Goal: Task Accomplishment & Management: Use online tool/utility

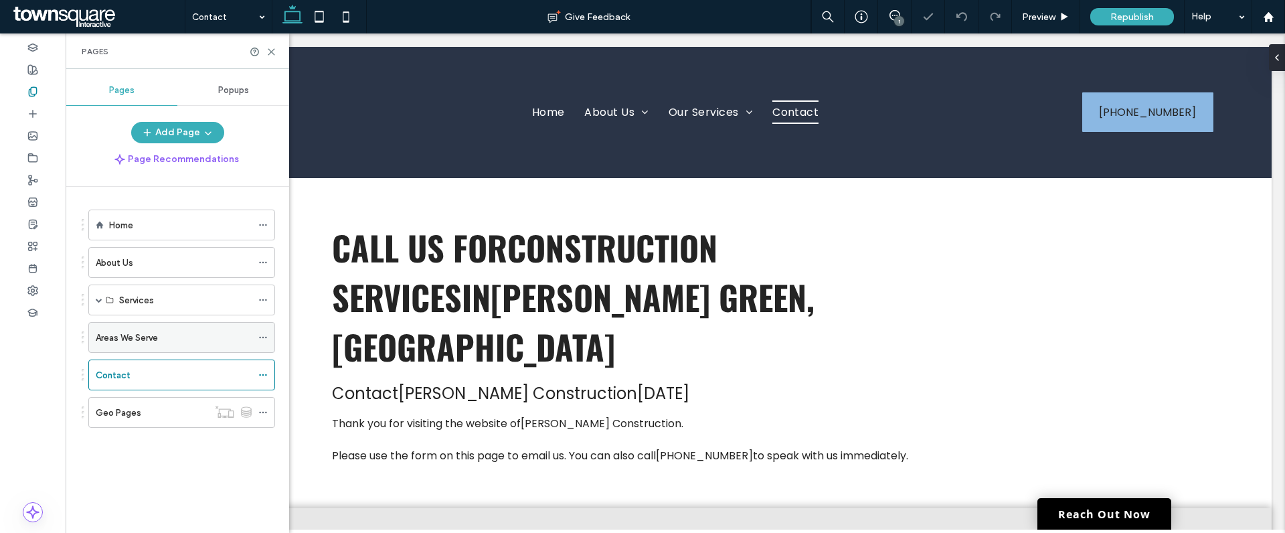
click at [137, 344] on label "Areas We Serve" at bounding box center [127, 337] width 62 height 23
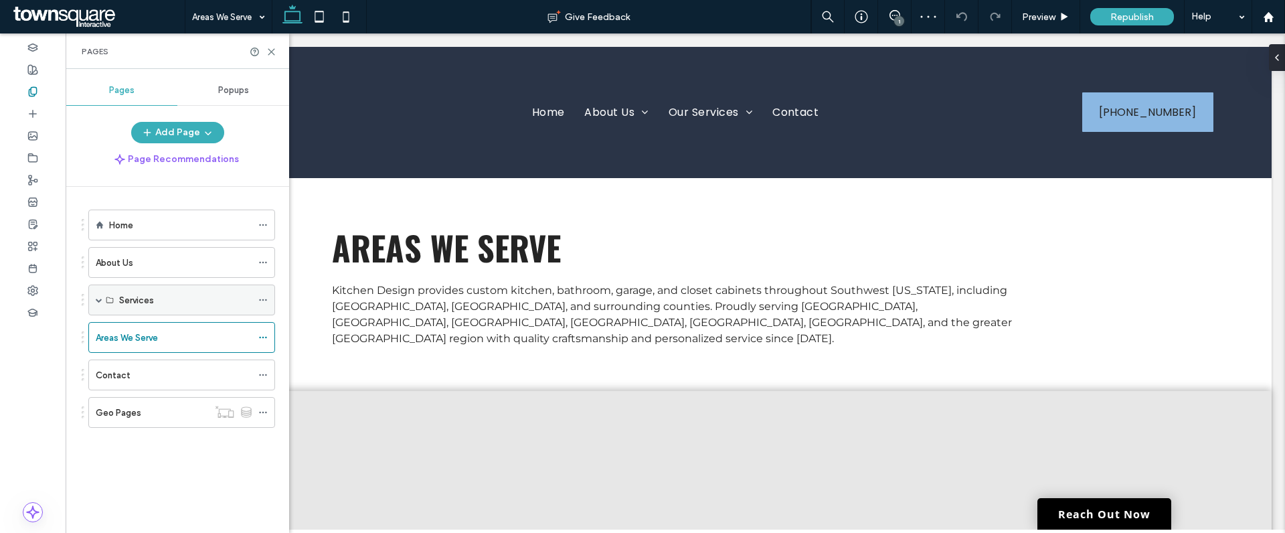
click at [147, 301] on label "Services" at bounding box center [136, 299] width 35 height 23
click at [164, 258] on div "About Us" at bounding box center [174, 263] width 156 height 14
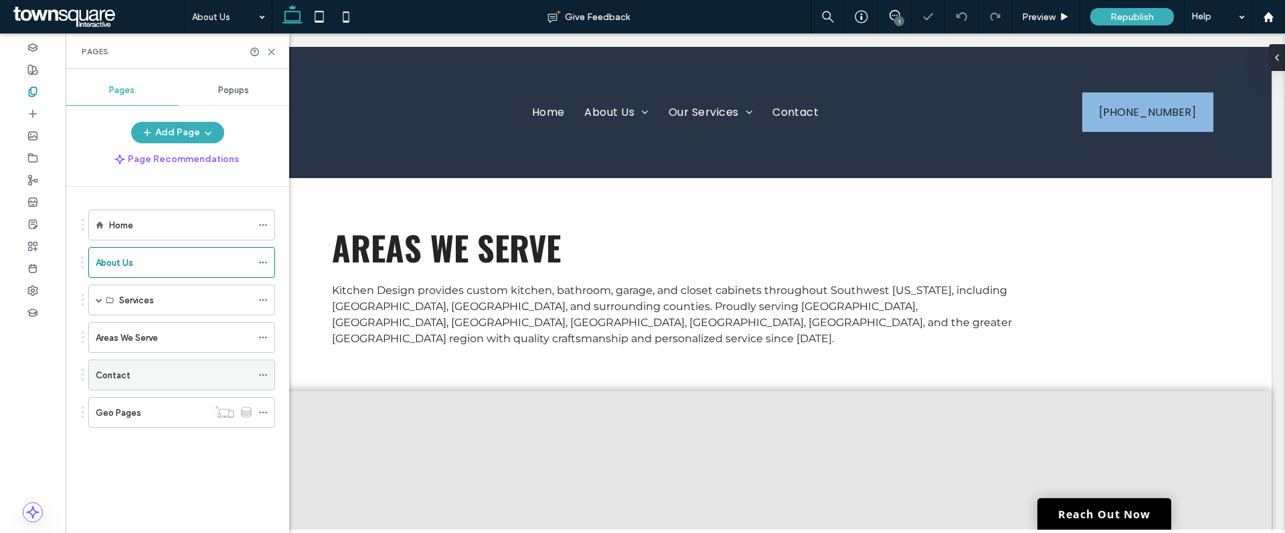
click at [146, 377] on div "Contact" at bounding box center [174, 375] width 156 height 14
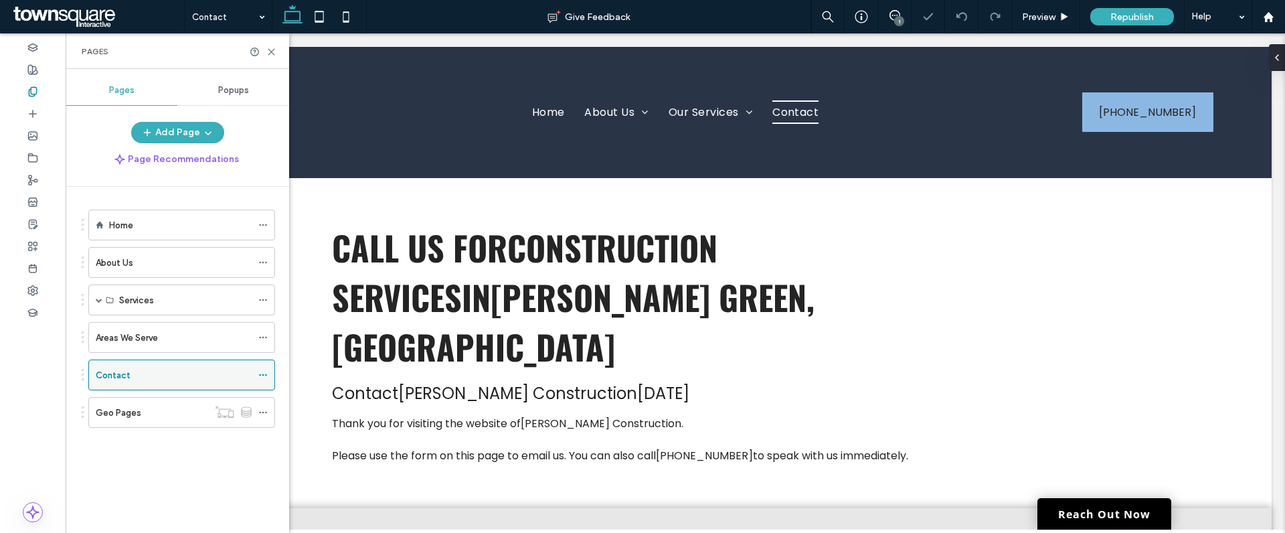
click at [262, 374] on icon at bounding box center [262, 374] width 9 height 9
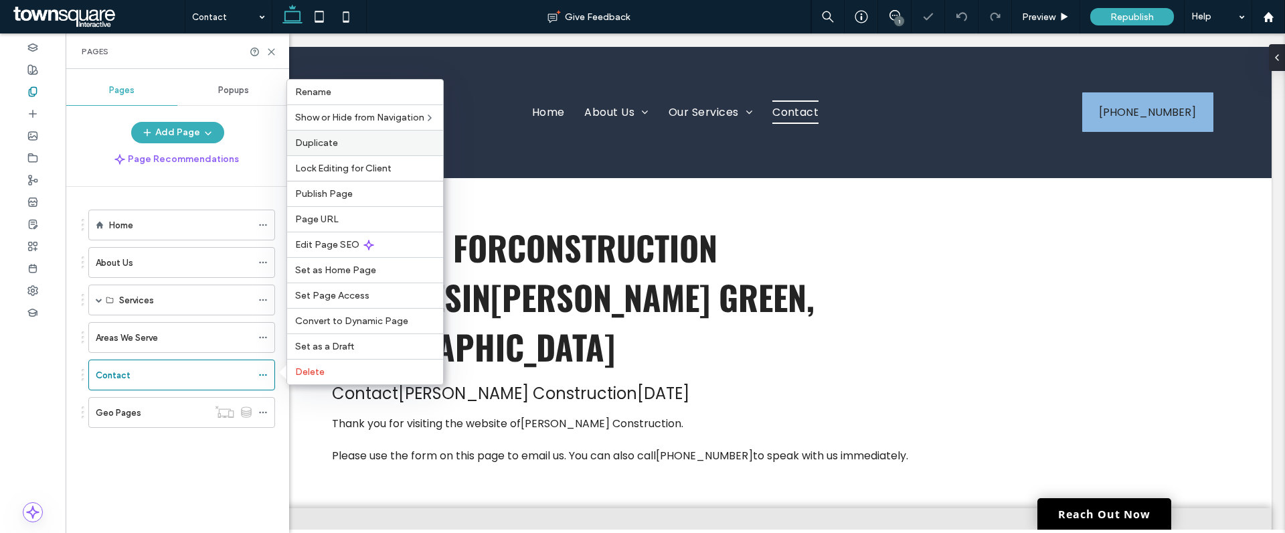
click at [315, 144] on span "Duplicate" at bounding box center [316, 142] width 43 height 11
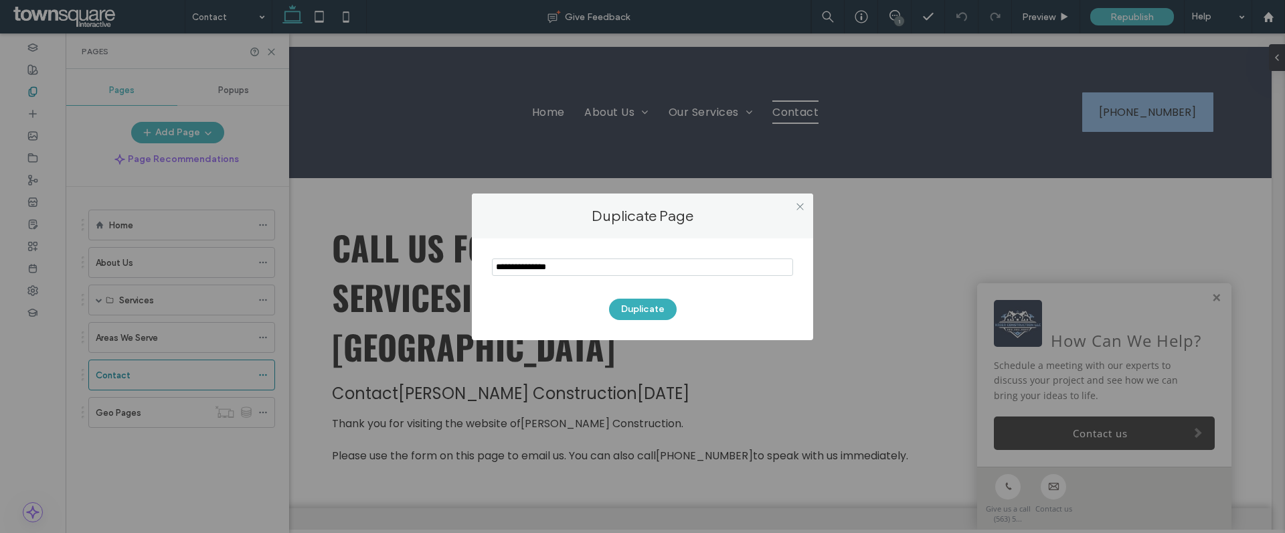
paste input "*******"
drag, startPoint x: 500, startPoint y: 270, endPoint x: 489, endPoint y: 271, distance: 10.8
click at [489, 271] on div "Duplicate" at bounding box center [642, 289] width 341 height 102
type input "*******"
click at [650, 309] on button "Duplicate" at bounding box center [643, 309] width 68 height 21
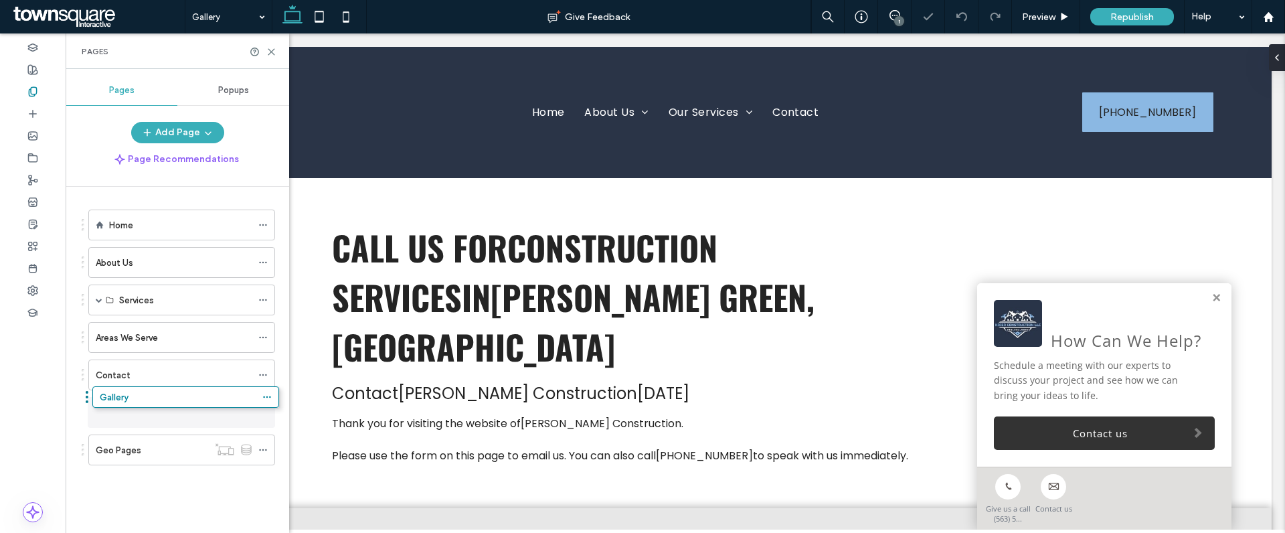
drag, startPoint x: 83, startPoint y: 450, endPoint x: 86, endPoint y: 402, distance: 49.0
click at [274, 50] on icon at bounding box center [271, 52] width 10 height 10
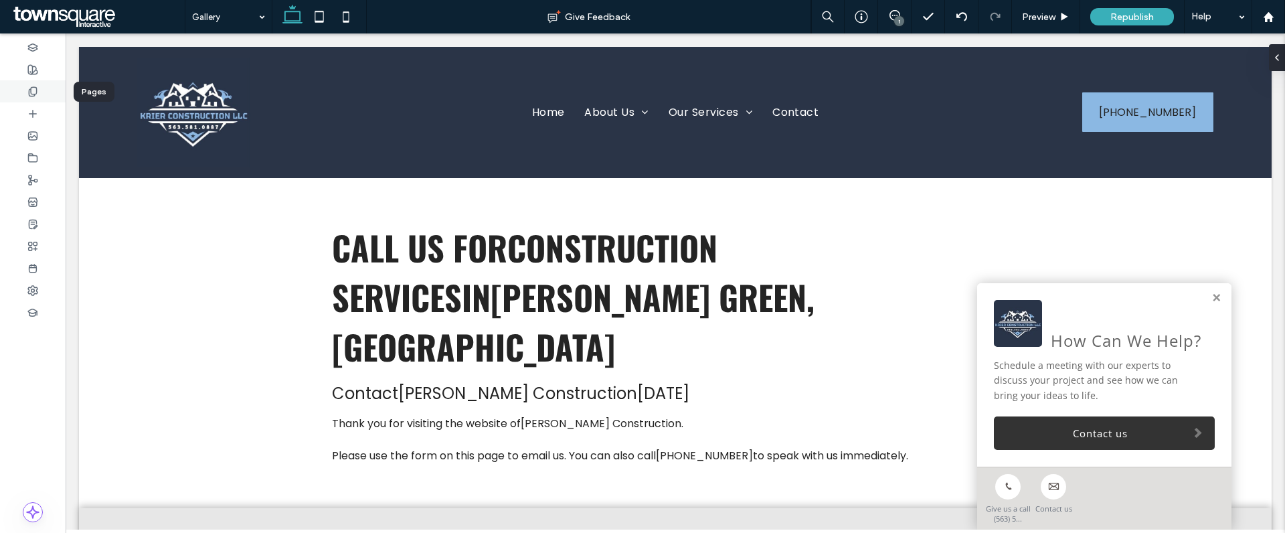
click at [28, 90] on icon at bounding box center [32, 91] width 11 height 11
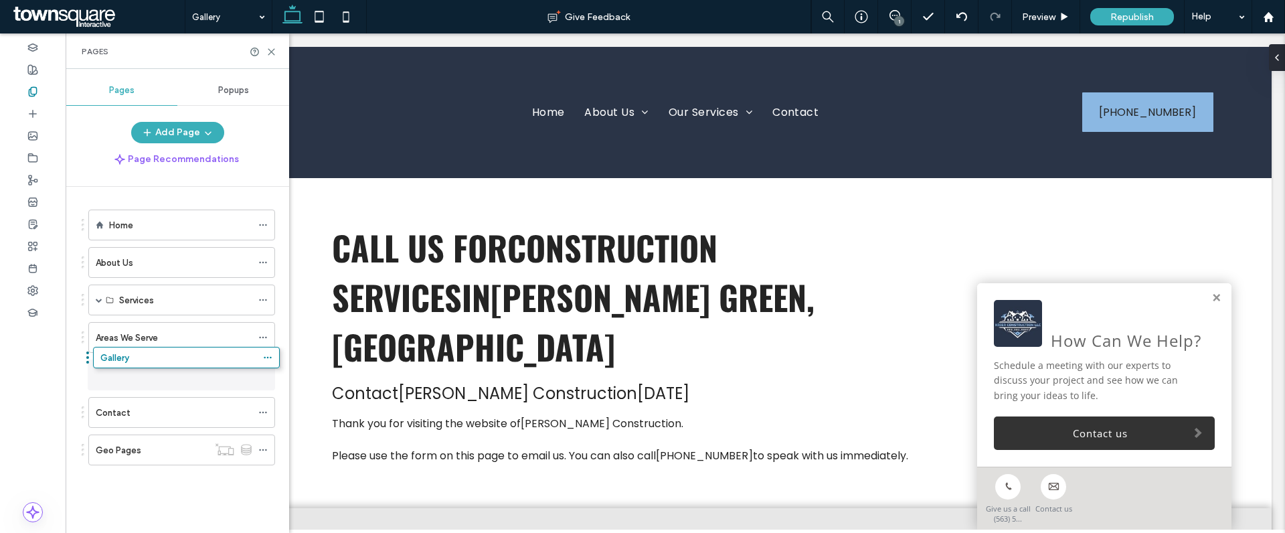
drag, startPoint x: 83, startPoint y: 410, endPoint x: 85, endPoint y: 363, distance: 46.9
click at [270, 50] on use at bounding box center [271, 52] width 6 height 6
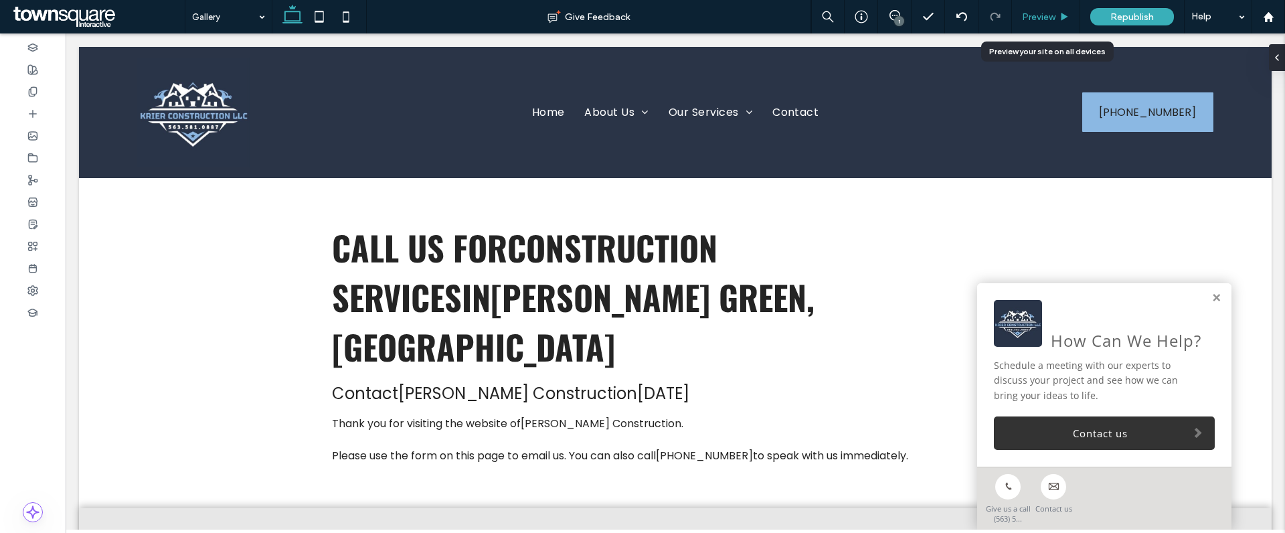
click at [1039, 21] on span "Preview" at bounding box center [1038, 16] width 33 height 11
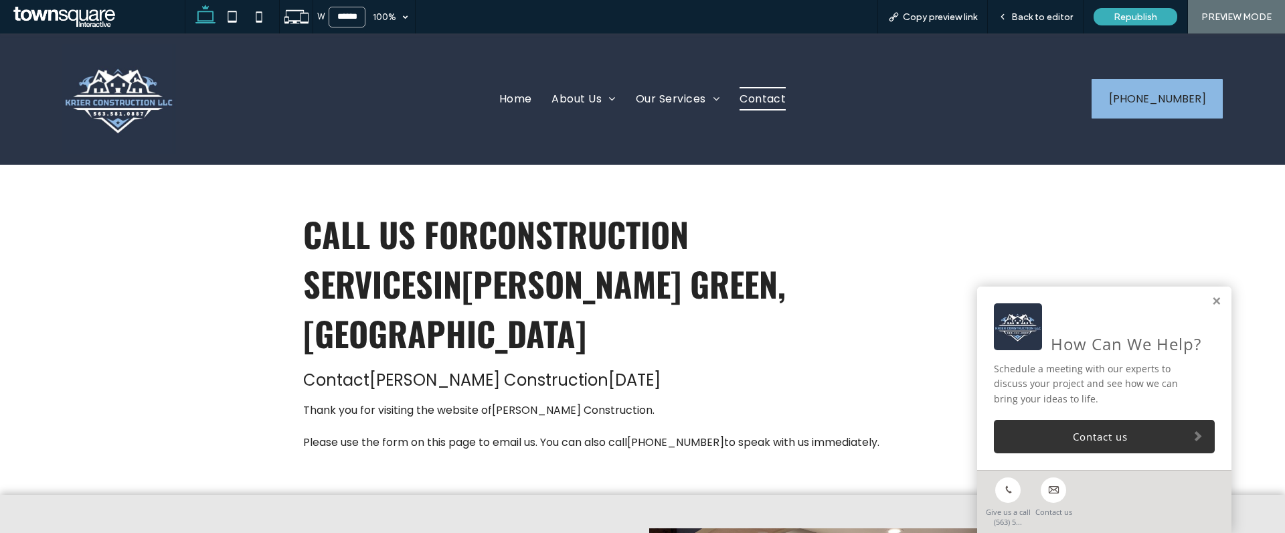
click at [746, 104] on span "Contact" at bounding box center [763, 98] width 46 height 23
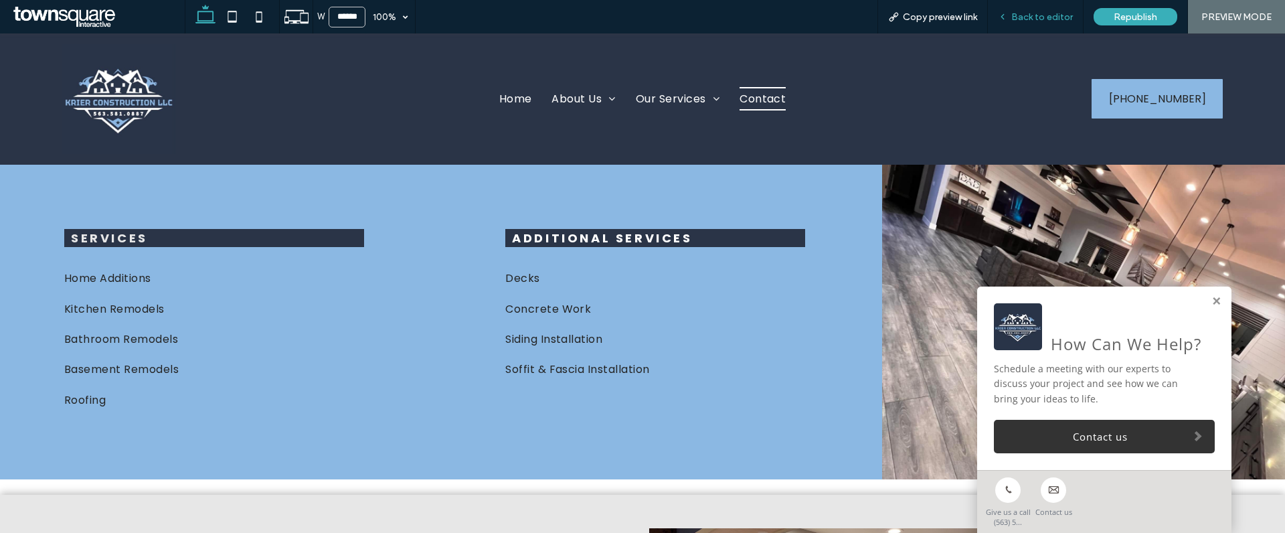
click at [1036, 15] on span "Back to editor" at bounding box center [1042, 16] width 62 height 11
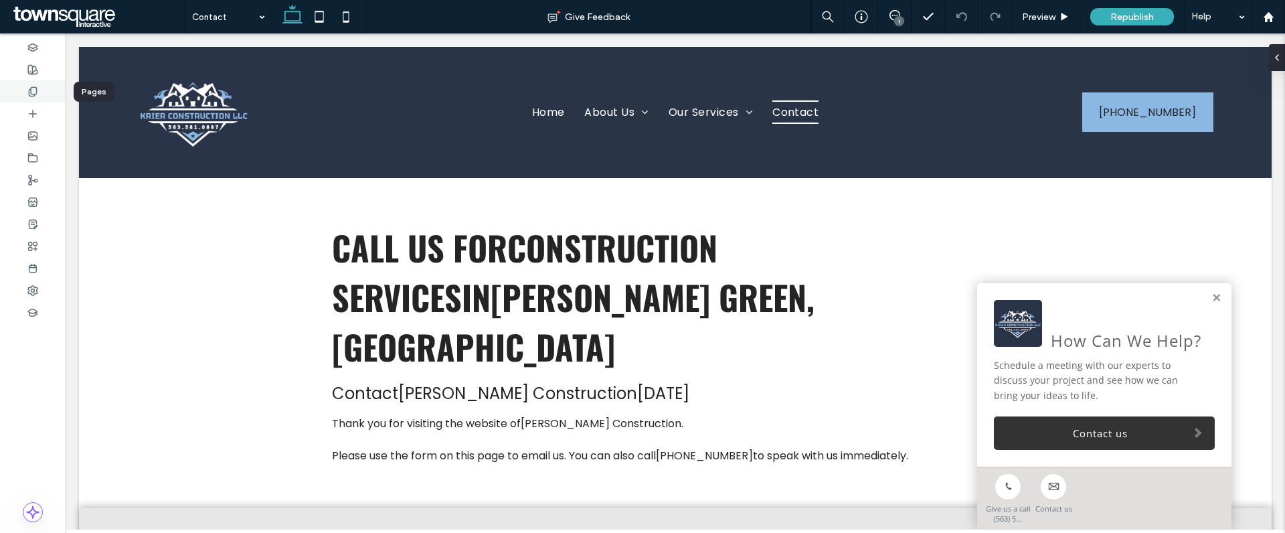
click at [34, 92] on icon at bounding box center [32, 91] width 11 height 11
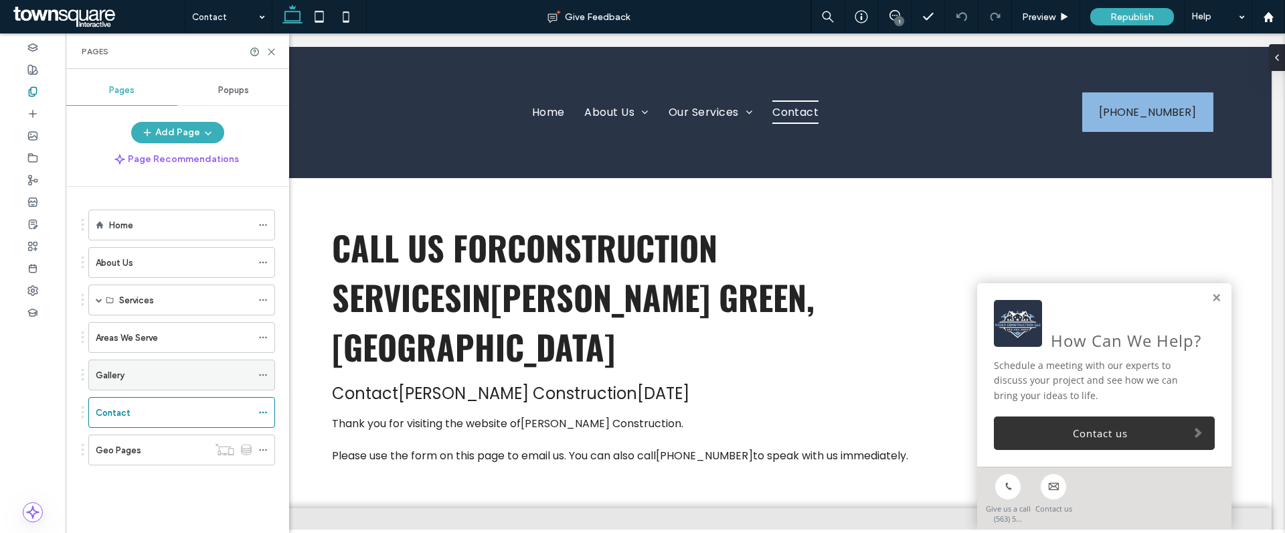
click at [148, 373] on div "Gallery" at bounding box center [174, 375] width 156 height 14
click at [147, 380] on div "Gallery" at bounding box center [174, 375] width 156 height 14
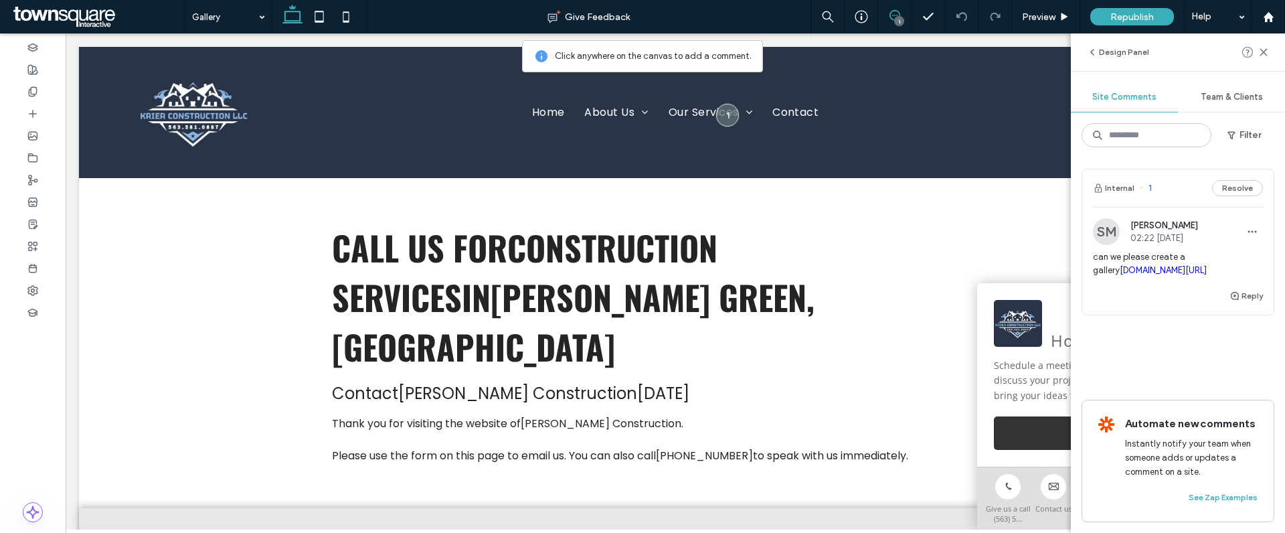
click at [1126, 237] on div "SM Sydnie Mejia 02:22 Oct 14 2025" at bounding box center [1145, 231] width 105 height 27
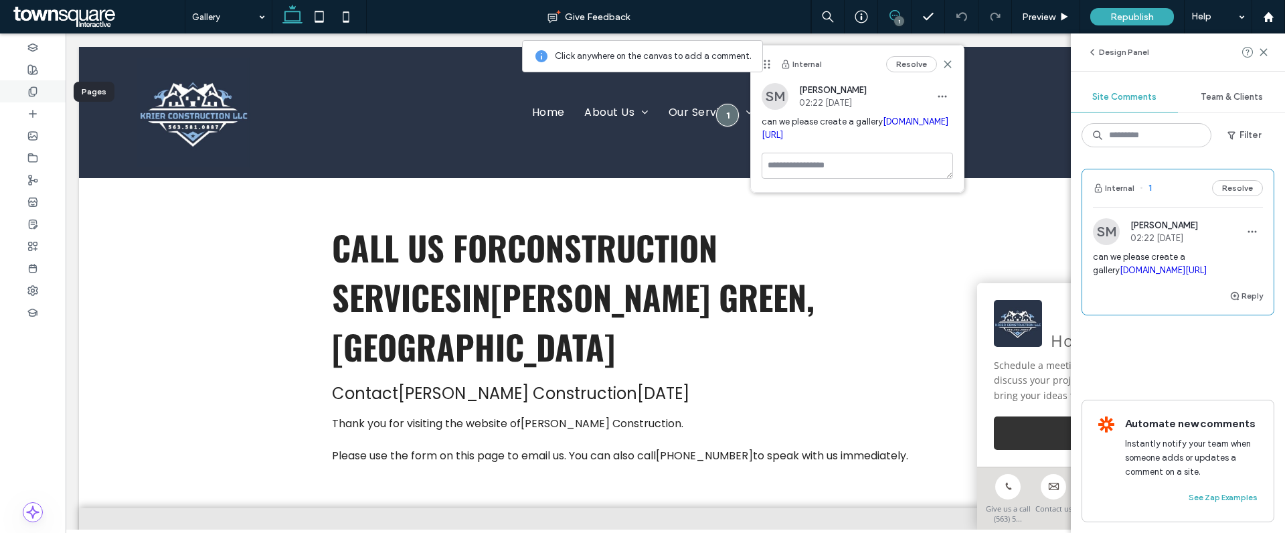
click at [36, 98] on div at bounding box center [33, 91] width 66 height 22
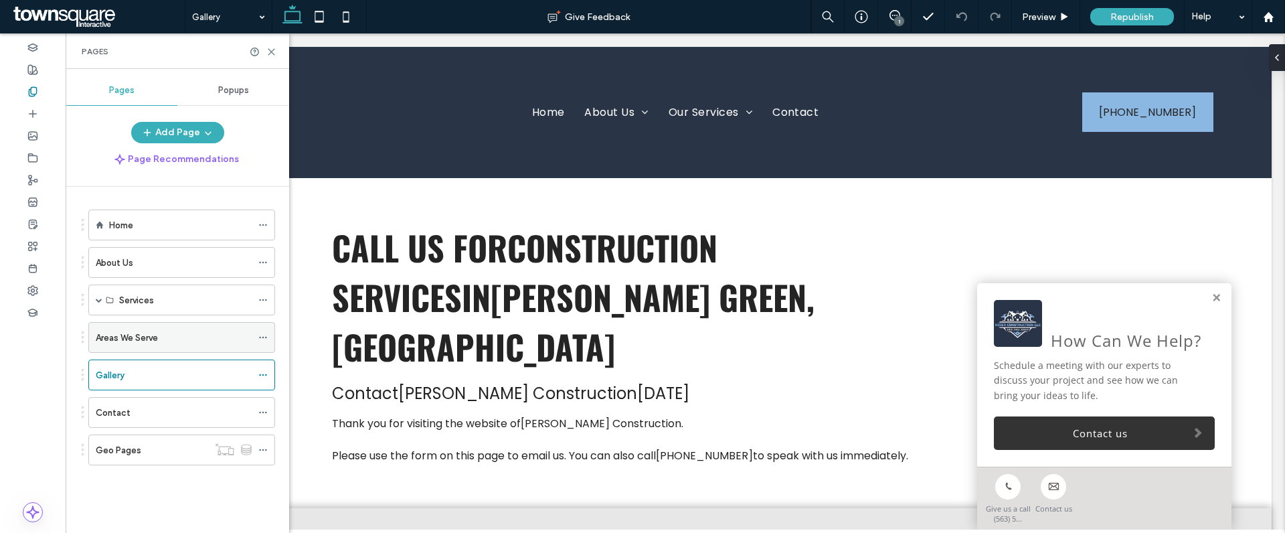
click at [224, 338] on div "Areas We Serve" at bounding box center [174, 338] width 156 height 14
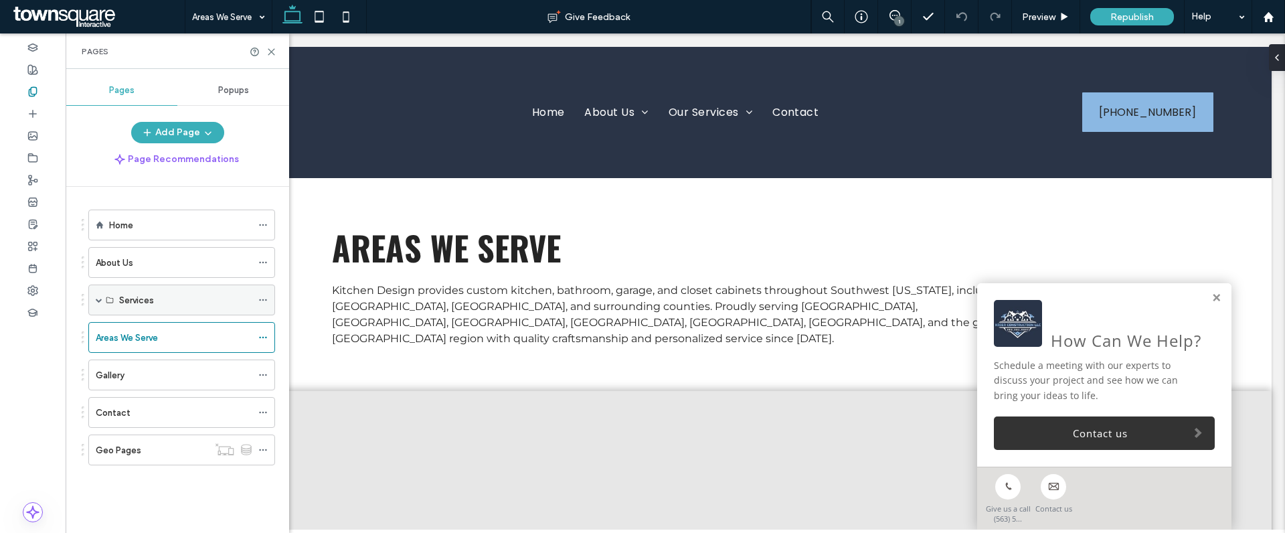
click at [99, 302] on span at bounding box center [99, 300] width 7 height 7
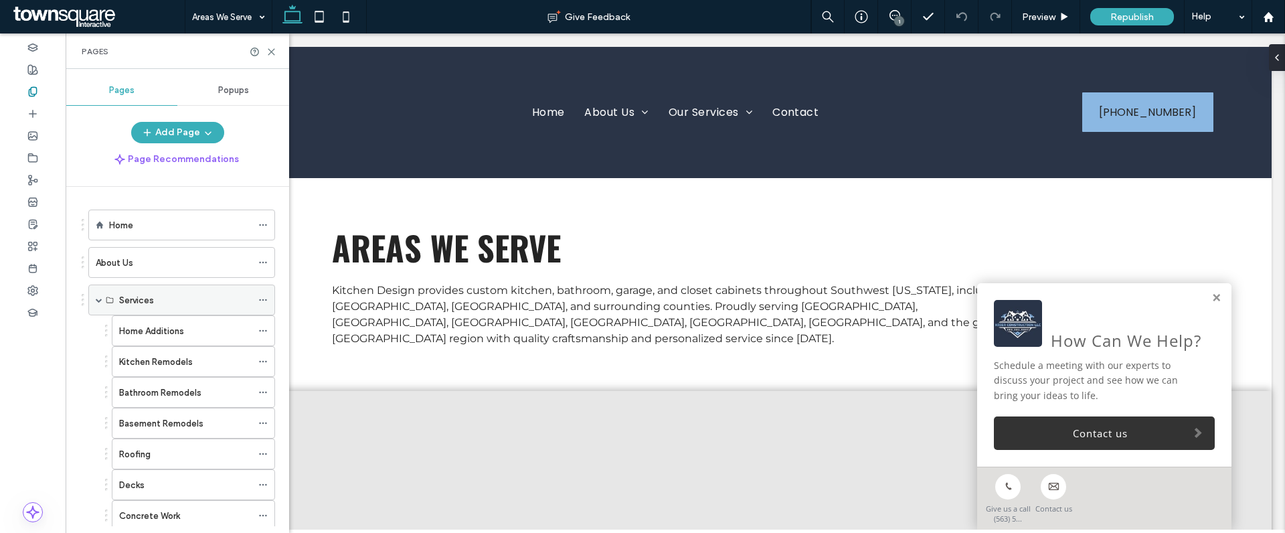
click at [96, 300] on span at bounding box center [99, 300] width 7 height 7
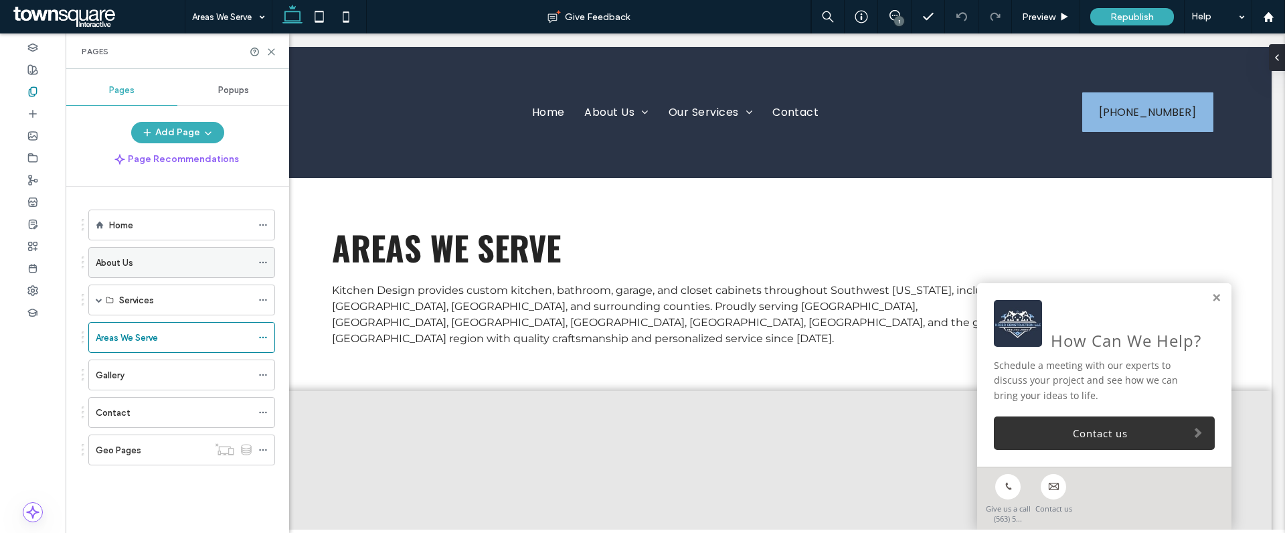
click at [126, 261] on label "About Us" at bounding box center [114, 262] width 37 height 23
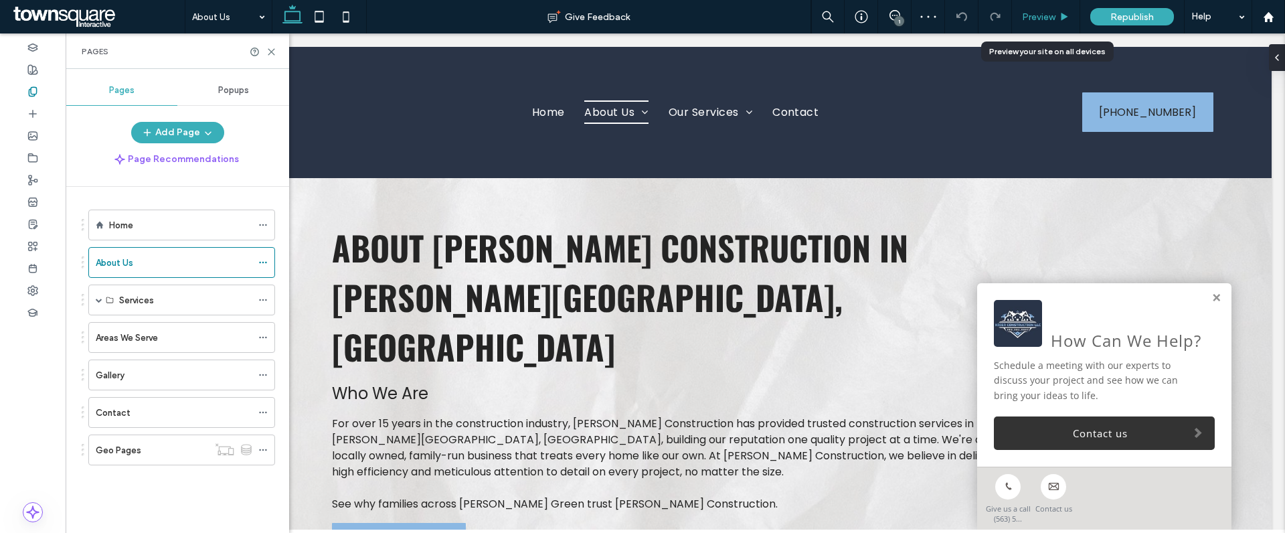
click at [1060, 17] on icon at bounding box center [1065, 17] width 10 height 10
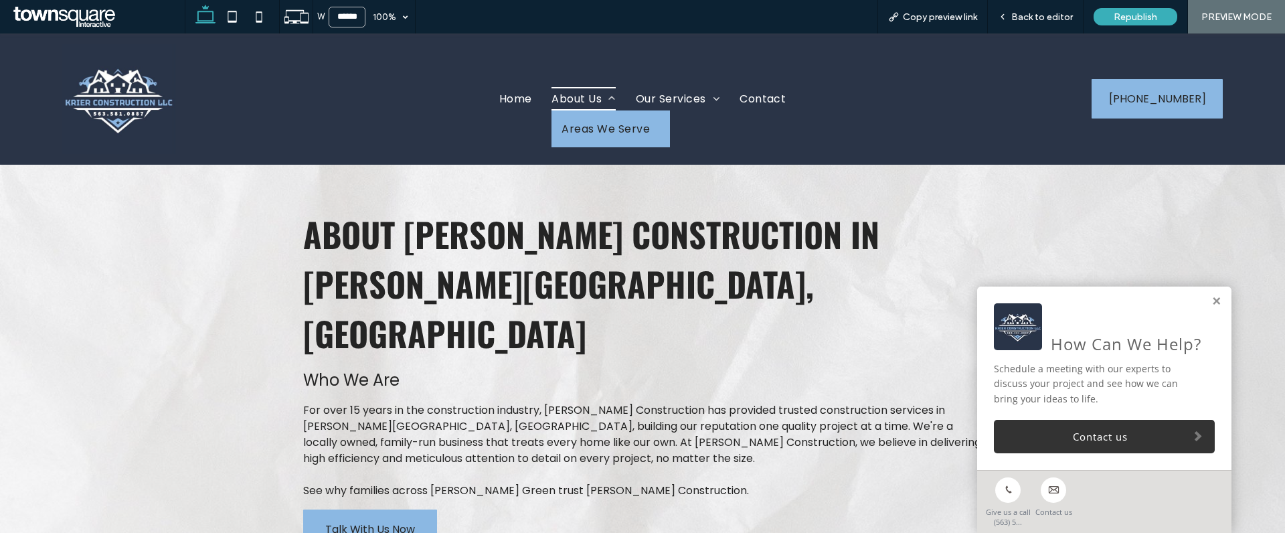
click at [602, 100] on span at bounding box center [608, 98] width 13 height 11
click at [1039, 14] on span "Back to editor" at bounding box center [1042, 16] width 62 height 11
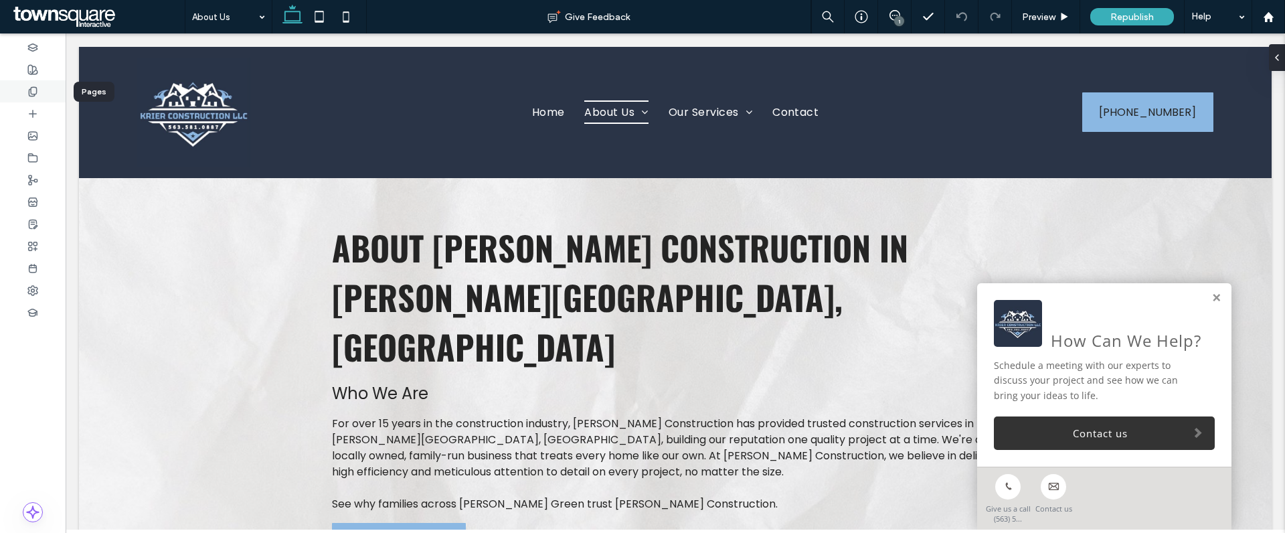
click at [33, 93] on icon at bounding box center [32, 91] width 11 height 11
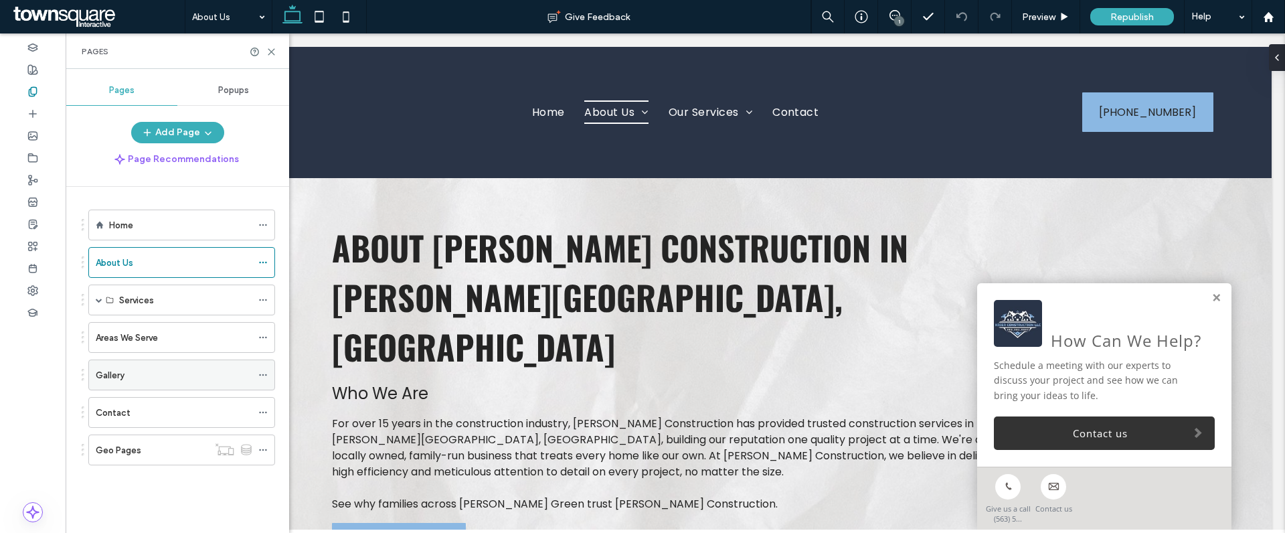
click at [169, 371] on div "Gallery" at bounding box center [174, 375] width 156 height 14
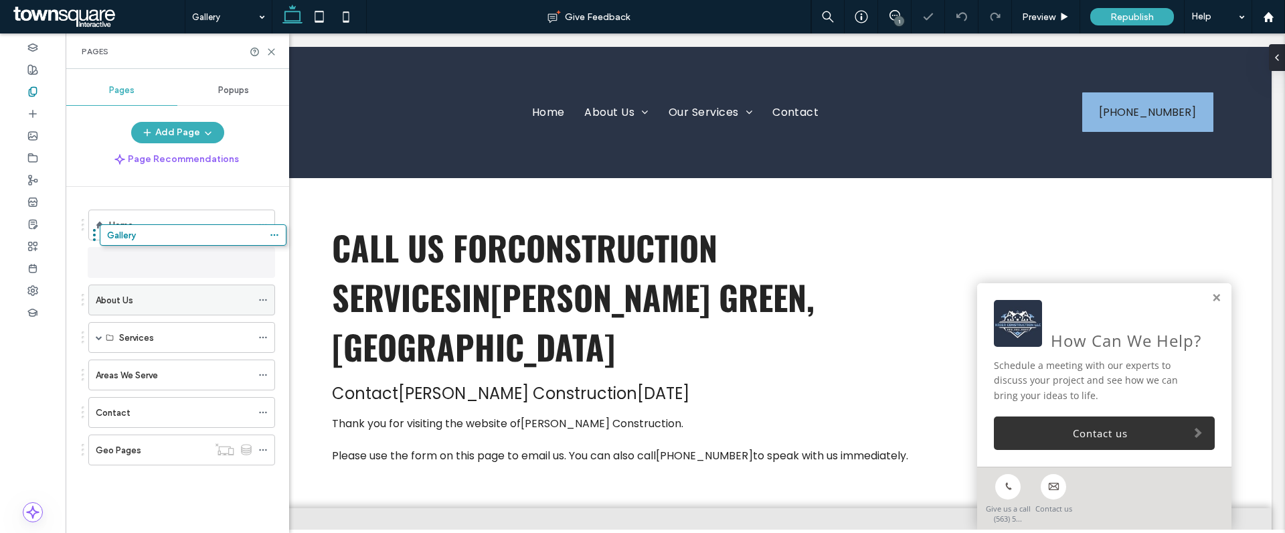
drag, startPoint x: 125, startPoint y: 378, endPoint x: 135, endPoint y: 260, distance: 118.8
click at [262, 264] on icon at bounding box center [262, 262] width 9 height 9
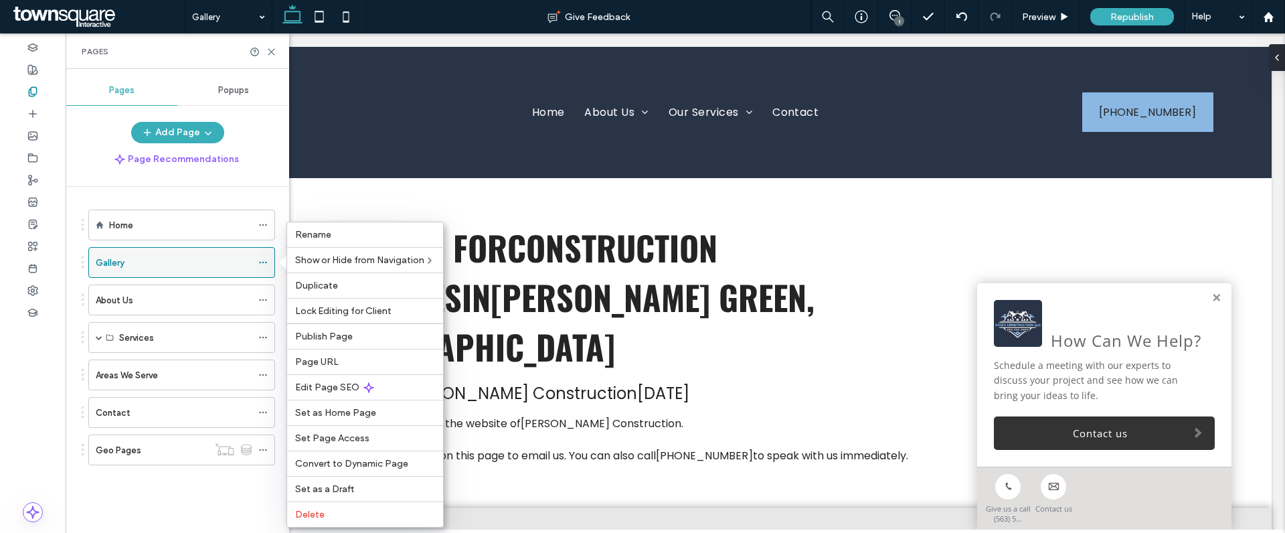
click at [259, 263] on icon at bounding box center [262, 262] width 9 height 9
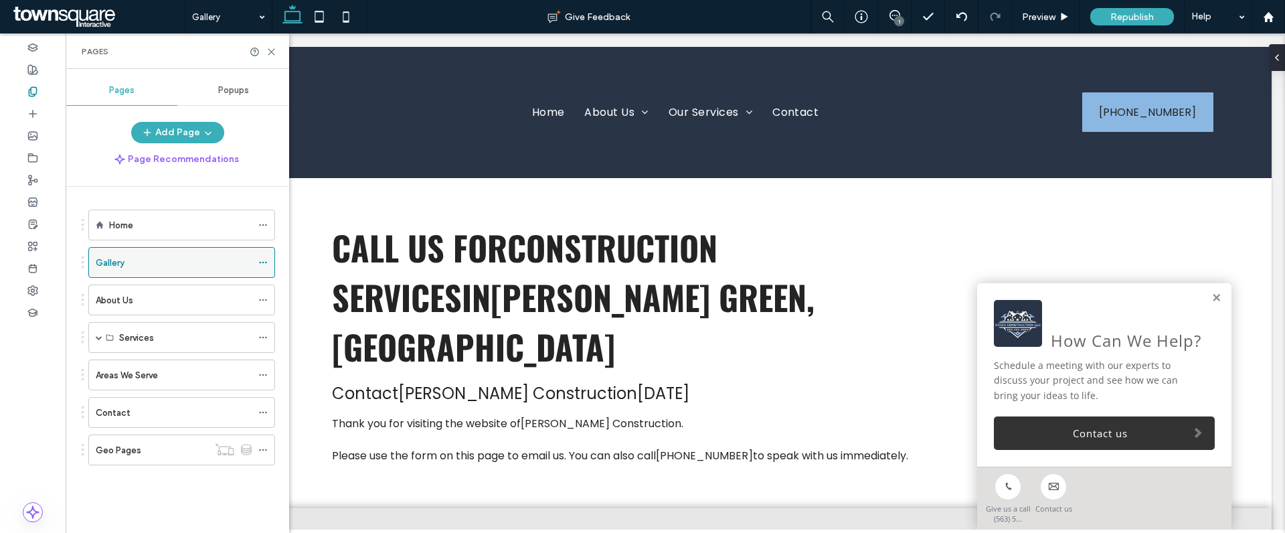
click at [259, 262] on use at bounding box center [262, 263] width 7 height 2
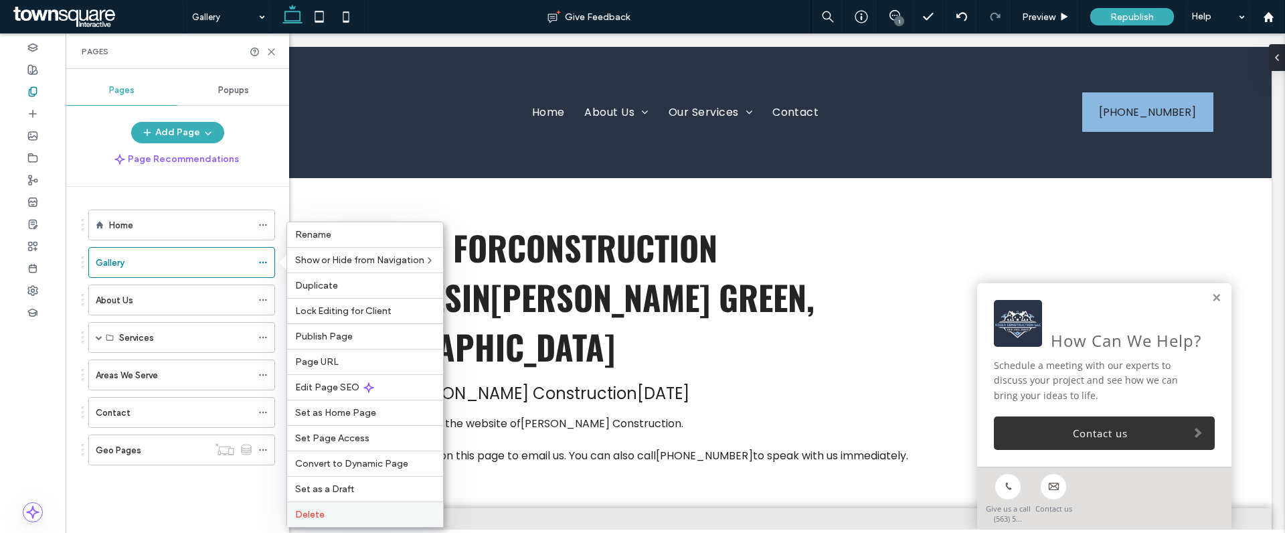
click at [337, 511] on label "Delete" at bounding box center [365, 514] width 140 height 11
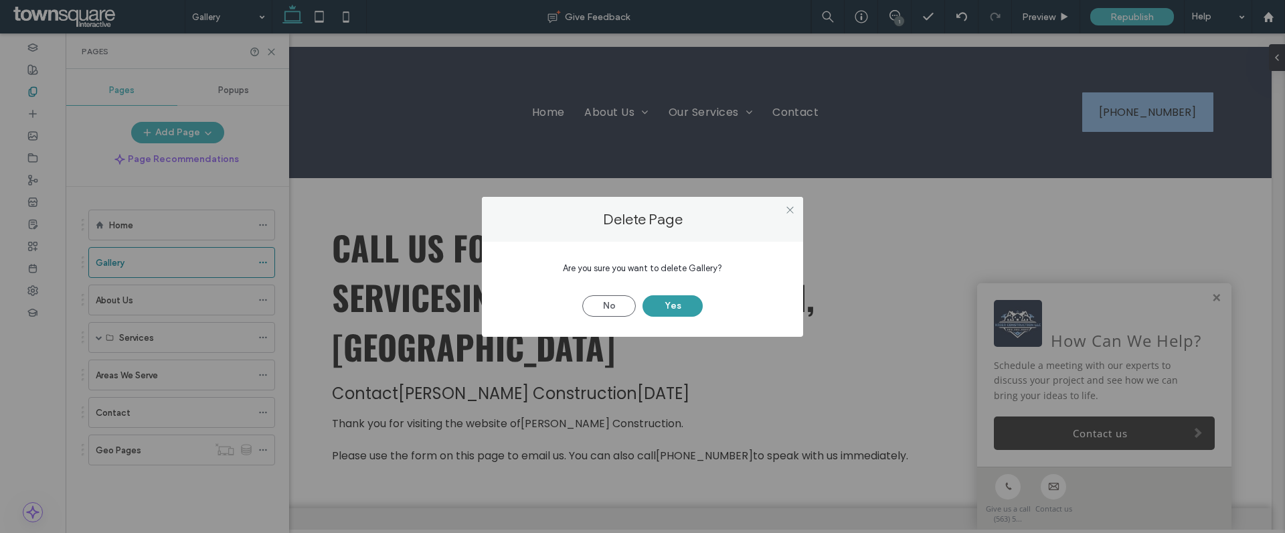
click at [685, 303] on button "Yes" at bounding box center [673, 305] width 60 height 21
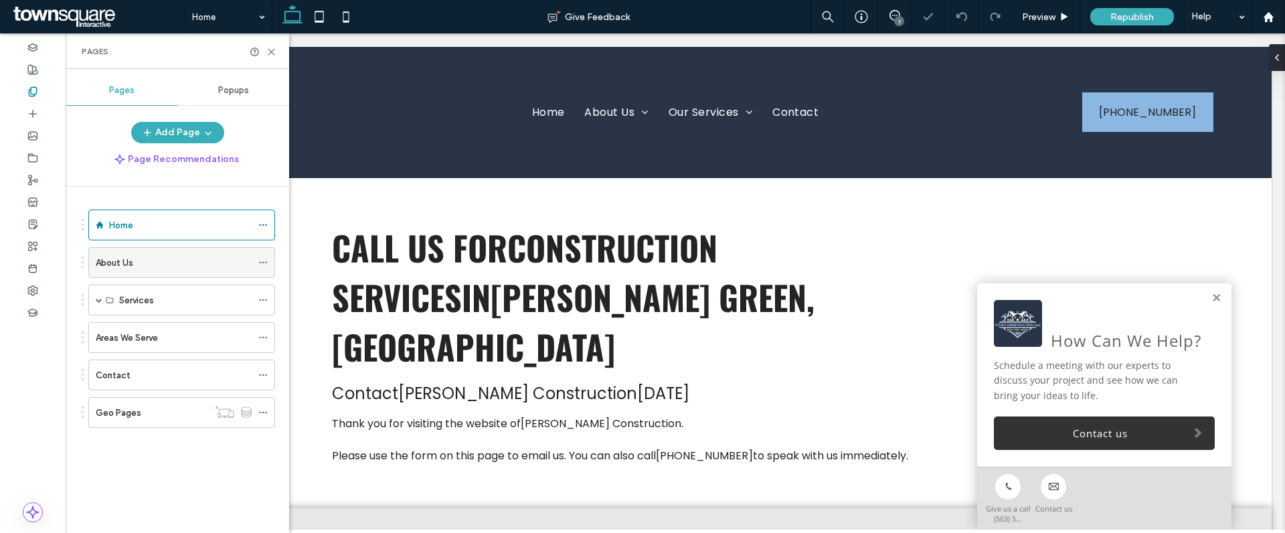
click at [161, 267] on div "About Us" at bounding box center [174, 263] width 156 height 14
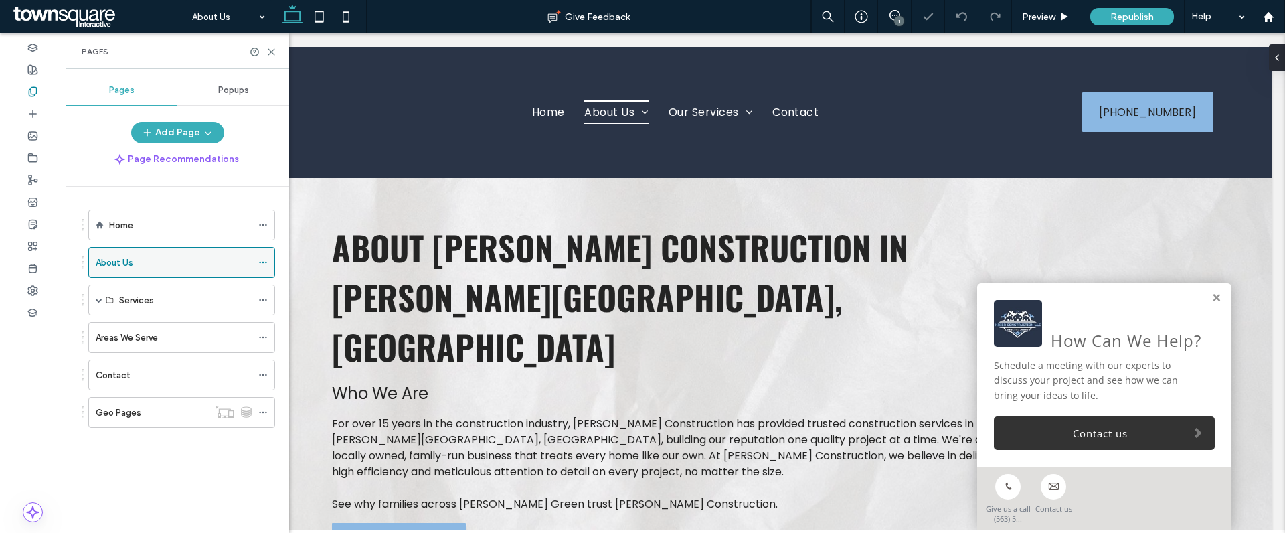
click at [189, 264] on div "About Us" at bounding box center [174, 263] width 156 height 14
click at [264, 261] on icon at bounding box center [262, 262] width 9 height 9
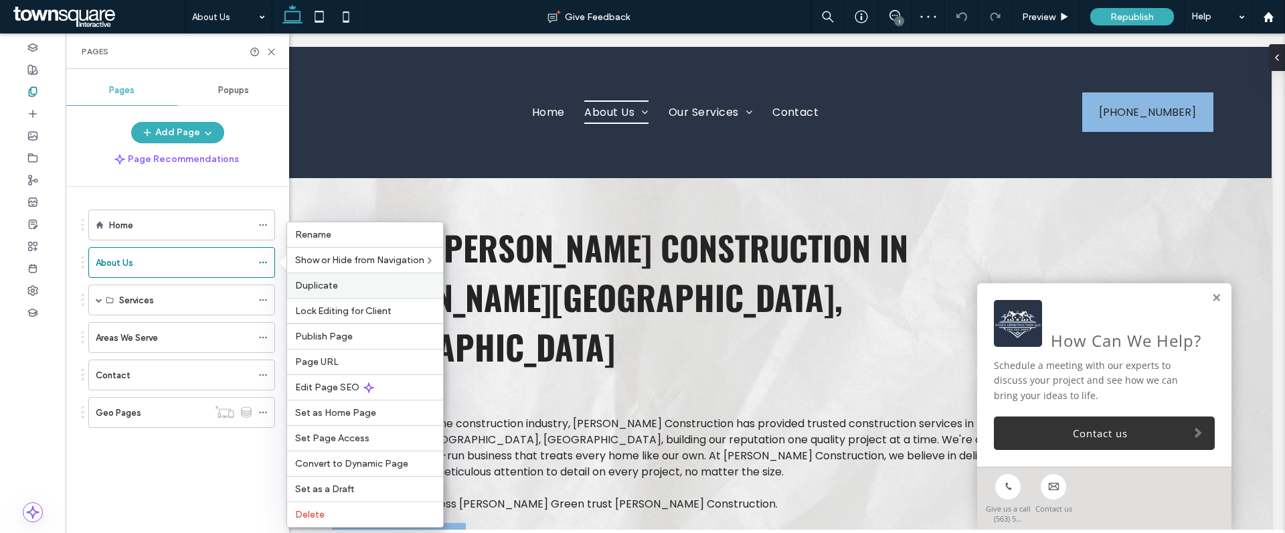
click at [320, 280] on span "Duplicate" at bounding box center [316, 285] width 43 height 11
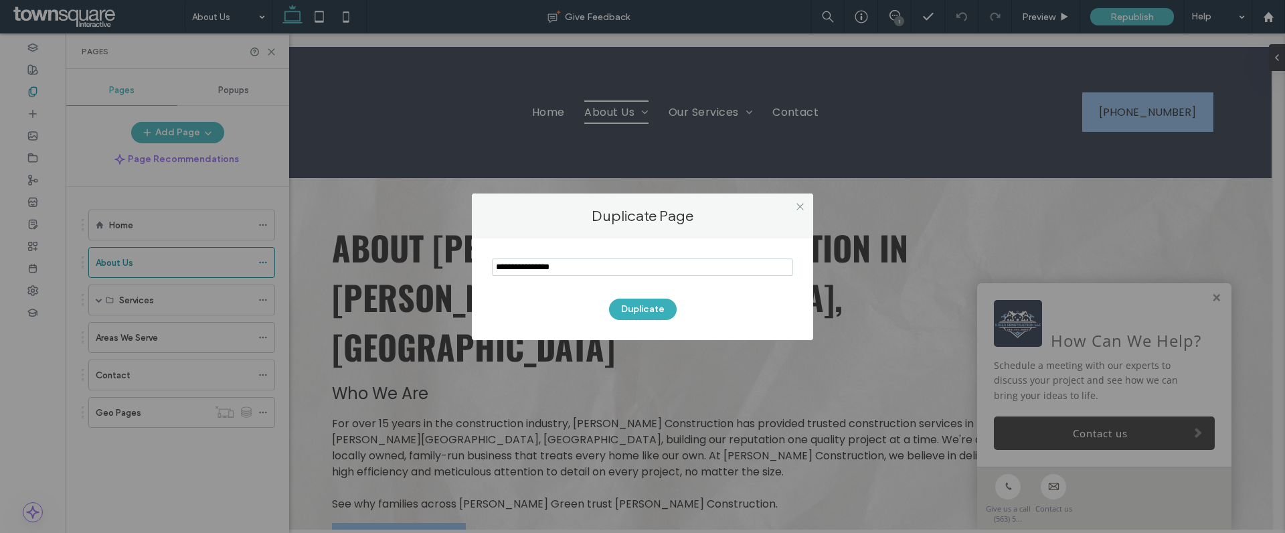
drag, startPoint x: 546, startPoint y: 270, endPoint x: 473, endPoint y: 273, distance: 73.0
click at [473, 273] on div "Duplicate" at bounding box center [642, 289] width 341 height 102
drag, startPoint x: 568, startPoint y: 270, endPoint x: 493, endPoint y: 268, distance: 75.0
click at [493, 268] on input "notEmpty" at bounding box center [642, 266] width 301 height 17
drag, startPoint x: 494, startPoint y: 269, endPoint x: 489, endPoint y: 276, distance: 8.2
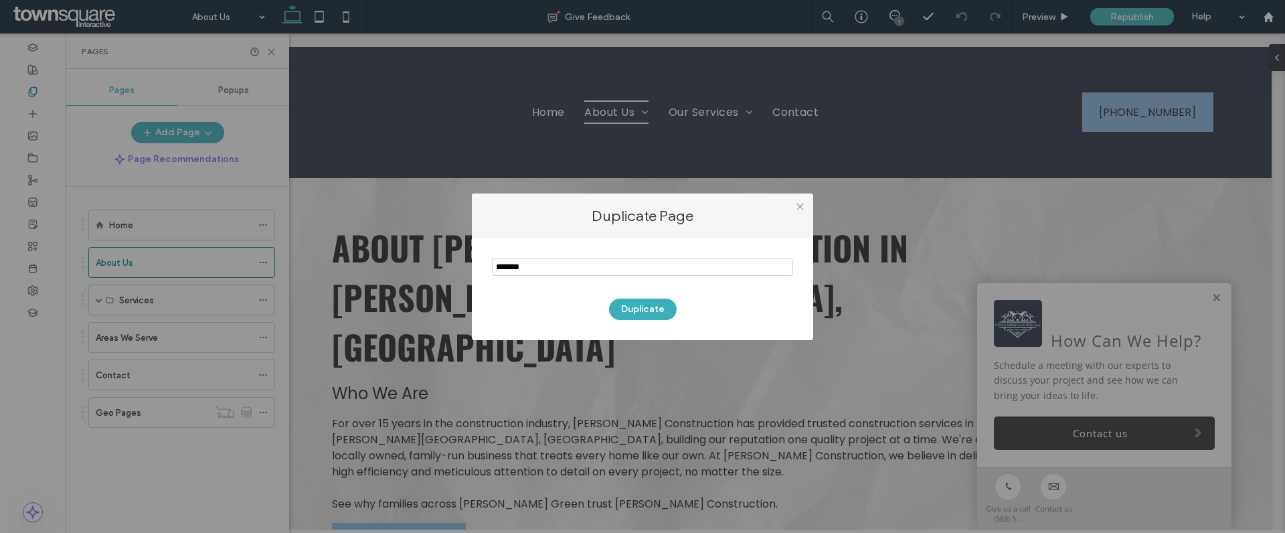
click at [490, 269] on div "Duplicate" at bounding box center [642, 289] width 341 height 102
type input "*******"
click at [639, 307] on button "Duplicate" at bounding box center [643, 309] width 68 height 21
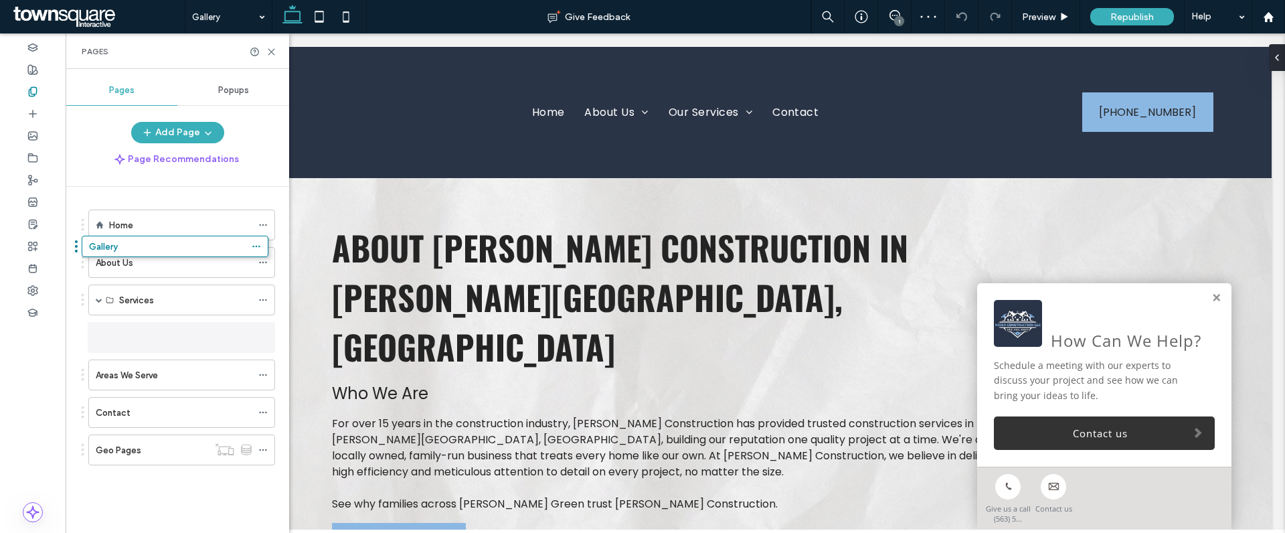
drag, startPoint x: 83, startPoint y: 449, endPoint x: 76, endPoint y: 250, distance: 198.9
drag, startPoint x: 84, startPoint y: 294, endPoint x: 86, endPoint y: 254, distance: 39.5
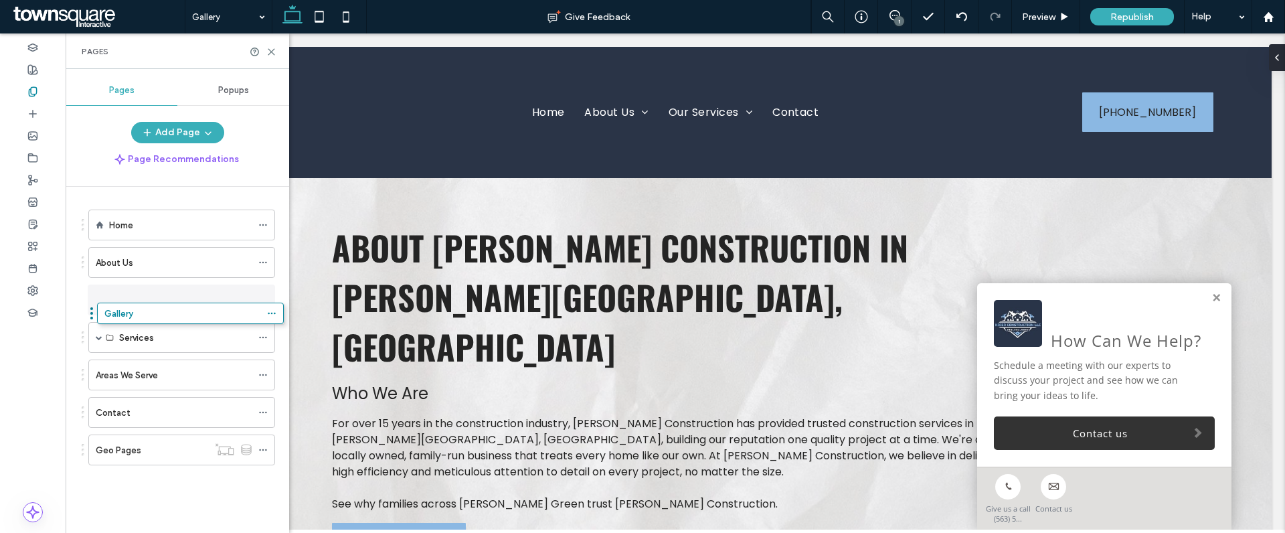
drag, startPoint x: 82, startPoint y: 258, endPoint x: 90, endPoint y: 315, distance: 57.5
click at [263, 260] on icon at bounding box center [262, 262] width 9 height 9
click at [259, 297] on icon at bounding box center [262, 299] width 9 height 9
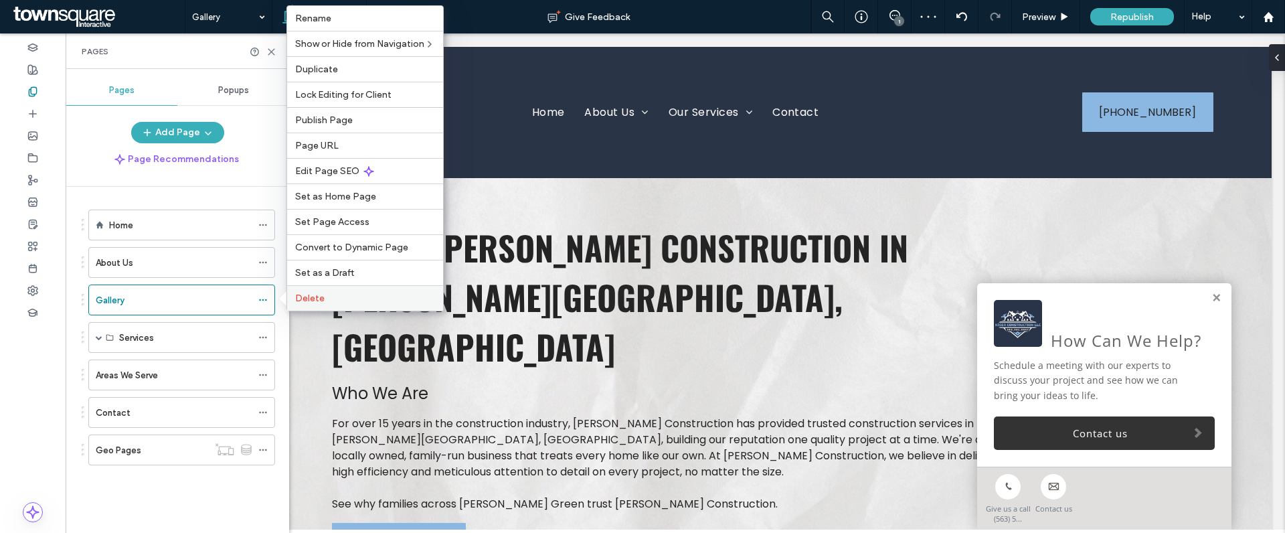
click at [311, 299] on span "Delete" at bounding box center [309, 298] width 29 height 11
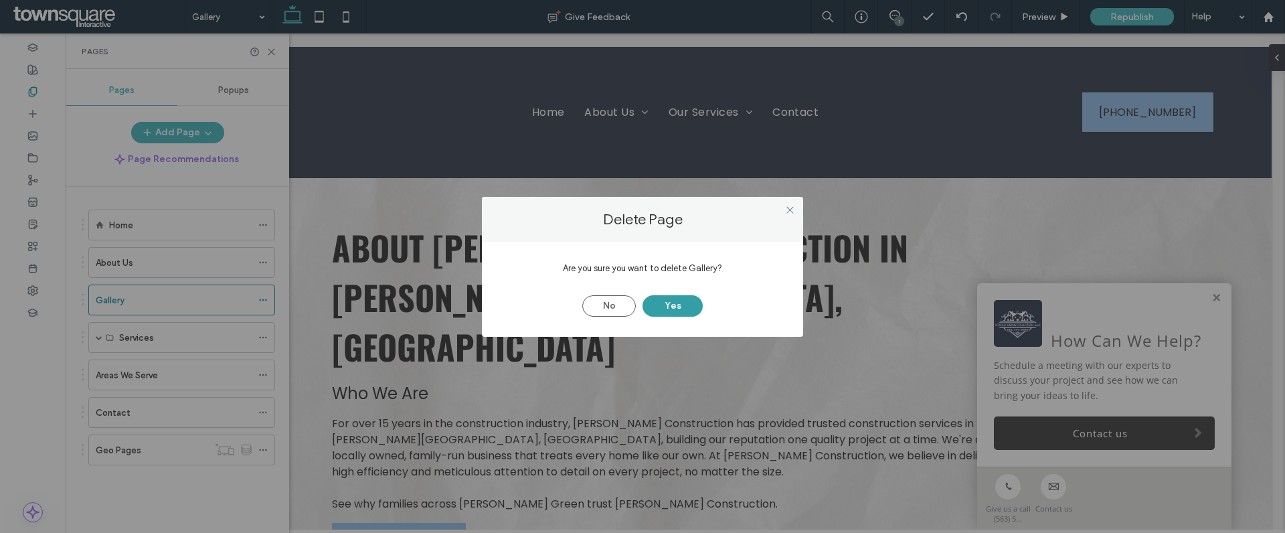
click at [655, 308] on button "Yes" at bounding box center [673, 305] width 60 height 21
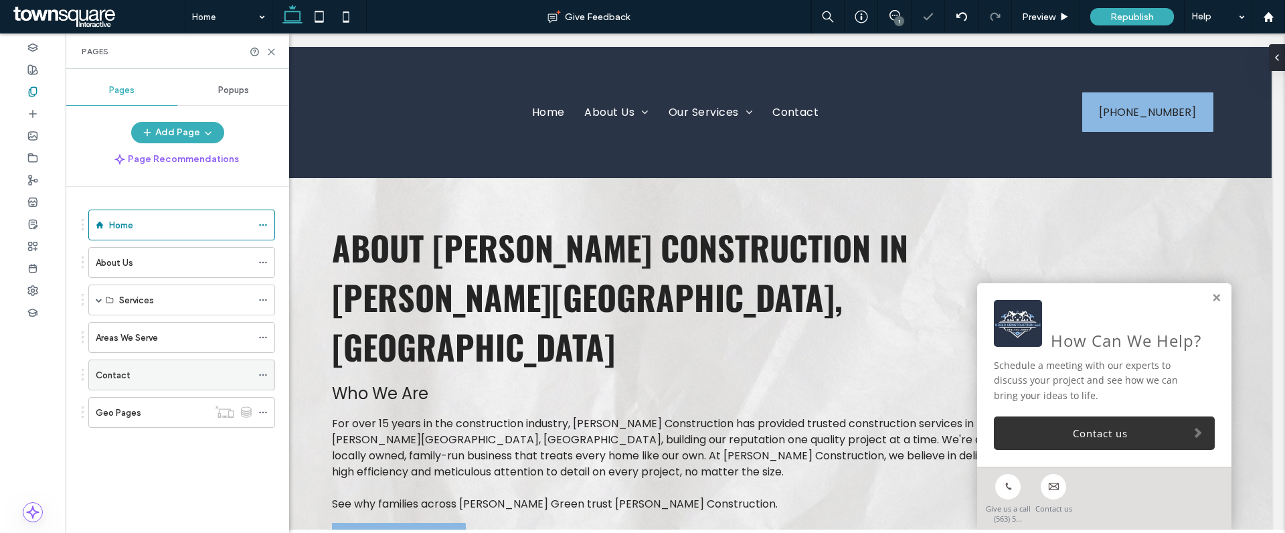
click at [159, 378] on div "Contact" at bounding box center [174, 375] width 156 height 14
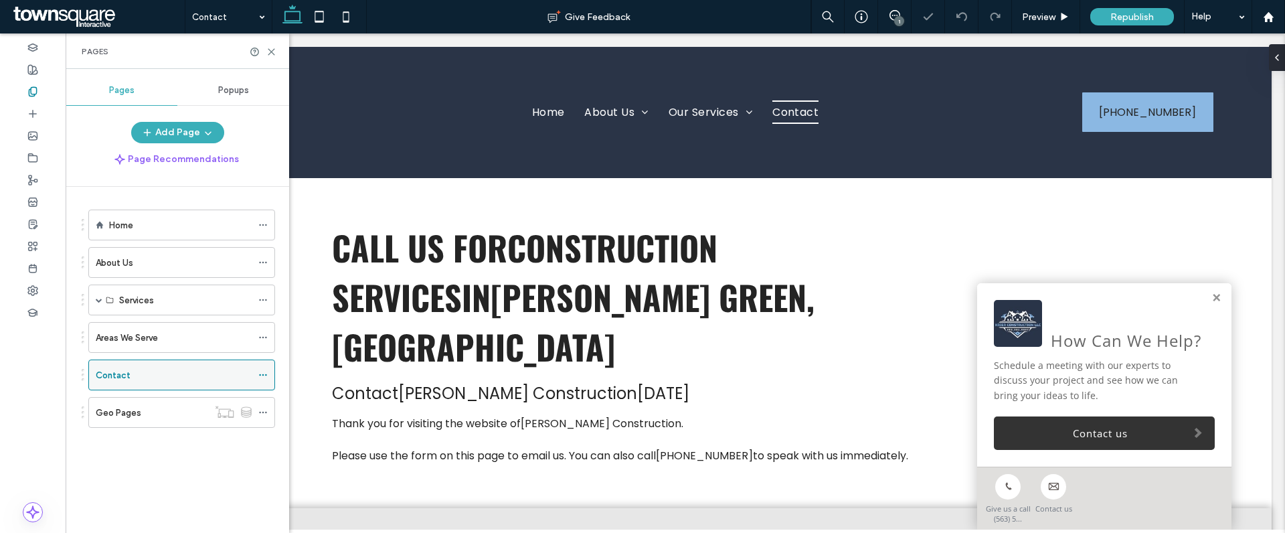
click at [262, 375] on use at bounding box center [262, 375] width 7 height 2
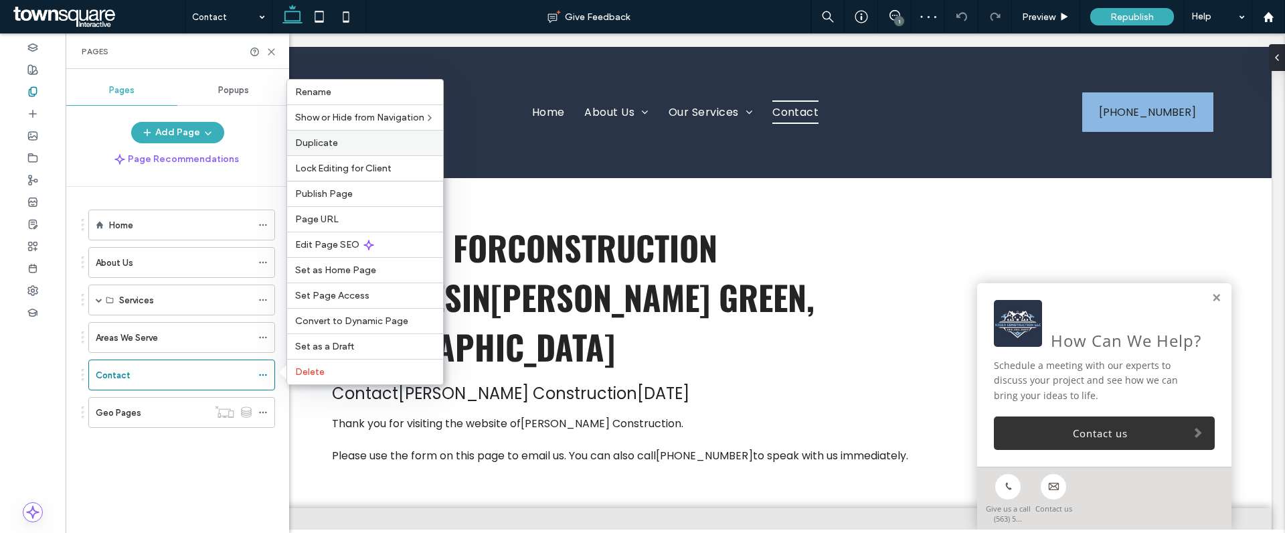
click at [323, 139] on span "Duplicate" at bounding box center [316, 142] width 43 height 11
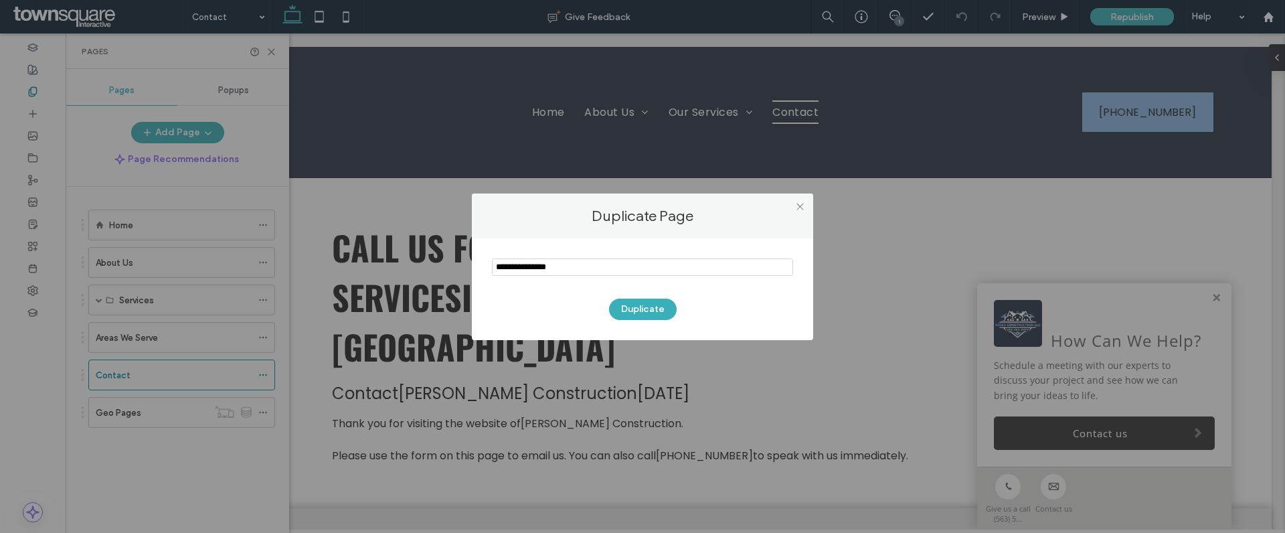
drag, startPoint x: 572, startPoint y: 267, endPoint x: 483, endPoint y: 272, distance: 89.8
click at [483, 272] on div "Duplicate" at bounding box center [642, 289] width 341 height 102
click at [489, 270] on div "Duplicate" at bounding box center [642, 289] width 341 height 102
drag, startPoint x: 500, startPoint y: 270, endPoint x: 492, endPoint y: 269, distance: 8.1
click at [492, 269] on input "notEmpty" at bounding box center [642, 266] width 301 height 17
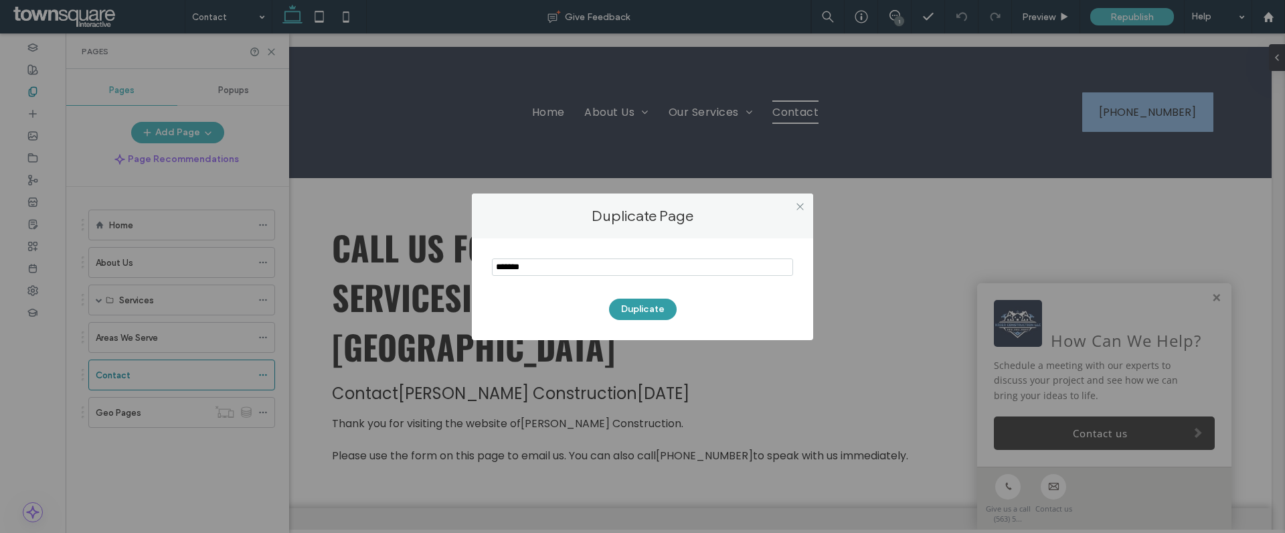
type input "*******"
click at [635, 308] on button "Duplicate" at bounding box center [643, 309] width 68 height 21
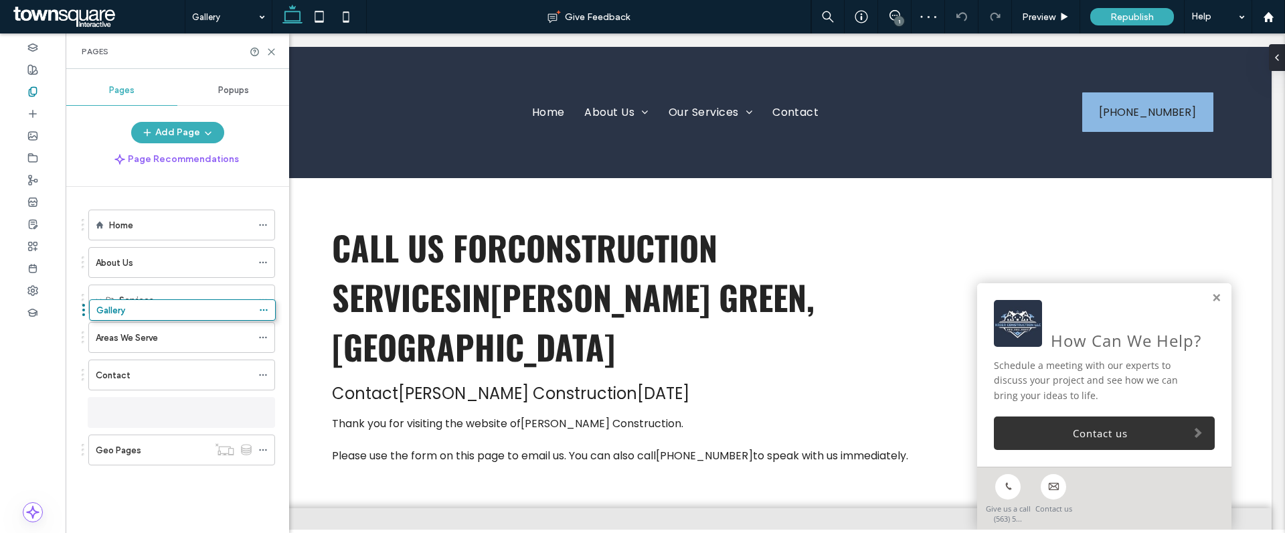
drag, startPoint x: 83, startPoint y: 448, endPoint x: 85, endPoint y: 297, distance: 151.3
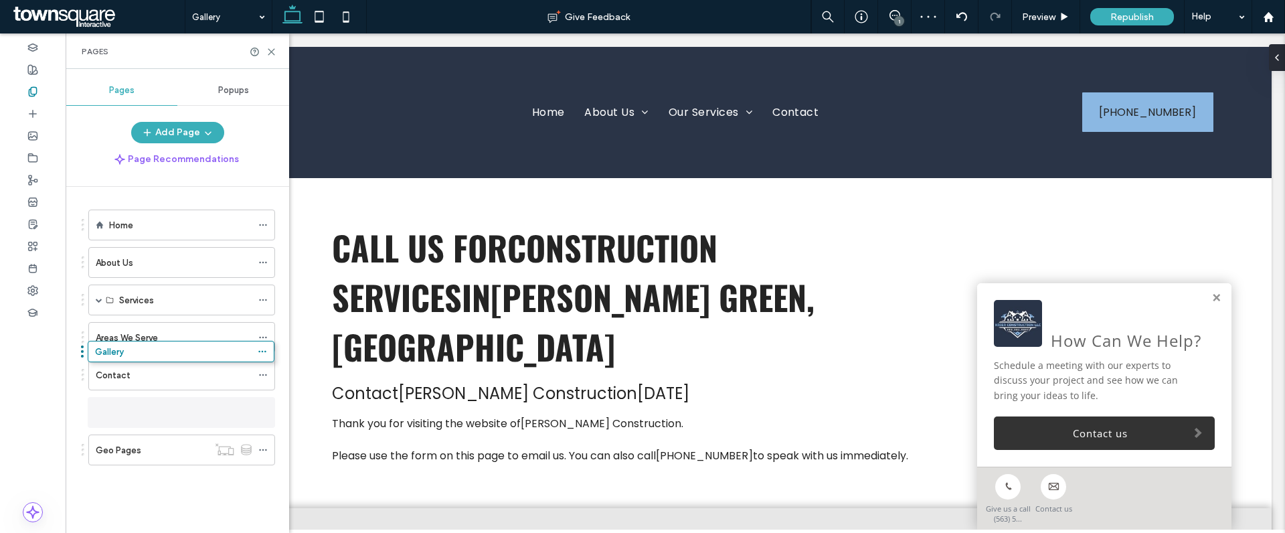
drag, startPoint x: 82, startPoint y: 412, endPoint x: 81, endPoint y: 356, distance: 55.6
drag, startPoint x: 86, startPoint y: 411, endPoint x: 80, endPoint y: 357, distance: 54.0
drag, startPoint x: 84, startPoint y: 412, endPoint x: 84, endPoint y: 404, distance: 8.1
drag, startPoint x: 87, startPoint y: 407, endPoint x: 89, endPoint y: 365, distance: 42.2
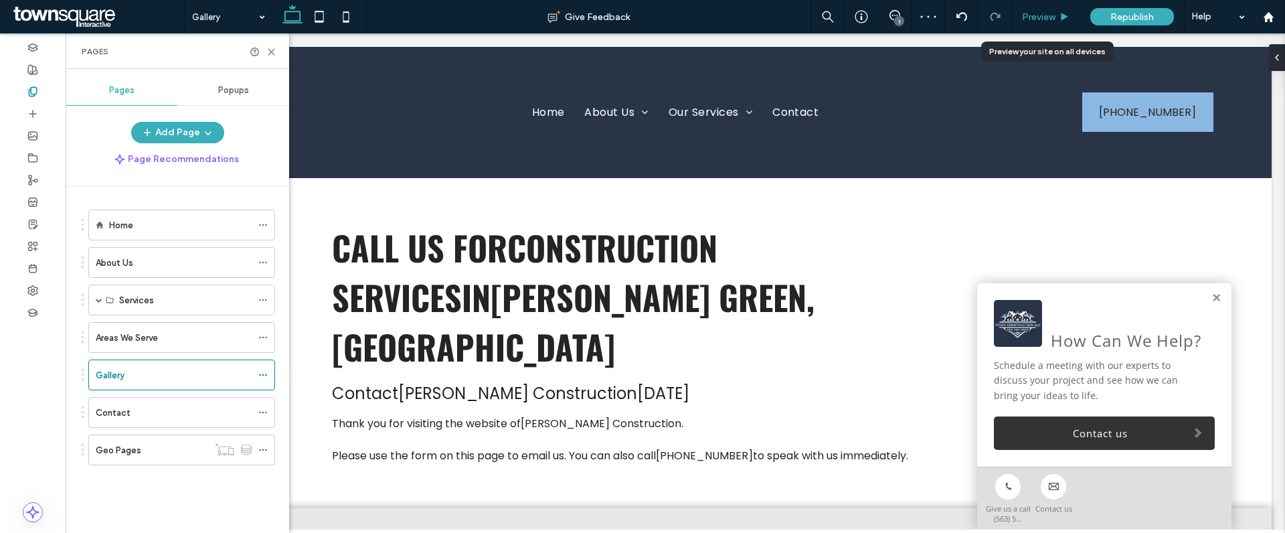
click at [1047, 15] on span "Preview" at bounding box center [1038, 16] width 33 height 11
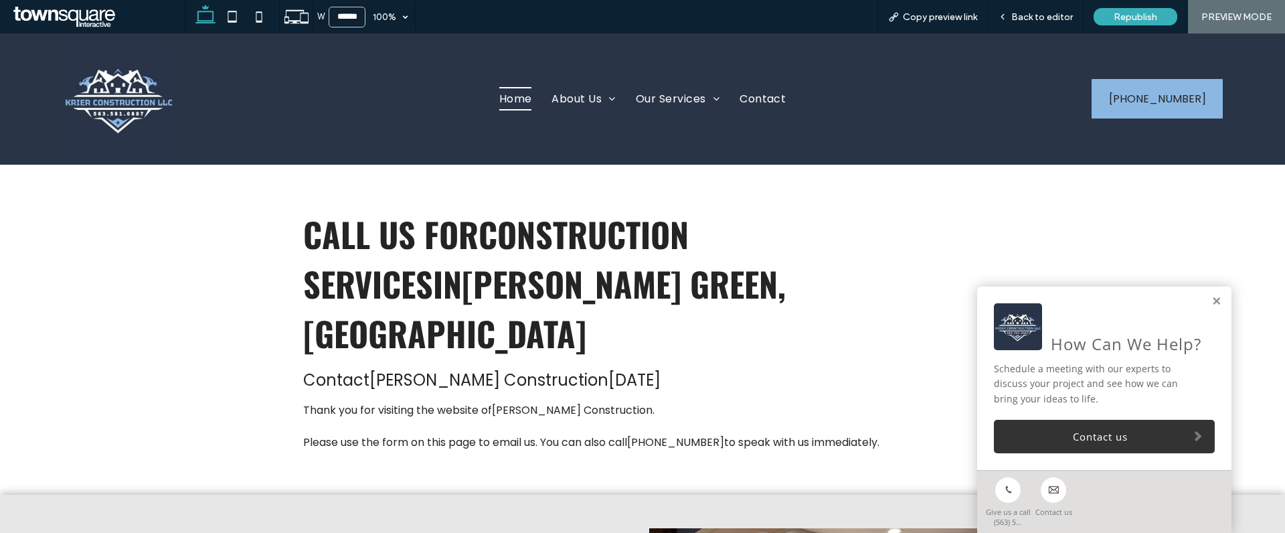
click at [515, 101] on span "Home" at bounding box center [515, 98] width 33 height 23
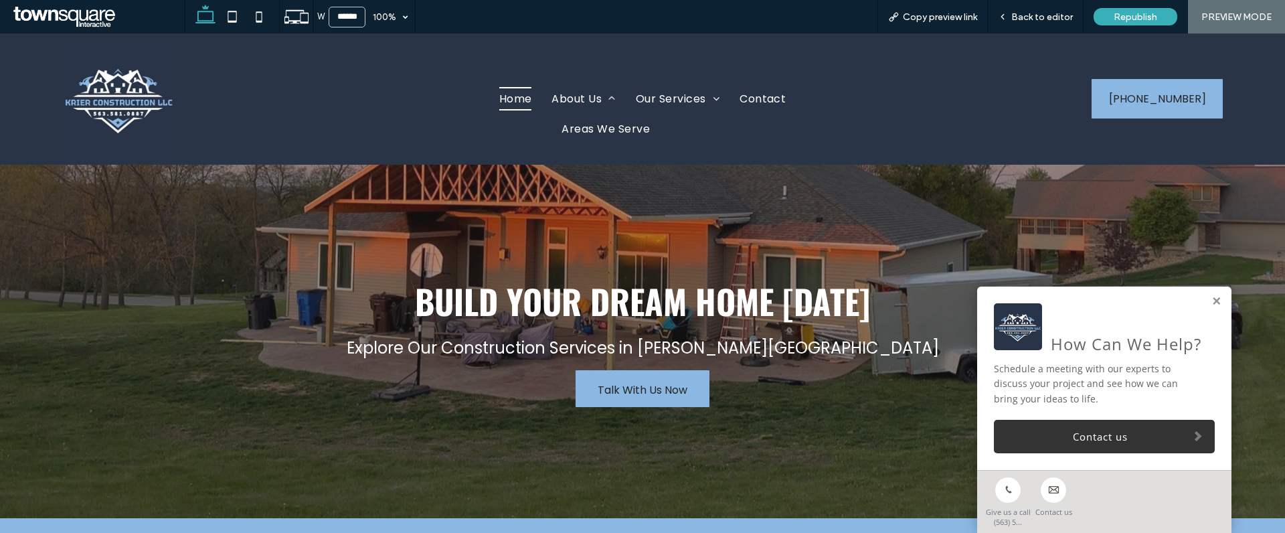
click at [588, 129] on span "Areas We Serve" at bounding box center [606, 128] width 88 height 17
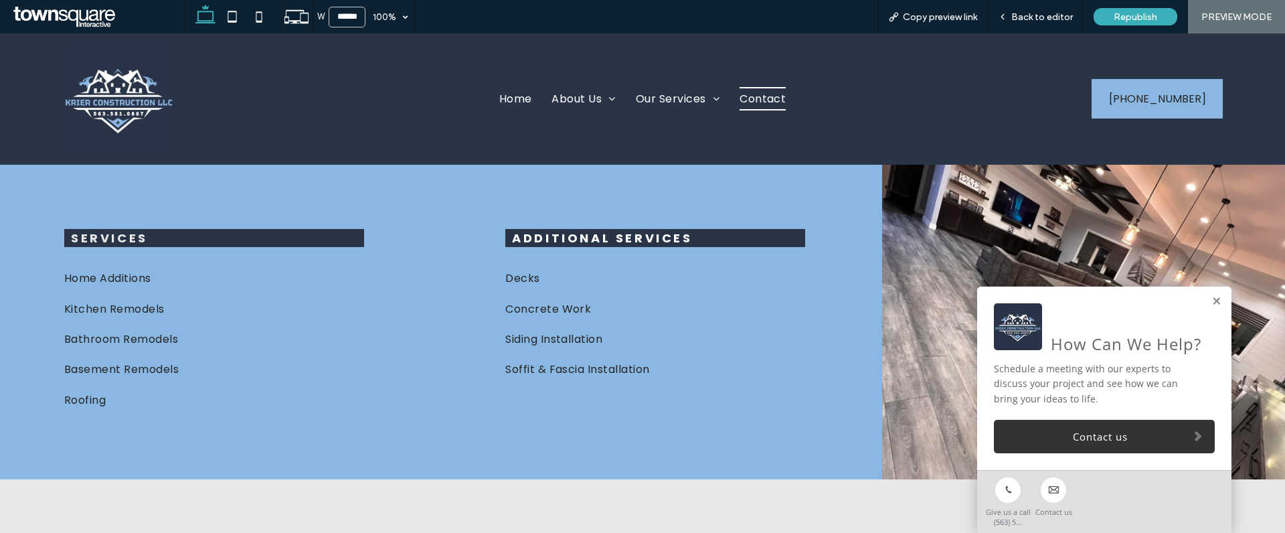
click at [747, 95] on span "Contact" at bounding box center [763, 98] width 46 height 23
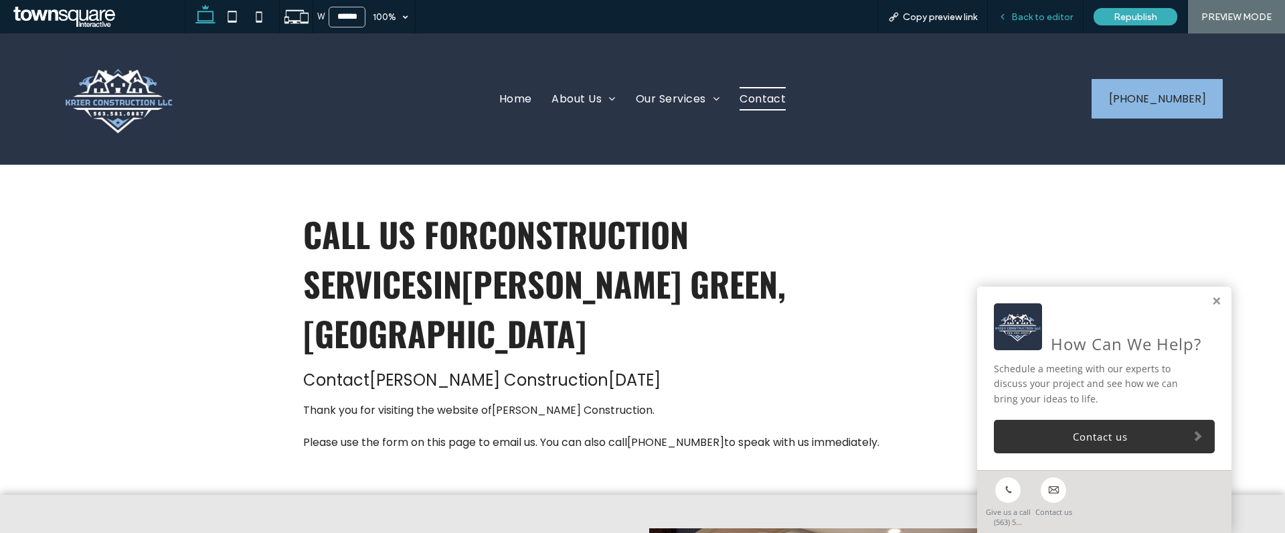
click at [1012, 23] on div "Back to editor" at bounding box center [1036, 16] width 96 height 33
click at [1032, 17] on span "Back to editor" at bounding box center [1042, 16] width 62 height 11
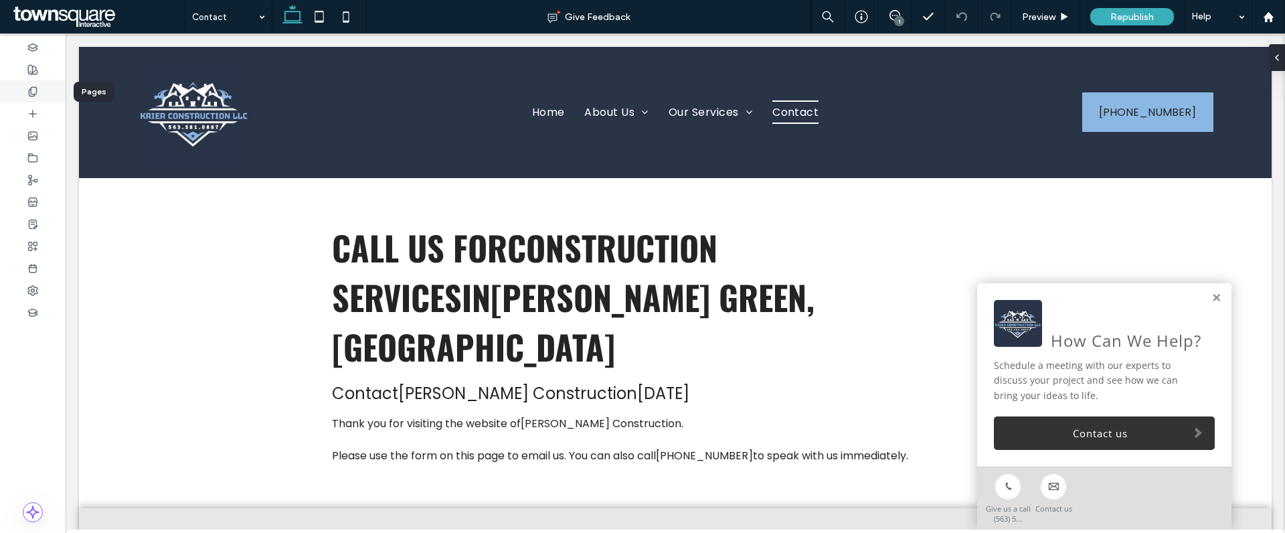
click at [42, 95] on div at bounding box center [33, 91] width 66 height 22
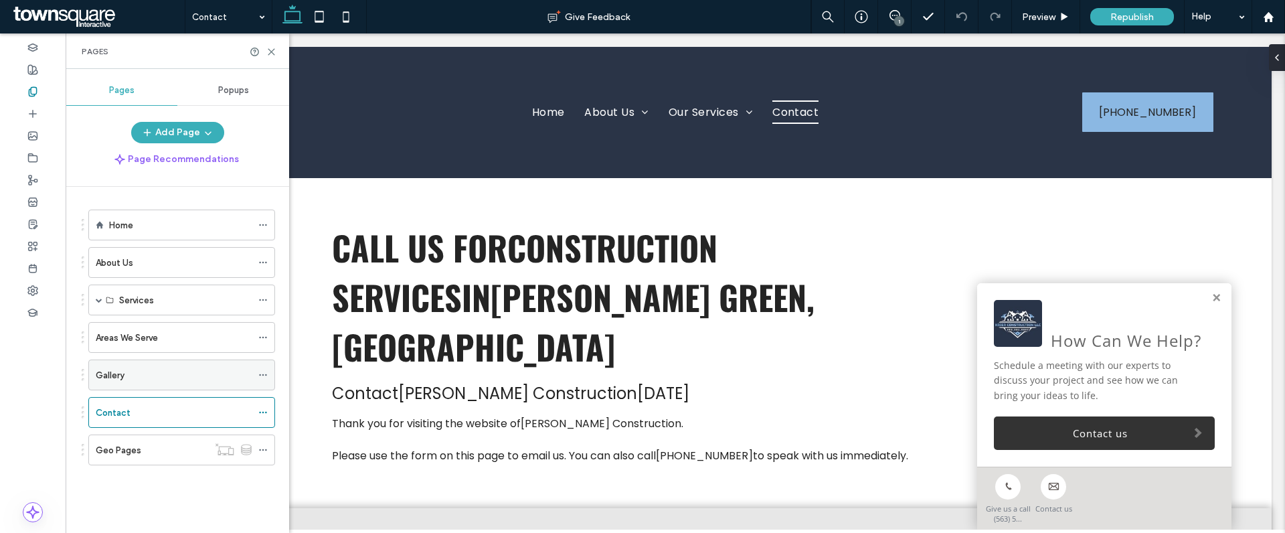
click at [136, 371] on div "Gallery" at bounding box center [174, 375] width 156 height 14
click at [138, 411] on div "Contact" at bounding box center [174, 413] width 156 height 14
click at [141, 379] on div "Gallery" at bounding box center [174, 375] width 156 height 14
click at [264, 376] on icon at bounding box center [262, 374] width 9 height 9
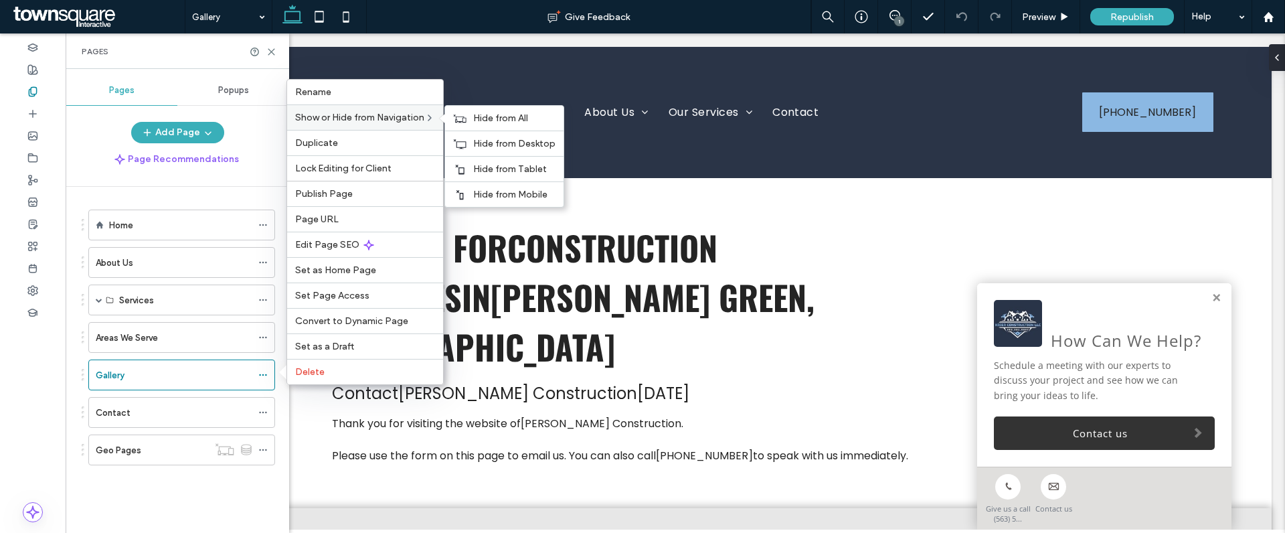
click at [424, 116] on span "Show or Hide from Navigation" at bounding box center [359, 117] width 129 height 11
click at [501, 118] on span "Hide from All" at bounding box center [500, 117] width 55 height 11
click at [501, 118] on span "Show on All" at bounding box center [498, 117] width 50 height 11
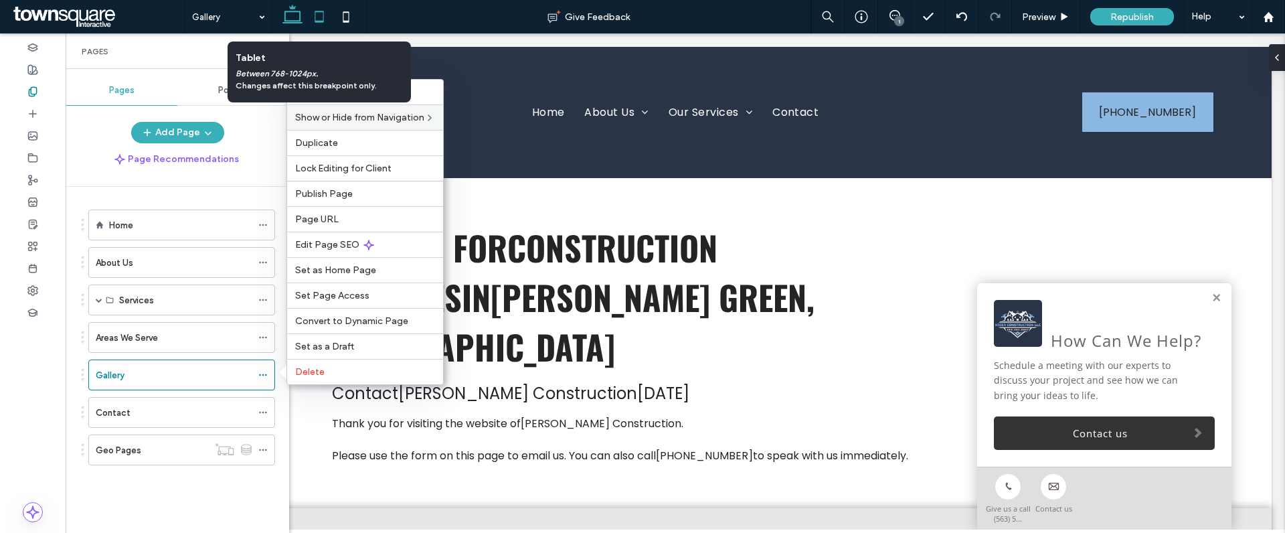
click at [319, 13] on icon at bounding box center [319, 16] width 27 height 27
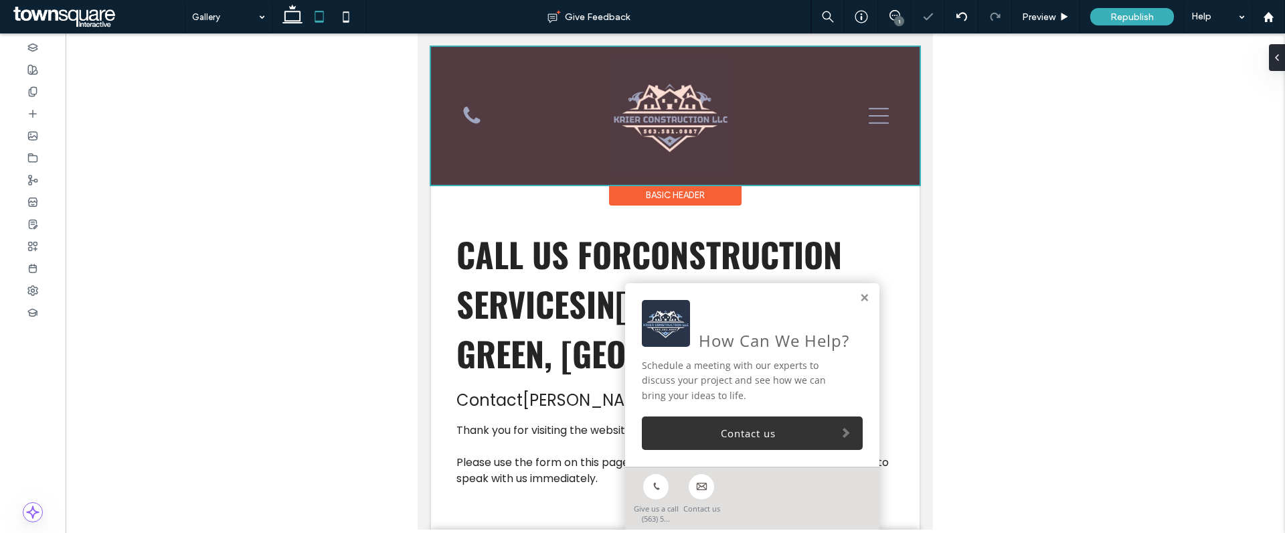
click at [865, 114] on div at bounding box center [675, 116] width 489 height 138
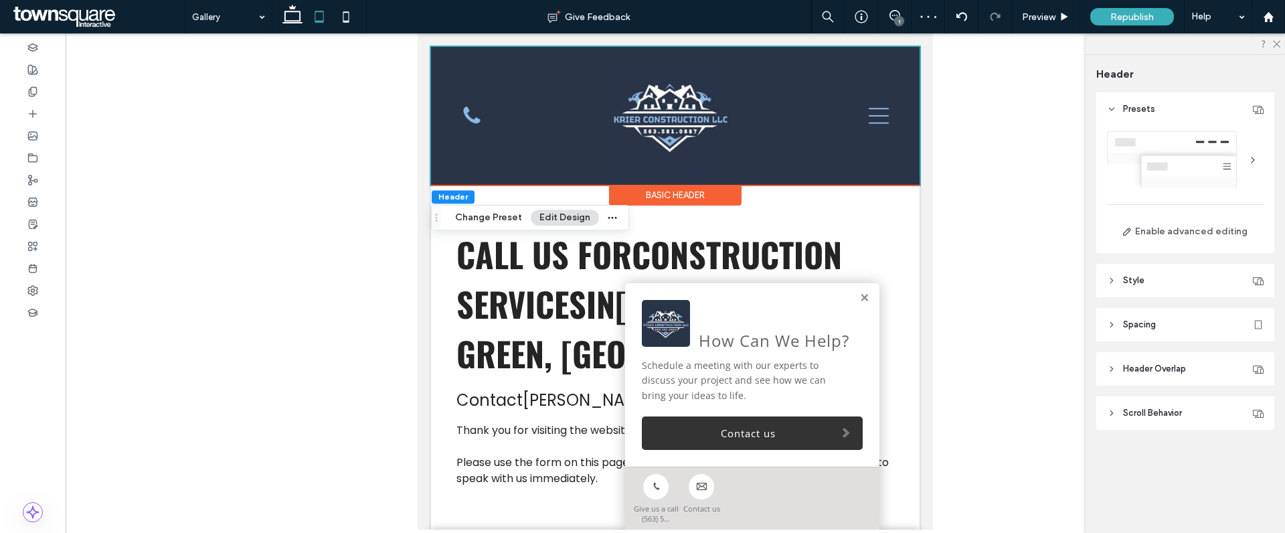
click at [1282, 44] on div at bounding box center [1185, 43] width 199 height 21
click at [1279, 42] on icon at bounding box center [1276, 43] width 9 height 9
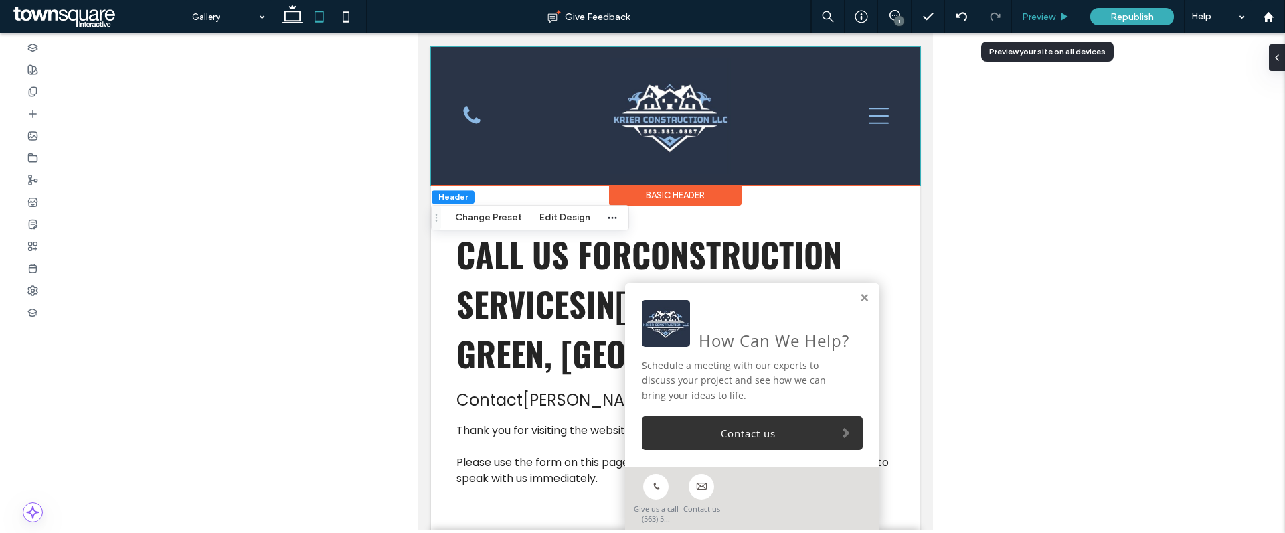
click at [1047, 9] on div "Preview" at bounding box center [1046, 16] width 68 height 33
click at [1058, 9] on div "Preview" at bounding box center [1046, 16] width 68 height 33
click at [1067, 17] on use at bounding box center [1065, 16] width 7 height 7
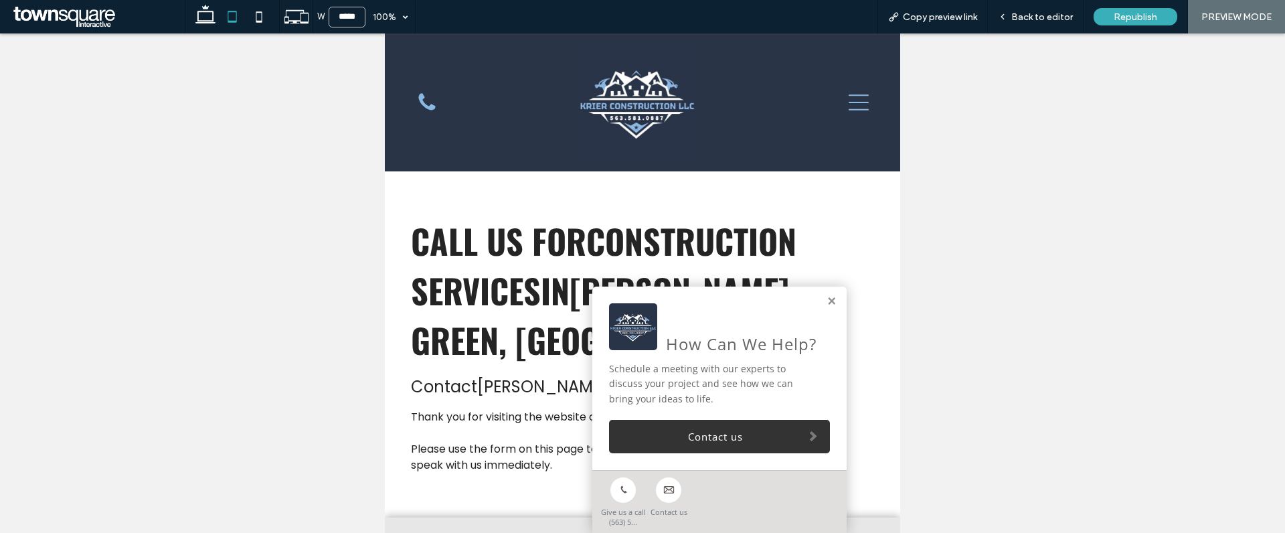
click at [853, 109] on icon at bounding box center [859, 102] width 20 height 16
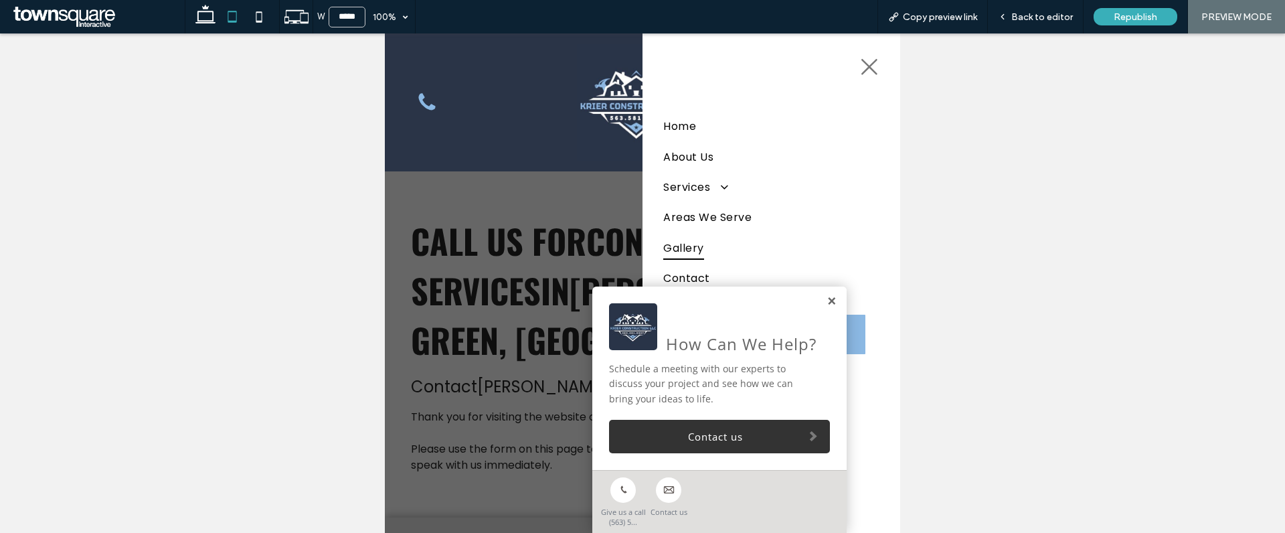
click at [834, 301] on link at bounding box center [832, 301] width 10 height 11
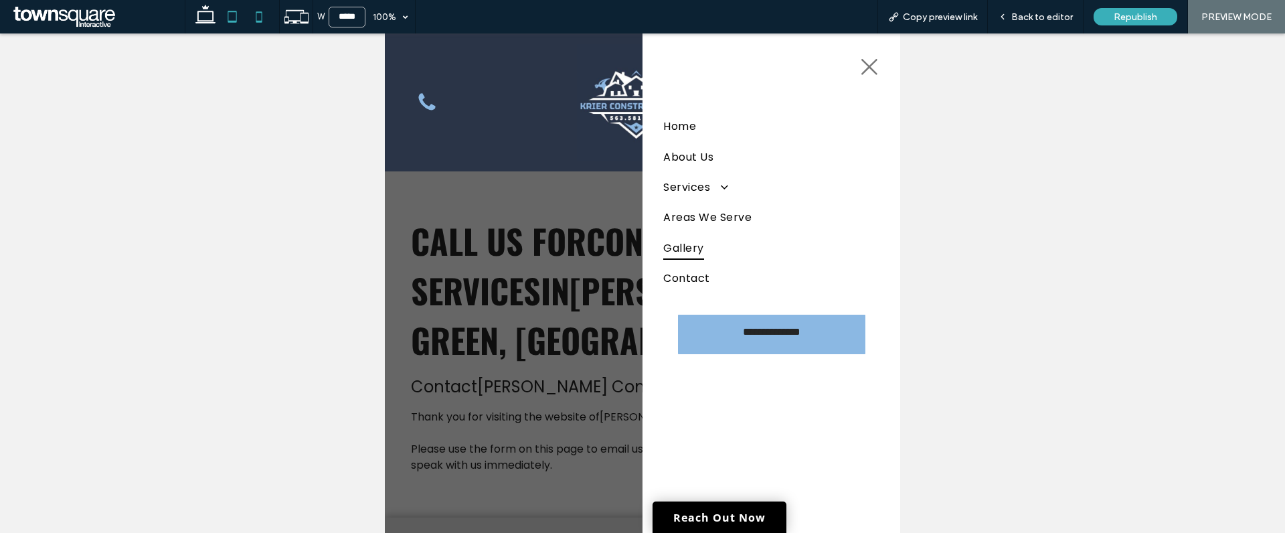
click at [259, 15] on icon at bounding box center [259, 16] width 27 height 27
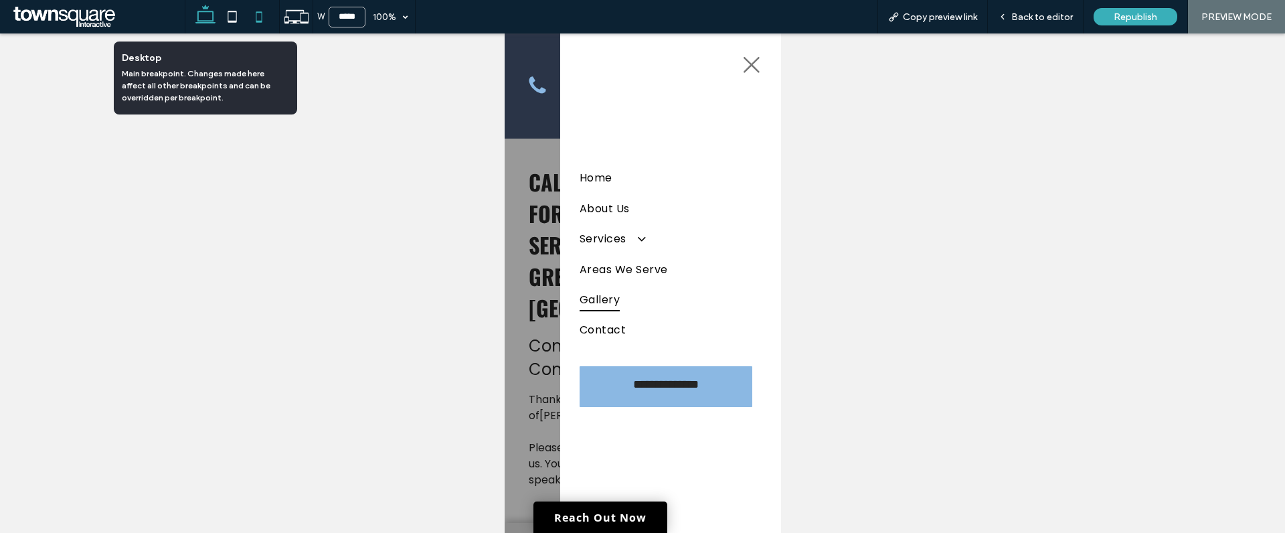
click at [209, 17] on icon at bounding box center [205, 16] width 27 height 27
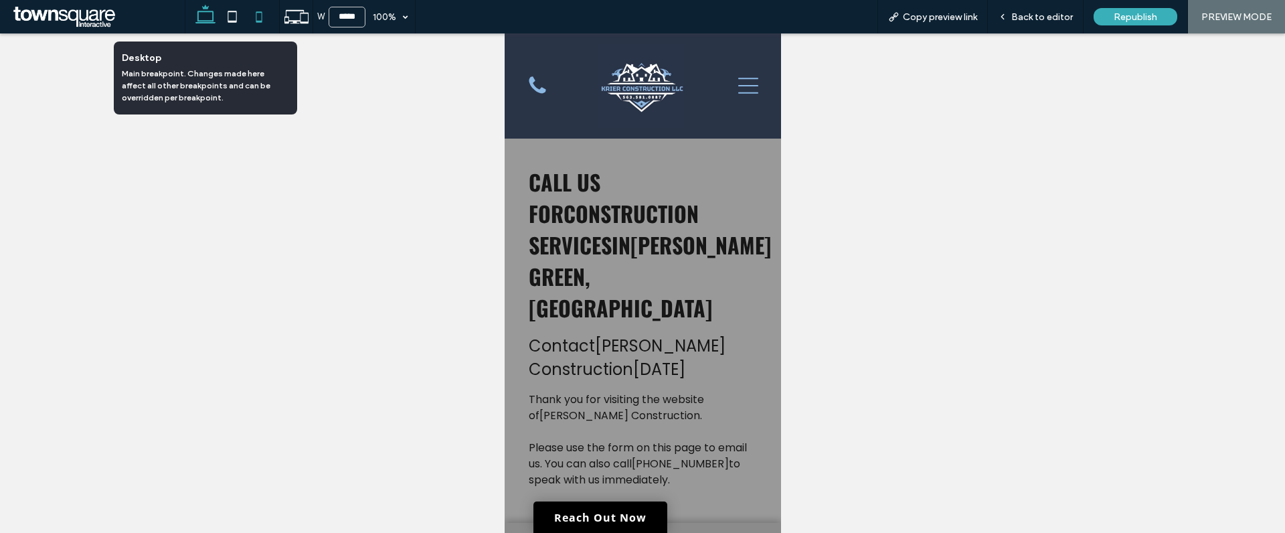
type input "******"
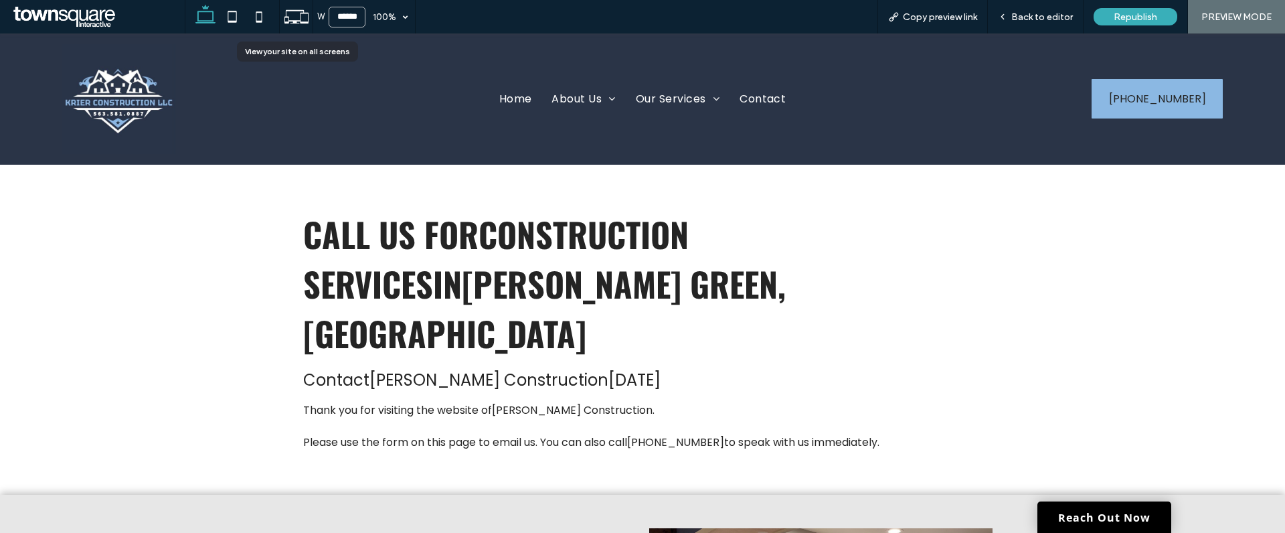
click at [297, 18] on icon at bounding box center [296, 16] width 25 height 25
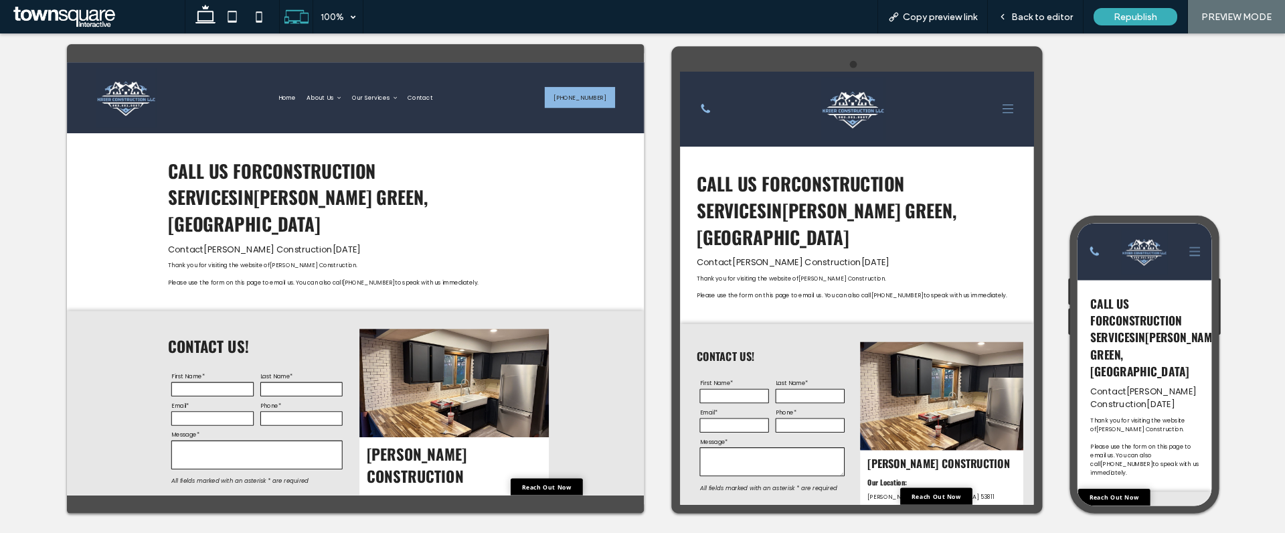
click at [1282, 143] on icon at bounding box center [1288, 141] width 20 height 20
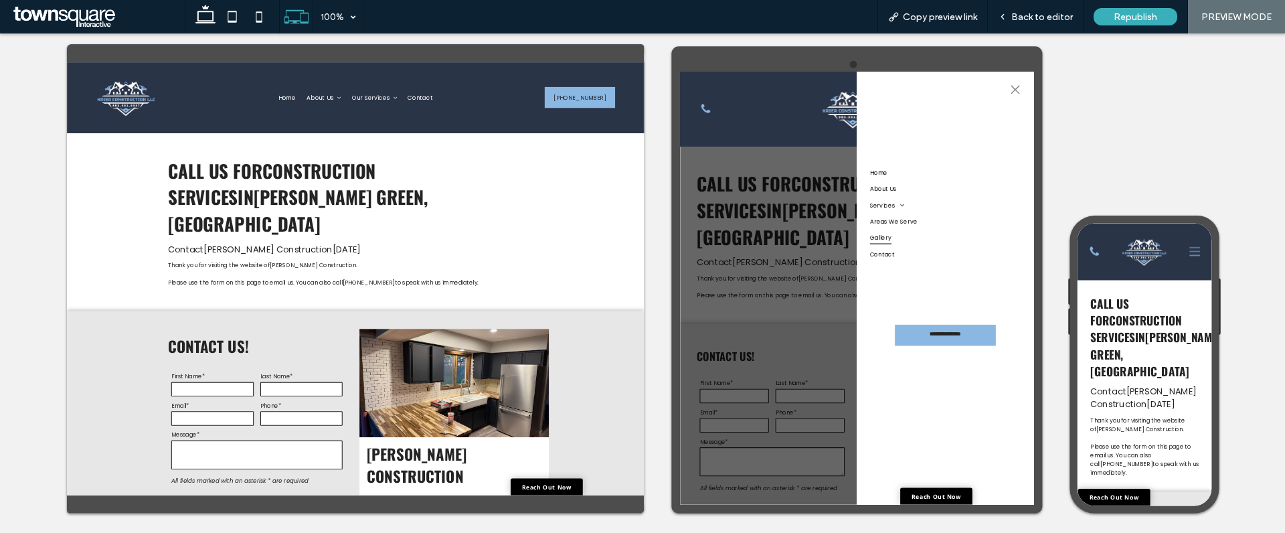
click at [1284, 112] on icon at bounding box center [1302, 105] width 20 height 20
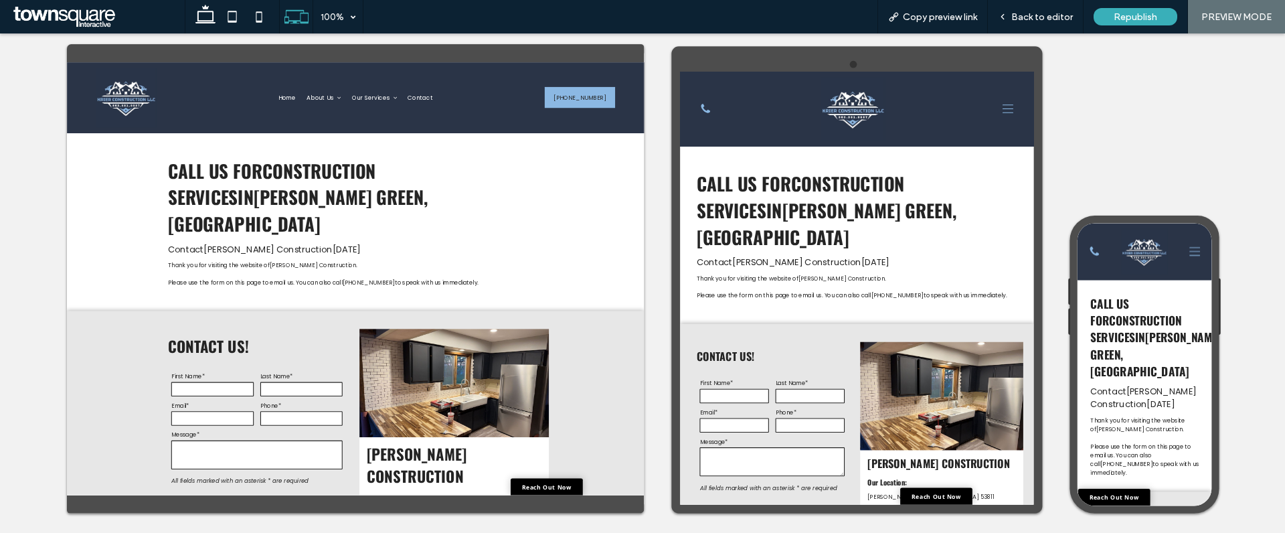
click at [1284, 274] on icon at bounding box center [1294, 275] width 20 height 20
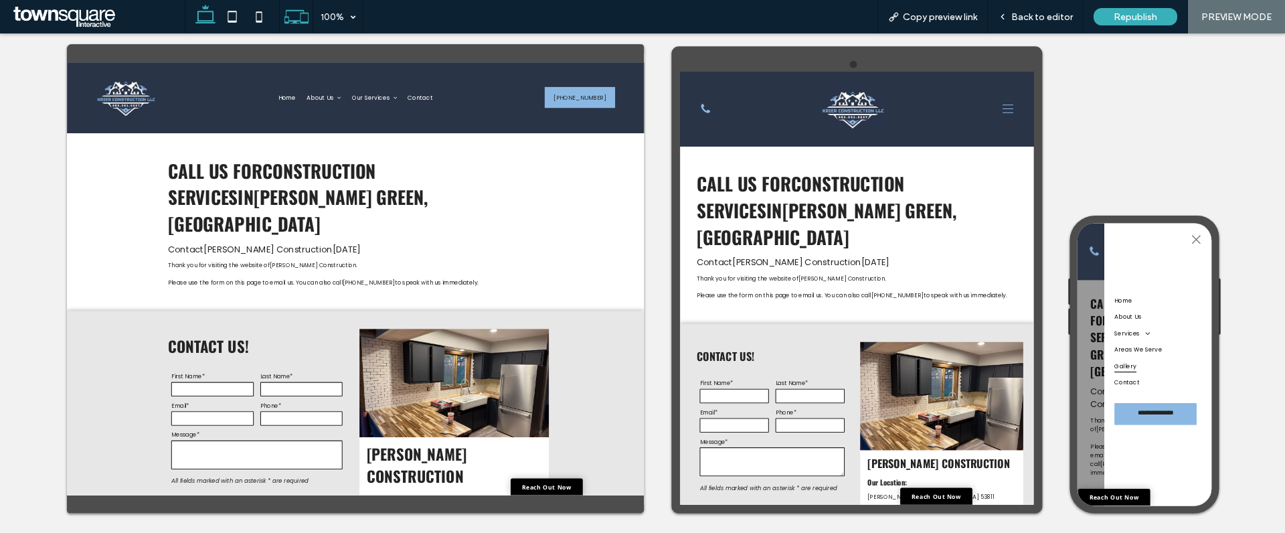
drag, startPoint x: 193, startPoint y: 14, endPoint x: 200, endPoint y: 17, distance: 7.8
click at [193, 14] on icon at bounding box center [205, 16] width 27 height 27
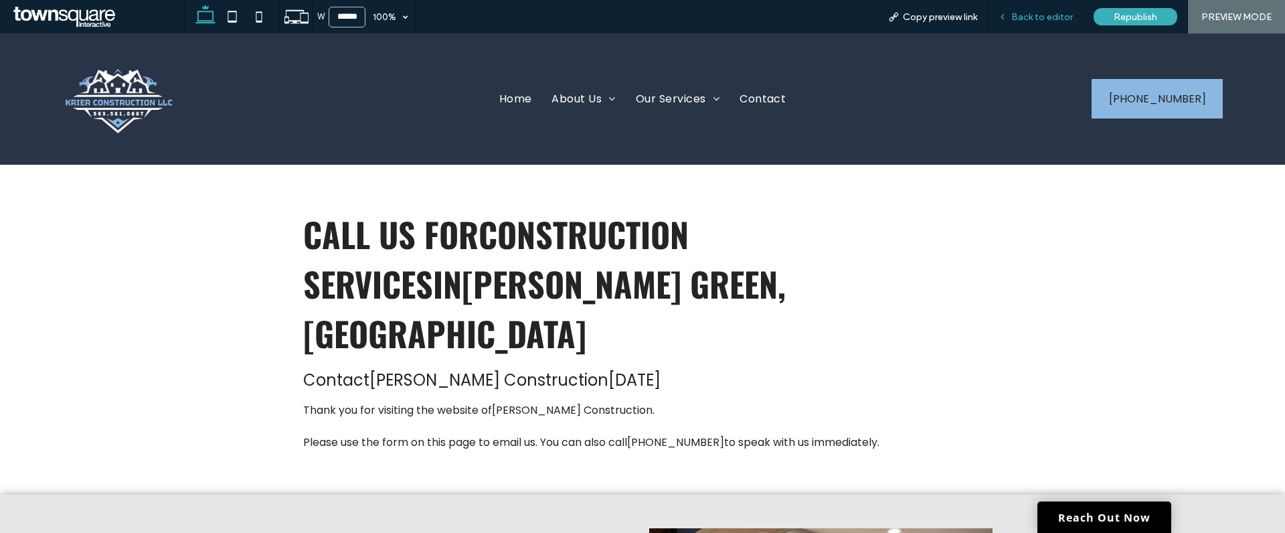
click at [1042, 17] on span "Back to editor" at bounding box center [1042, 16] width 62 height 11
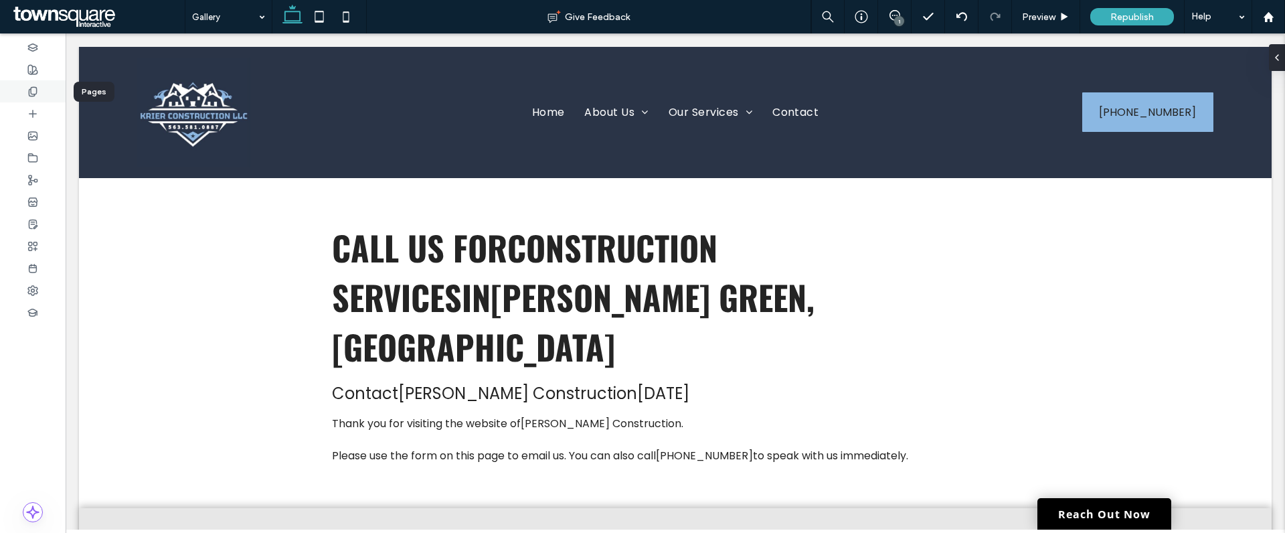
click at [29, 94] on use at bounding box center [32, 91] width 7 height 9
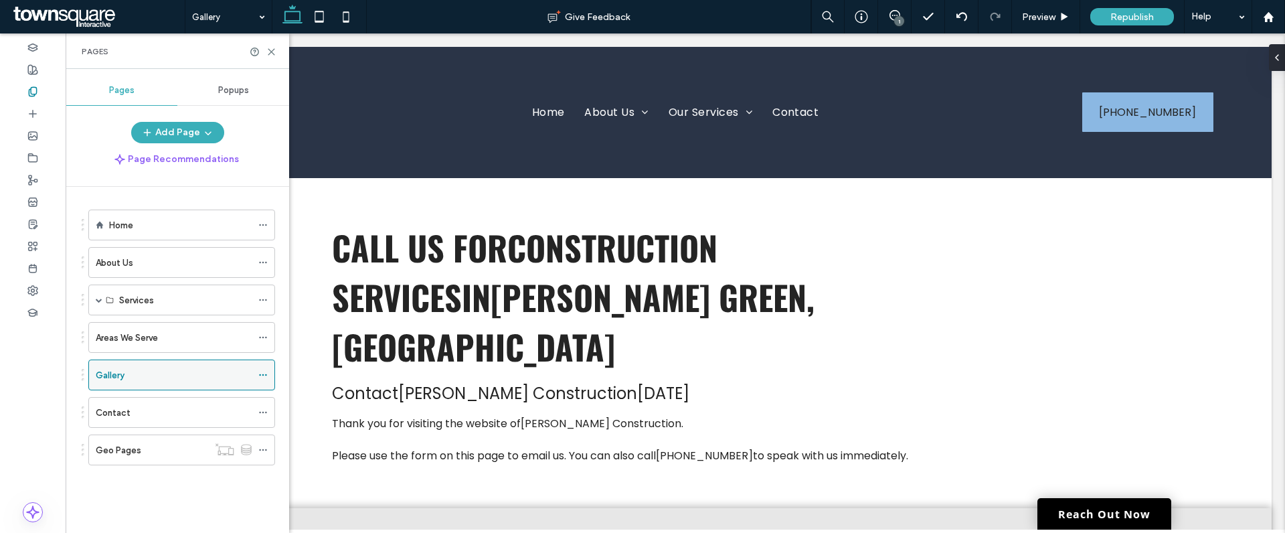
click at [133, 379] on div "Gallery" at bounding box center [174, 375] width 156 height 14
click at [86, 378] on div "Gallery" at bounding box center [178, 374] width 193 height 31
click at [262, 373] on icon at bounding box center [262, 374] width 9 height 9
click at [149, 461] on div "Geo Pages" at bounding box center [152, 449] width 112 height 29
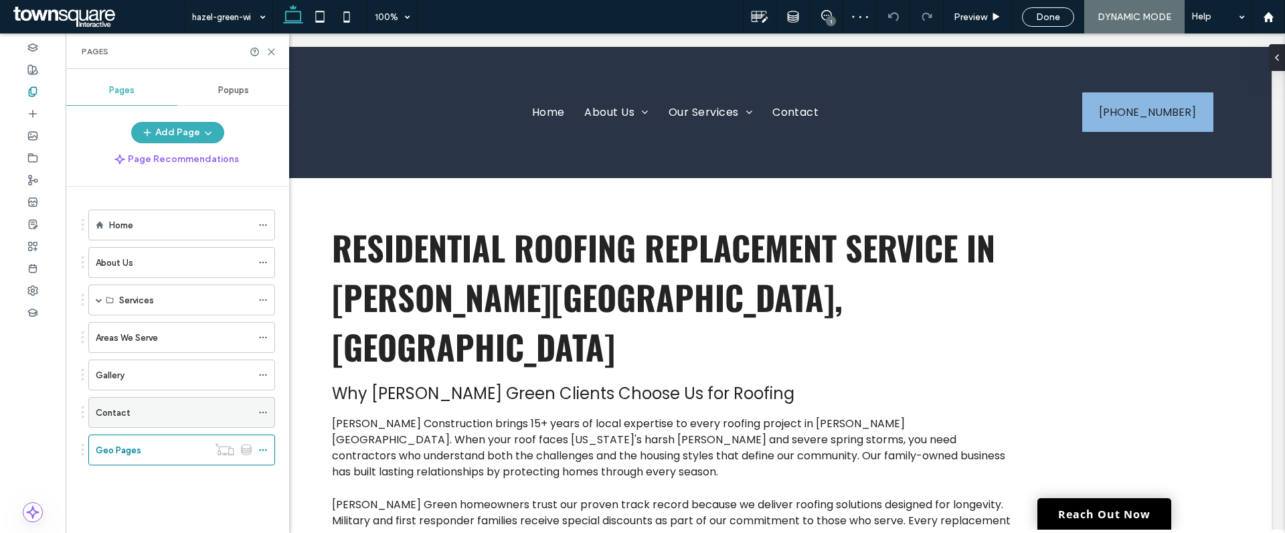
click at [144, 419] on div "Contact" at bounding box center [174, 413] width 156 height 14
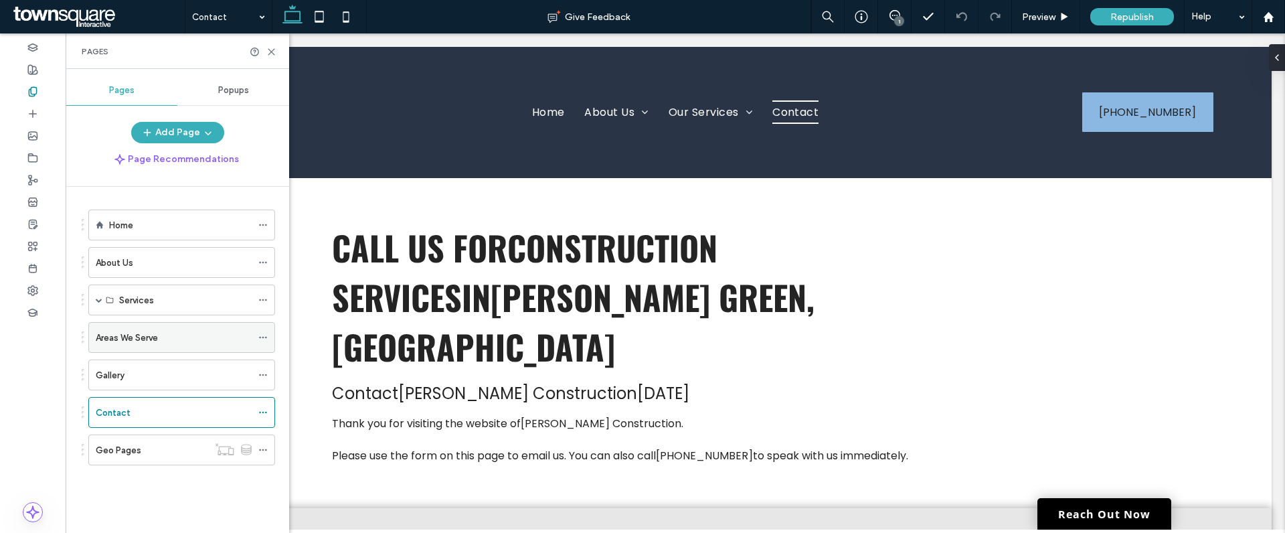
click at [158, 344] on div "Areas We Serve" at bounding box center [174, 337] width 156 height 29
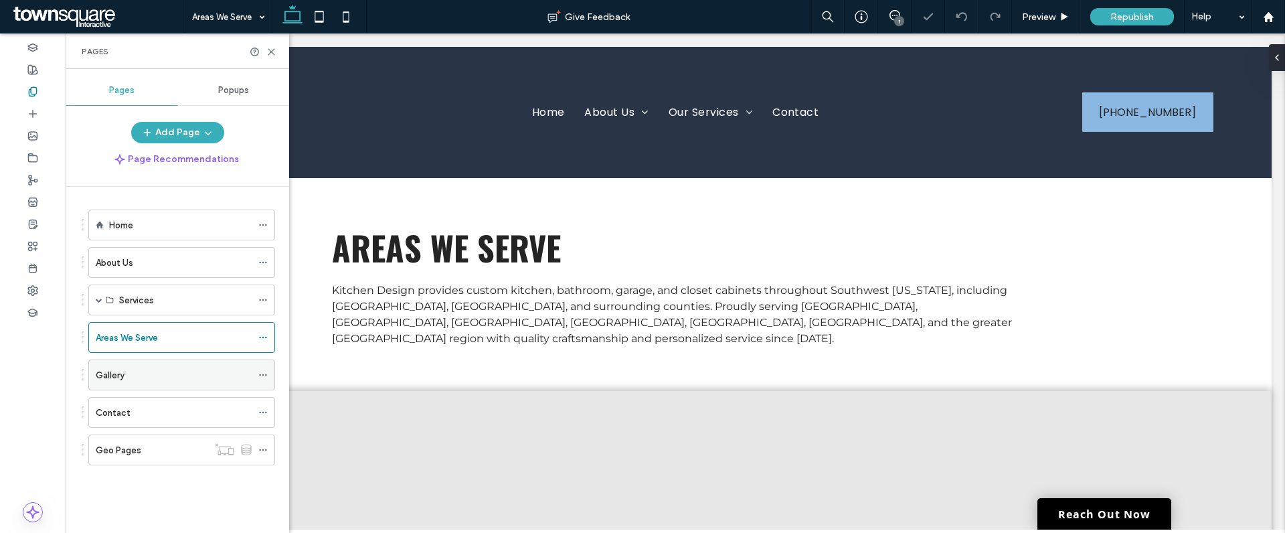
click at [157, 378] on div "Gallery" at bounding box center [174, 375] width 156 height 14
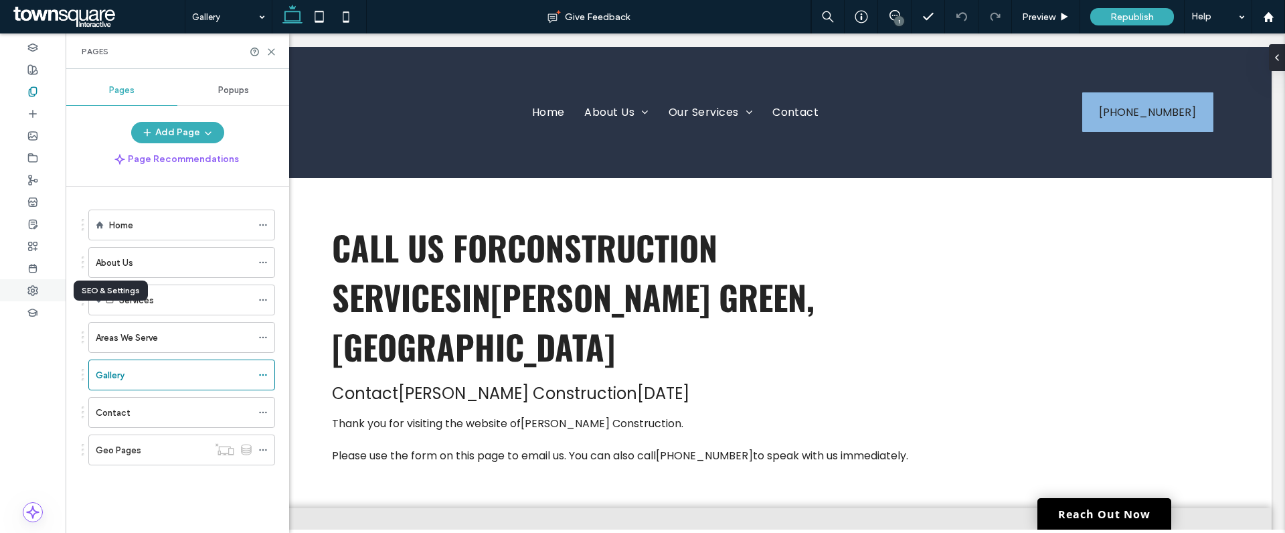
click at [35, 294] on icon at bounding box center [32, 290] width 11 height 11
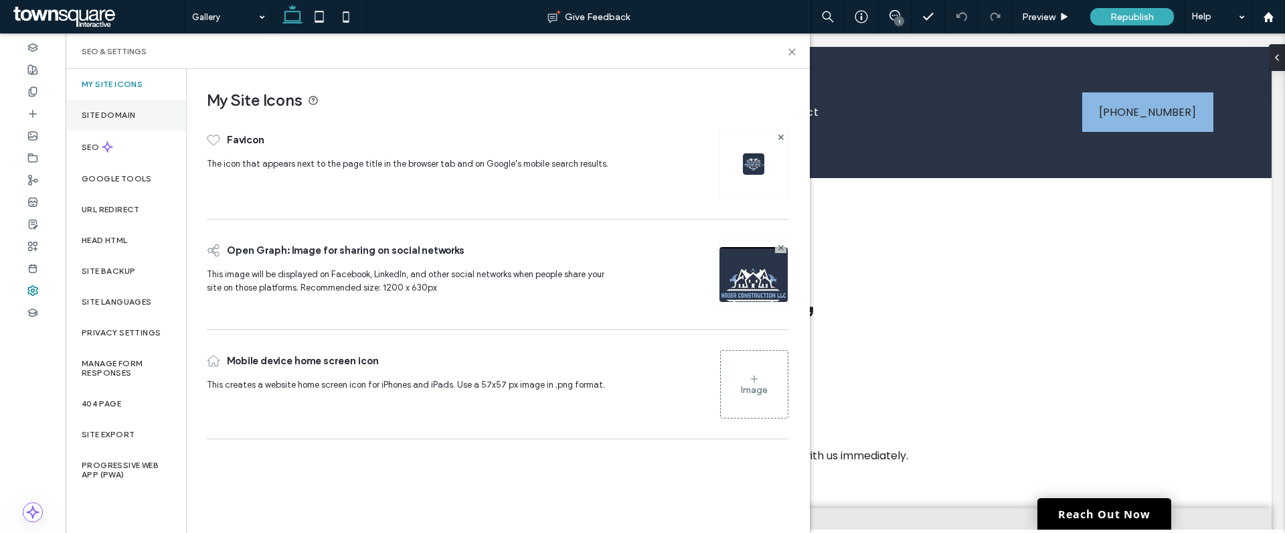
click at [133, 115] on label "Site Domain" at bounding box center [109, 114] width 54 height 9
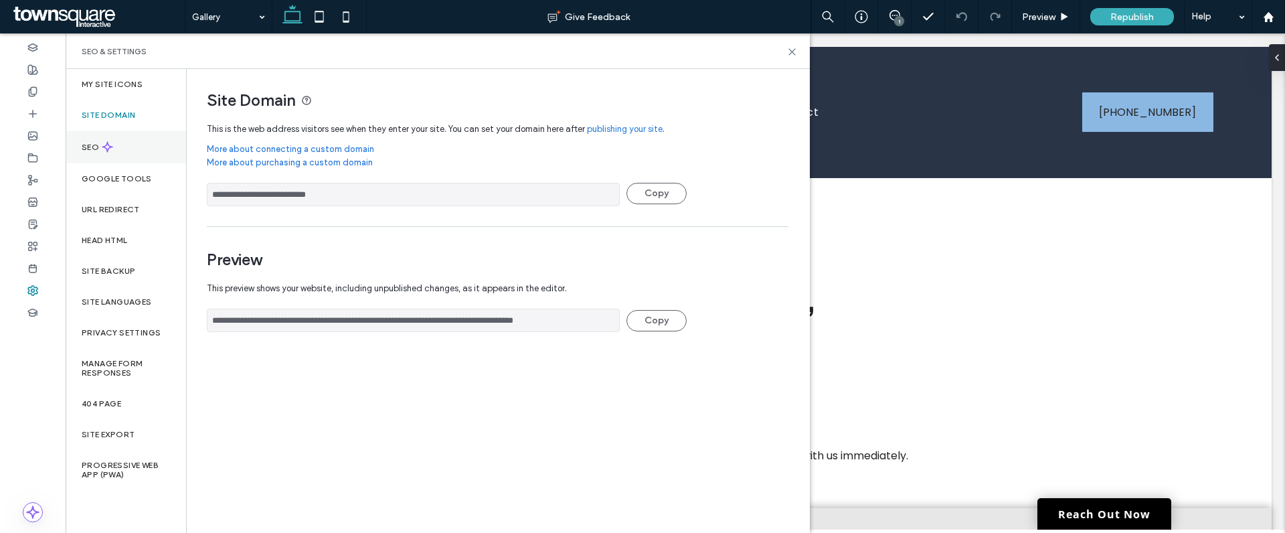
click at [139, 141] on div "SEO" at bounding box center [126, 147] width 120 height 33
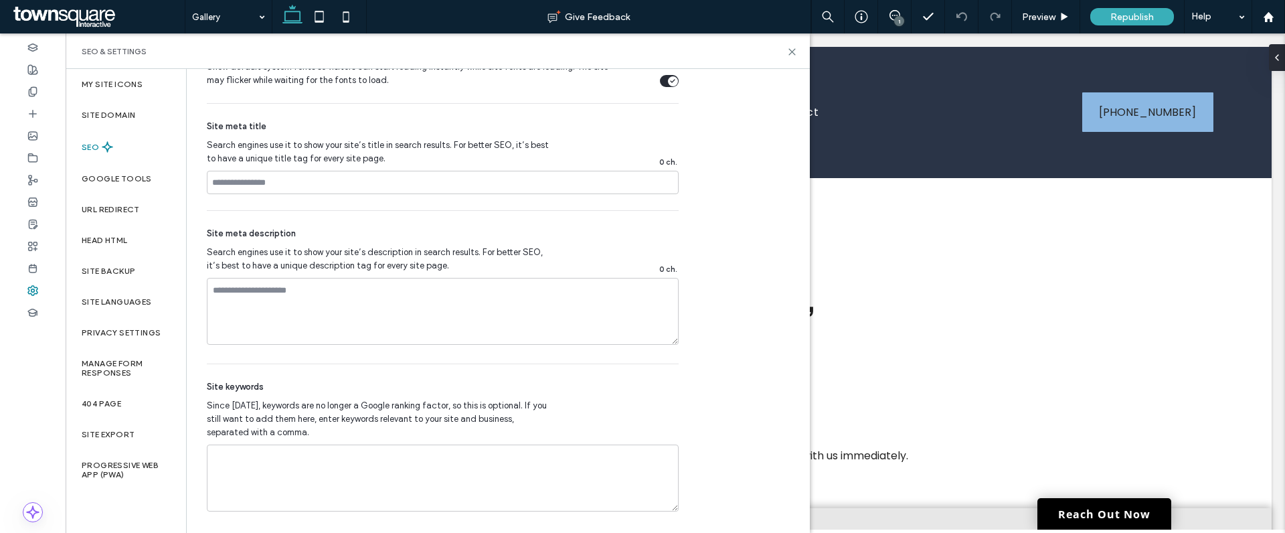
scroll to position [710, 0]
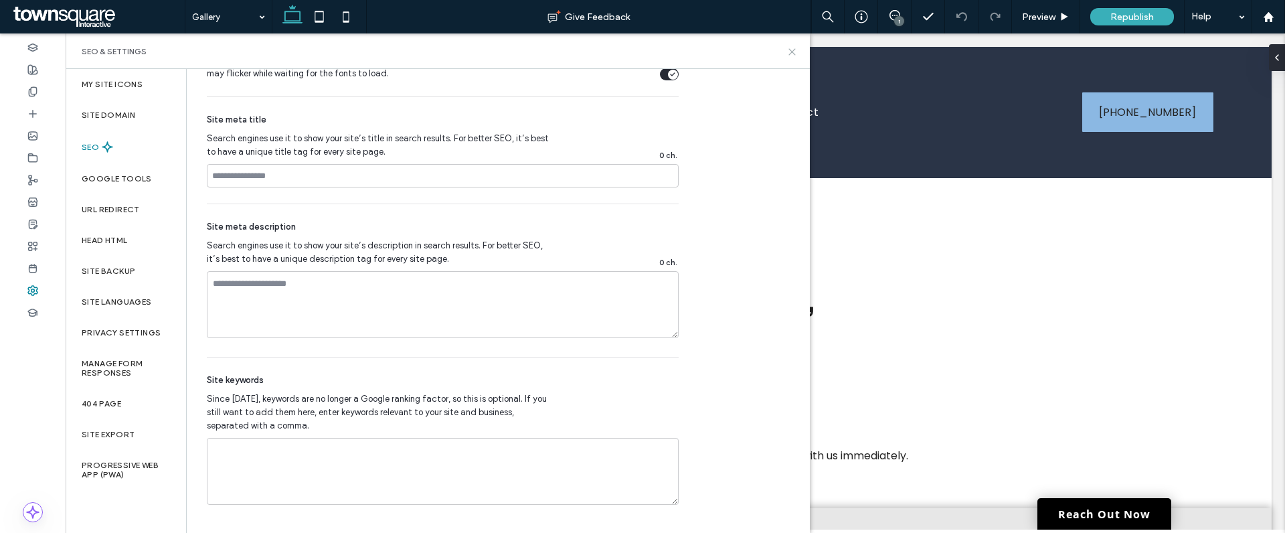
drag, startPoint x: 793, startPoint y: 54, endPoint x: 726, endPoint y: 21, distance: 74.5
click at [793, 54] on icon at bounding box center [792, 52] width 10 height 10
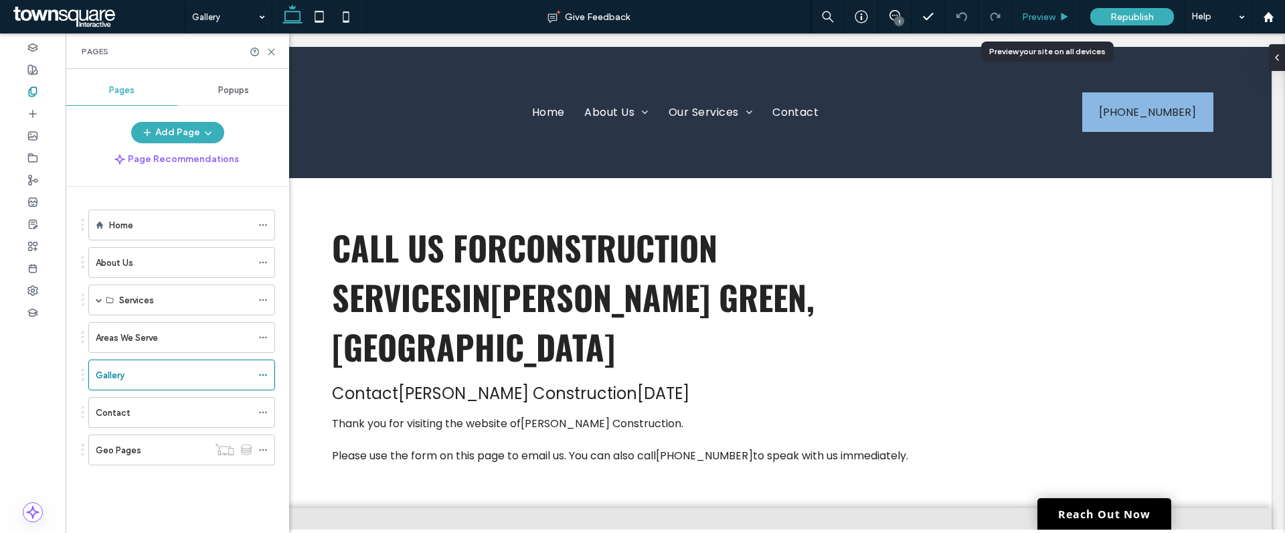
click at [1060, 14] on icon at bounding box center [1065, 17] width 10 height 10
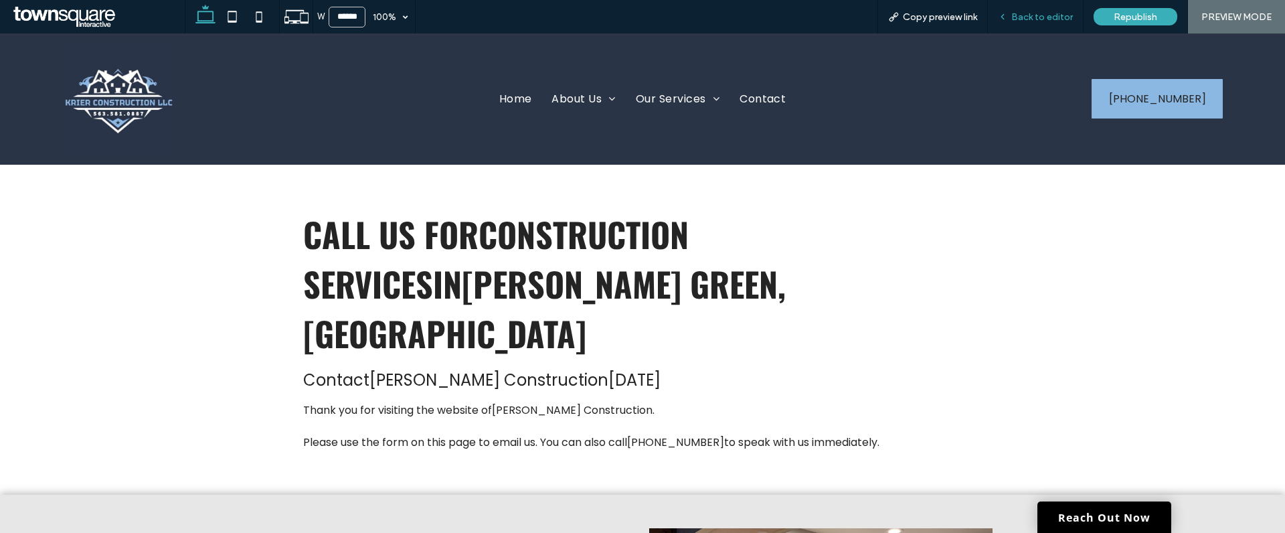
click at [1023, 19] on span "Back to editor" at bounding box center [1042, 16] width 62 height 11
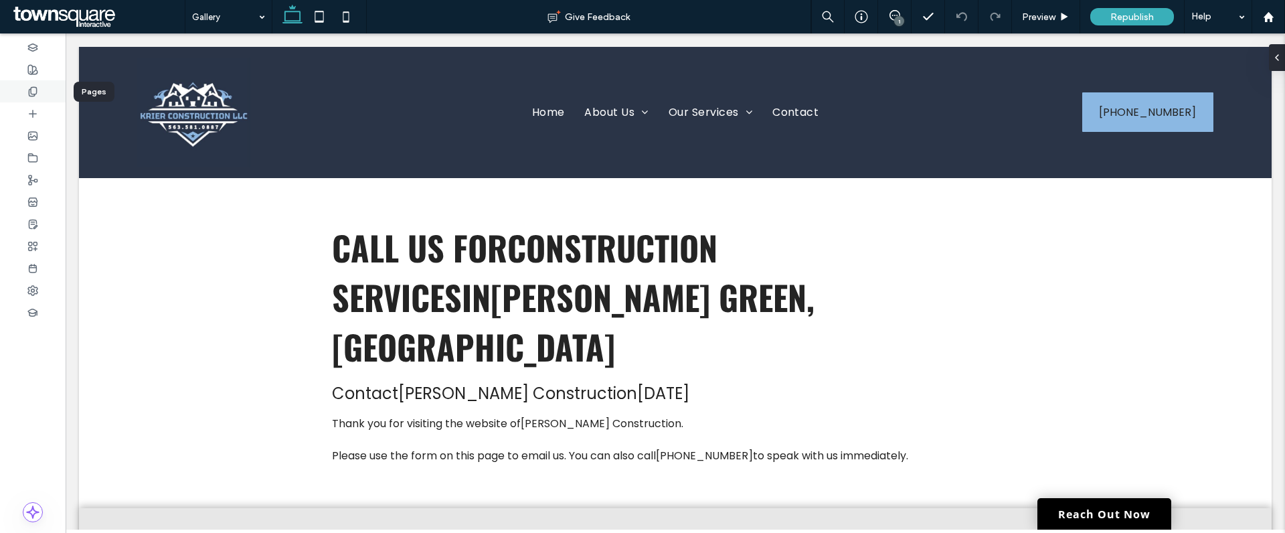
click at [36, 94] on use at bounding box center [32, 91] width 7 height 9
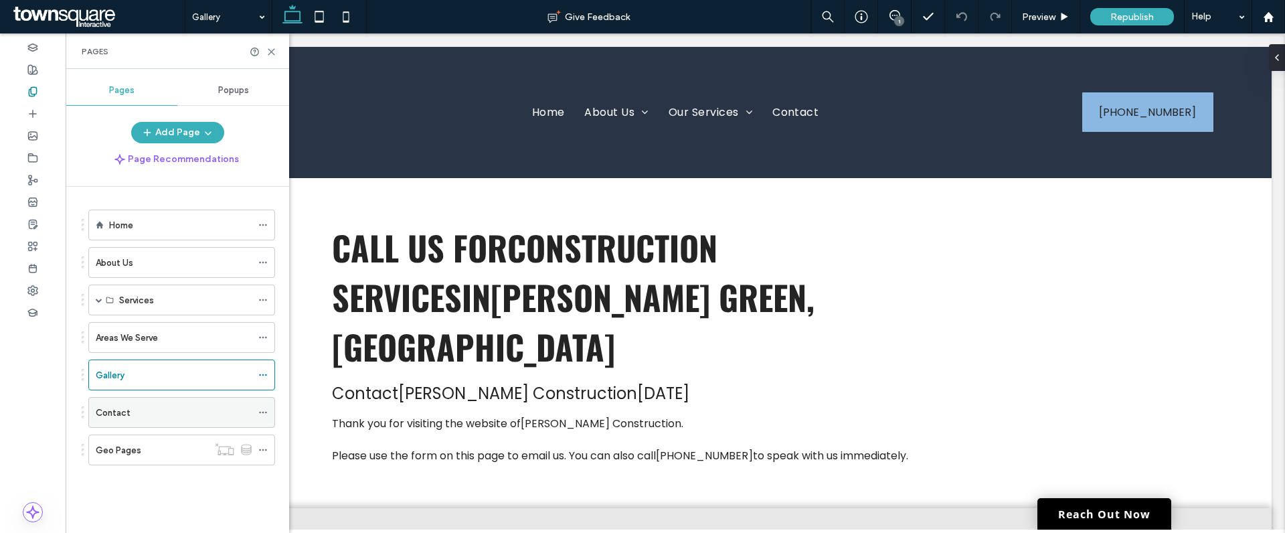
click at [220, 416] on div "Contact" at bounding box center [174, 413] width 156 height 14
click at [208, 378] on div "Gallery" at bounding box center [174, 375] width 156 height 14
click at [262, 376] on icon at bounding box center [262, 374] width 9 height 9
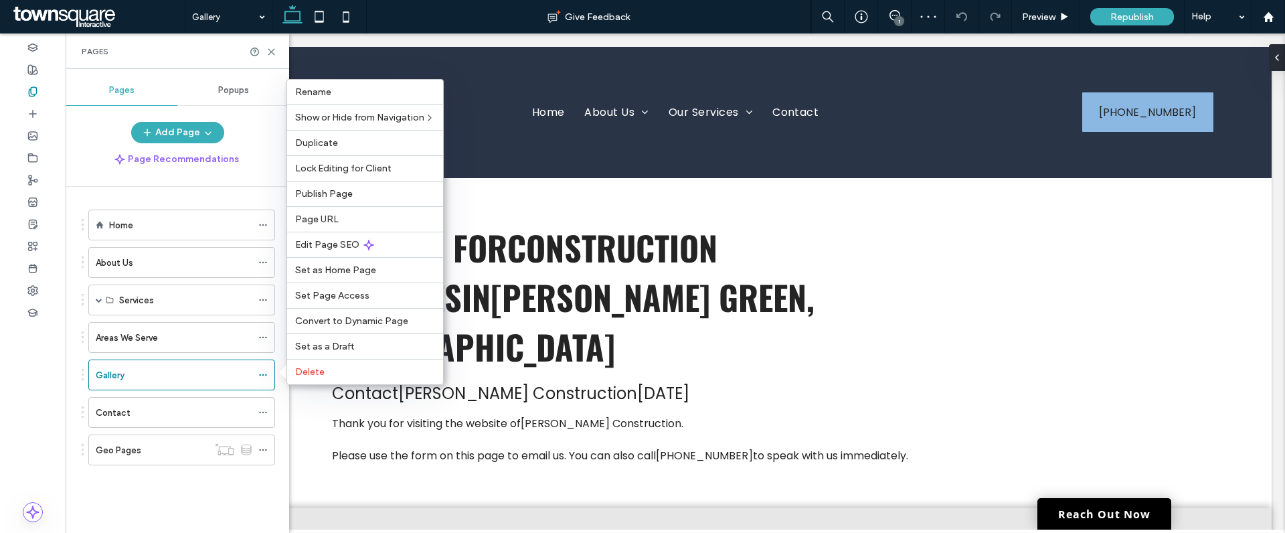
click at [203, 494] on div "Home About Us Services Home Additions Kitchen Remodels Bathroom Remodels Baseme…" at bounding box center [178, 350] width 193 height 295
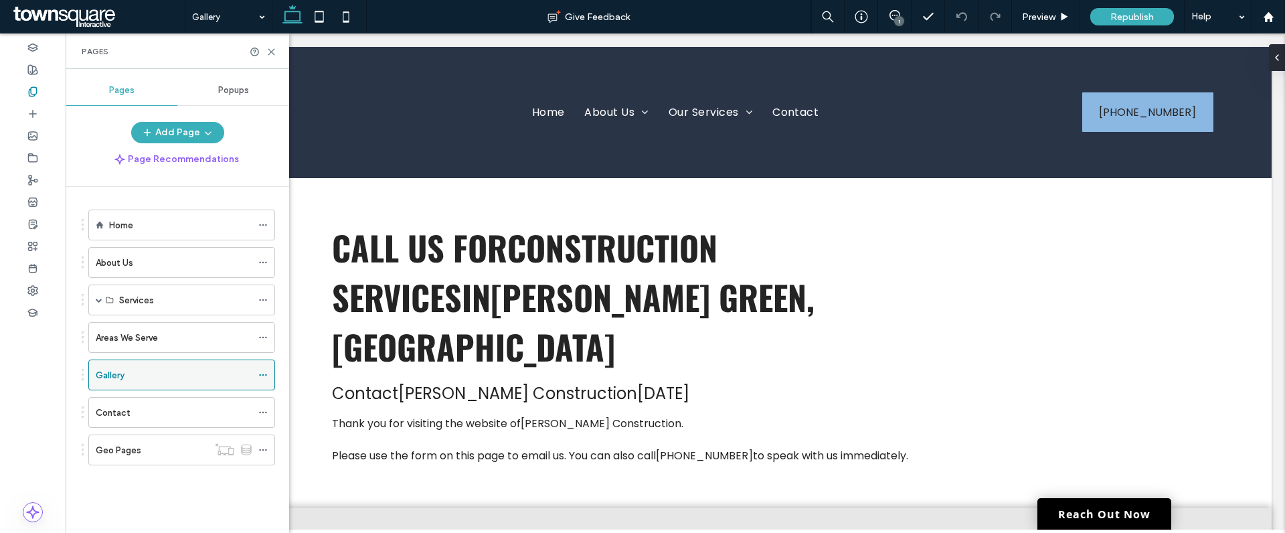
click at [267, 376] on icon at bounding box center [262, 374] width 9 height 9
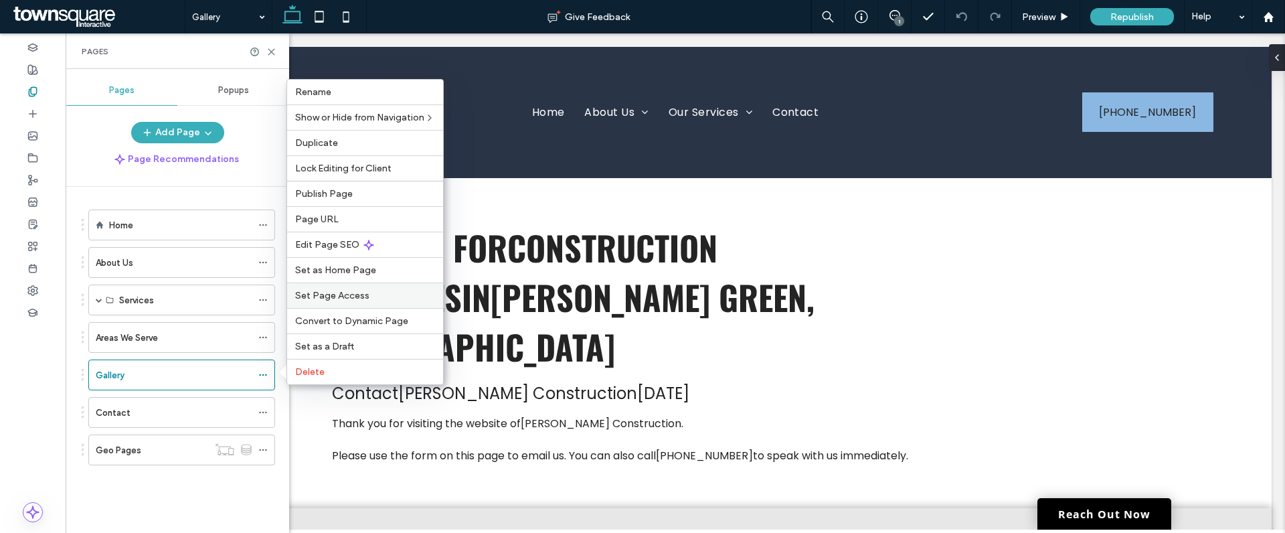
click at [352, 295] on span "Set Page Access" at bounding box center [332, 295] width 74 height 11
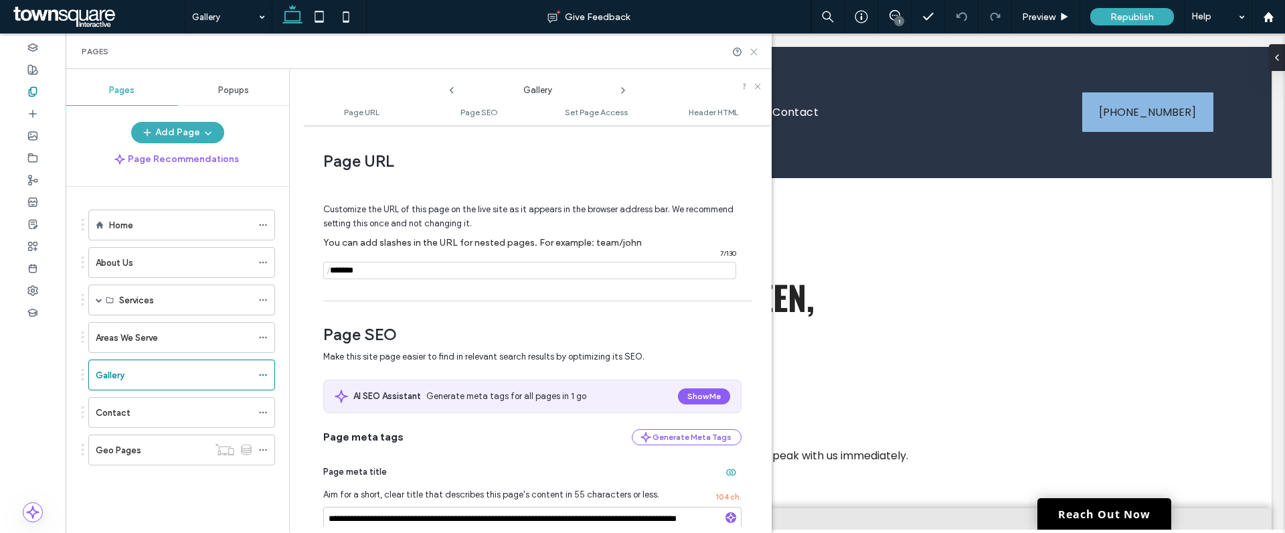
click at [753, 52] on icon at bounding box center [754, 52] width 10 height 10
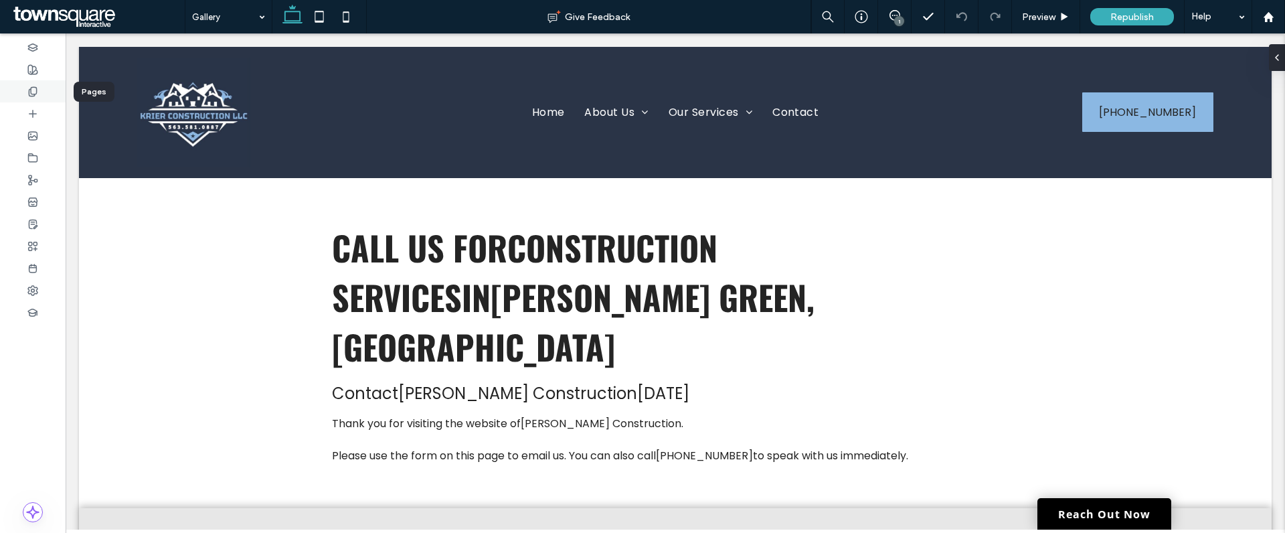
click at [37, 84] on div at bounding box center [33, 91] width 66 height 22
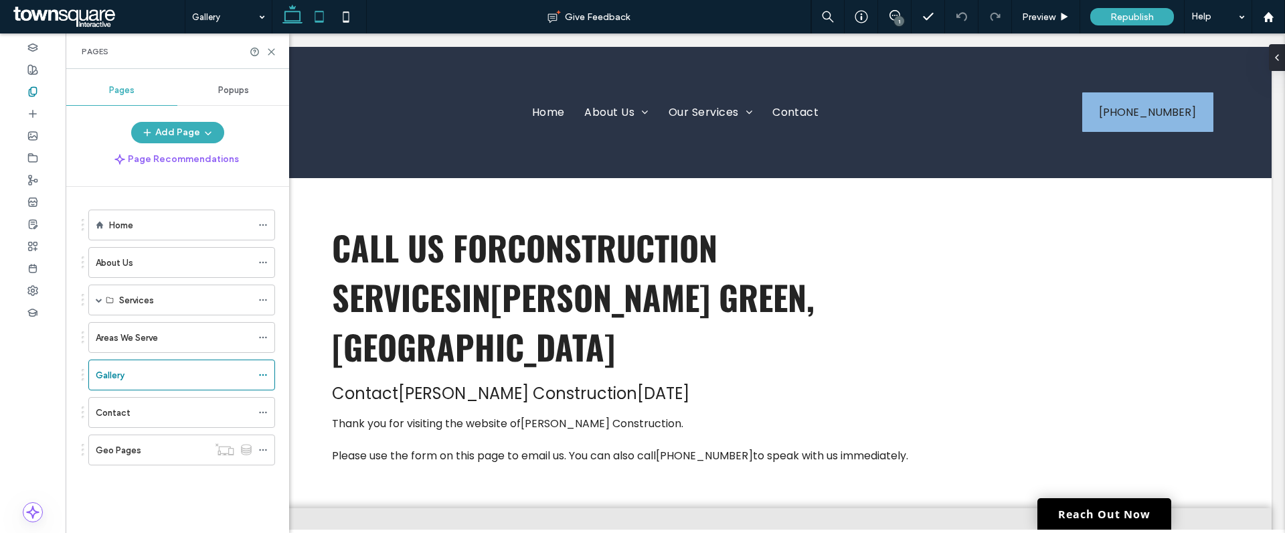
click at [325, 13] on icon at bounding box center [319, 16] width 27 height 27
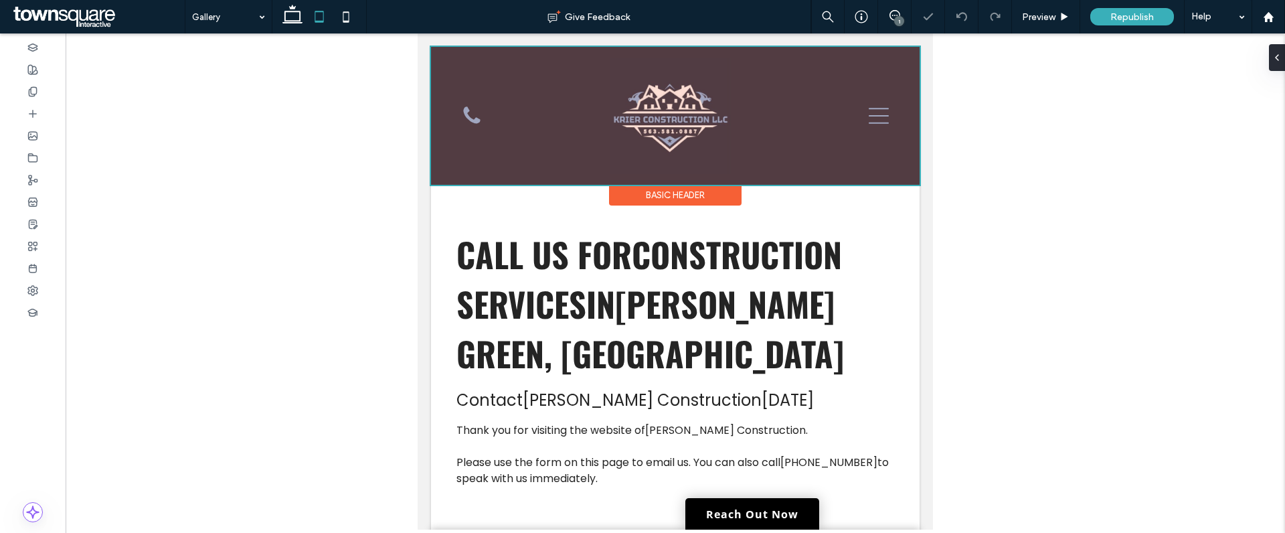
click at [859, 108] on div at bounding box center [675, 116] width 489 height 138
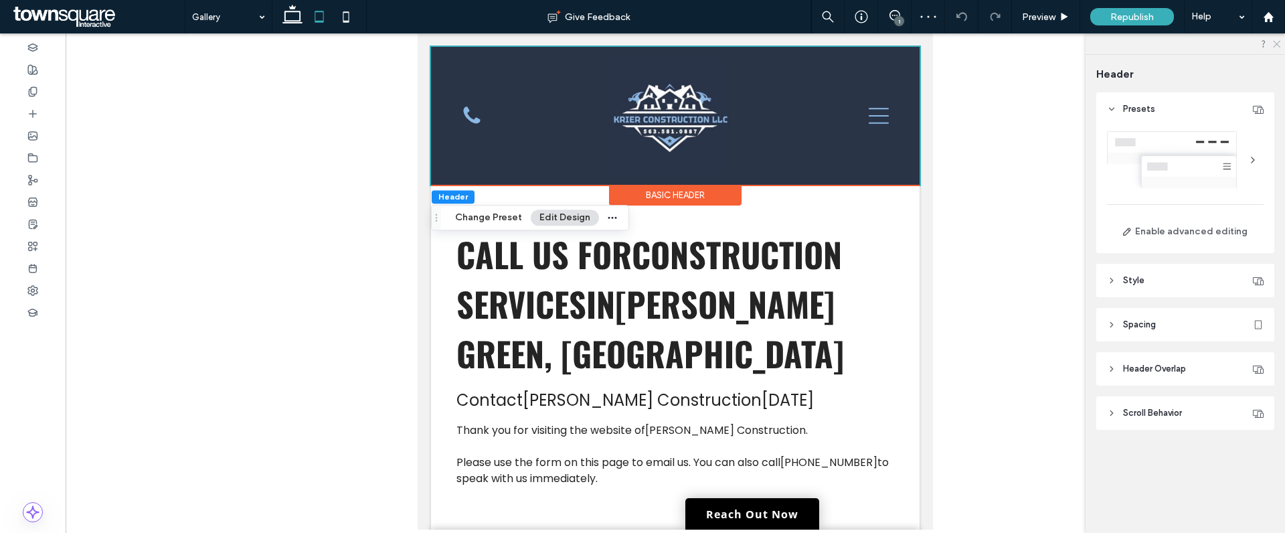
click at [1276, 44] on use at bounding box center [1276, 44] width 7 height 7
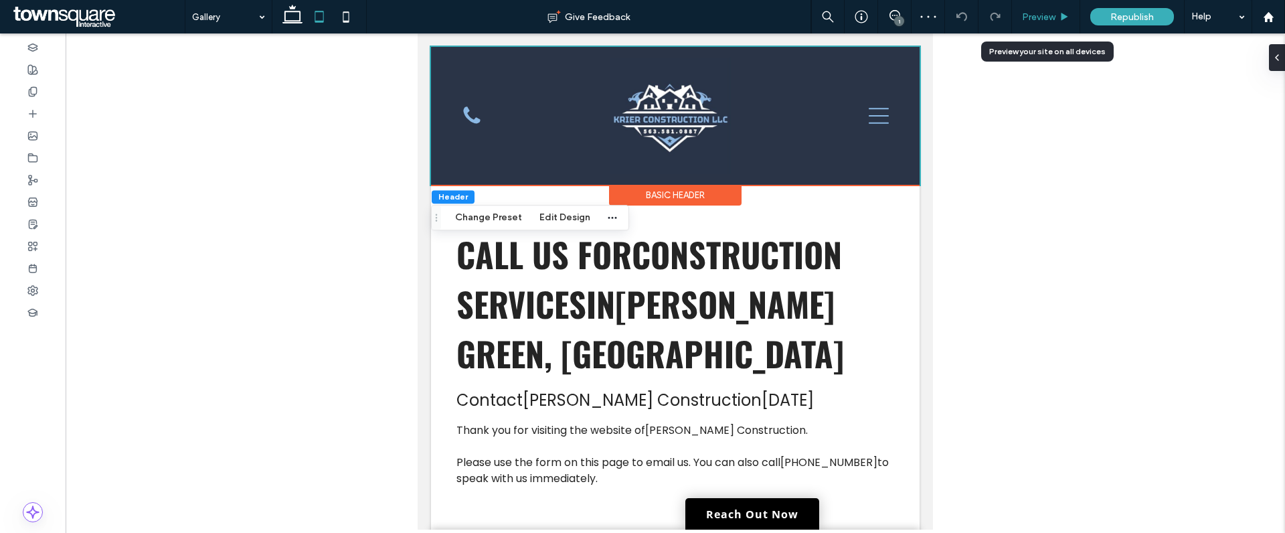
click at [1058, 21] on div "Preview" at bounding box center [1046, 16] width 68 height 11
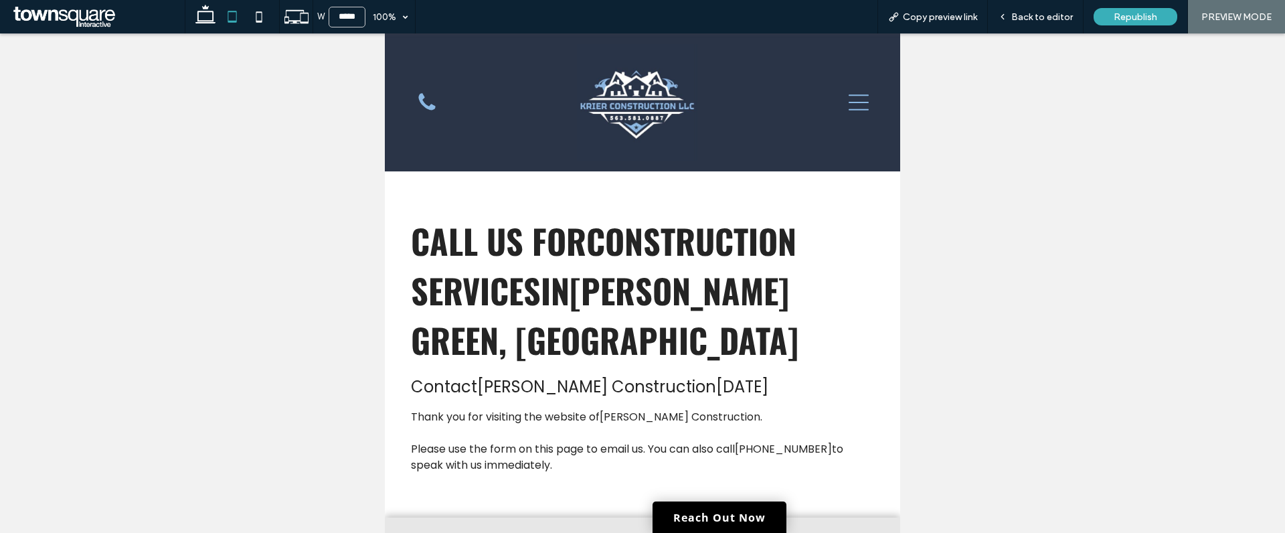
click at [849, 104] on icon at bounding box center [859, 102] width 20 height 20
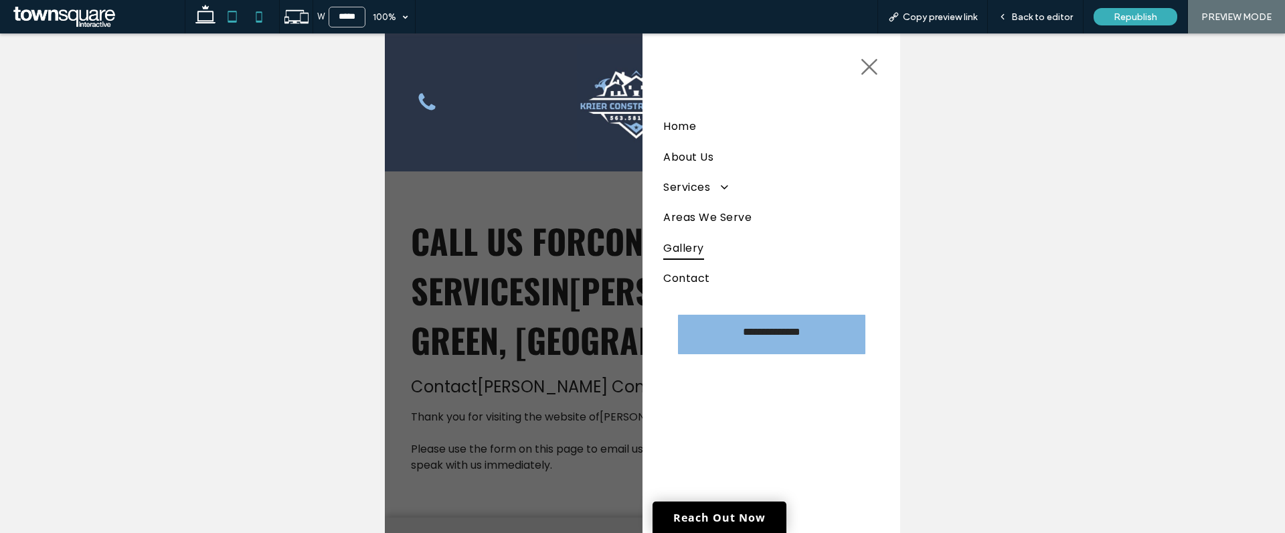
click at [264, 21] on icon at bounding box center [259, 16] width 27 height 27
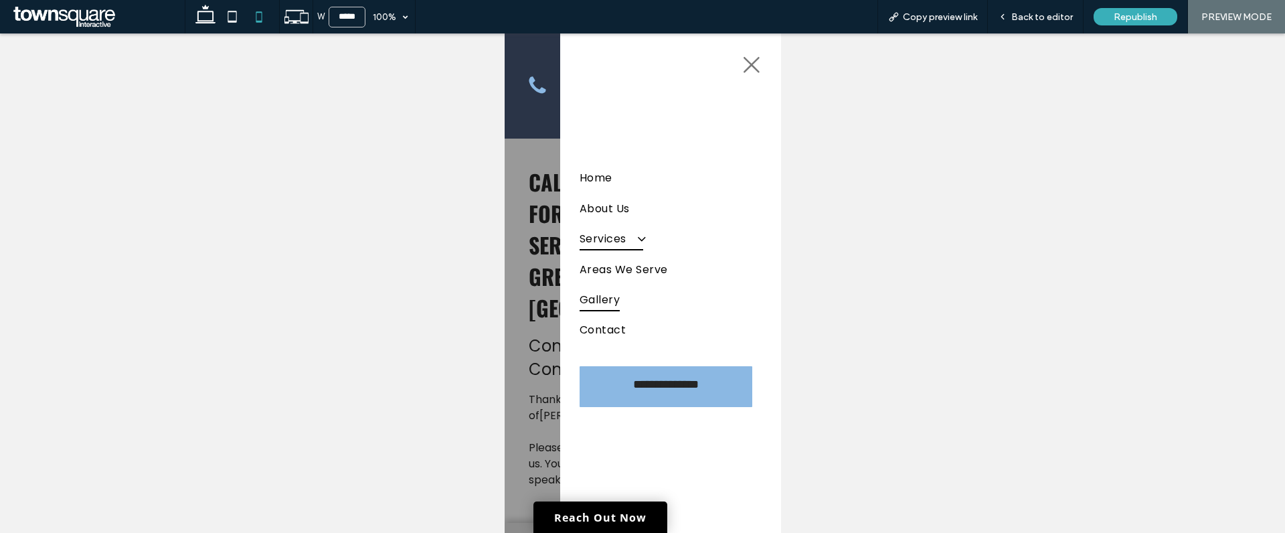
click at [643, 238] on span at bounding box center [634, 239] width 22 height 14
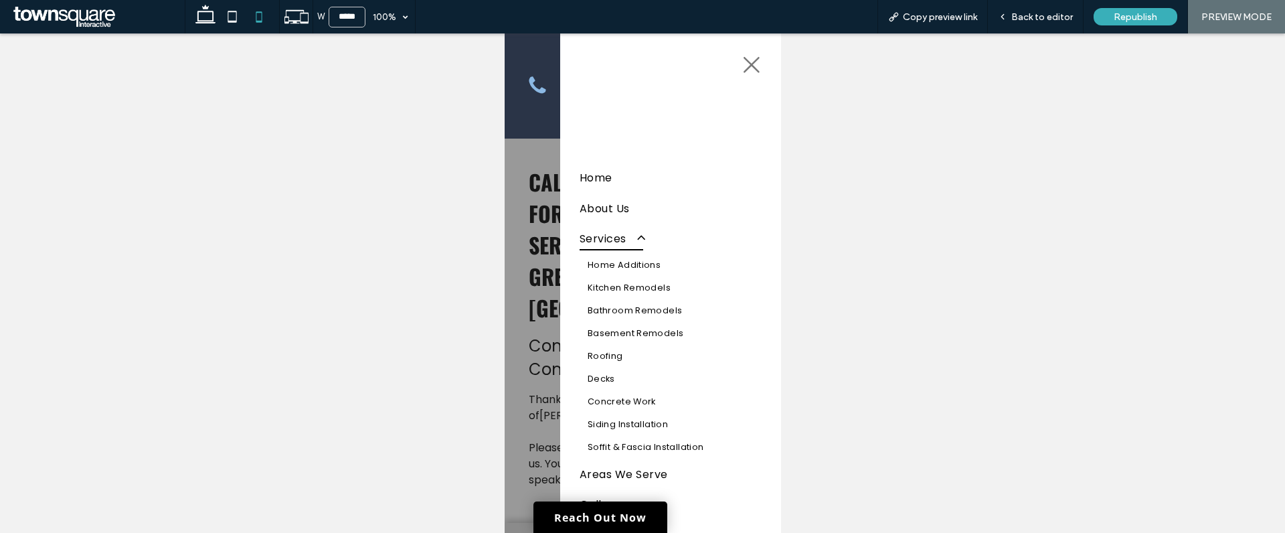
click at [643, 238] on span at bounding box center [634, 239] width 22 height 14
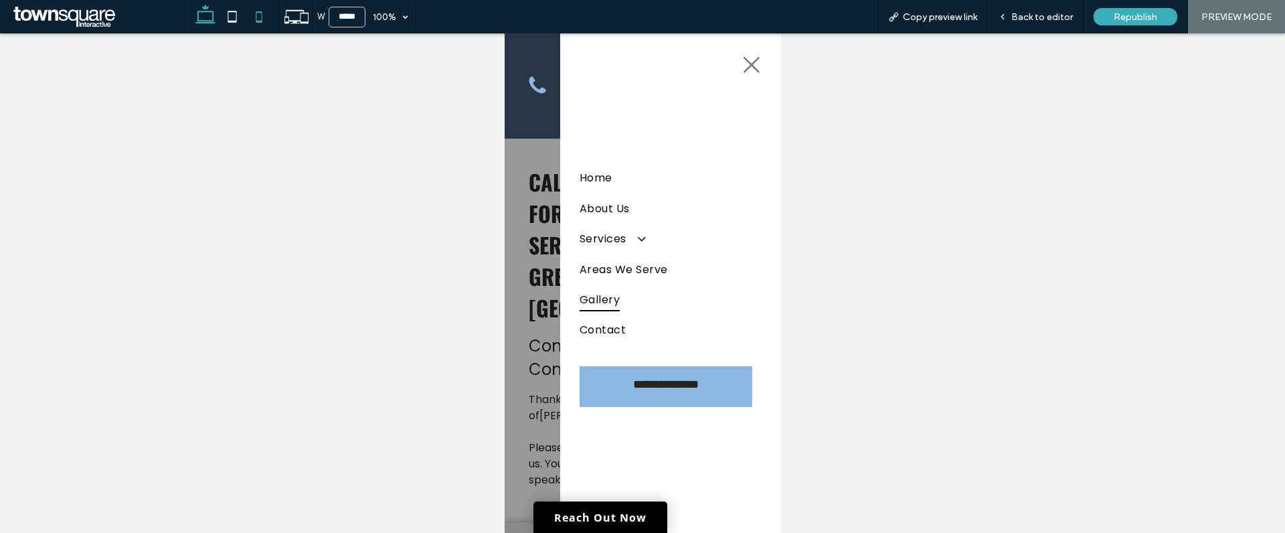
click at [197, 14] on icon at bounding box center [205, 16] width 27 height 27
type input "******"
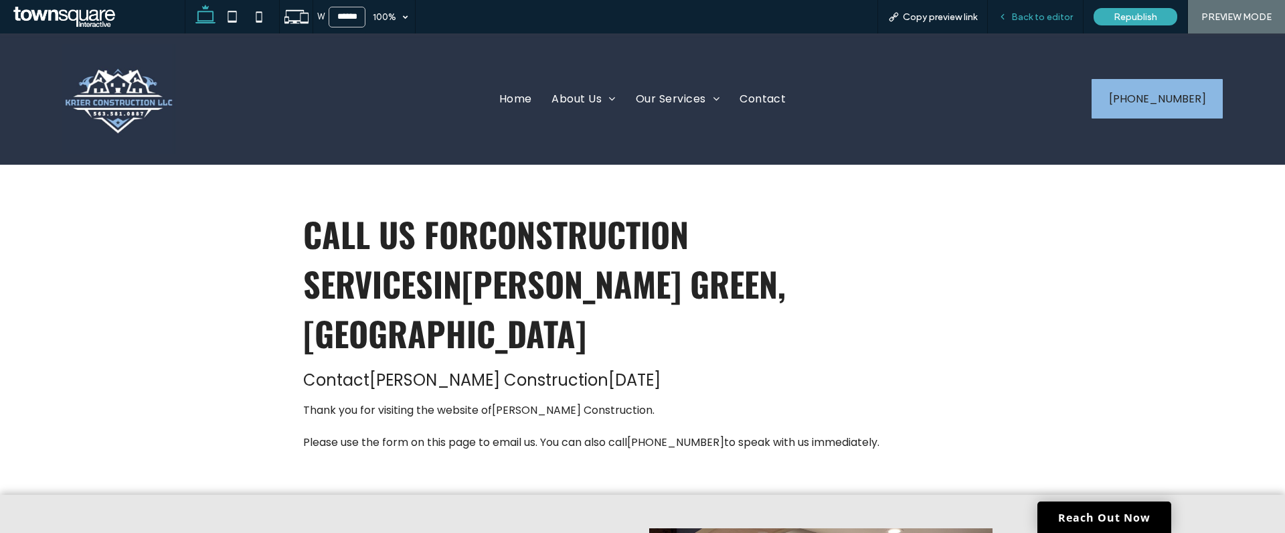
click at [1040, 27] on div "Back to editor" at bounding box center [1036, 16] width 96 height 33
click at [1046, 19] on span "Back to editor" at bounding box center [1042, 16] width 62 height 11
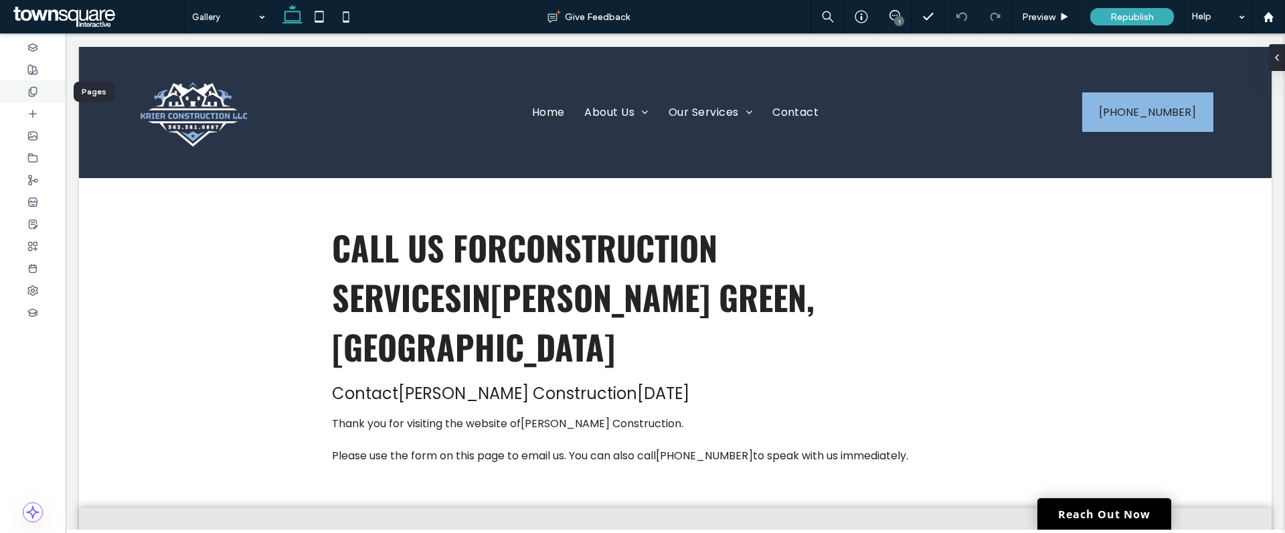
click at [31, 82] on div at bounding box center [33, 91] width 66 height 22
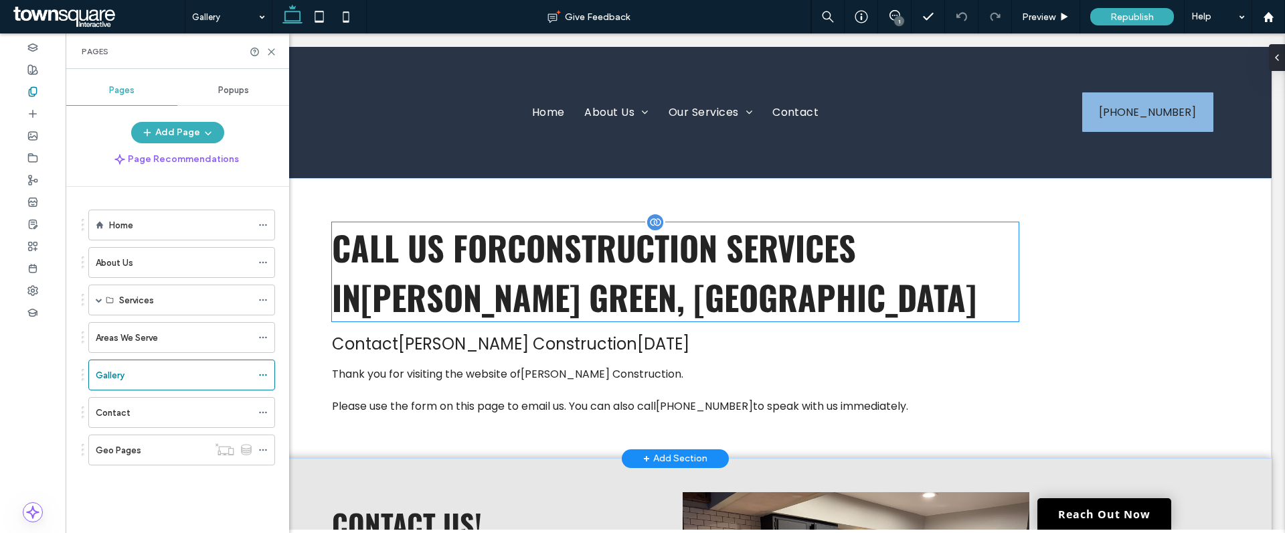
click at [548, 270] on span "Construction Services" at bounding box center [681, 247] width 349 height 50
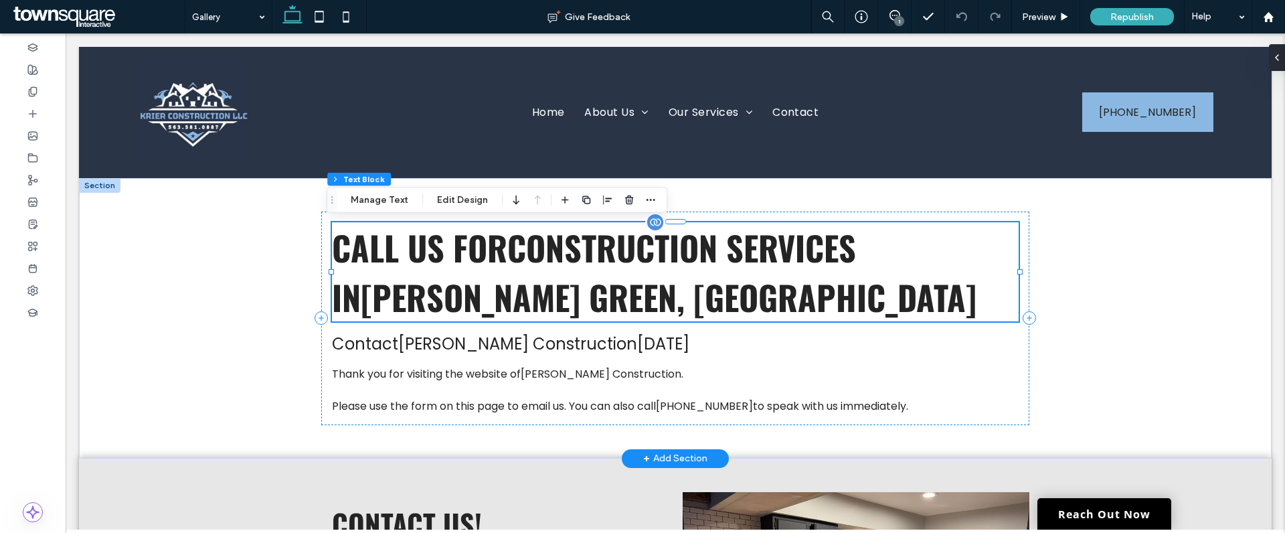
click at [517, 267] on span "Construction Services" at bounding box center [681, 247] width 349 height 50
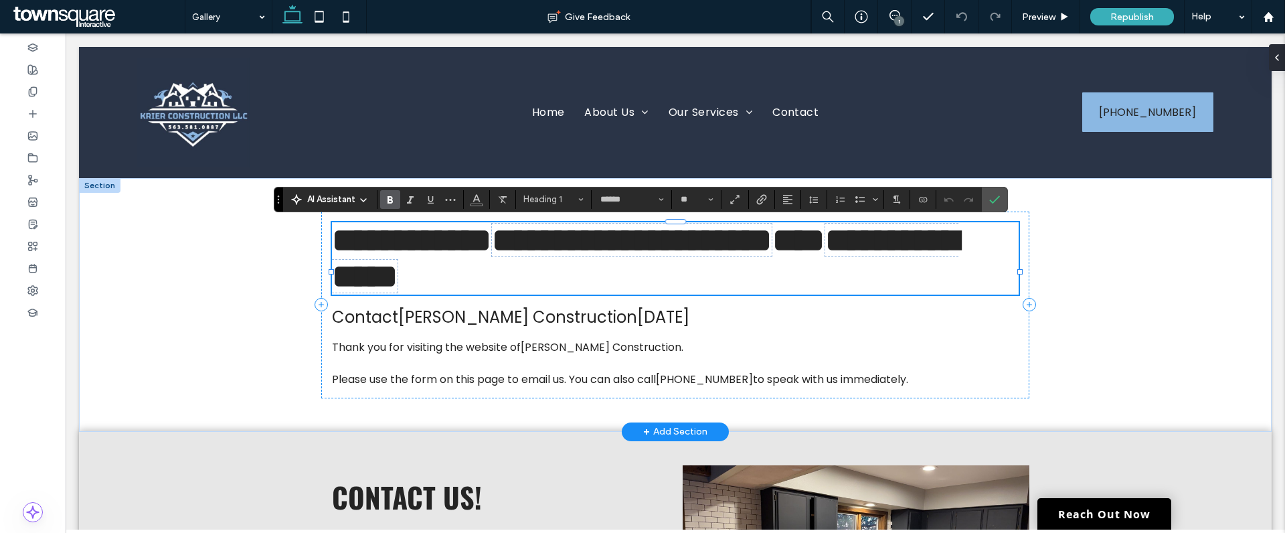
type input "*******"
type input "**"
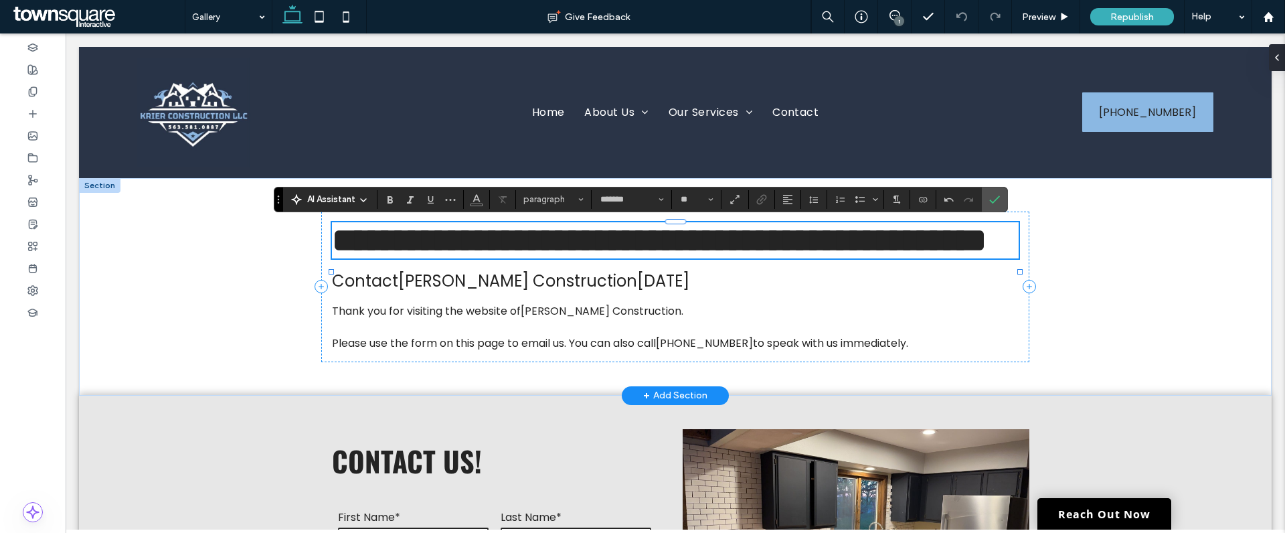
type input "******"
type input "**"
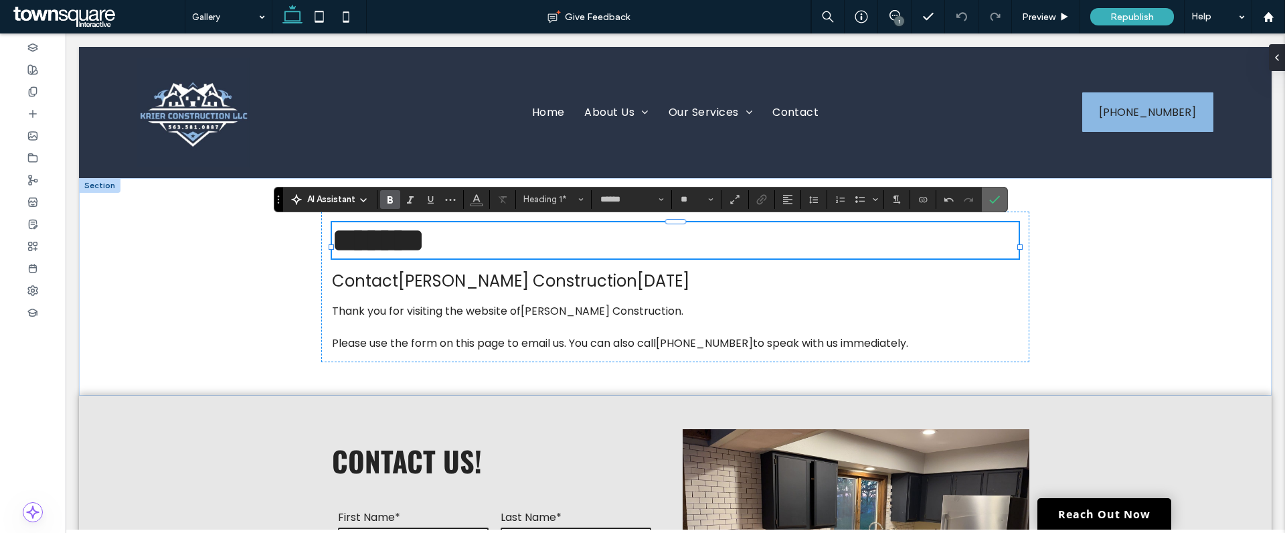
click at [996, 195] on icon "Confirm" at bounding box center [994, 199] width 11 height 11
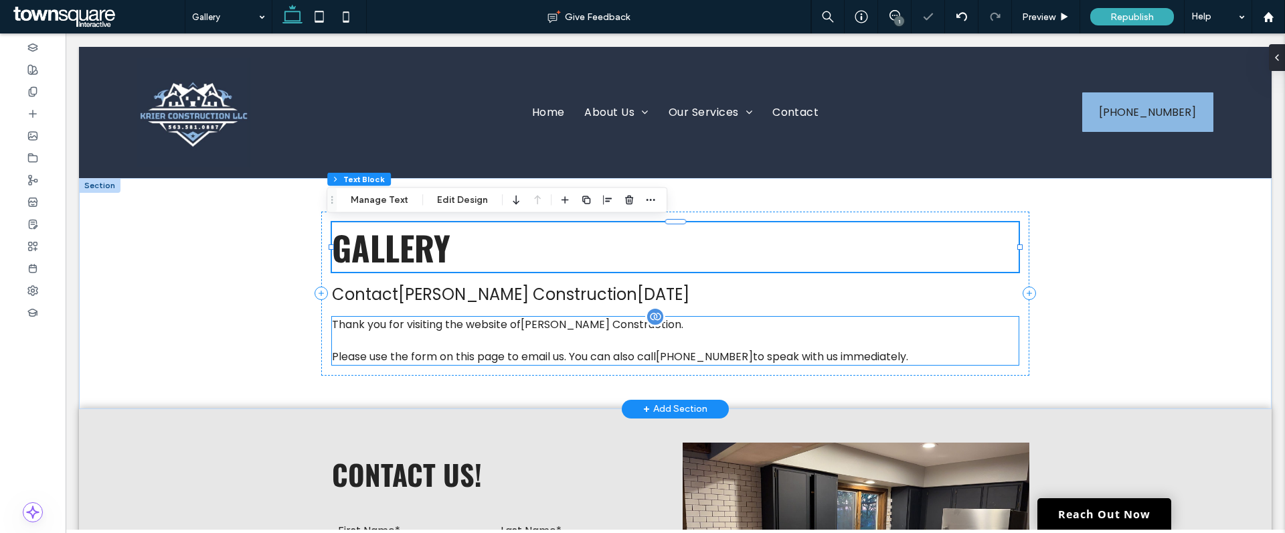
click at [799, 360] on span "Please use the form on this page to email us. You can also call (563) 581-0887 …" at bounding box center [620, 356] width 576 height 15
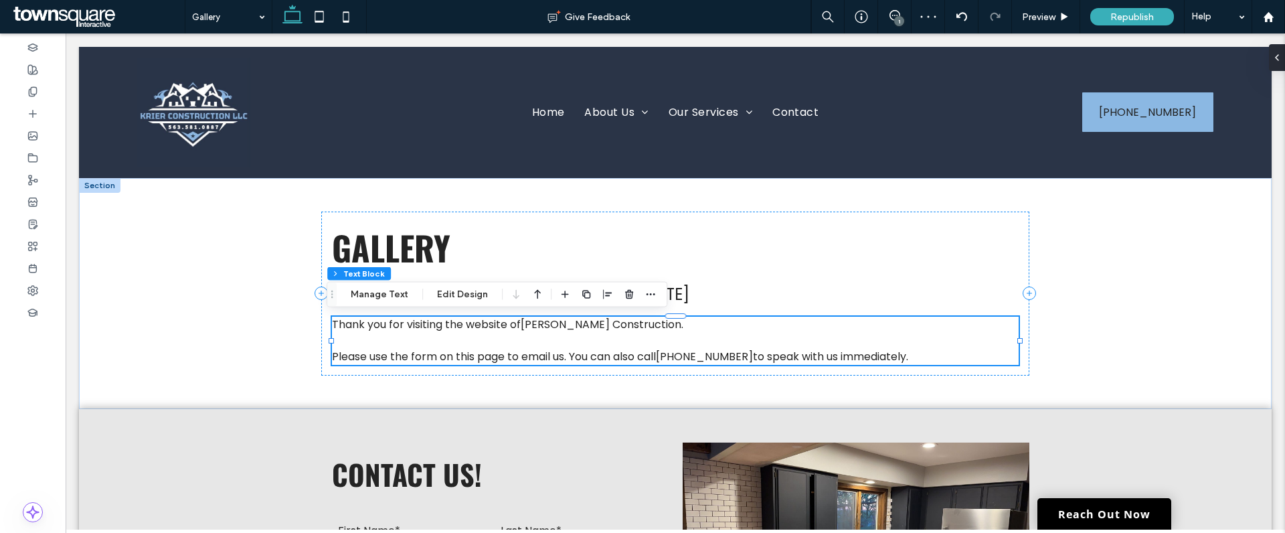
click at [637, 301] on div at bounding box center [608, 294] width 102 height 24
click at [625, 297] on icon "button" at bounding box center [629, 294] width 11 height 11
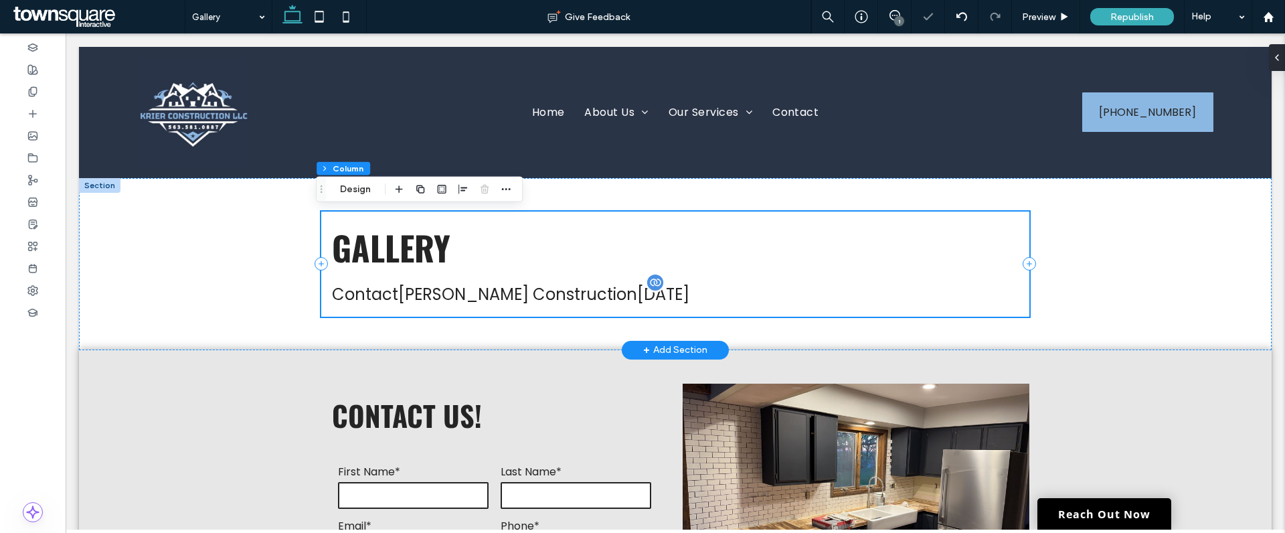
click at [624, 302] on h2 "Contact Krier Construction today" at bounding box center [675, 293] width 686 height 23
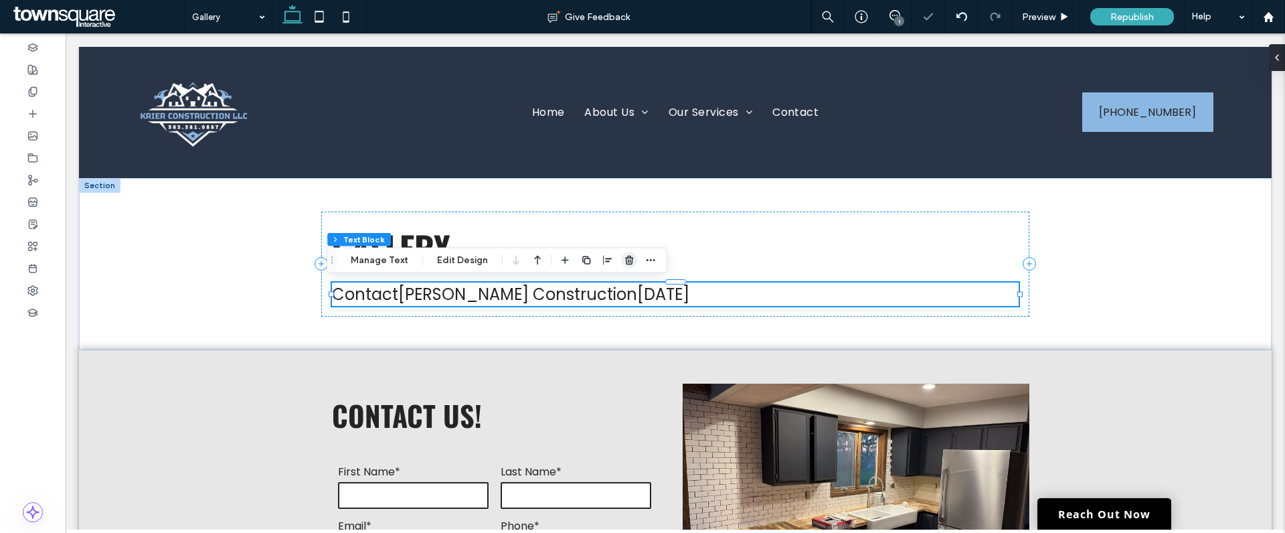
click at [634, 260] on span "button" at bounding box center [629, 260] width 16 height 16
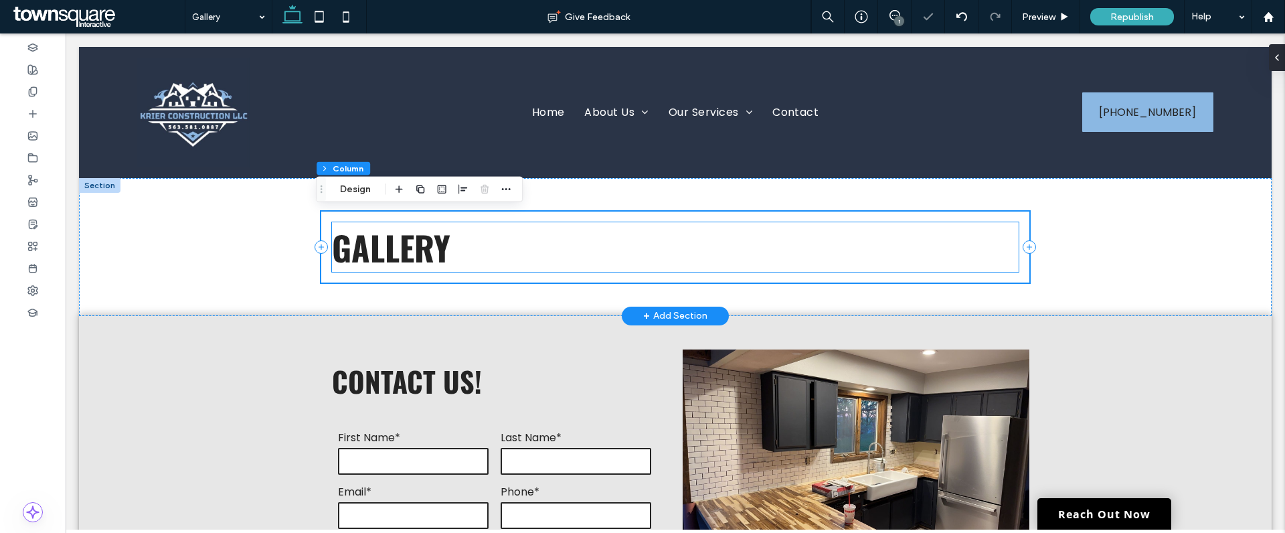
click at [404, 256] on span "GALLery" at bounding box center [391, 247] width 118 height 50
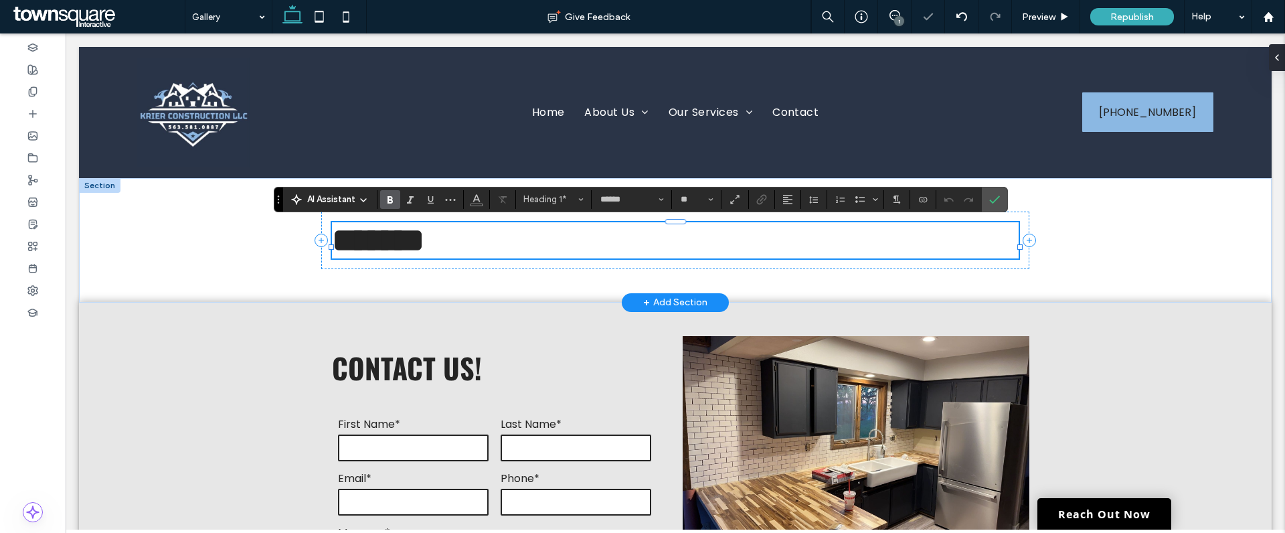
click at [404, 256] on span "*******" at bounding box center [378, 240] width 92 height 33
click at [791, 199] on use "Alignment" at bounding box center [787, 199] width 9 height 9
drag, startPoint x: 797, startPoint y: 238, endPoint x: 732, endPoint y: 204, distance: 73.6
click at [797, 238] on use "ui.textEditor.alignment.center" at bounding box center [797, 240] width 9 height 9
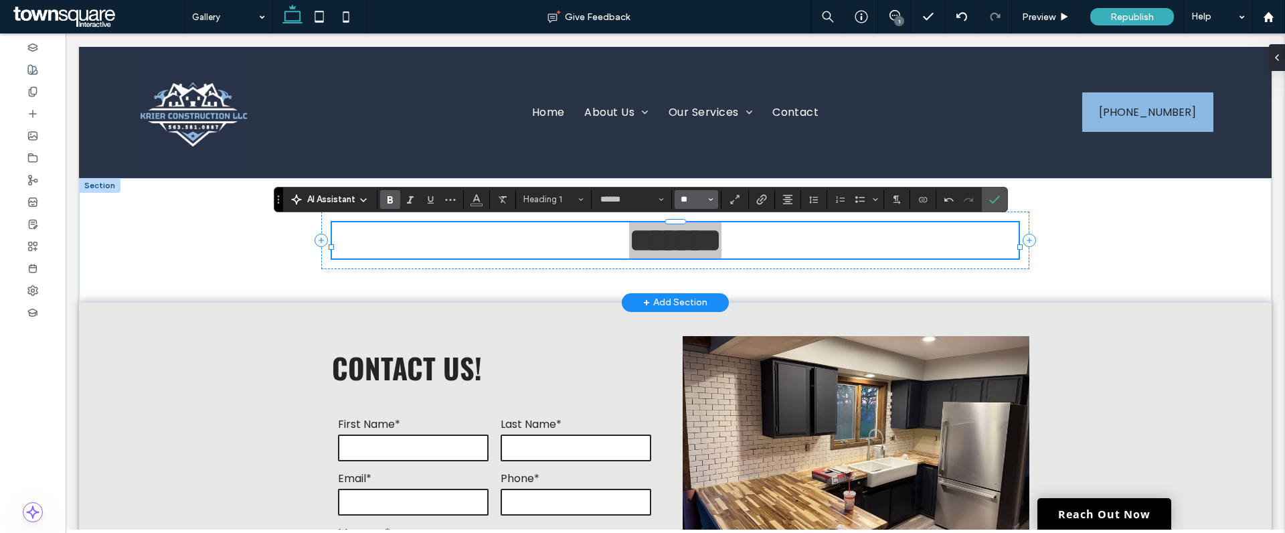
click at [696, 201] on input "**" at bounding box center [692, 199] width 26 height 11
click at [699, 311] on label "60" at bounding box center [696, 320] width 43 height 19
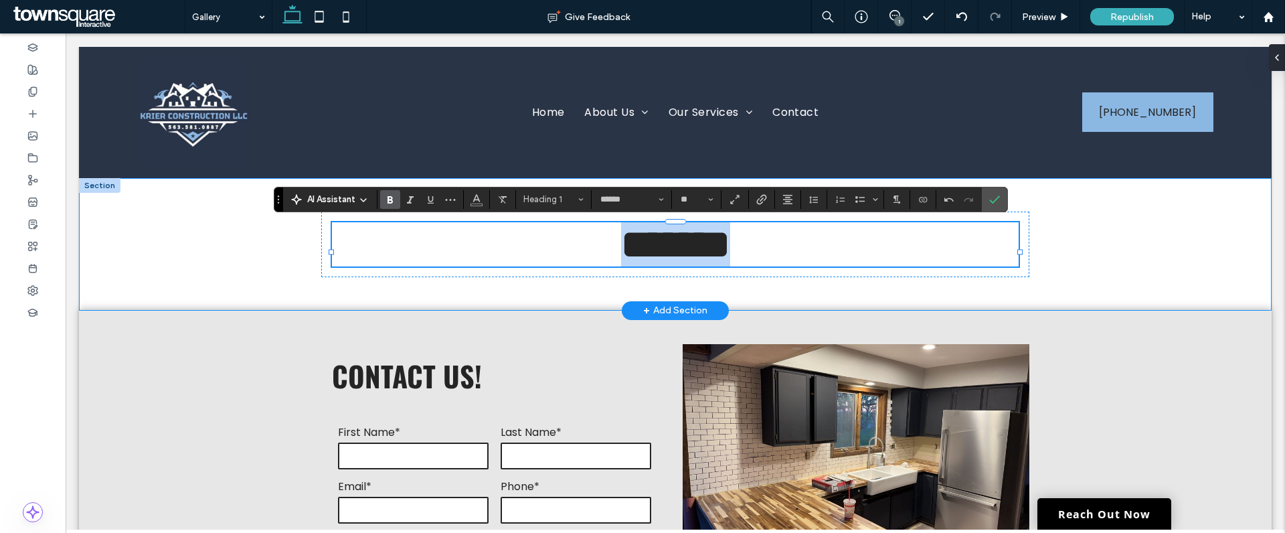
type input "**"
drag, startPoint x: 997, startPoint y: 198, endPoint x: 1048, endPoint y: 205, distance: 51.3
click at [997, 198] on icon "Confirm" at bounding box center [994, 199] width 11 height 11
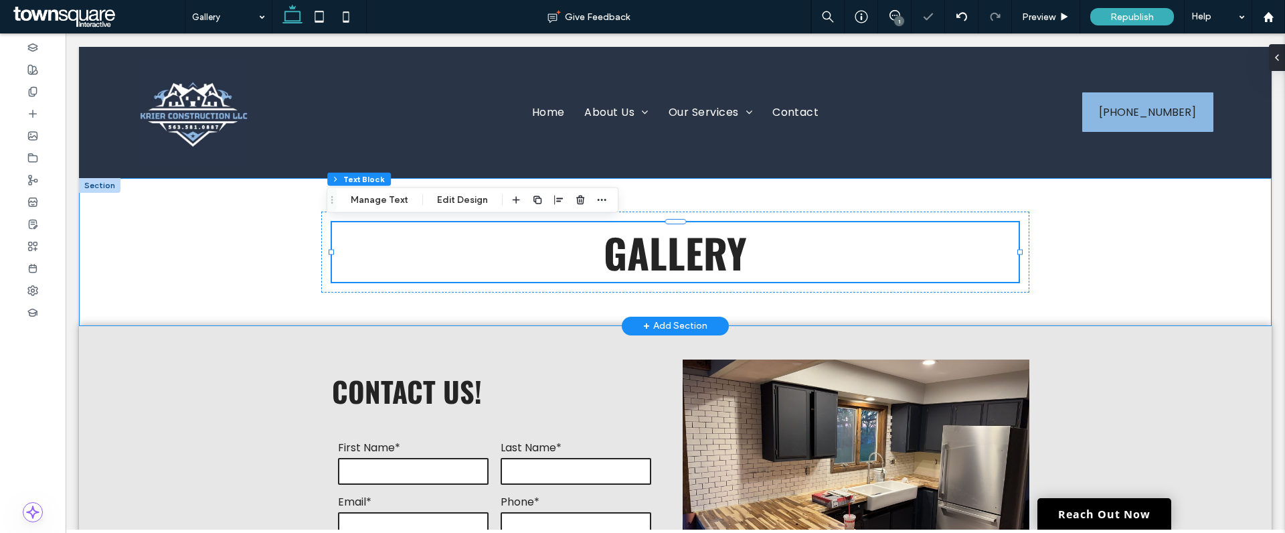
click at [1114, 238] on div "GALLery" at bounding box center [675, 252] width 1193 height 148
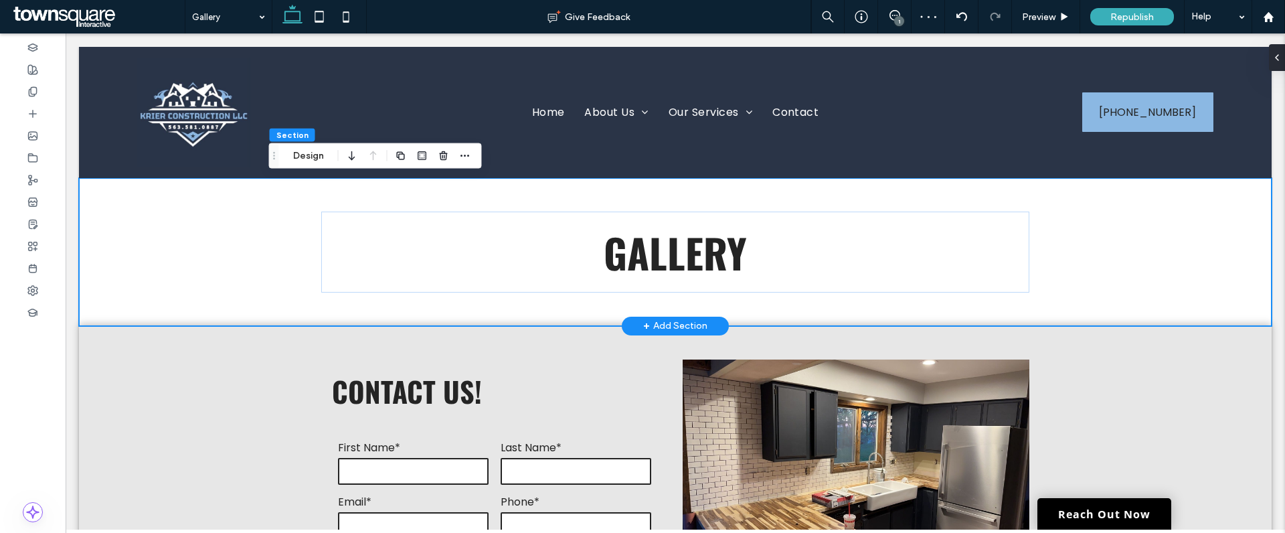
click at [669, 324] on div "+ Add Section" at bounding box center [675, 326] width 64 height 15
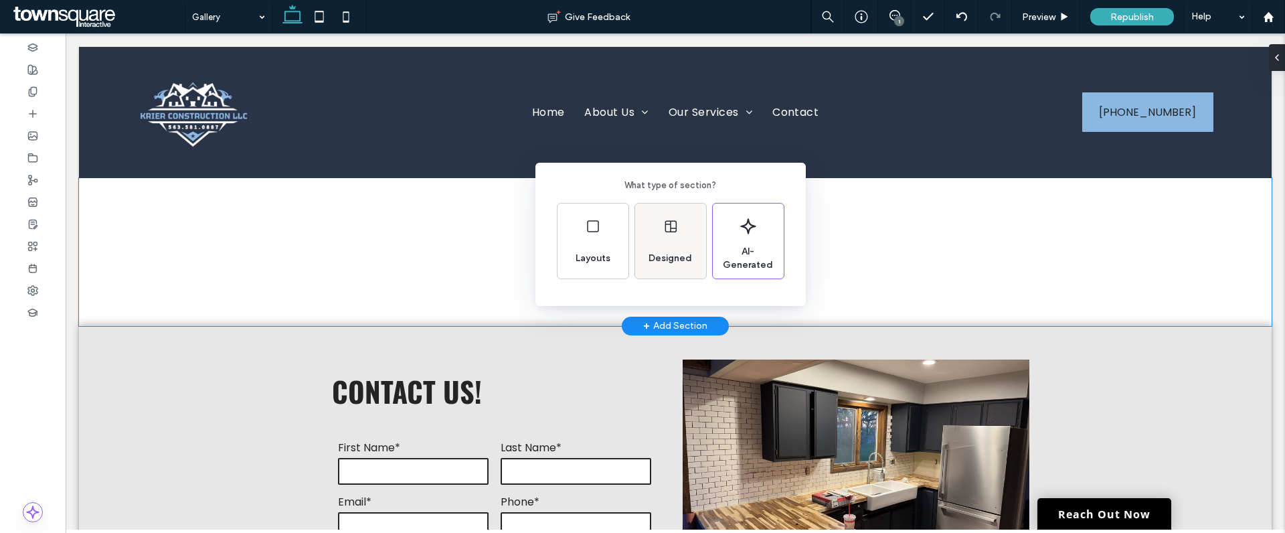
click at [668, 246] on div "Designed" at bounding box center [670, 258] width 54 height 29
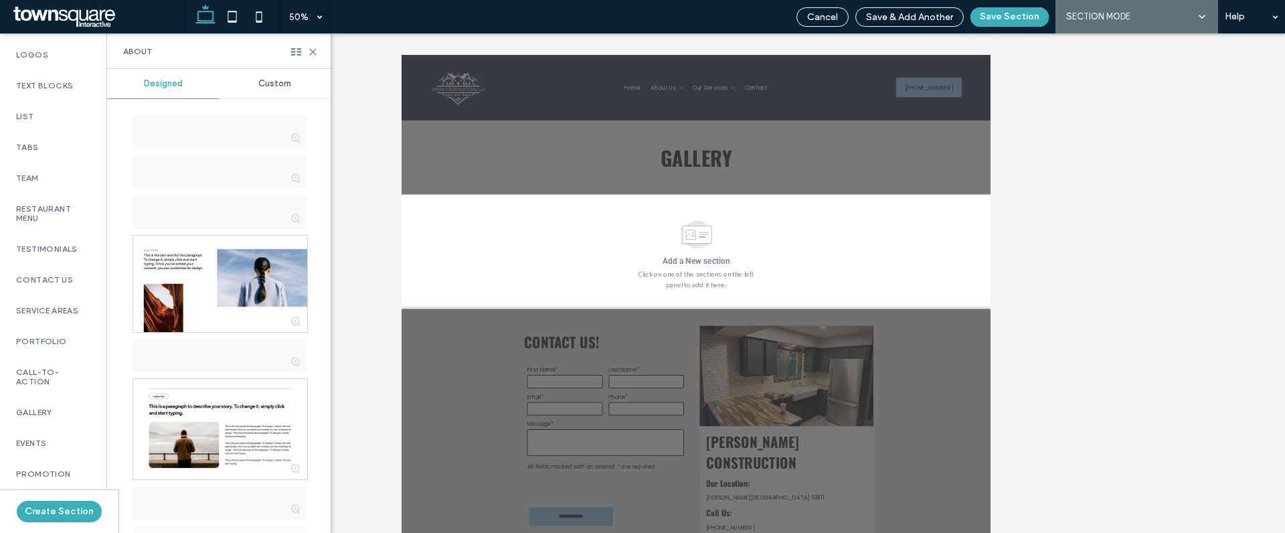
scroll to position [320, 0]
click at [51, 414] on label "Gallery" at bounding box center [53, 409] width 74 height 9
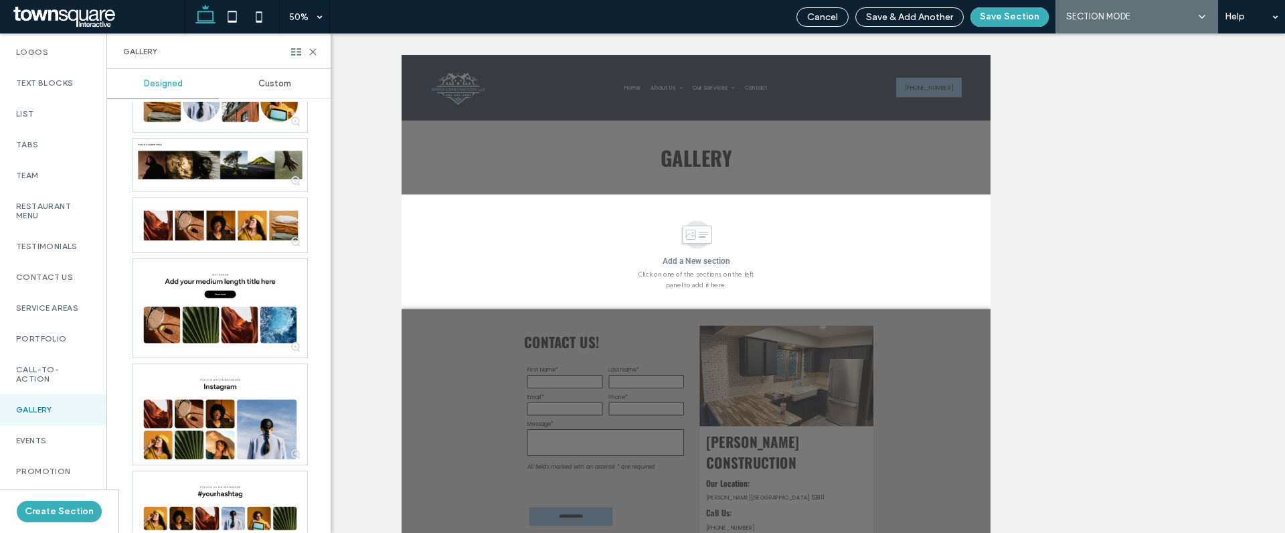
scroll to position [898, 0]
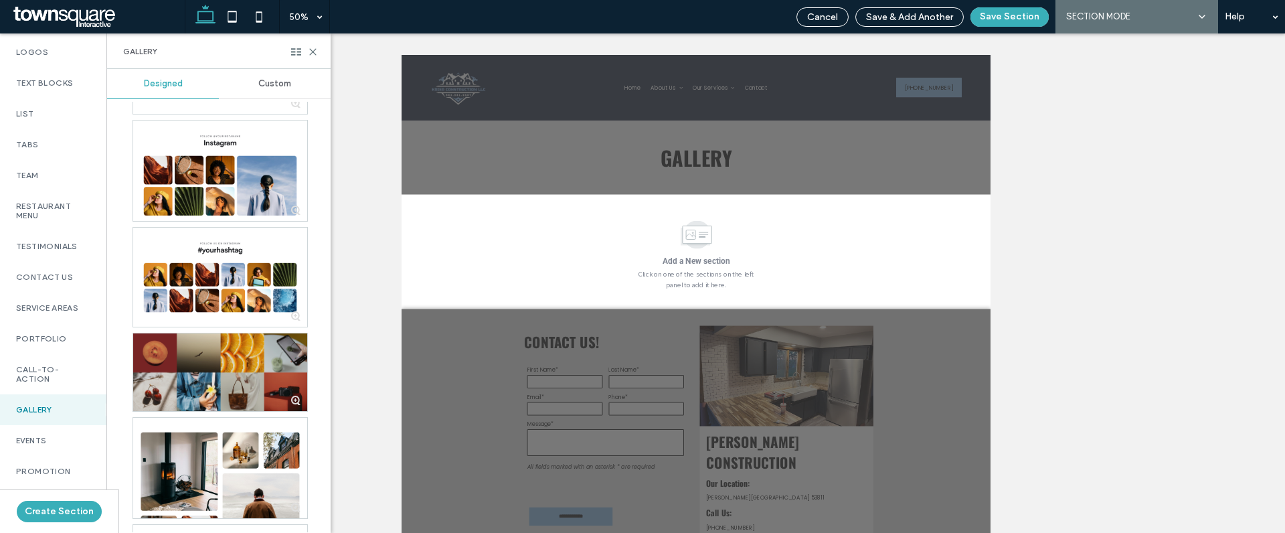
click at [225, 363] on div at bounding box center [220, 372] width 174 height 78
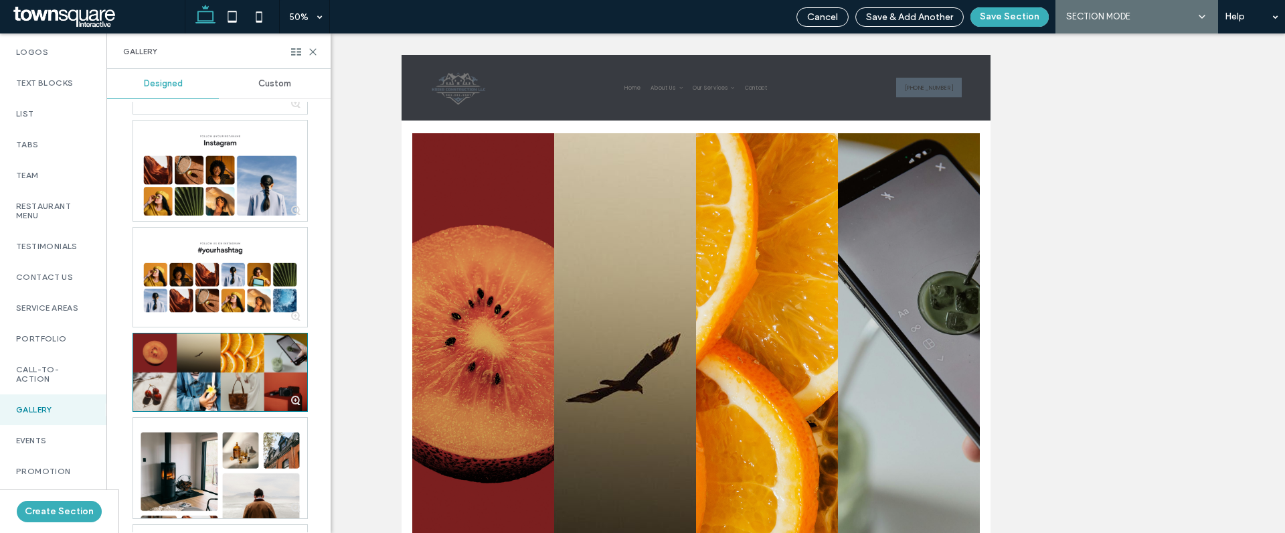
scroll to position [271, 0]
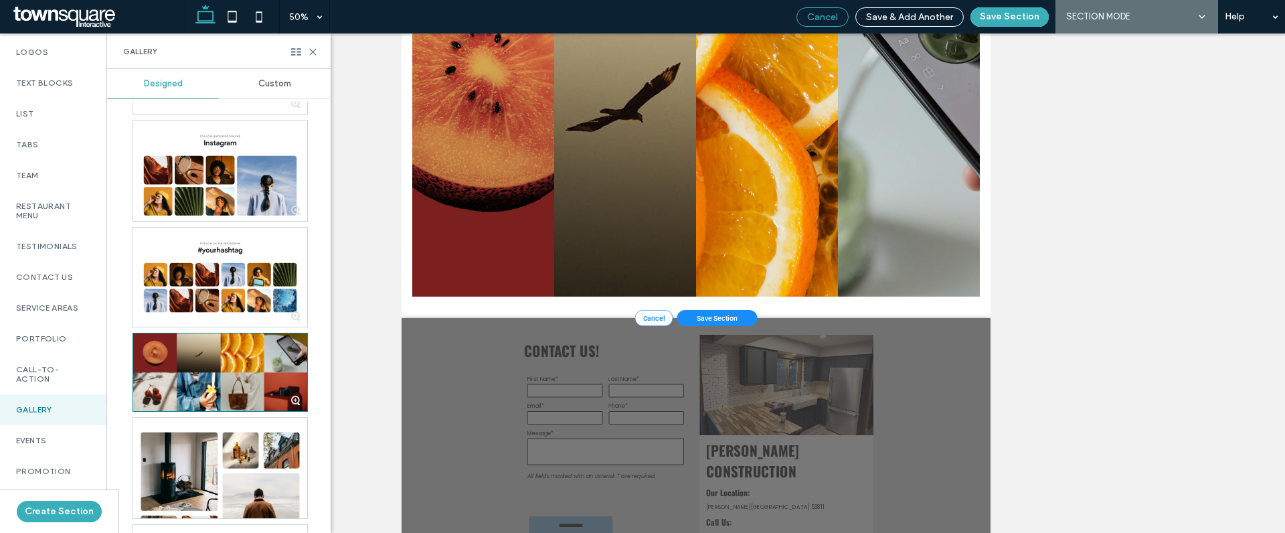
click at [832, 13] on span "Cancel" at bounding box center [822, 16] width 31 height 11
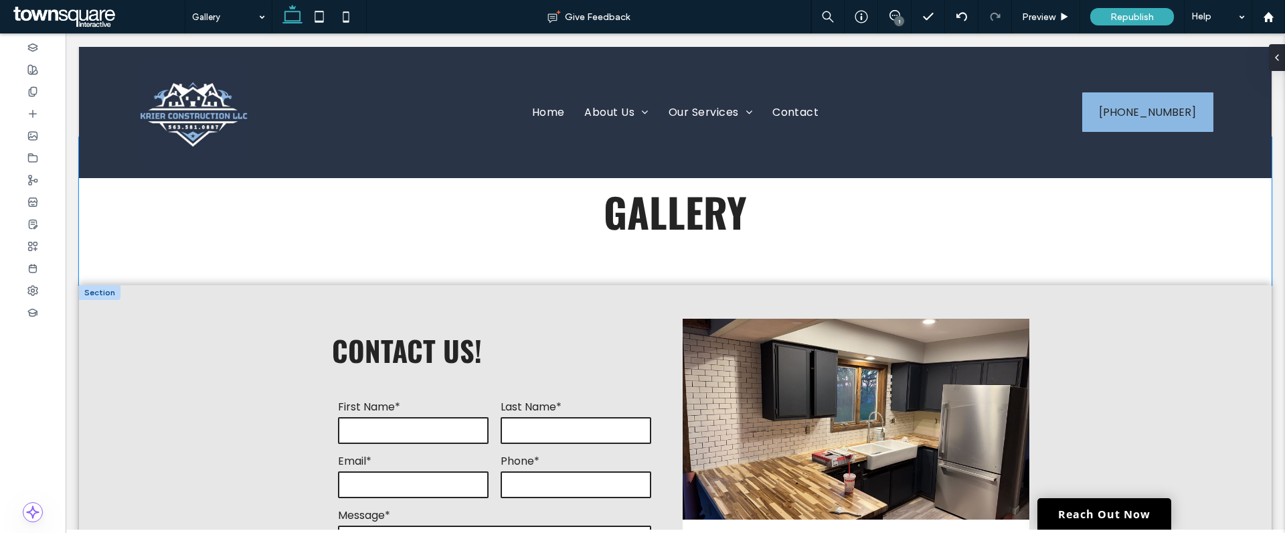
scroll to position [18, 0]
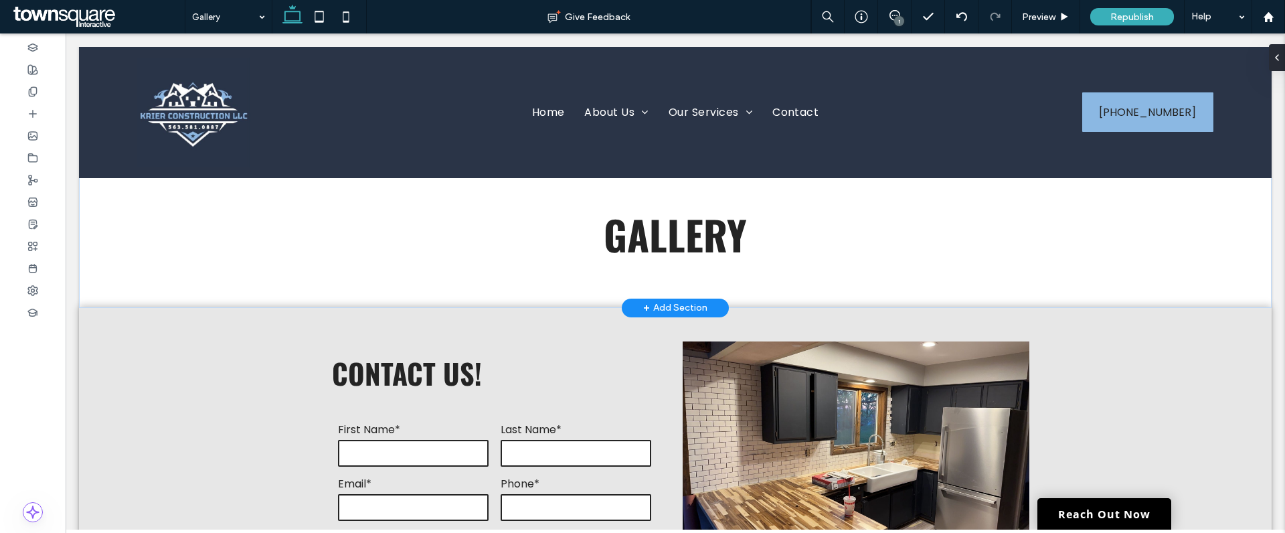
click at [671, 308] on div "+ Add Section" at bounding box center [675, 308] width 64 height 15
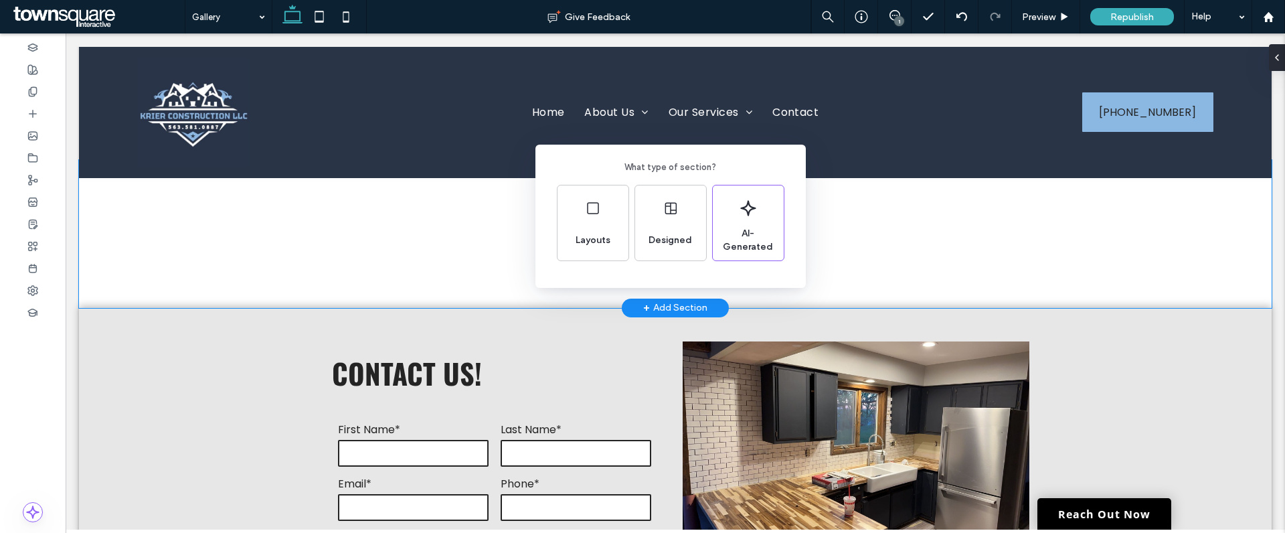
click at [633, 201] on div "Layouts Designed AI-Generated" at bounding box center [671, 223] width 228 height 76
click at [658, 210] on div "Designed" at bounding box center [670, 222] width 71 height 75
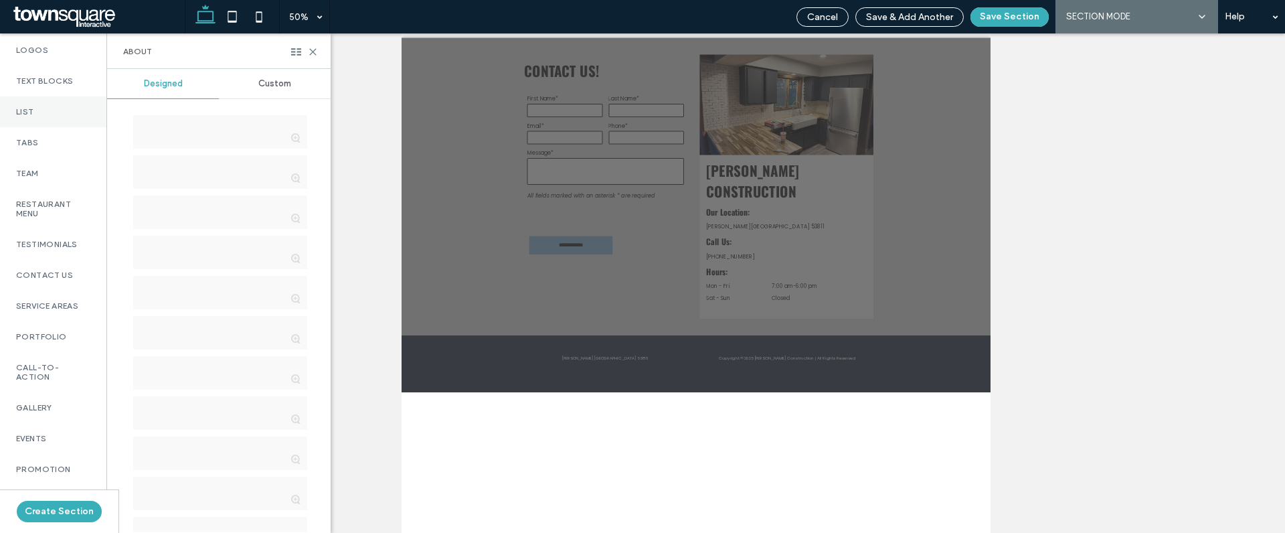
scroll to position [558, 0]
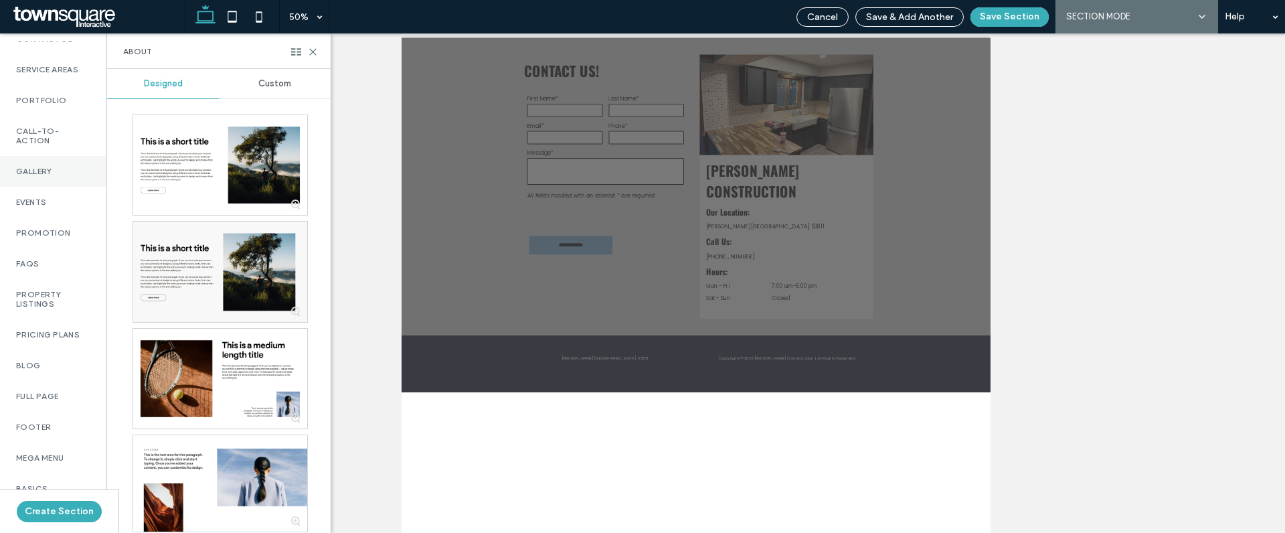
click at [40, 176] on label "Gallery" at bounding box center [53, 171] width 74 height 9
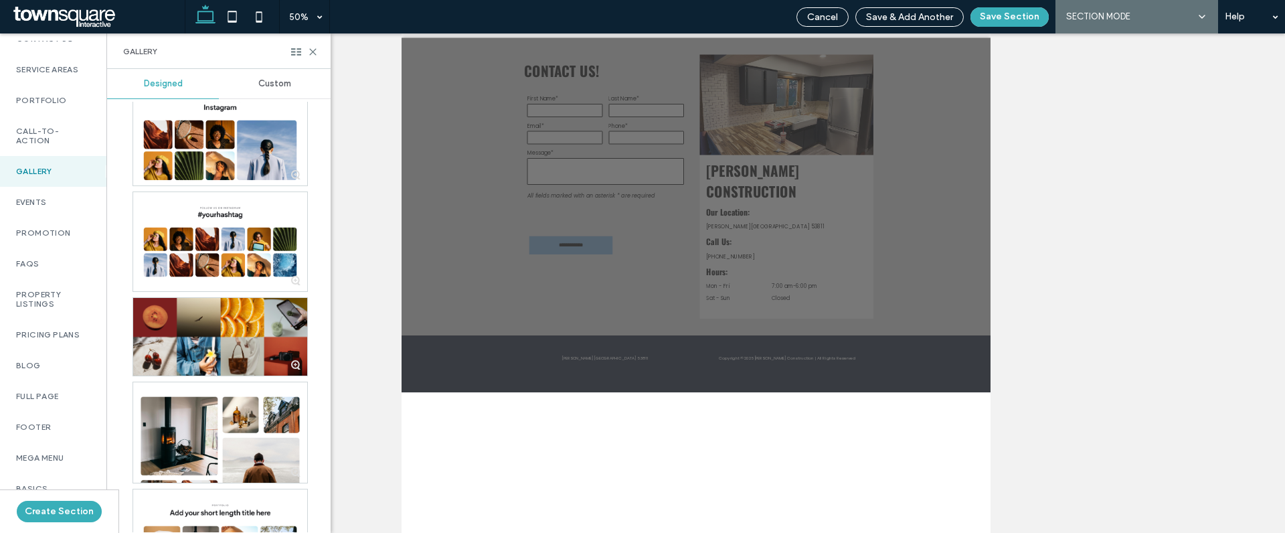
scroll to position [962, 0]
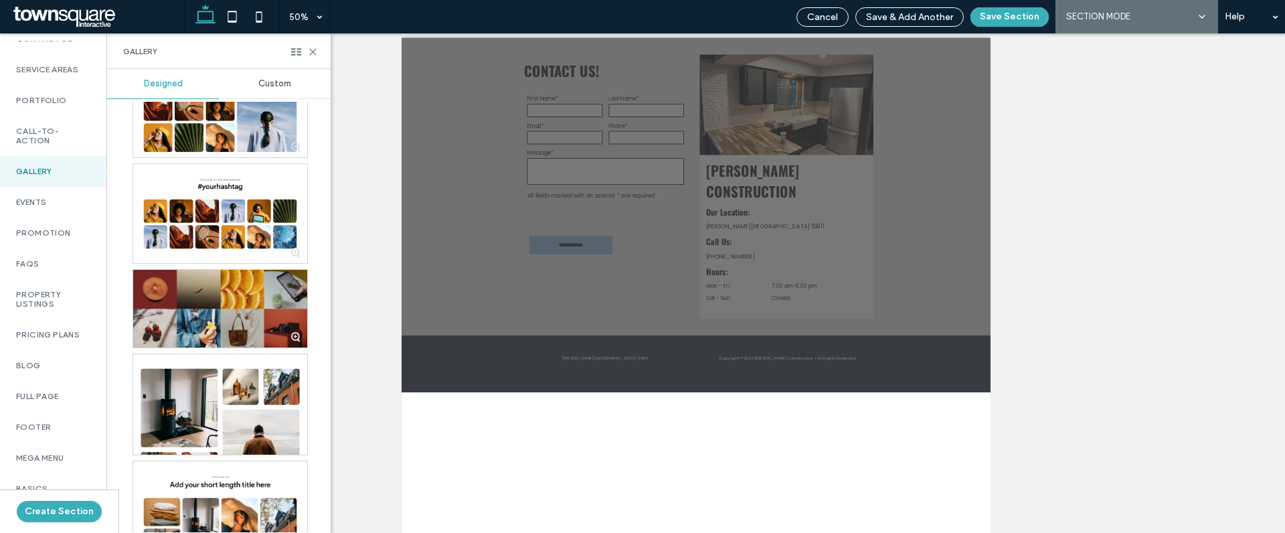
click at [222, 330] on div at bounding box center [220, 309] width 174 height 78
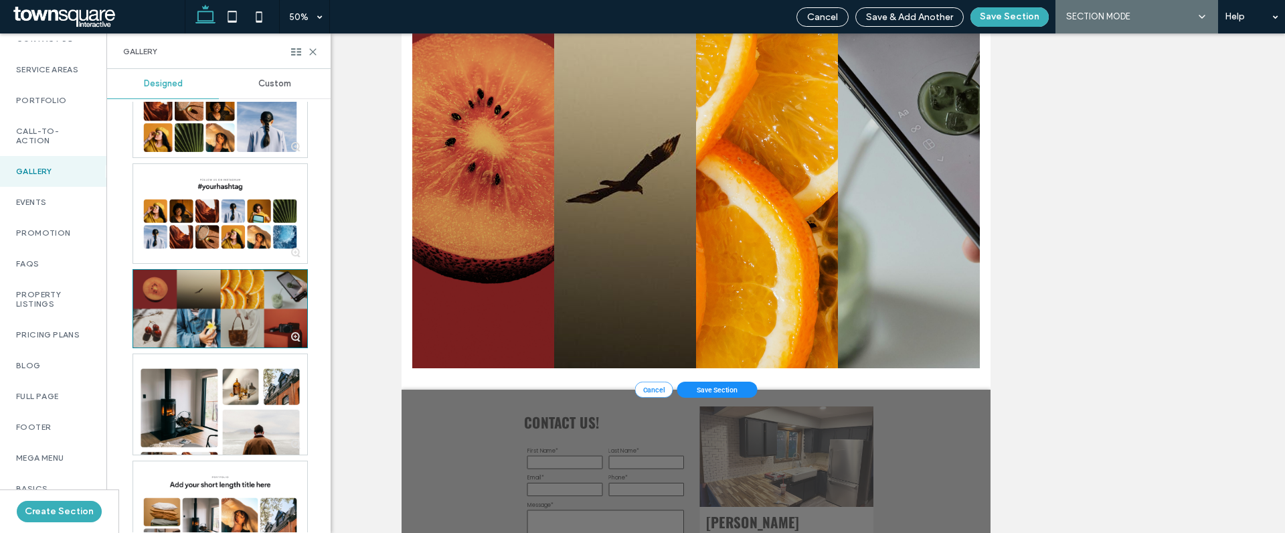
scroll to position [172, 0]
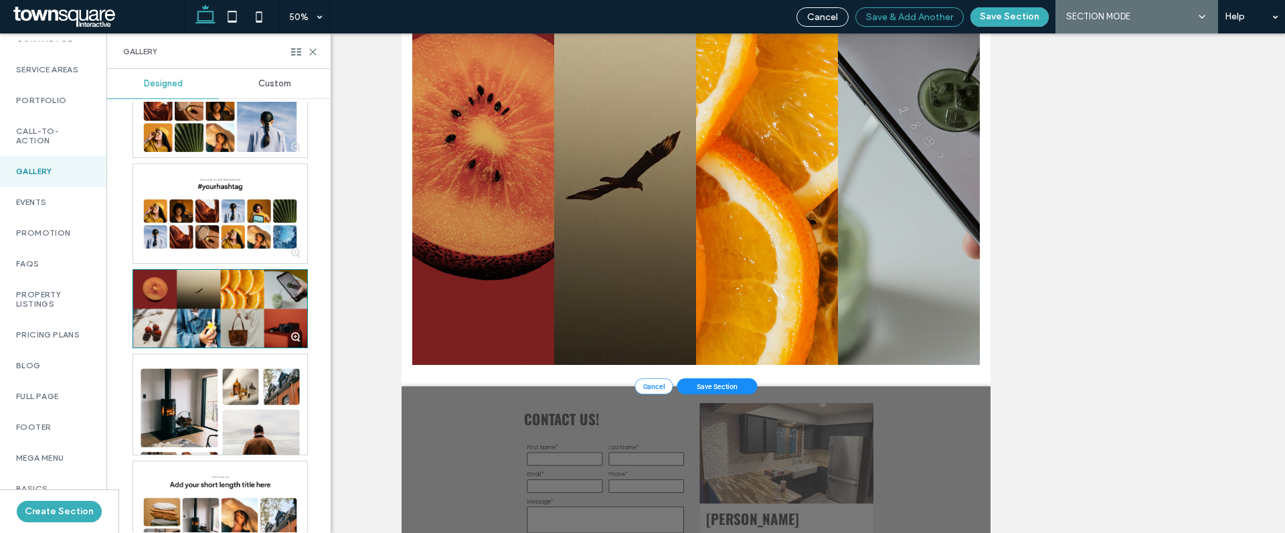
click at [865, 13] on div "Save & Add Another" at bounding box center [909, 16] width 107 height 11
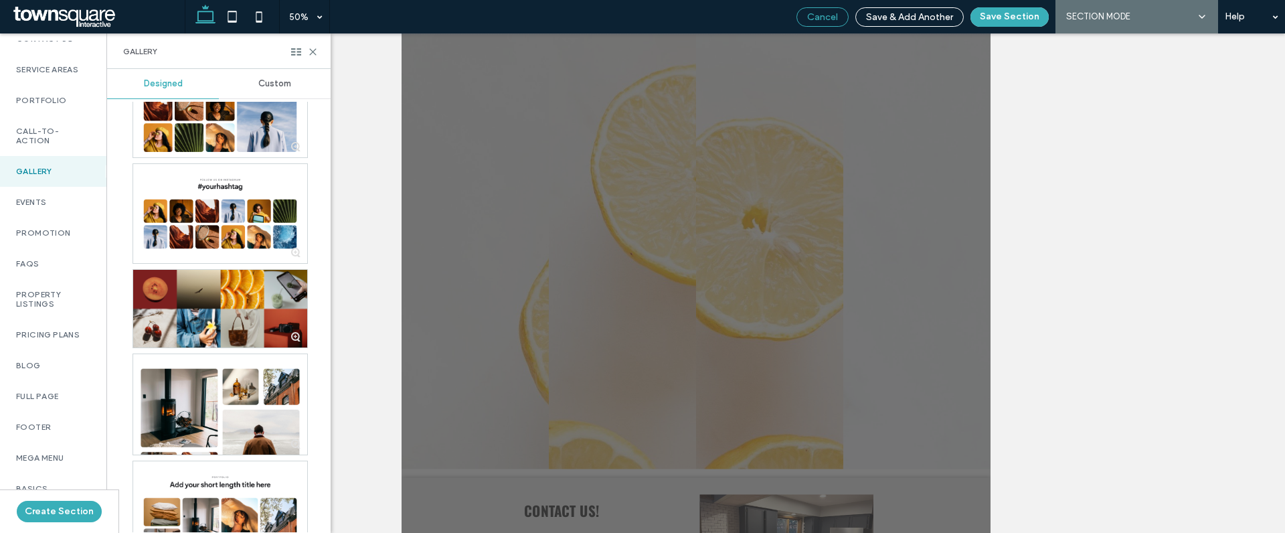
click at [831, 17] on span "Cancel" at bounding box center [822, 16] width 31 height 11
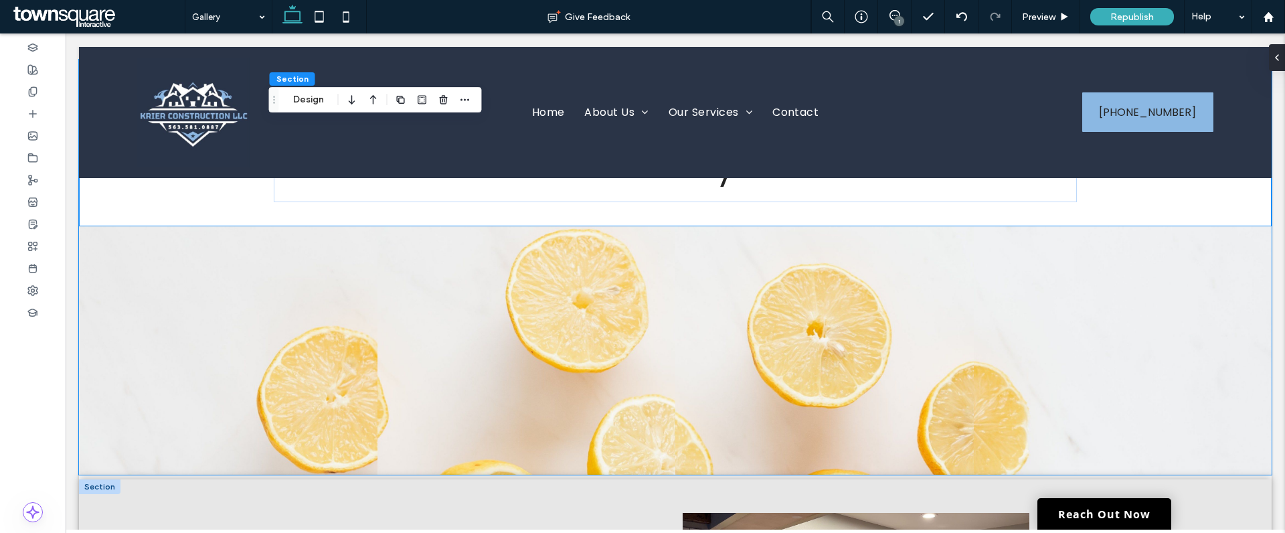
scroll to position [372, 0]
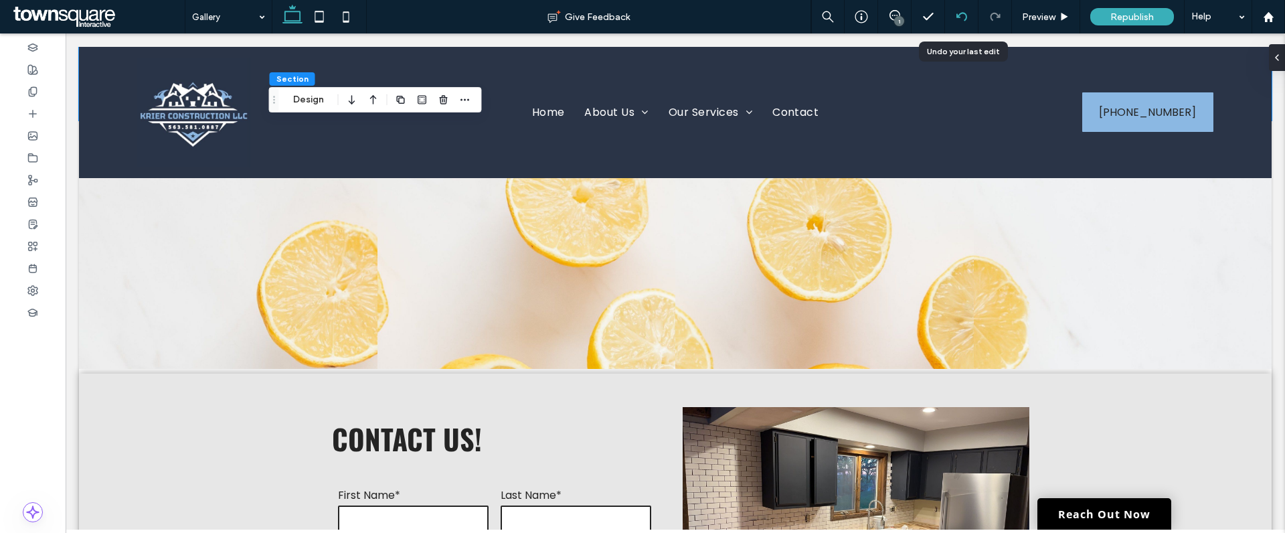
click at [959, 13] on icon at bounding box center [961, 16] width 11 height 11
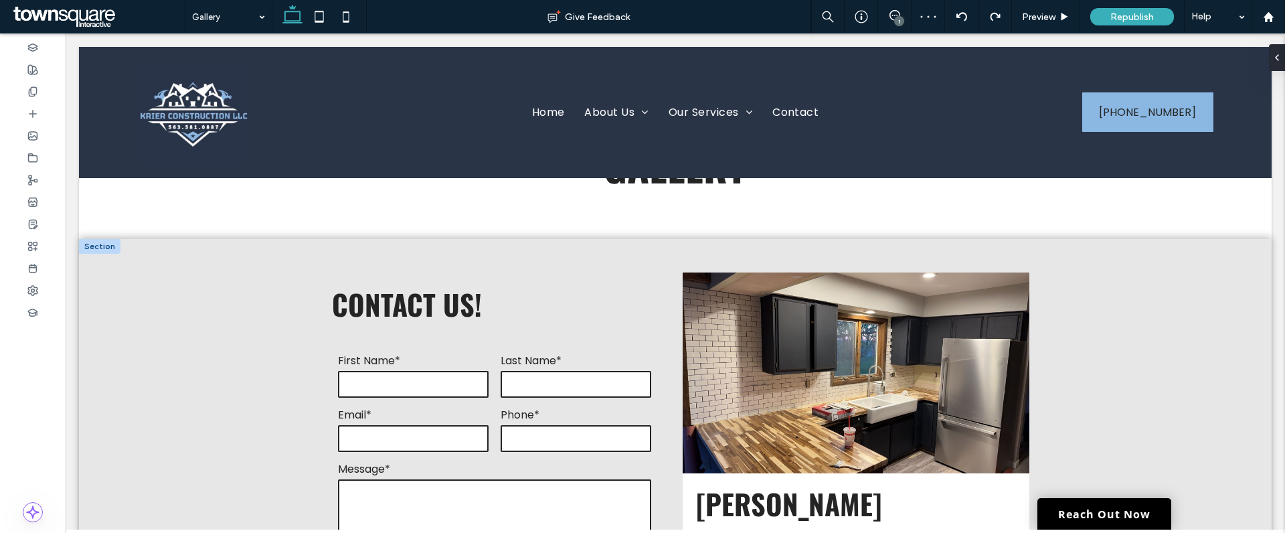
scroll to position [0, 0]
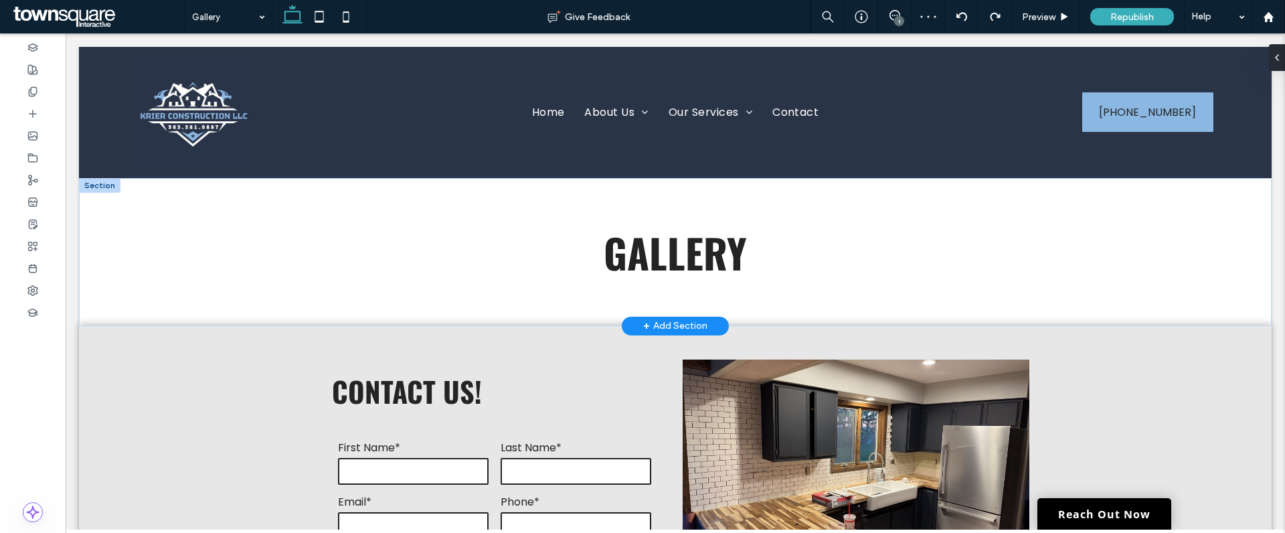
click at [660, 325] on div "+ Add Section" at bounding box center [675, 326] width 64 height 15
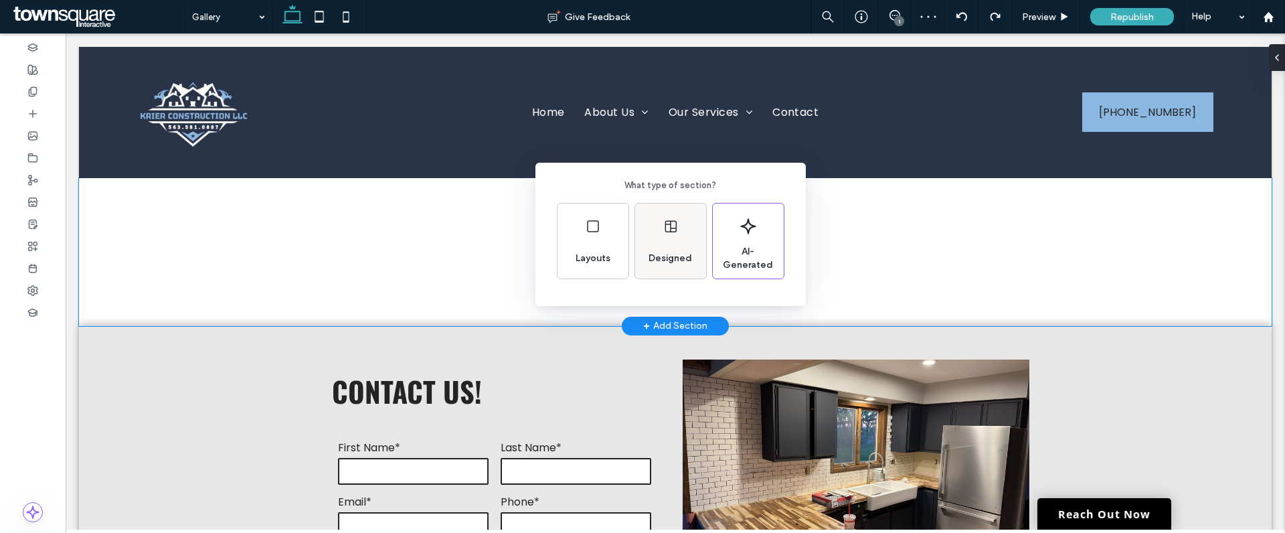
click at [676, 252] on span "Designed" at bounding box center [670, 258] width 54 height 13
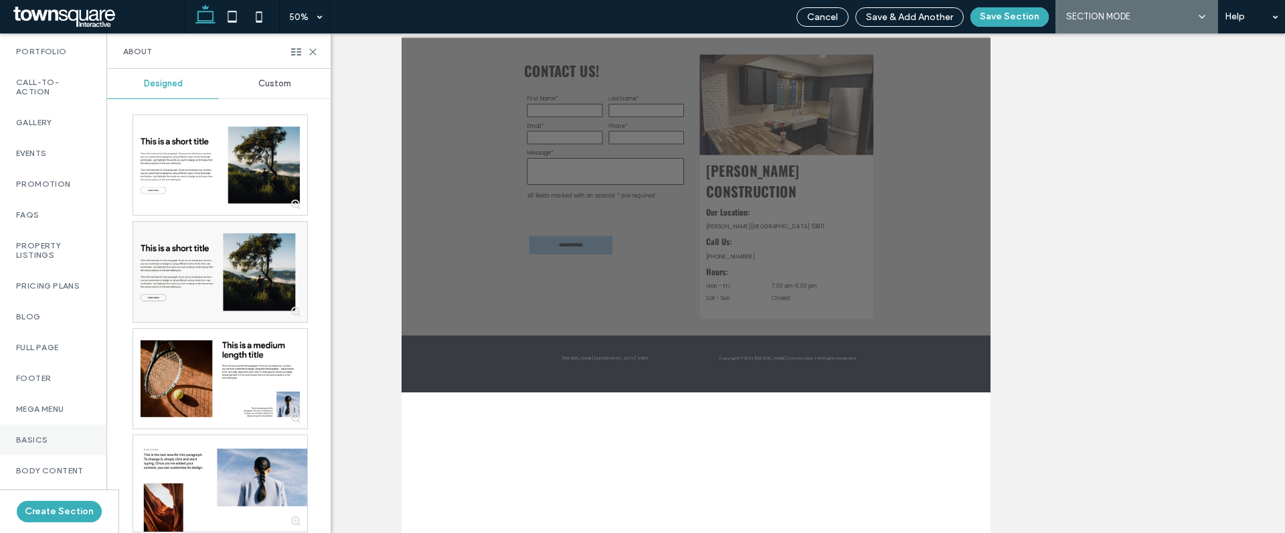
scroll to position [538, 0]
click at [40, 193] on div "Gallery" at bounding box center [53, 191] width 106 height 31
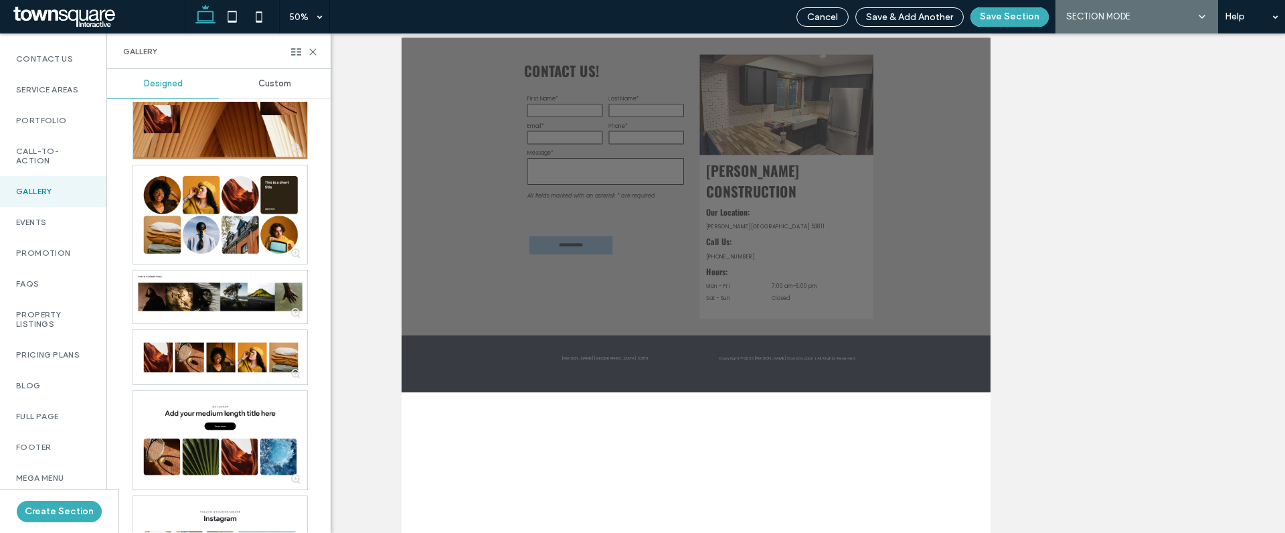
scroll to position [523, 0]
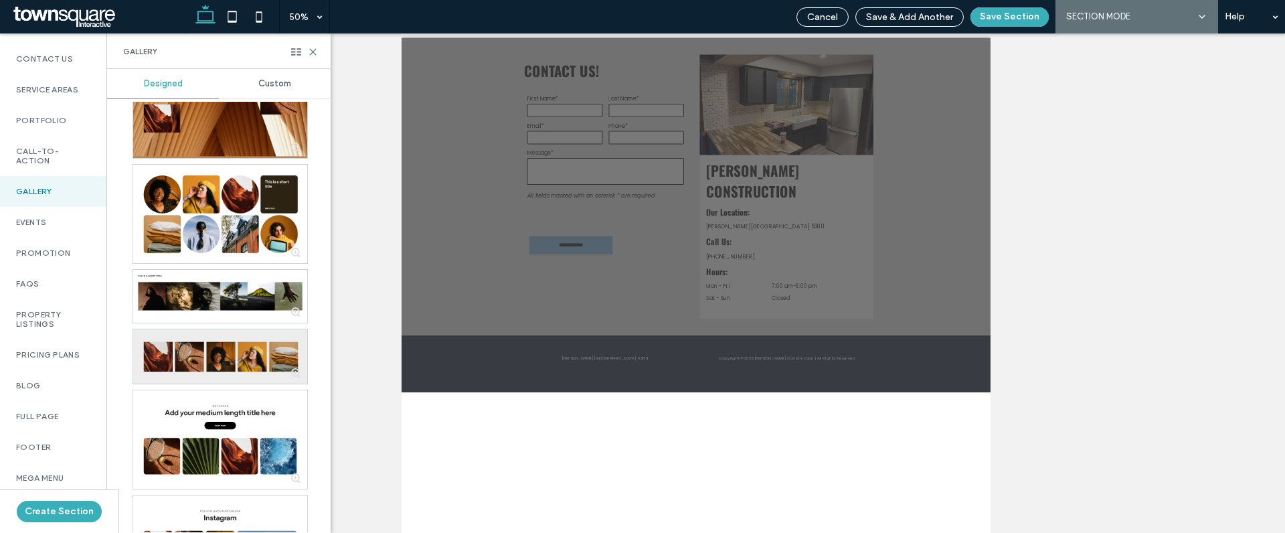
click at [230, 361] on div at bounding box center [220, 356] width 174 height 54
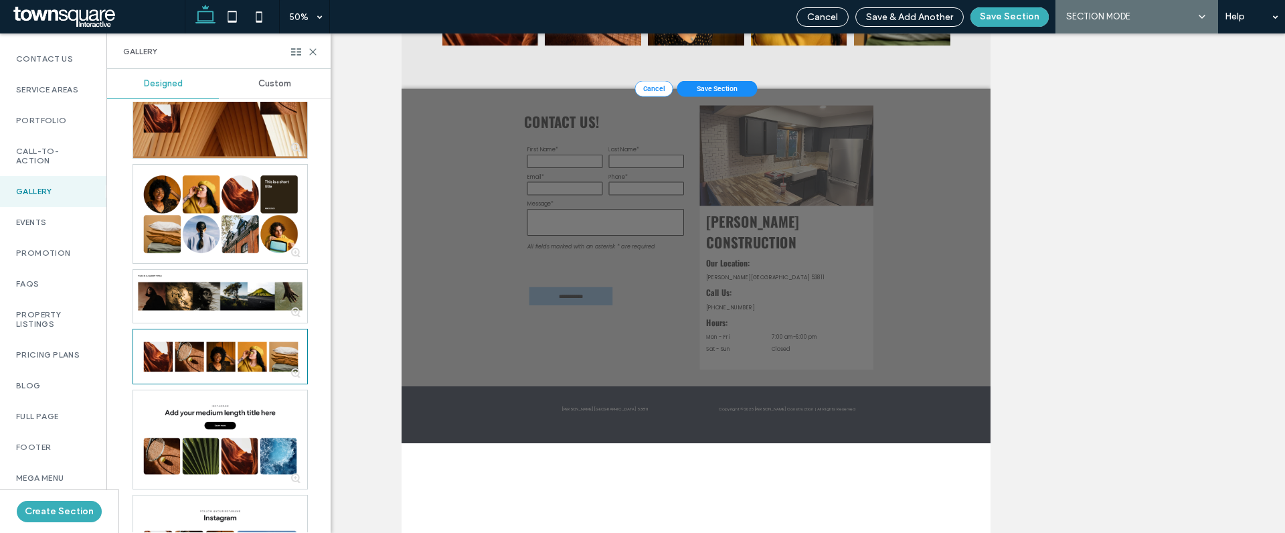
click at [1017, 386] on span "Save Section" at bounding box center [1033, 394] width 82 height 16
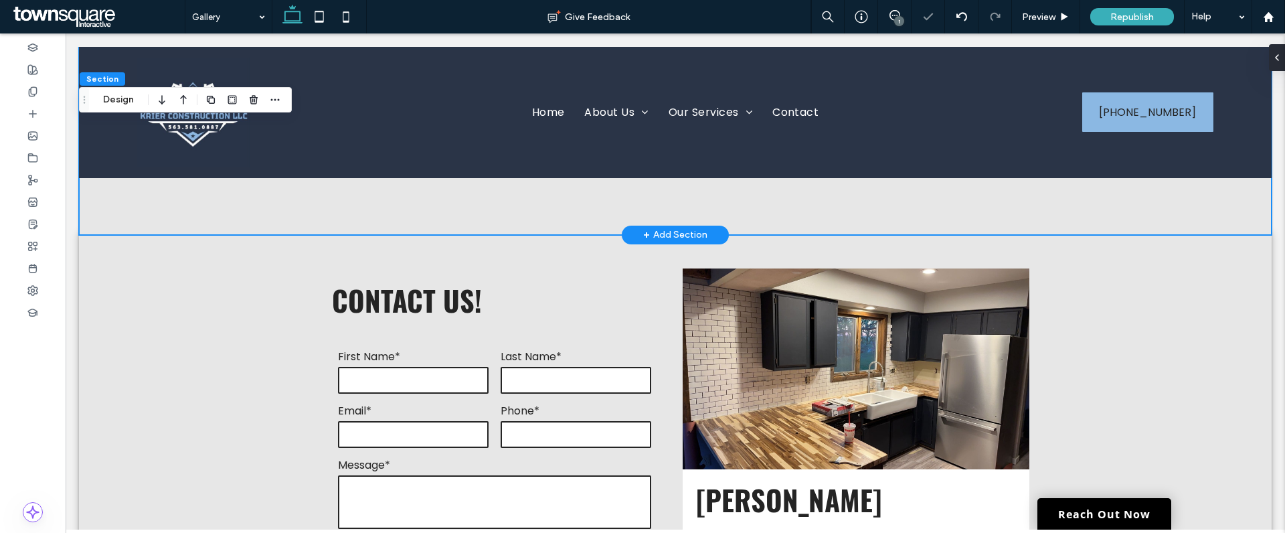
scroll to position [434, 0]
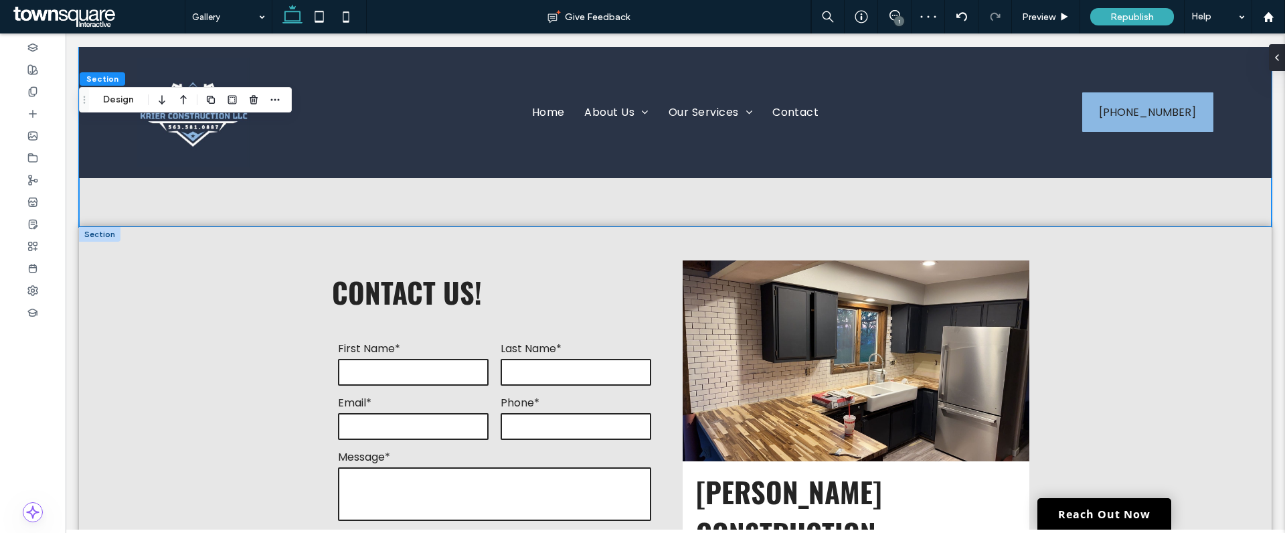
click at [101, 228] on div at bounding box center [99, 234] width 41 height 15
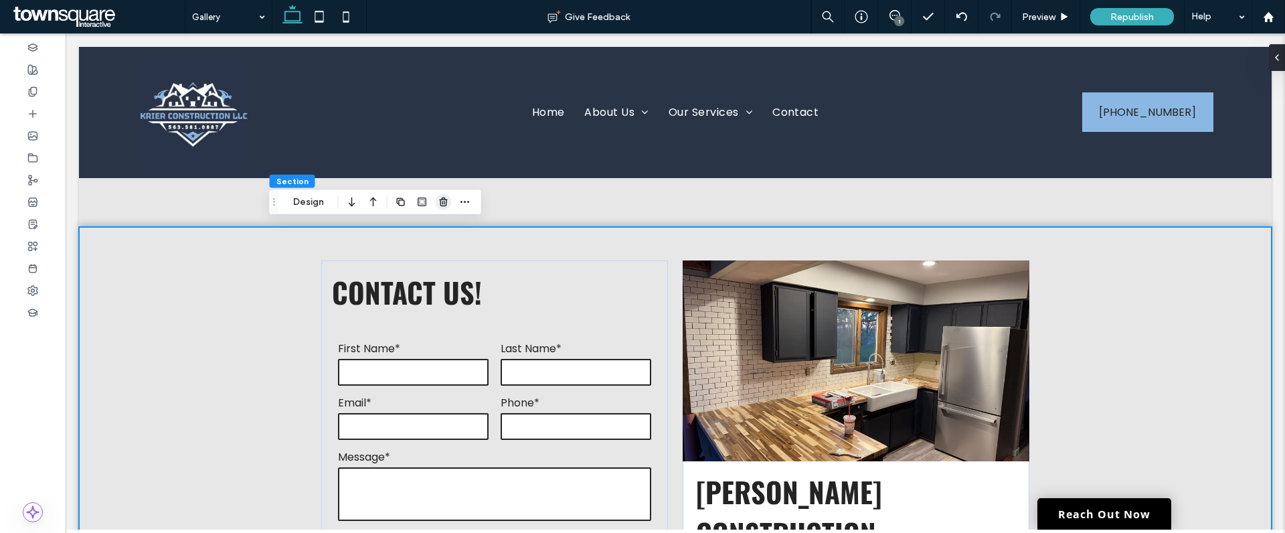
click at [442, 203] on use "button" at bounding box center [443, 201] width 8 height 9
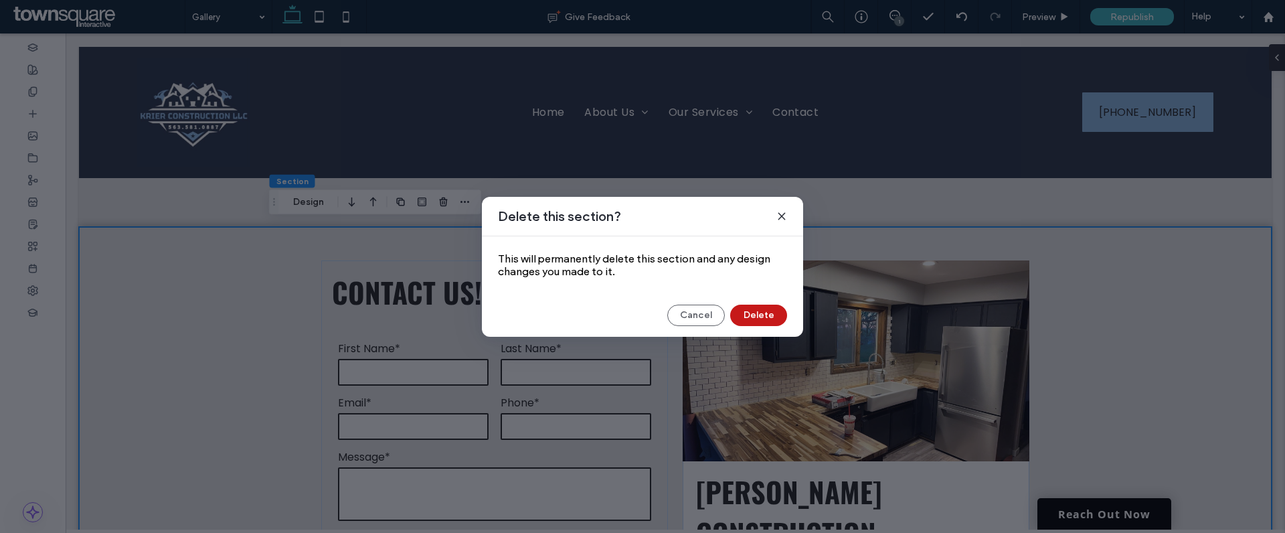
click at [762, 313] on button "Delete" at bounding box center [758, 315] width 57 height 21
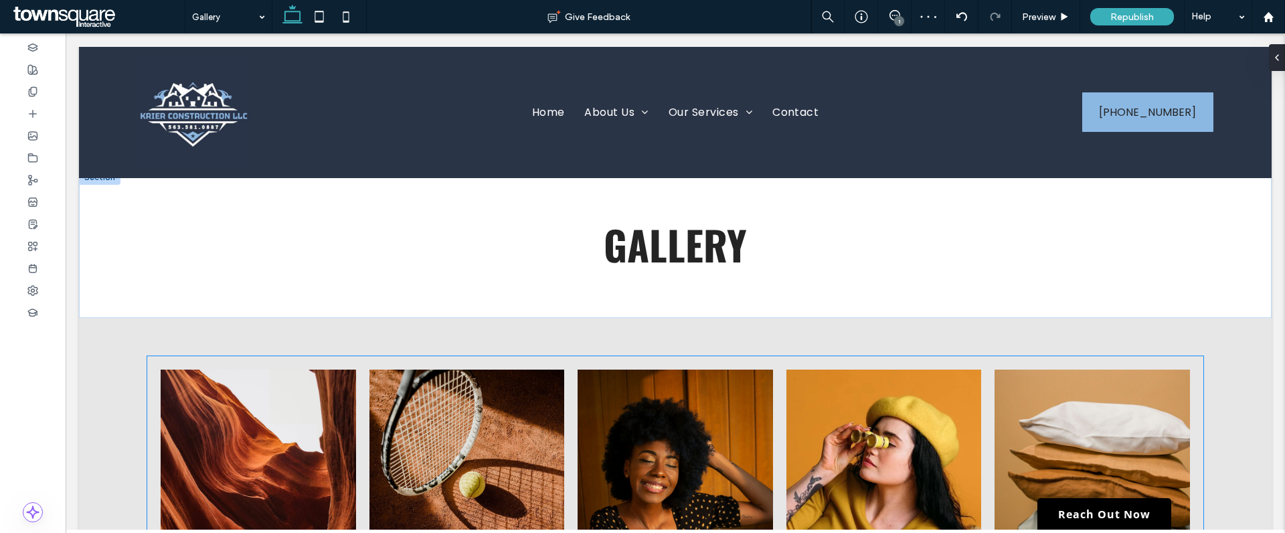
scroll to position [0, 0]
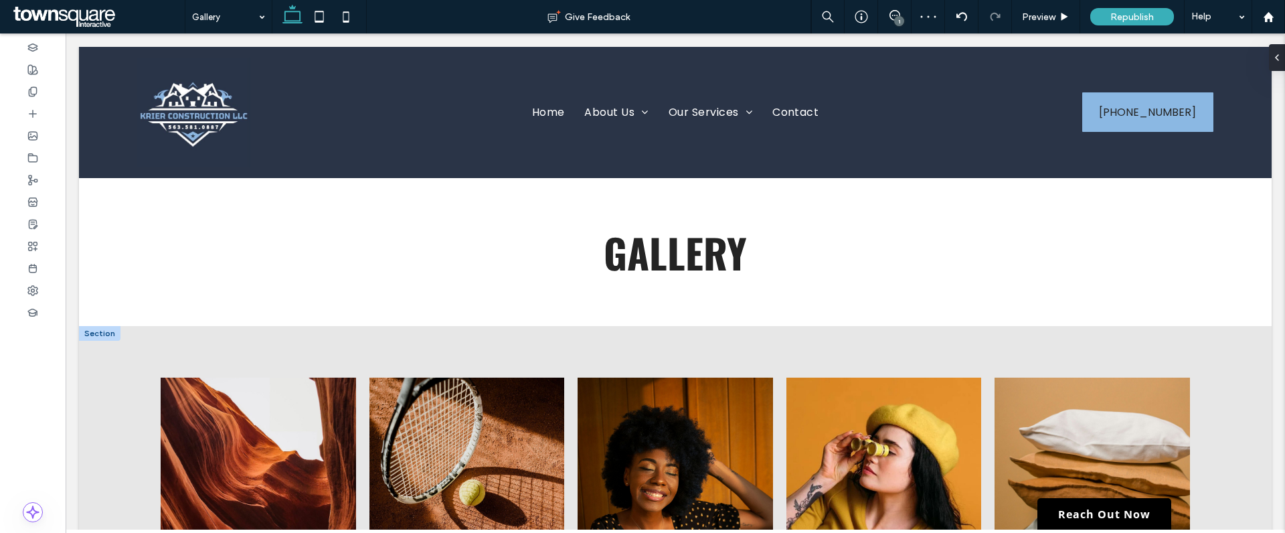
click at [106, 334] on div at bounding box center [99, 333] width 41 height 15
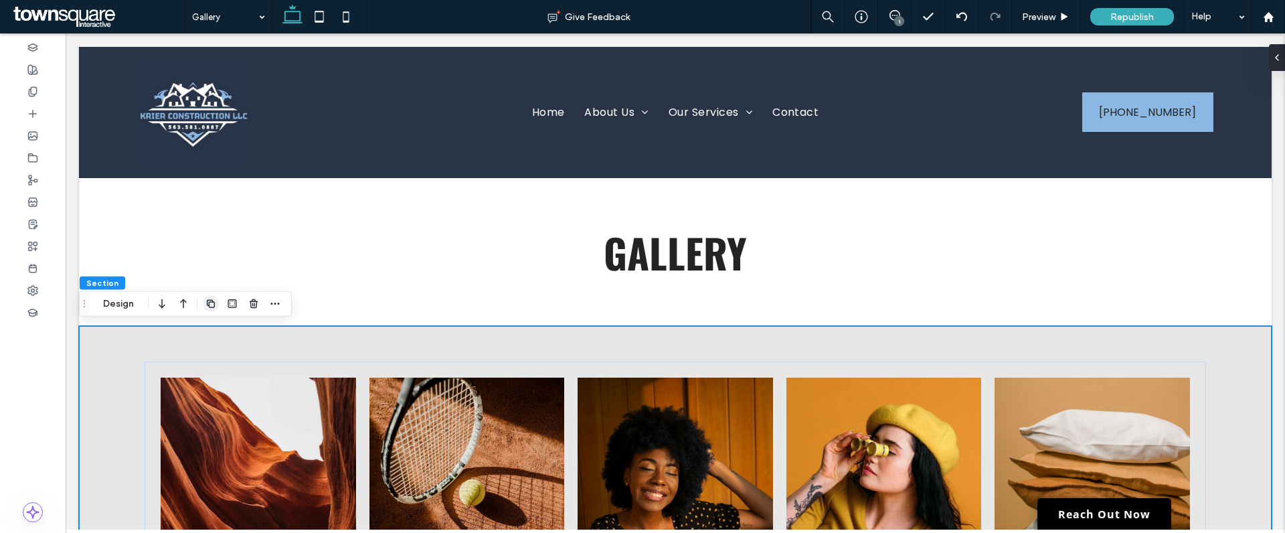
click at [207, 305] on use "button" at bounding box center [211, 303] width 8 height 8
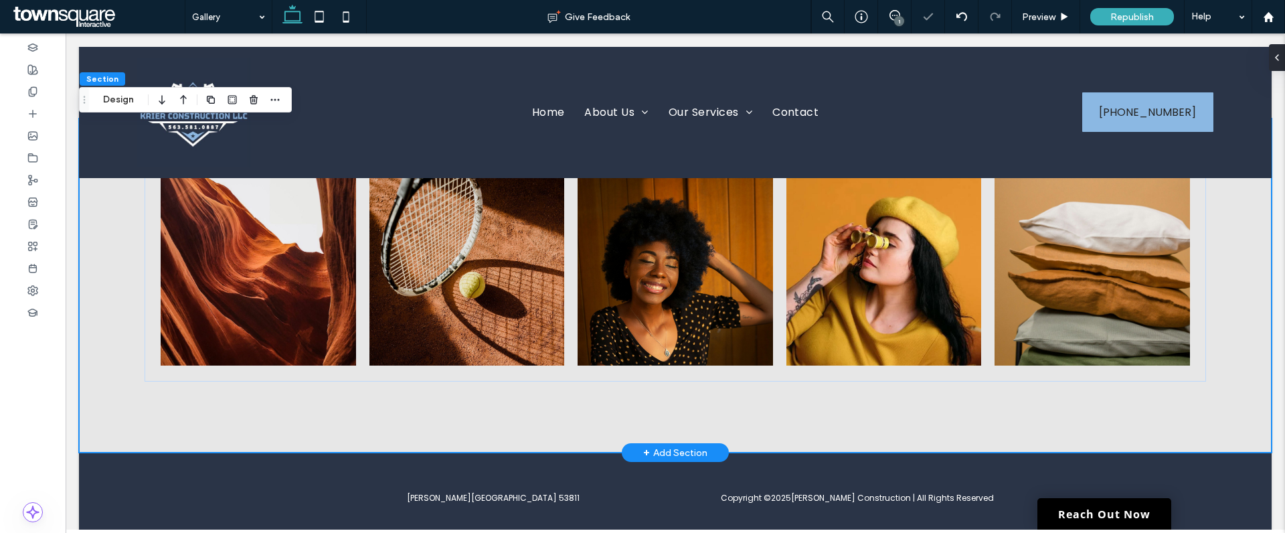
scroll to position [306, 0]
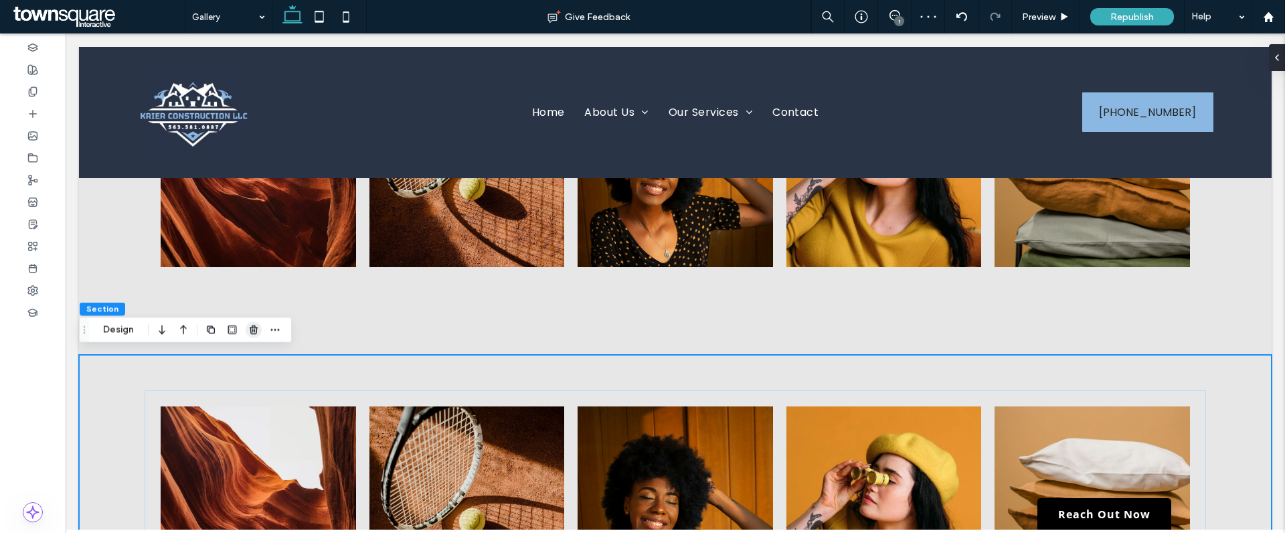
click at [255, 333] on use "button" at bounding box center [254, 329] width 8 height 9
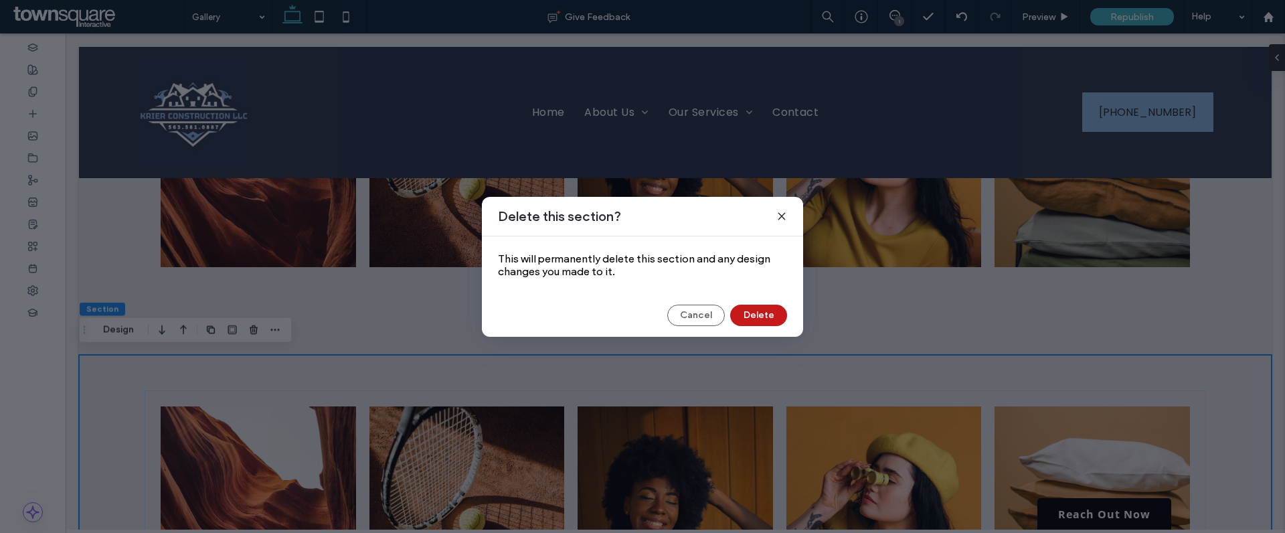
click at [761, 307] on button "Delete" at bounding box center [758, 315] width 57 height 21
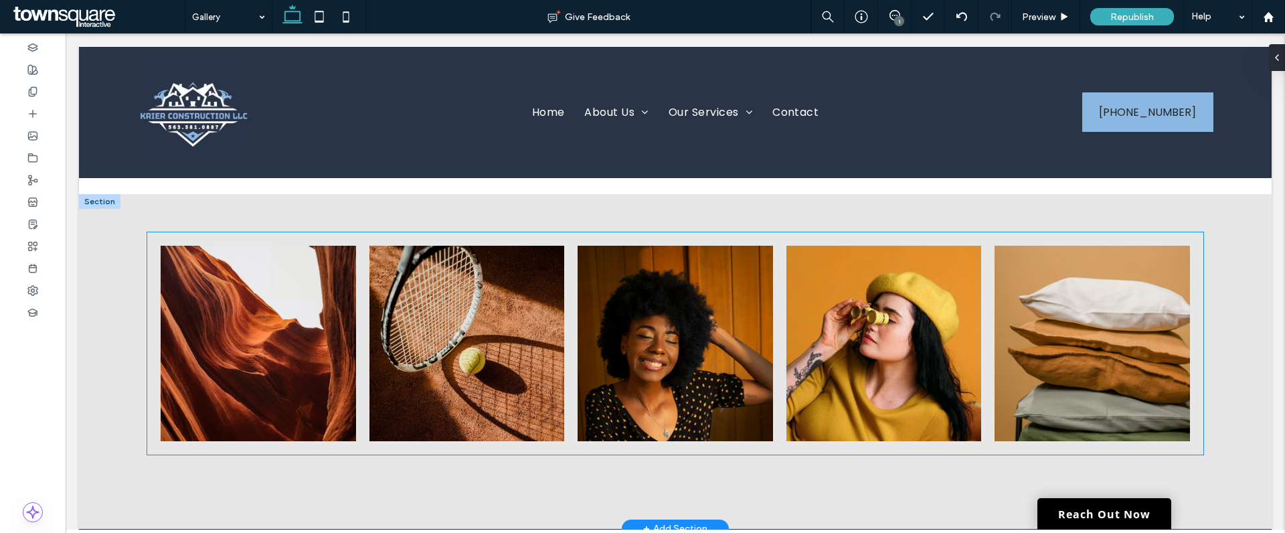
scroll to position [133, 0]
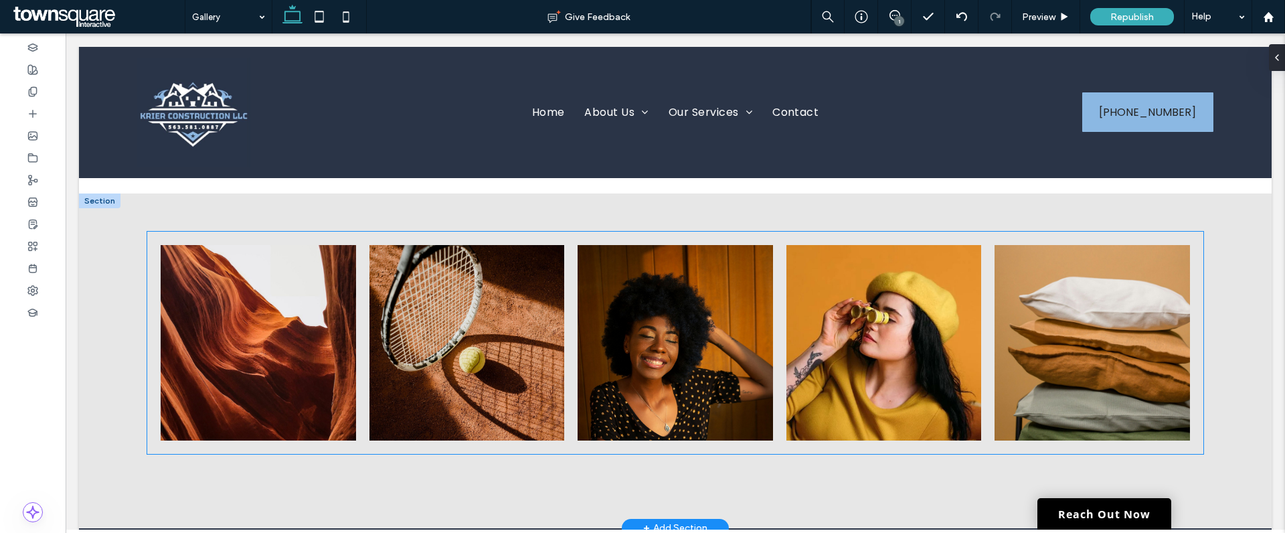
click at [269, 393] on link at bounding box center [258, 342] width 207 height 207
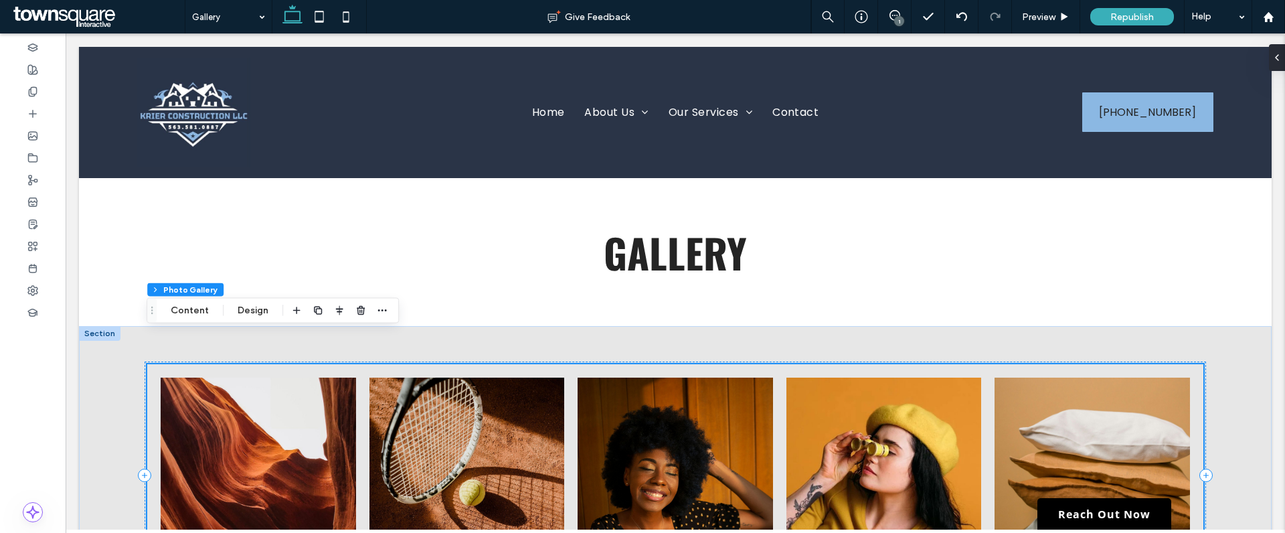
scroll to position [246, 0]
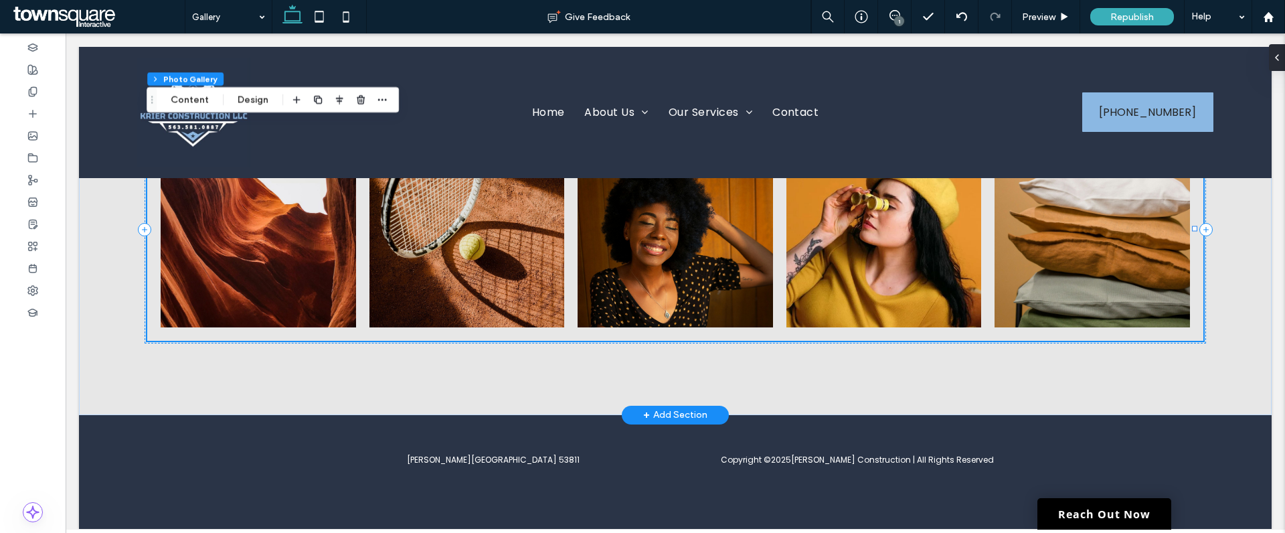
click at [286, 301] on link at bounding box center [258, 229] width 207 height 207
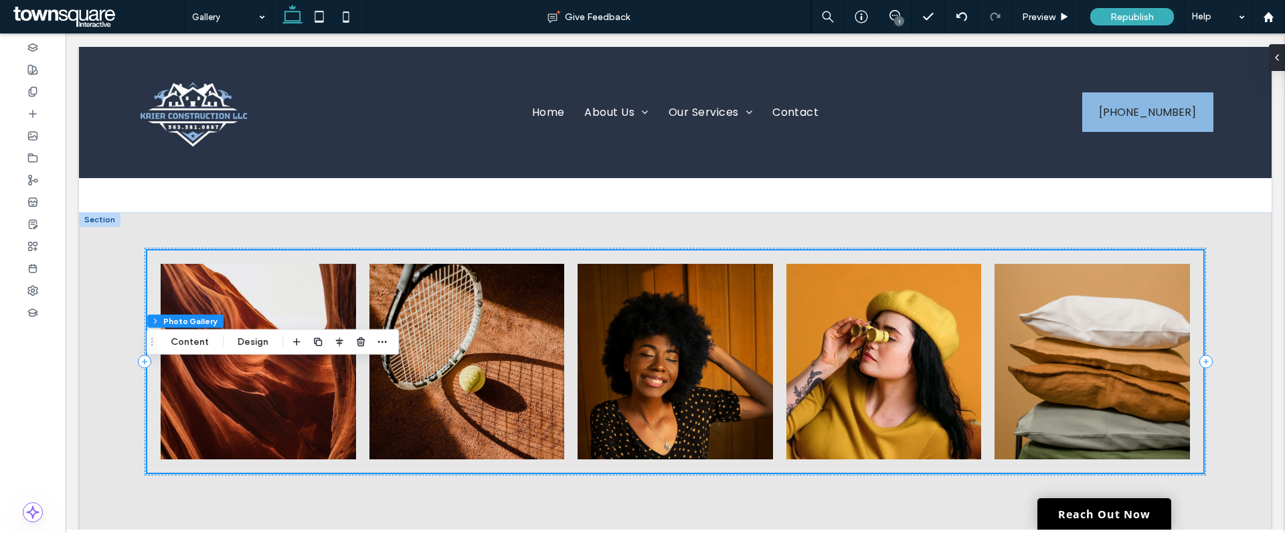
scroll to position [0, 0]
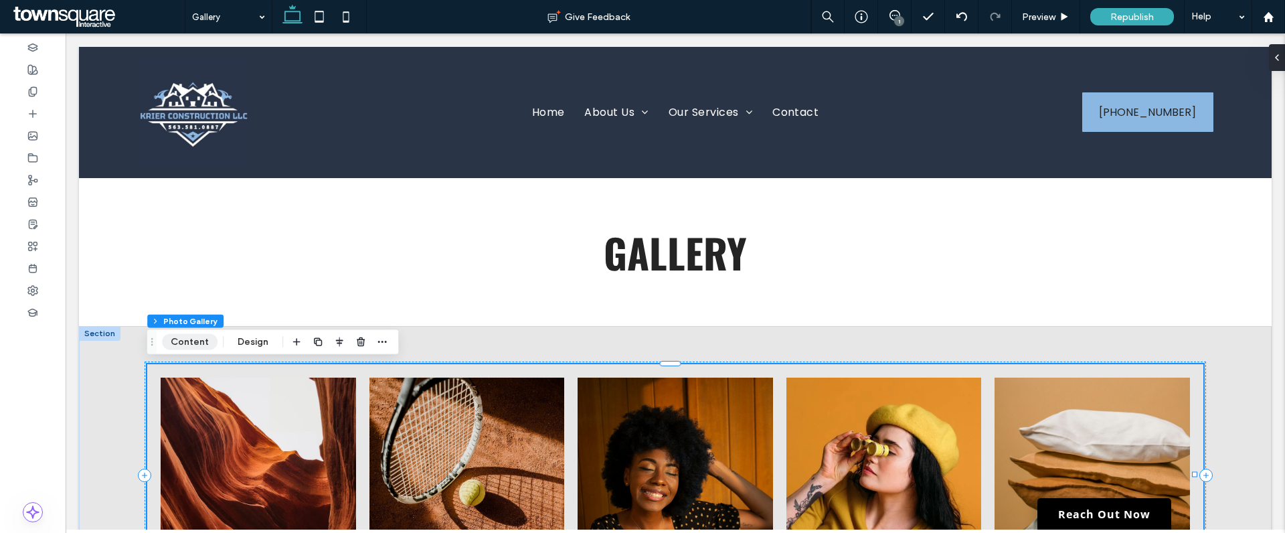
click at [180, 340] on button "Content" at bounding box center [190, 342] width 56 height 16
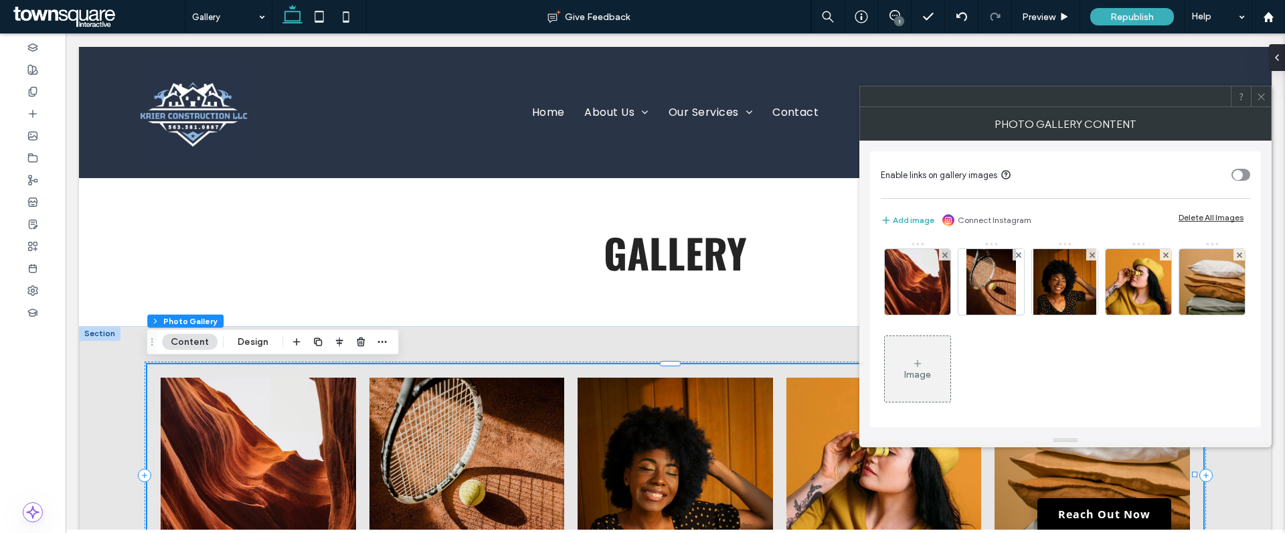
click at [923, 364] on icon at bounding box center [917, 363] width 11 height 11
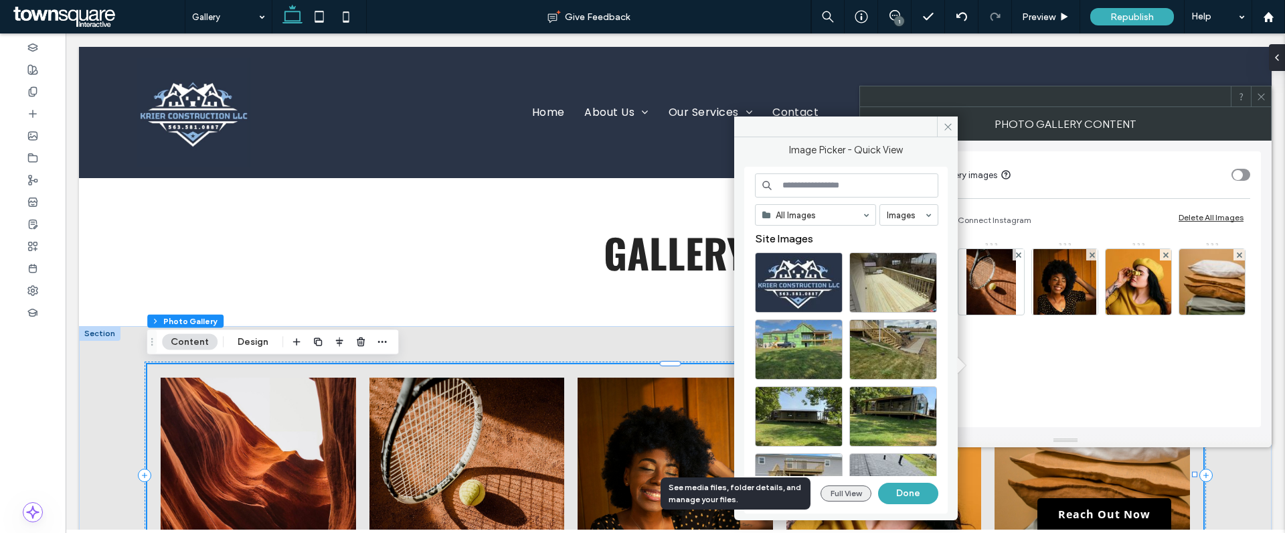
click at [836, 493] on button "Full View" at bounding box center [846, 493] width 51 height 16
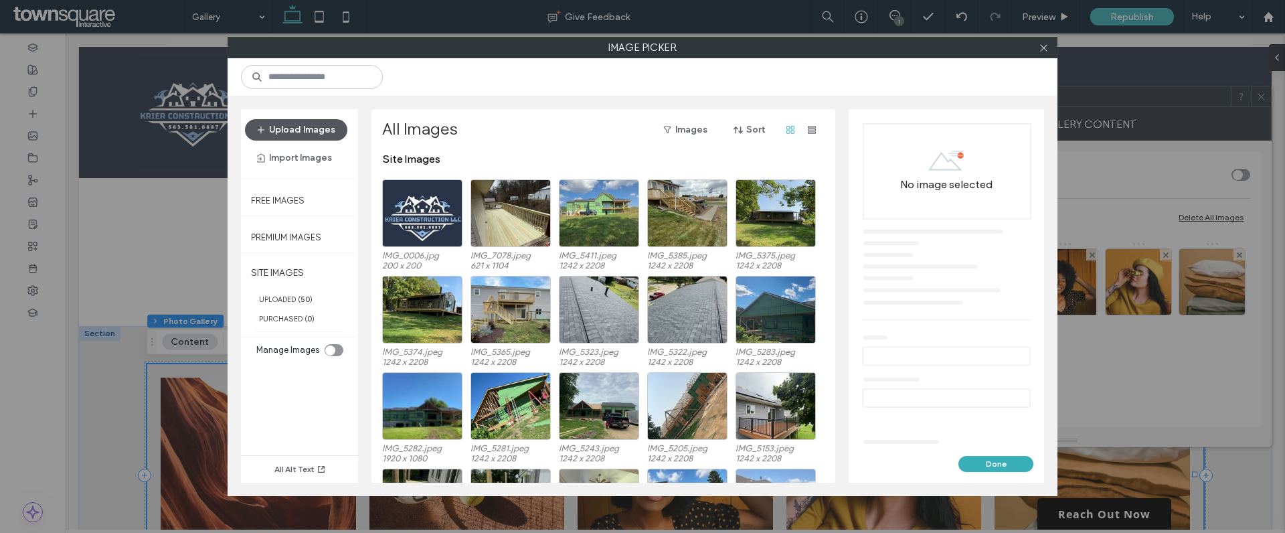
click at [300, 125] on button "Upload Images" at bounding box center [296, 129] width 102 height 21
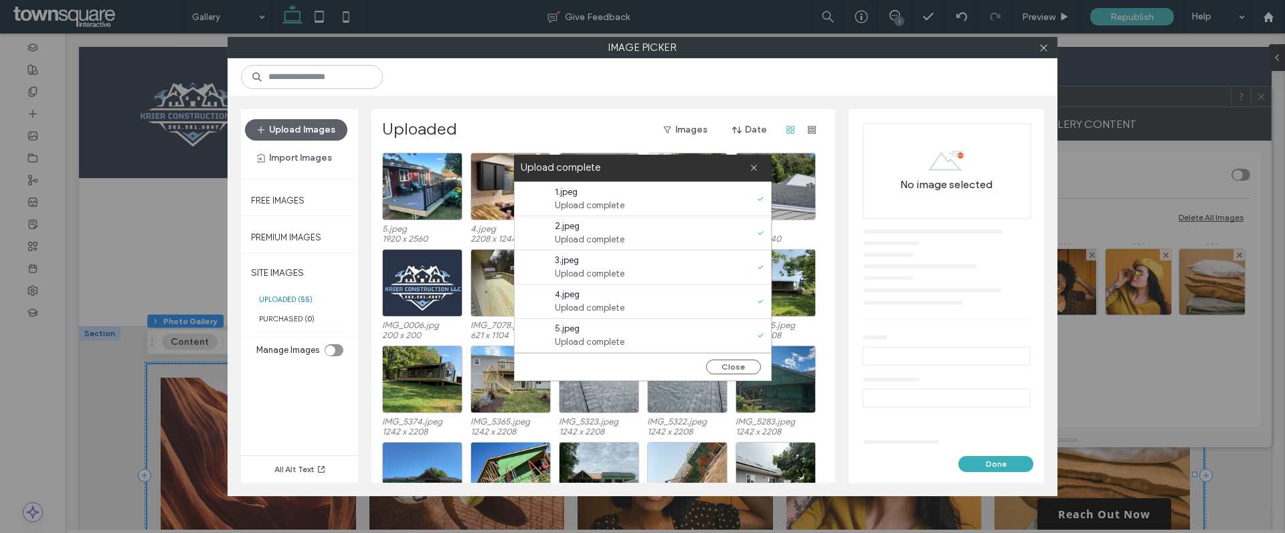
click at [930, 343] on div "No image selected" at bounding box center [946, 283] width 174 height 321
click at [743, 369] on button "Close" at bounding box center [733, 366] width 55 height 15
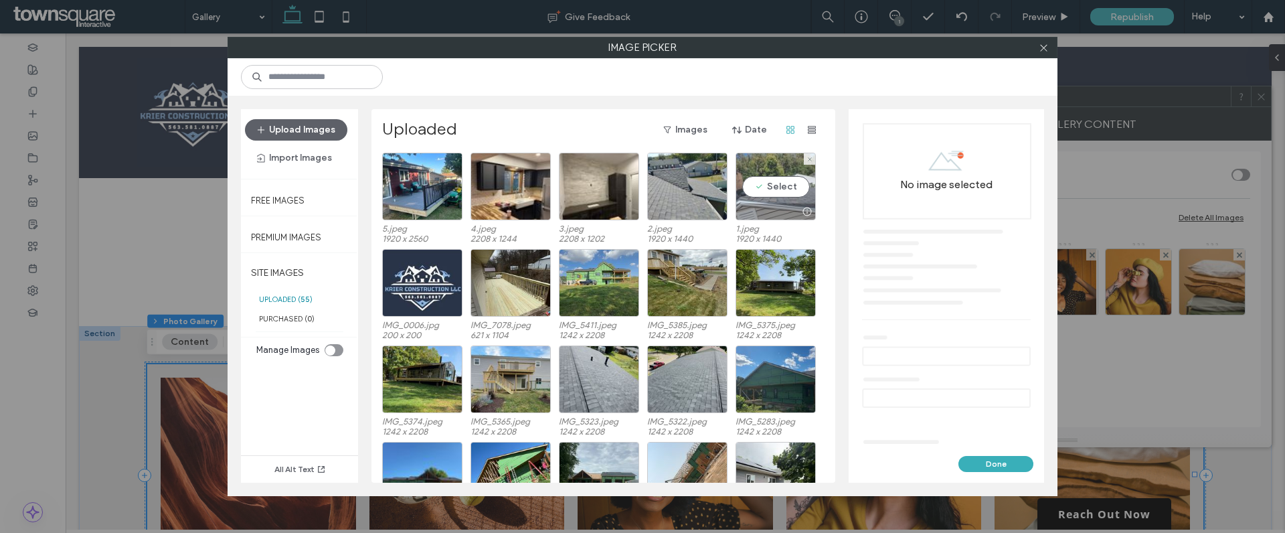
click at [764, 191] on div "Select" at bounding box center [776, 187] width 80 height 68
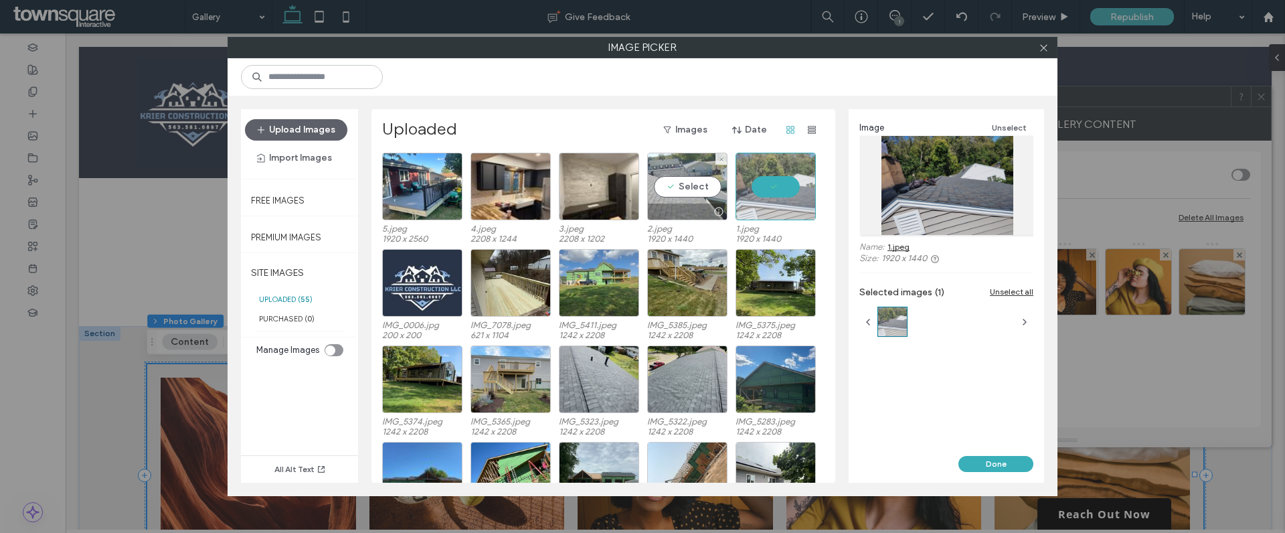
click at [683, 191] on div "Select" at bounding box center [687, 187] width 80 height 68
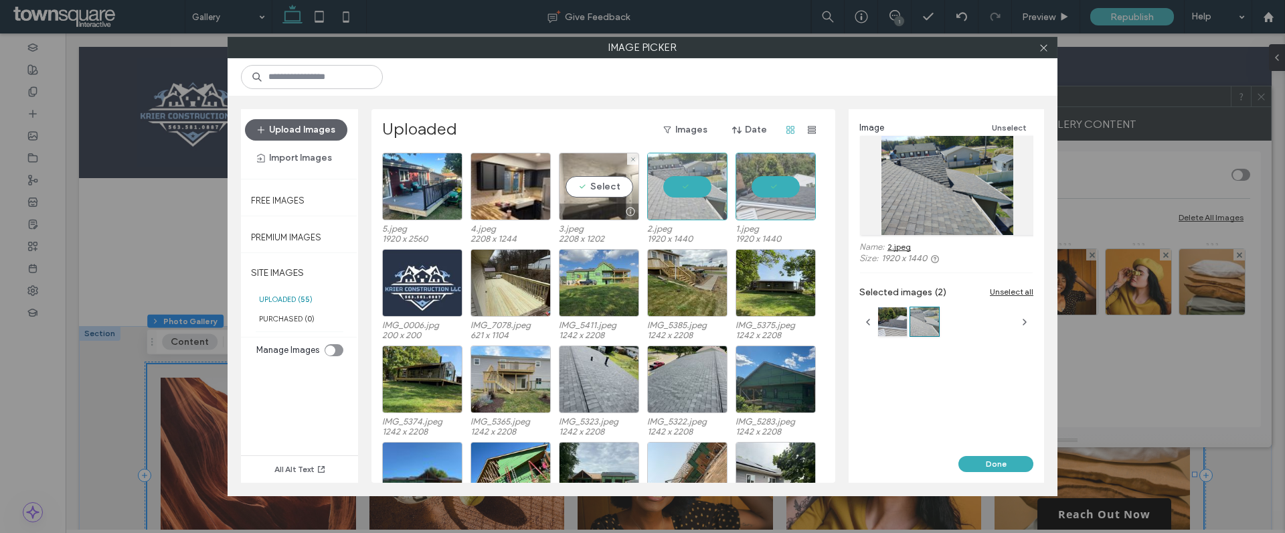
drag, startPoint x: 584, startPoint y: 193, endPoint x: 567, endPoint y: 194, distance: 16.8
click at [584, 193] on div "Select" at bounding box center [599, 187] width 80 height 68
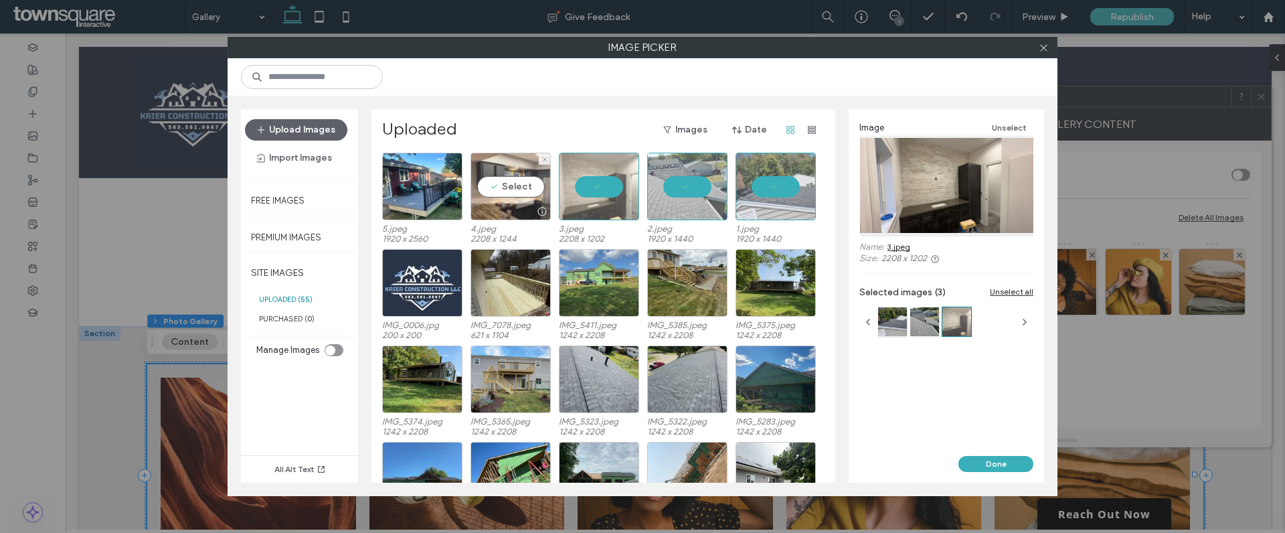
click at [503, 195] on div "Select" at bounding box center [511, 187] width 80 height 68
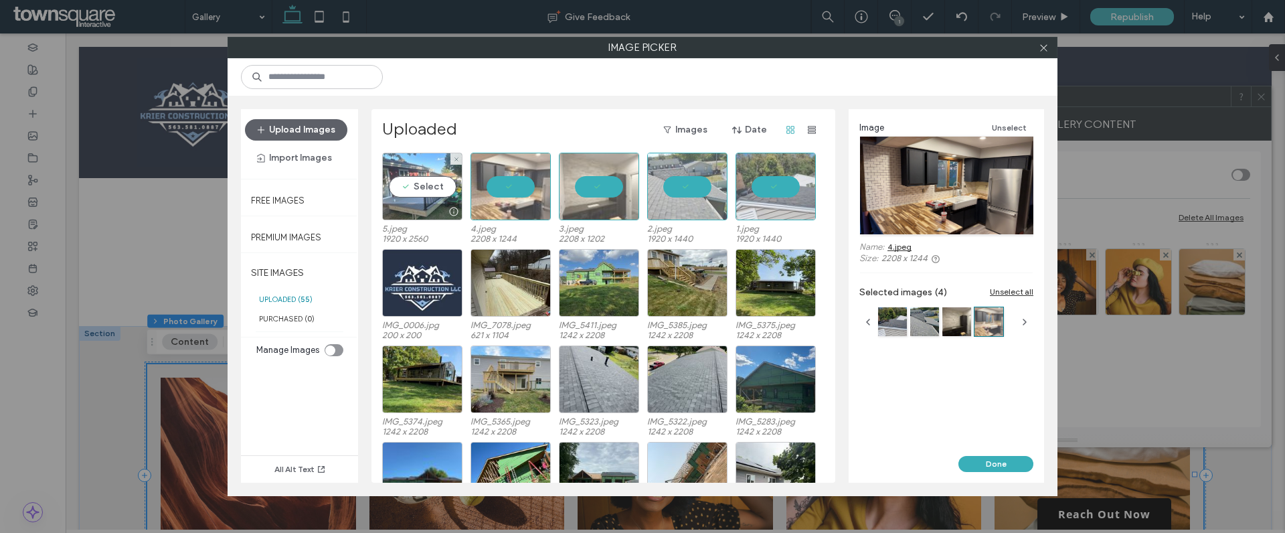
click at [420, 194] on div "Select" at bounding box center [422, 187] width 80 height 68
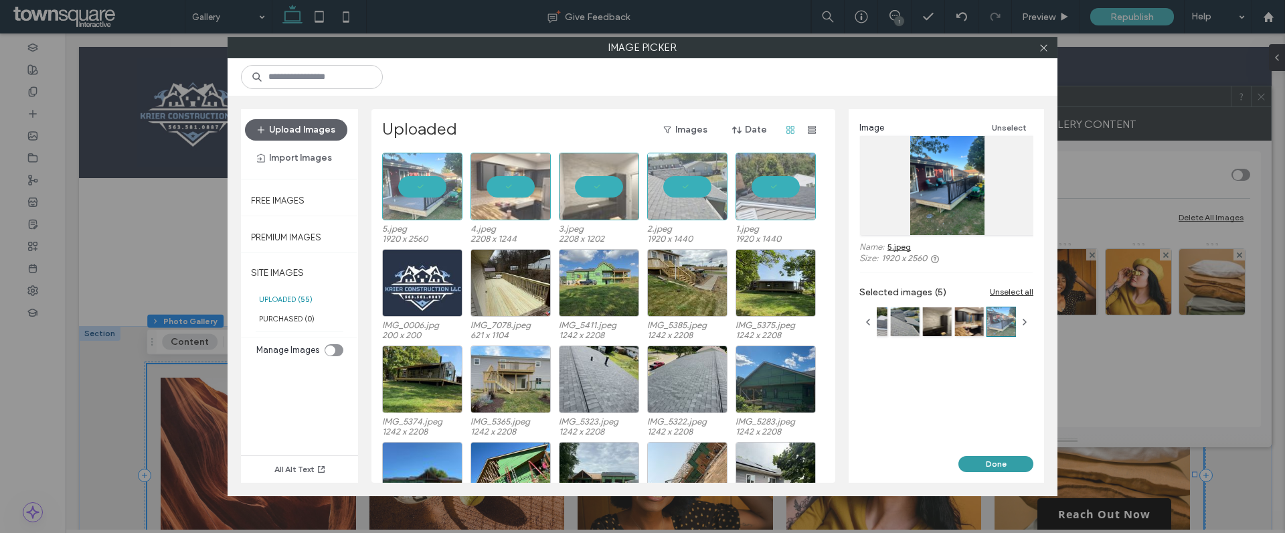
click at [985, 463] on button "Done" at bounding box center [996, 464] width 75 height 16
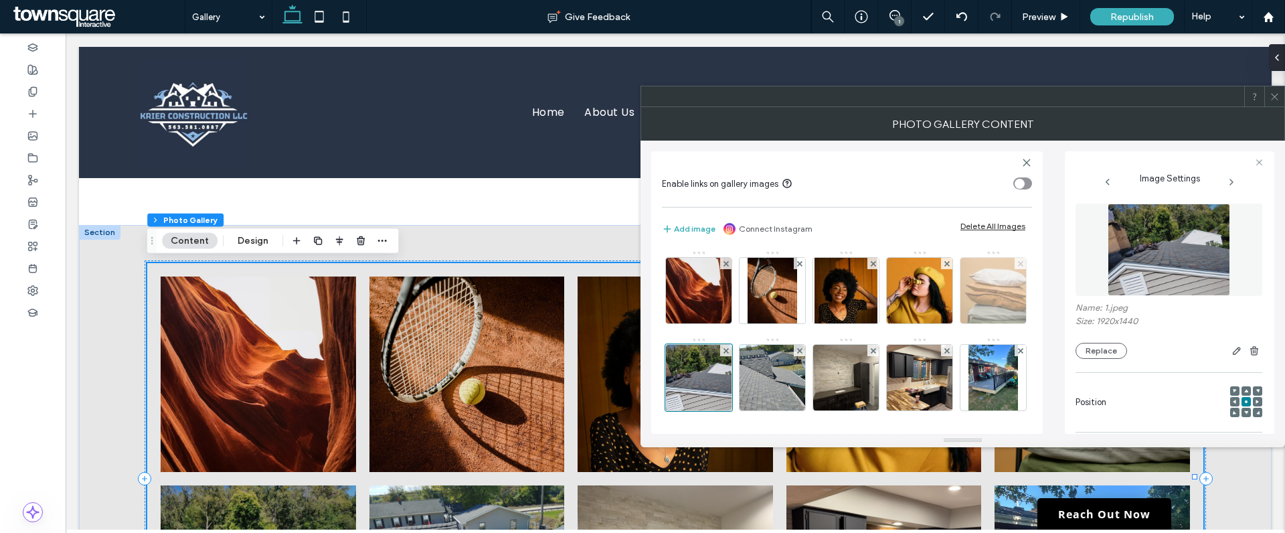
click at [1017, 266] on use at bounding box center [1019, 262] width 5 height 5
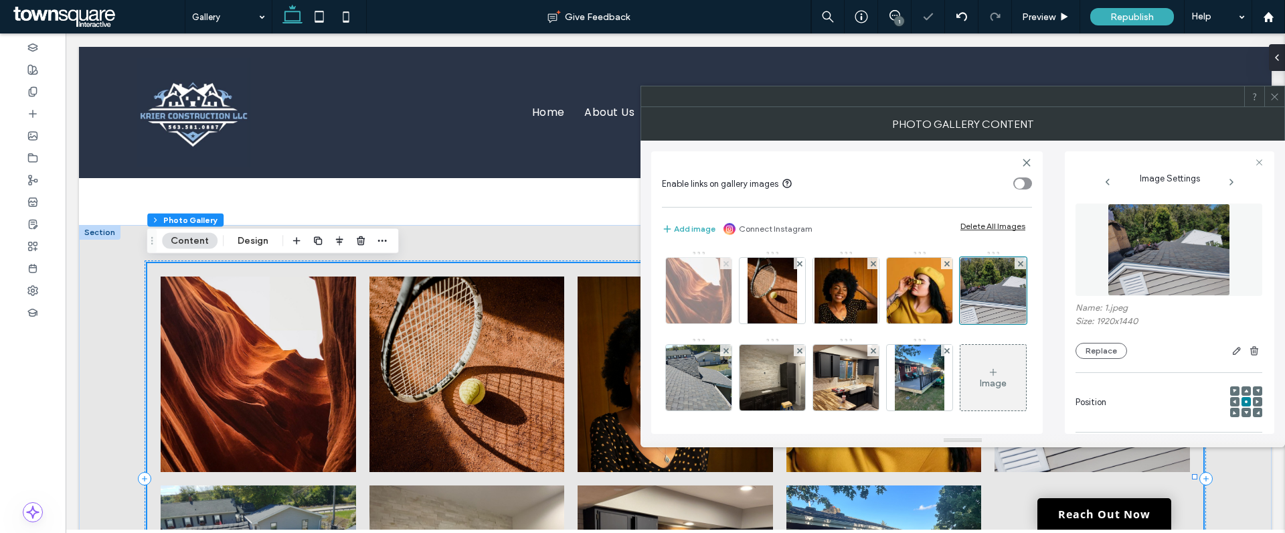
click at [724, 264] on use at bounding box center [725, 262] width 5 height 5
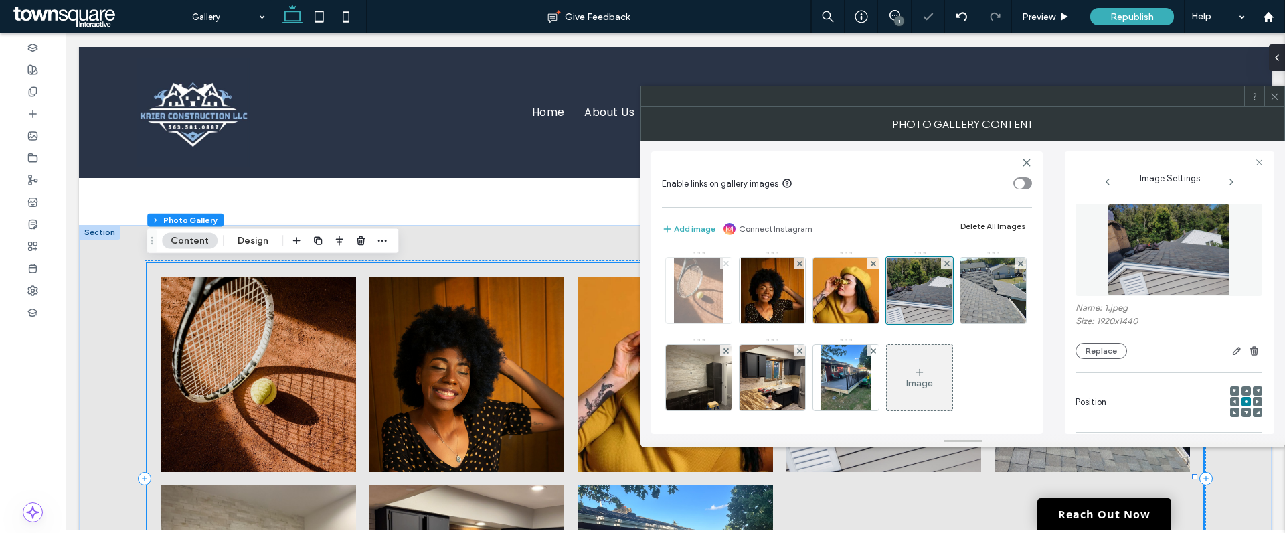
click at [727, 265] on use at bounding box center [725, 262] width 5 height 5
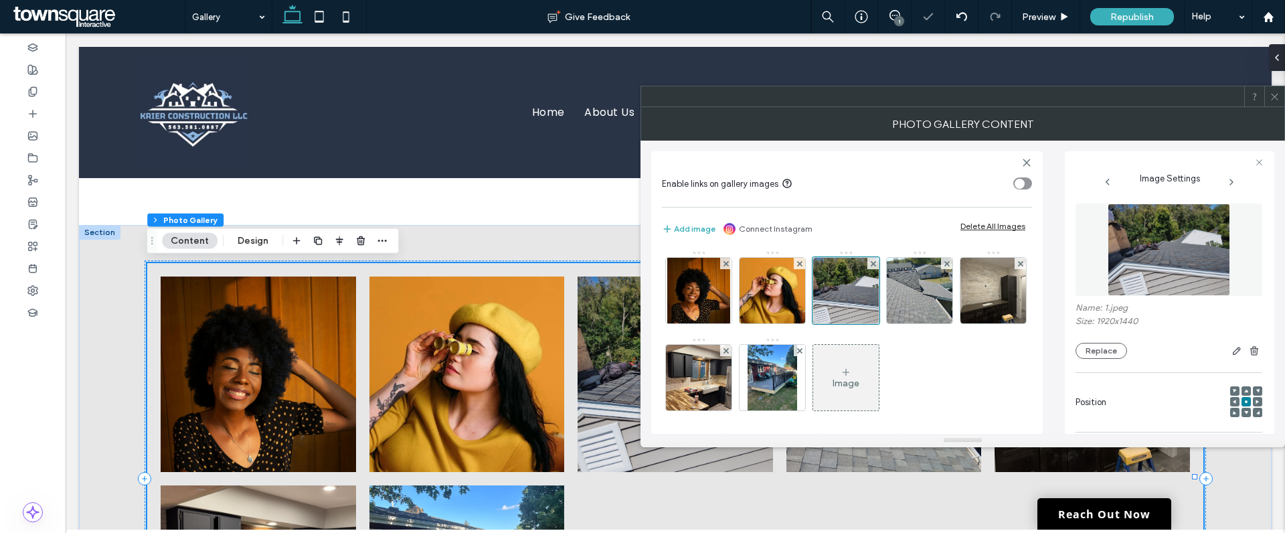
click at [727, 265] on use at bounding box center [725, 262] width 5 height 5
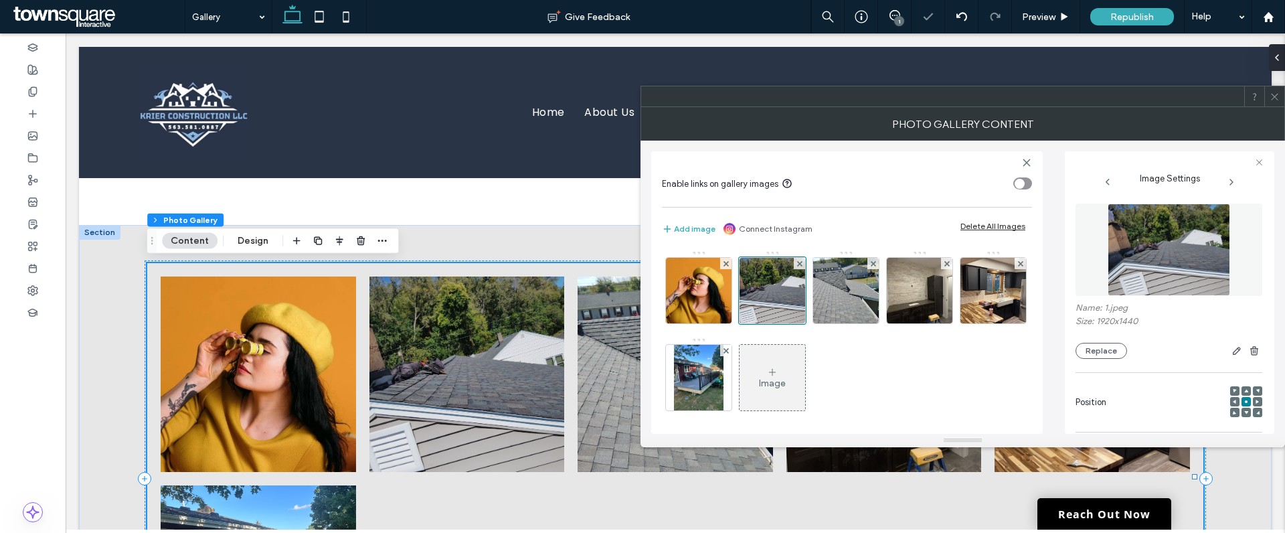
click at [727, 265] on use at bounding box center [725, 262] width 5 height 5
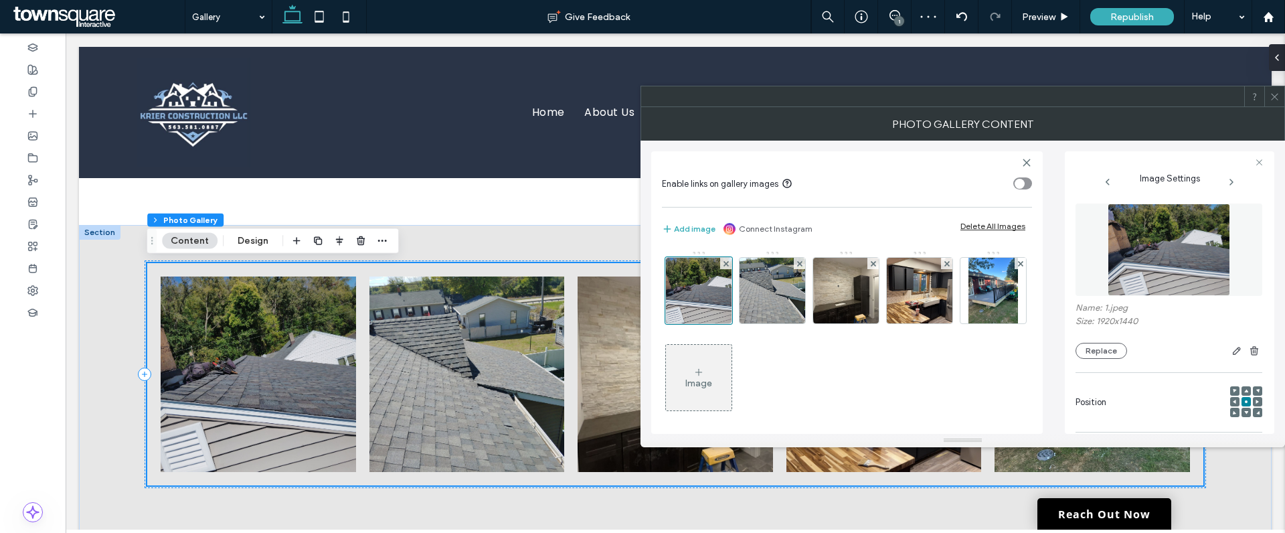
click at [1278, 98] on icon at bounding box center [1275, 97] width 10 height 10
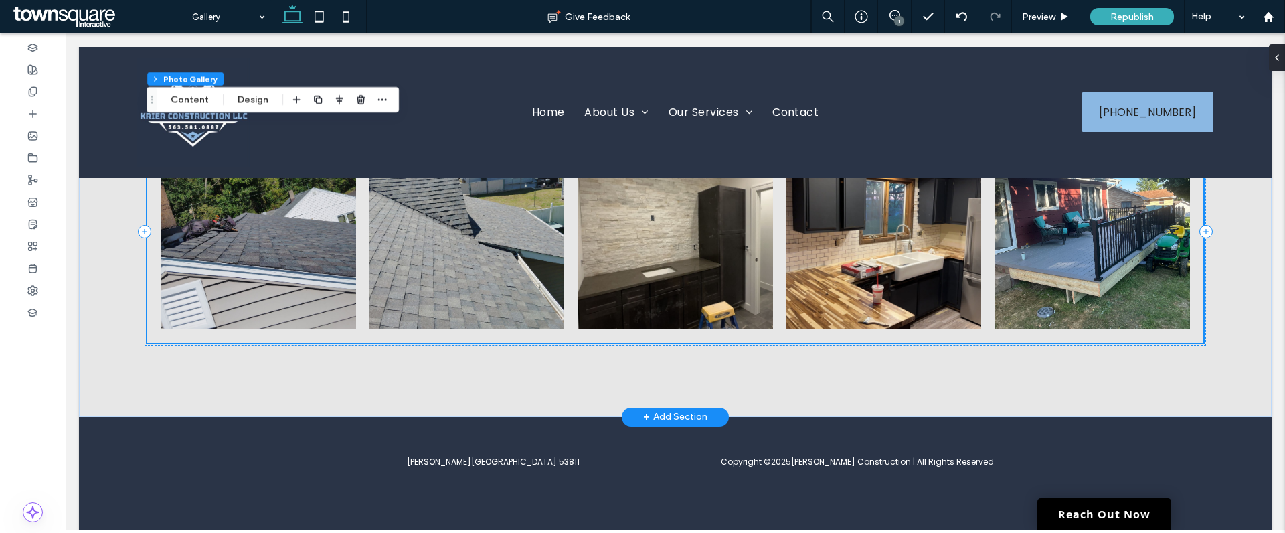
scroll to position [246, 0]
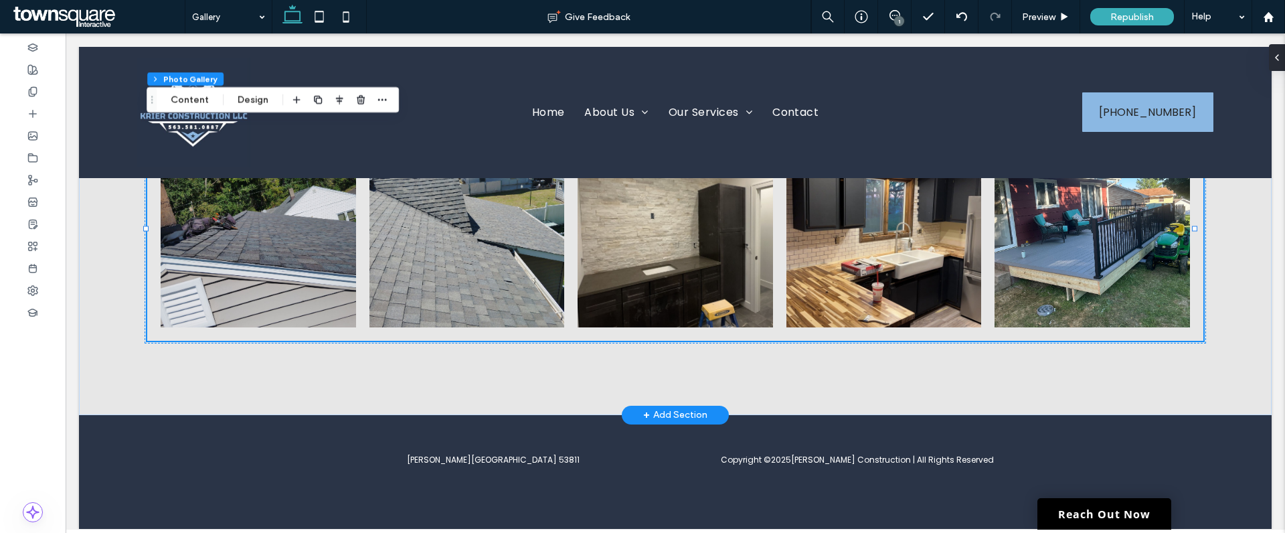
click at [675, 417] on div "+ Add Section" at bounding box center [675, 415] width 64 height 15
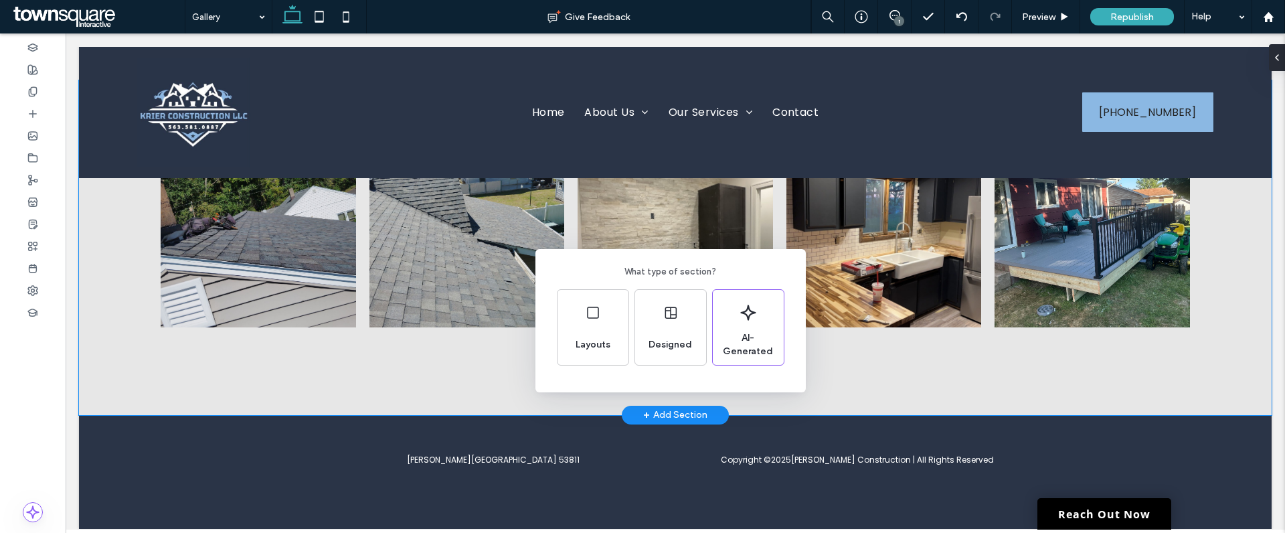
click at [187, 378] on div "What type of section? Layouts Designed AI-Generated" at bounding box center [642, 299] width 1285 height 598
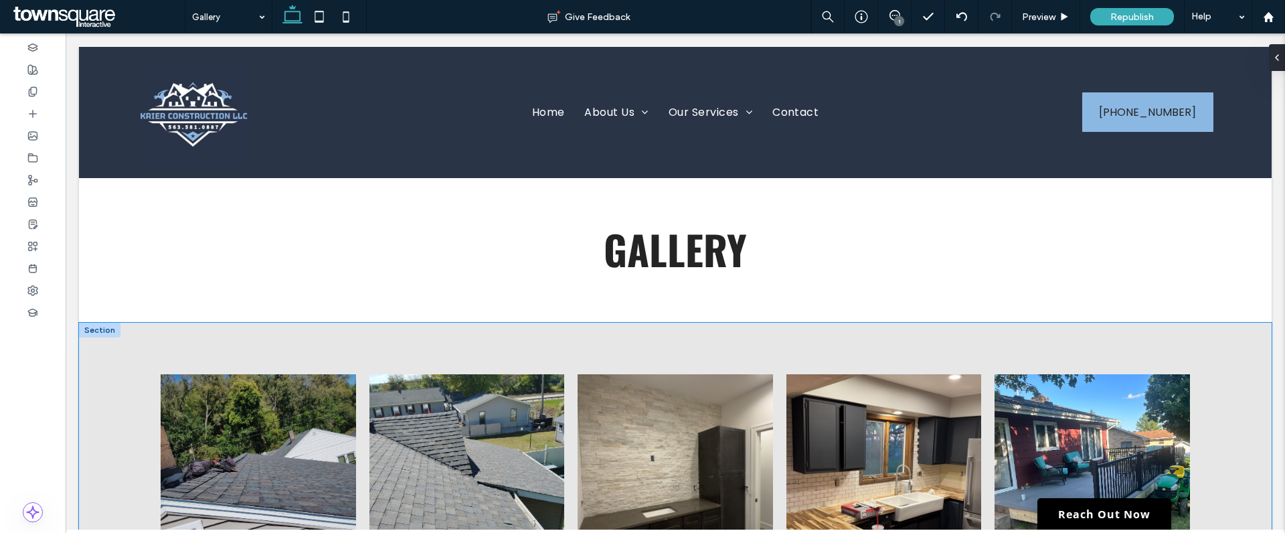
scroll to position [0, 0]
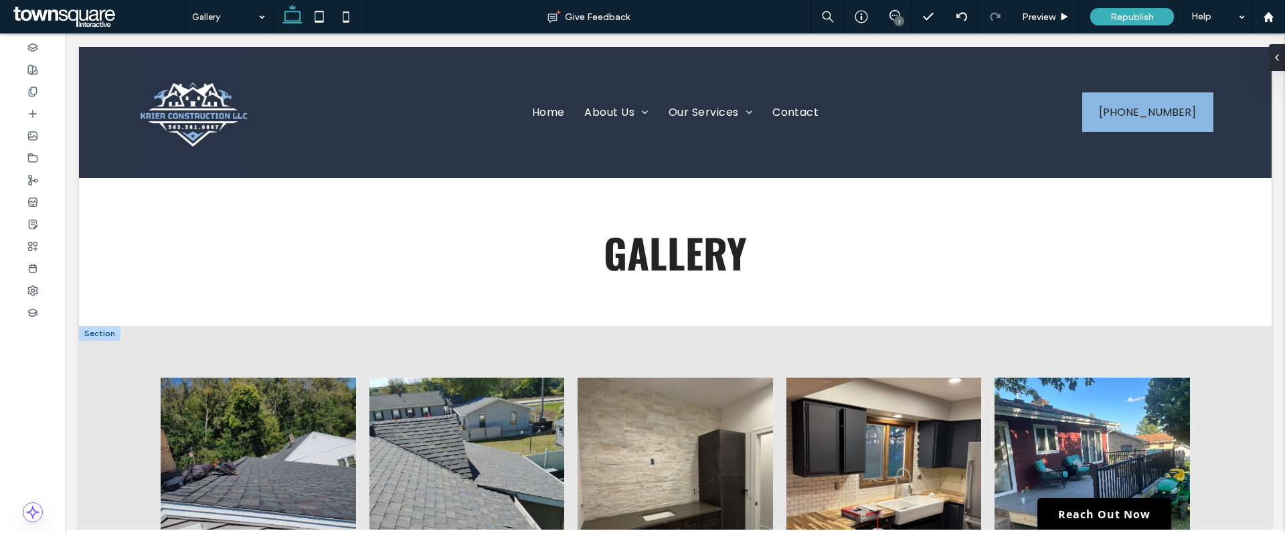
click at [106, 336] on div at bounding box center [99, 333] width 41 height 15
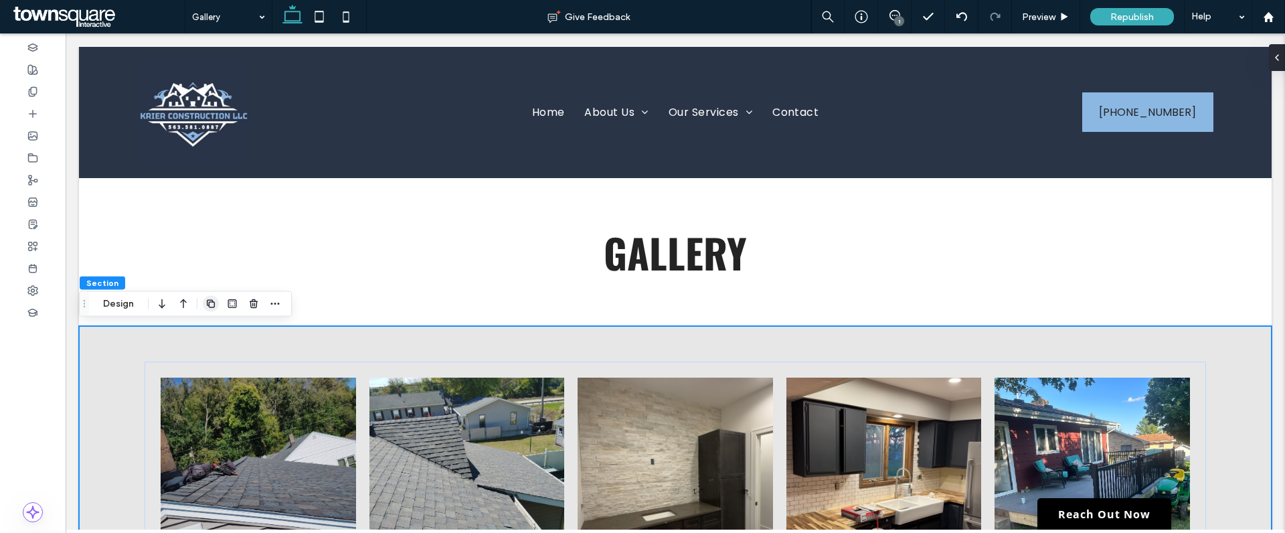
click at [207, 306] on icon "button" at bounding box center [210, 304] width 11 height 11
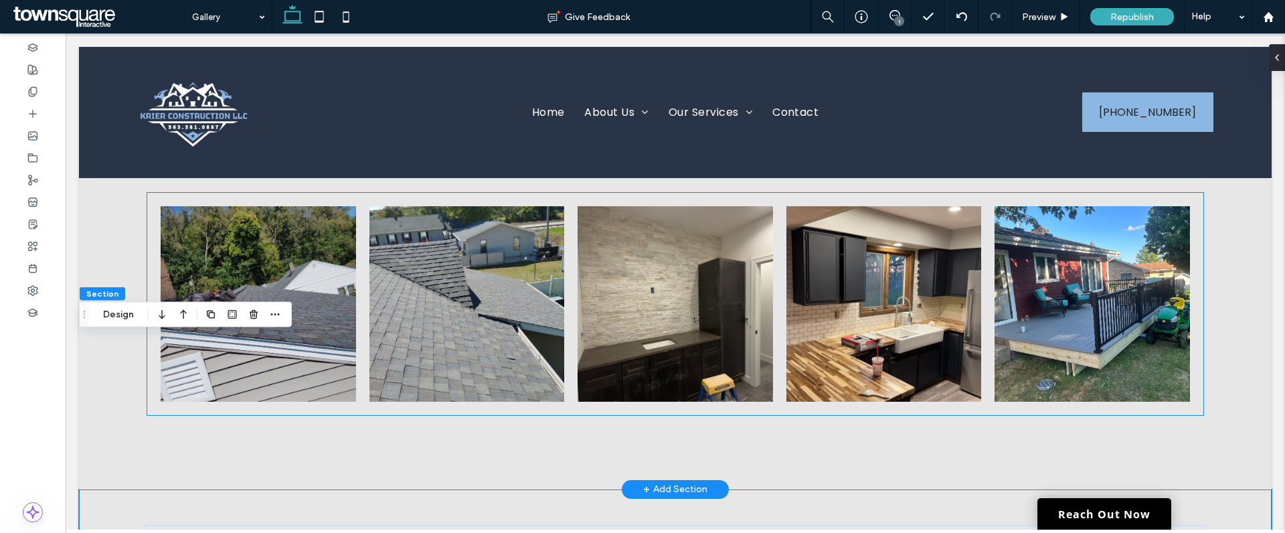
scroll to position [321, 0]
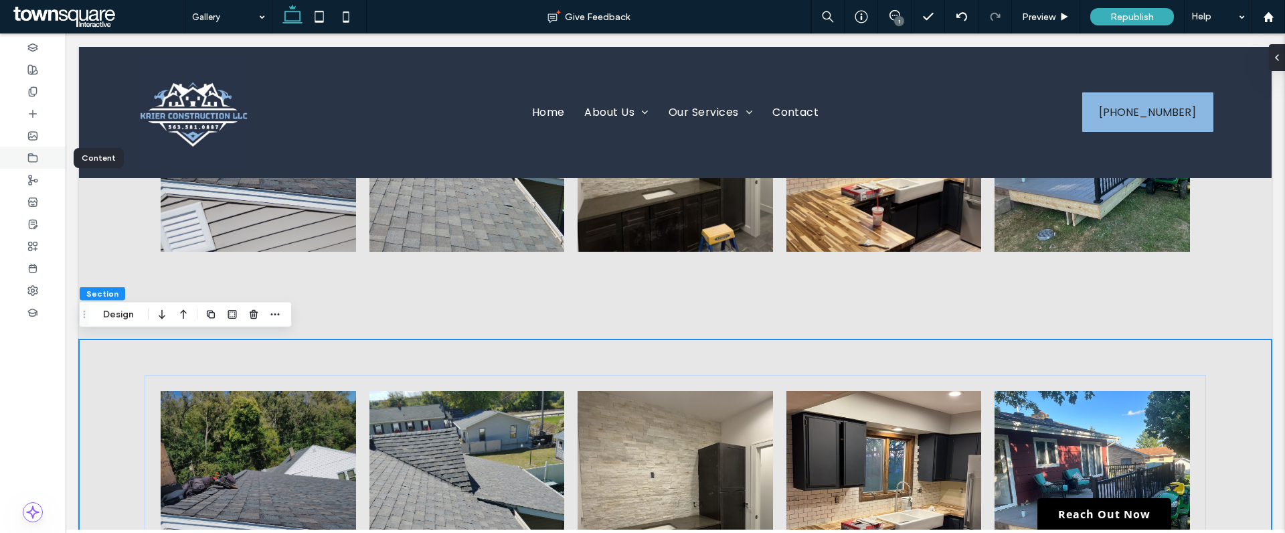
click at [36, 157] on icon at bounding box center [32, 158] width 11 height 11
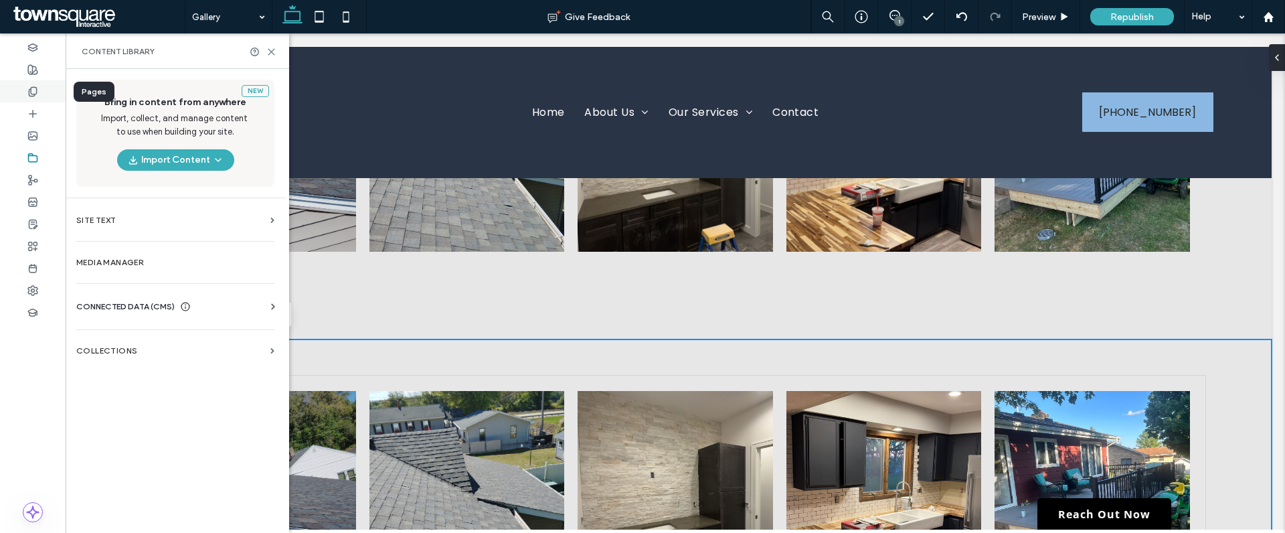
click at [31, 92] on use at bounding box center [32, 91] width 7 height 9
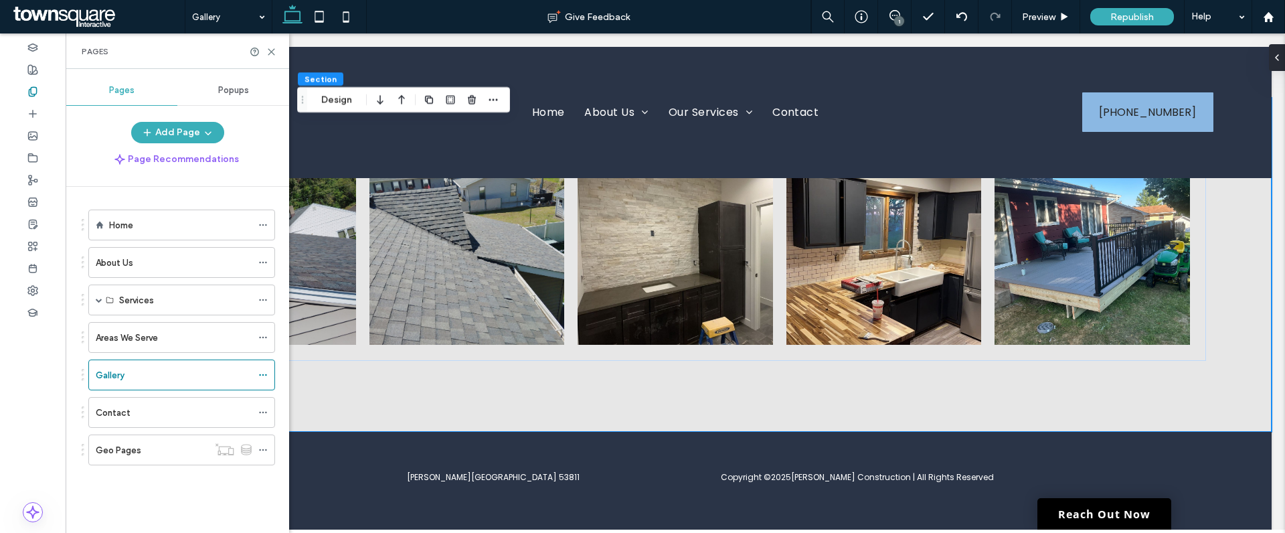
scroll to position [577, 0]
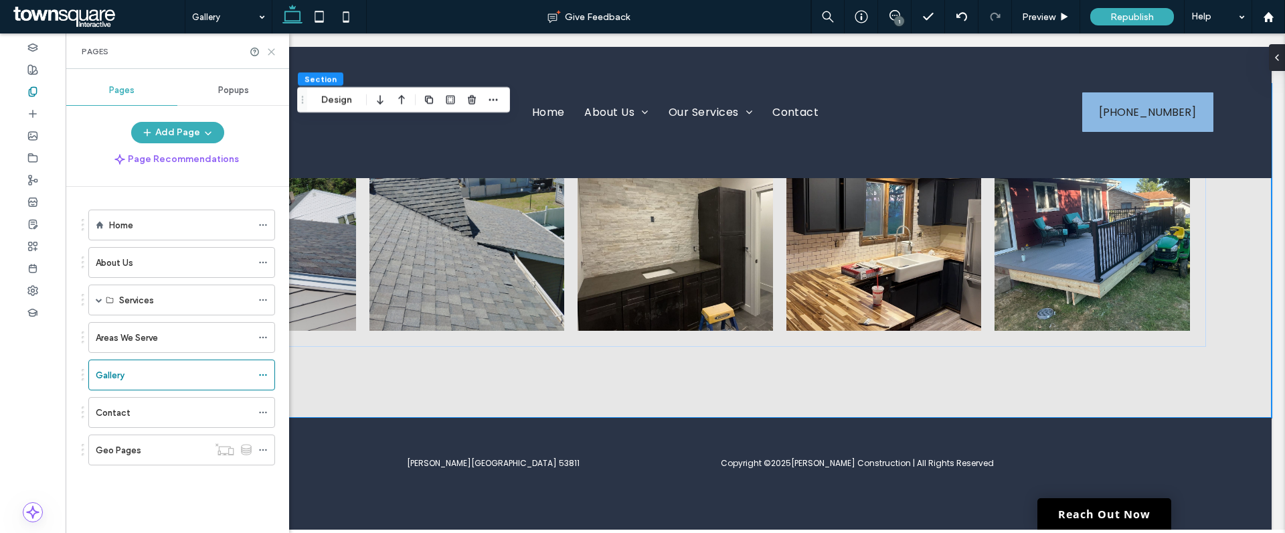
drag, startPoint x: 272, startPoint y: 52, endPoint x: 214, endPoint y: 21, distance: 65.6
click at [272, 52] on icon at bounding box center [271, 52] width 10 height 10
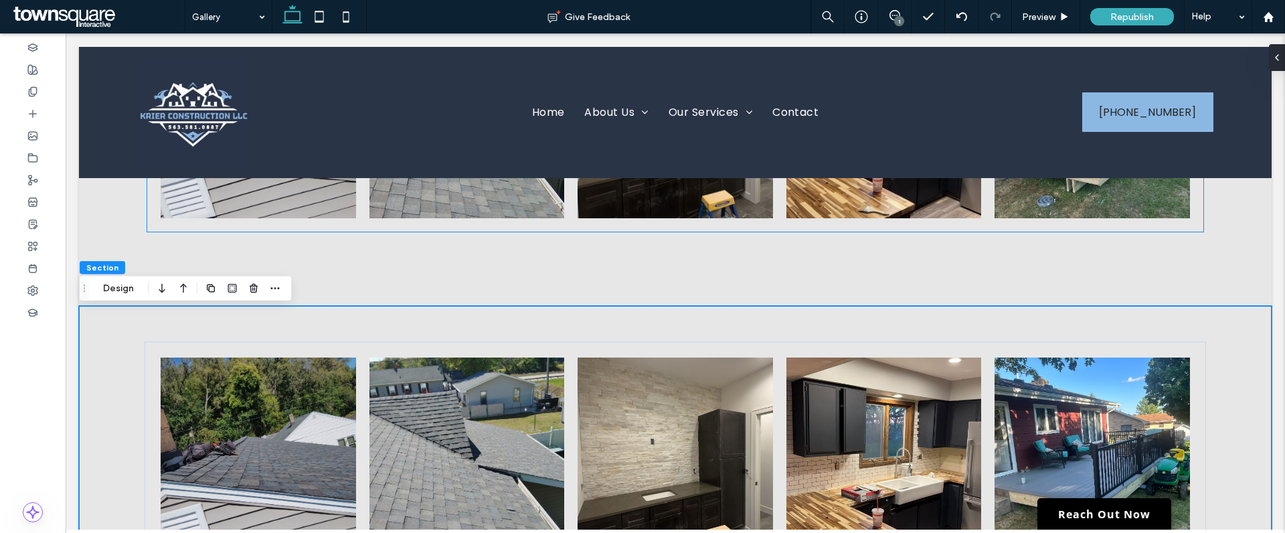
scroll to position [359, 0]
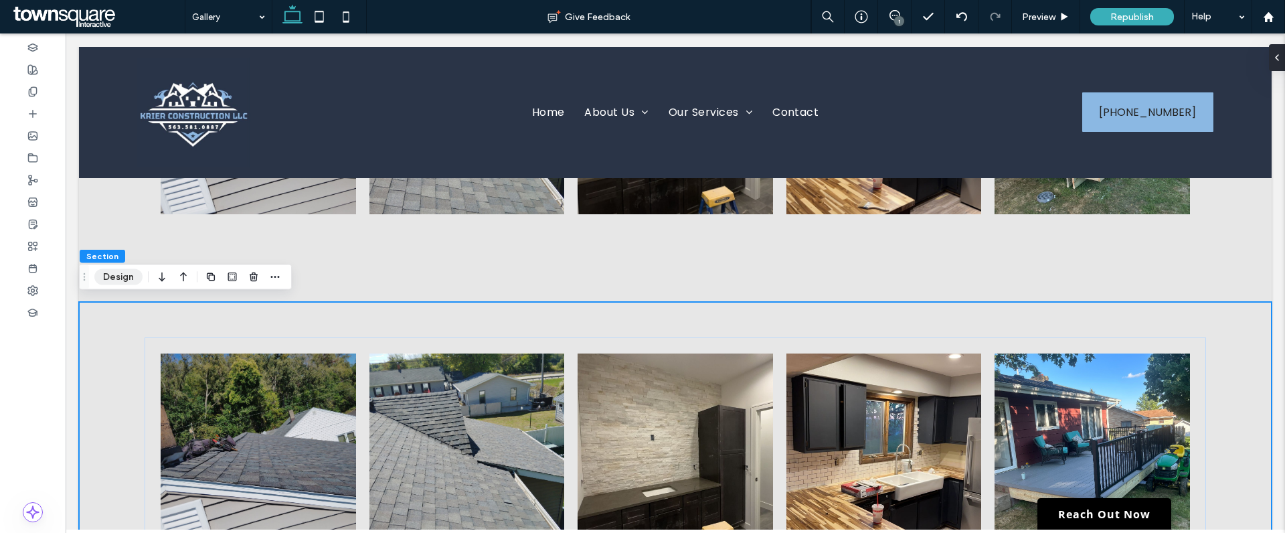
click at [120, 280] on button "Design" at bounding box center [118, 277] width 48 height 16
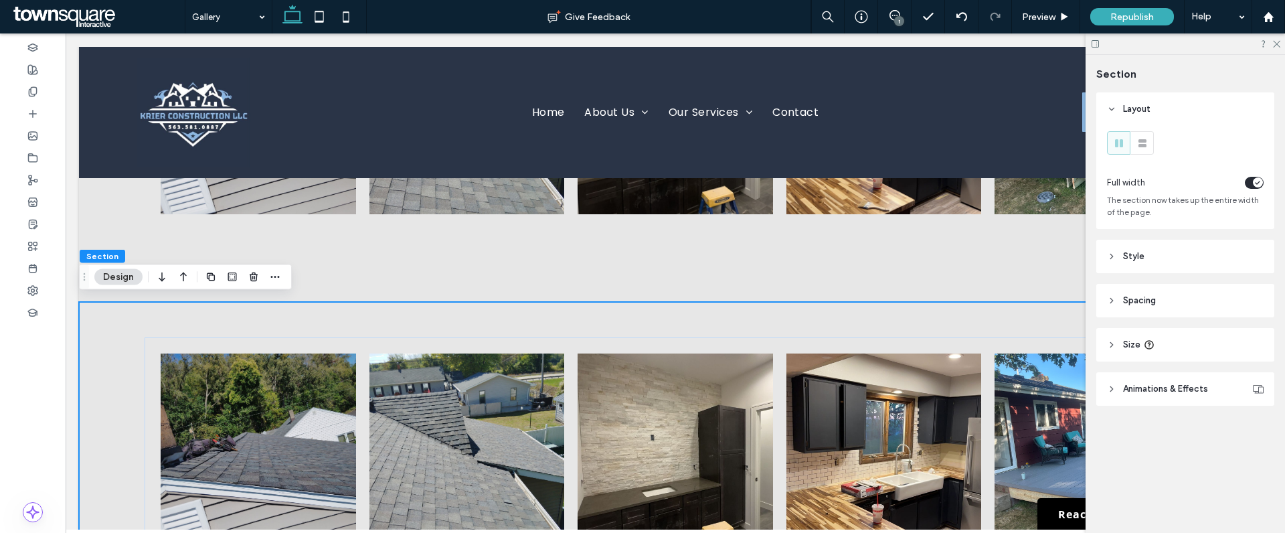
click at [120, 280] on button "Design" at bounding box center [118, 277] width 48 height 16
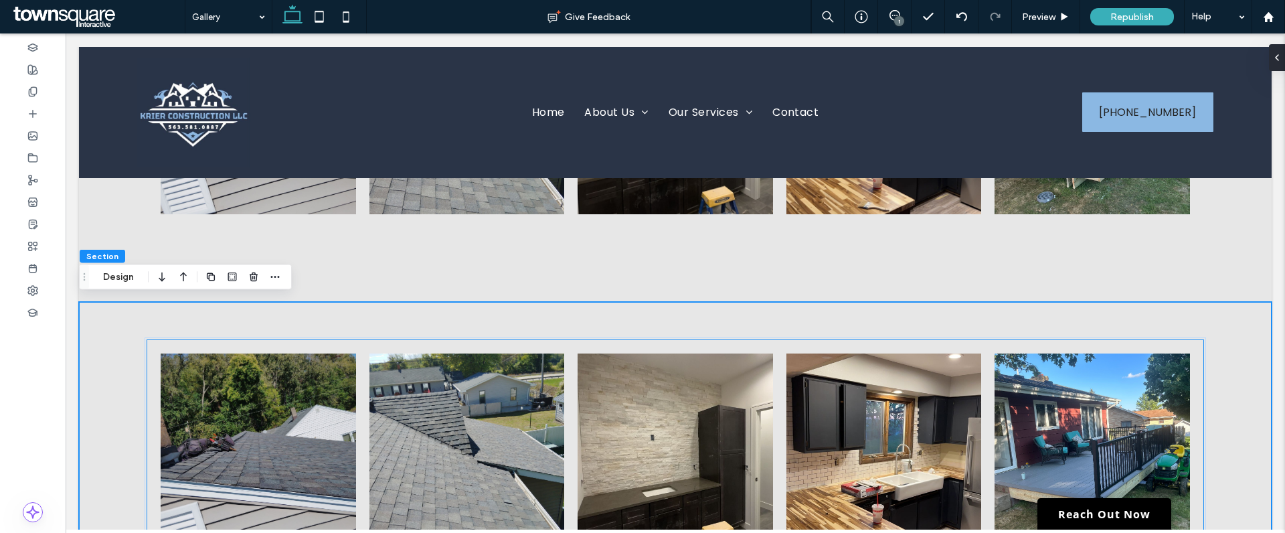
click at [183, 357] on link at bounding box center [258, 450] width 207 height 207
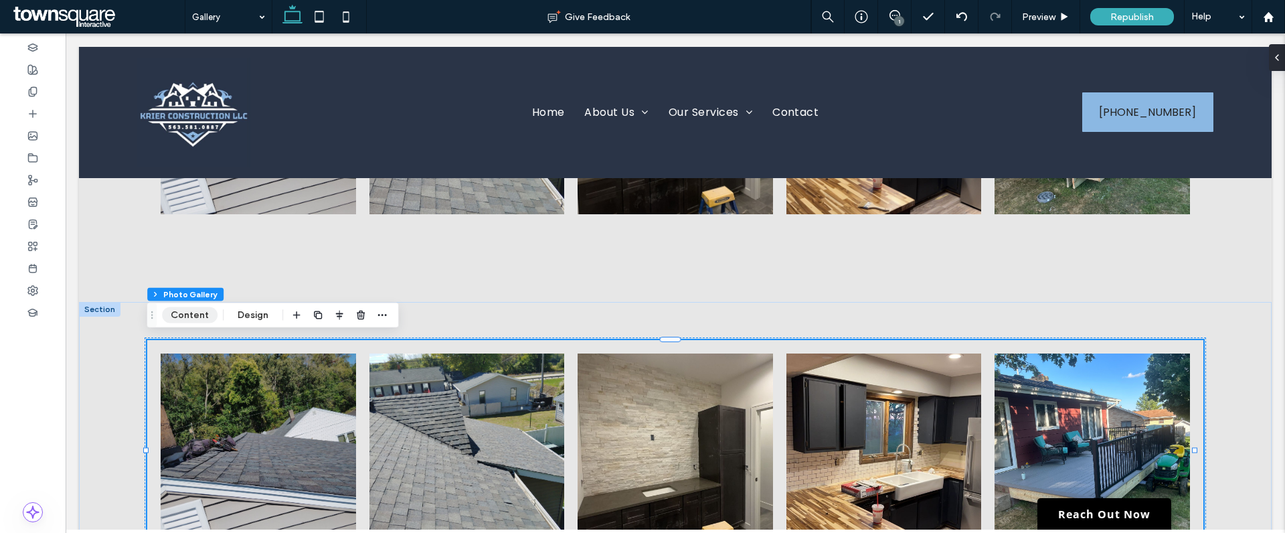
click at [180, 317] on button "Content" at bounding box center [190, 315] width 56 height 16
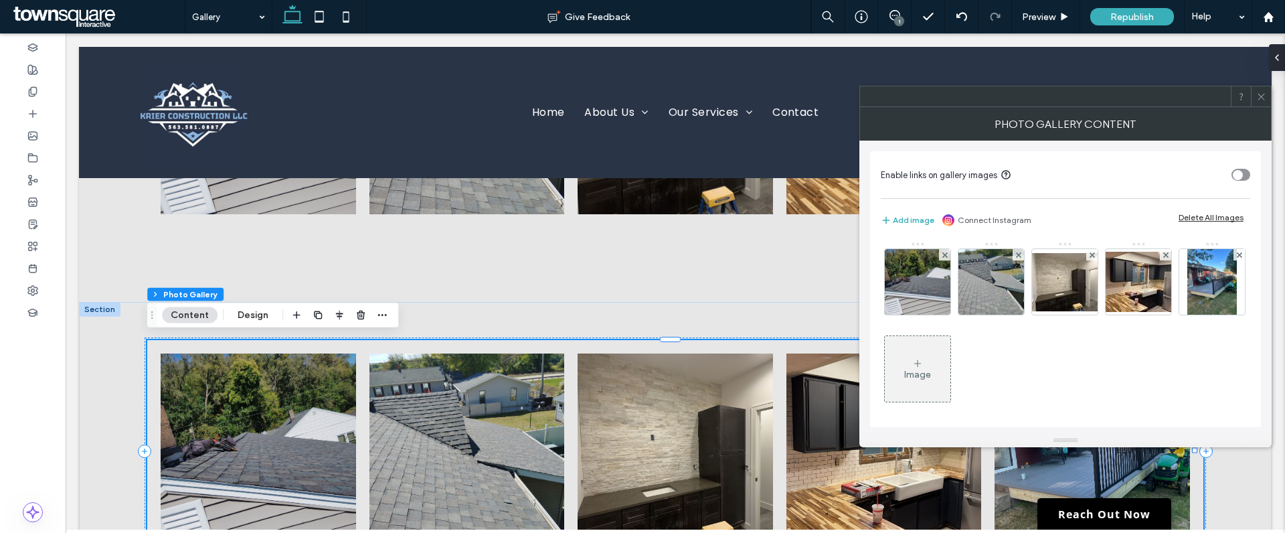
click at [923, 365] on icon at bounding box center [917, 363] width 11 height 11
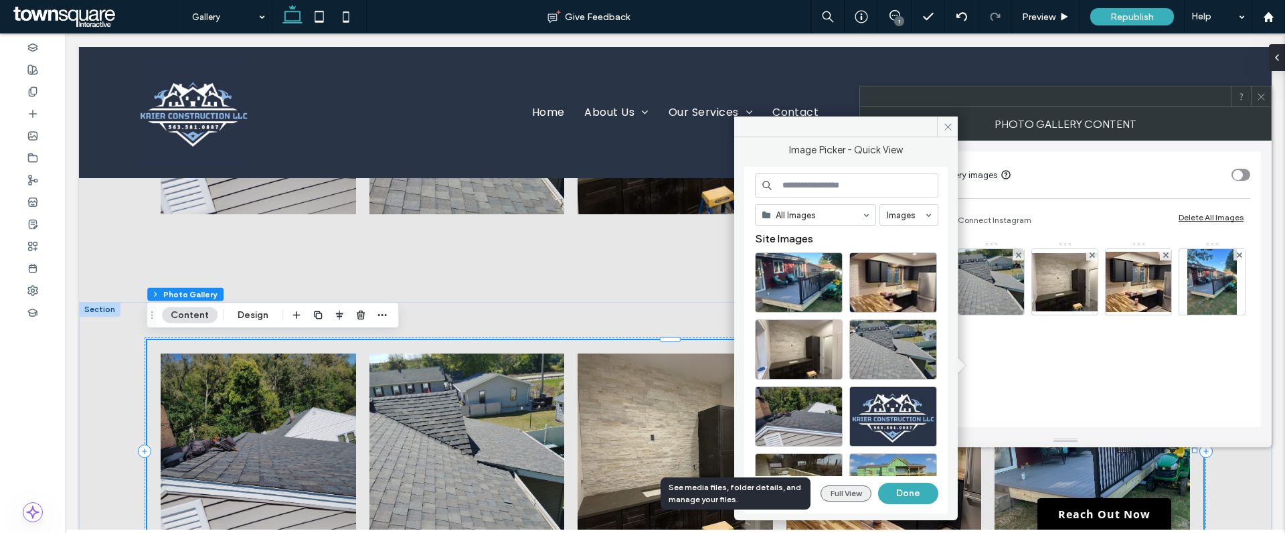
click at [862, 491] on button "Full View" at bounding box center [846, 493] width 51 height 16
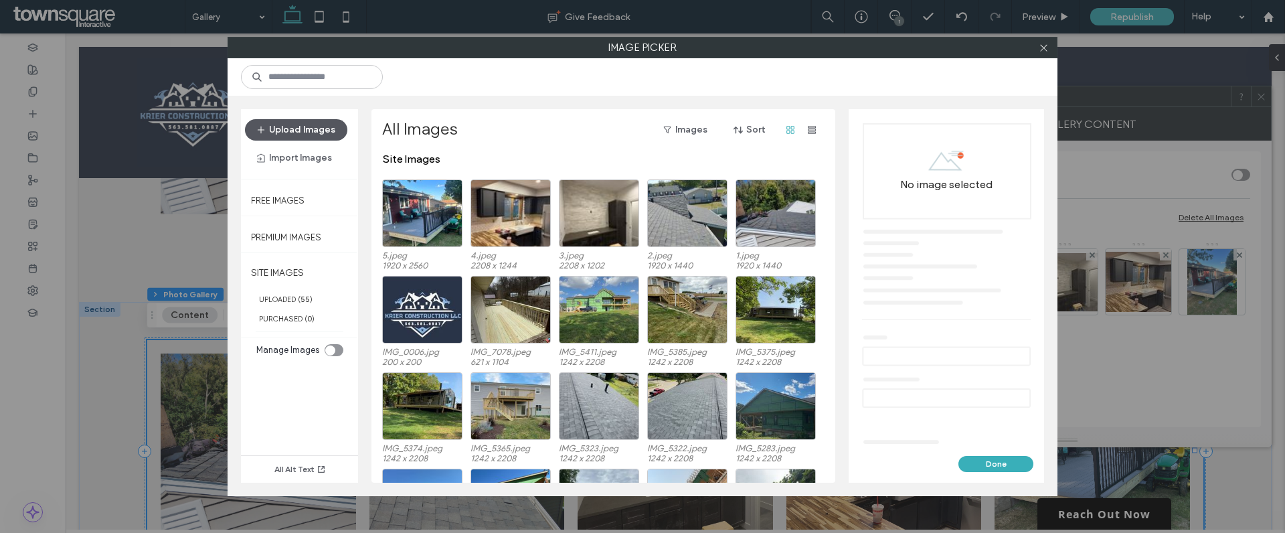
click at [309, 129] on button "Upload Images" at bounding box center [296, 129] width 102 height 21
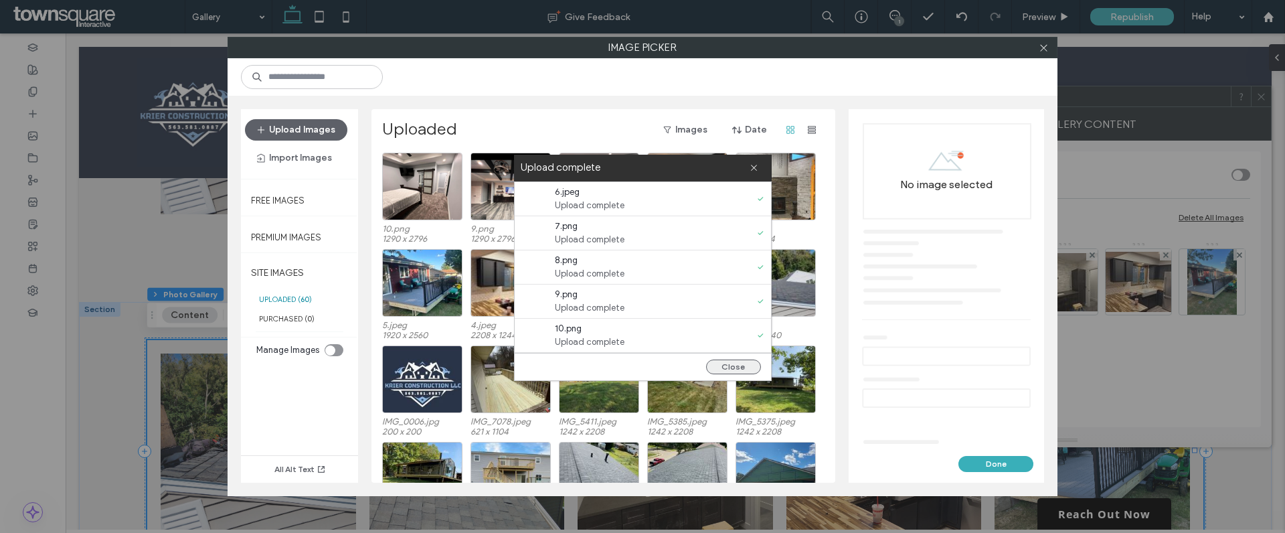
click at [752, 365] on button "Close" at bounding box center [733, 366] width 55 height 15
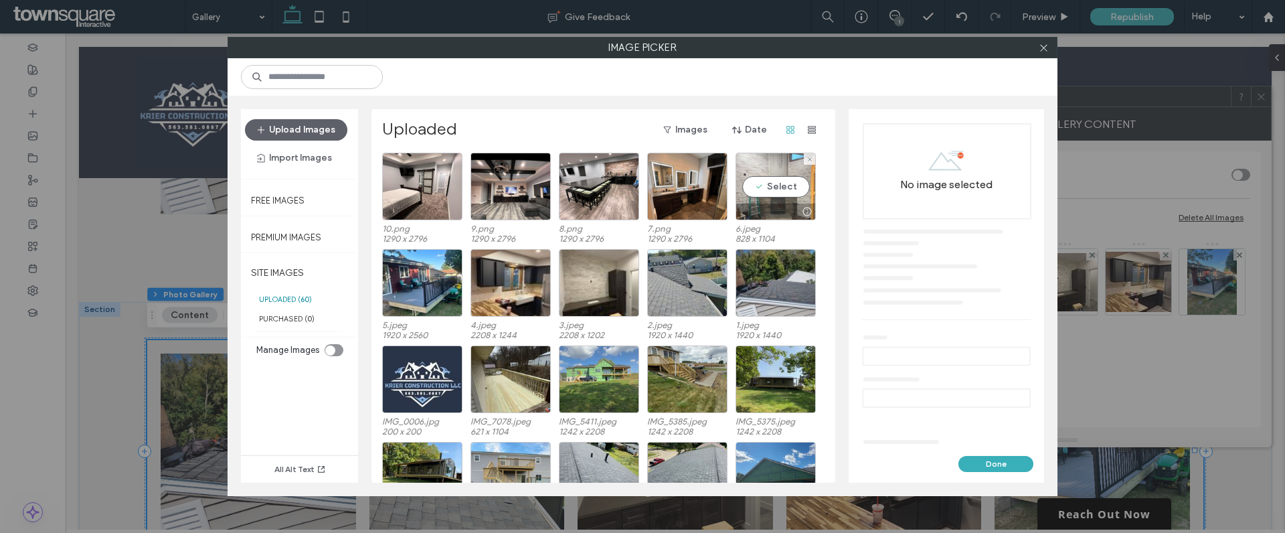
click at [784, 189] on div "Select" at bounding box center [776, 187] width 80 height 68
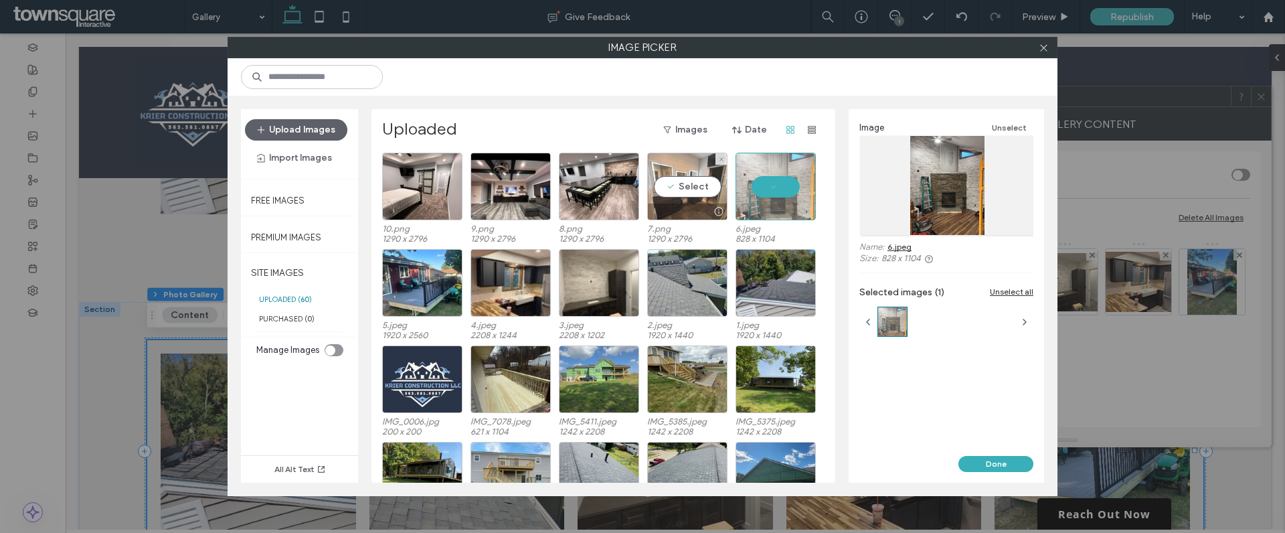
click at [685, 180] on div "Select" at bounding box center [687, 187] width 80 height 68
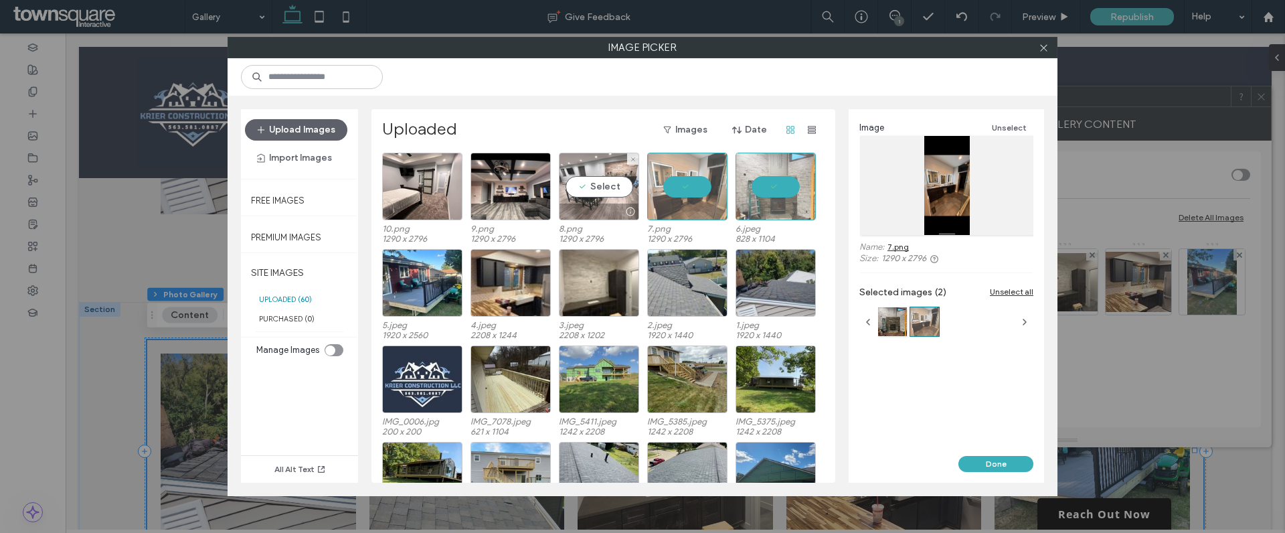
click at [597, 188] on div "Select" at bounding box center [599, 187] width 80 height 68
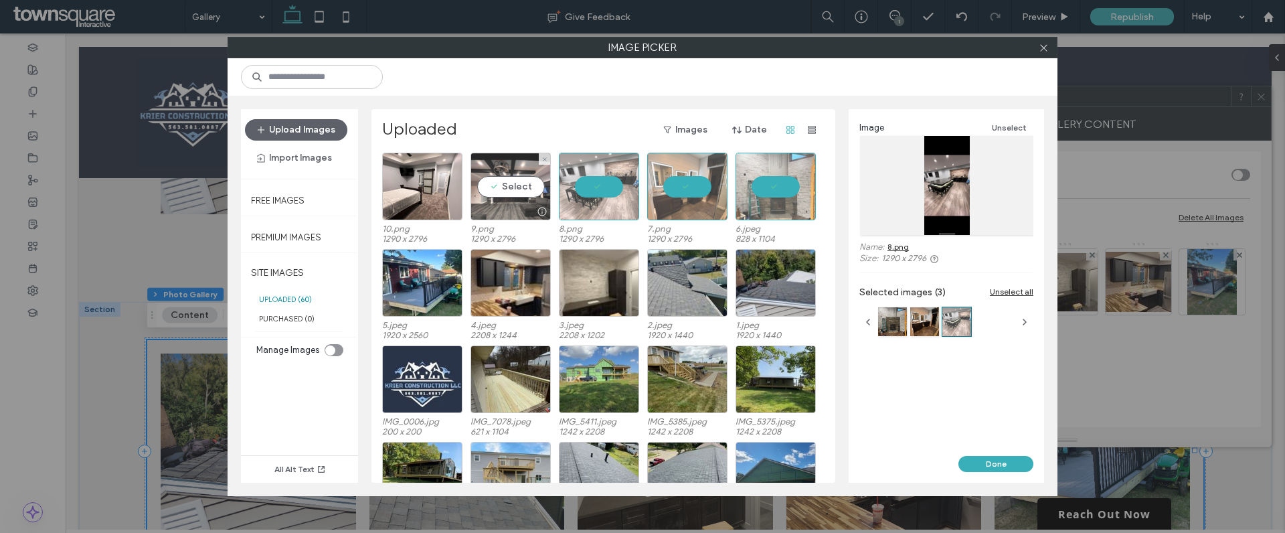
click at [501, 187] on div "Select" at bounding box center [511, 187] width 80 height 68
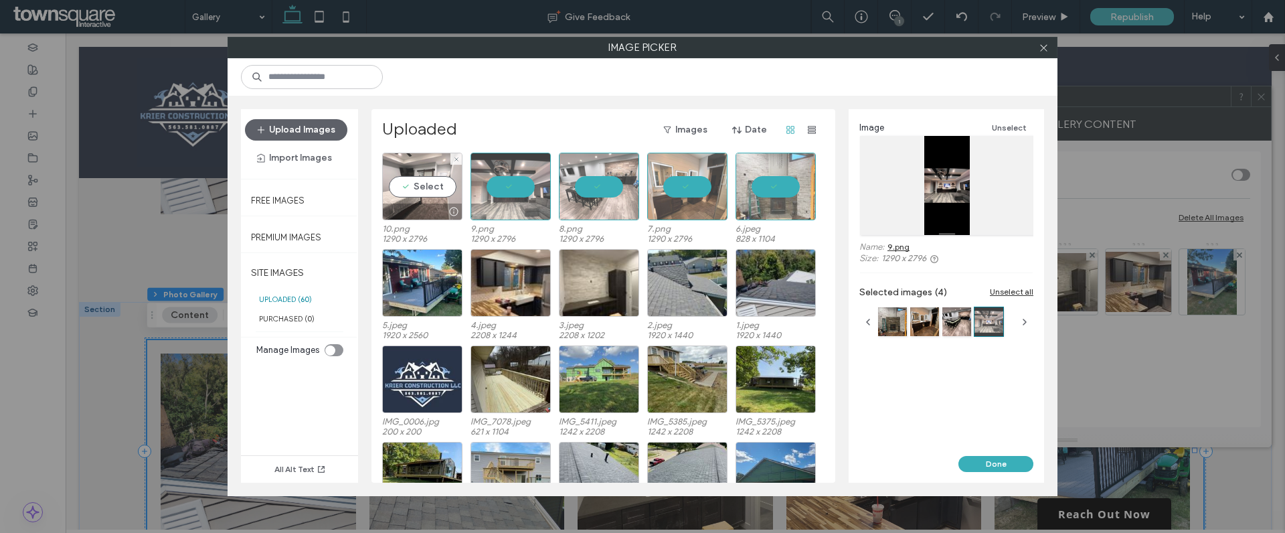
click at [426, 189] on div "Select" at bounding box center [422, 187] width 80 height 68
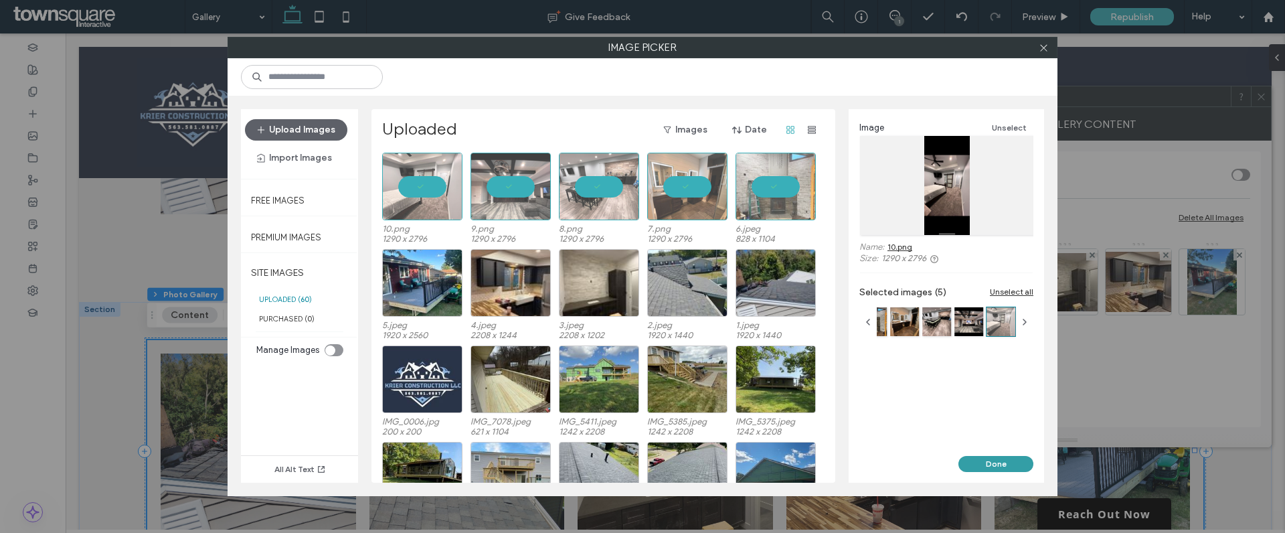
click at [978, 458] on button "Done" at bounding box center [996, 464] width 75 height 16
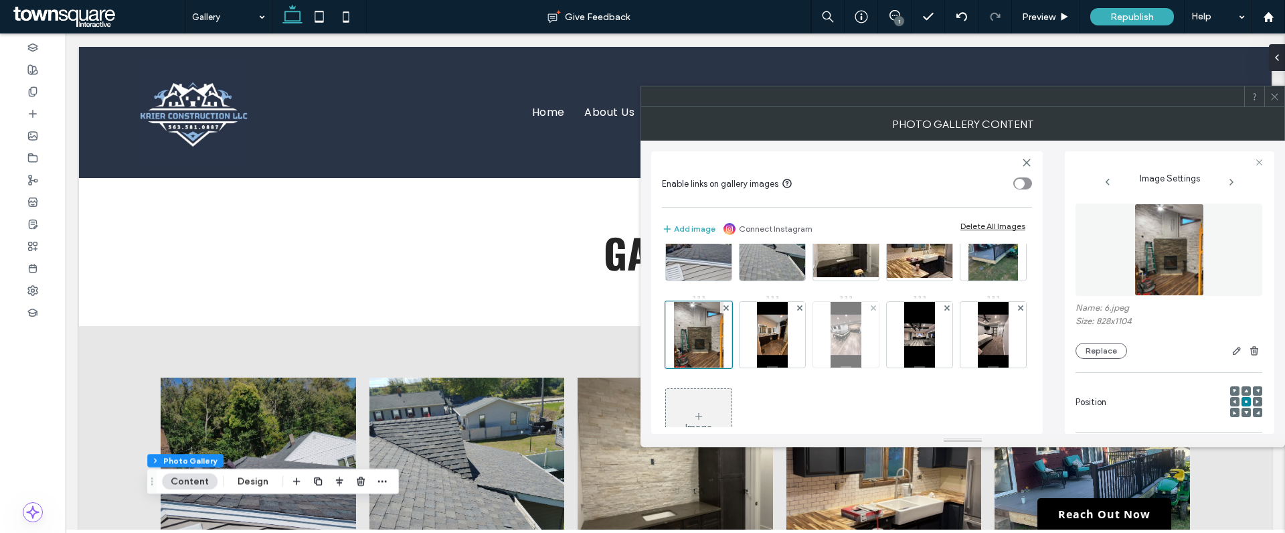
scroll to position [44, 0]
click at [1018, 223] on icon at bounding box center [1020, 220] width 5 height 5
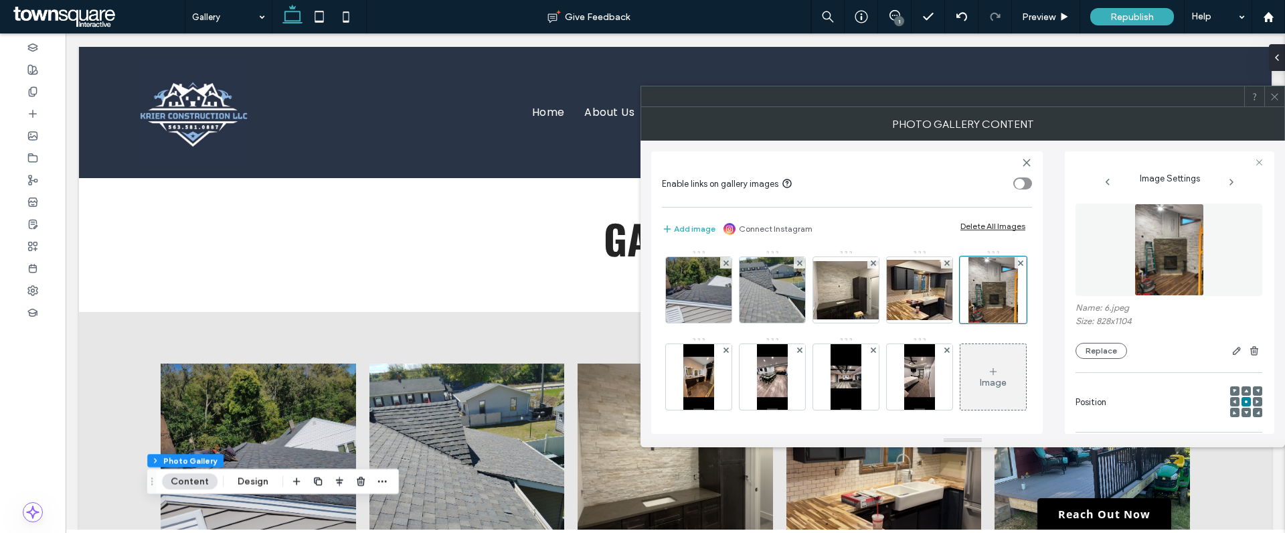
scroll to position [0, 0]
click at [950, 264] on div at bounding box center [946, 263] width 11 height 11
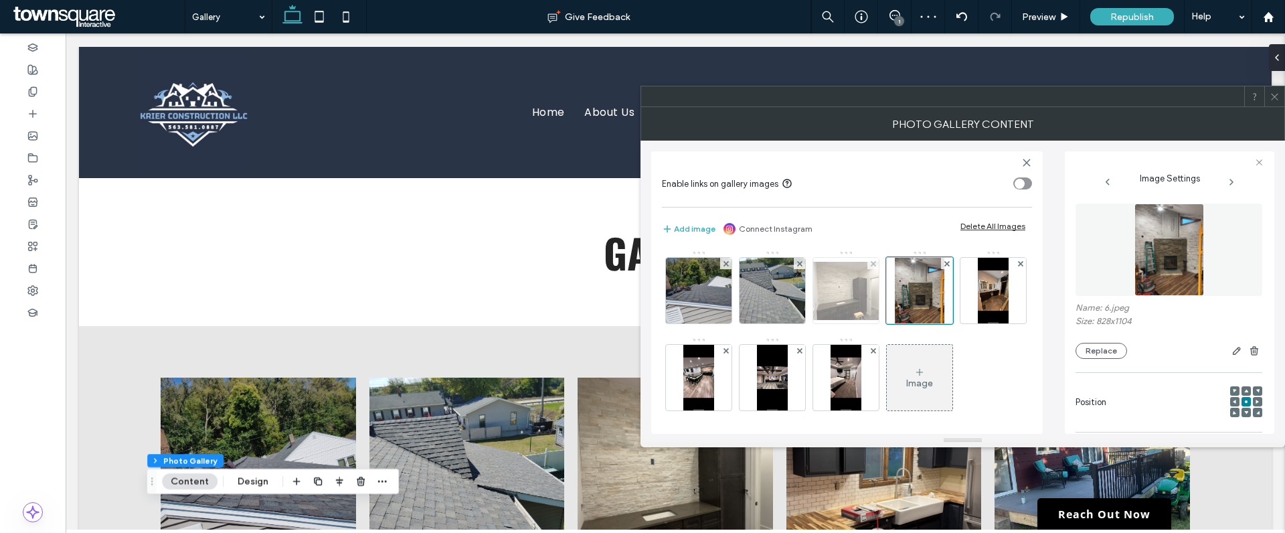
click at [877, 265] on div at bounding box center [872, 263] width 11 height 11
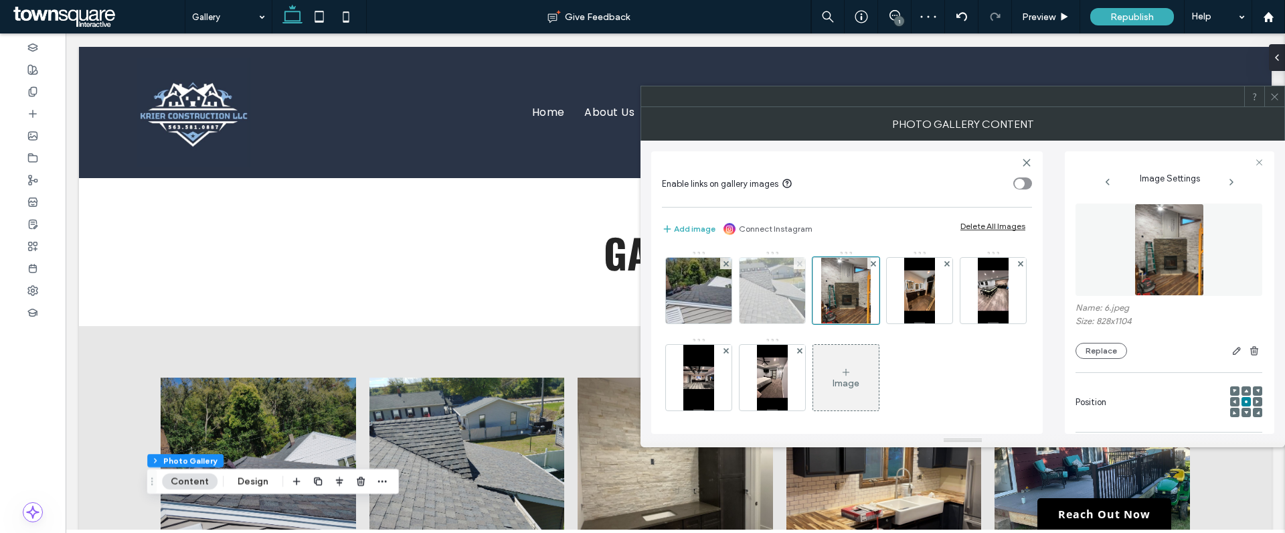
click at [798, 262] on icon at bounding box center [799, 263] width 5 height 5
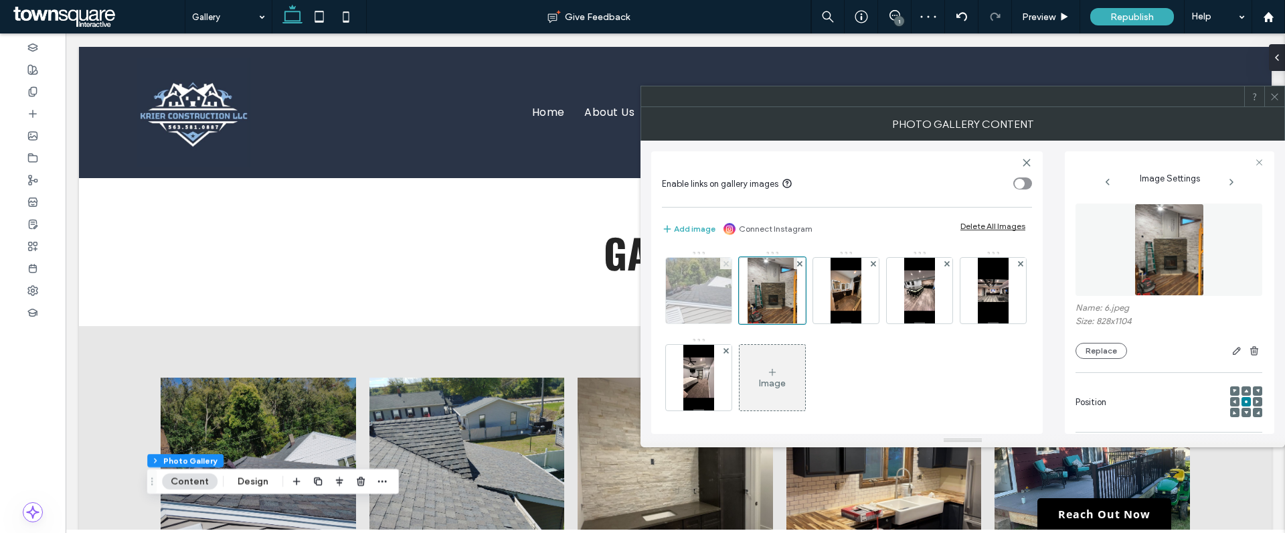
click at [727, 263] on icon at bounding box center [726, 263] width 5 height 5
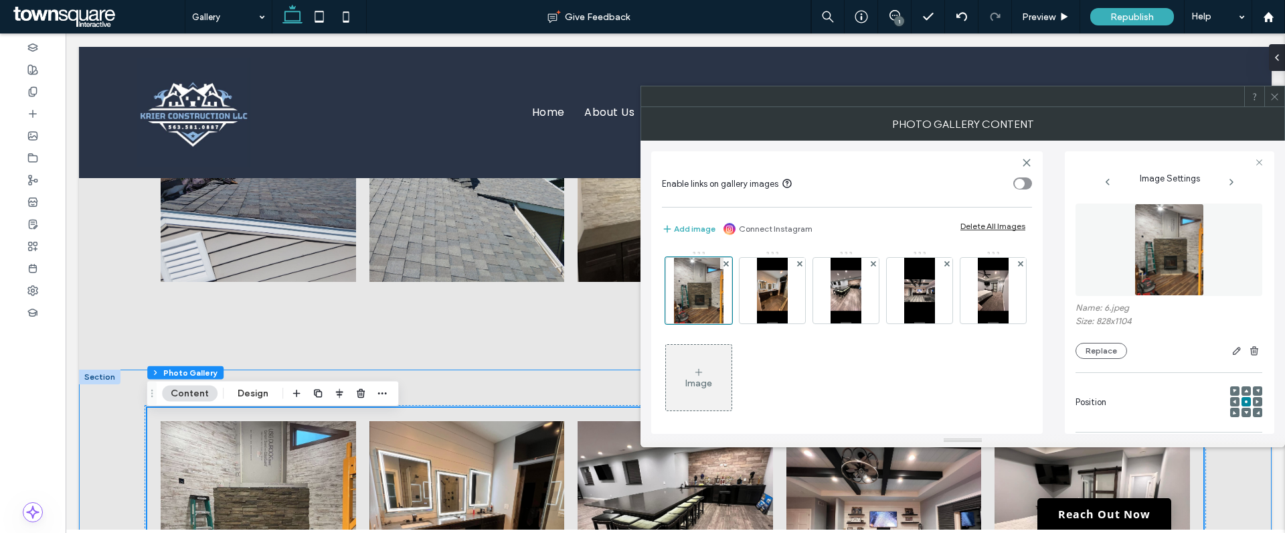
scroll to position [294, 0]
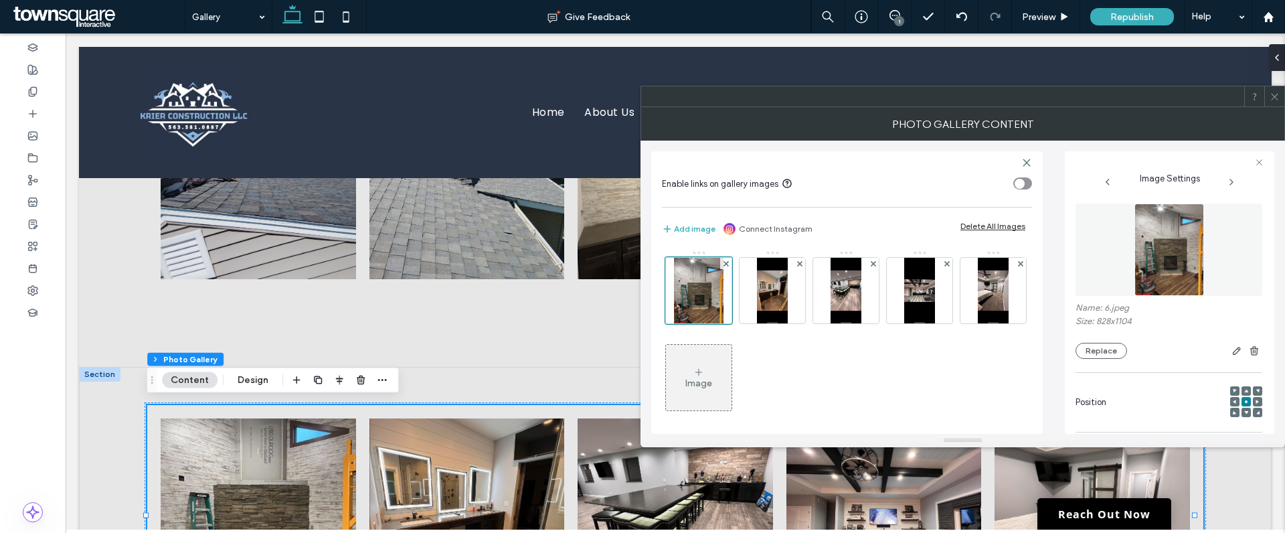
click at [1270, 102] on span at bounding box center [1275, 96] width 10 height 20
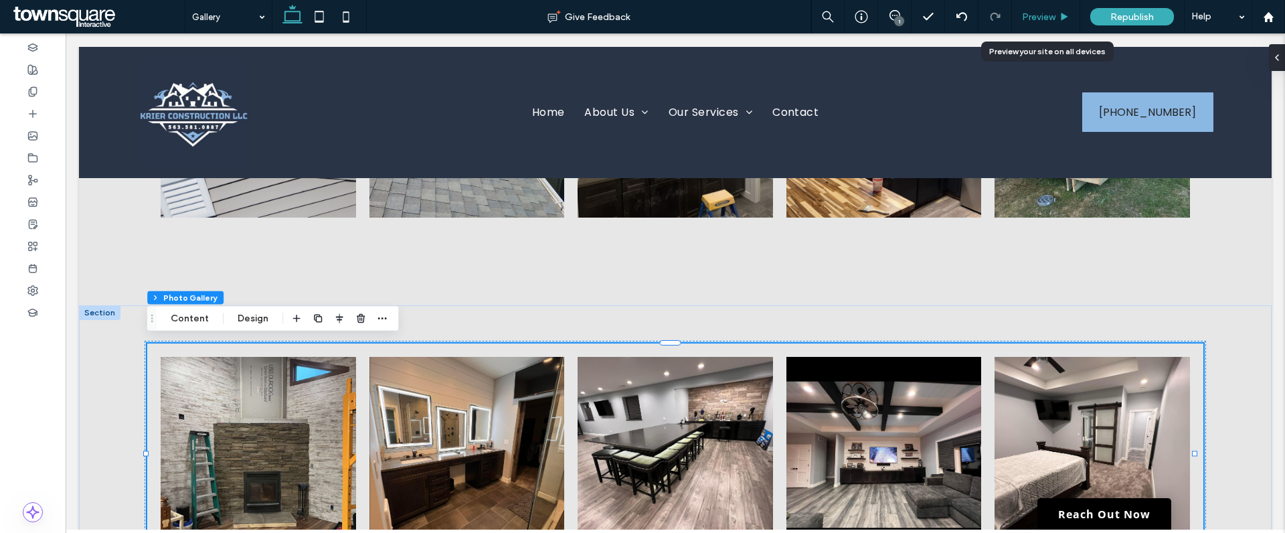
click at [1045, 14] on span "Preview" at bounding box center [1038, 16] width 33 height 11
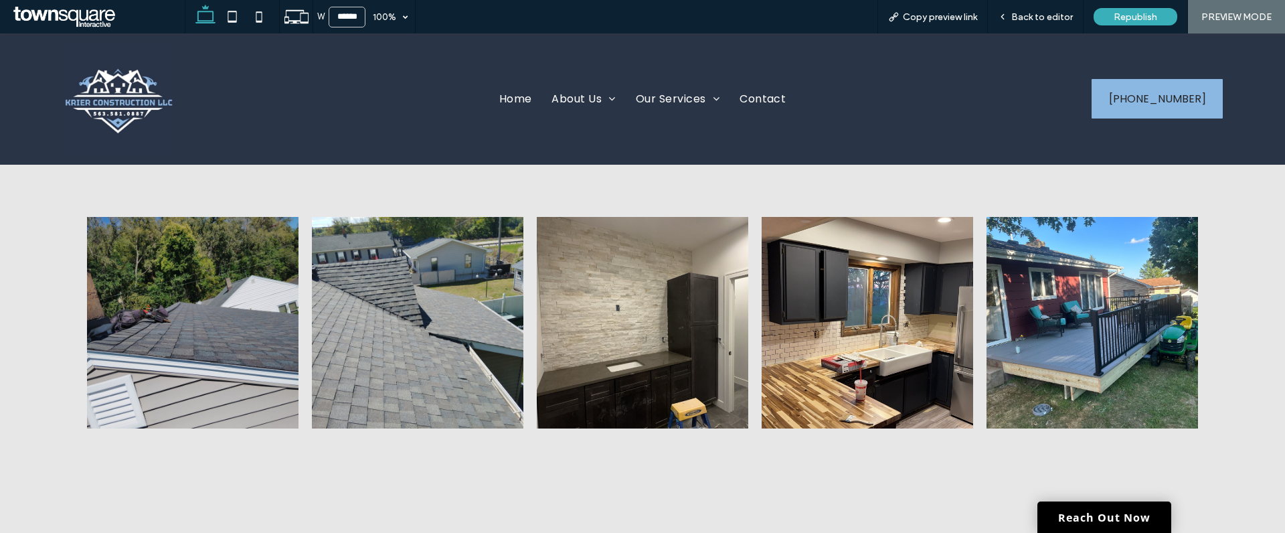
scroll to position [97, 0]
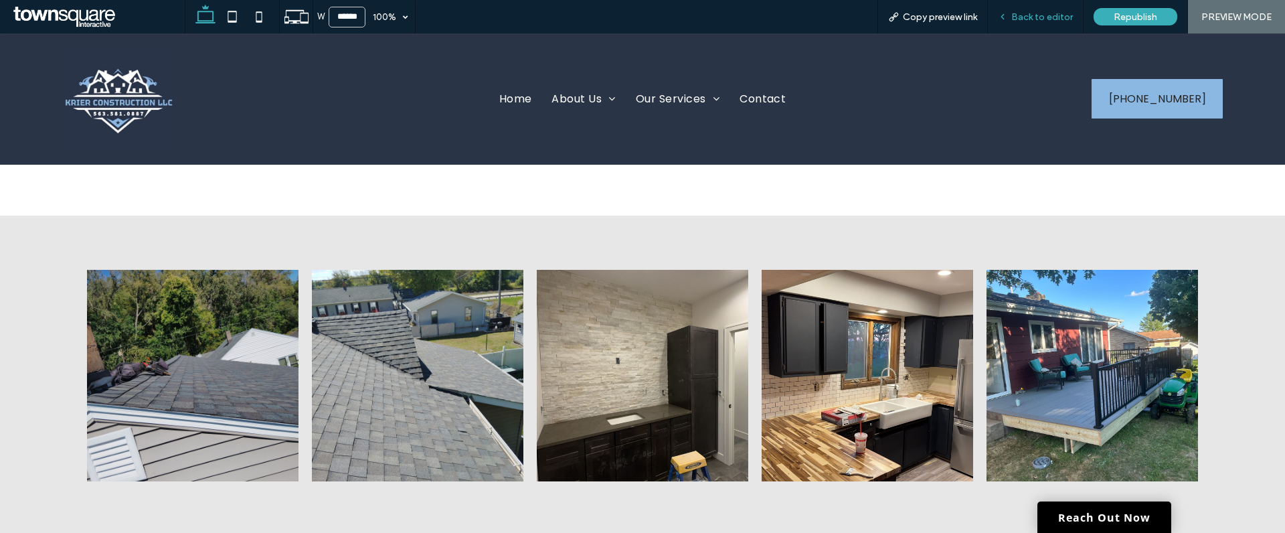
click at [1062, 25] on div "Back to editor" at bounding box center [1036, 16] width 96 height 33
click at [1057, 18] on span "Back to editor" at bounding box center [1042, 16] width 62 height 11
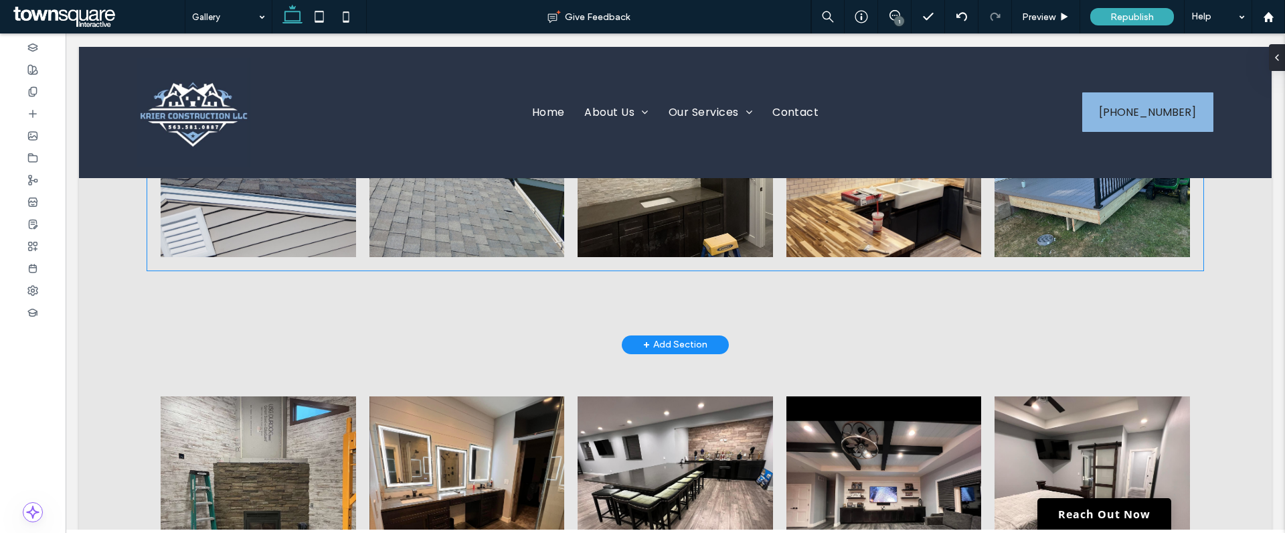
scroll to position [328, 0]
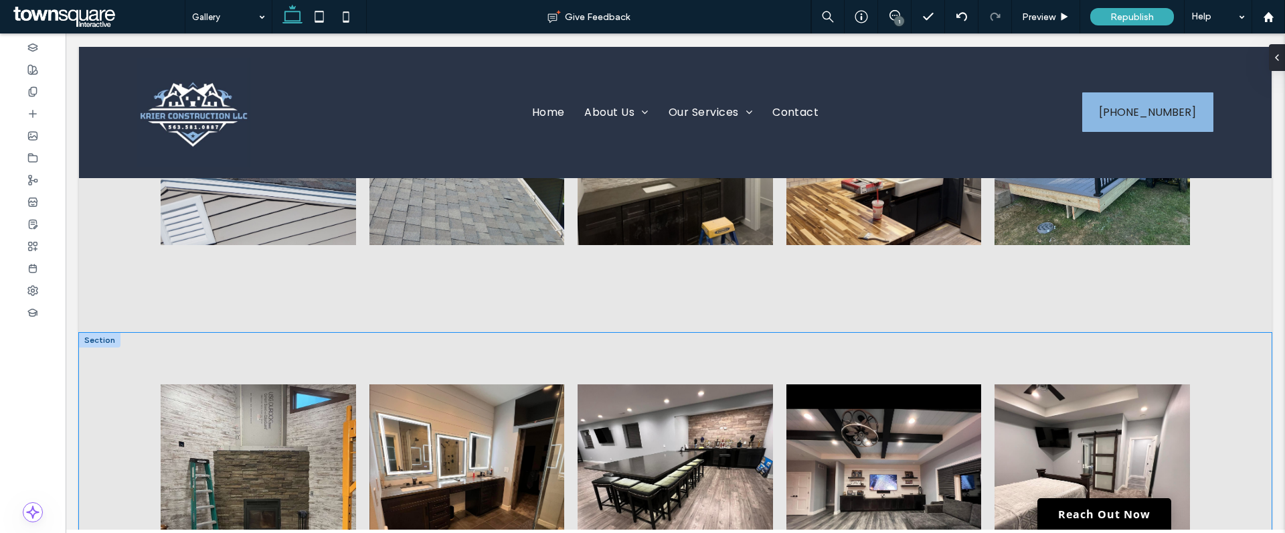
click at [782, 360] on div "Button Button Button Button Button View more" at bounding box center [675, 500] width 1193 height 335
drag, startPoint x: 744, startPoint y: 329, endPoint x: 750, endPoint y: 316, distance: 14.7
click at [750, 316] on div "Button Button Button Button Button View more 475px Section + Add Section" at bounding box center [675, 165] width 1193 height 335
type input "***"
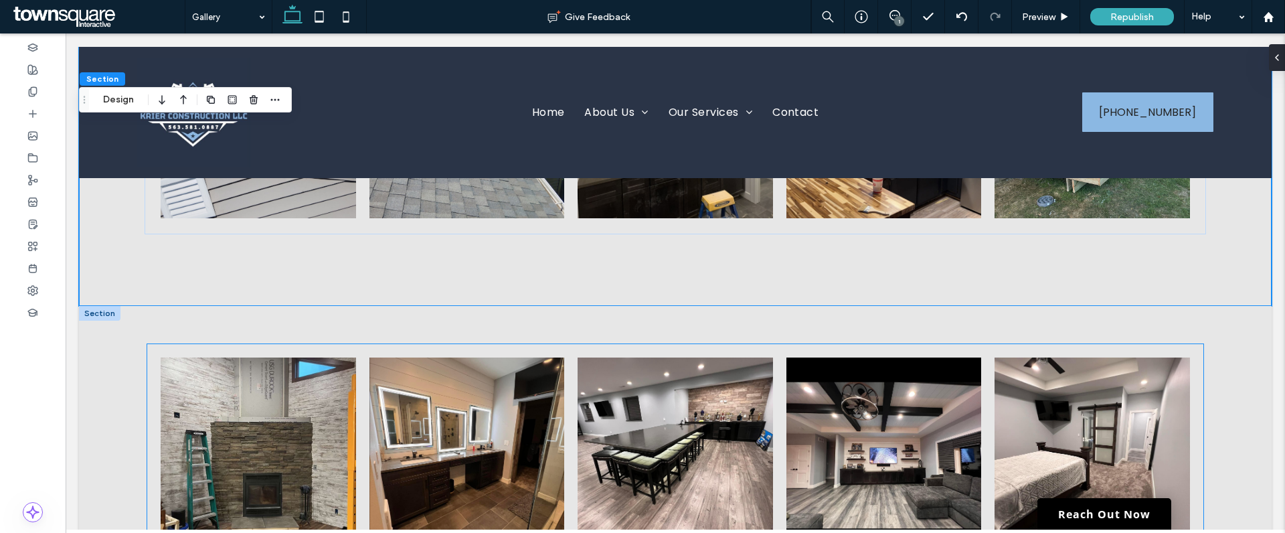
scroll to position [252, 0]
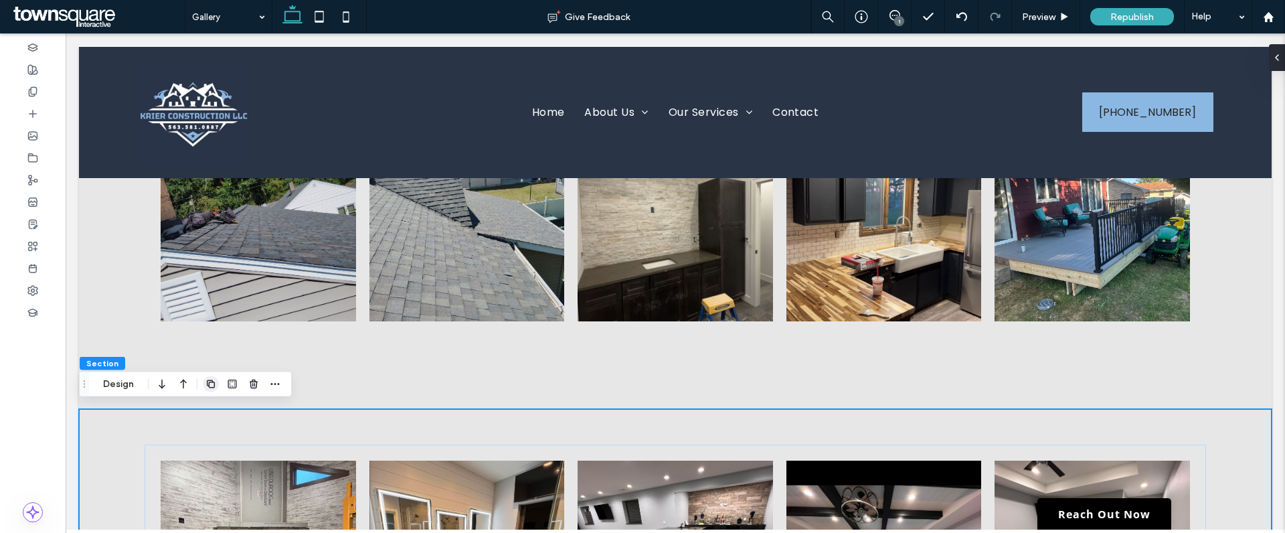
click at [213, 385] on icon "button" at bounding box center [210, 384] width 11 height 11
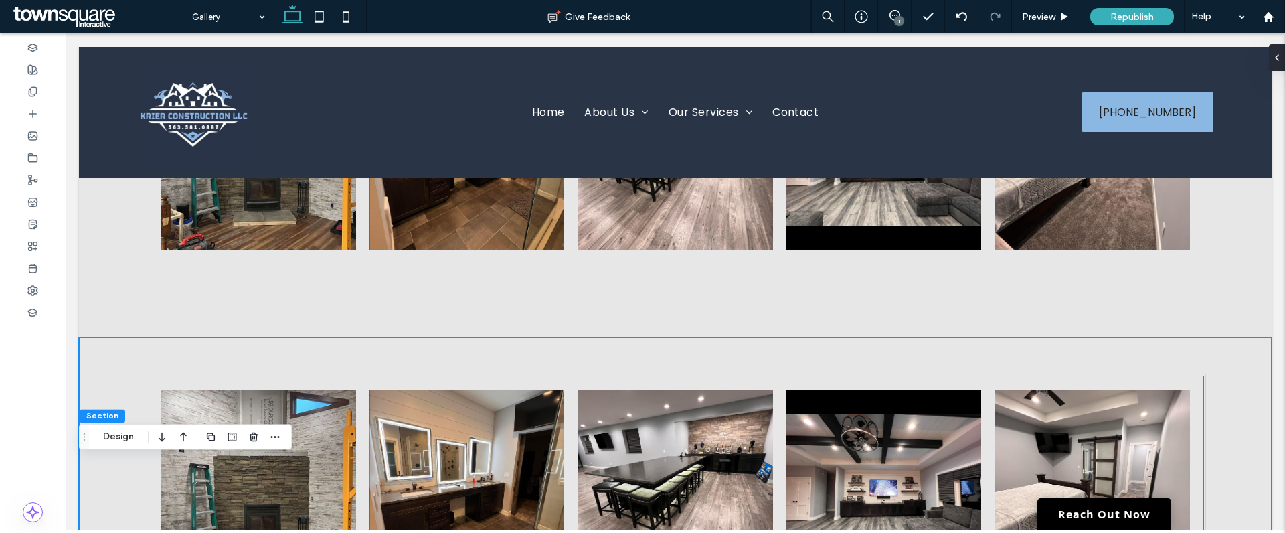
scroll to position [531, 0]
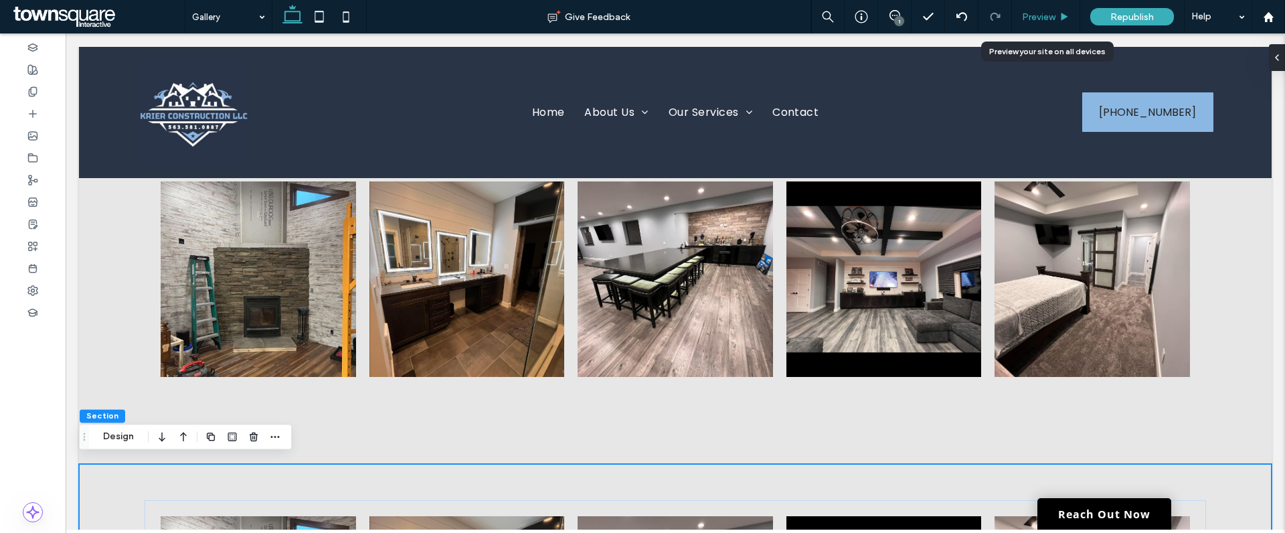
click at [1047, 6] on div "Preview" at bounding box center [1046, 16] width 68 height 33
click at [1048, 12] on span "Preview" at bounding box center [1038, 16] width 33 height 11
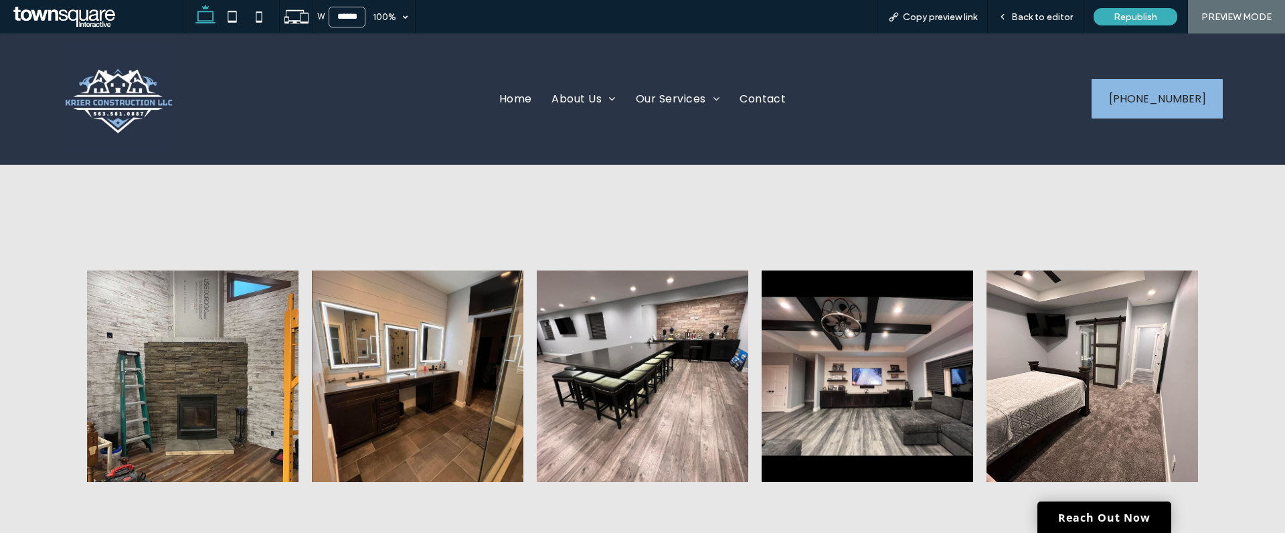
scroll to position [456, 0]
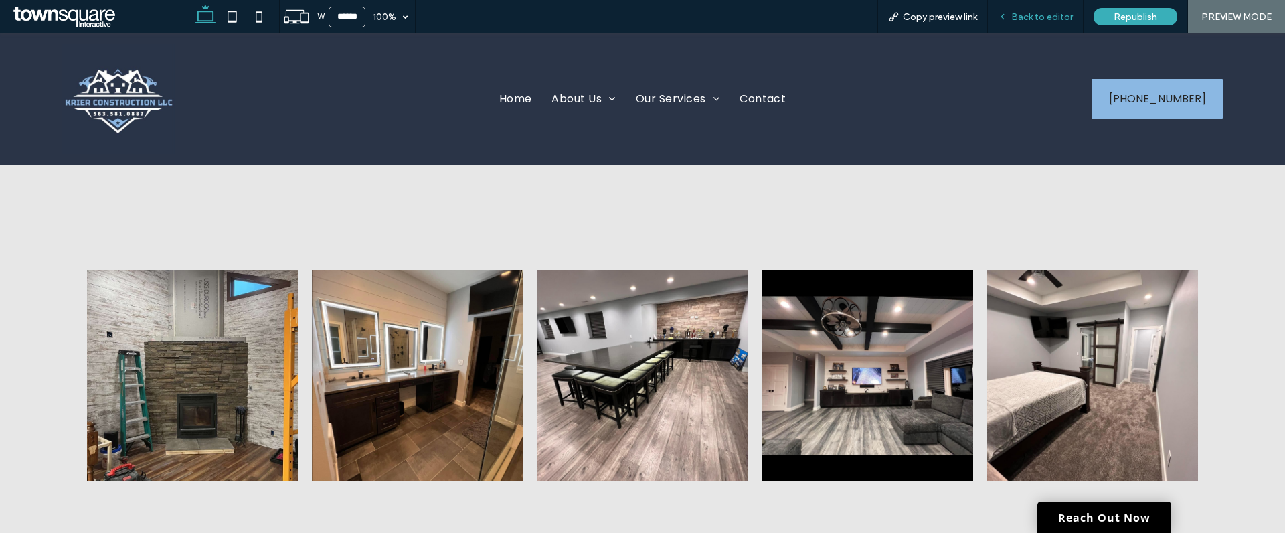
click at [1040, 15] on span "Back to editor" at bounding box center [1042, 16] width 62 height 11
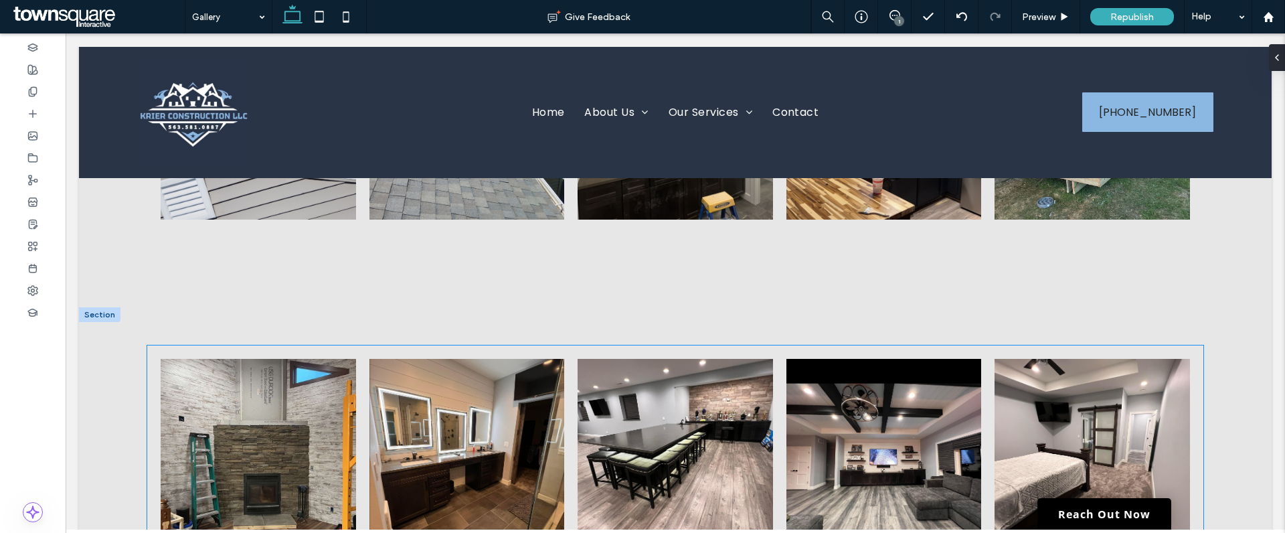
scroll to position [310, 0]
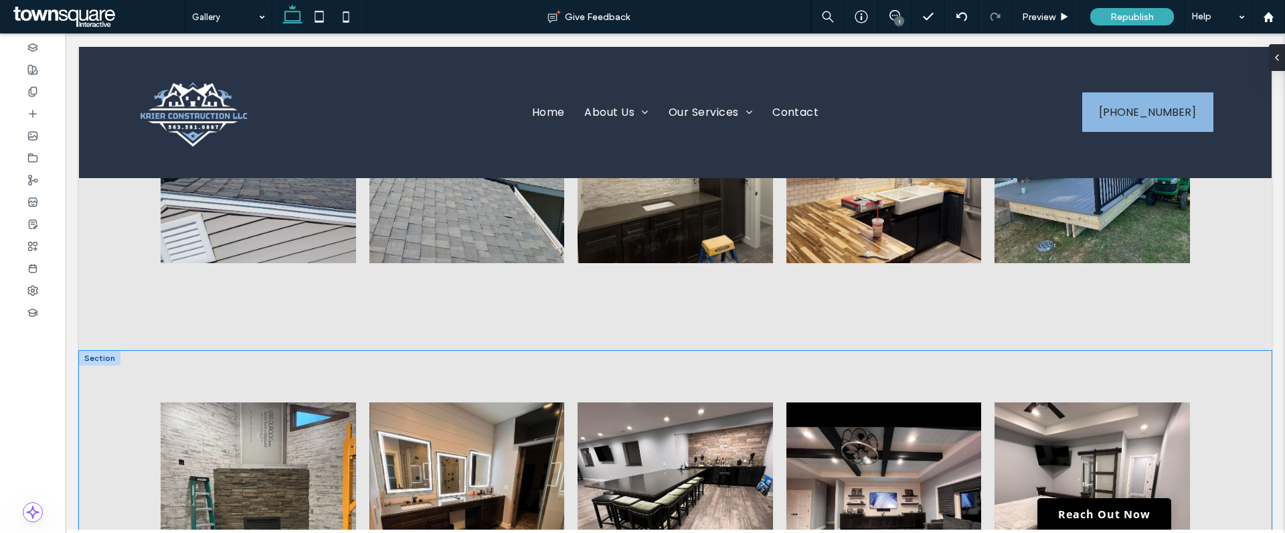
click at [248, 363] on div "Button Button Button Button Button View more" at bounding box center [675, 518] width 1193 height 335
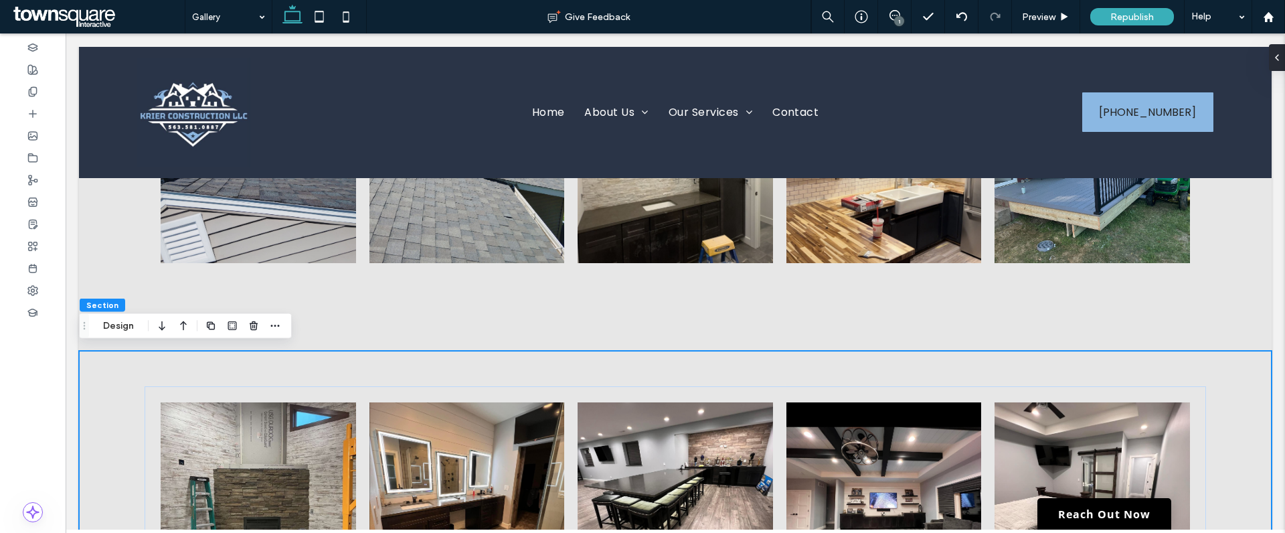
click at [122, 361] on div "Button Button Button Button Button View more" at bounding box center [675, 518] width 1193 height 335
click at [120, 329] on button "Design" at bounding box center [118, 326] width 48 height 16
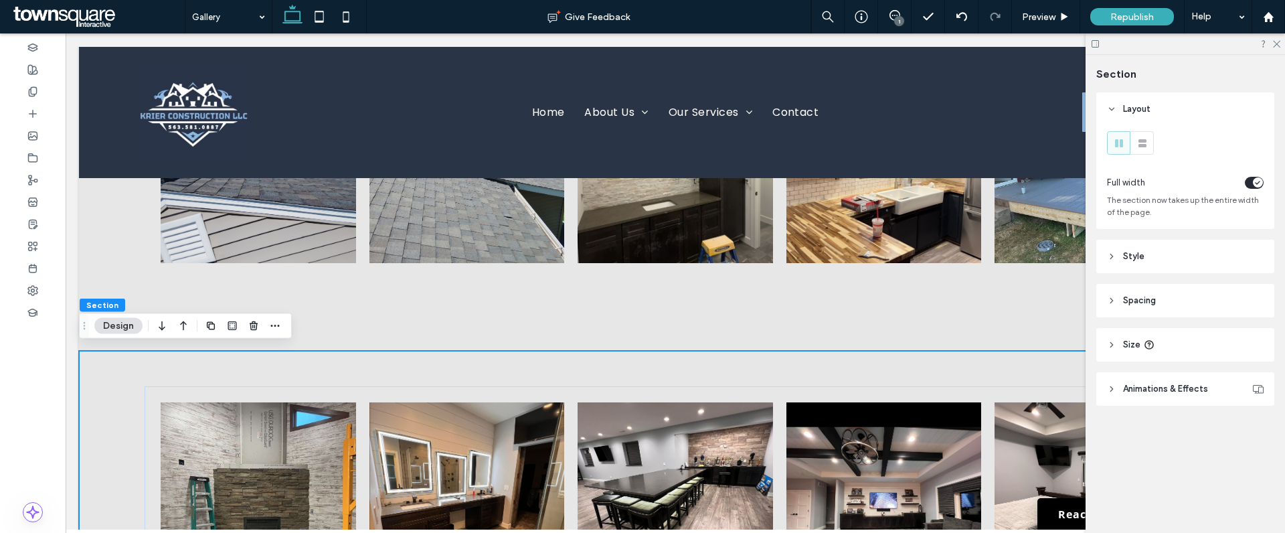
click at [1114, 304] on icon at bounding box center [1111, 300] width 9 height 9
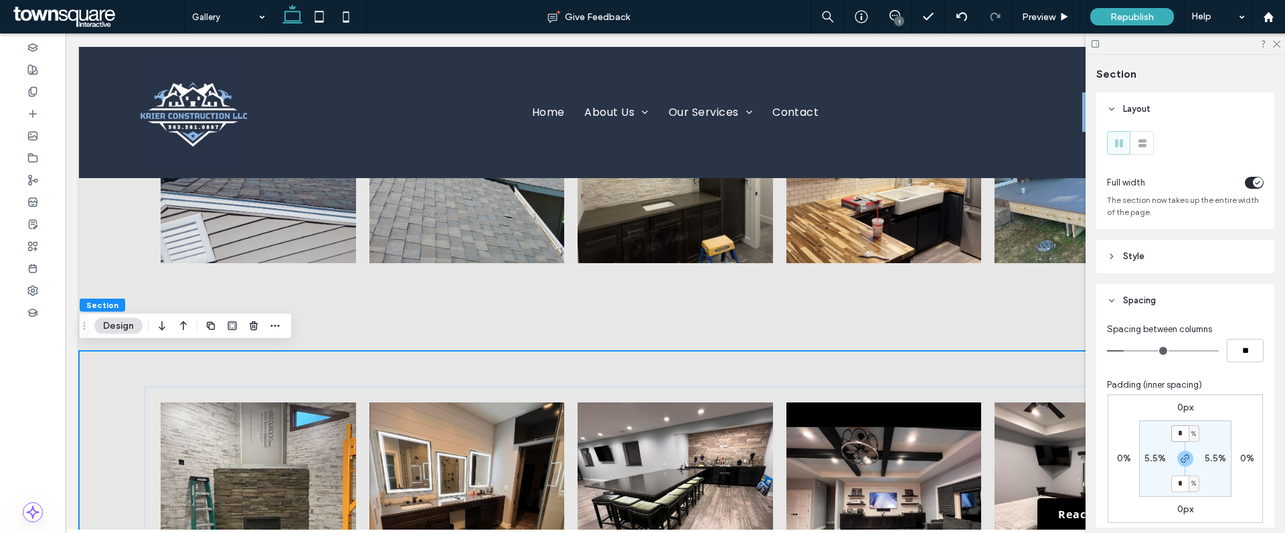
click at [1175, 432] on input "*" at bounding box center [1179, 433] width 17 height 17
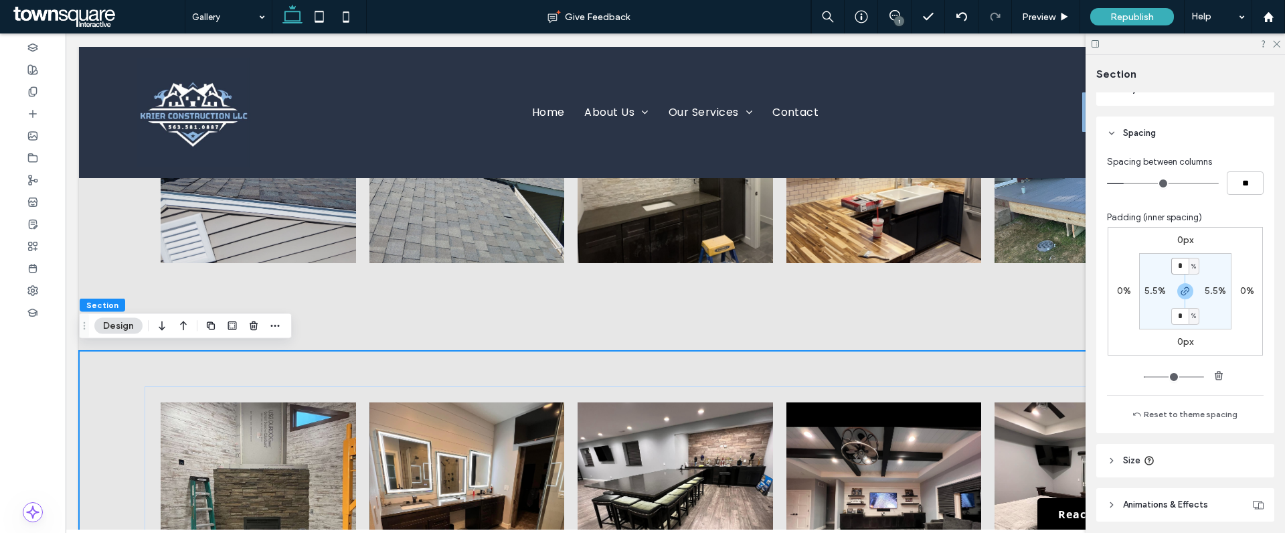
scroll to position [182, 0]
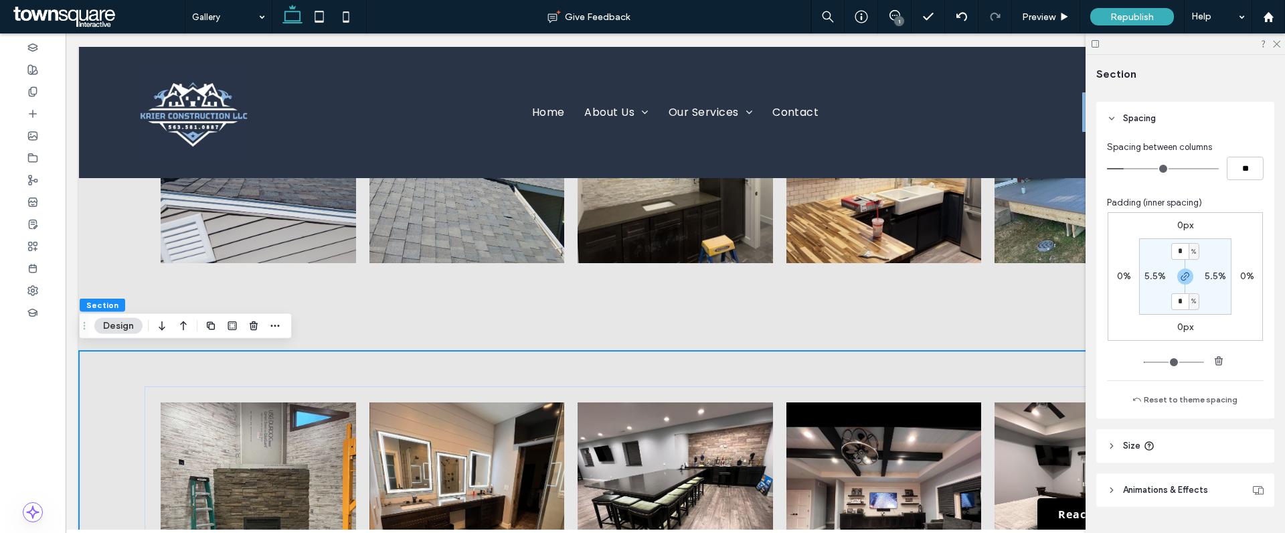
type input "**"
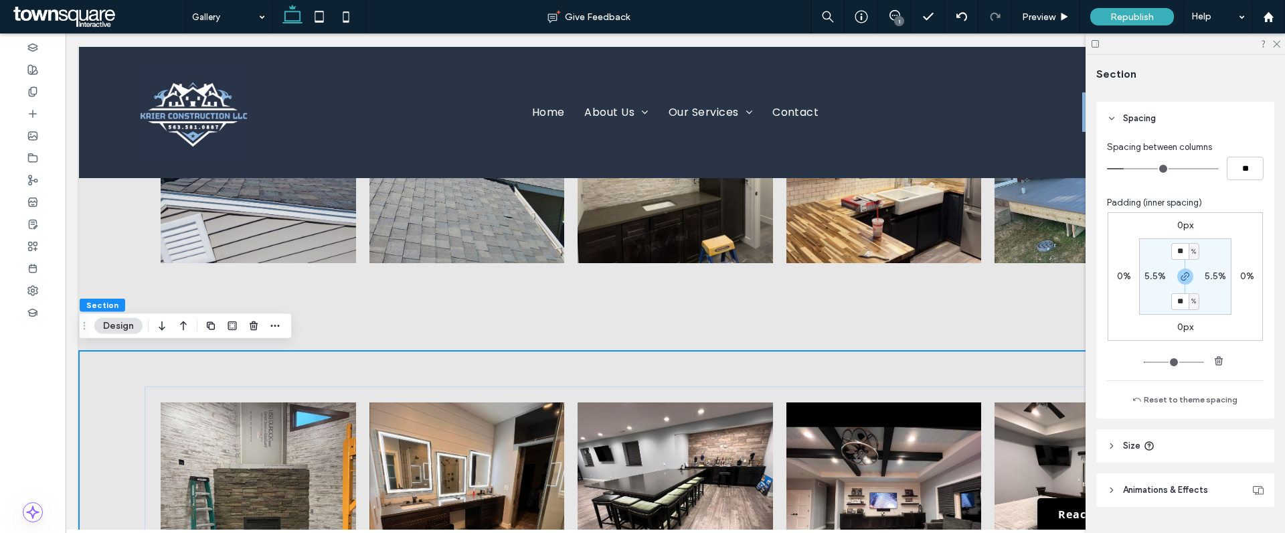
type input "**"
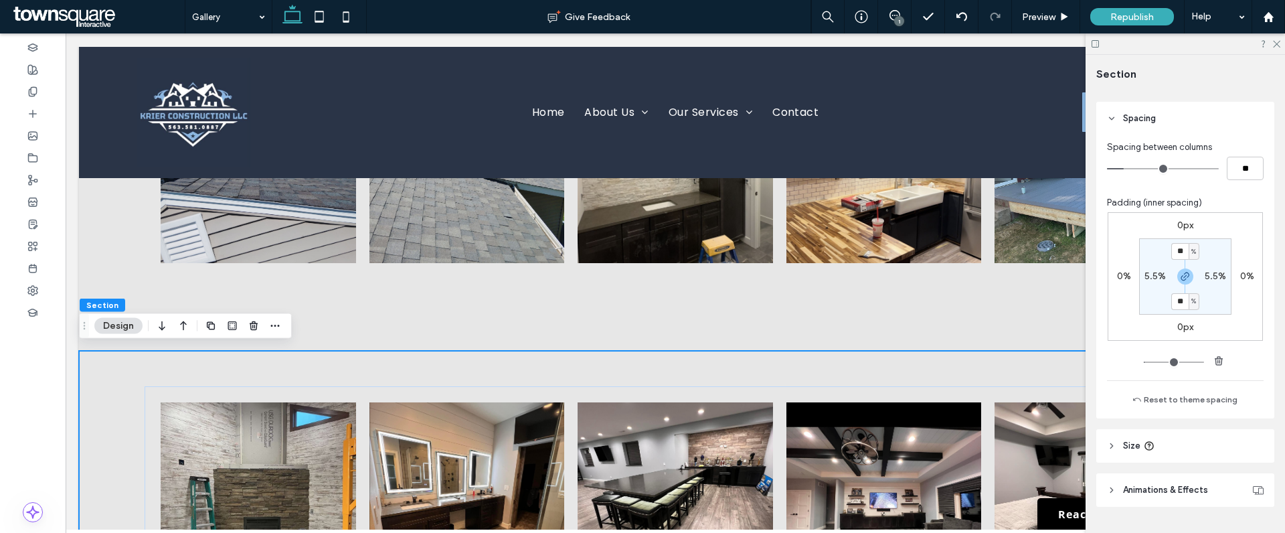
type input "**"
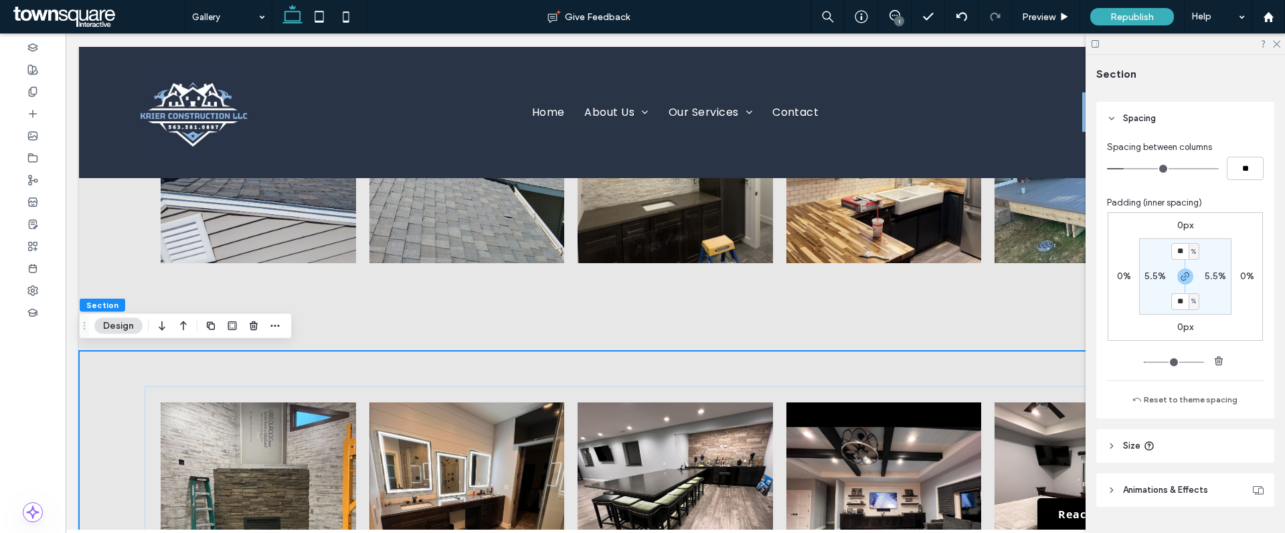
type input "**"
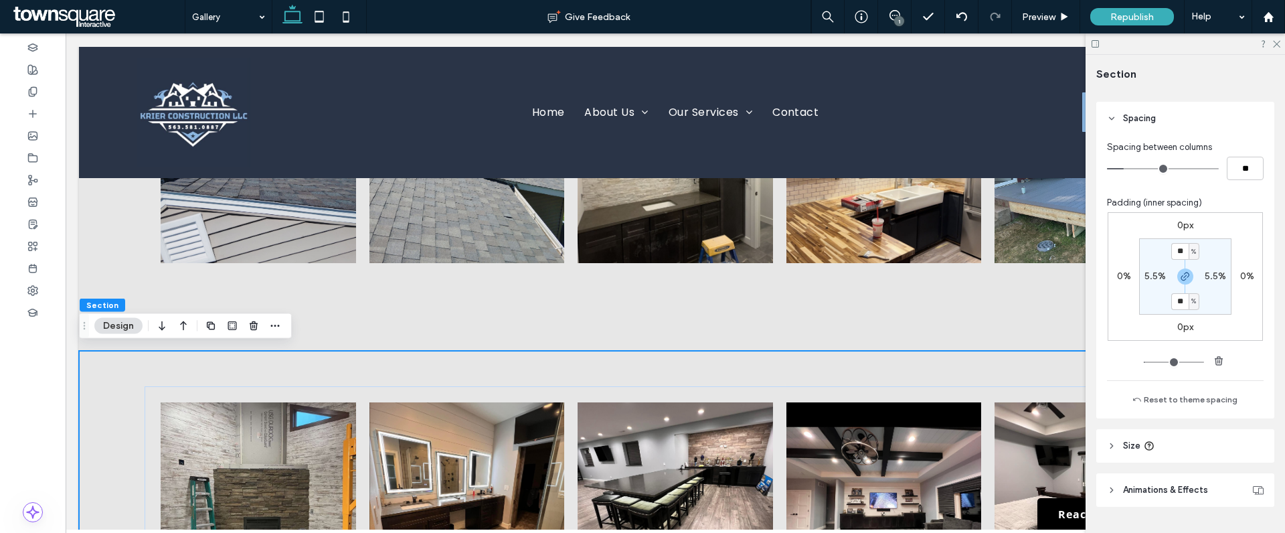
type input "**"
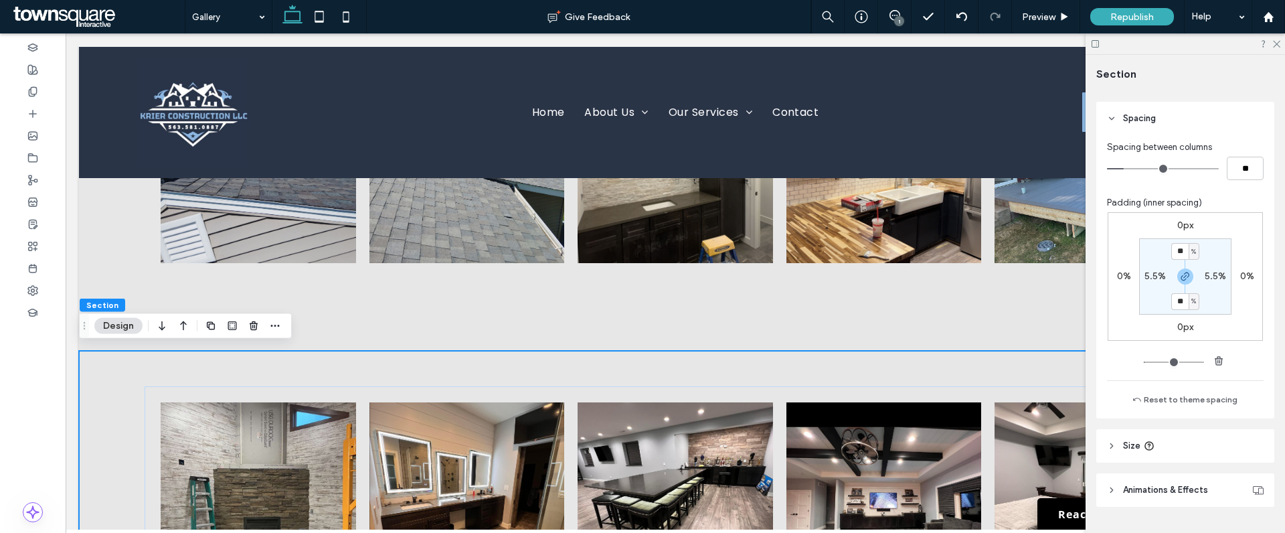
type input "**"
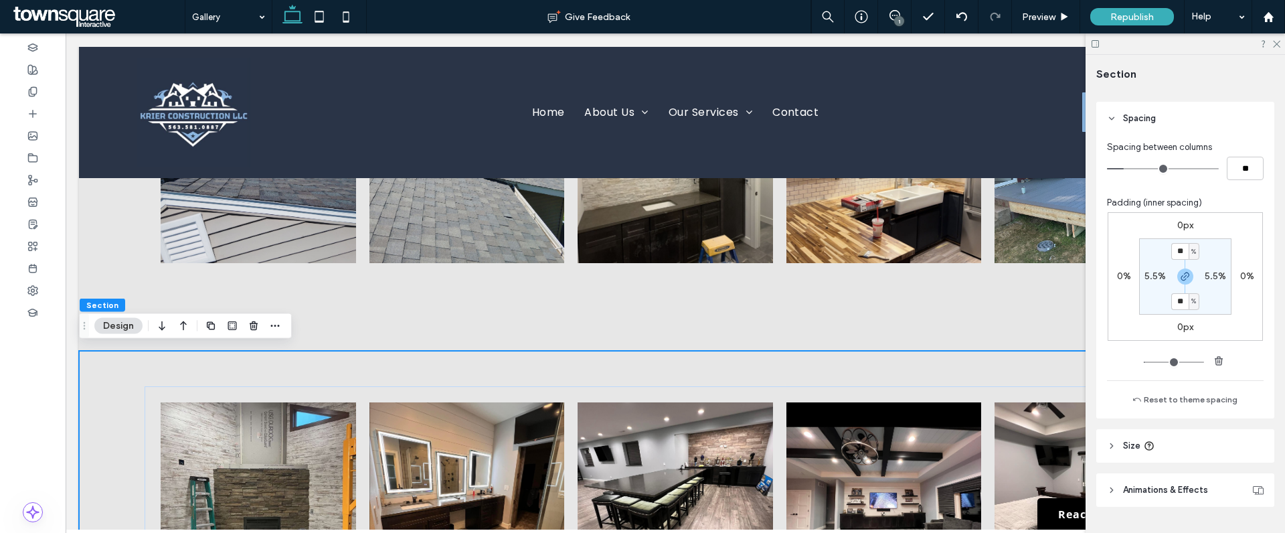
type input "**"
click at [1153, 363] on input "range" at bounding box center [1174, 361] width 60 height 1
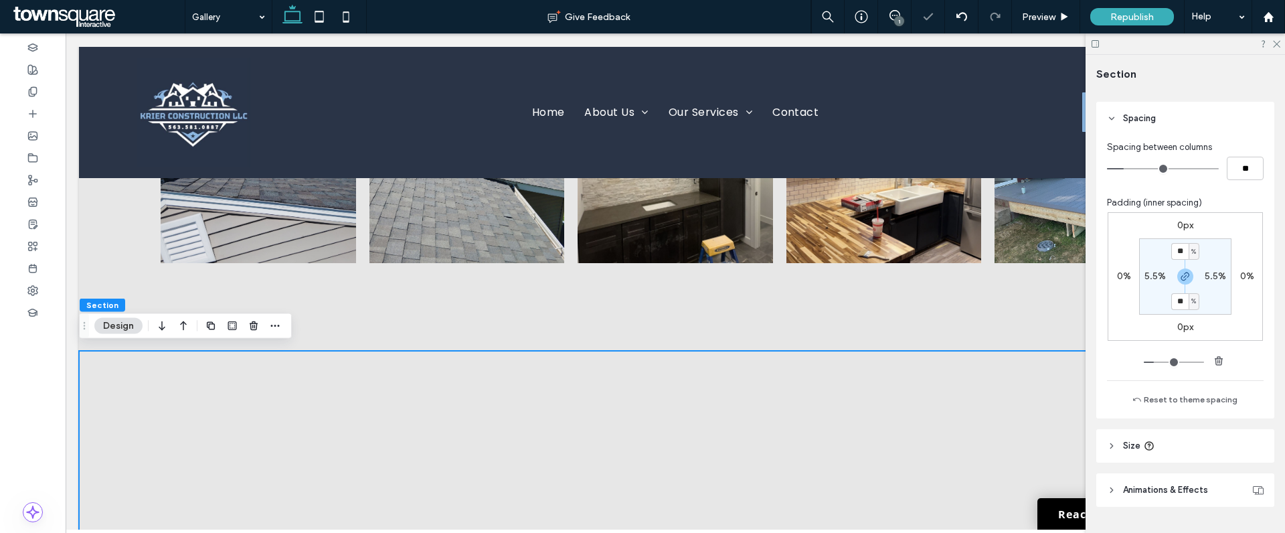
type input "**"
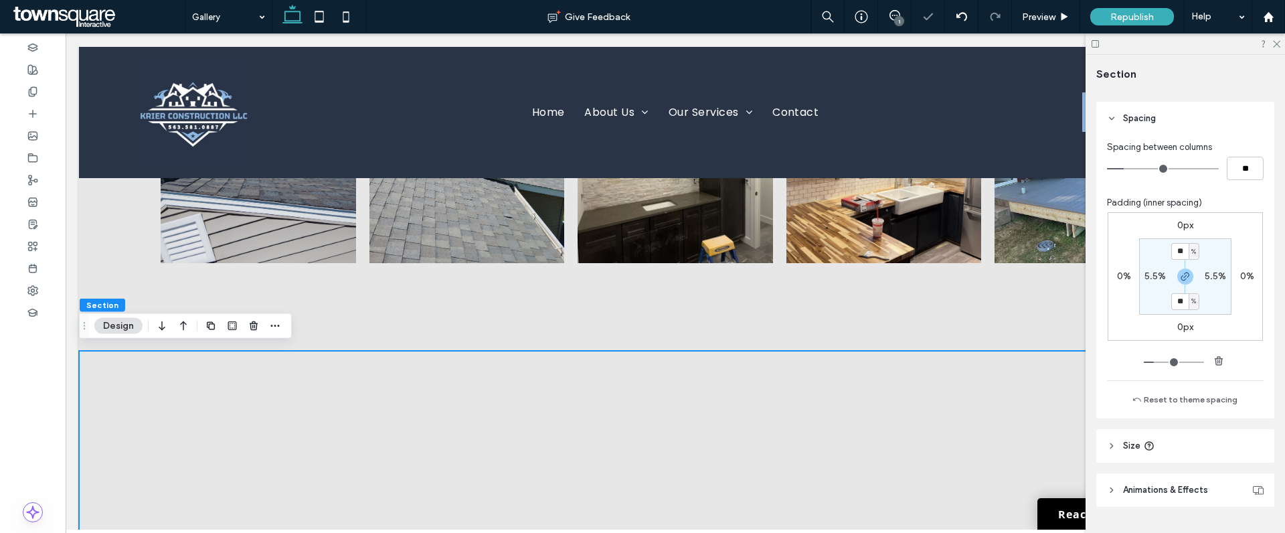
type input "**"
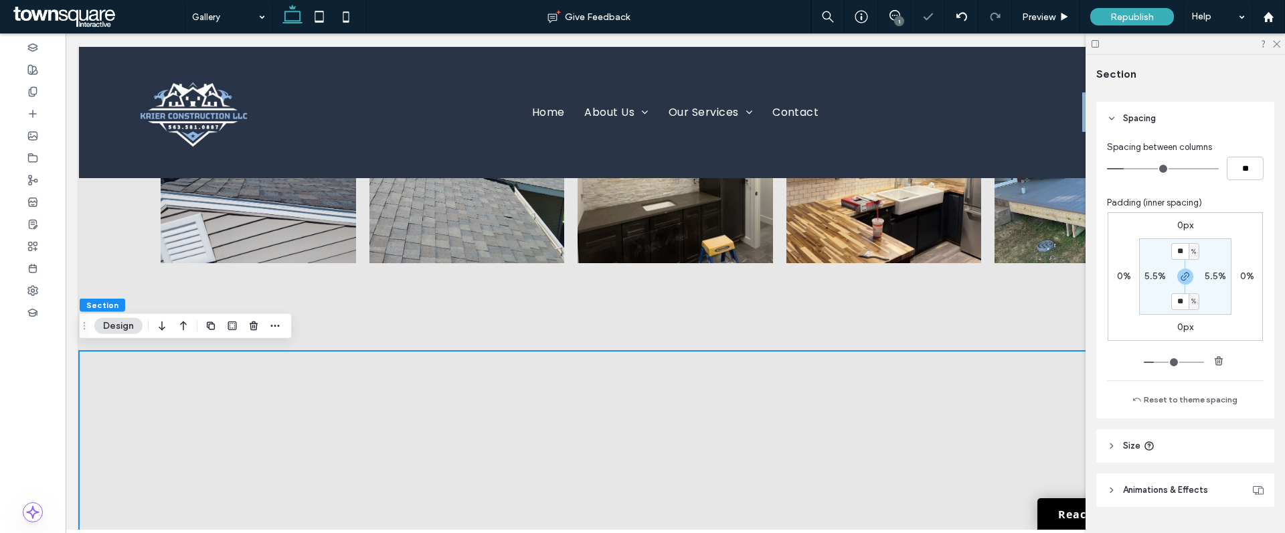
type input "**"
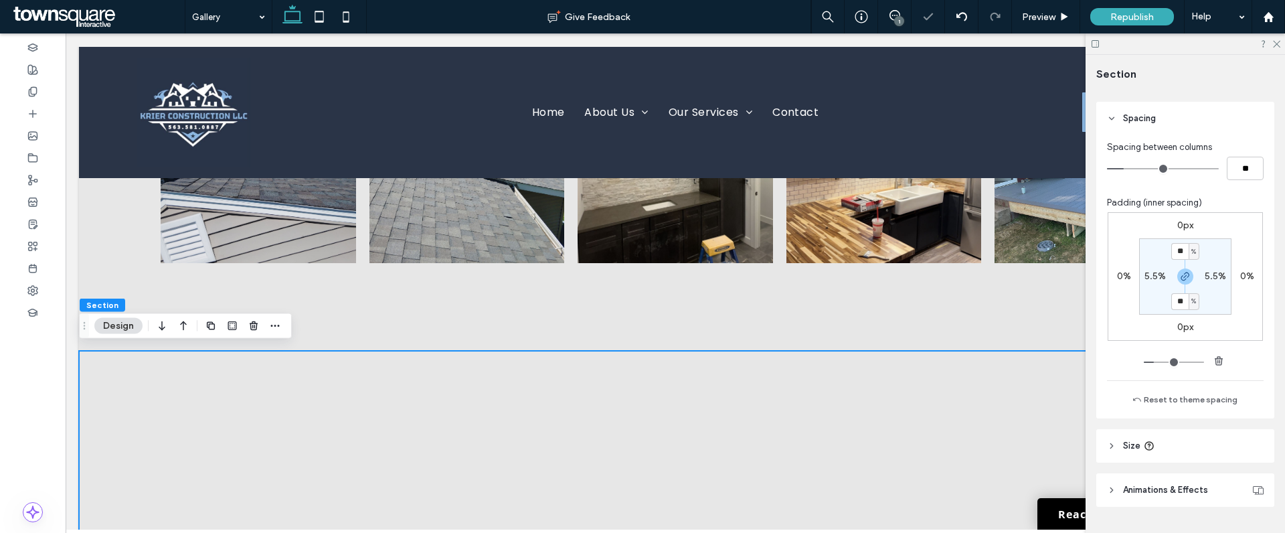
type input "**"
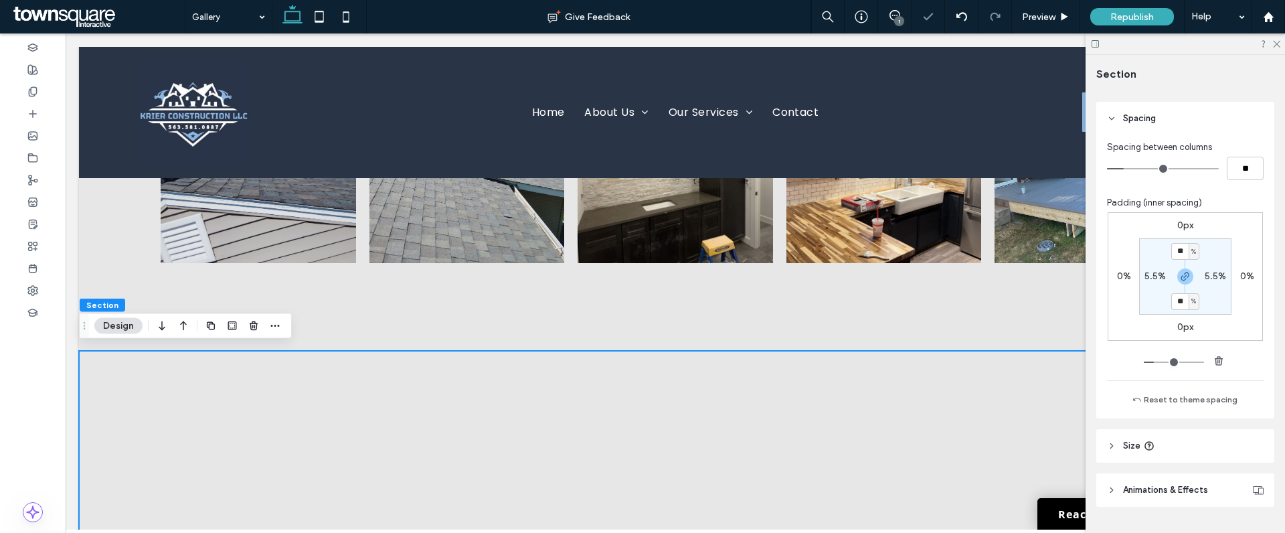
type input "**"
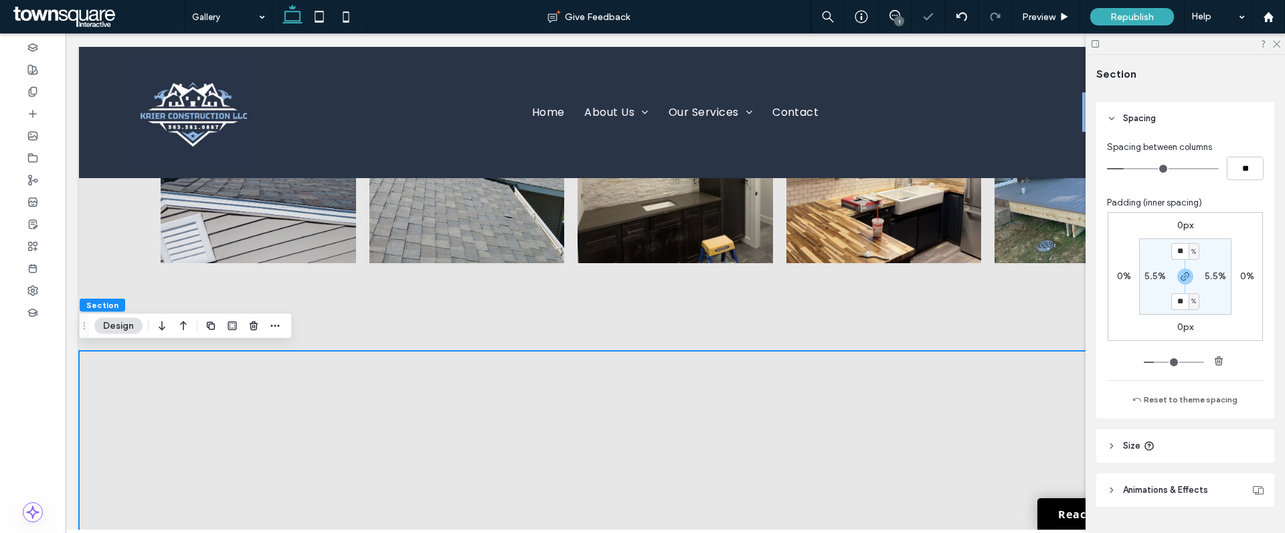
type input "**"
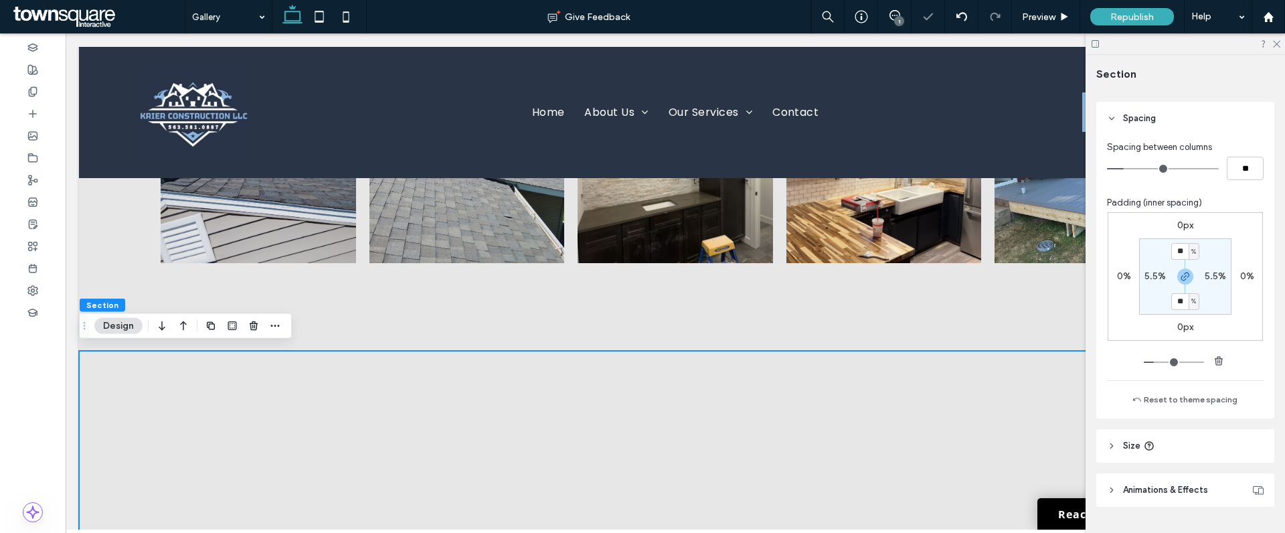
type input "*"
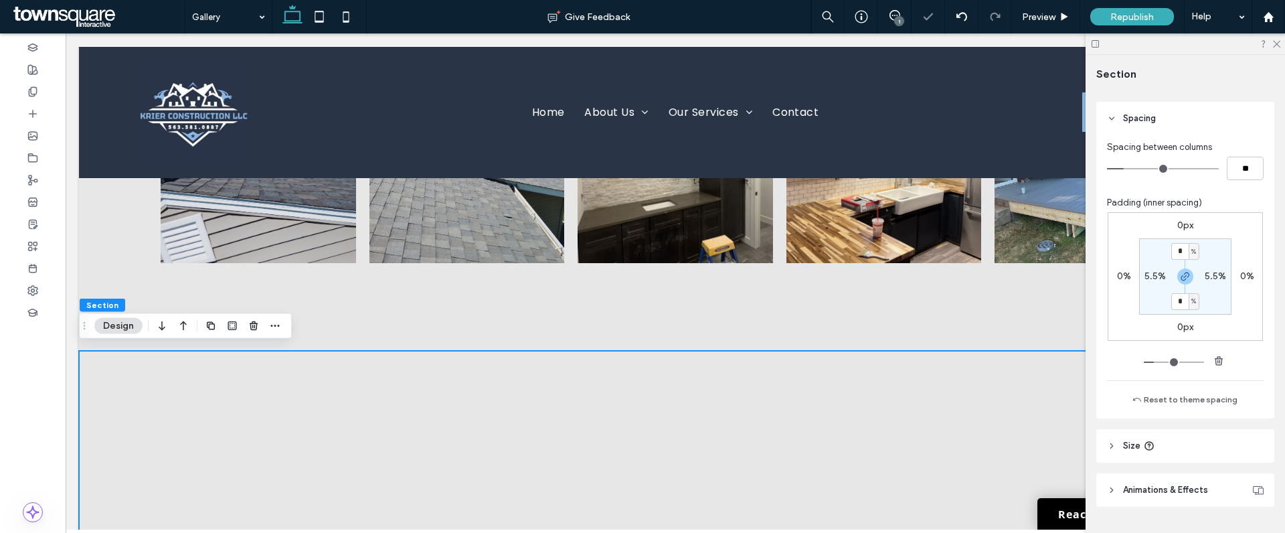
type input "*"
drag, startPoint x: 1155, startPoint y: 363, endPoint x: 1138, endPoint y: 362, distance: 16.7
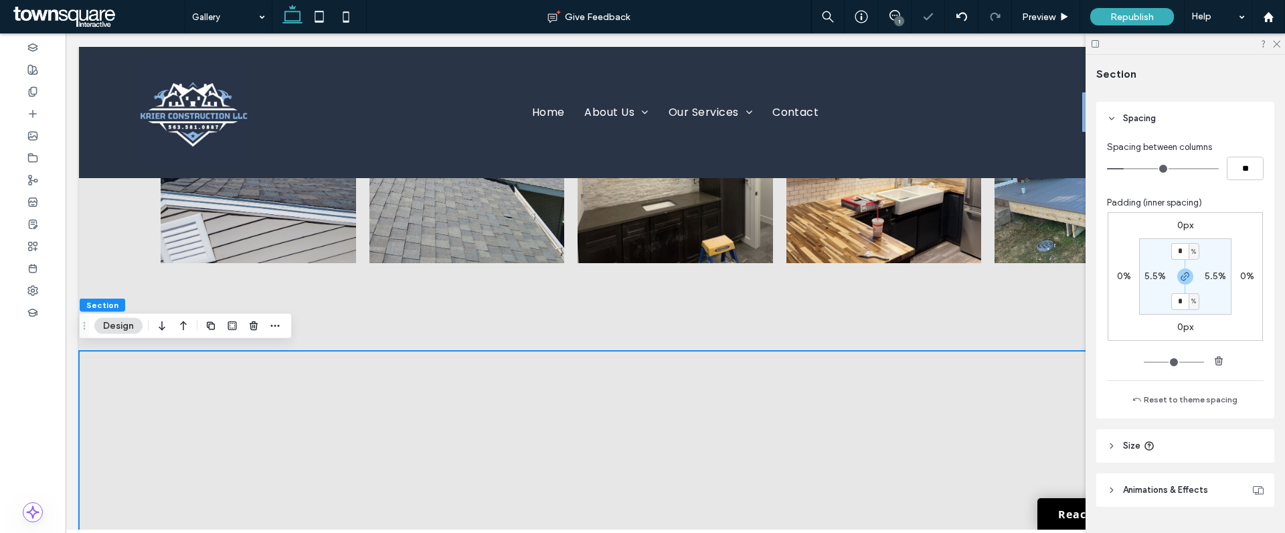
type input "*"
click at [1144, 362] on input "range" at bounding box center [1174, 361] width 60 height 1
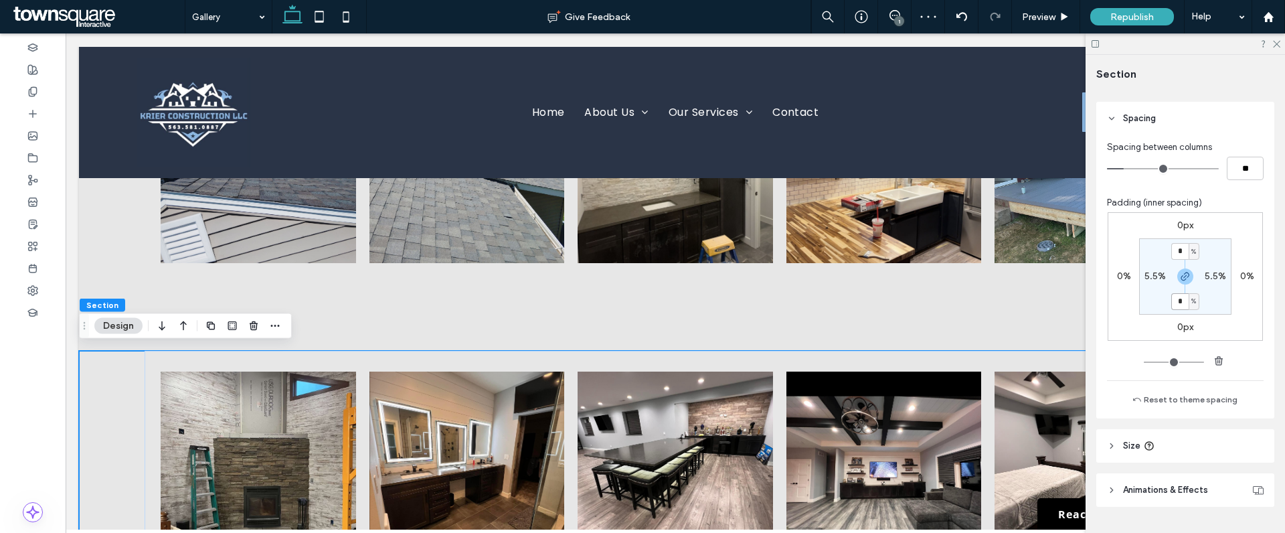
drag, startPoint x: 1179, startPoint y: 303, endPoint x: 1168, endPoint y: 308, distance: 12.3
click at [1173, 303] on input "*" at bounding box center [1179, 301] width 17 height 17
click at [1230, 361] on div "0px 0% 0px 0% * % 5.5% *** % 5.5%" at bounding box center [1185, 290] width 157 height 157
click at [1246, 365] on div "0px 0% 0px 0% * % 5.5% *** % 5.5%" at bounding box center [1185, 290] width 157 height 157
click at [1177, 252] on input "*" at bounding box center [1179, 251] width 17 height 17
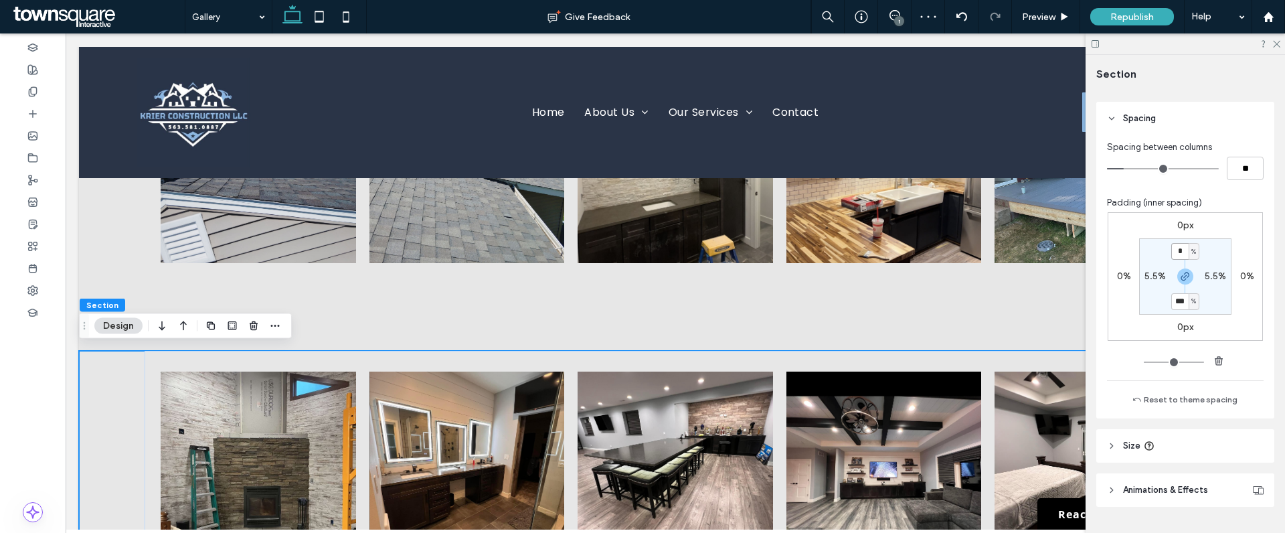
click at [1179, 252] on input "*" at bounding box center [1179, 251] width 17 height 17
drag, startPoint x: 1181, startPoint y: 305, endPoint x: 1149, endPoint y: 311, distance: 33.5
click at [1170, 303] on div "*** %" at bounding box center [1185, 301] width 30 height 17
type input "*"
click at [1179, 325] on label "0px" at bounding box center [1185, 326] width 16 height 11
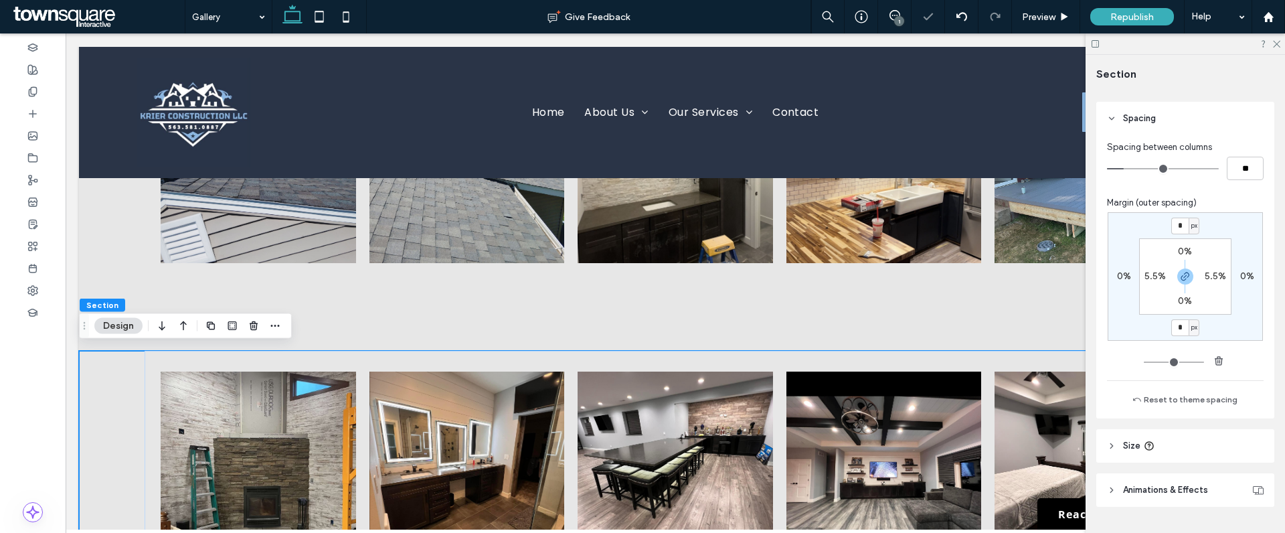
drag, startPoint x: 1173, startPoint y: 327, endPoint x: 1159, endPoint y: 336, distance: 16.9
click at [1171, 327] on input "*" at bounding box center [1179, 327] width 17 height 17
type input "*"
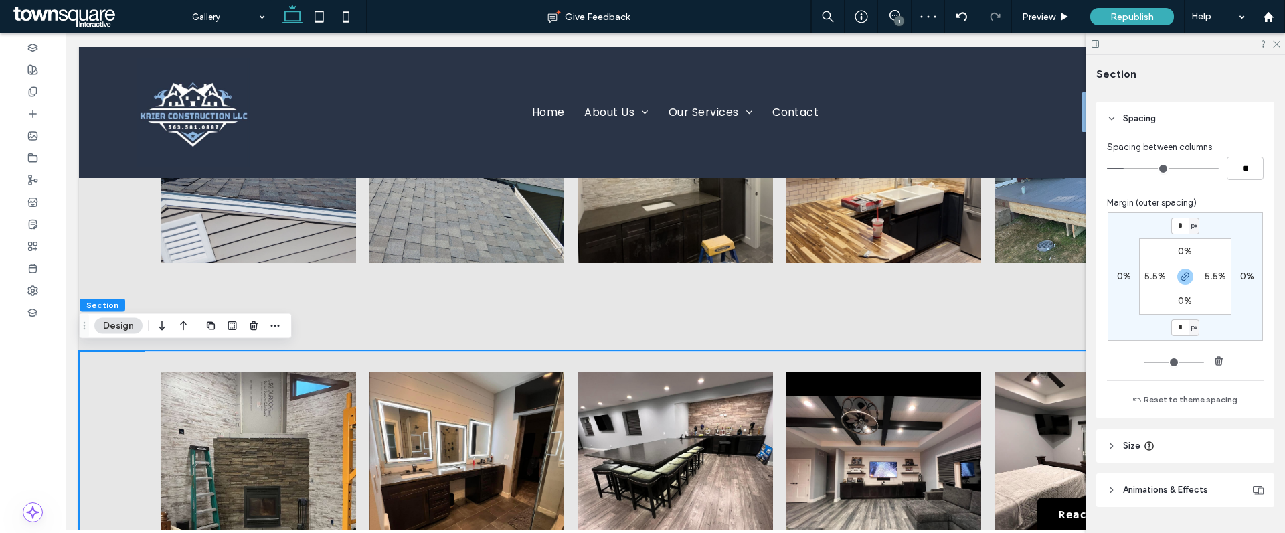
type input "*"
type input "**"
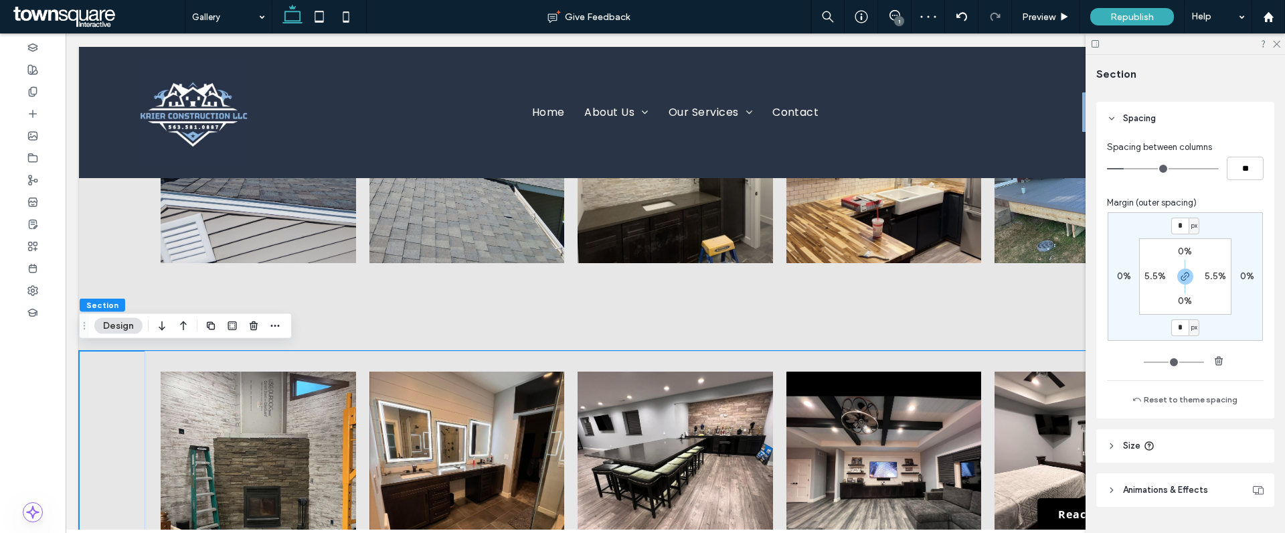
type input "**"
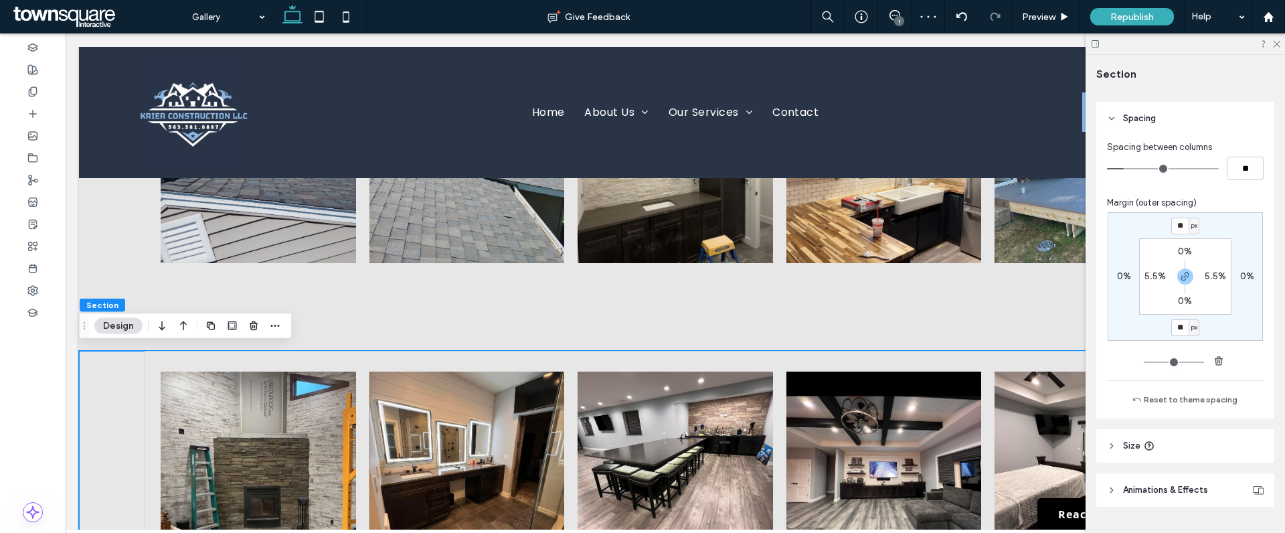
type input "**"
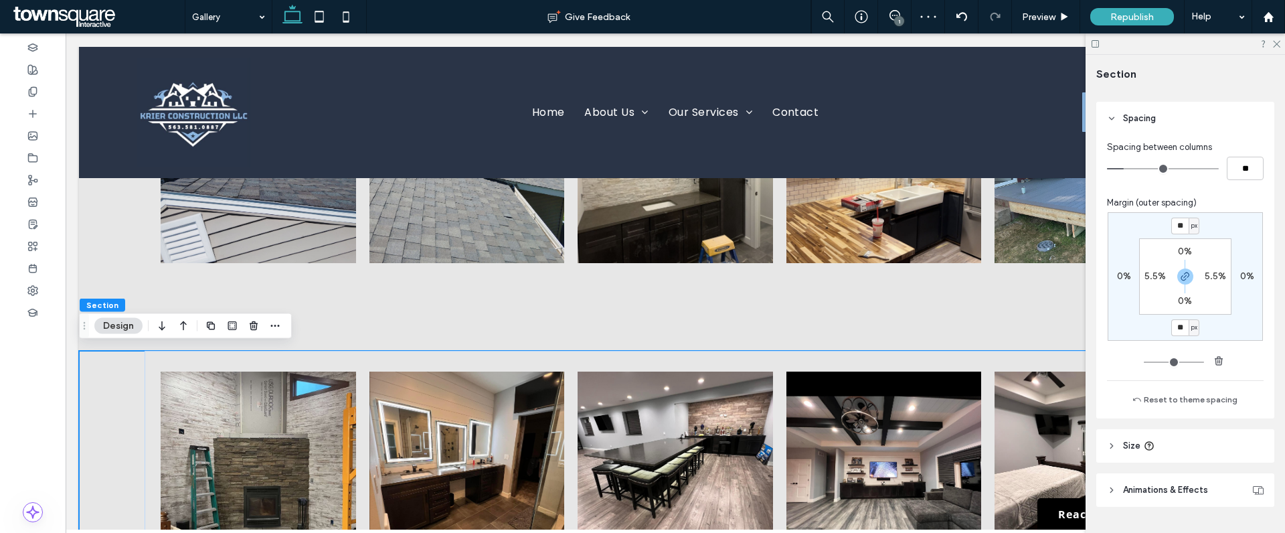
type input "**"
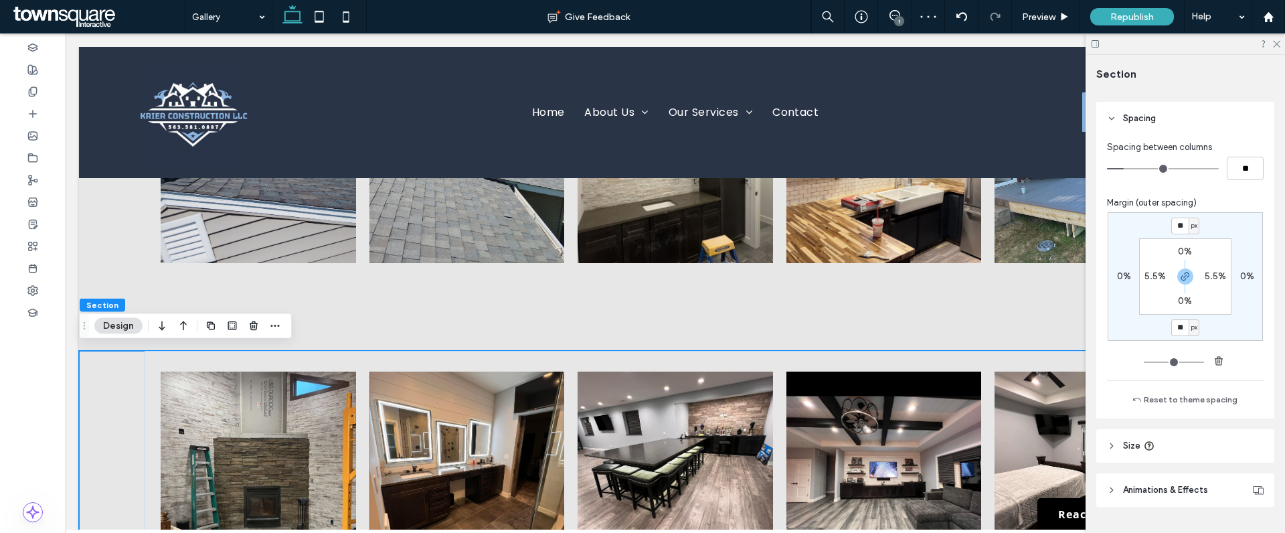
type input "**"
click at [1151, 362] on input "range" at bounding box center [1174, 361] width 60 height 1
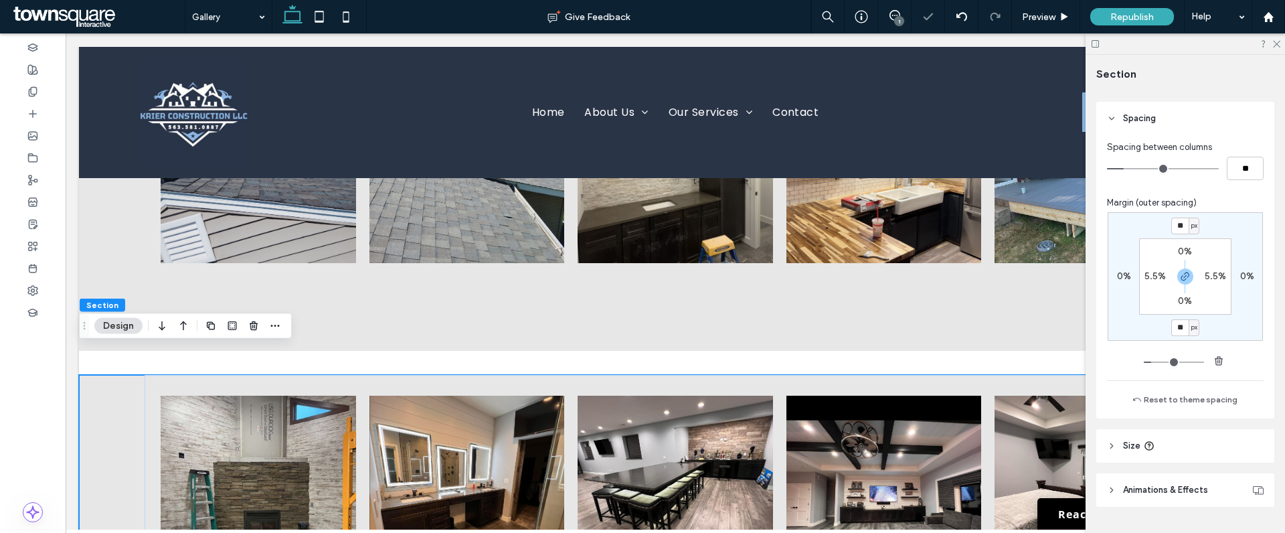
type input "**"
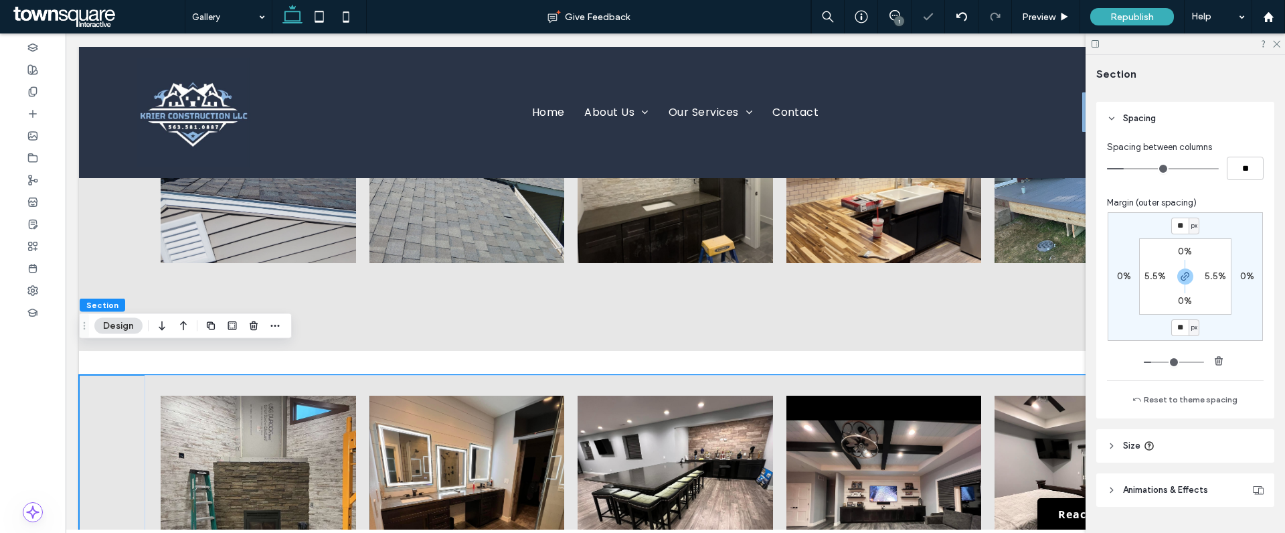
type input "**"
type input "*"
drag, startPoint x: 1151, startPoint y: 362, endPoint x: 1108, endPoint y: 362, distance: 42.8
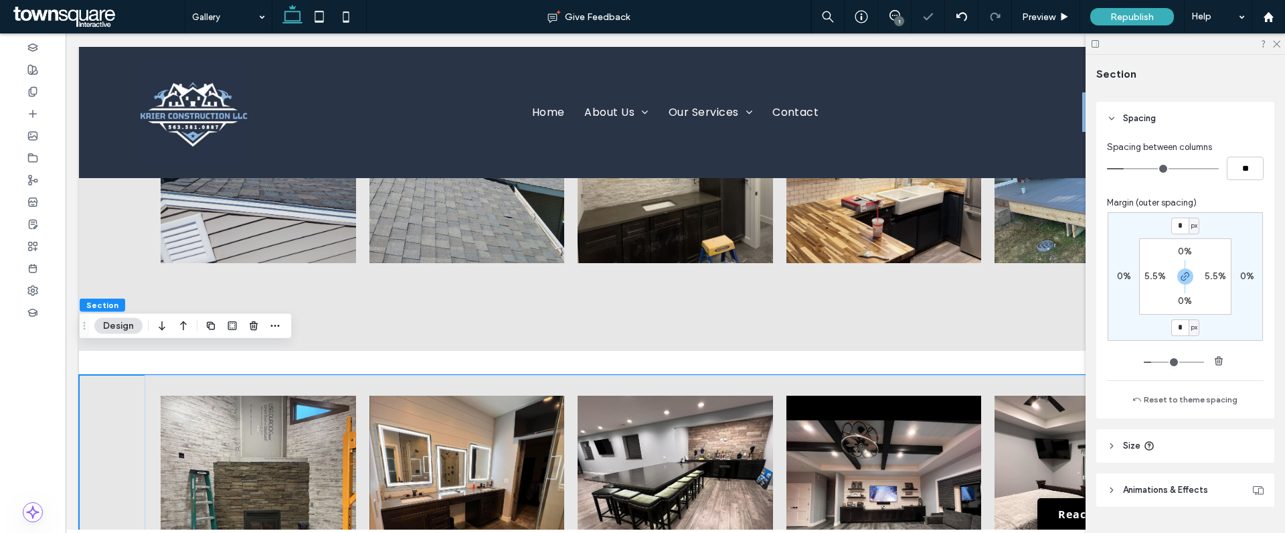
type input "*"
click at [1144, 362] on input "range" at bounding box center [1174, 361] width 60 height 1
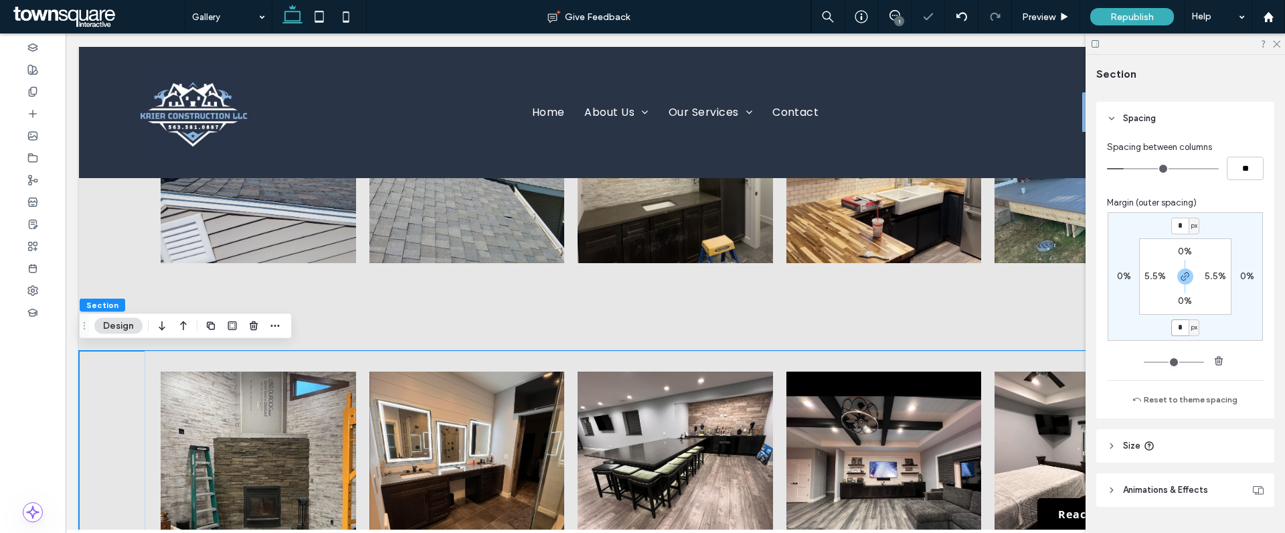
drag, startPoint x: 1179, startPoint y: 330, endPoint x: 1163, endPoint y: 329, distance: 16.7
click at [1163, 329] on div "* px 0% * px 0% 0% 5.5% 0% 5.5%" at bounding box center [1185, 276] width 155 height 129
type input "***"
type input "*"
type input "***"
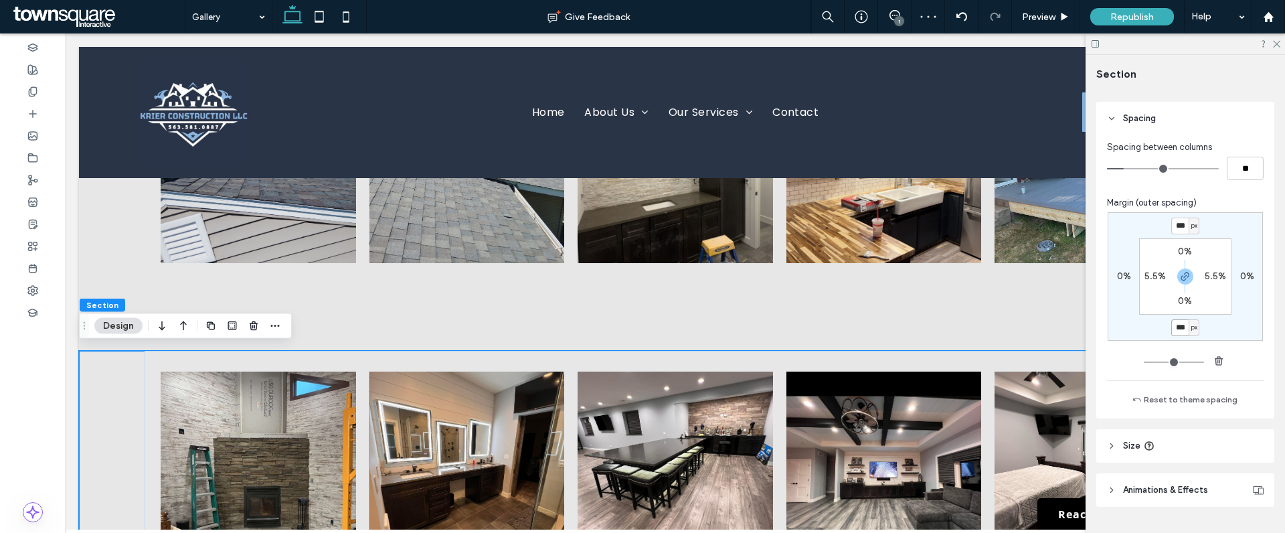
type input "*"
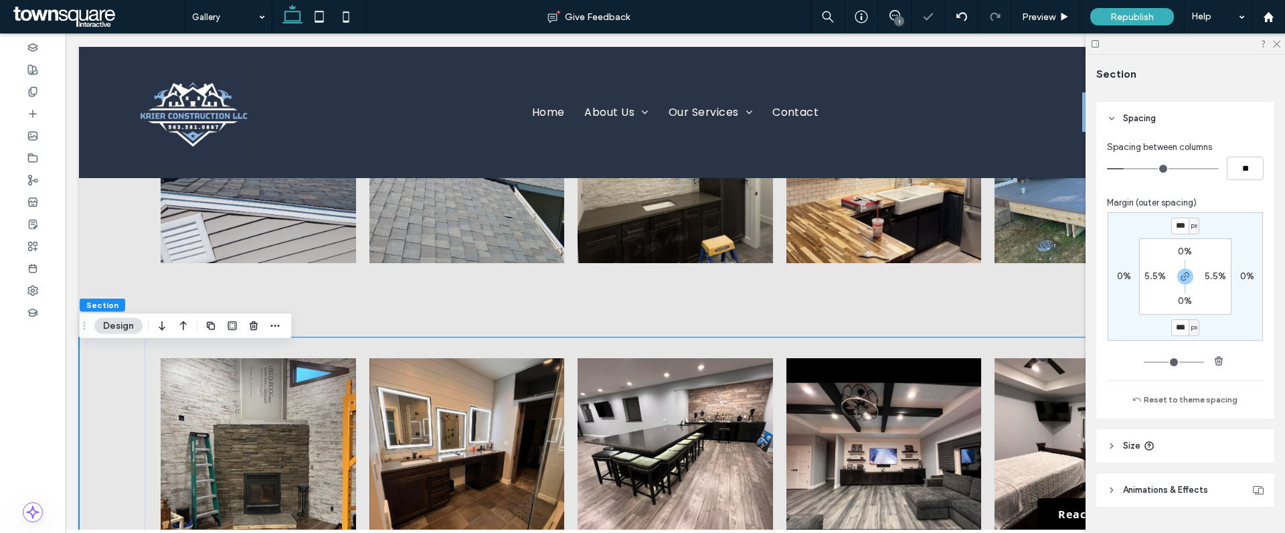
click at [1232, 353] on div "*** px 0% *** px 0% 0% 5.5% 0% 5.5%" at bounding box center [1185, 290] width 157 height 157
drag, startPoint x: 1183, startPoint y: 327, endPoint x: 1164, endPoint y: 327, distance: 19.4
click at [1165, 327] on div "*** px 0% *** px 0% 0% 5.5% 0% 5.5%" at bounding box center [1185, 276] width 155 height 129
type input "***"
type input "*"
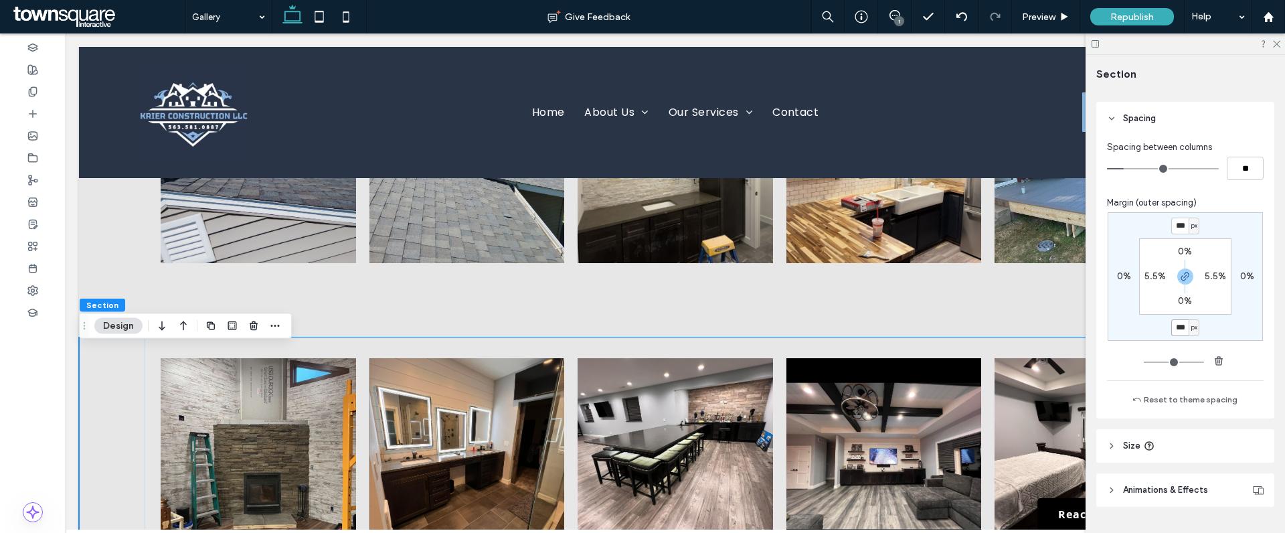
type input "***"
type input "*"
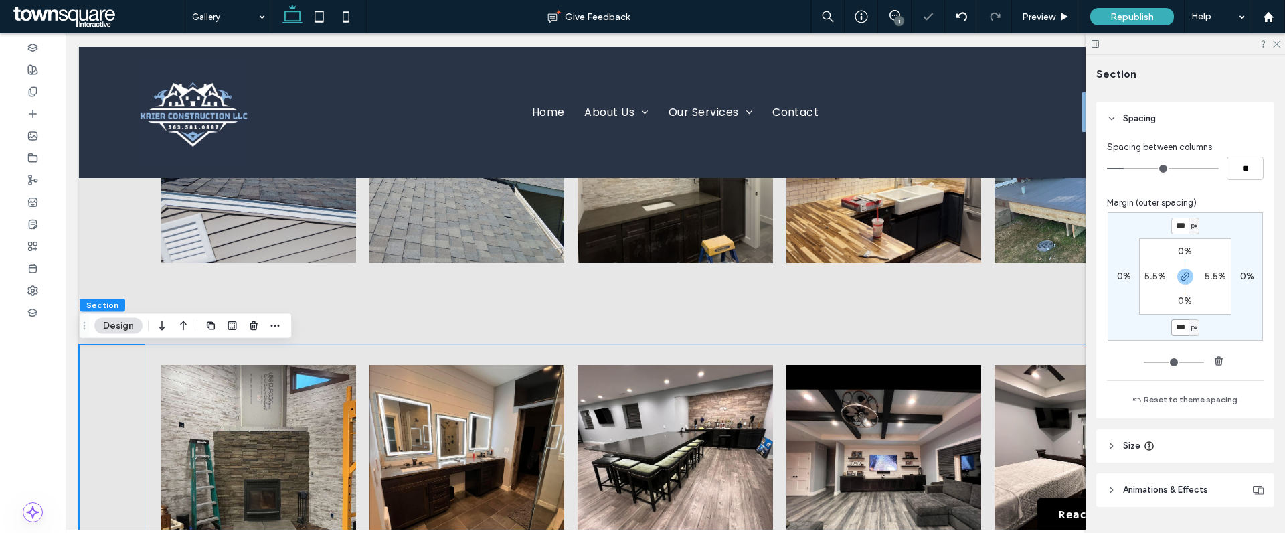
click at [1171, 329] on div "*** px" at bounding box center [1185, 327] width 28 height 17
click at [1232, 354] on div "*** px 0% *** px 0% 0% 5.5% 0% 5.5%" at bounding box center [1185, 290] width 157 height 157
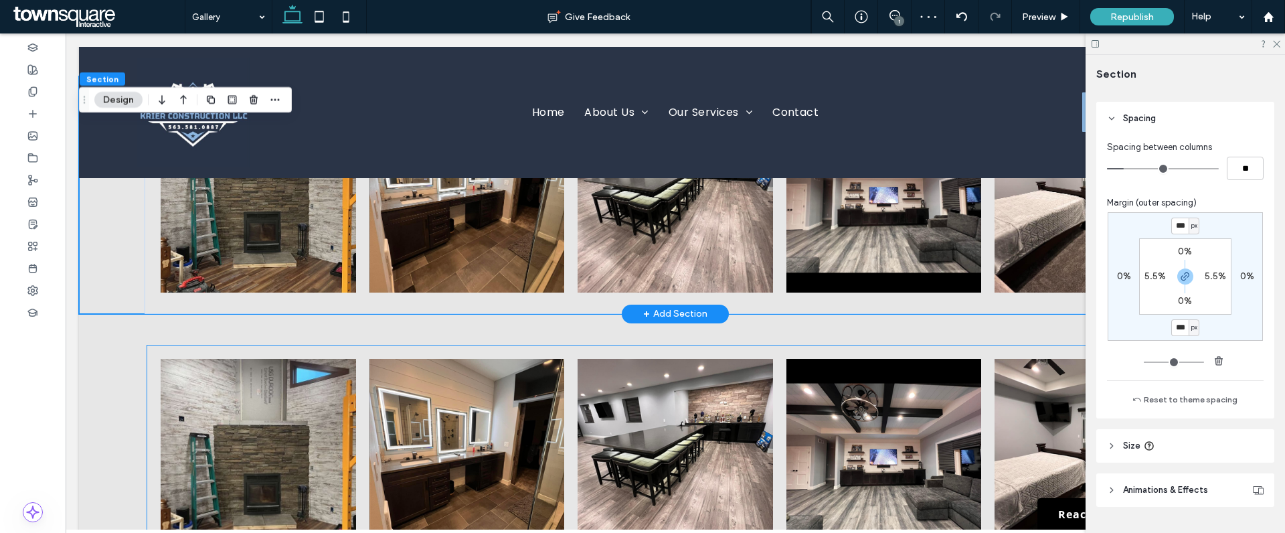
scroll to position [564, 0]
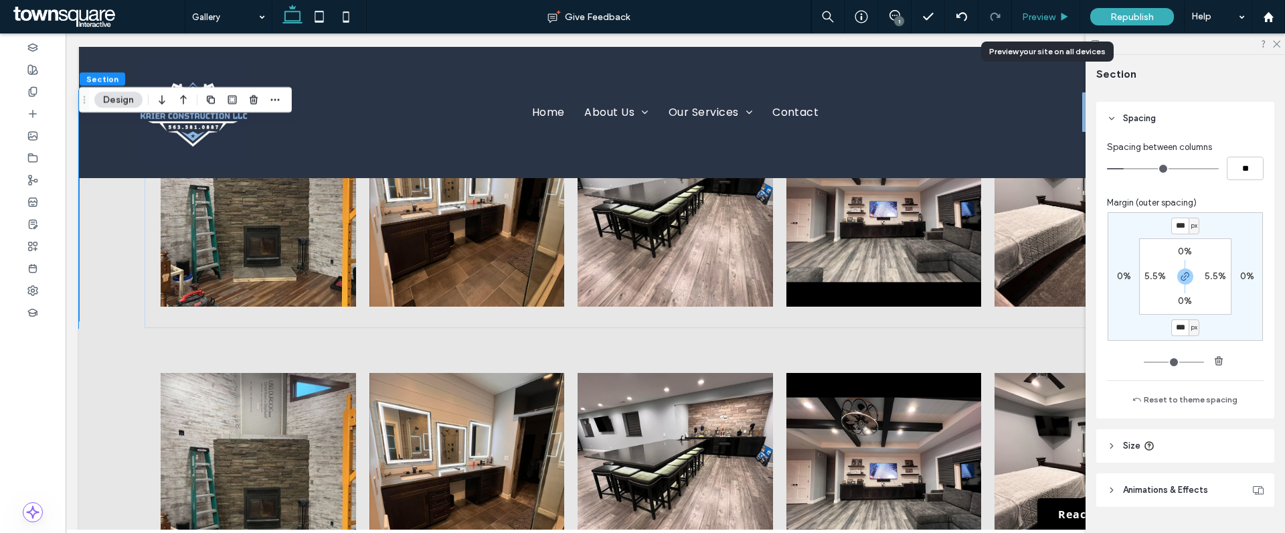
click at [1060, 20] on icon at bounding box center [1065, 17] width 10 height 10
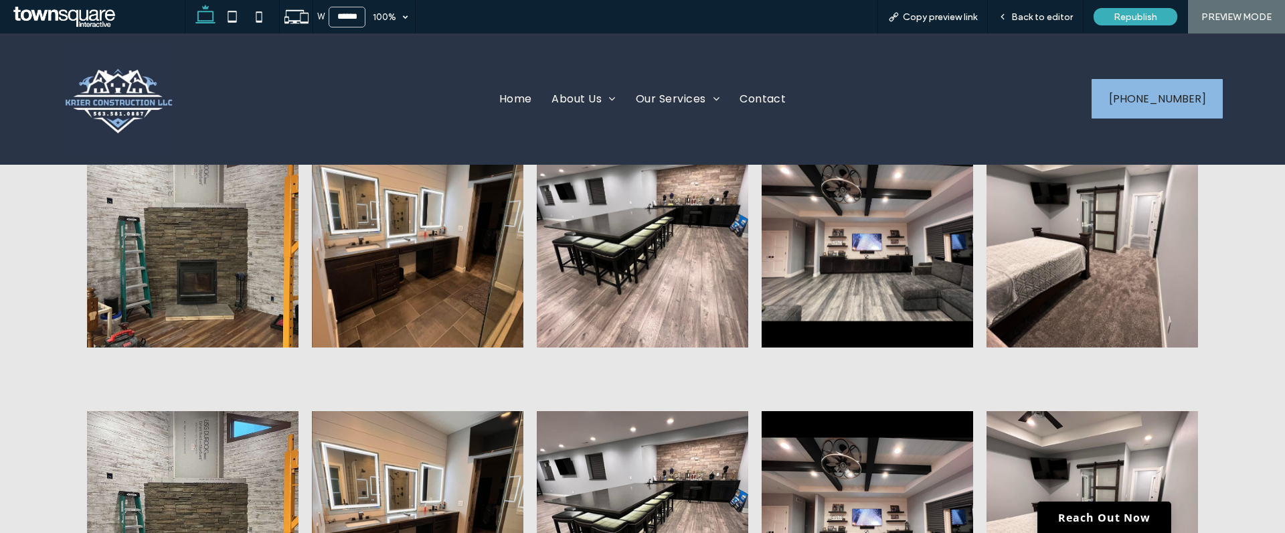
scroll to position [547, 0]
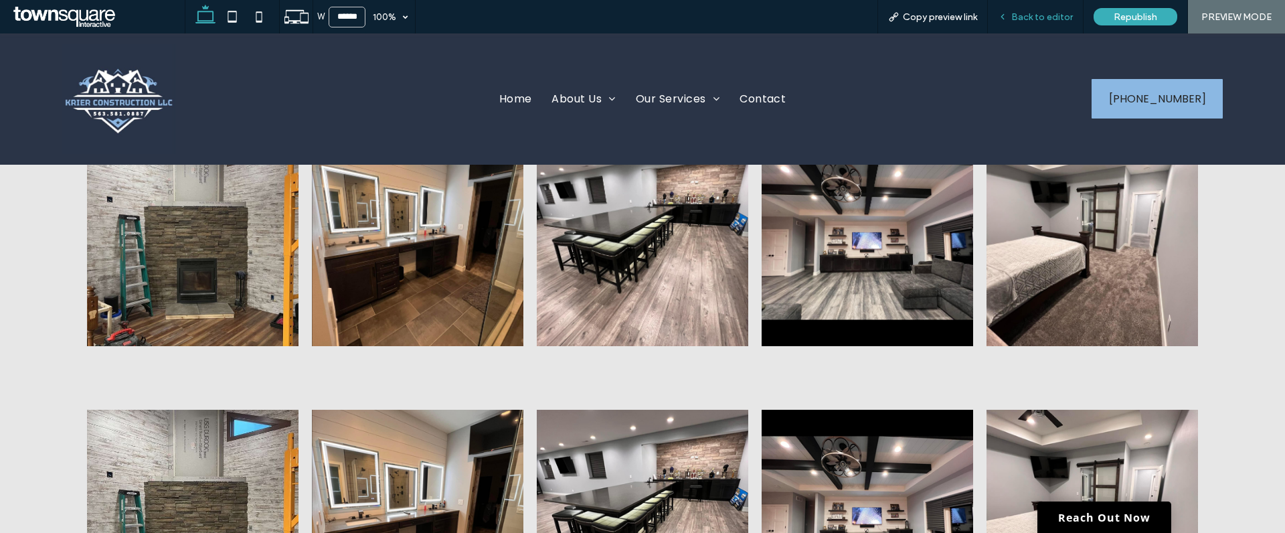
click at [1029, 18] on span "Back to editor" at bounding box center [1042, 16] width 62 height 11
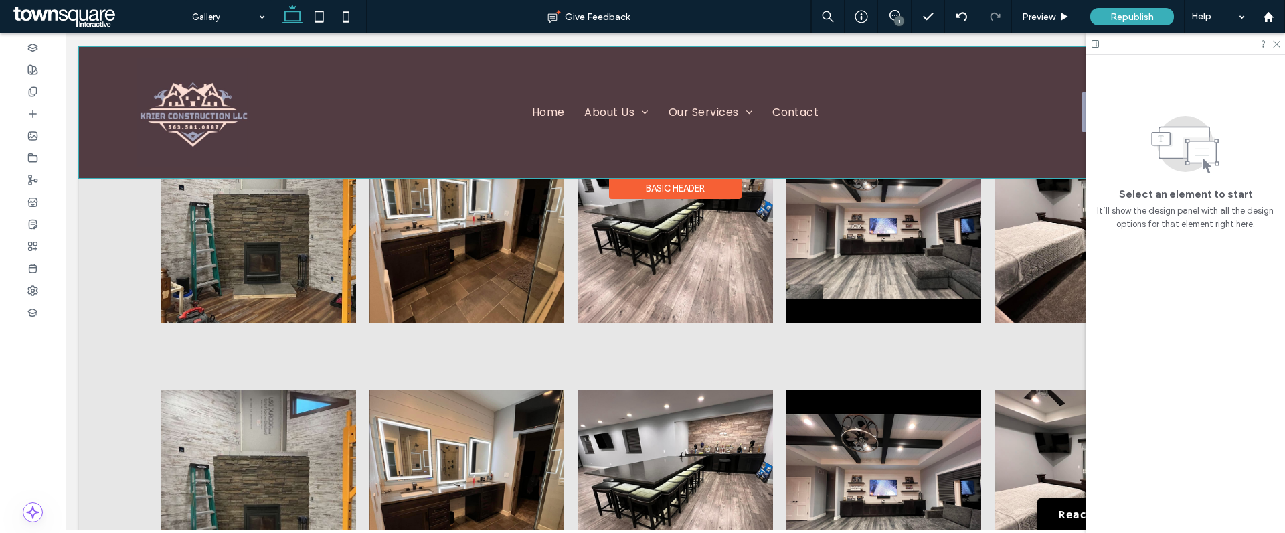
scroll to position [558, 0]
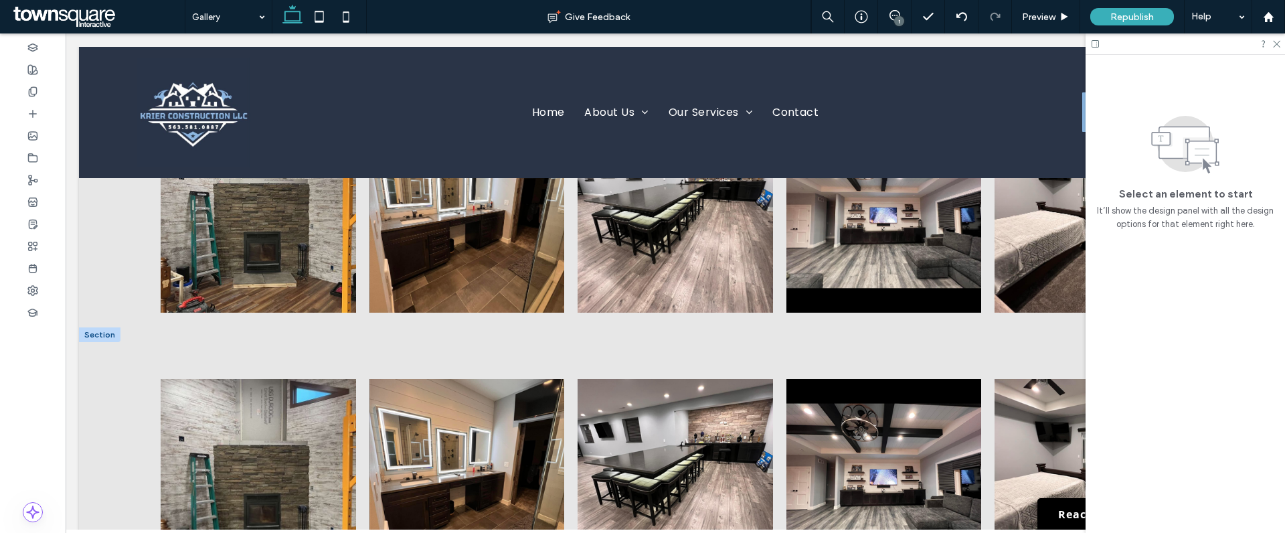
click at [98, 337] on div at bounding box center [99, 334] width 41 height 15
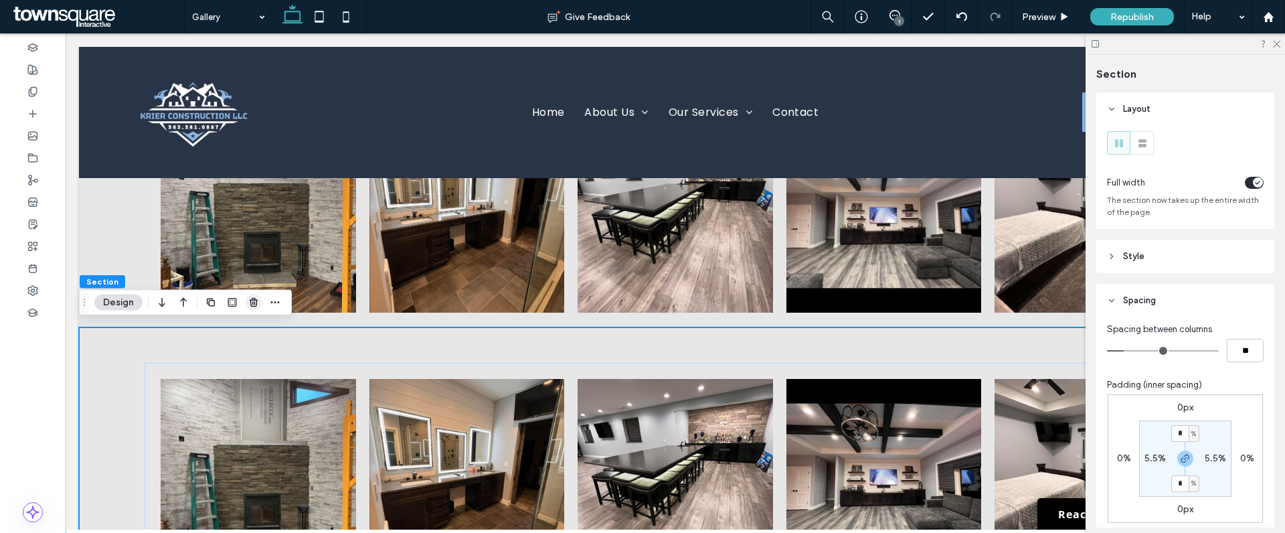
click at [252, 301] on use "button" at bounding box center [254, 302] width 8 height 9
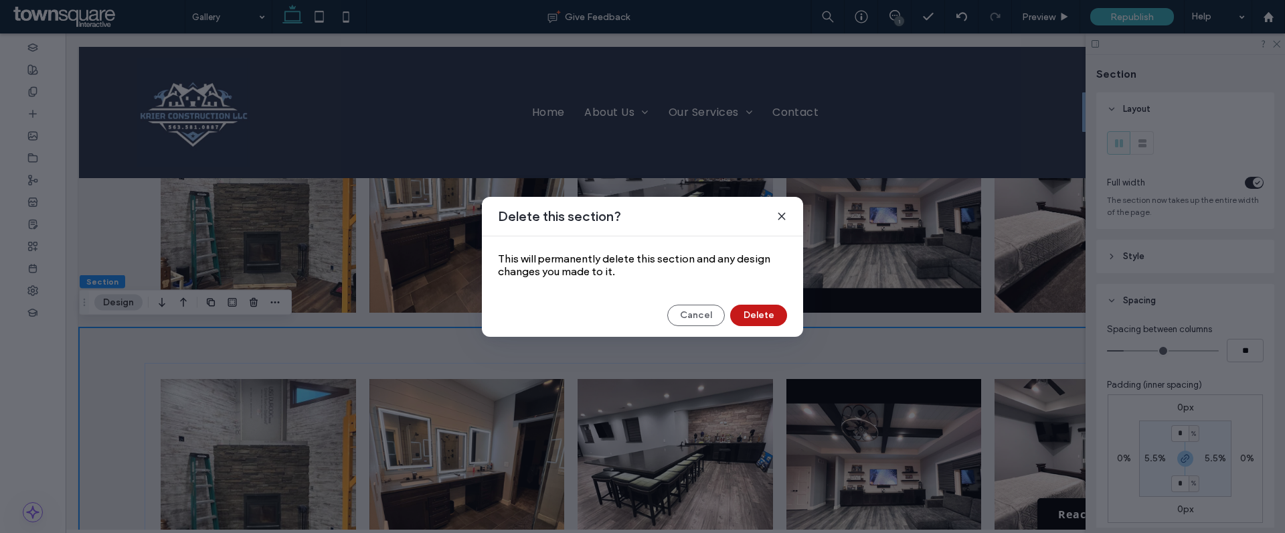
click at [756, 314] on button "Delete" at bounding box center [758, 315] width 57 height 21
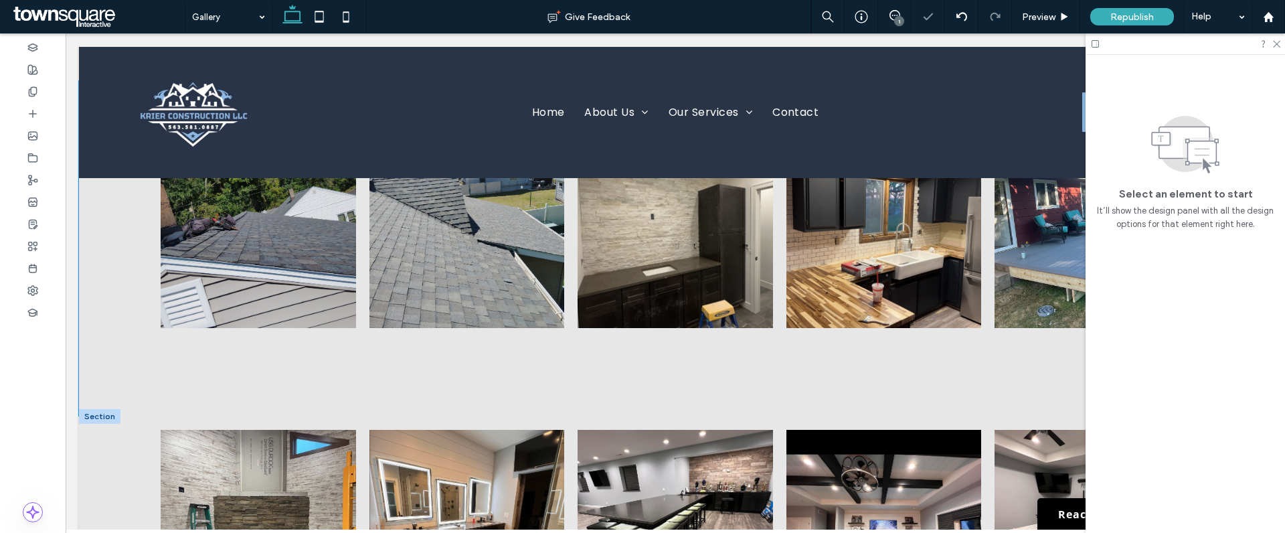
scroll to position [480, 0]
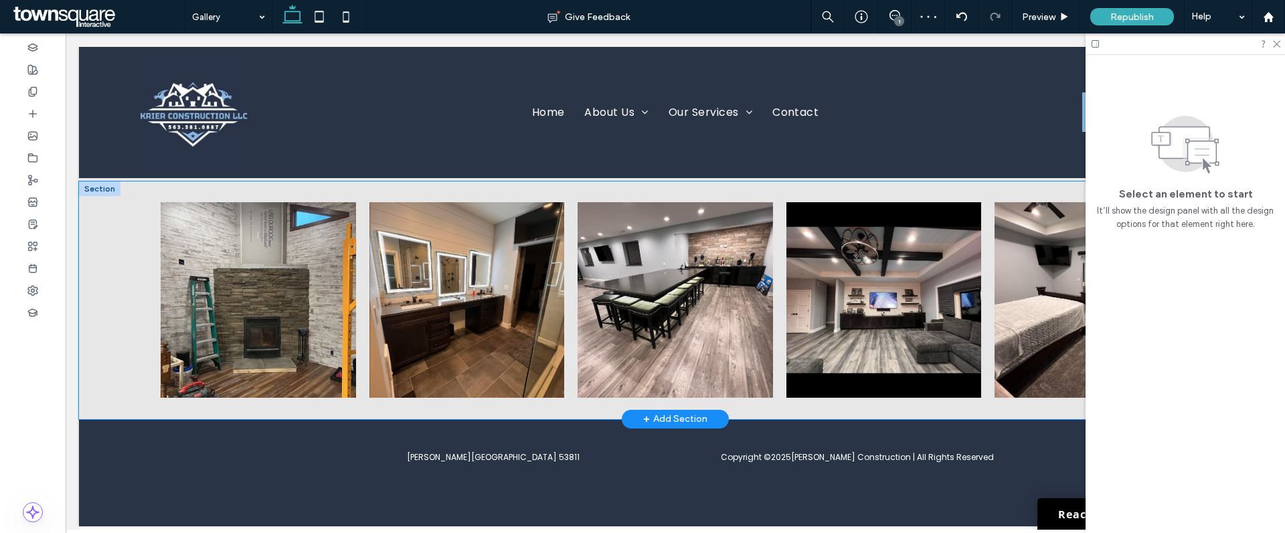
click at [122, 352] on div "Button Button Button Button Button View more" at bounding box center [675, 300] width 1193 height 238
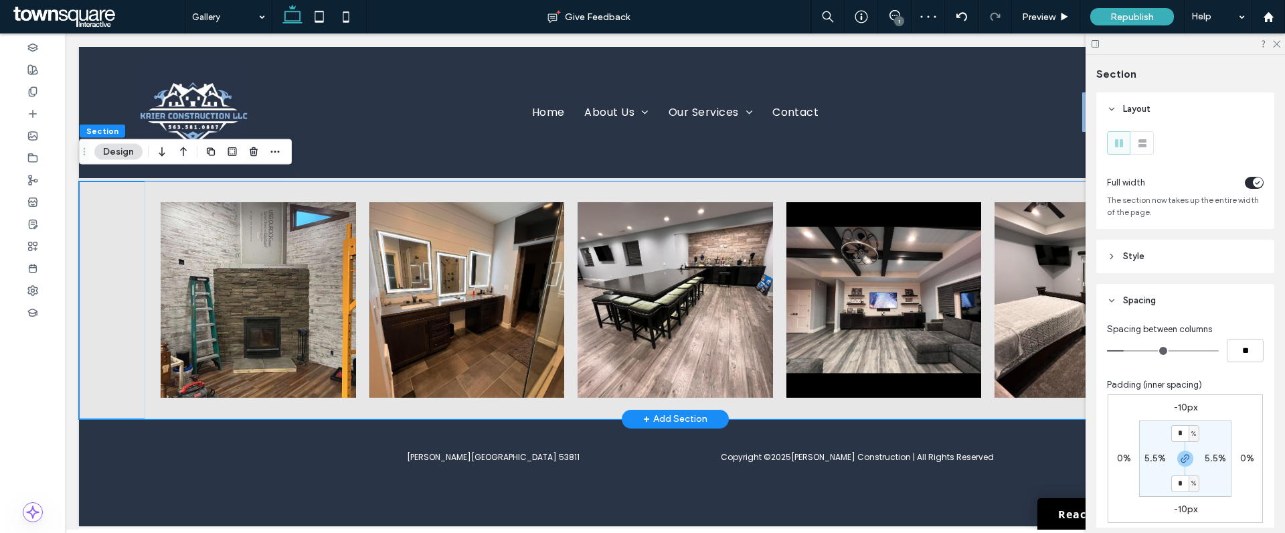
scroll to position [236, 0]
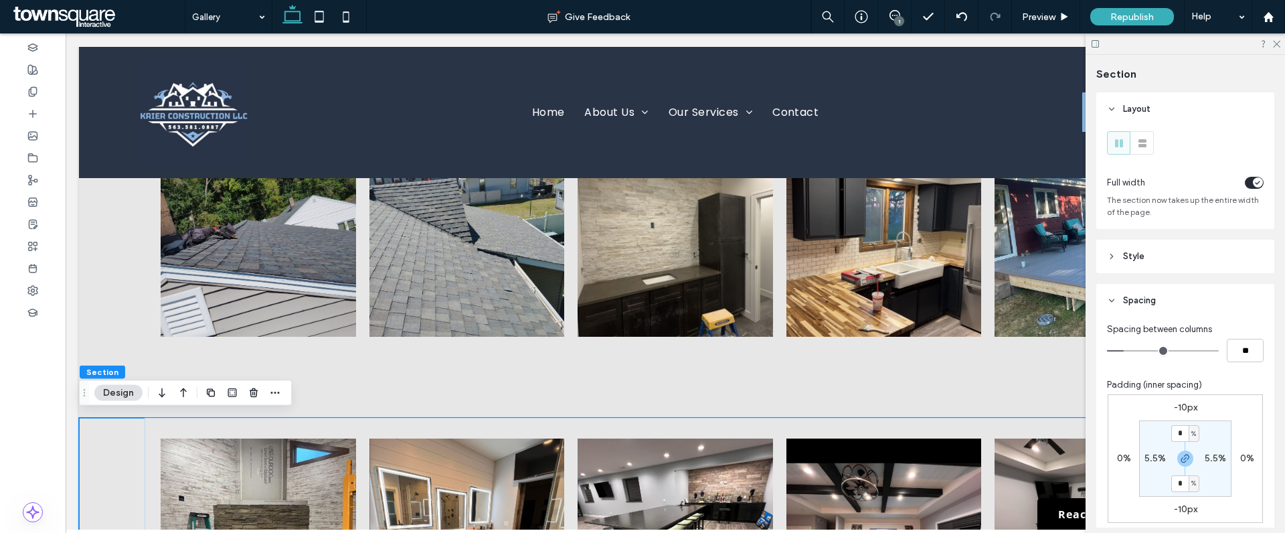
click at [110, 393] on button "Design" at bounding box center [118, 393] width 48 height 16
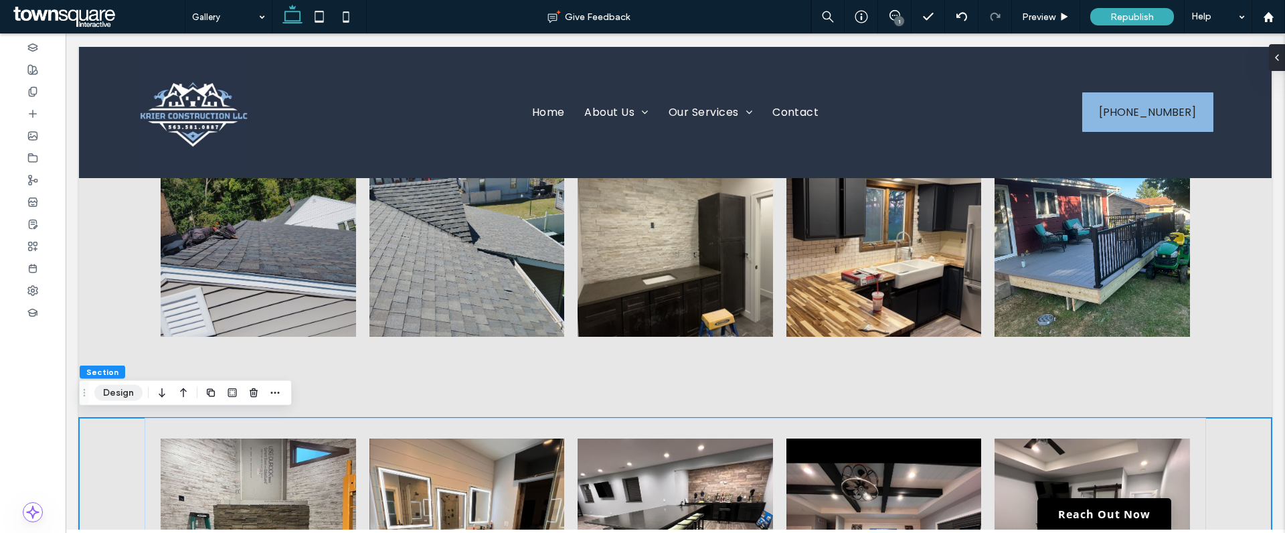
click at [110, 393] on button "Design" at bounding box center [118, 393] width 48 height 16
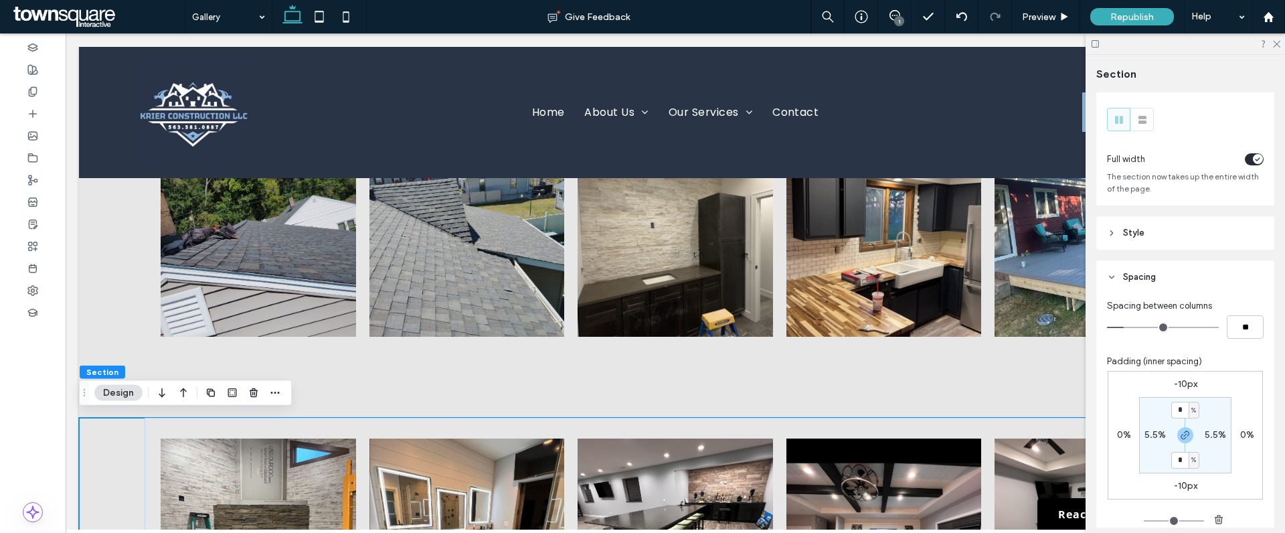
scroll to position [47, 0]
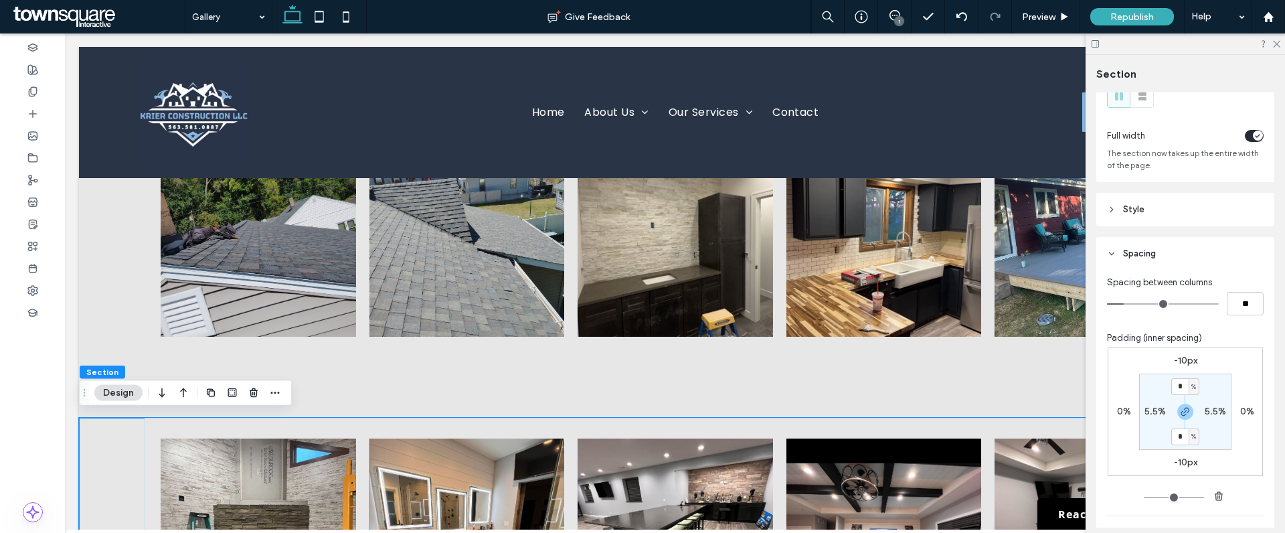
click at [1178, 467] on label "-10px" at bounding box center [1185, 461] width 23 height 11
type input "*"
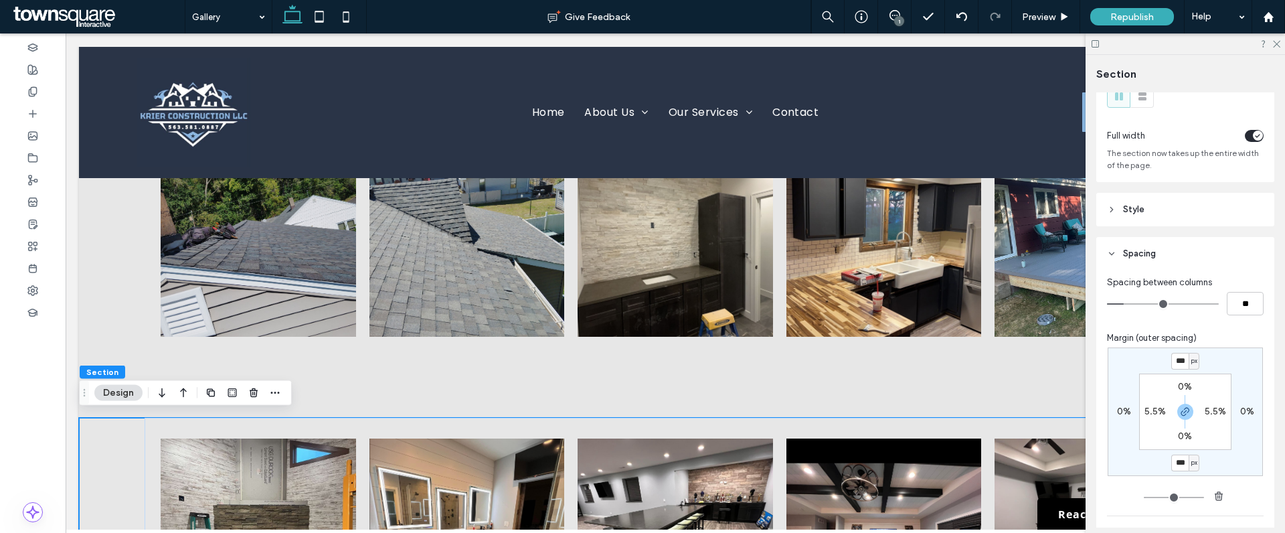
drag, startPoint x: 1183, startPoint y: 463, endPoint x: 1165, endPoint y: 463, distance: 18.1
click at [1165, 463] on div "*** px 0% *** px 0% 0% 5.5% 0% 5.5%" at bounding box center [1185, 411] width 155 height 129
type input "***"
type input "*"
type input "***"
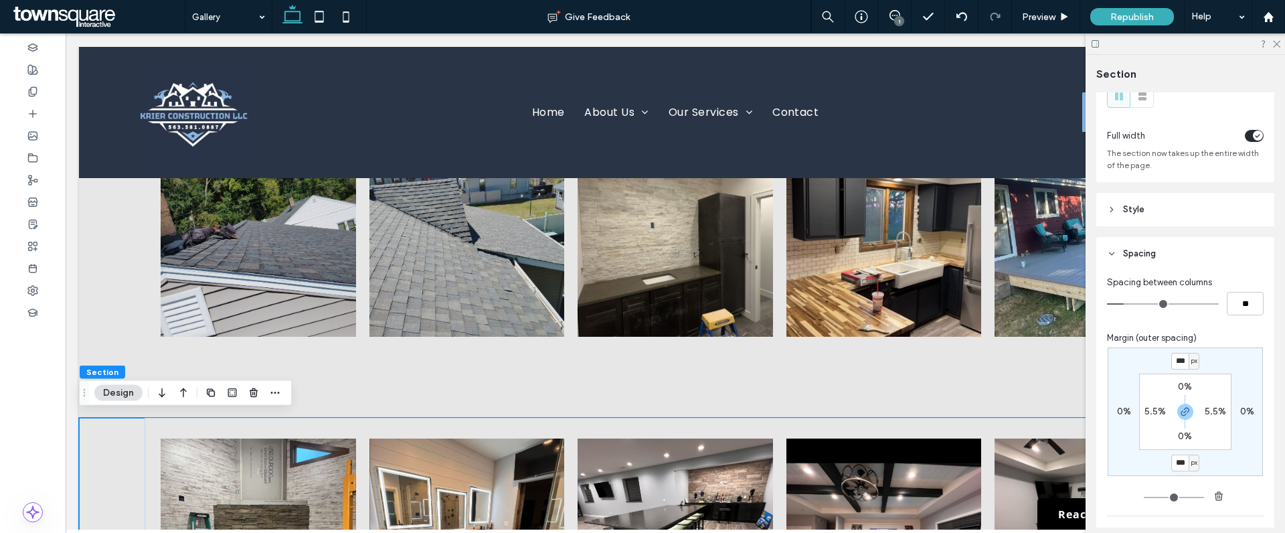
type input "*"
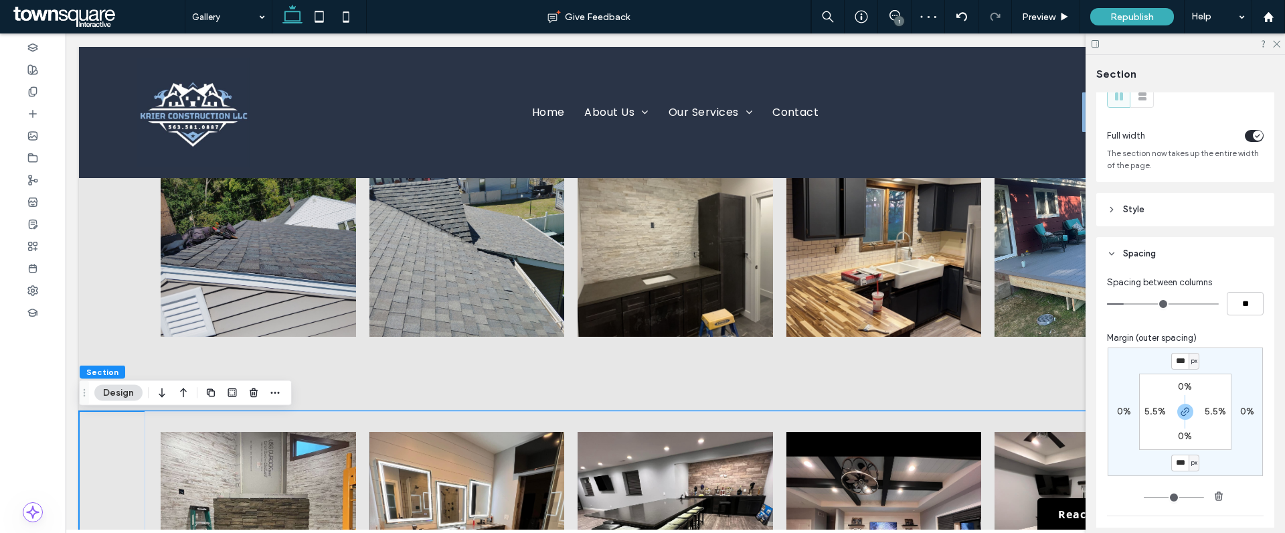
click at [1175, 463] on input "***" at bounding box center [1179, 462] width 17 height 17
type input "***"
type input "*"
type input "***"
type input "*"
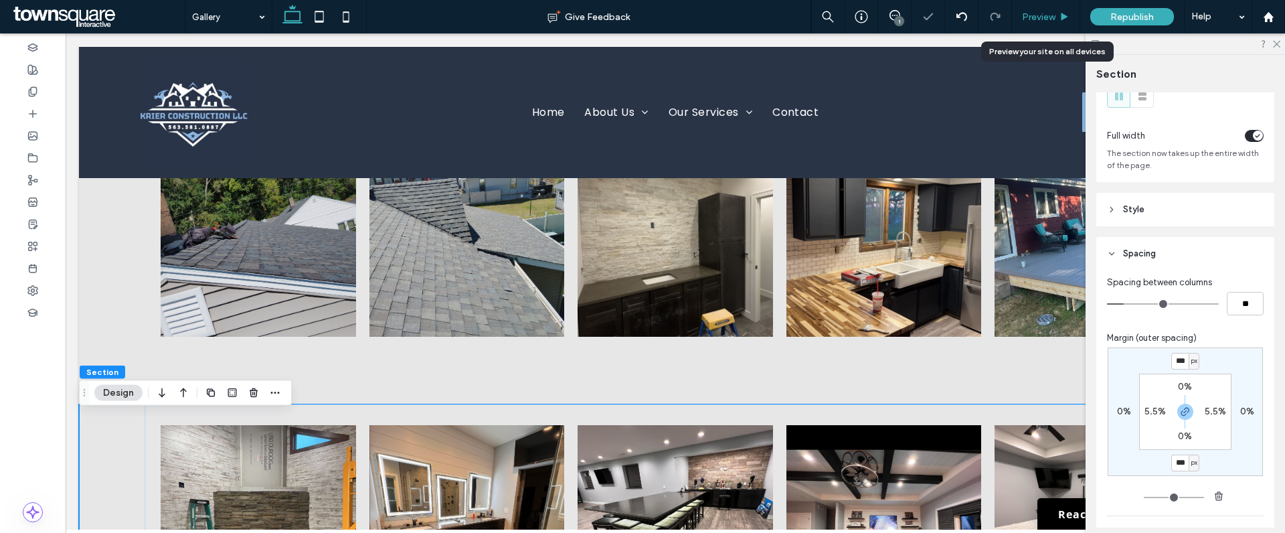
click at [1052, 13] on span "Preview" at bounding box center [1038, 16] width 33 height 11
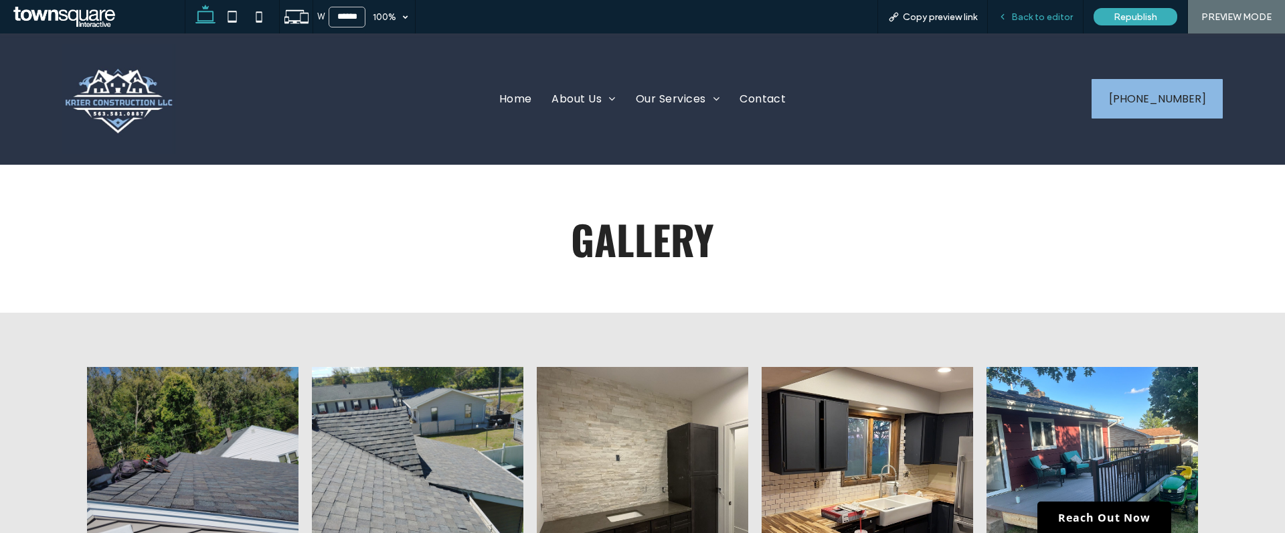
click at [1041, 21] on span "Back to editor" at bounding box center [1042, 16] width 62 height 11
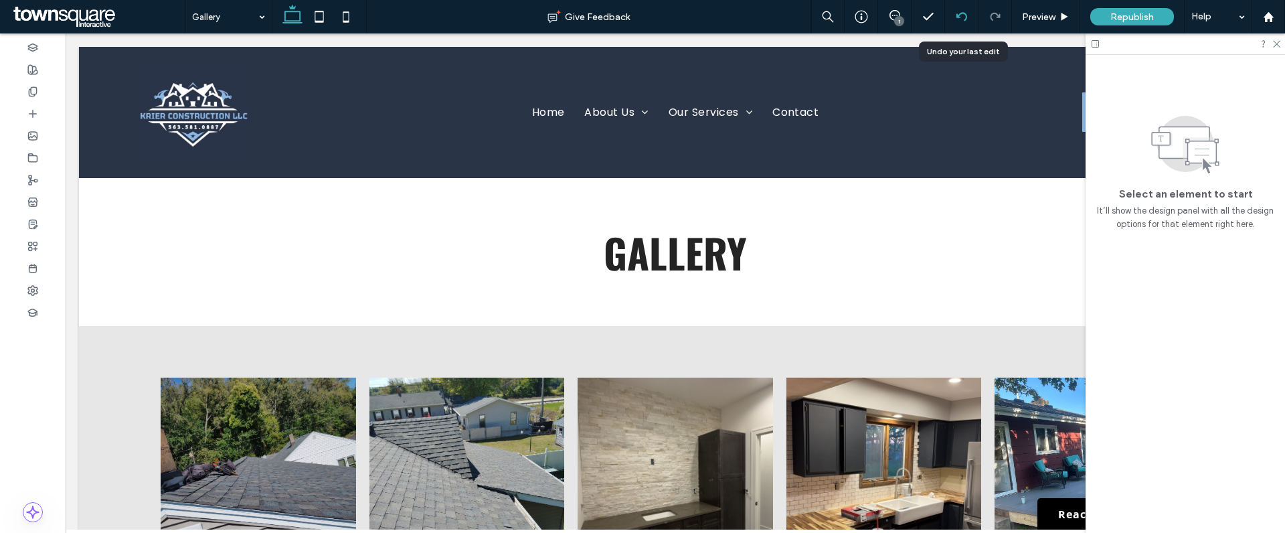
click at [969, 16] on div at bounding box center [961, 16] width 33 height 11
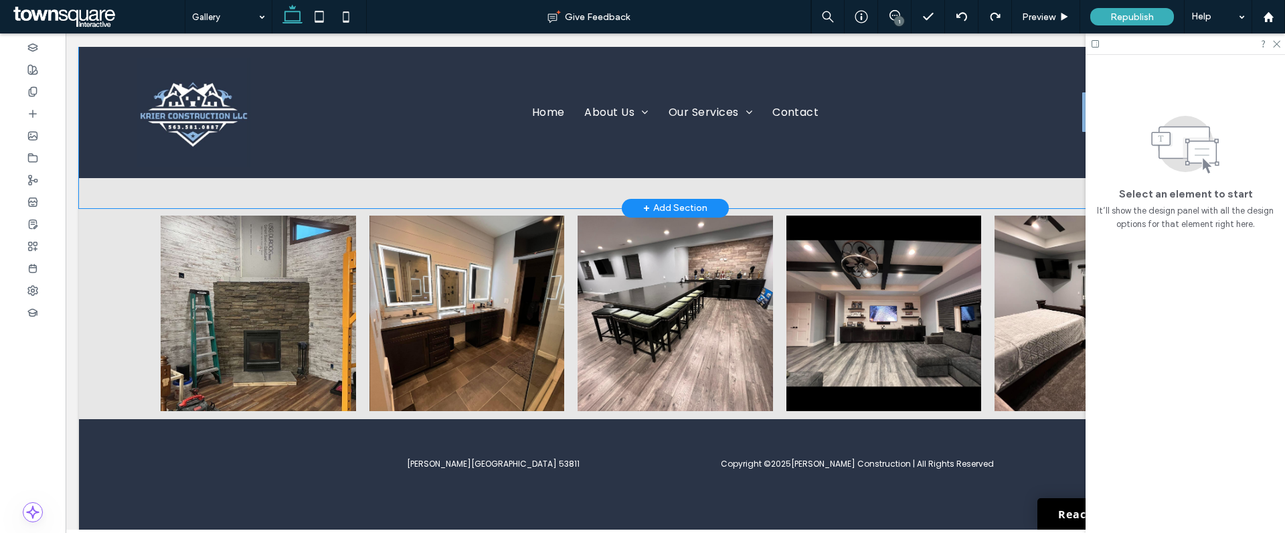
scroll to position [287, 0]
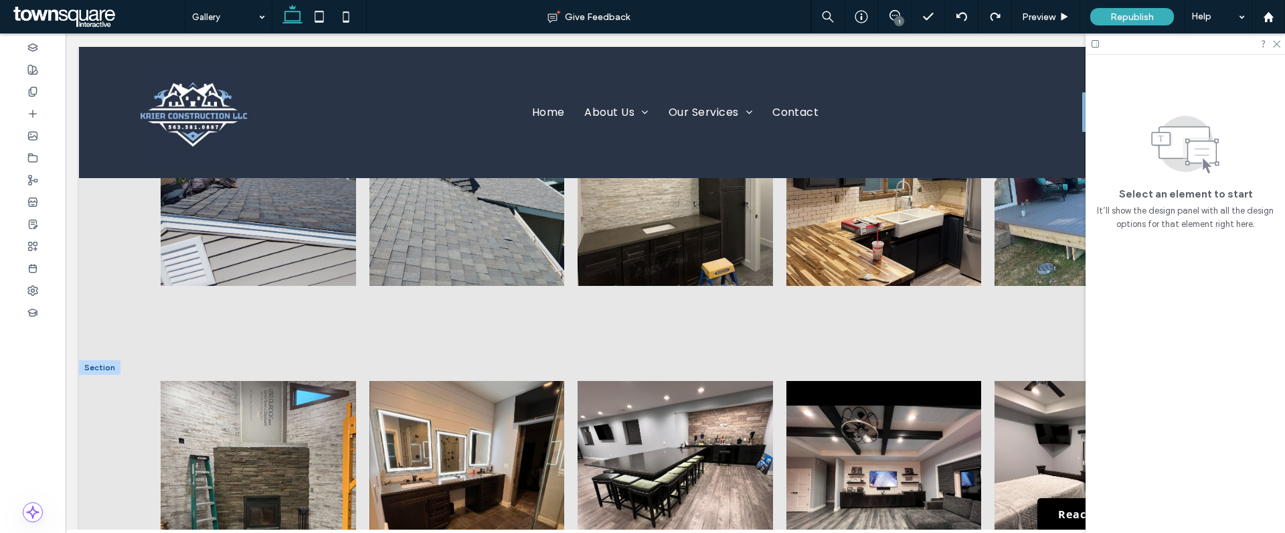
click at [106, 368] on div at bounding box center [99, 367] width 41 height 15
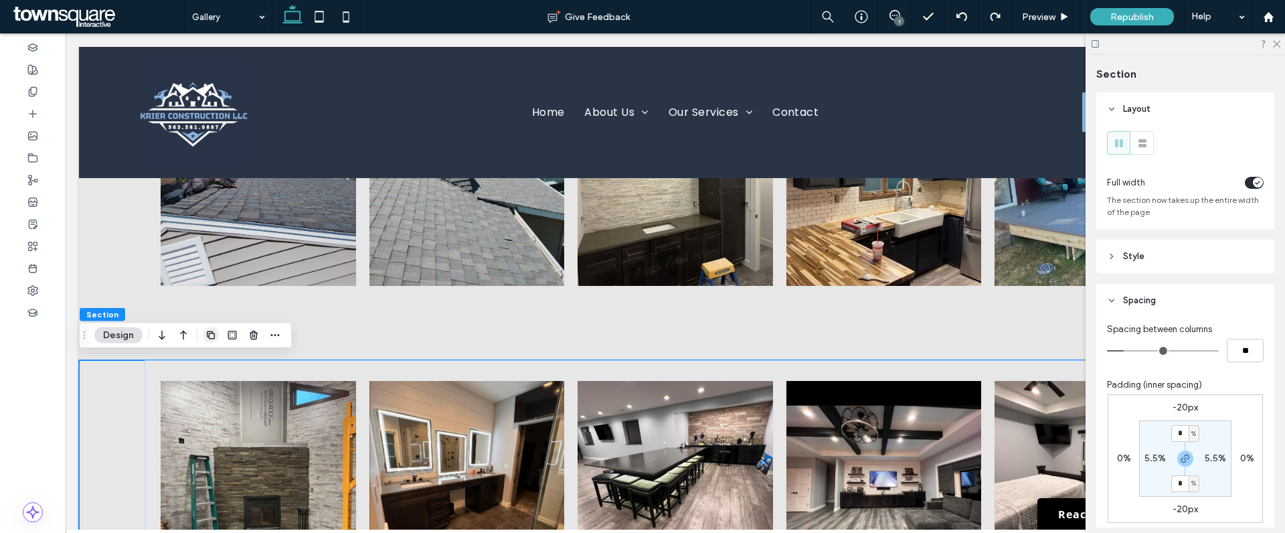
click at [215, 335] on icon "button" at bounding box center [210, 335] width 11 height 11
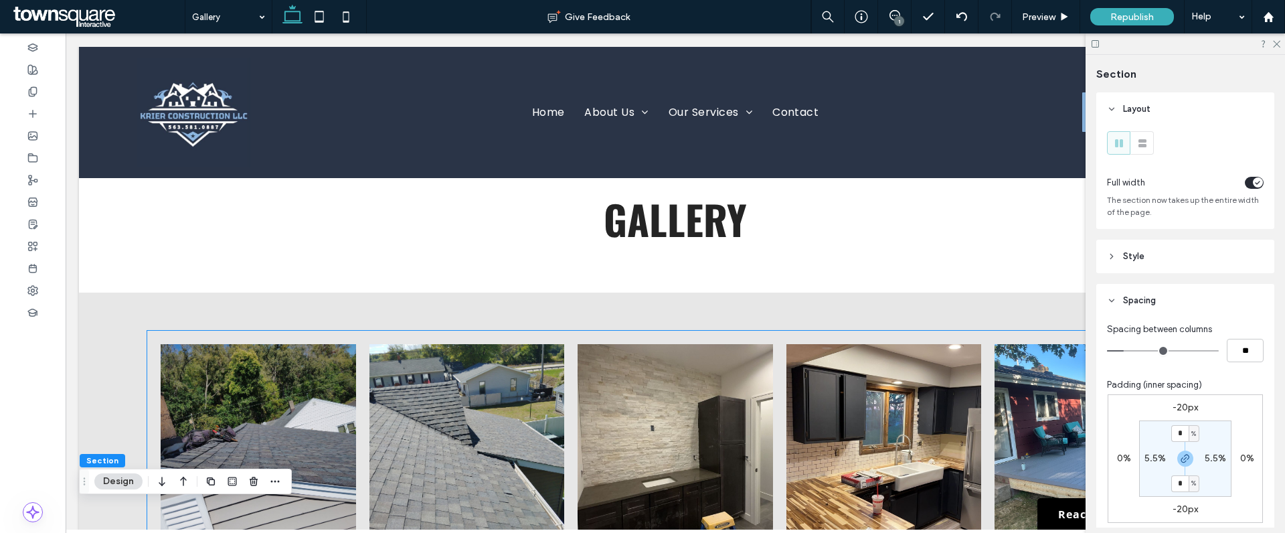
scroll to position [31, 0]
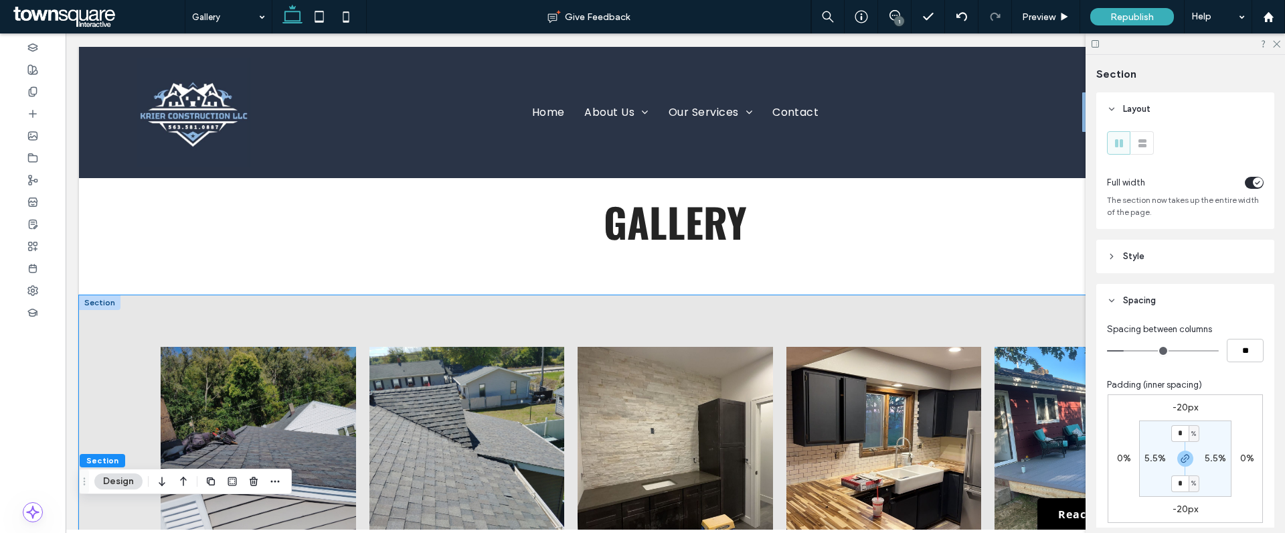
click at [744, 319] on div "Button Button Button Button Button View more" at bounding box center [675, 462] width 1193 height 335
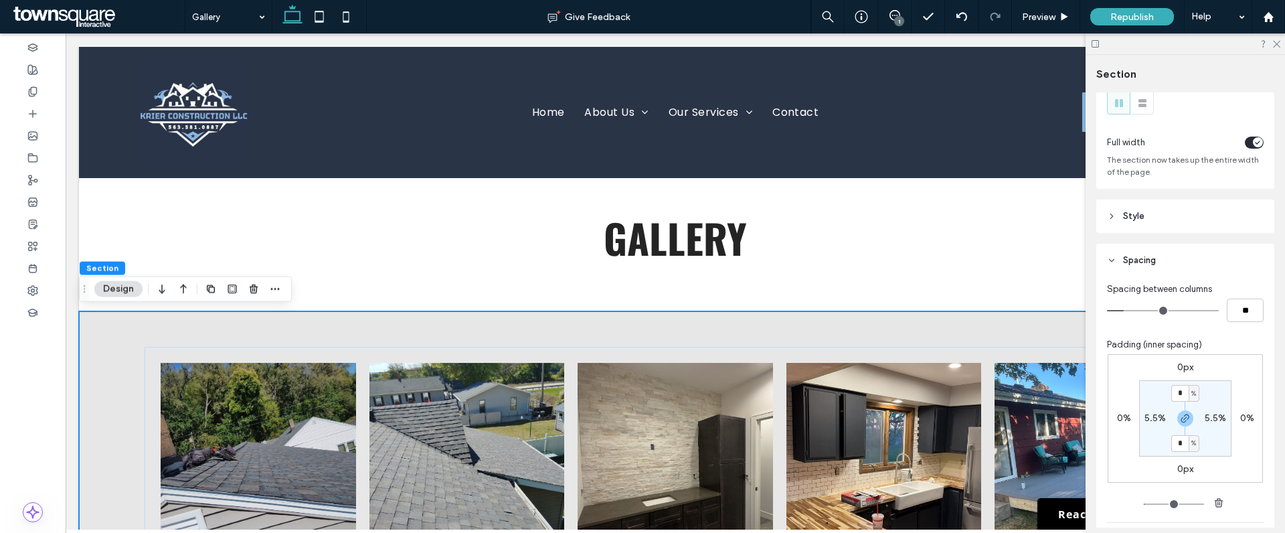
scroll to position [41, 0]
click at [1178, 469] on label "0px" at bounding box center [1185, 467] width 16 height 11
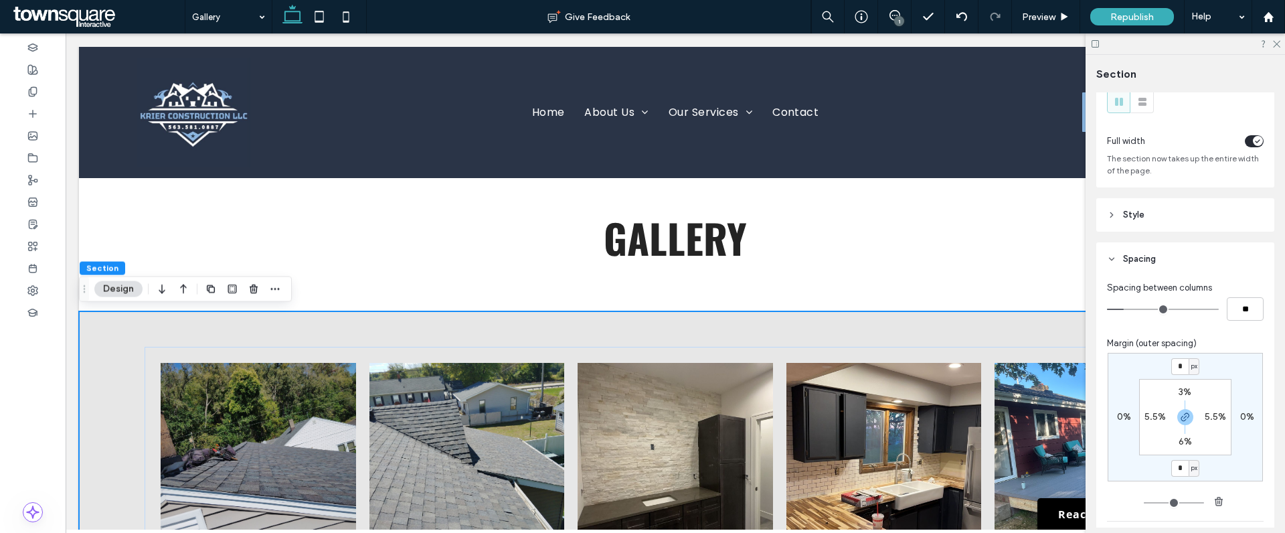
drag, startPoint x: 1179, startPoint y: 469, endPoint x: 1168, endPoint y: 471, distance: 11.6
click at [1171, 471] on input "*" at bounding box center [1179, 468] width 17 height 17
type input "**"
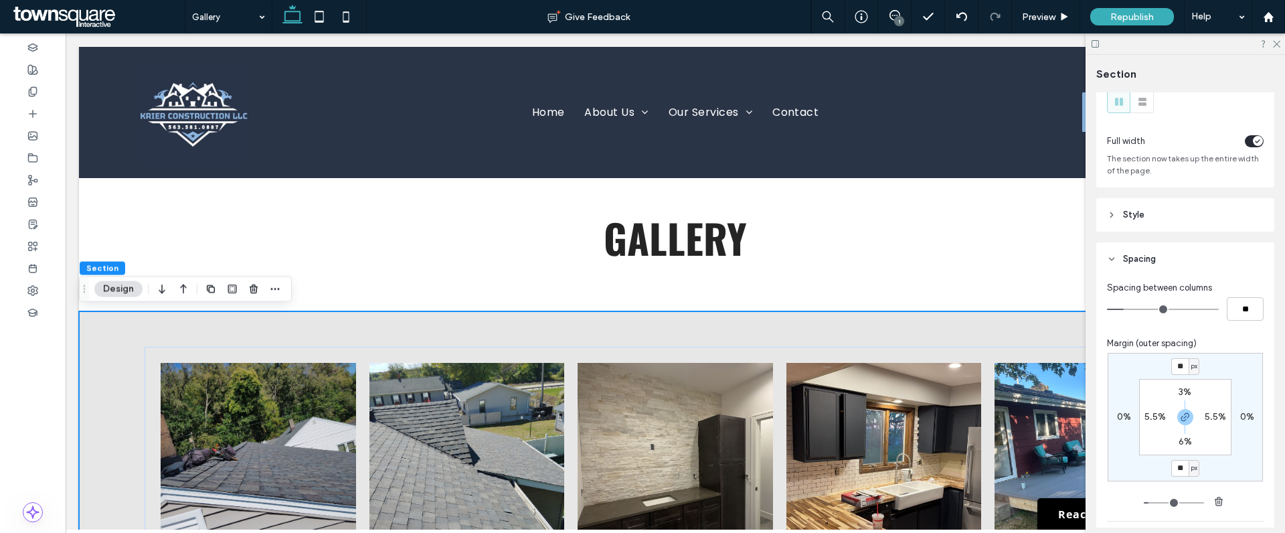
type input "**"
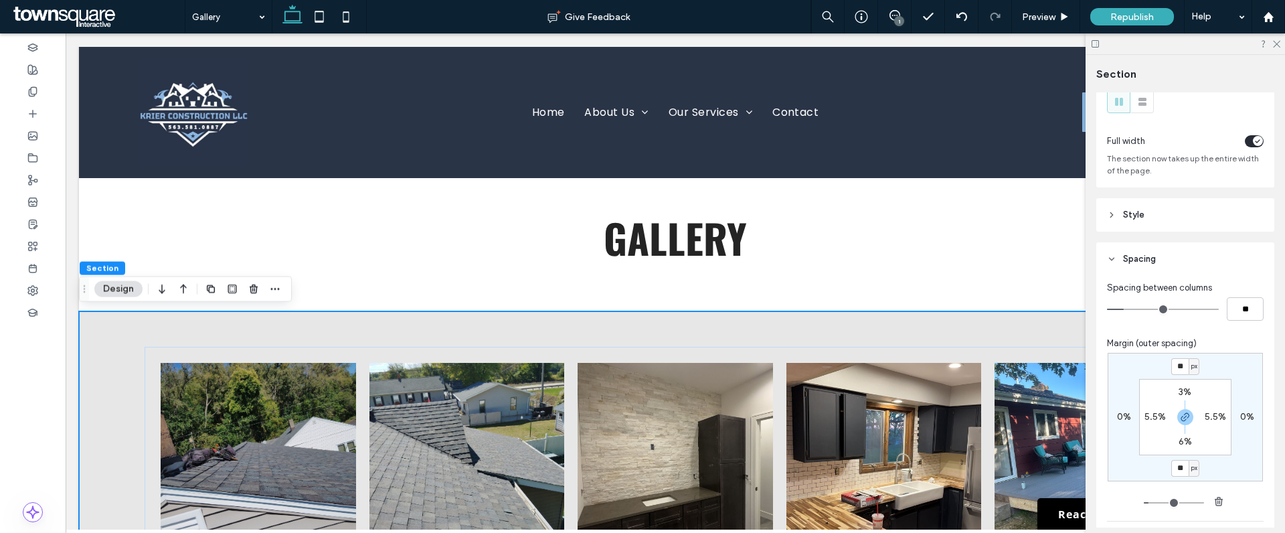
type input "**"
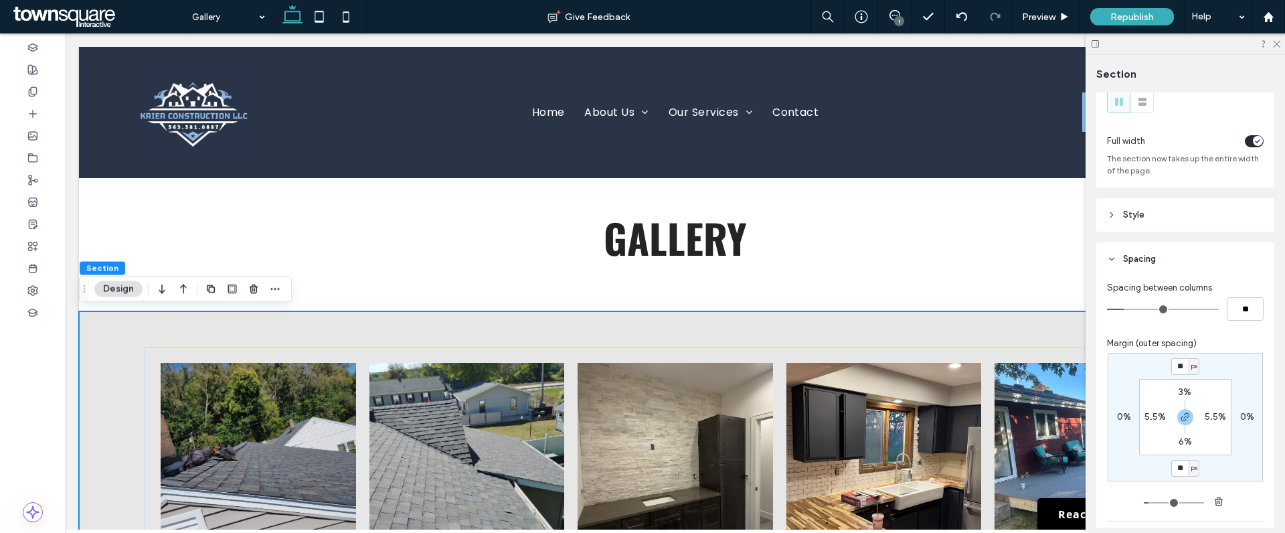
type input "**"
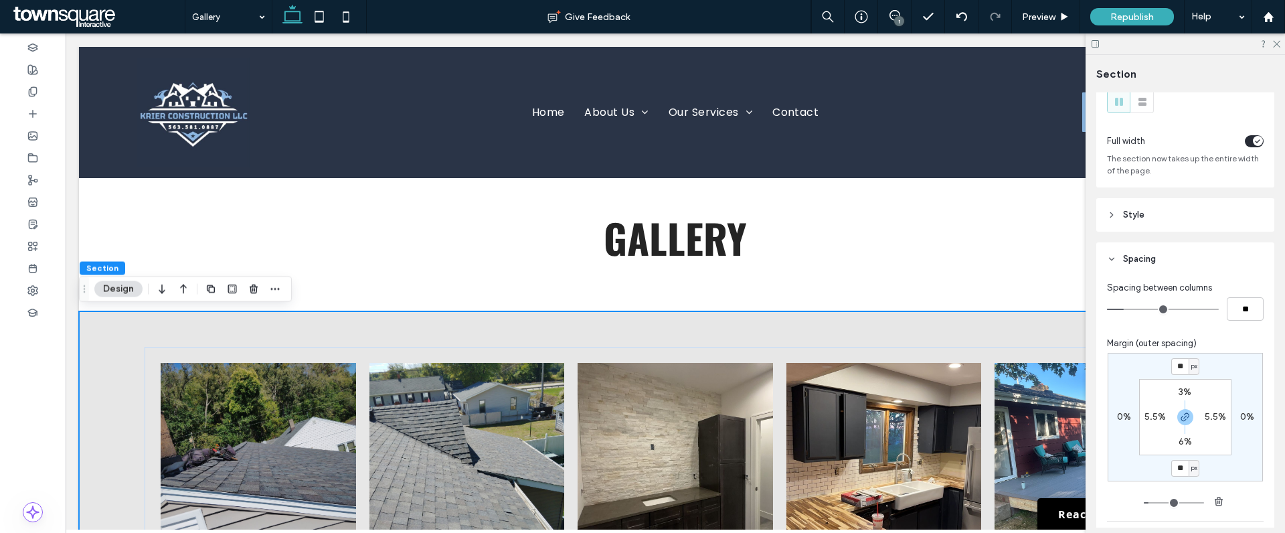
type input "**"
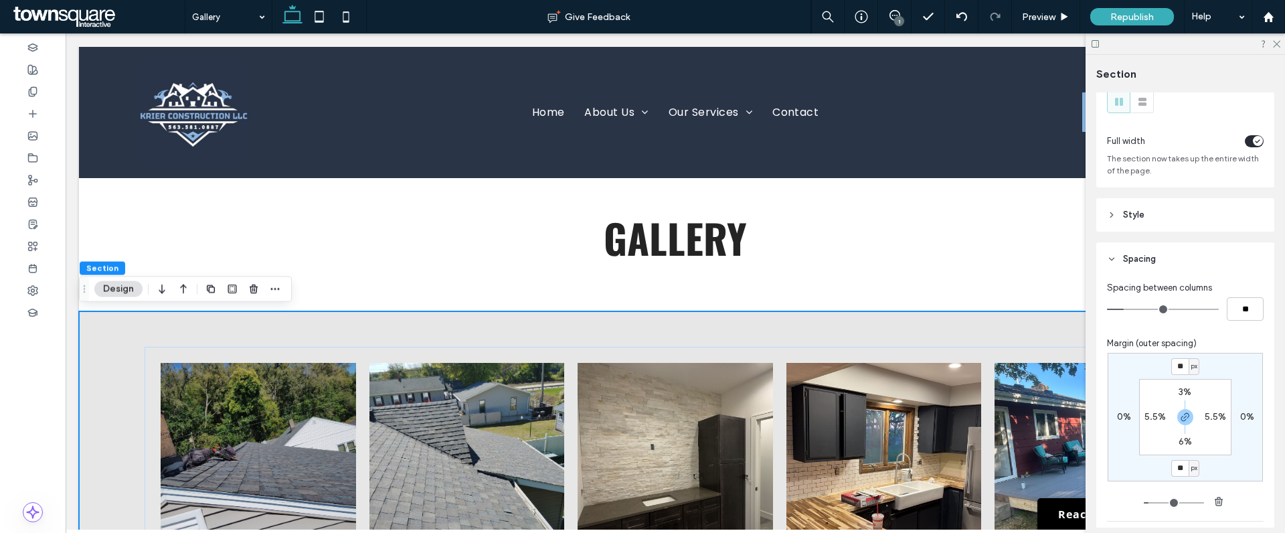
type input "**"
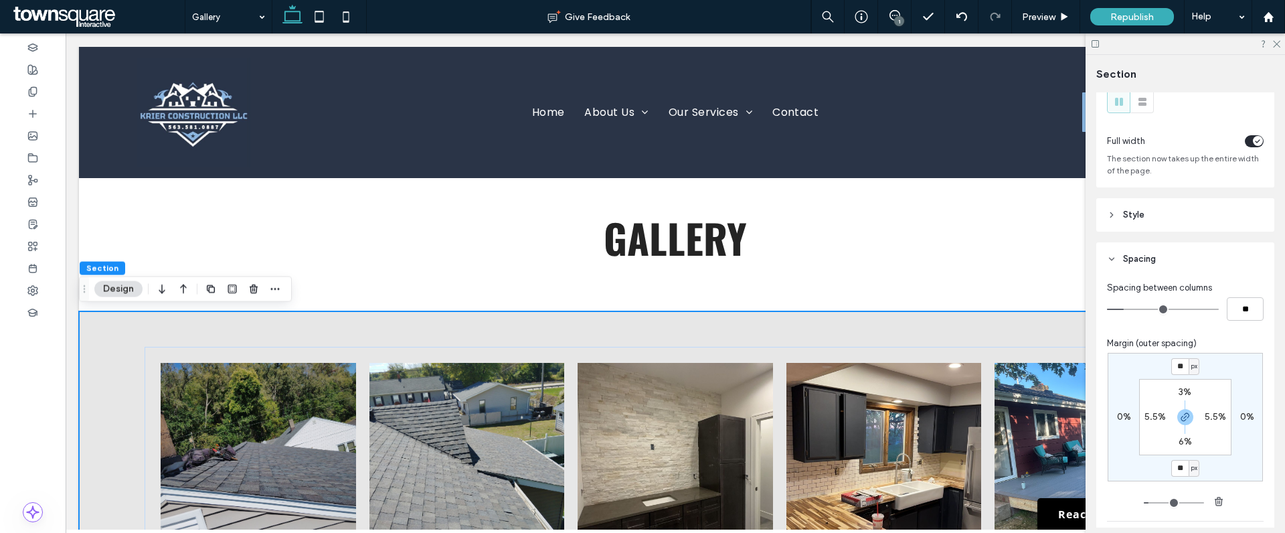
type input "**"
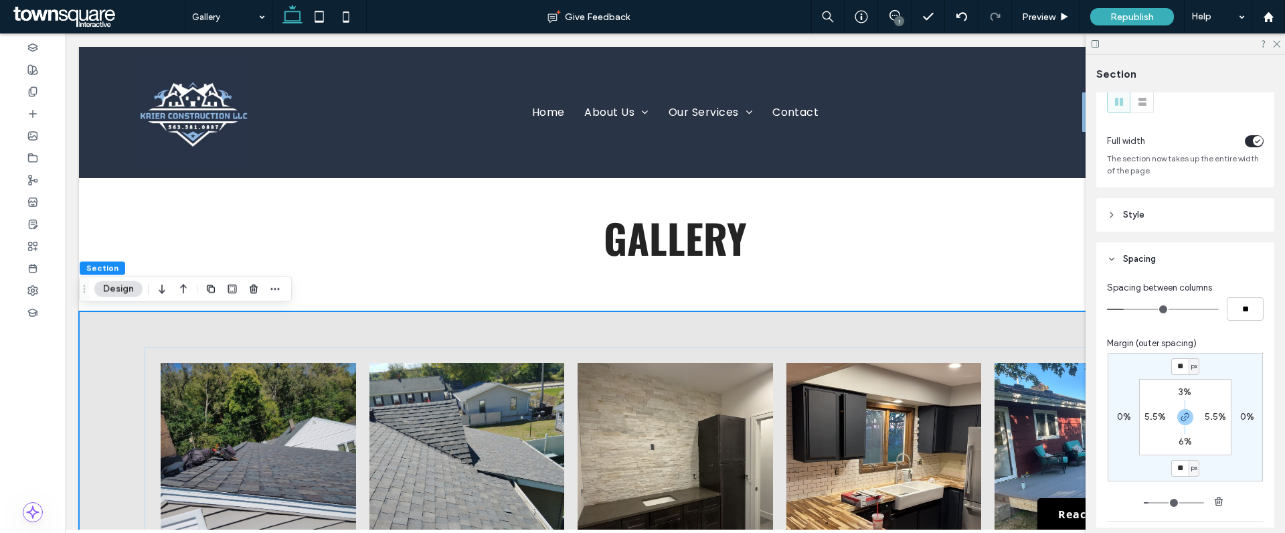
type input "**"
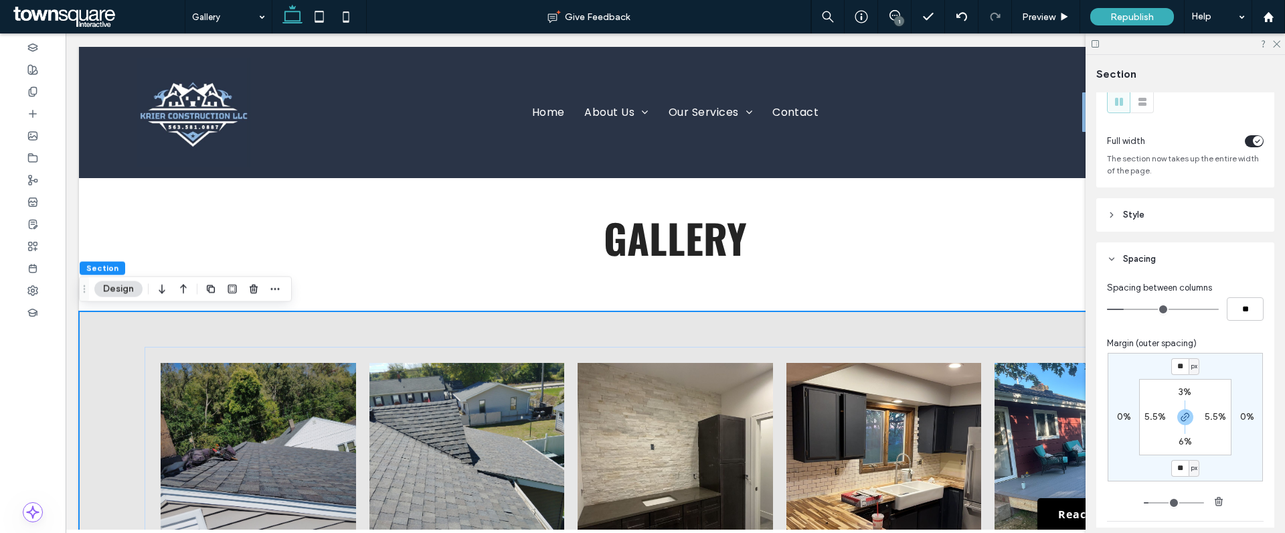
type input "**"
click at [1154, 502] on input "range" at bounding box center [1174, 502] width 60 height 1
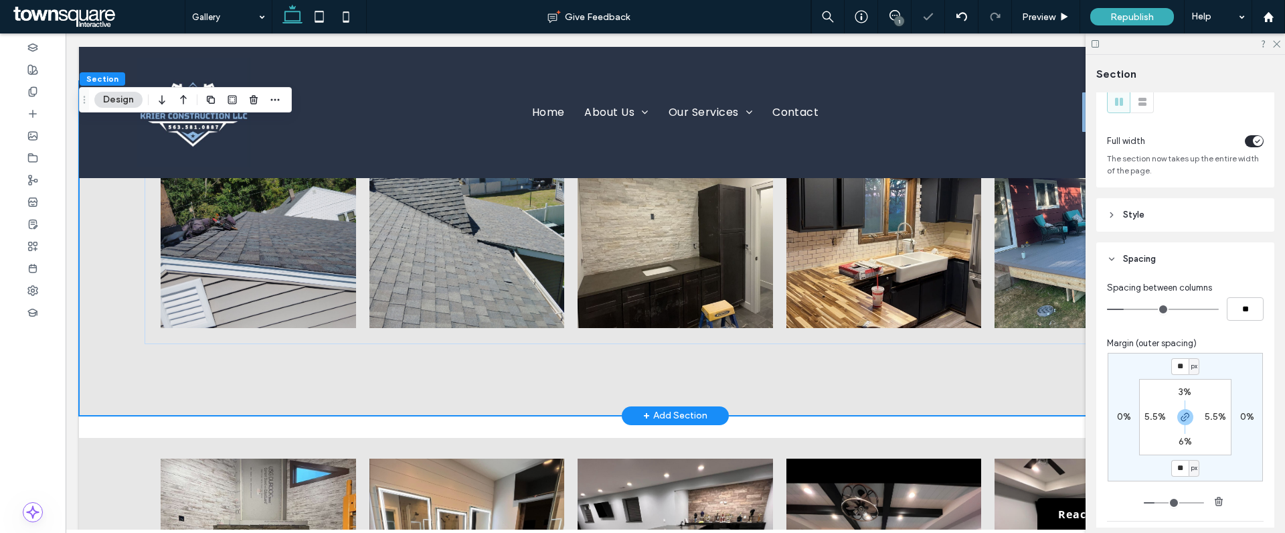
scroll to position [33, 0]
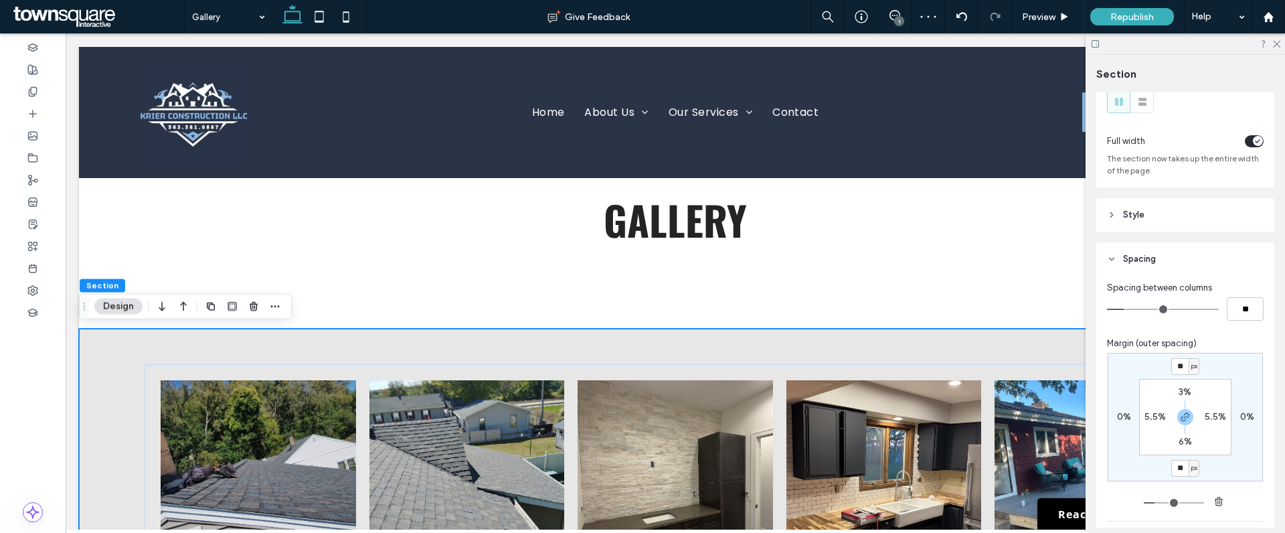
type input "**"
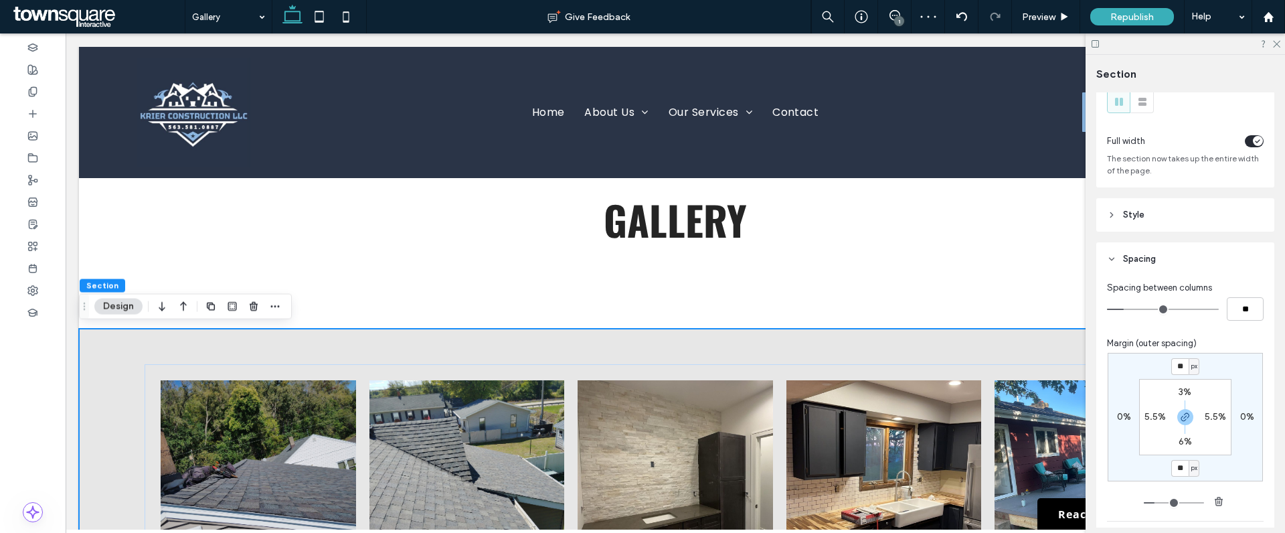
type input "**"
type input "*"
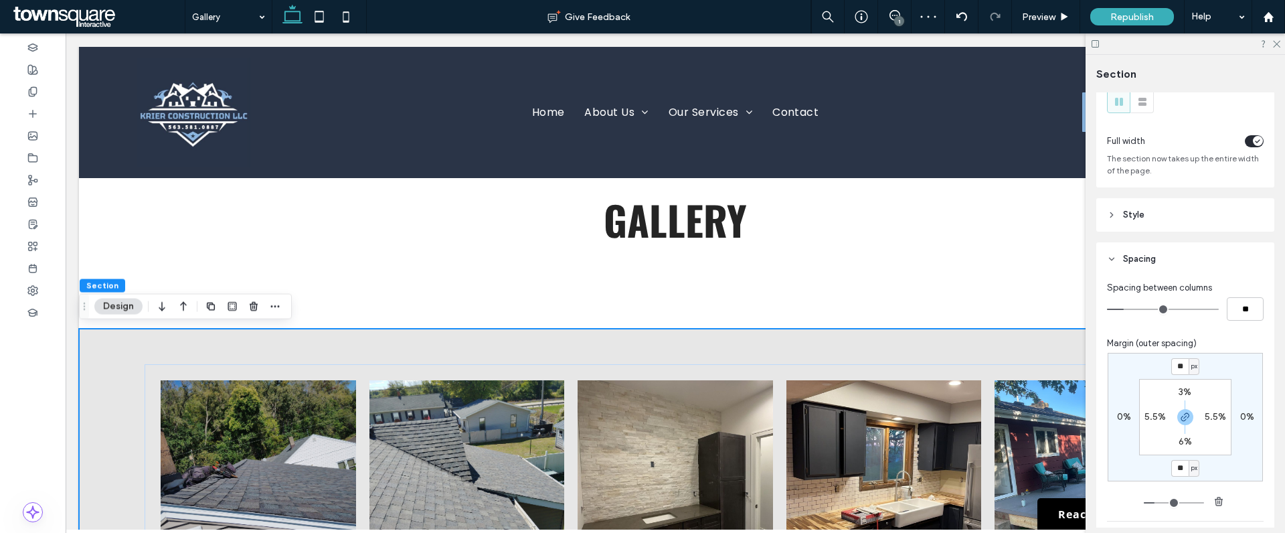
type input "*"
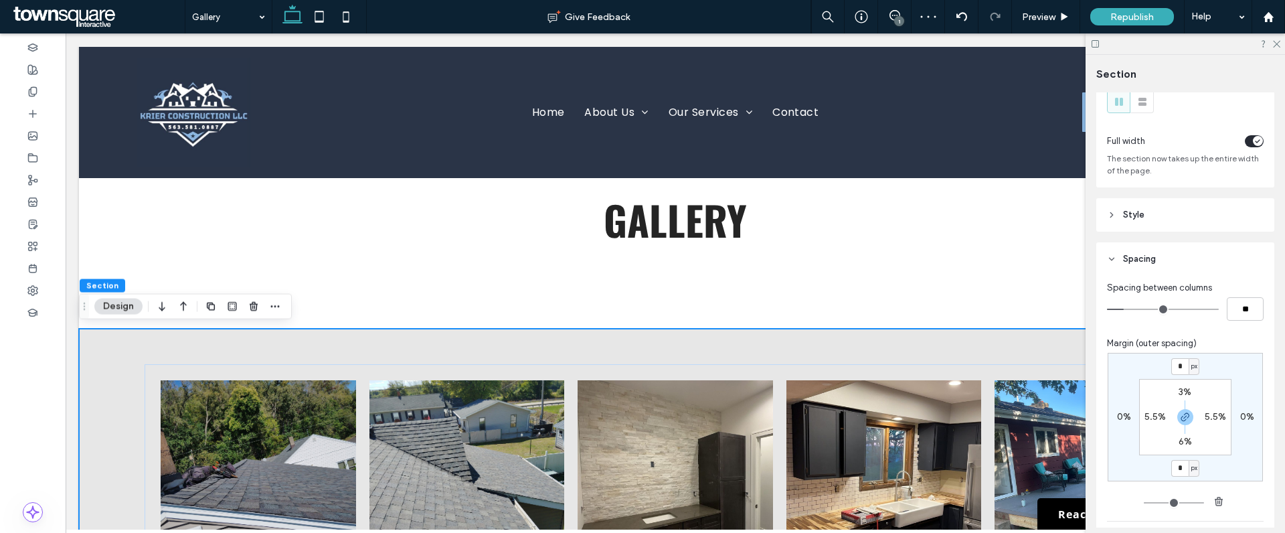
drag, startPoint x: 1148, startPoint y: 503, endPoint x: 1163, endPoint y: 487, distance: 22.3
type input "*"
click at [1144, 503] on input "range" at bounding box center [1174, 502] width 60 height 1
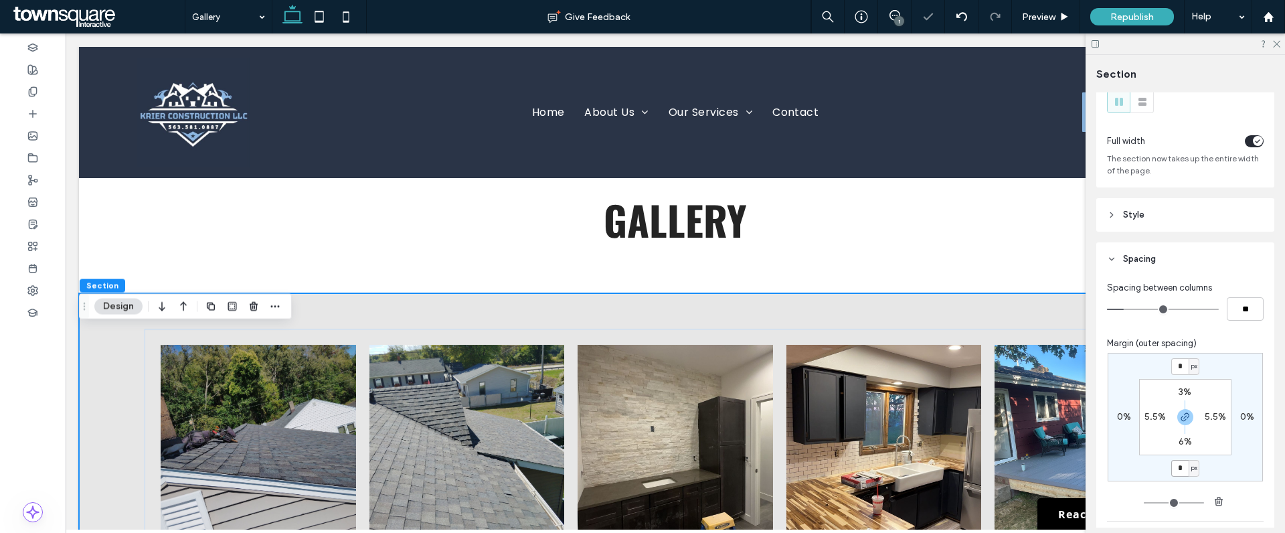
drag, startPoint x: 1179, startPoint y: 469, endPoint x: 1163, endPoint y: 471, distance: 16.3
click at [1165, 470] on div "* px 0% * px 0% 3% 5.5% 6% 5.5%" at bounding box center [1185, 417] width 155 height 129
type input "***"
type input "*"
type input "***"
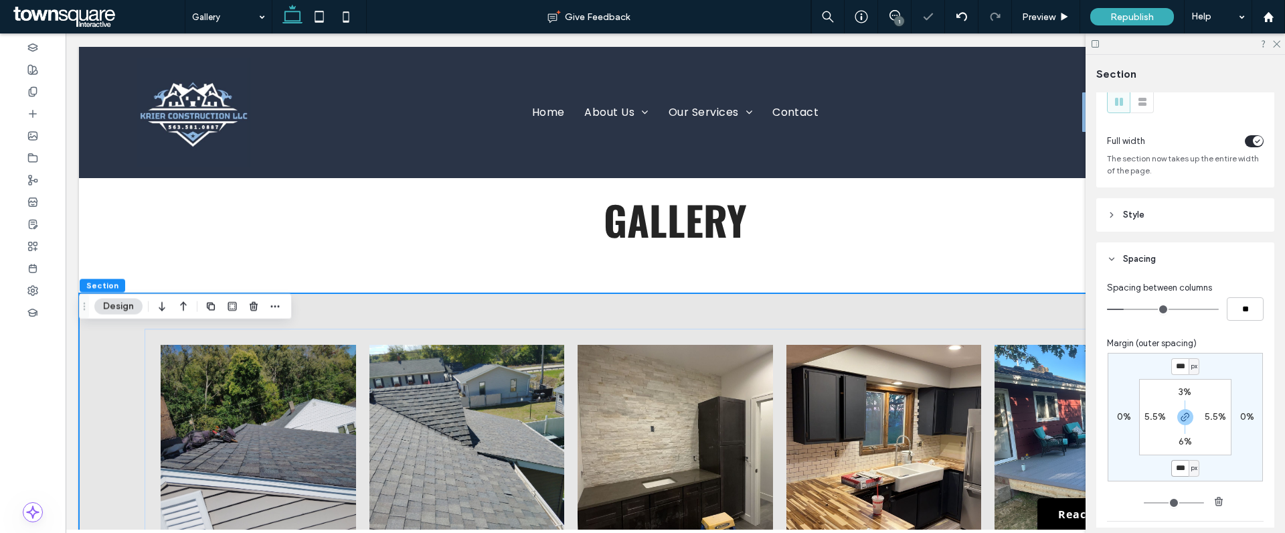
type input "*"
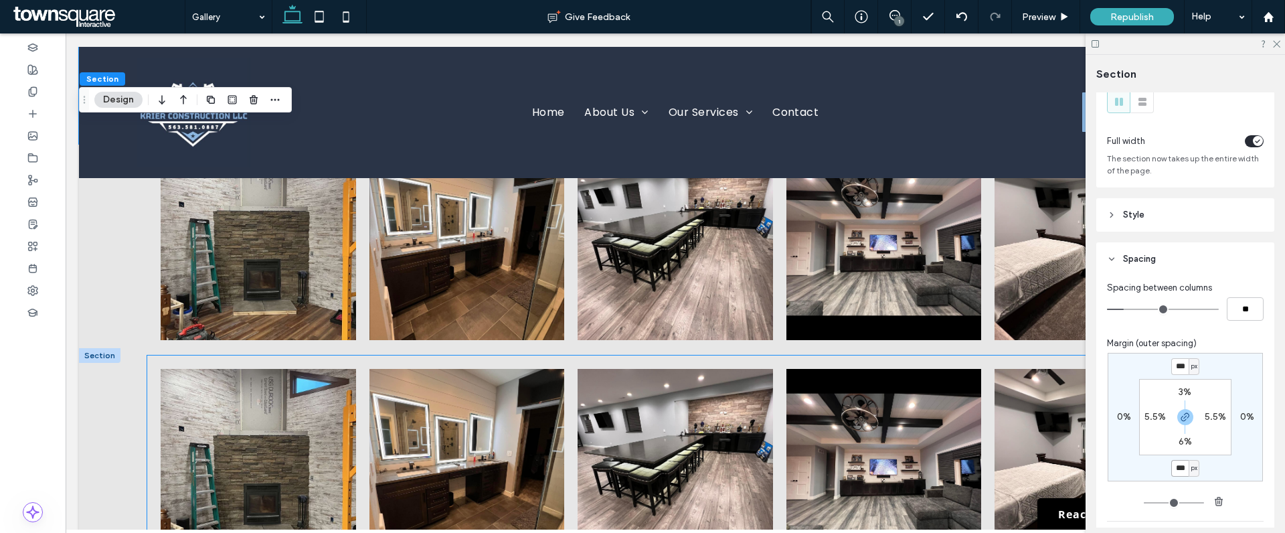
scroll to position [497, 0]
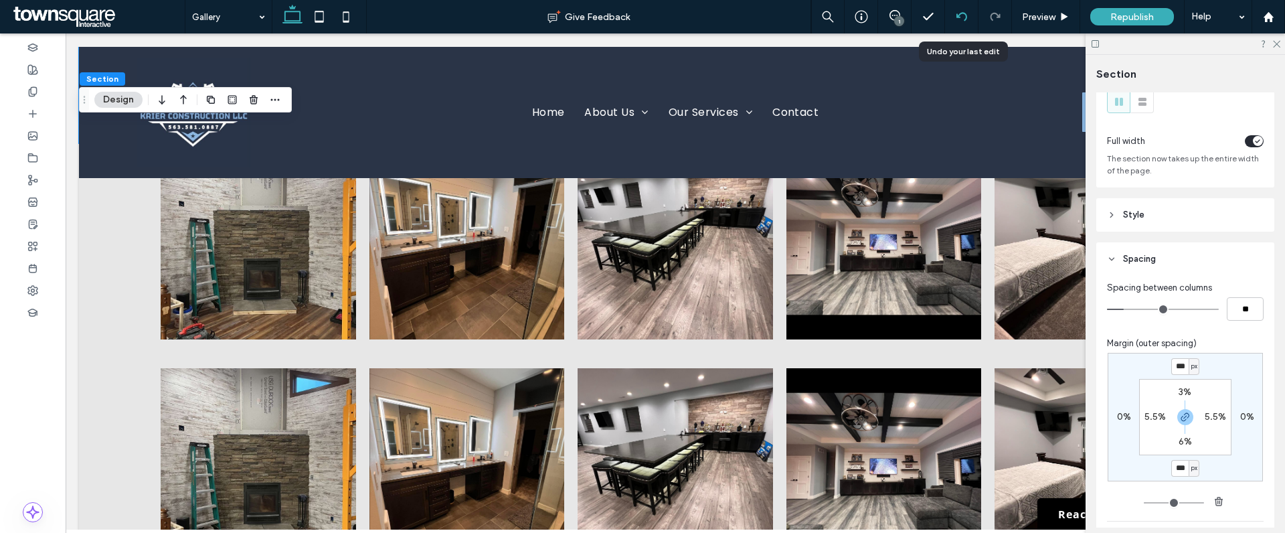
click at [963, 11] on icon at bounding box center [961, 16] width 11 height 11
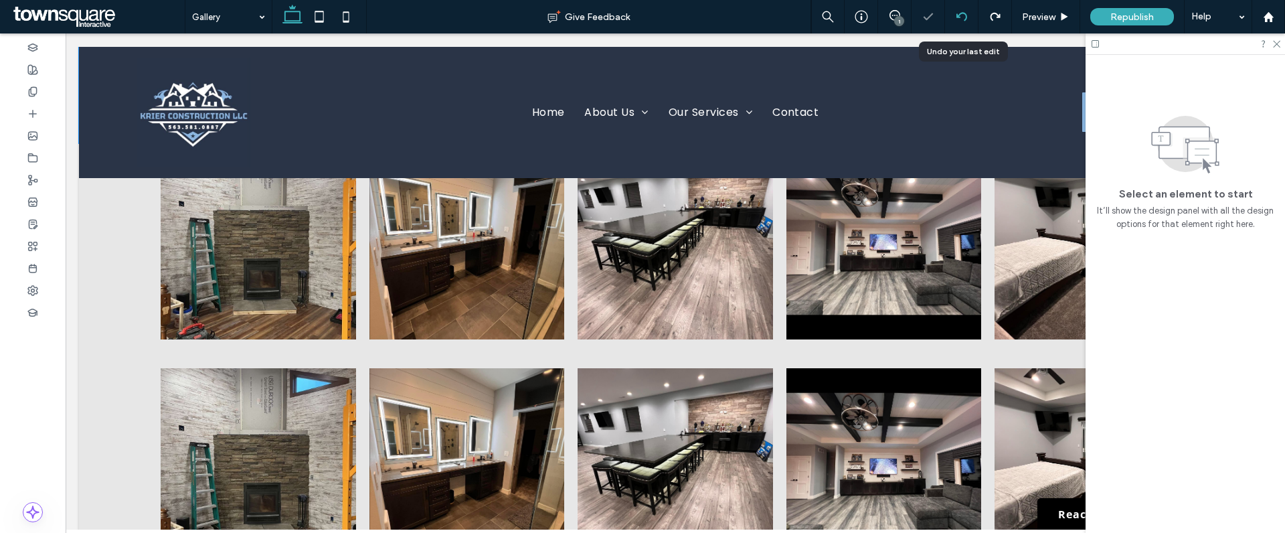
click at [963, 11] on icon at bounding box center [961, 16] width 11 height 11
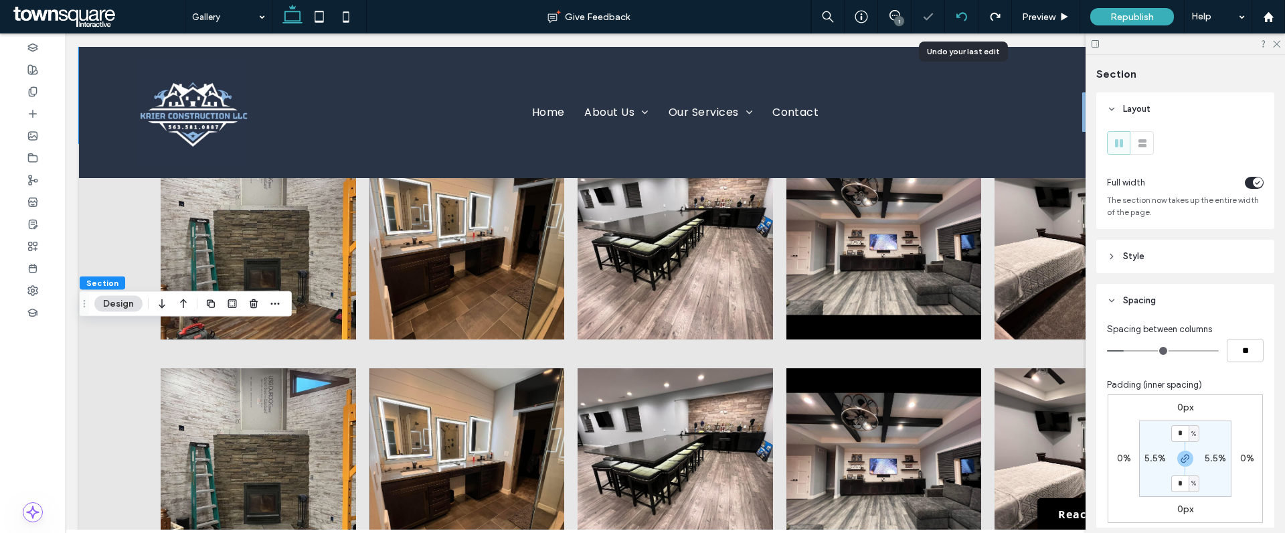
click at [963, 11] on icon at bounding box center [961, 16] width 11 height 11
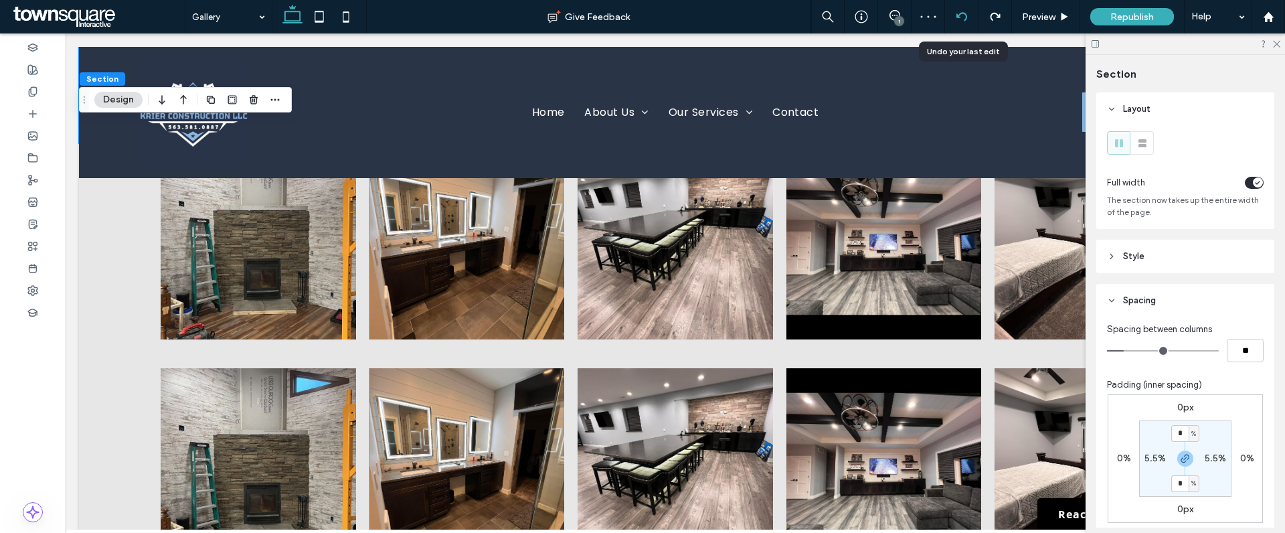
click at [959, 13] on icon at bounding box center [961, 16] width 11 height 11
click at [961, 14] on icon at bounding box center [961, 16] width 11 height 11
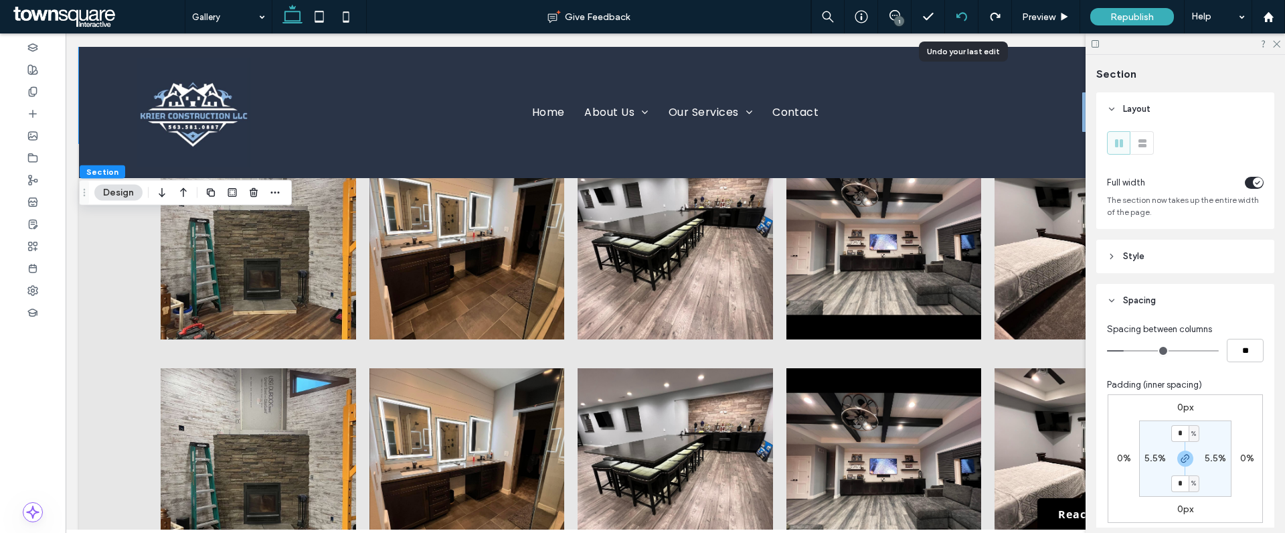
click at [965, 15] on use at bounding box center [961, 16] width 11 height 9
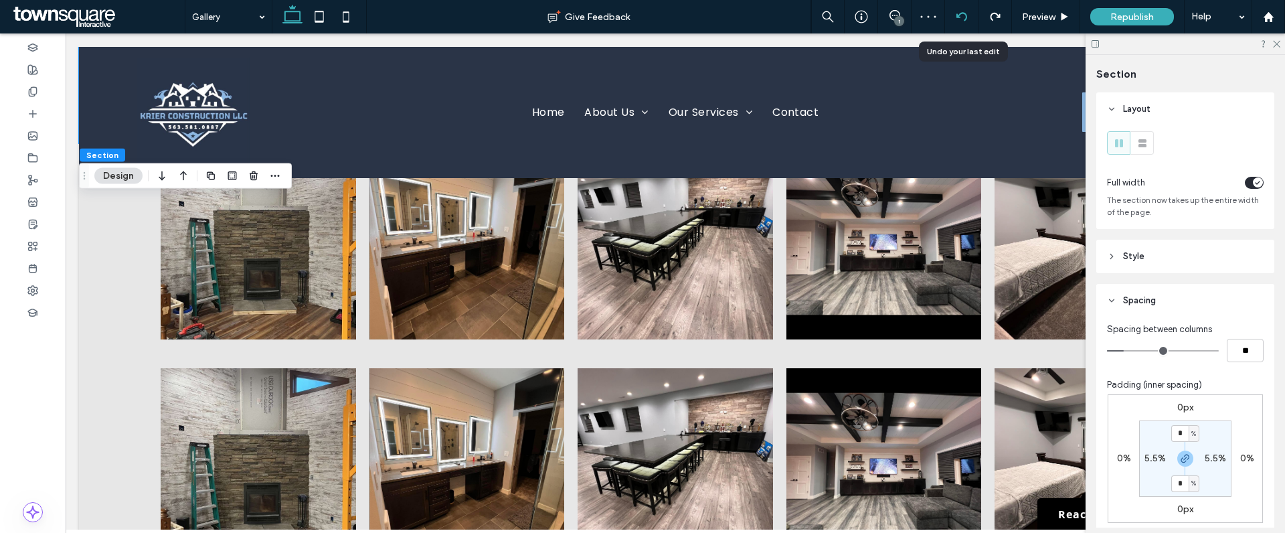
click at [965, 11] on icon at bounding box center [961, 16] width 11 height 11
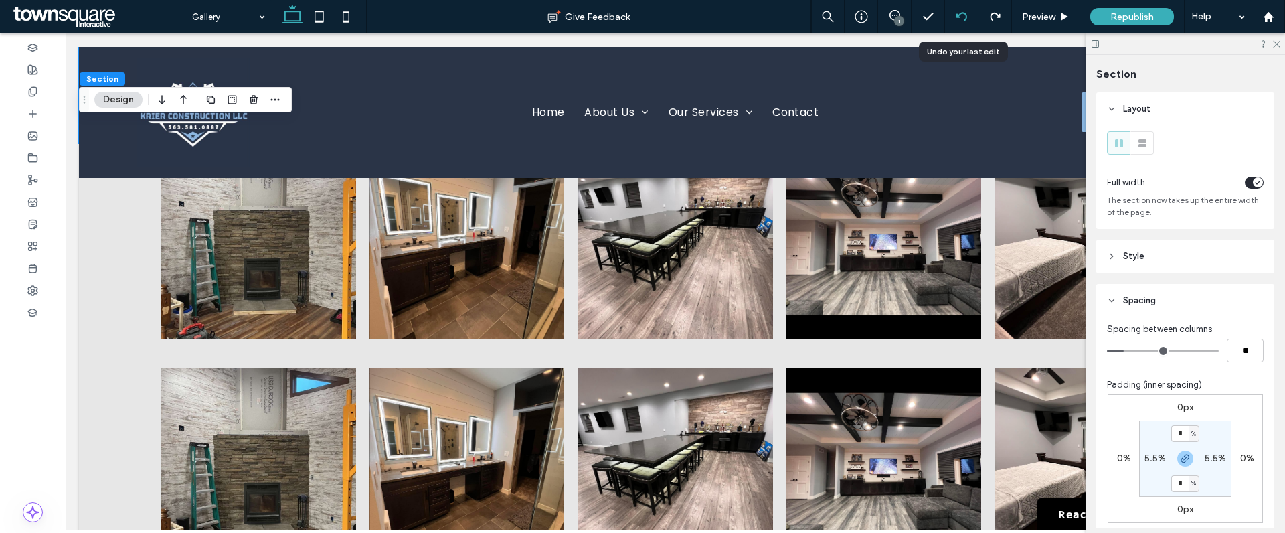
click at [963, 14] on icon at bounding box center [961, 16] width 11 height 11
click at [962, 13] on icon at bounding box center [961, 16] width 11 height 11
click at [1277, 46] on icon at bounding box center [1276, 43] width 9 height 9
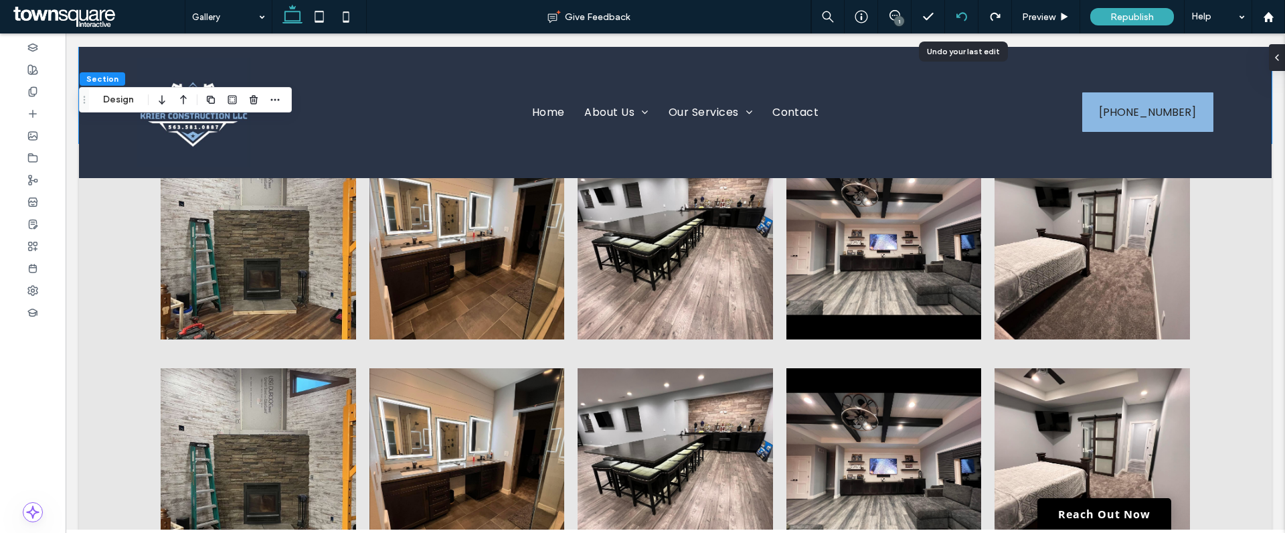
click at [967, 12] on icon at bounding box center [961, 16] width 11 height 11
click at [963, 13] on use at bounding box center [961, 16] width 11 height 9
click at [963, 17] on icon at bounding box center [961, 16] width 11 height 11
click at [962, 15] on icon at bounding box center [961, 16] width 11 height 11
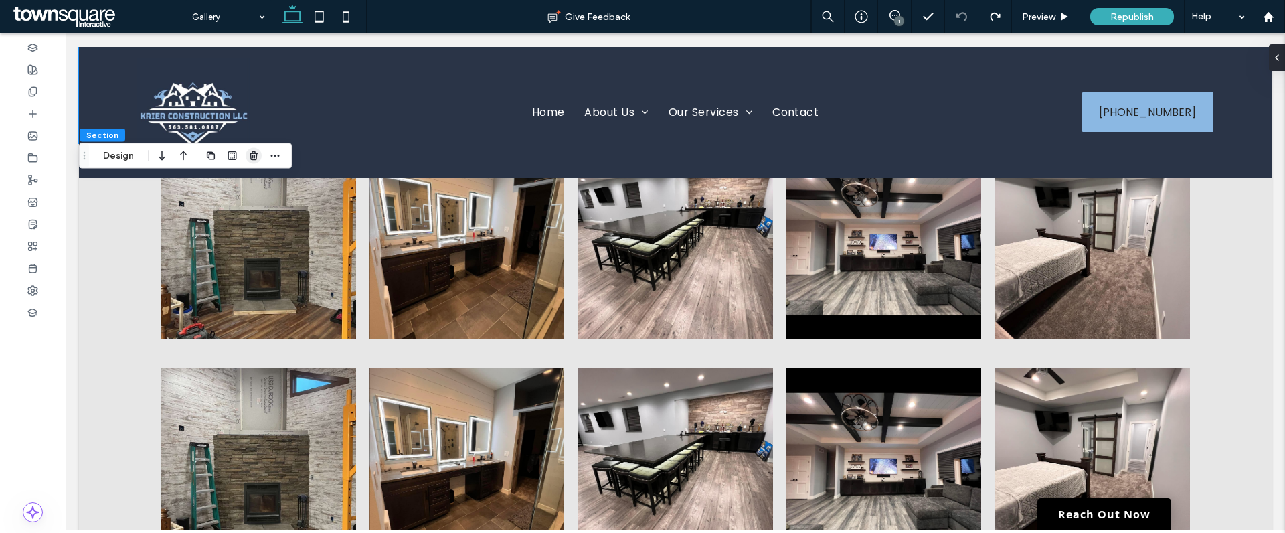
click at [250, 155] on icon "button" at bounding box center [253, 156] width 11 height 11
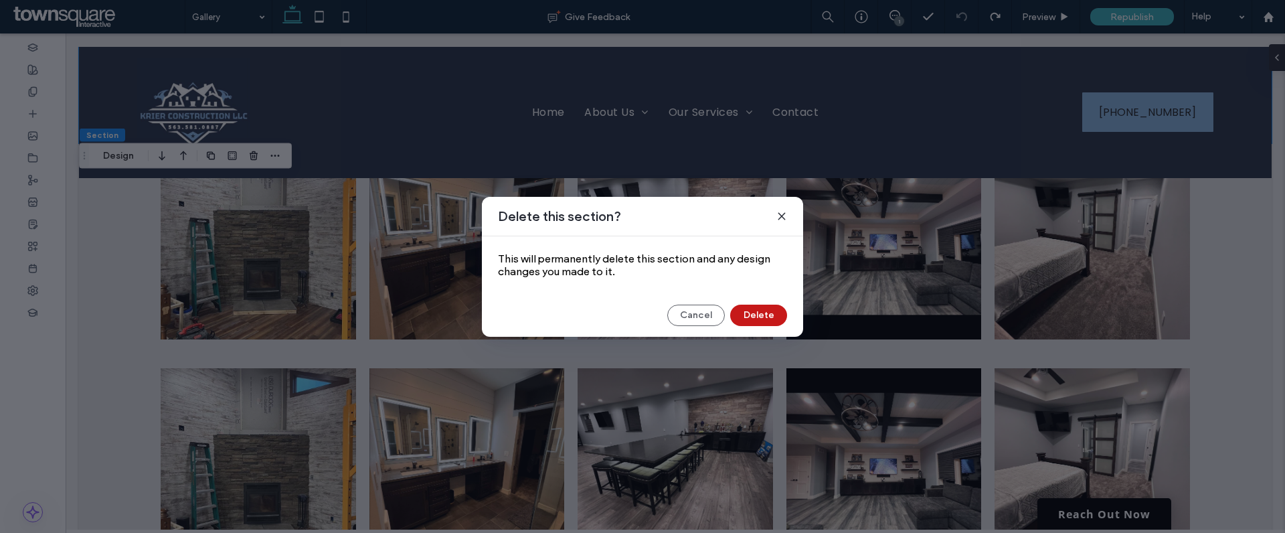
click at [744, 315] on button "Delete" at bounding box center [758, 315] width 57 height 21
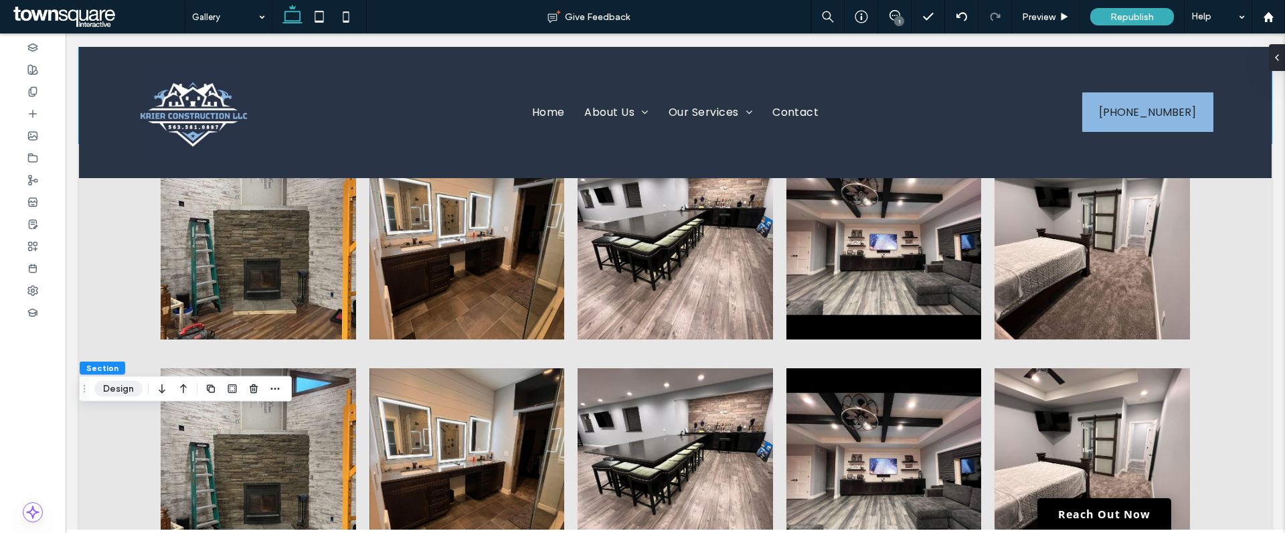
click at [124, 388] on button "Design" at bounding box center [118, 389] width 48 height 16
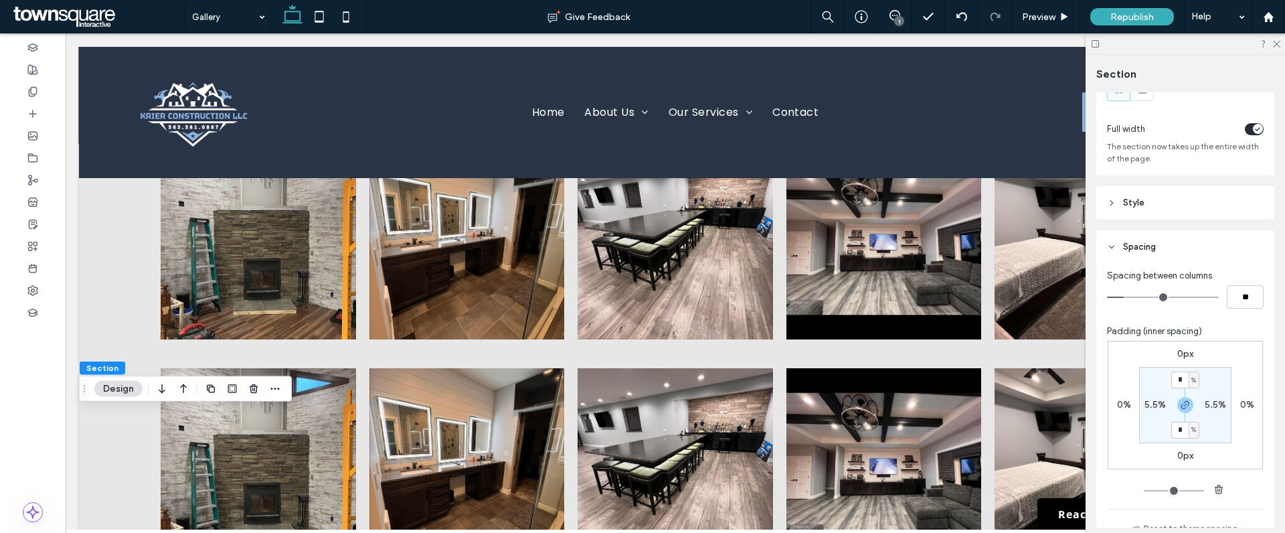
scroll to position [215, 0]
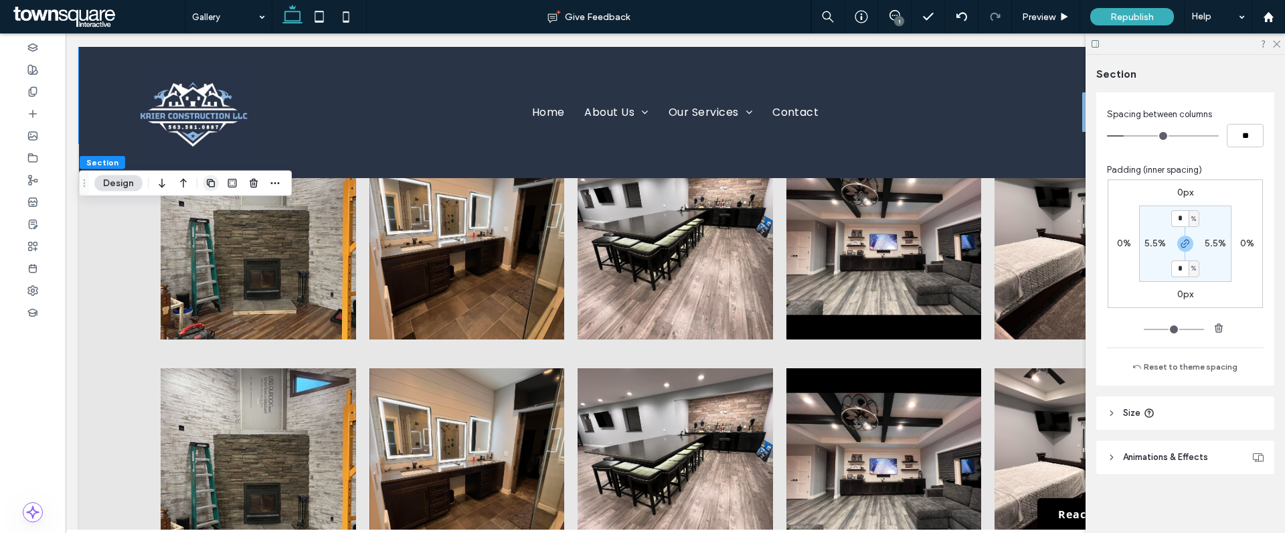
click at [210, 185] on icon "button" at bounding box center [210, 183] width 11 height 11
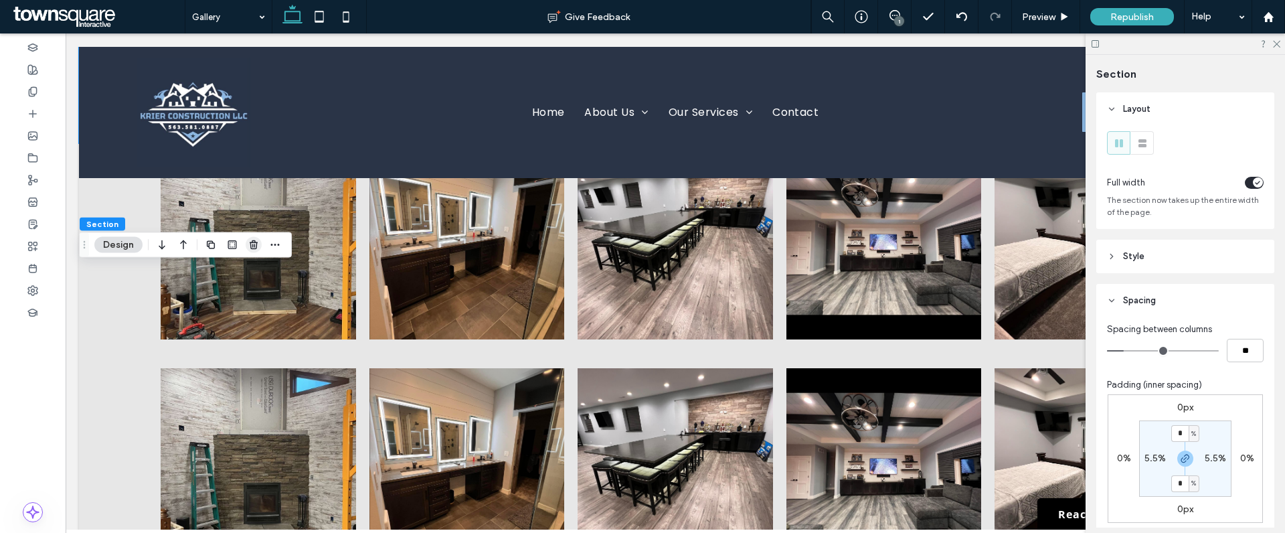
click at [260, 249] on span "button" at bounding box center [254, 245] width 16 height 16
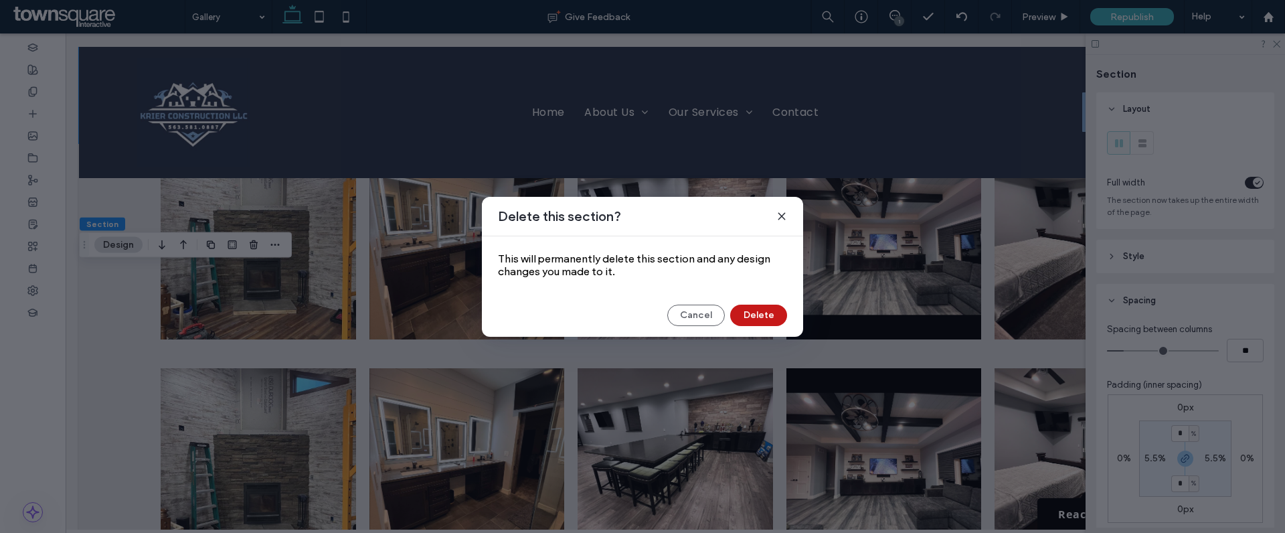
click at [750, 317] on button "Delete" at bounding box center [758, 315] width 57 height 21
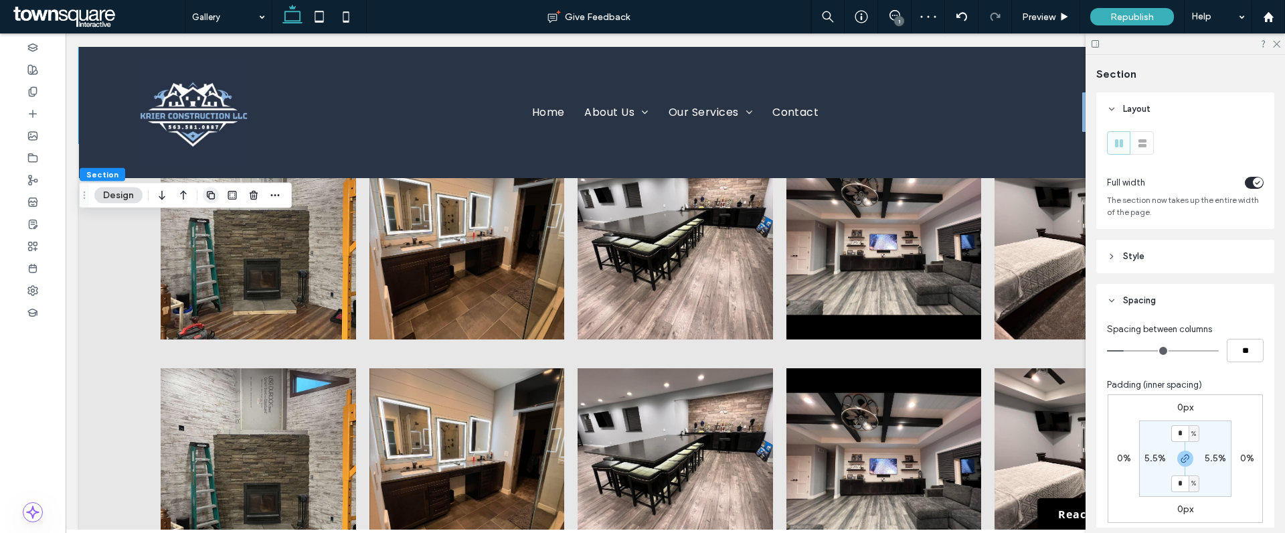
click at [212, 197] on icon "button" at bounding box center [210, 195] width 11 height 11
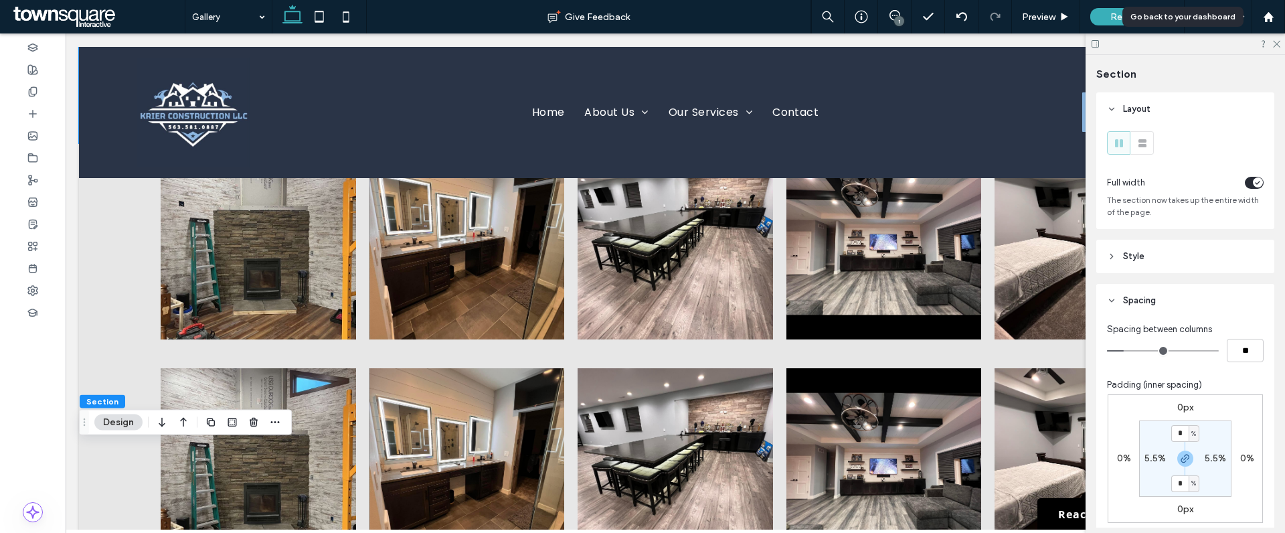
click at [1282, 45] on div at bounding box center [1185, 43] width 199 height 21
click at [1277, 40] on icon at bounding box center [1276, 43] width 9 height 9
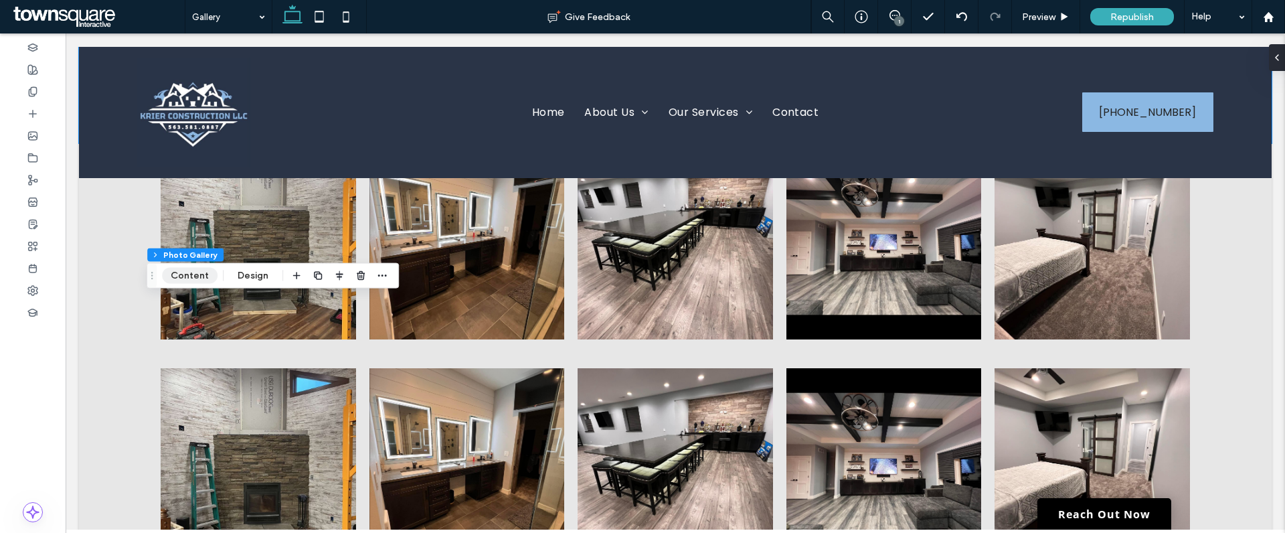
click at [185, 278] on button "Content" at bounding box center [190, 276] width 56 height 16
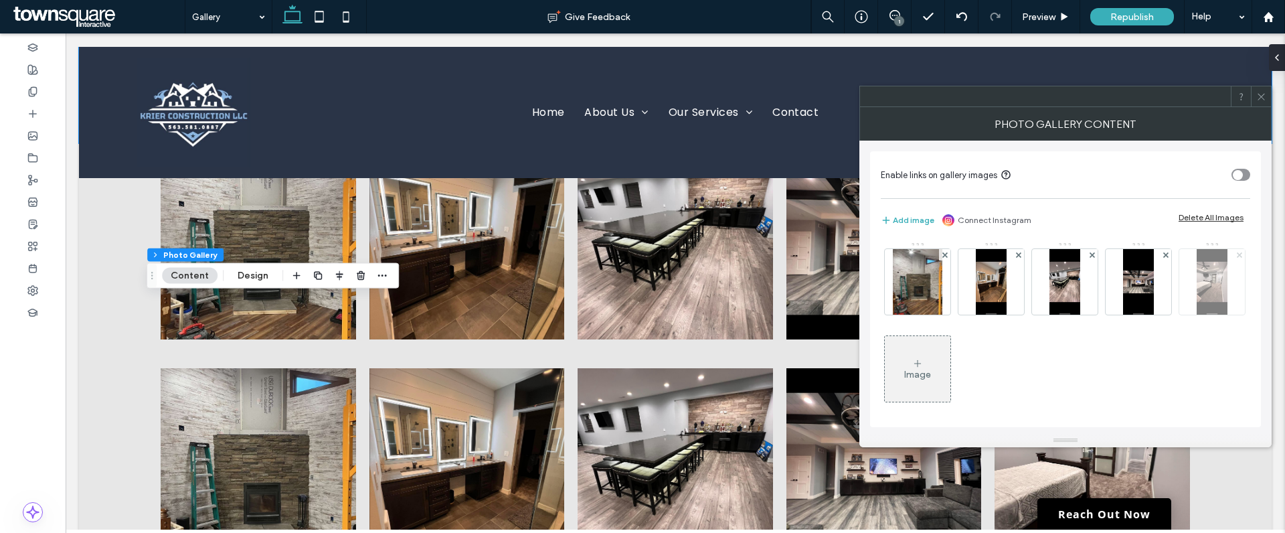
click at [1237, 258] on icon at bounding box center [1239, 254] width 5 height 5
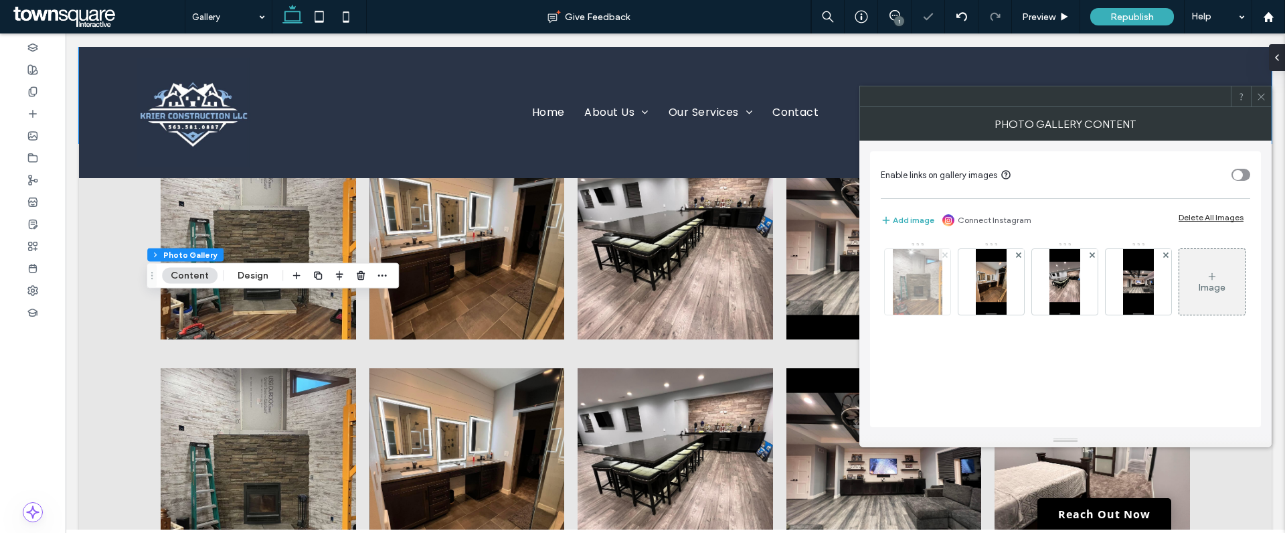
click at [944, 254] on use at bounding box center [944, 254] width 5 height 5
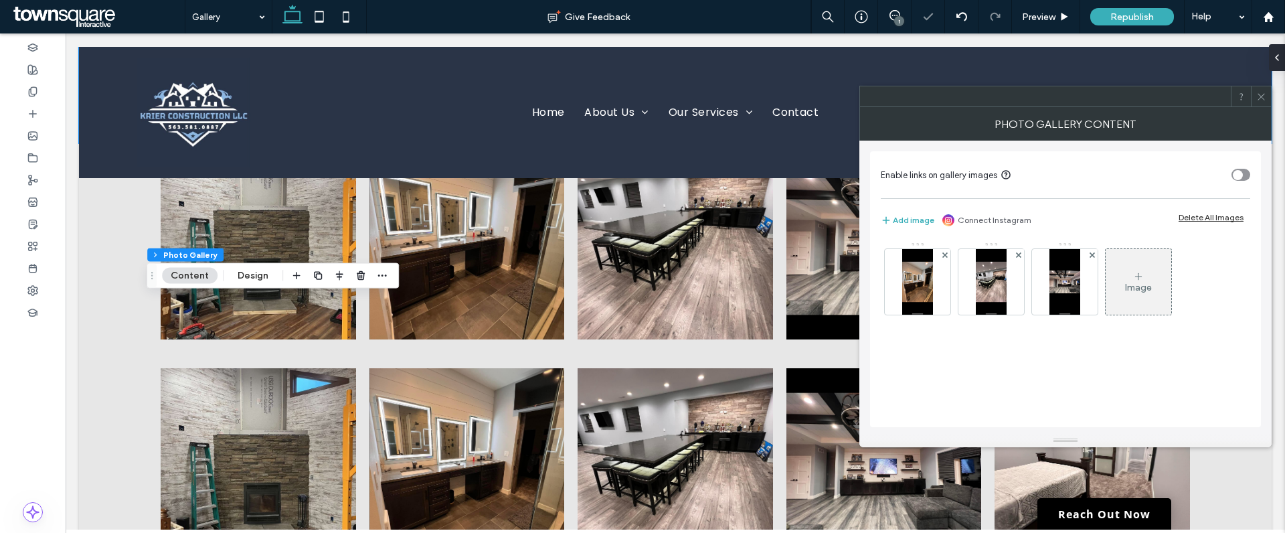
click at [944, 254] on use at bounding box center [944, 254] width 5 height 5
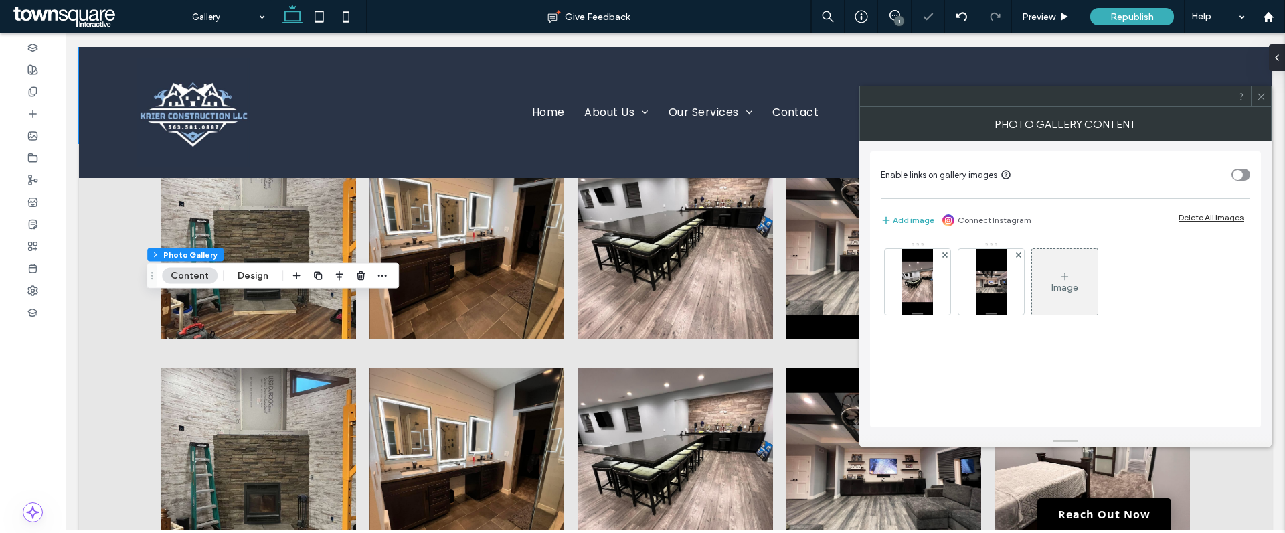
click at [944, 254] on use at bounding box center [944, 254] width 5 height 5
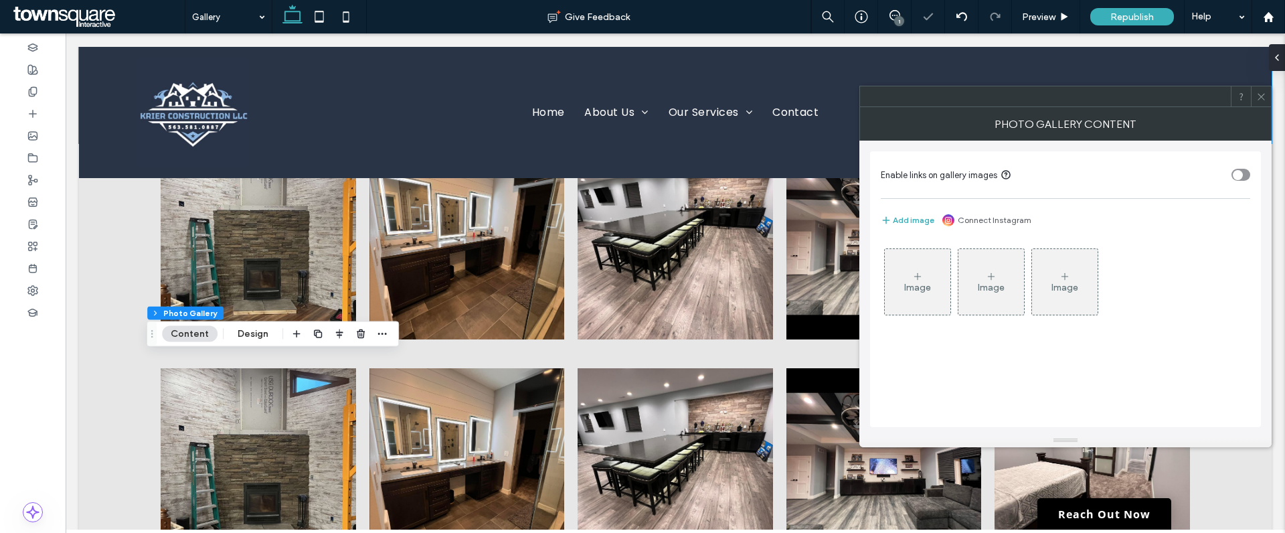
click at [919, 278] on icon at bounding box center [917, 276] width 11 height 11
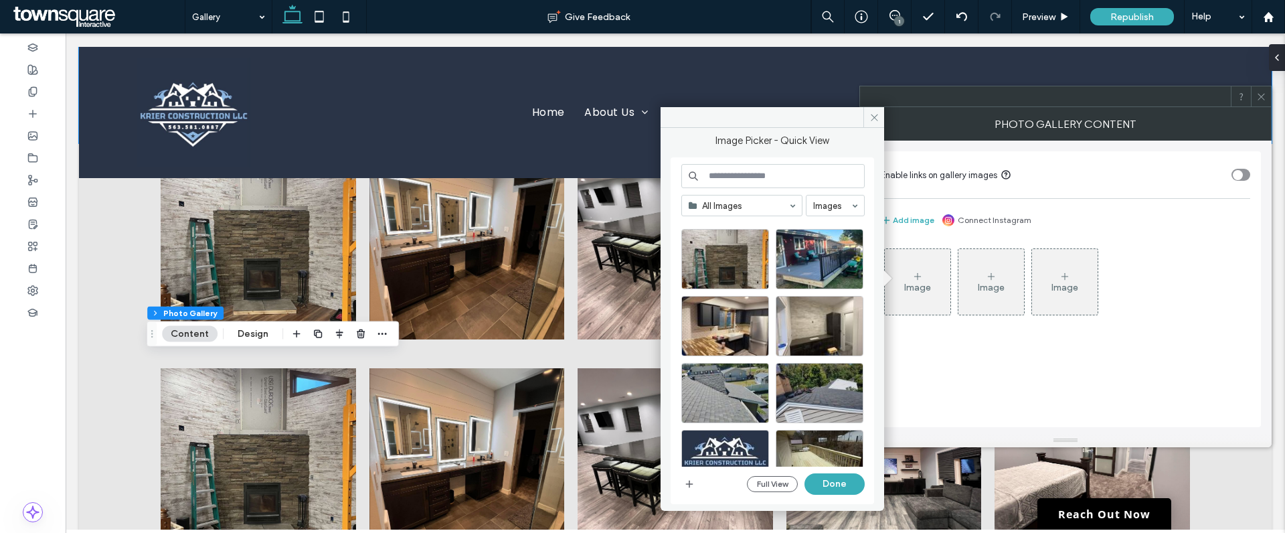
scroll to position [177, 0]
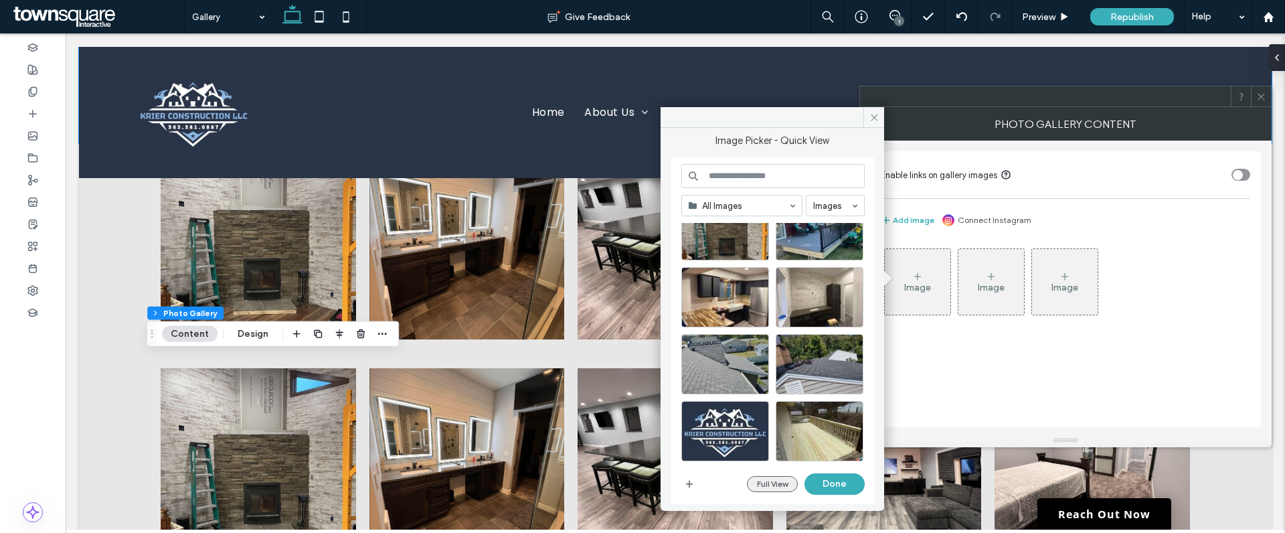
click at [775, 488] on button "Full View" at bounding box center [772, 484] width 51 height 16
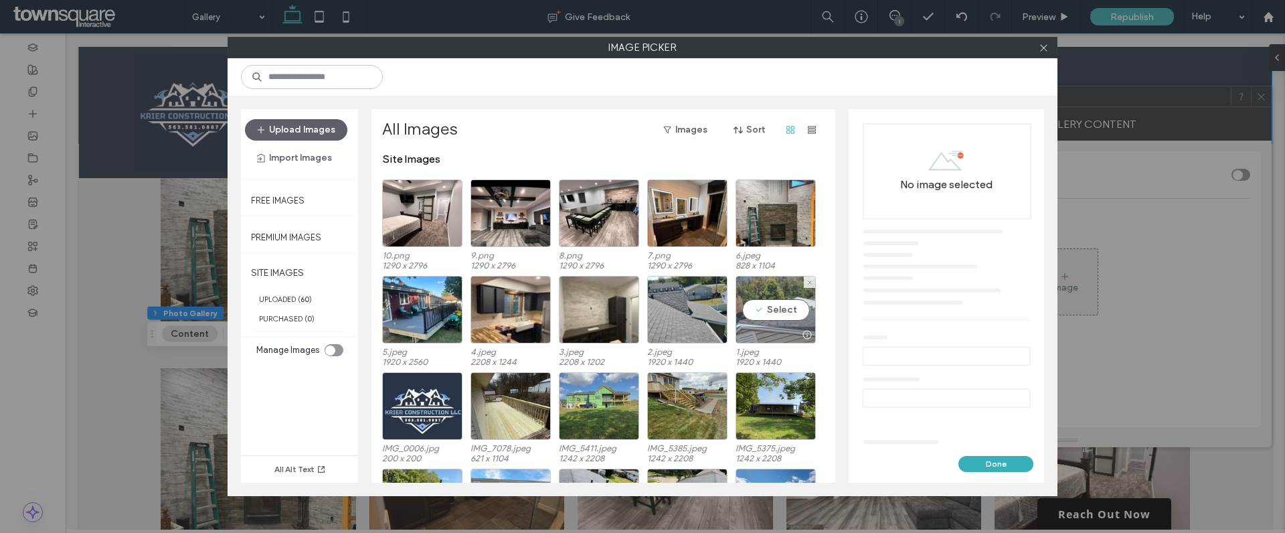
click at [782, 305] on div "Select" at bounding box center [776, 310] width 80 height 68
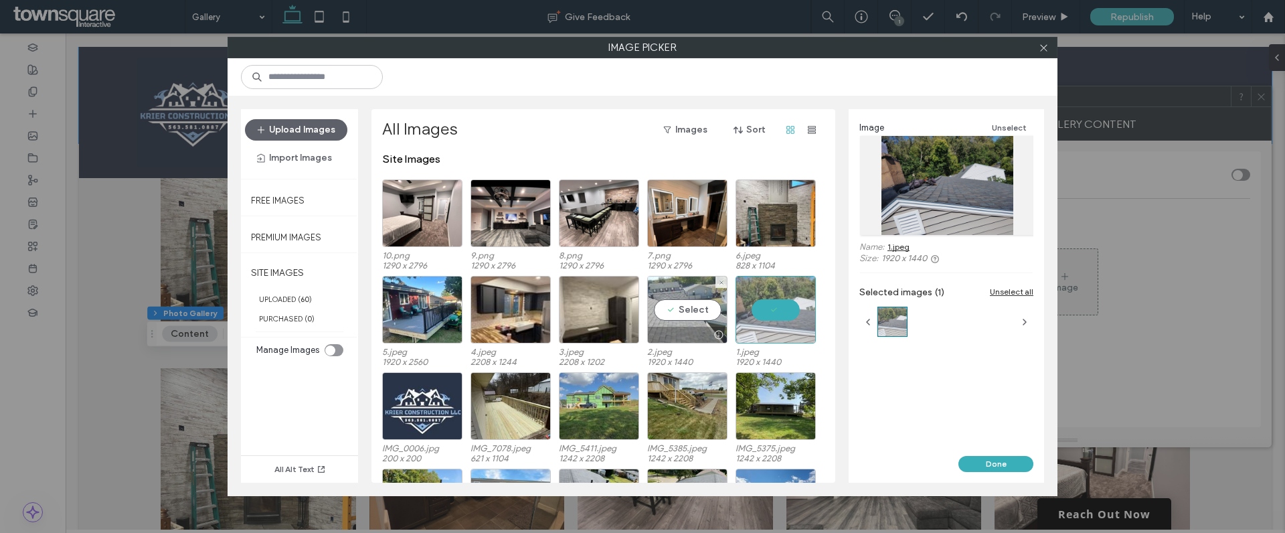
click at [685, 308] on div "Select" at bounding box center [687, 310] width 80 height 68
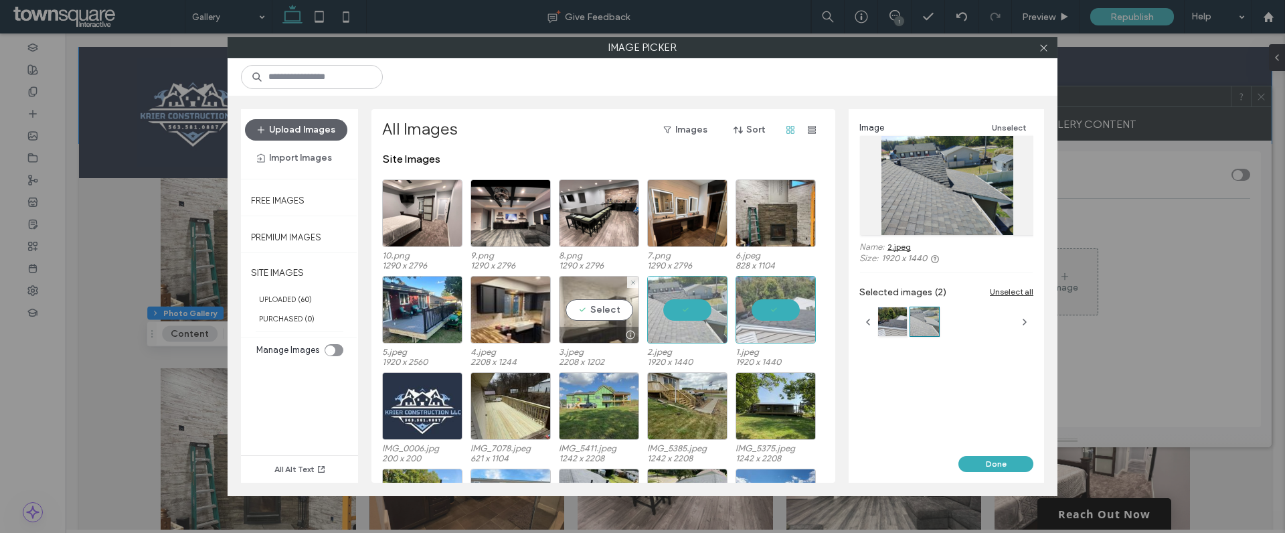
click at [589, 309] on div "Select" at bounding box center [599, 310] width 80 height 68
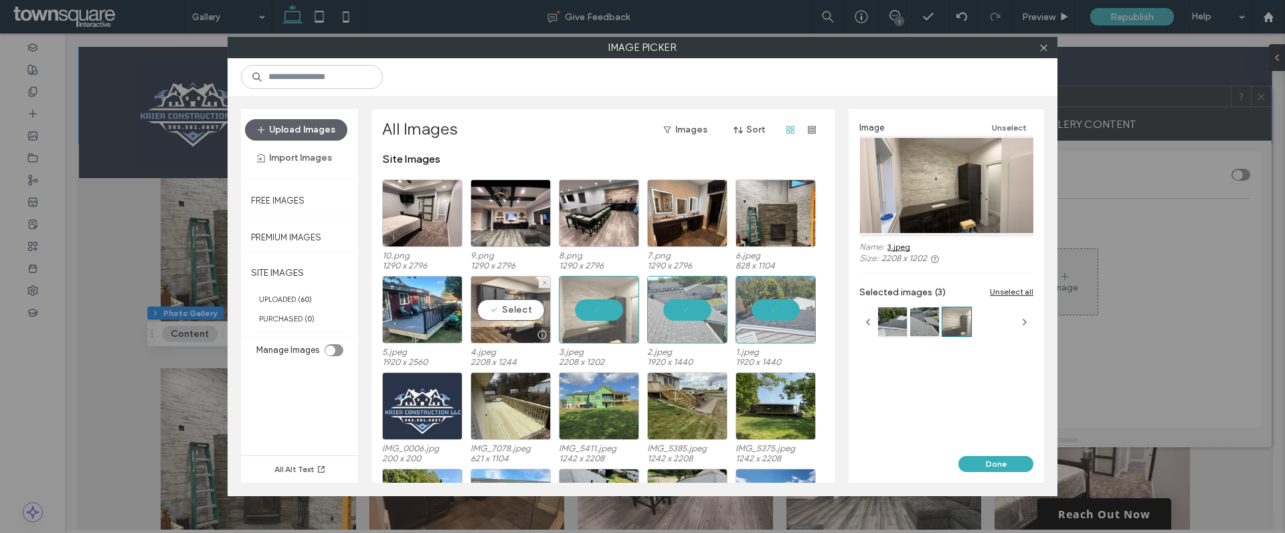
click at [518, 309] on div "Select" at bounding box center [511, 310] width 80 height 68
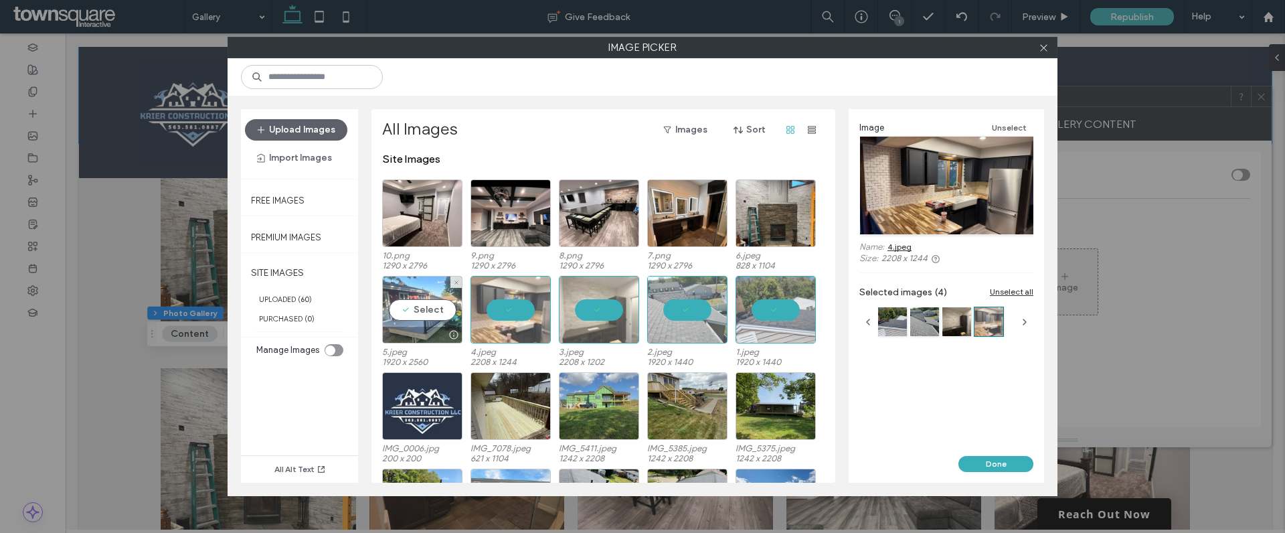
click at [424, 305] on div "Select" at bounding box center [422, 310] width 80 height 68
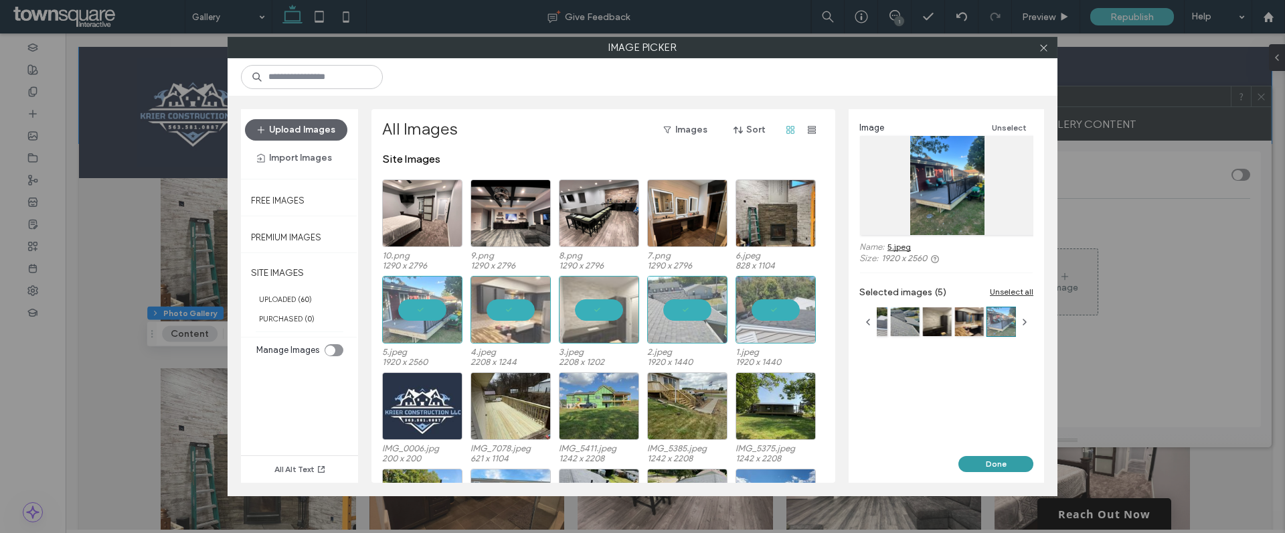
click at [1003, 459] on button "Done" at bounding box center [996, 464] width 75 height 16
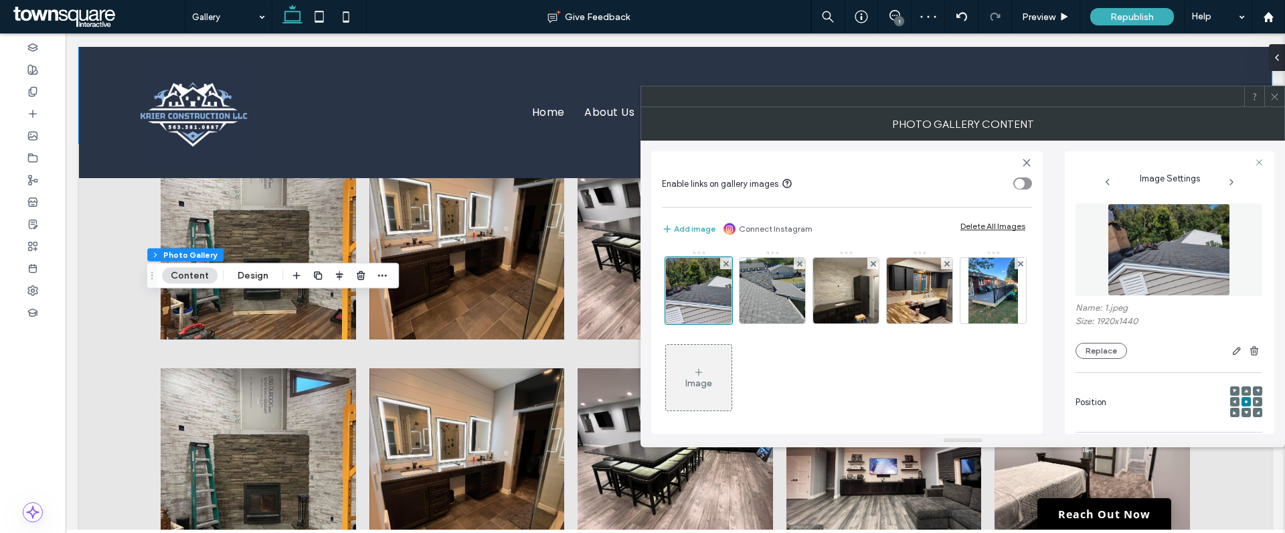
click at [1272, 95] on icon at bounding box center [1275, 97] width 10 height 10
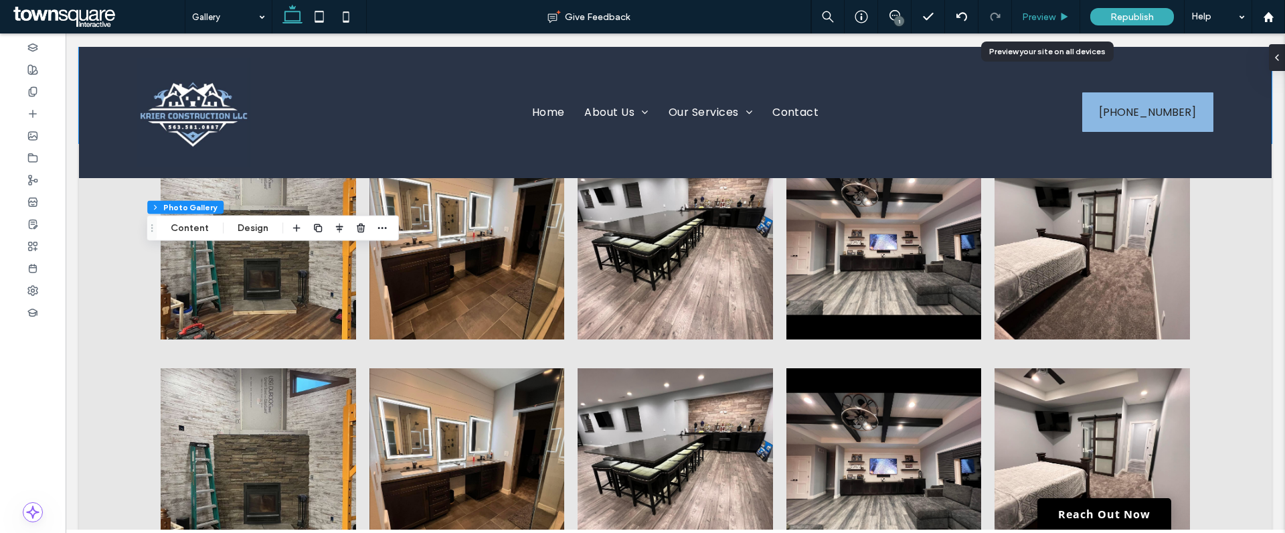
click at [1057, 13] on div "Preview" at bounding box center [1046, 16] width 68 height 11
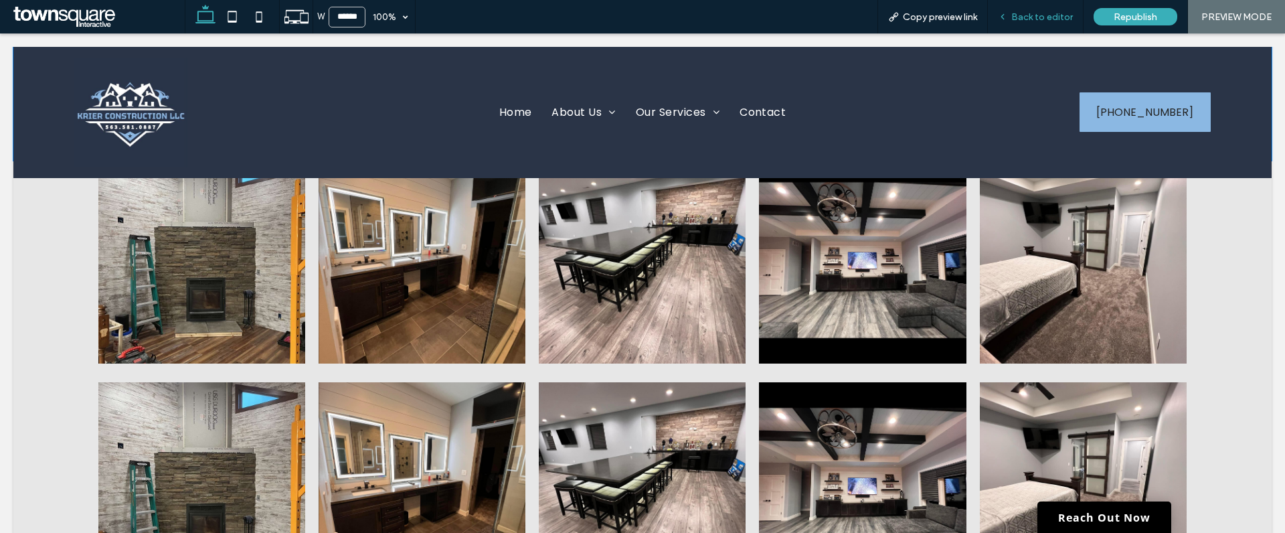
click at [1044, 15] on span "Back to editor" at bounding box center [1042, 16] width 62 height 11
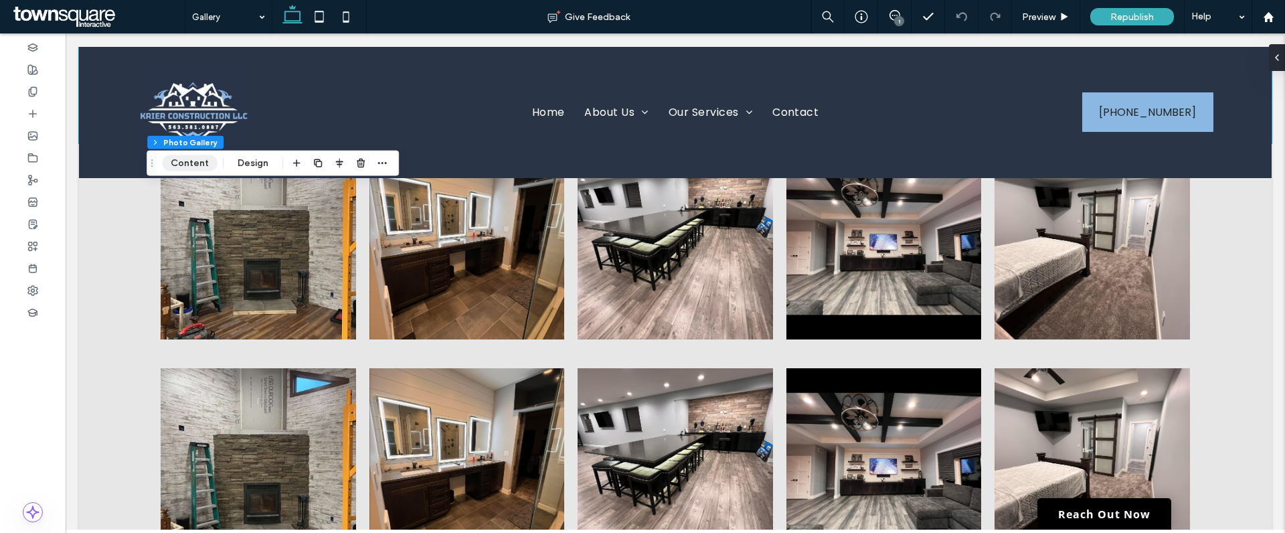
click at [186, 165] on button "Content" at bounding box center [190, 163] width 56 height 16
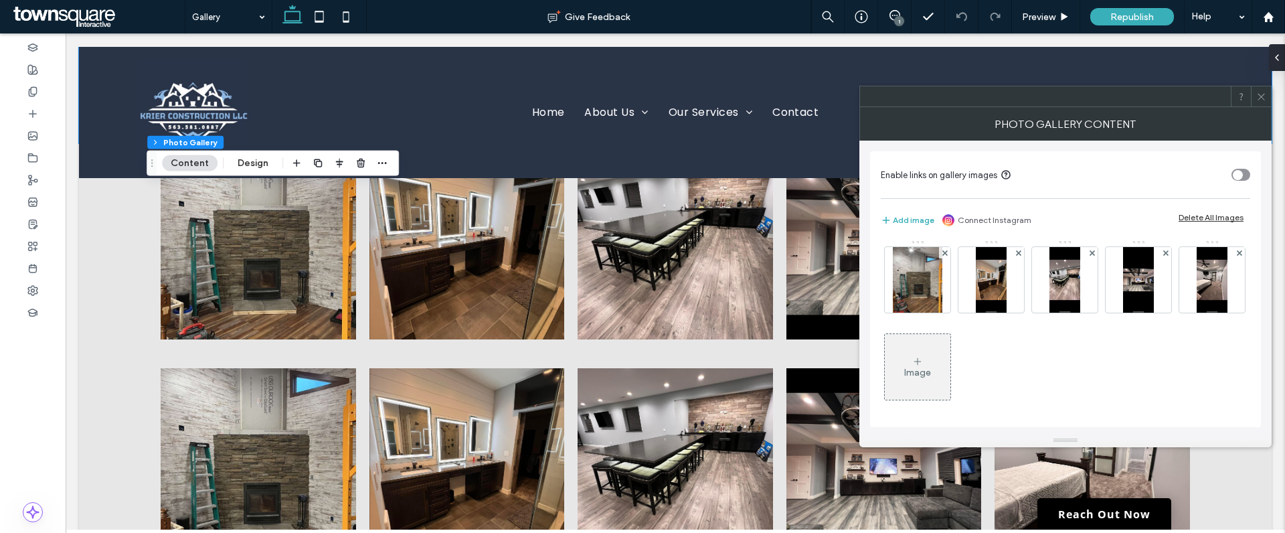
scroll to position [3, 0]
click at [207, 165] on button "Content" at bounding box center [190, 163] width 56 height 16
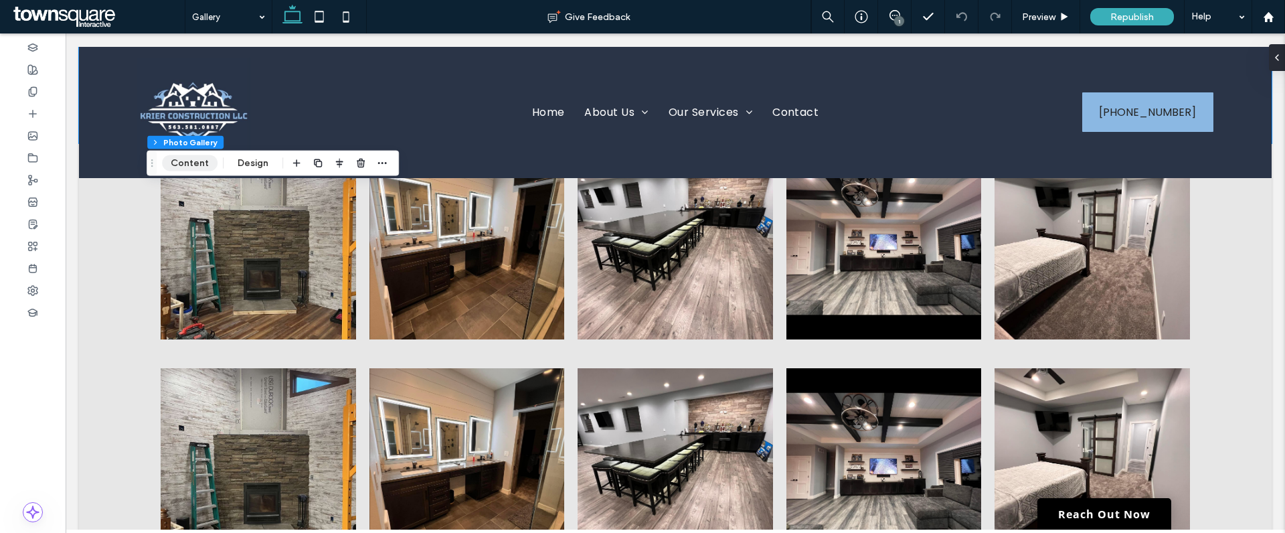
click at [207, 165] on button "Content" at bounding box center [190, 163] width 56 height 16
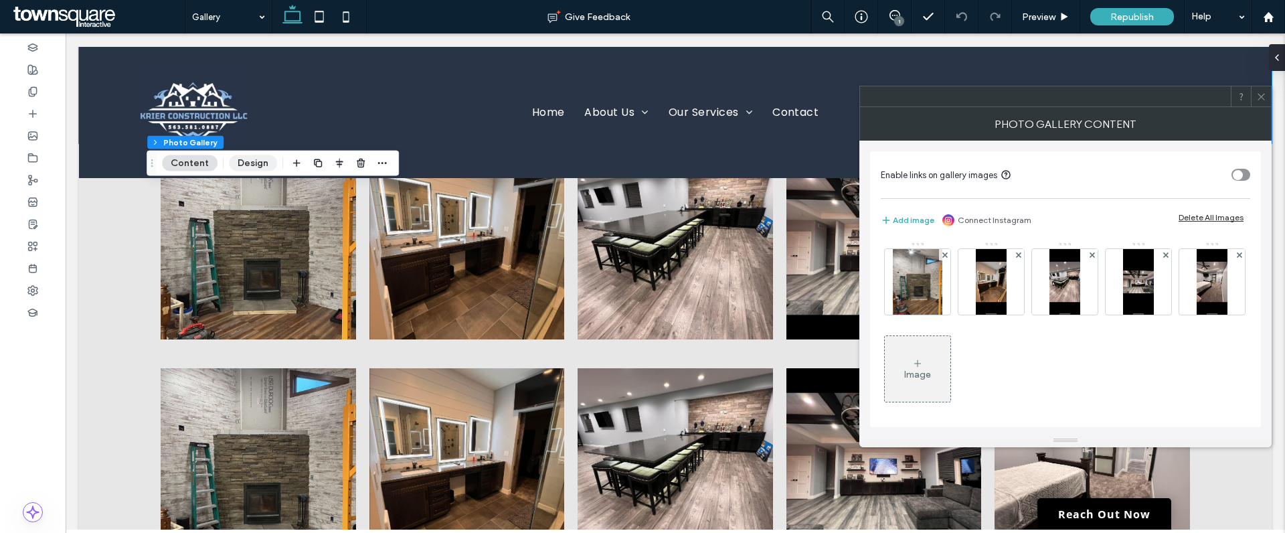
click at [254, 168] on button "Design" at bounding box center [253, 163] width 48 height 16
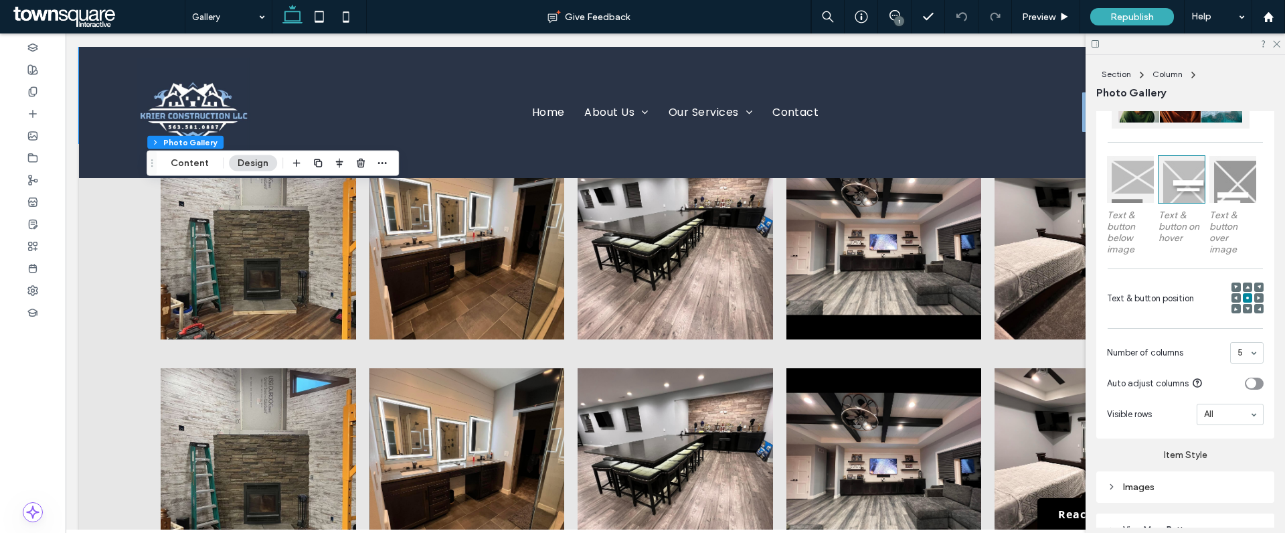
scroll to position [488, 0]
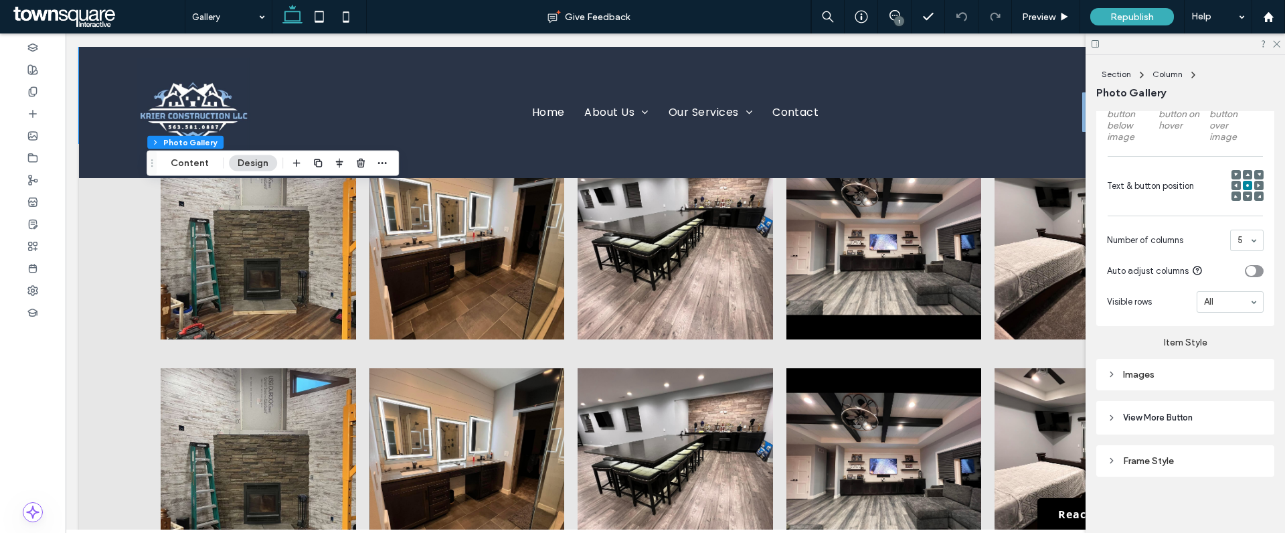
click at [1107, 374] on icon at bounding box center [1111, 373] width 9 height 9
click at [1109, 373] on icon at bounding box center [1111, 373] width 9 height 9
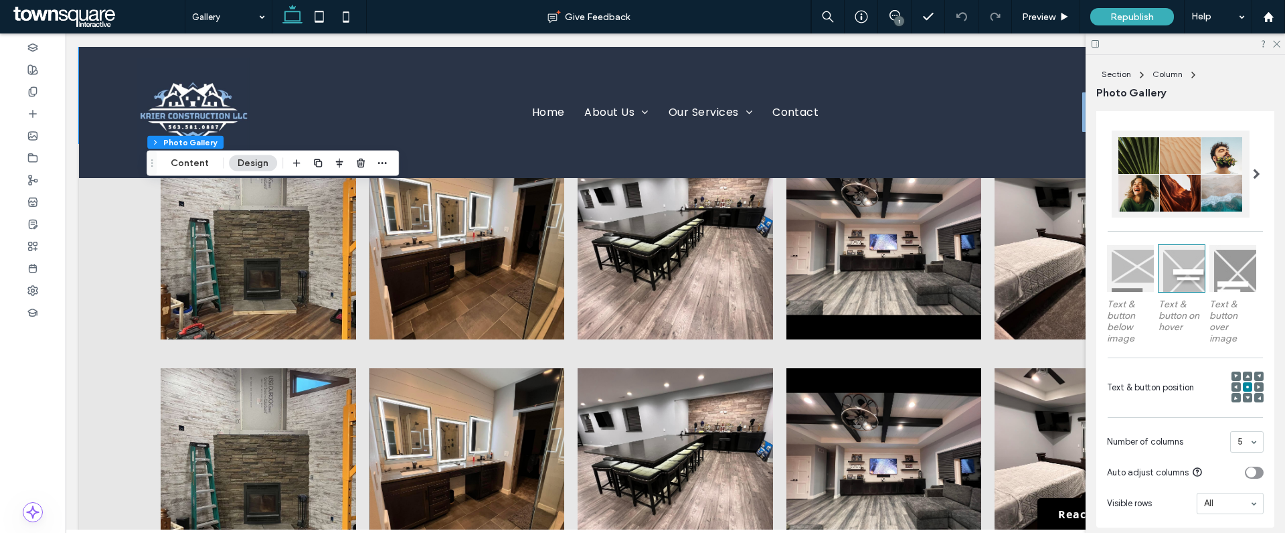
scroll to position [0, 0]
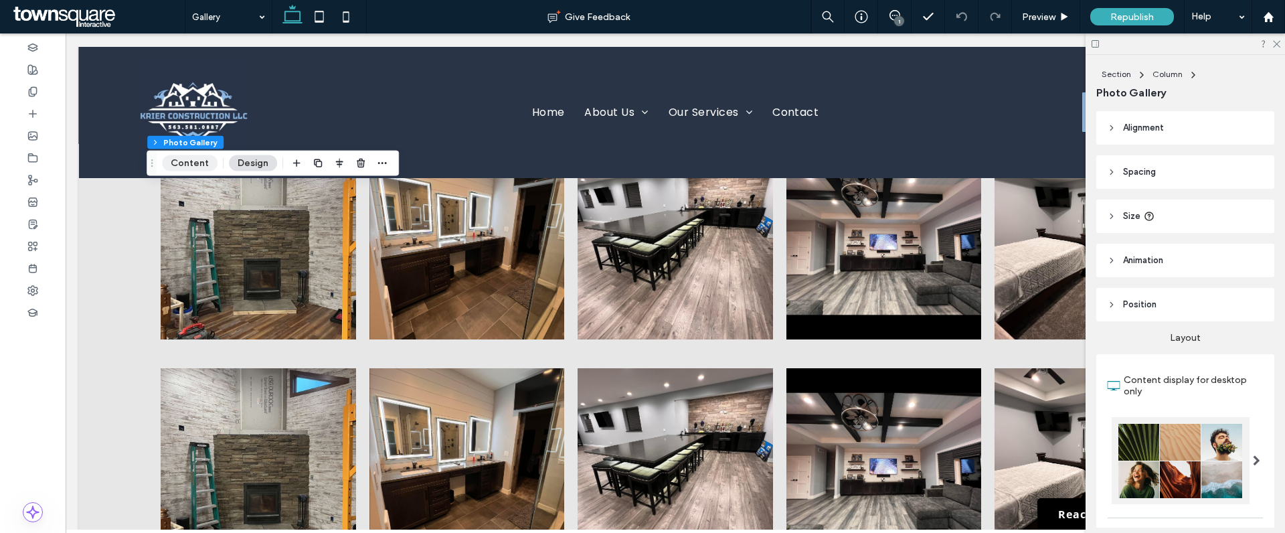
click at [193, 161] on button "Content" at bounding box center [190, 163] width 56 height 16
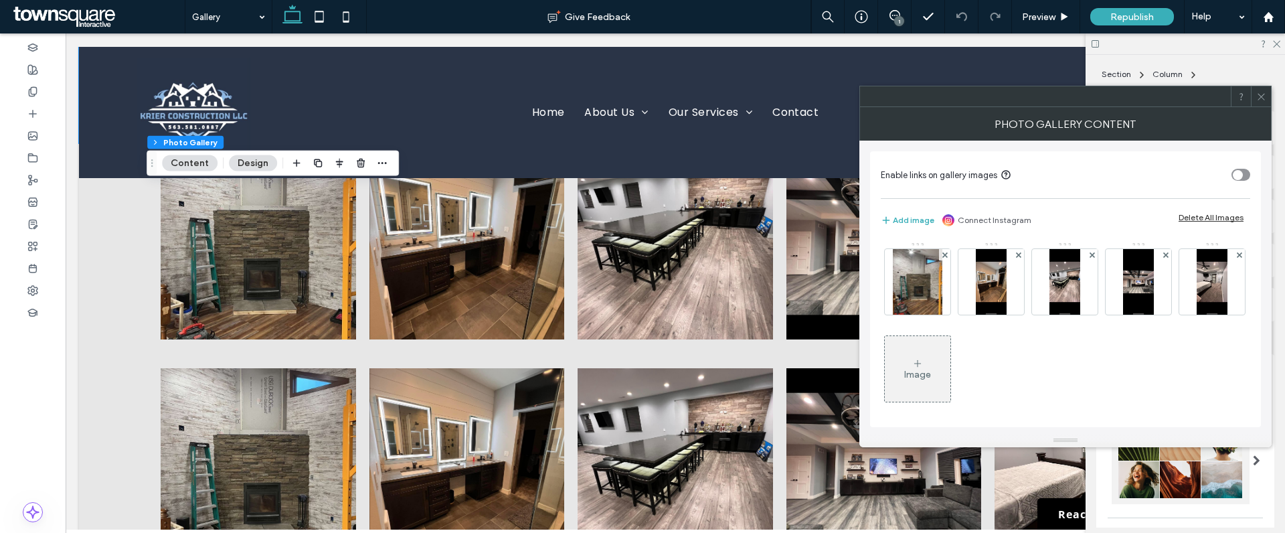
click at [923, 368] on icon at bounding box center [917, 363] width 11 height 11
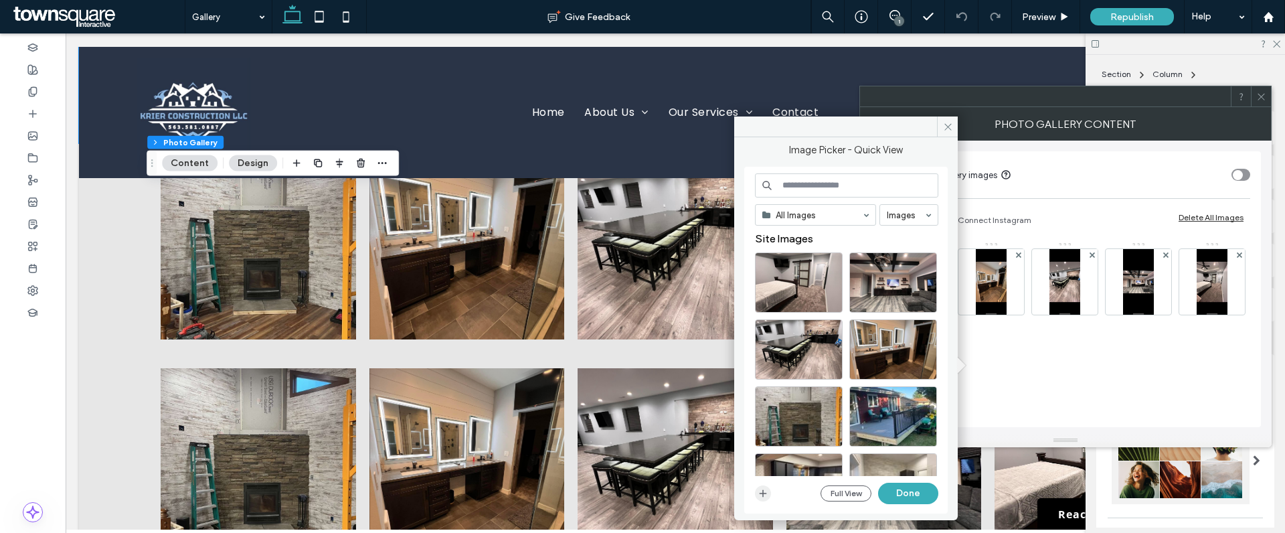
click at [770, 495] on span "button" at bounding box center [763, 493] width 16 height 16
click at [950, 128] on icon at bounding box center [948, 127] width 10 height 10
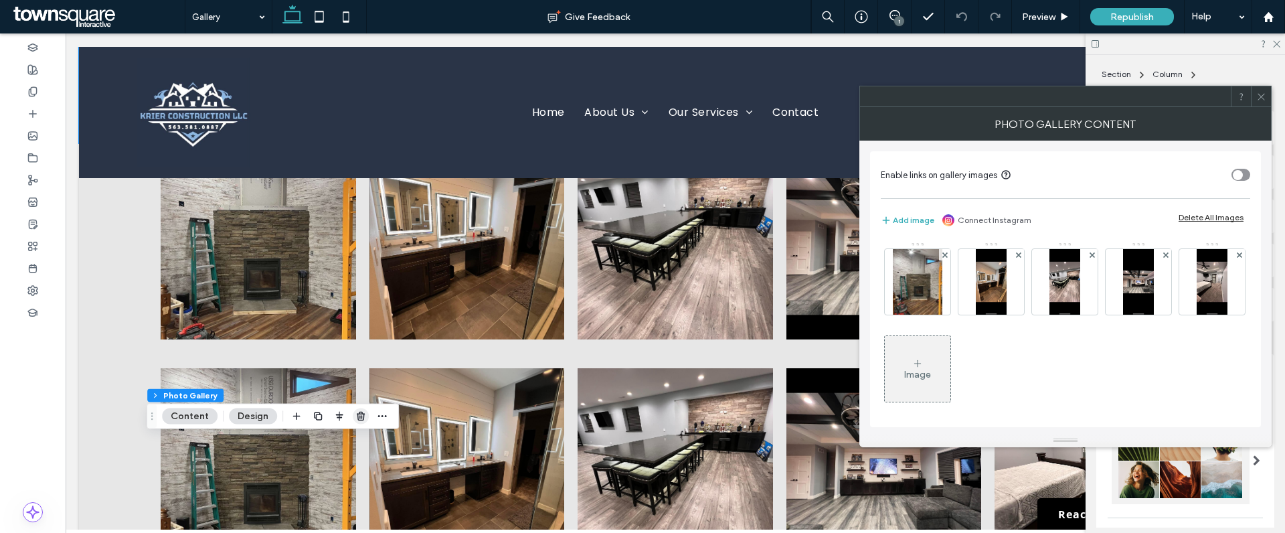
click at [358, 420] on use "button" at bounding box center [361, 416] width 8 height 9
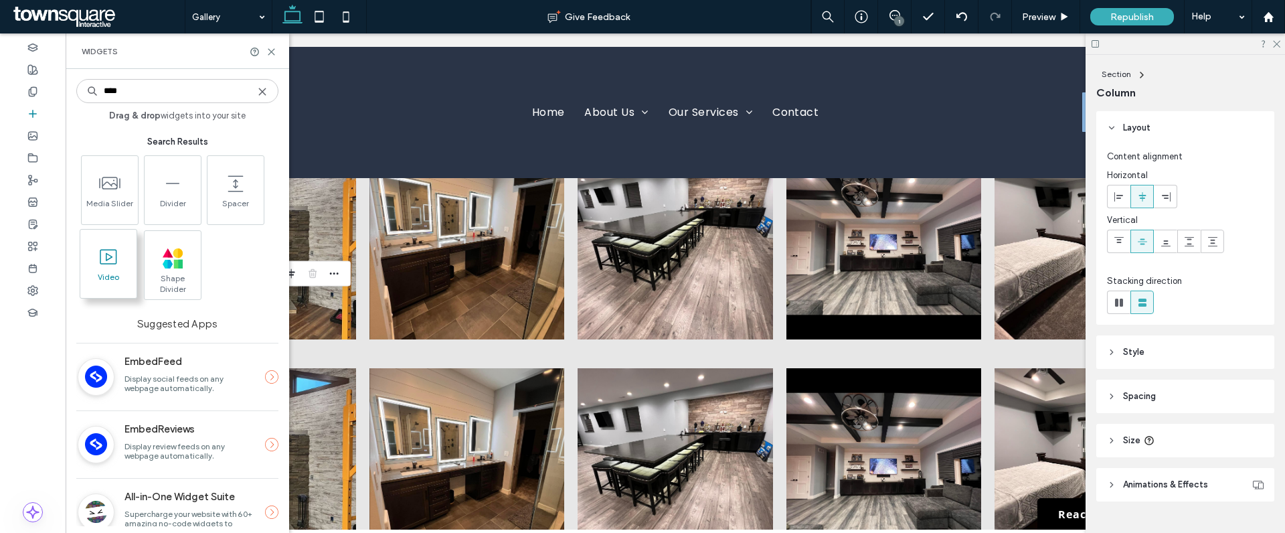
type input "****"
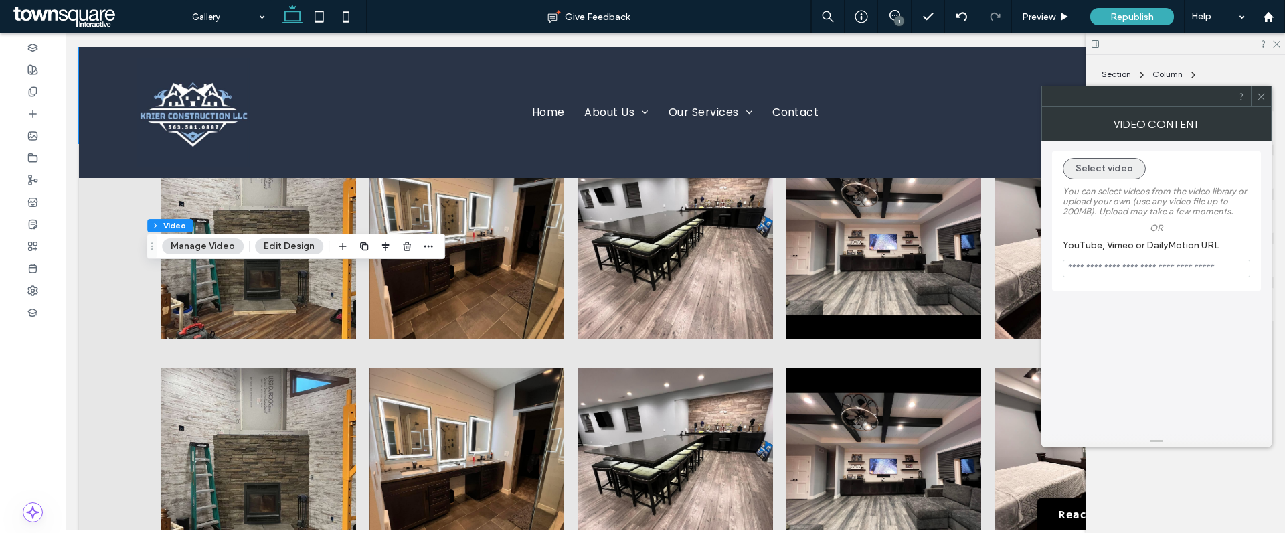
click at [1116, 170] on button "Select video" at bounding box center [1104, 168] width 83 height 21
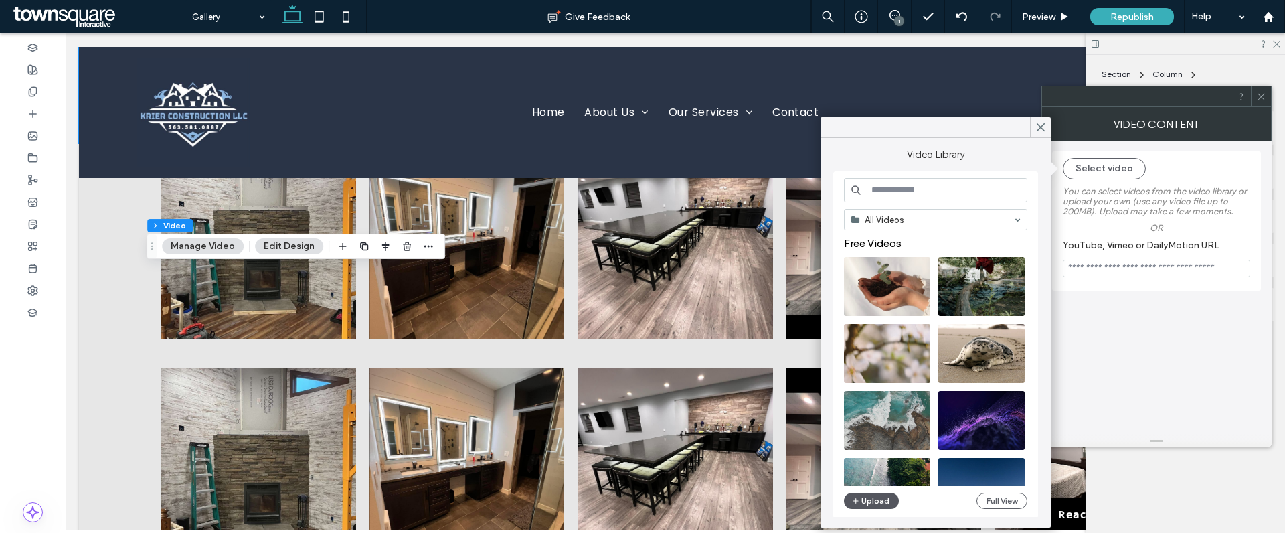
click at [882, 495] on button "Upload" at bounding box center [871, 501] width 55 height 16
click at [873, 500] on button "Upload" at bounding box center [871, 501] width 55 height 16
click at [872, 499] on button "Upload" at bounding box center [871, 501] width 55 height 16
click at [198, 253] on button "Manage Video" at bounding box center [203, 246] width 82 height 16
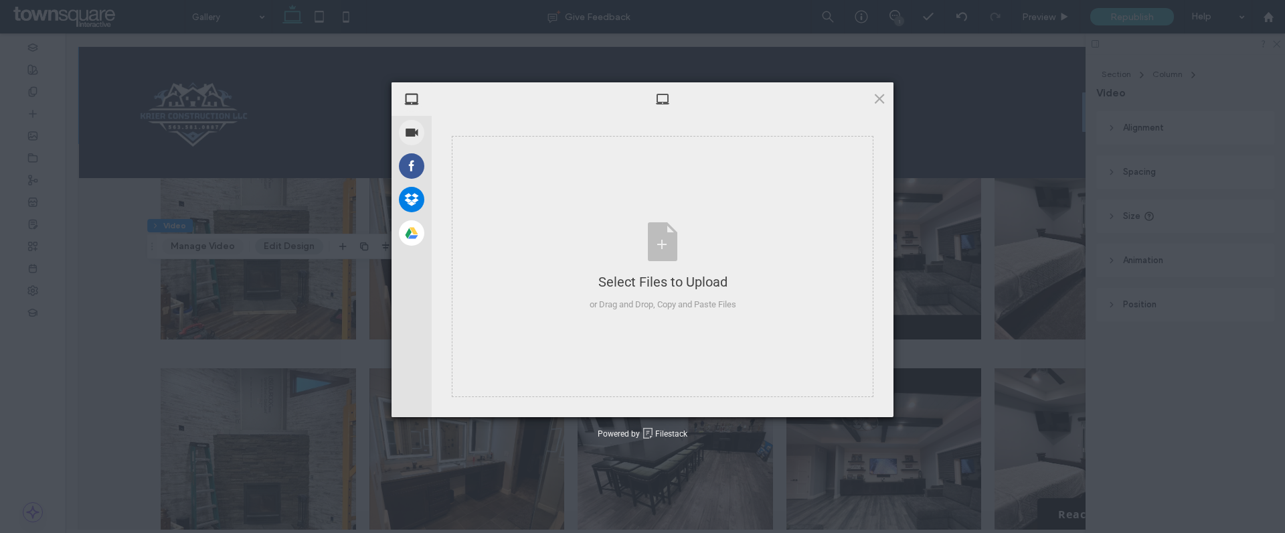
click at [202, 250] on div "My Device Record Video Facebook Dropbox Google Drive Select Files to Upload or …" at bounding box center [642, 266] width 1285 height 533
click at [660, 246] on div "Select Files to Upload or Drag and Drop, Copy and Paste Files" at bounding box center [663, 266] width 147 height 89
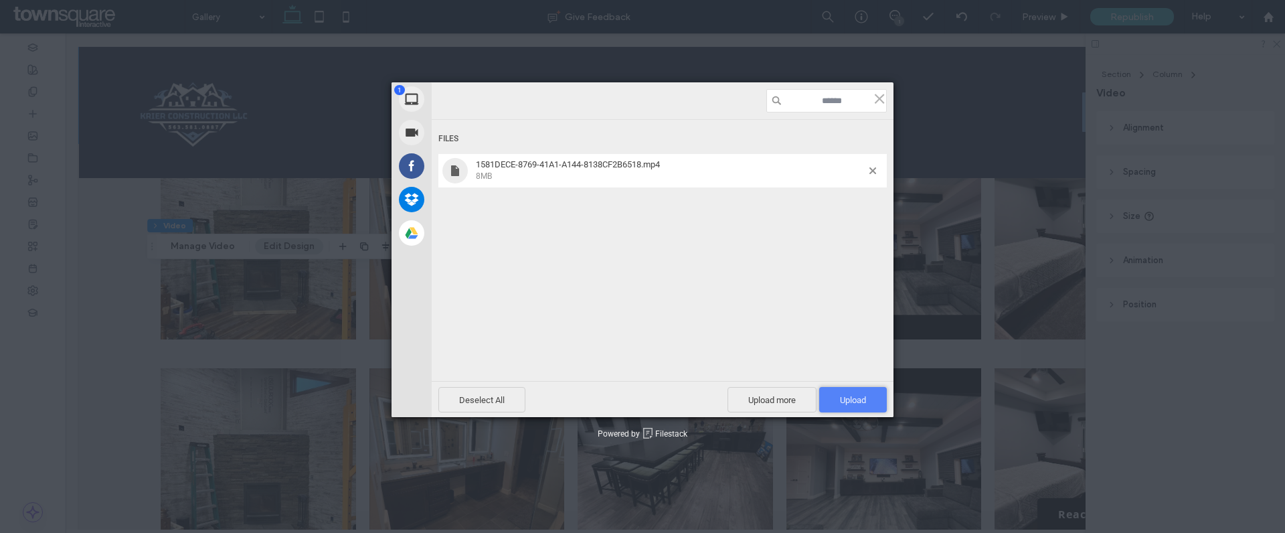
click at [848, 402] on span "Upload 1" at bounding box center [853, 400] width 26 height 10
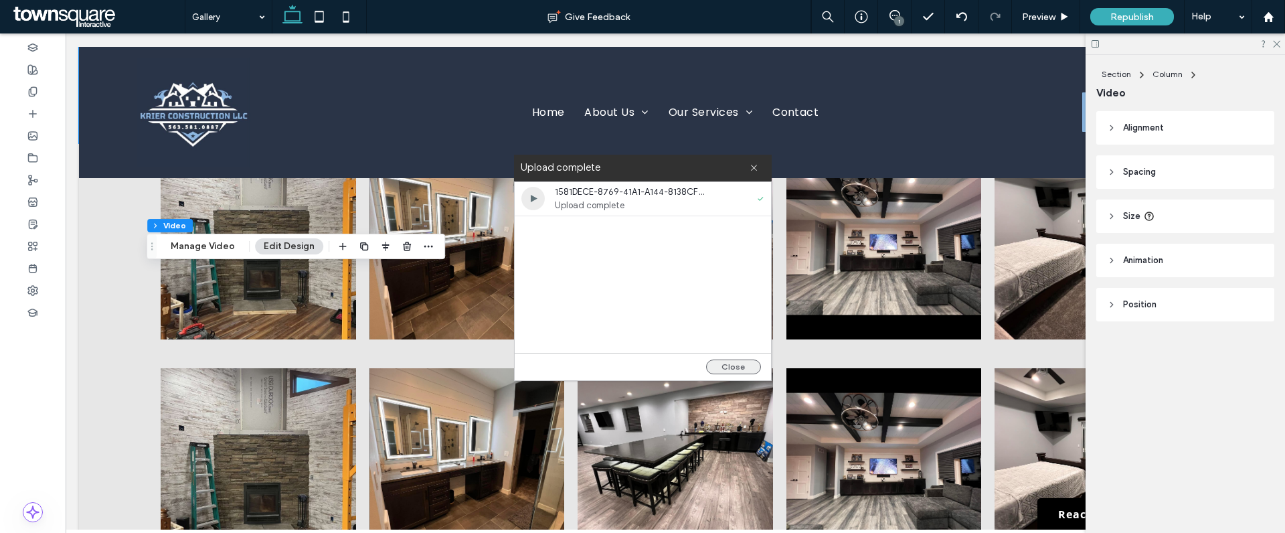
click at [740, 364] on button "Close" at bounding box center [733, 366] width 55 height 15
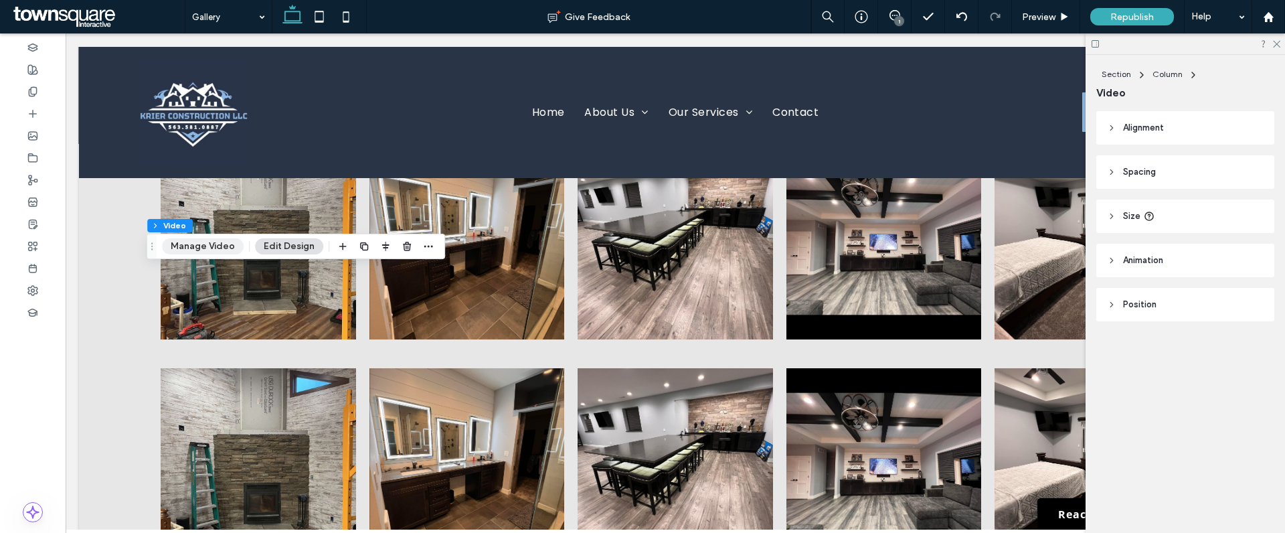
click at [197, 244] on button "Manage Video" at bounding box center [203, 246] width 82 height 16
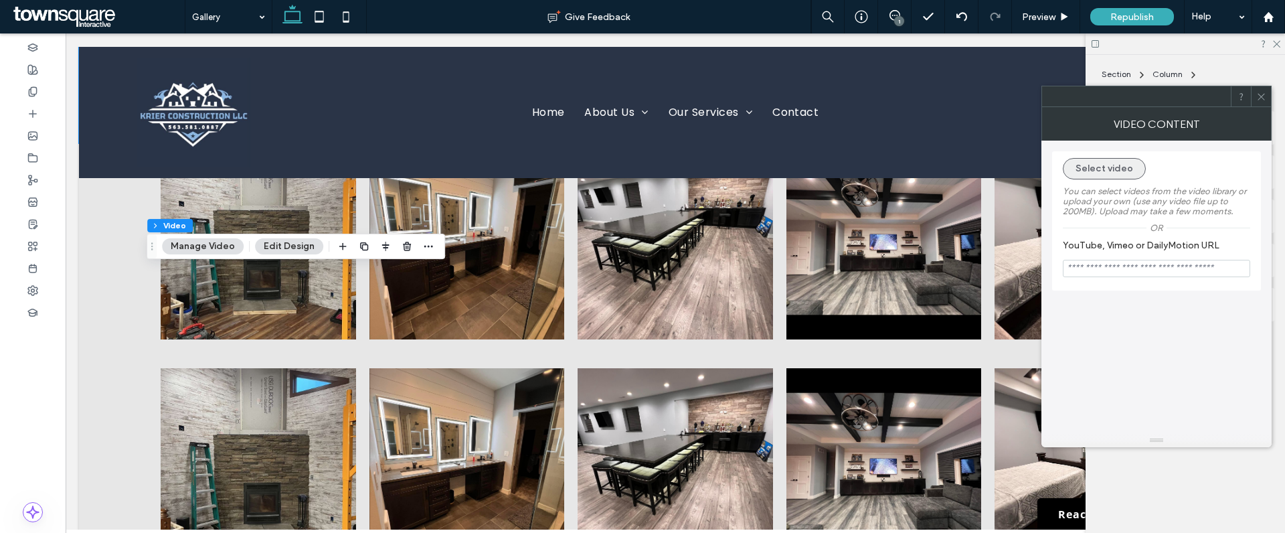
click at [1123, 174] on button "Select video" at bounding box center [1104, 168] width 83 height 21
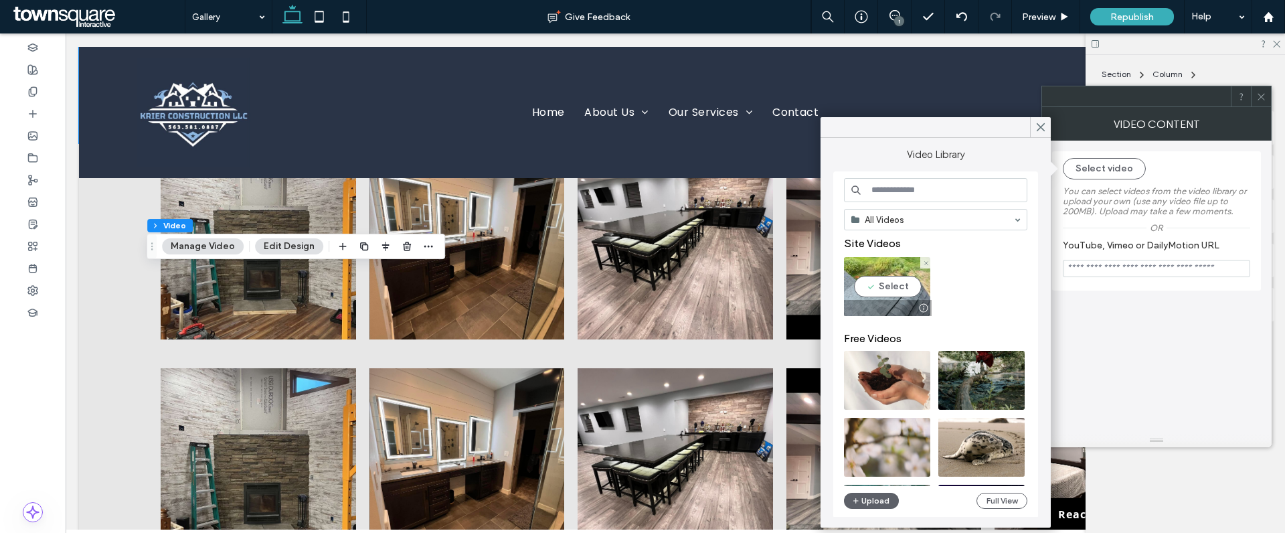
click at [890, 288] on video at bounding box center [887, 286] width 86 height 59
type input "**********"
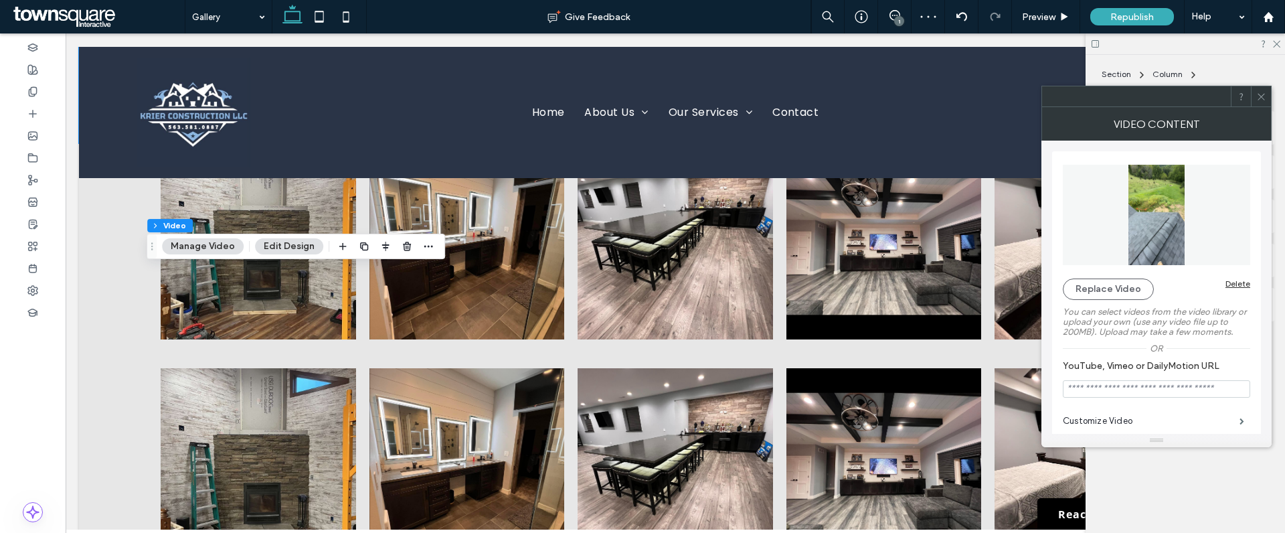
click at [1262, 96] on icon at bounding box center [1261, 97] width 10 height 10
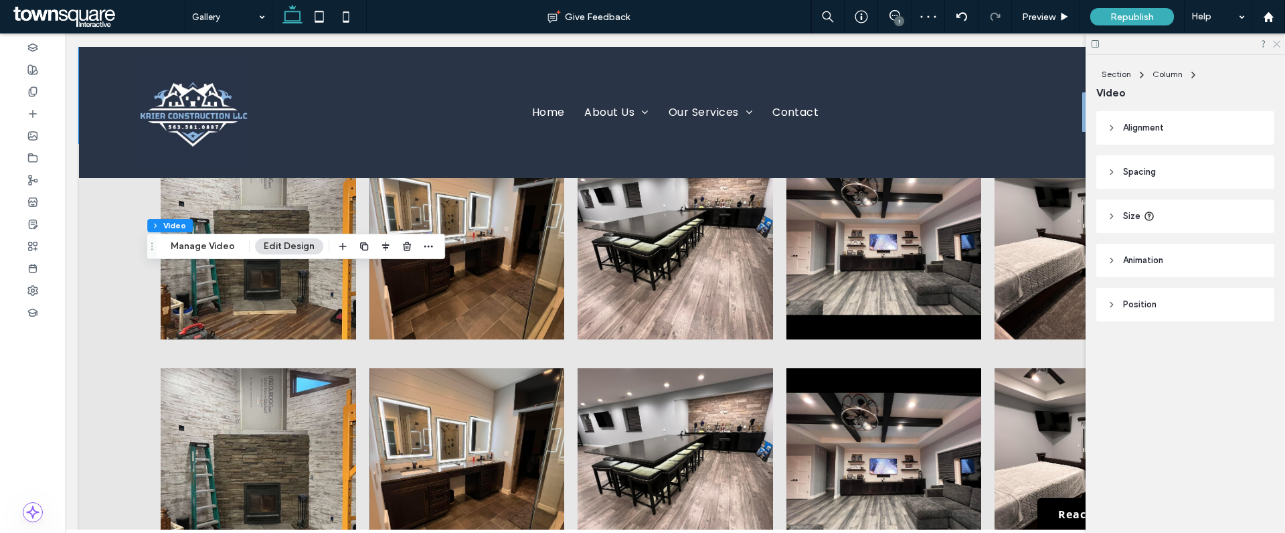
click at [1276, 39] on icon at bounding box center [1276, 43] width 9 height 9
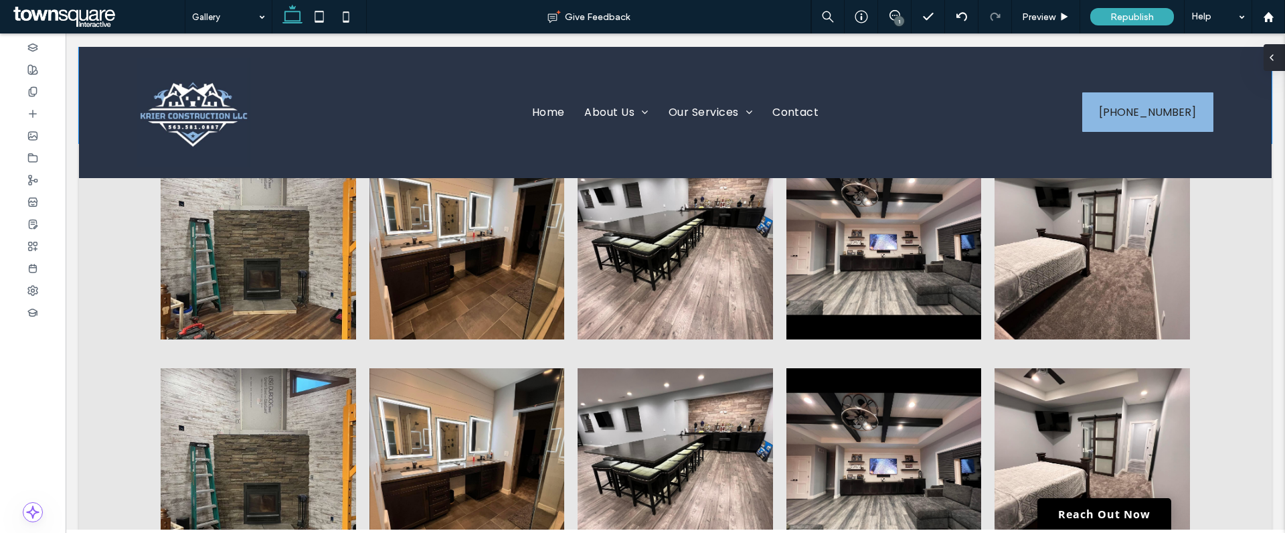
type input "**"
type input "****"
type input "***"
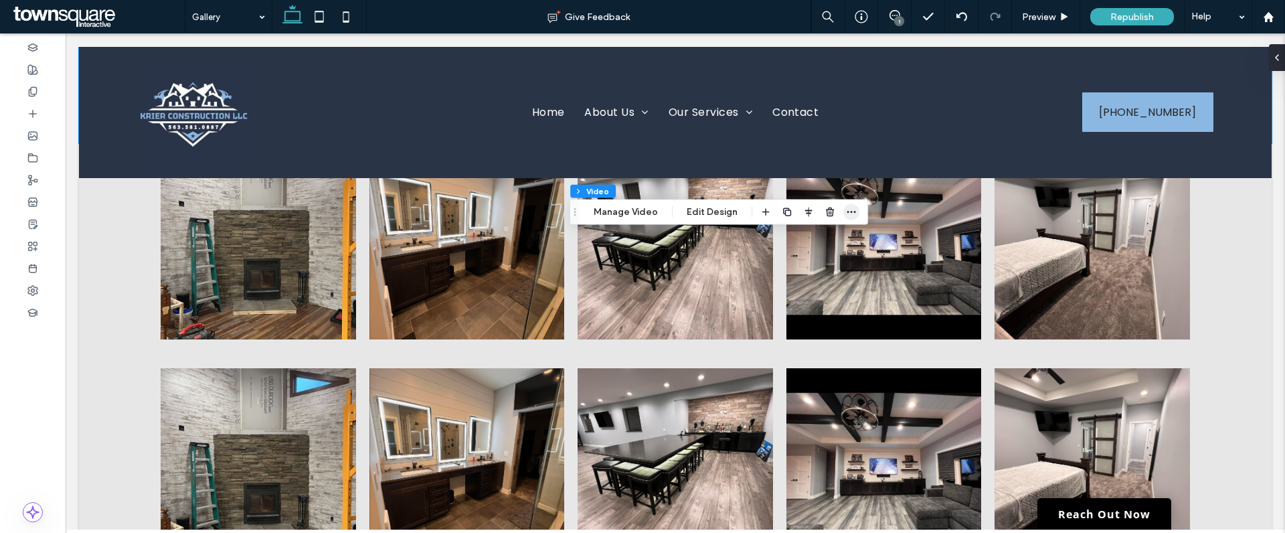
click at [854, 216] on span "button" at bounding box center [851, 212] width 16 height 16
click at [784, 212] on icon "button" at bounding box center [787, 212] width 11 height 11
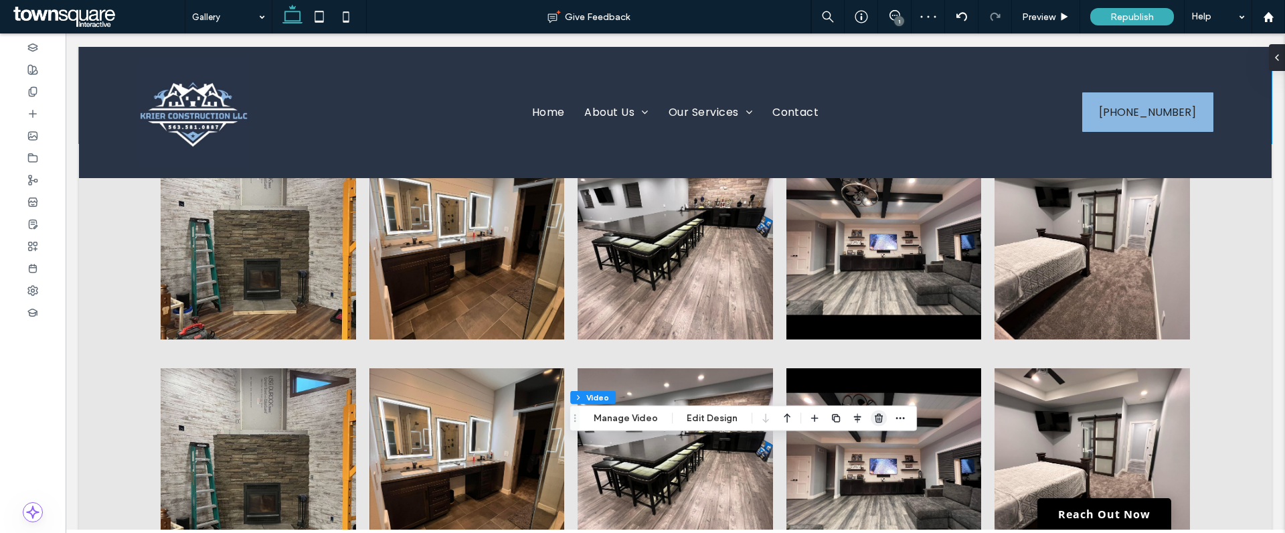
click at [874, 418] on icon "button" at bounding box center [878, 418] width 11 height 11
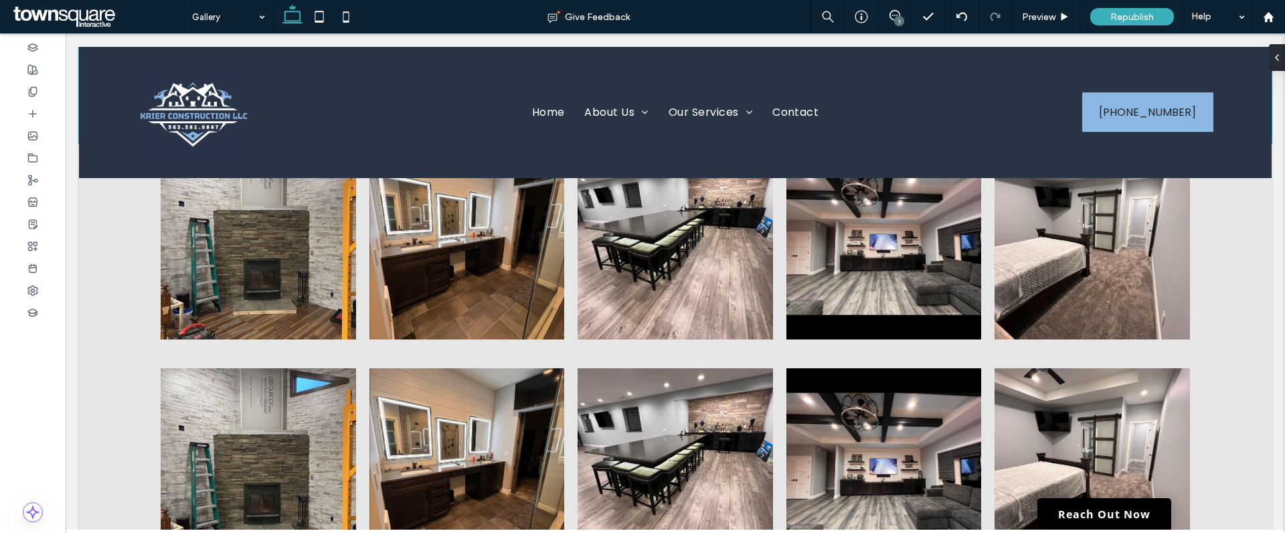
type input "**"
type input "****"
type input "***"
type input "**"
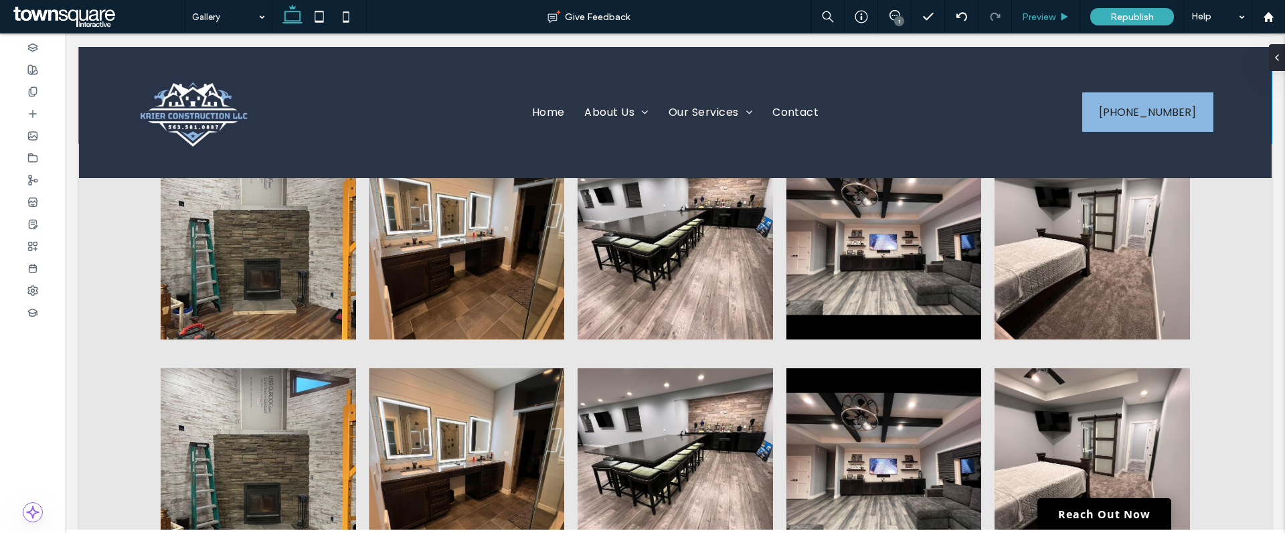
type input "****"
type input "***"
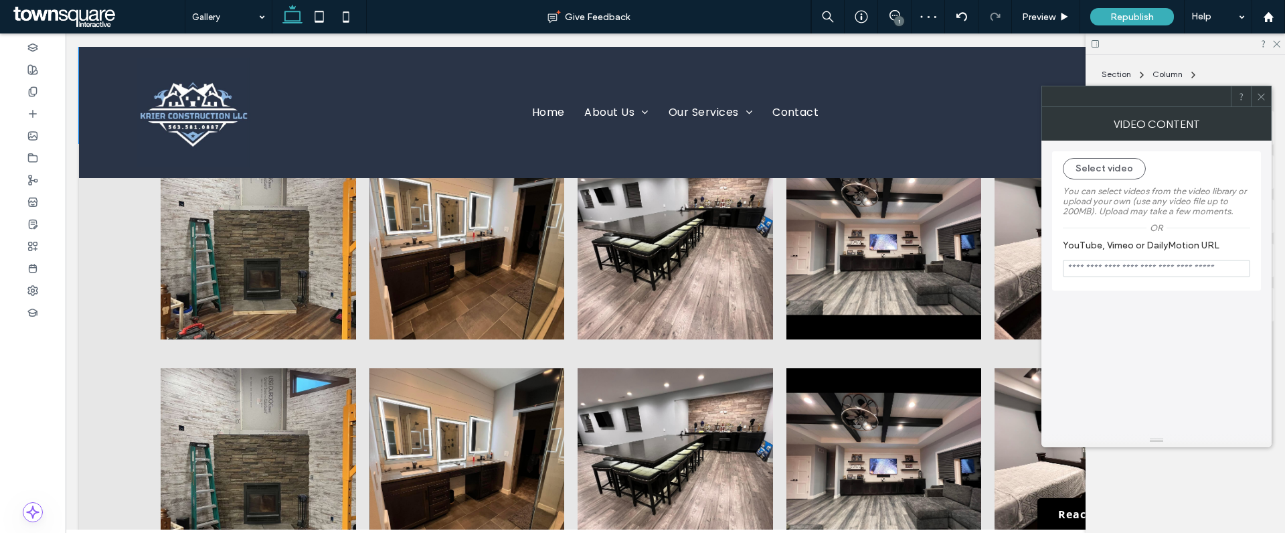
type input "**"
type input "****"
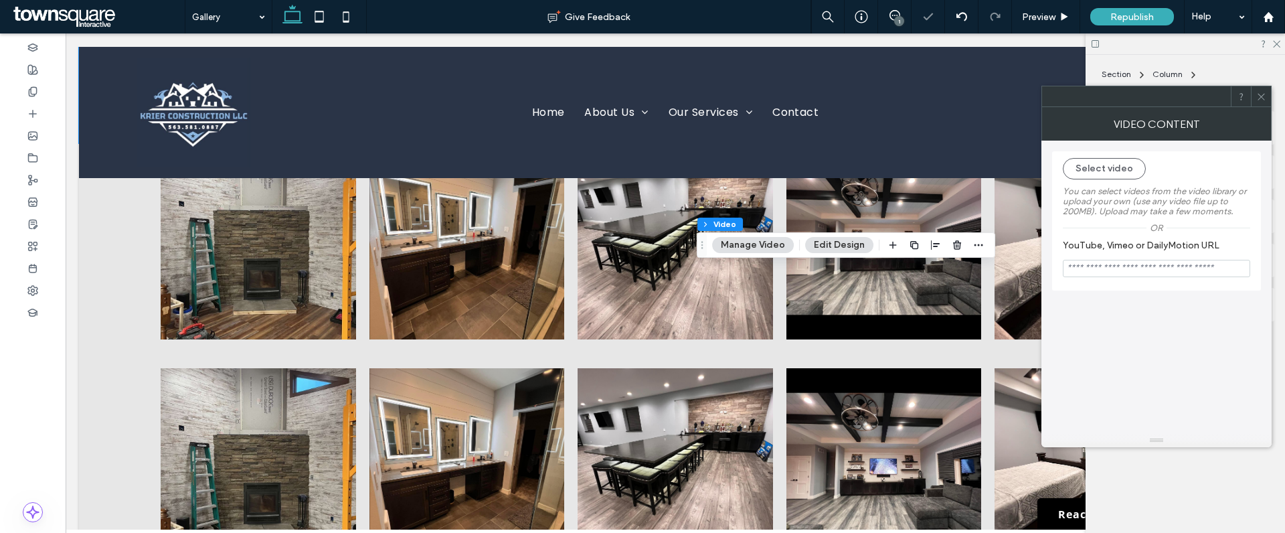
click at [1260, 94] on icon at bounding box center [1261, 97] width 10 height 10
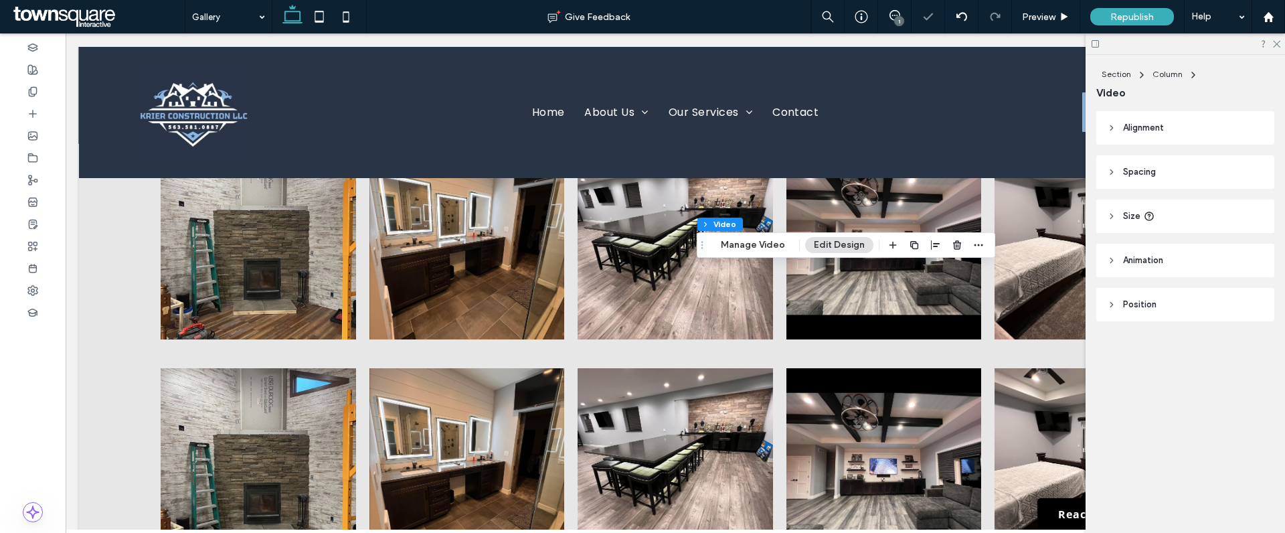
click at [1272, 48] on div at bounding box center [1185, 43] width 199 height 21
click at [1282, 44] on div at bounding box center [1185, 43] width 199 height 21
click at [1278, 42] on icon at bounding box center [1276, 43] width 9 height 9
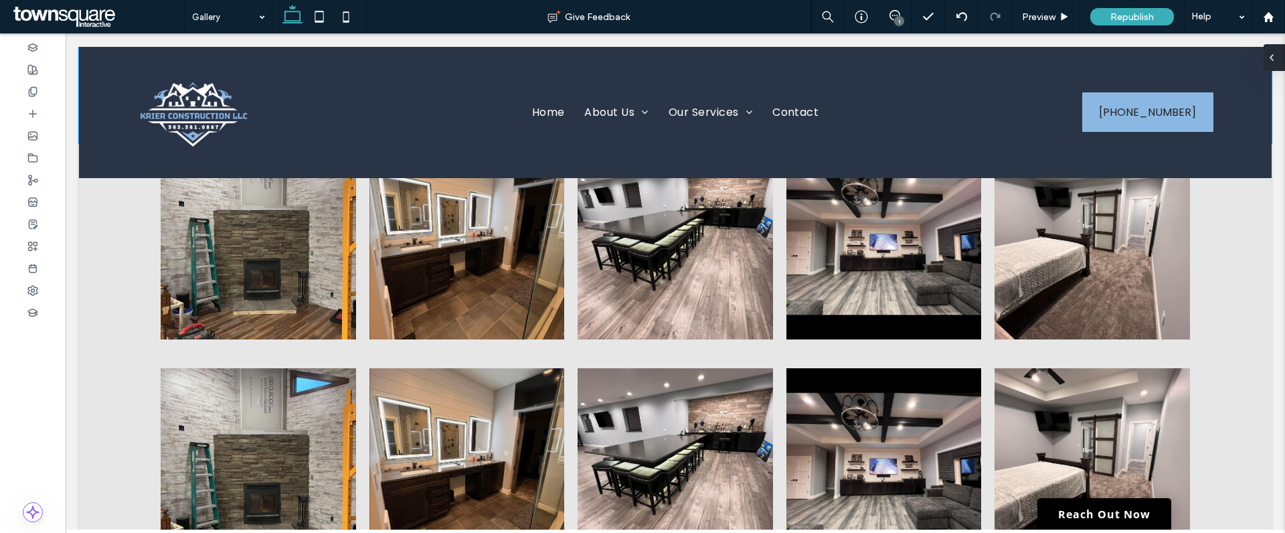
type input "***"
type input "****"
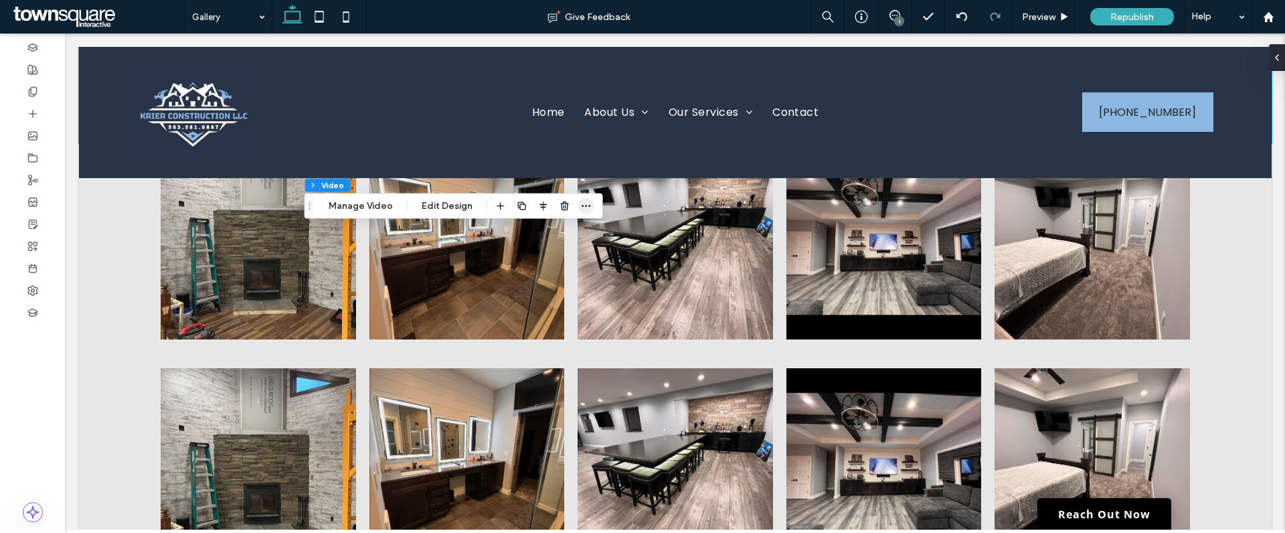
click at [584, 206] on icon "button" at bounding box center [586, 206] width 11 height 11
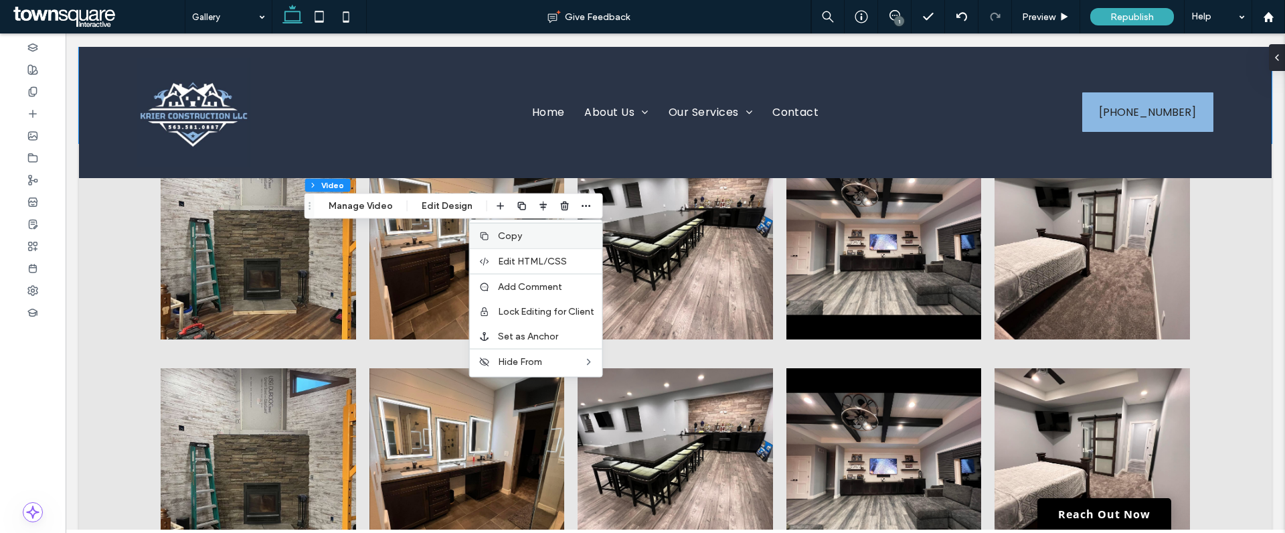
click at [554, 234] on label "Copy" at bounding box center [546, 235] width 96 height 11
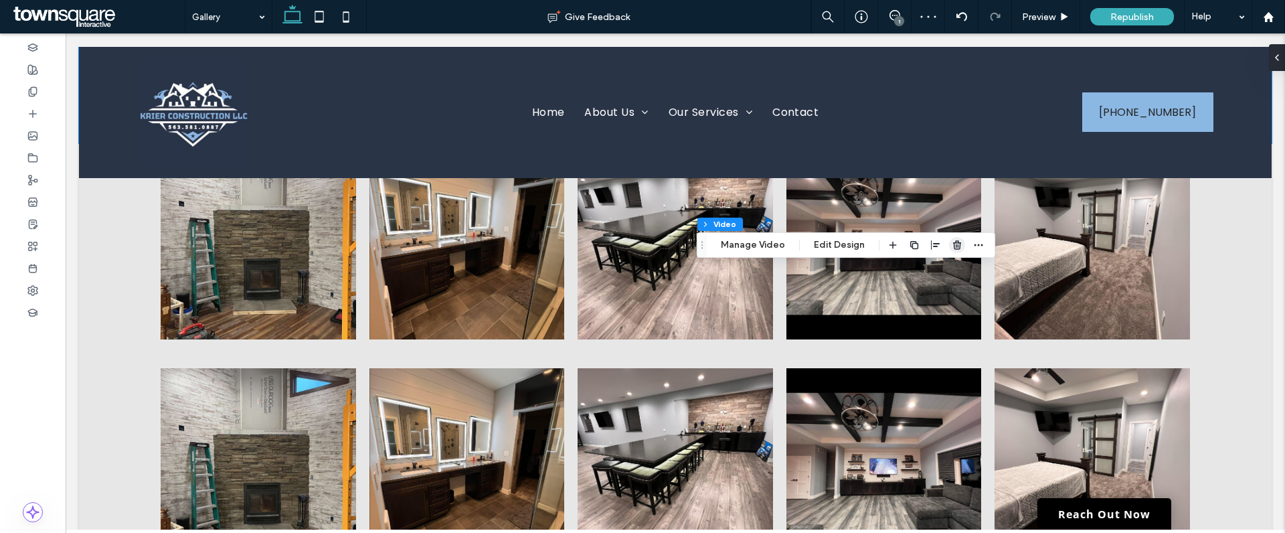
click at [956, 246] on icon "button" at bounding box center [957, 245] width 11 height 11
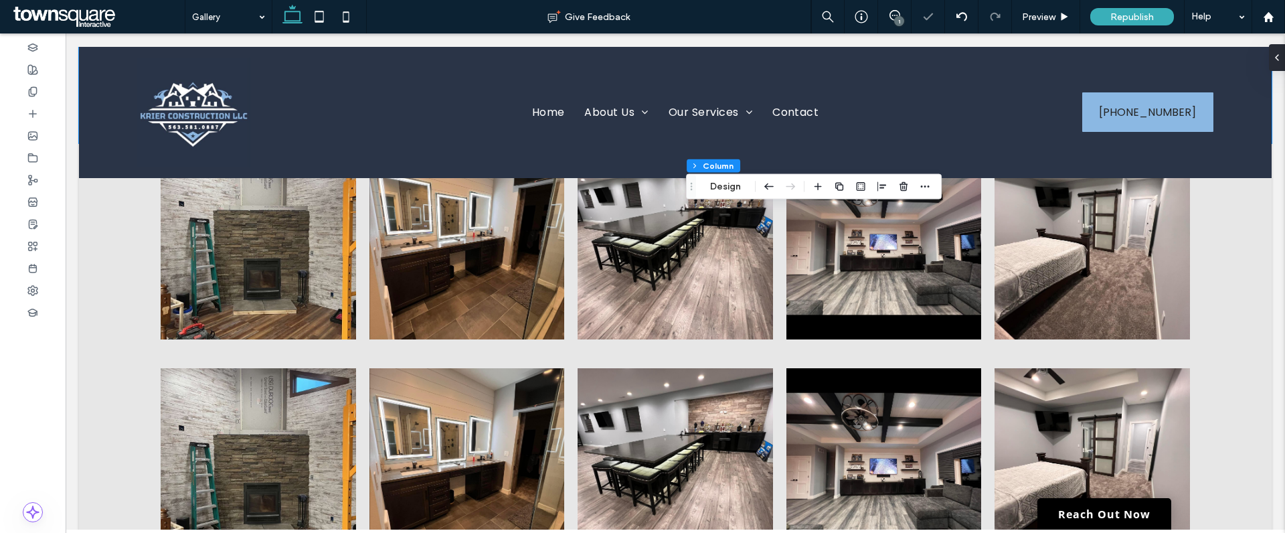
click at [936, 189] on div "Section Column Design" at bounding box center [814, 186] width 256 height 25
click at [924, 189] on icon "button" at bounding box center [925, 186] width 11 height 11
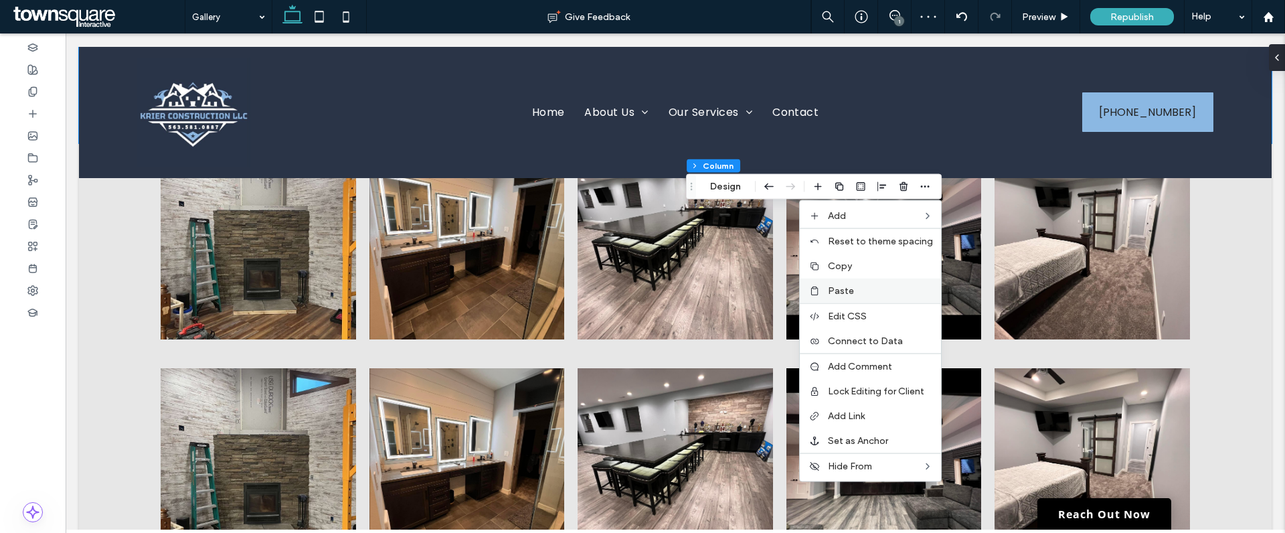
click at [878, 290] on label "Paste" at bounding box center [880, 290] width 105 height 11
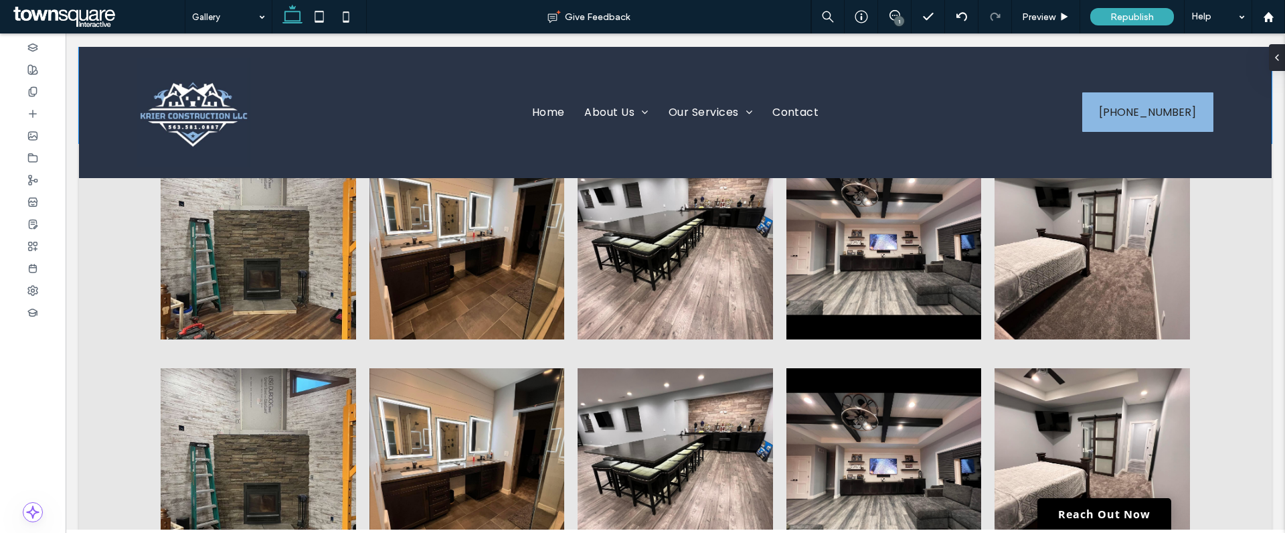
type input "****"
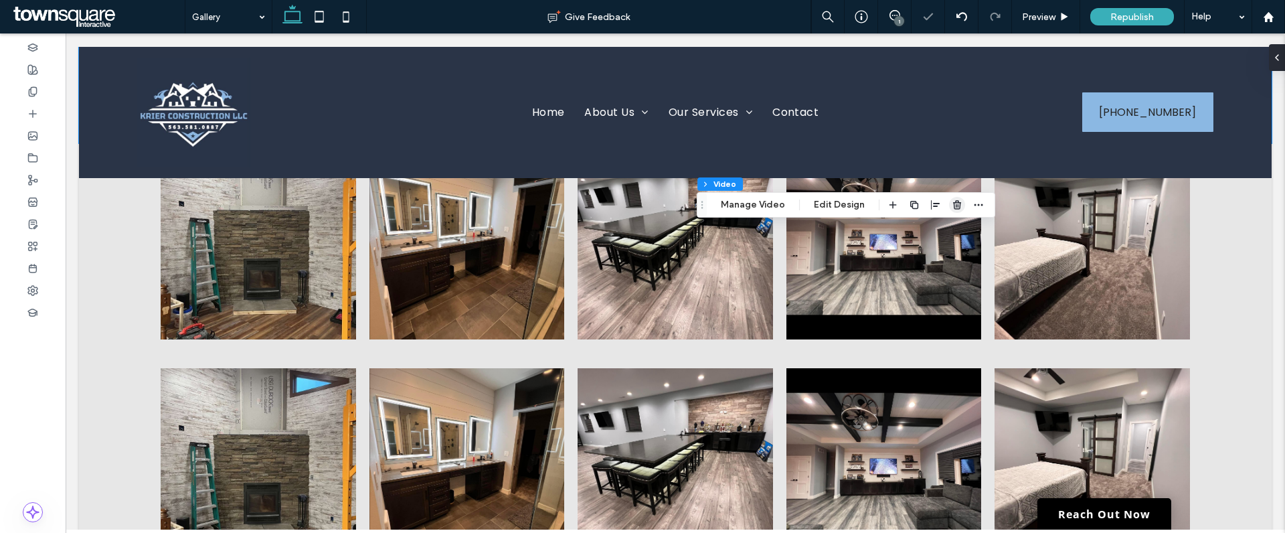
click at [953, 209] on use "button" at bounding box center [957, 204] width 8 height 9
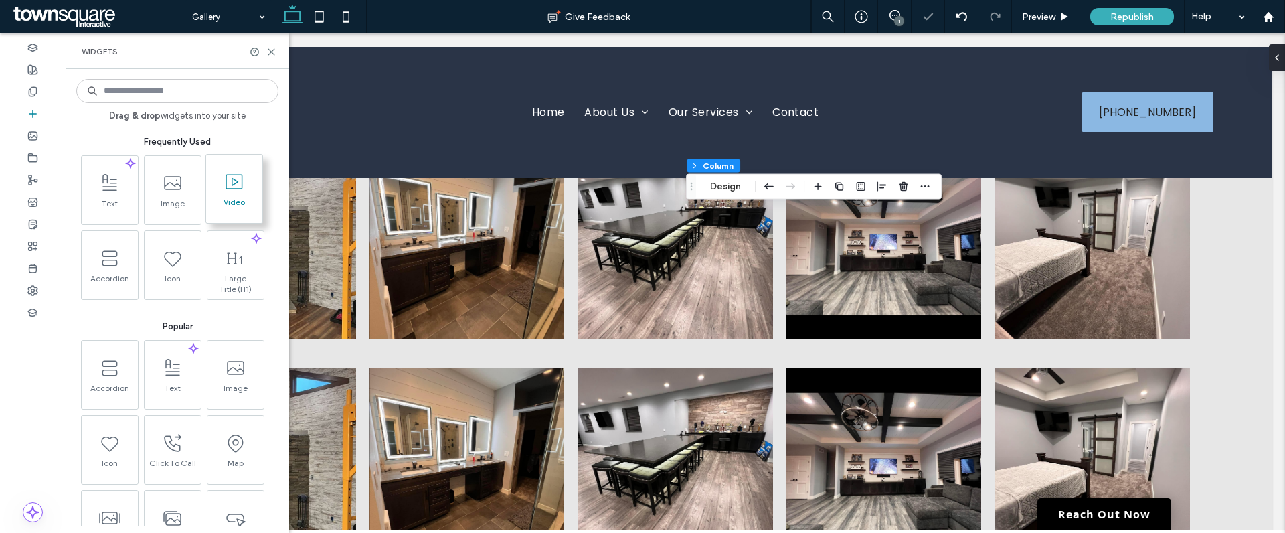
click at [220, 191] on span at bounding box center [234, 182] width 56 height 30
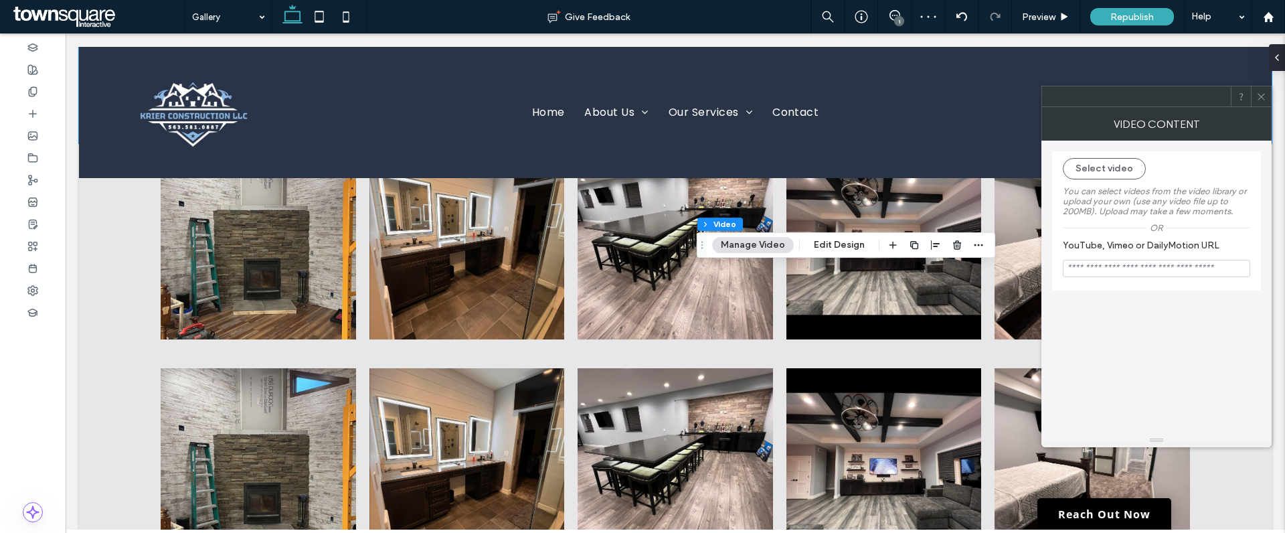
click at [1265, 96] on icon at bounding box center [1261, 97] width 10 height 10
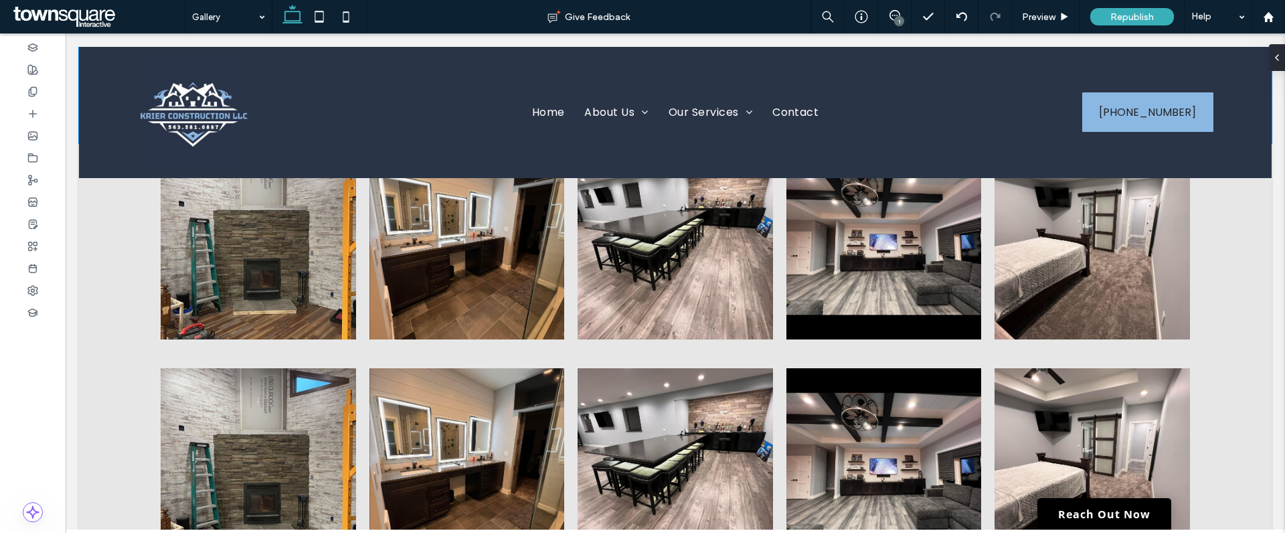
type input "***"
type input "**"
type input "****"
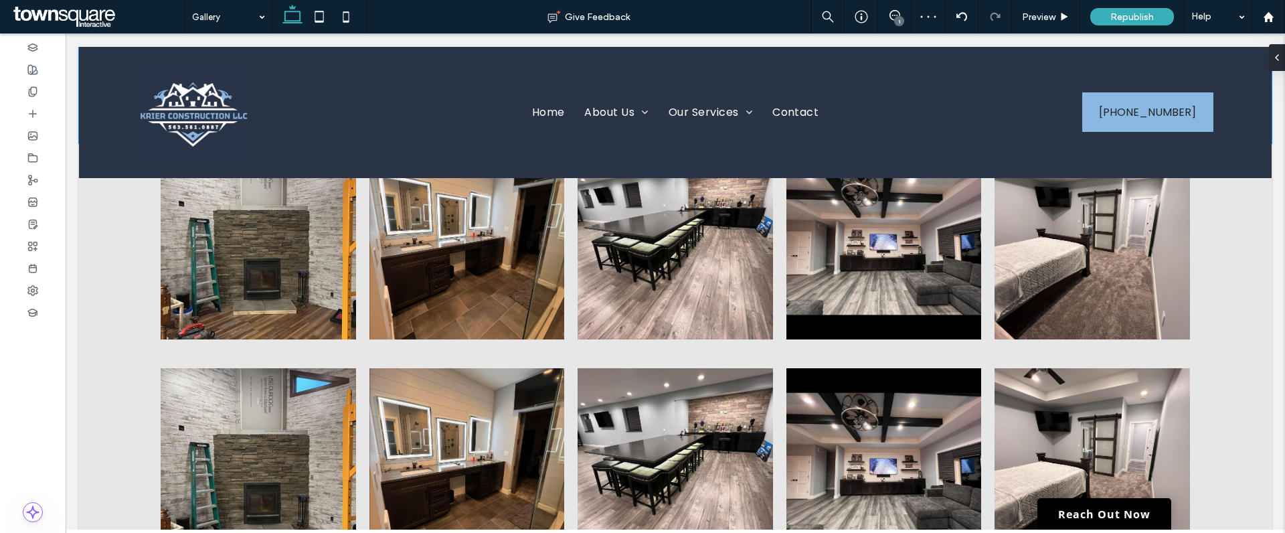
type input "***"
type input "**"
type input "****"
type input "**"
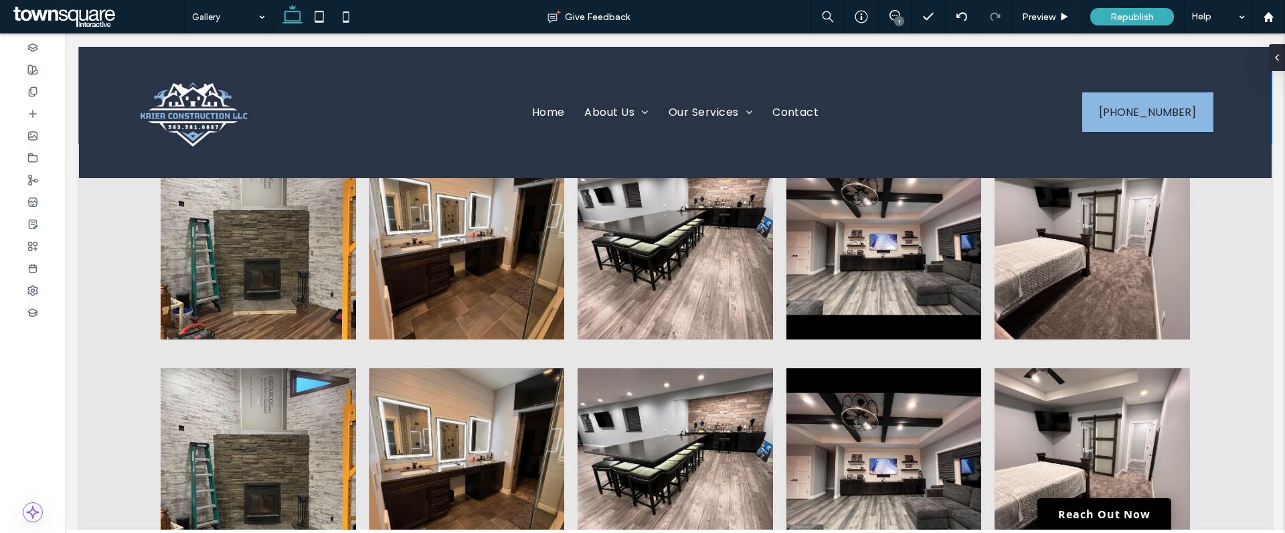
type input "****"
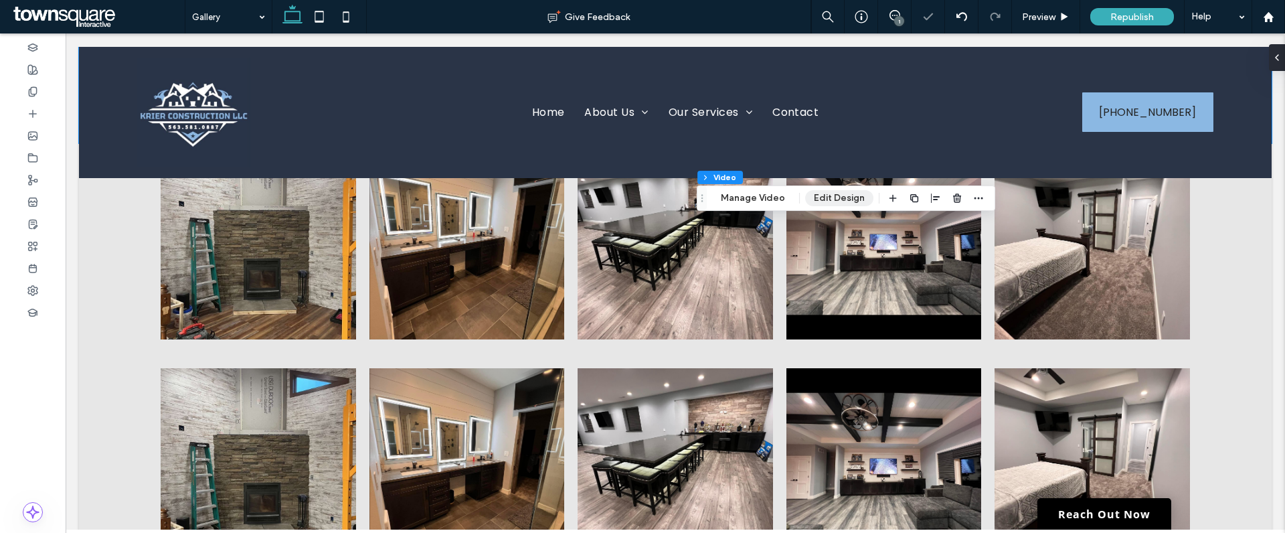
click at [841, 197] on button "Edit Design" at bounding box center [839, 198] width 68 height 16
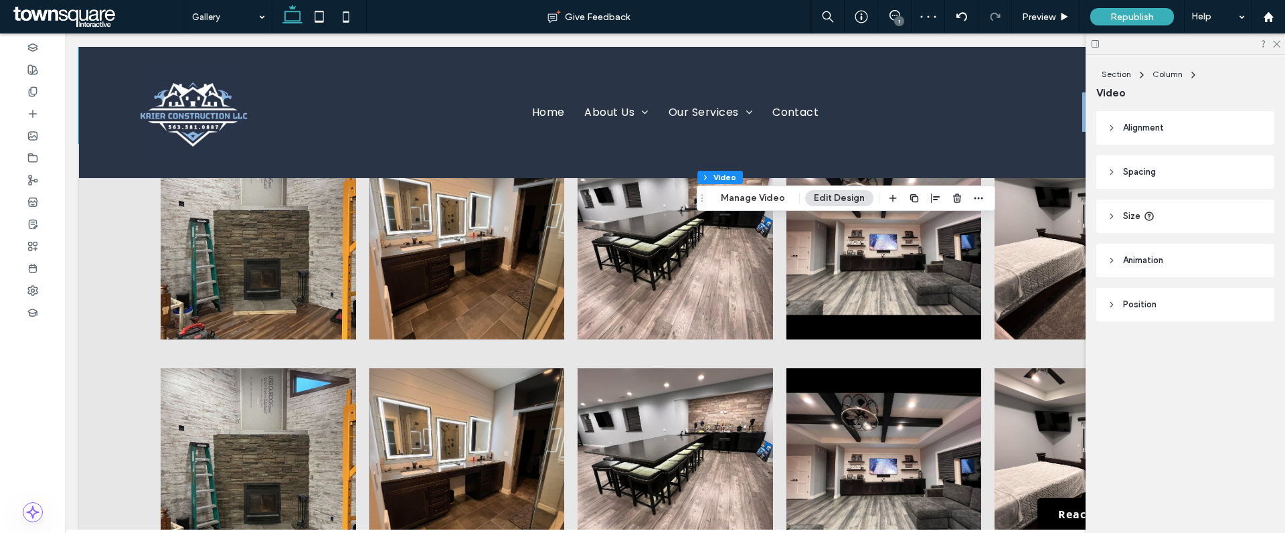
click at [1116, 303] on header "Position" at bounding box center [1185, 304] width 178 height 33
click at [1175, 352] on div "Default" at bounding box center [1180, 354] width 135 height 13
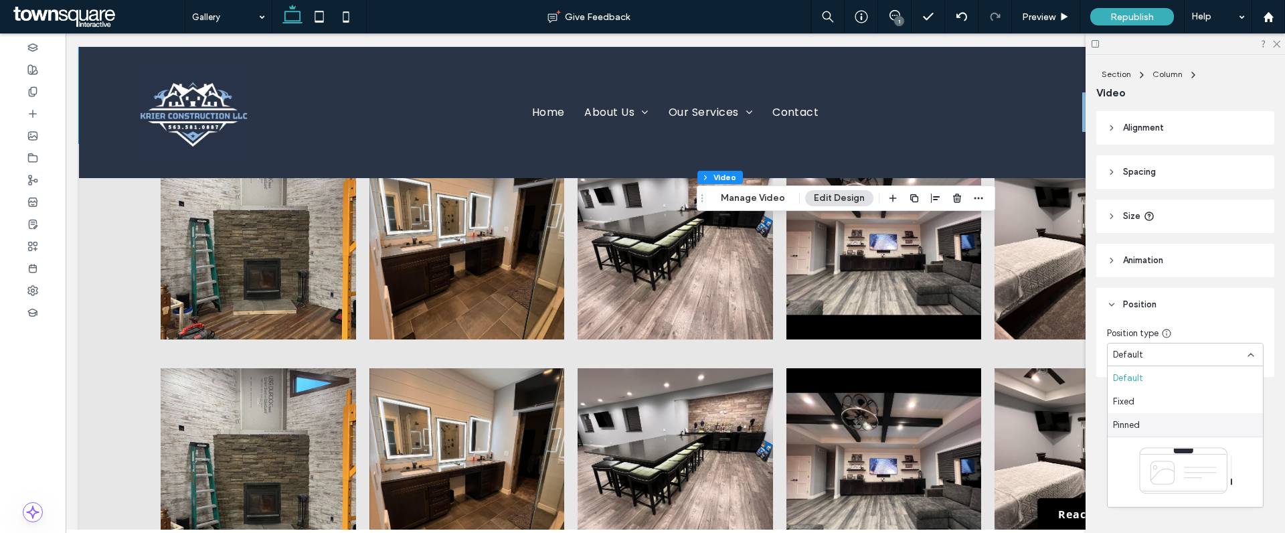
click at [1151, 429] on div "Pinned" at bounding box center [1185, 424] width 155 height 23
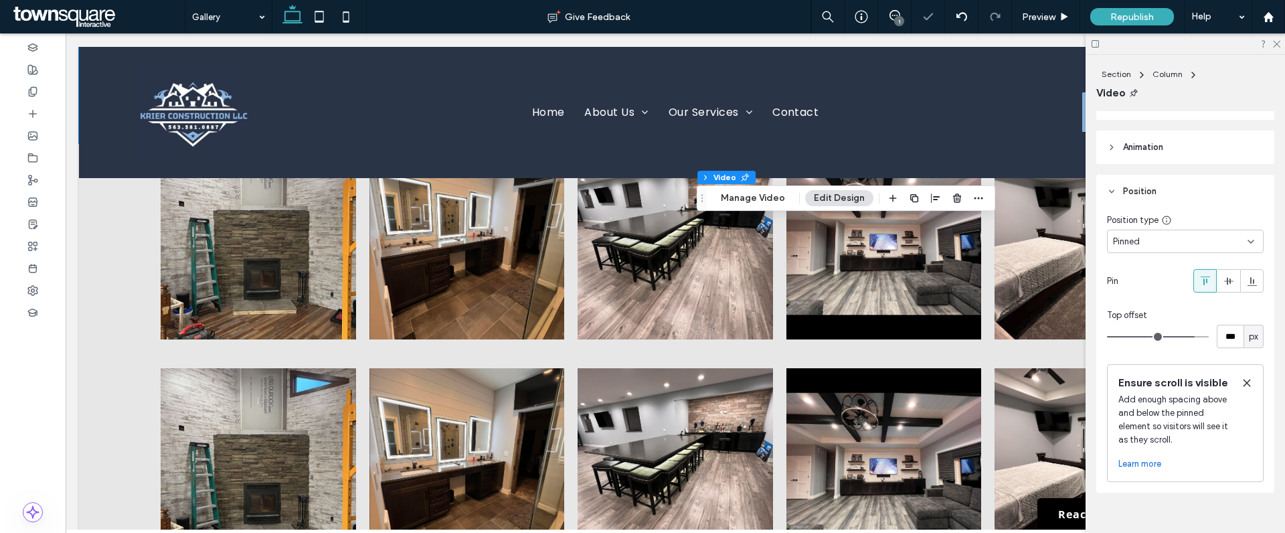
scroll to position [147, 0]
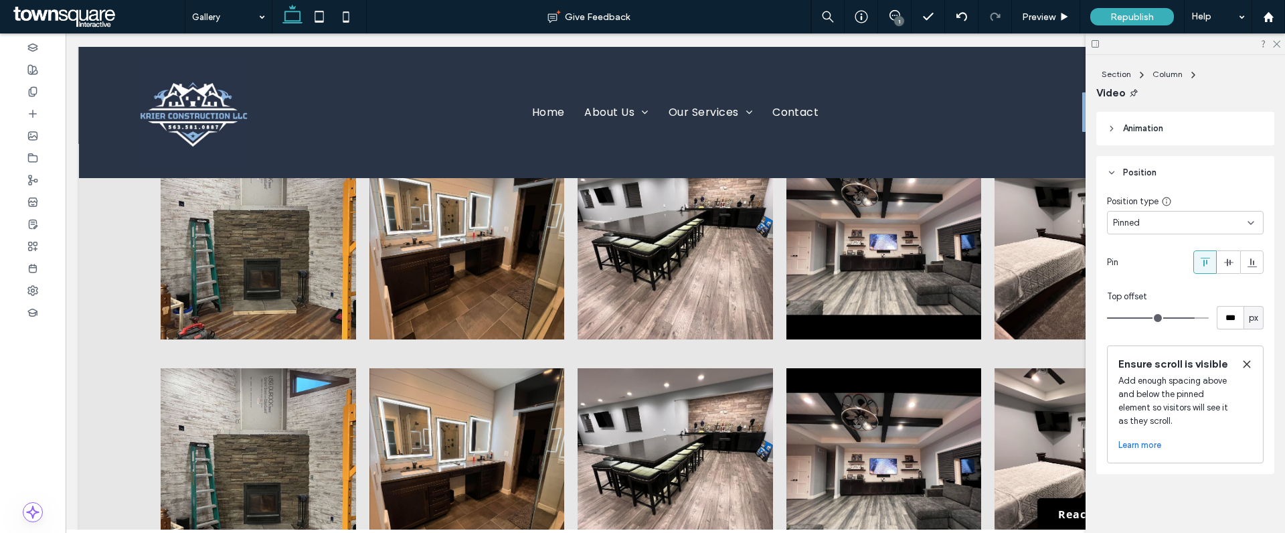
type input "**"
type input "****"
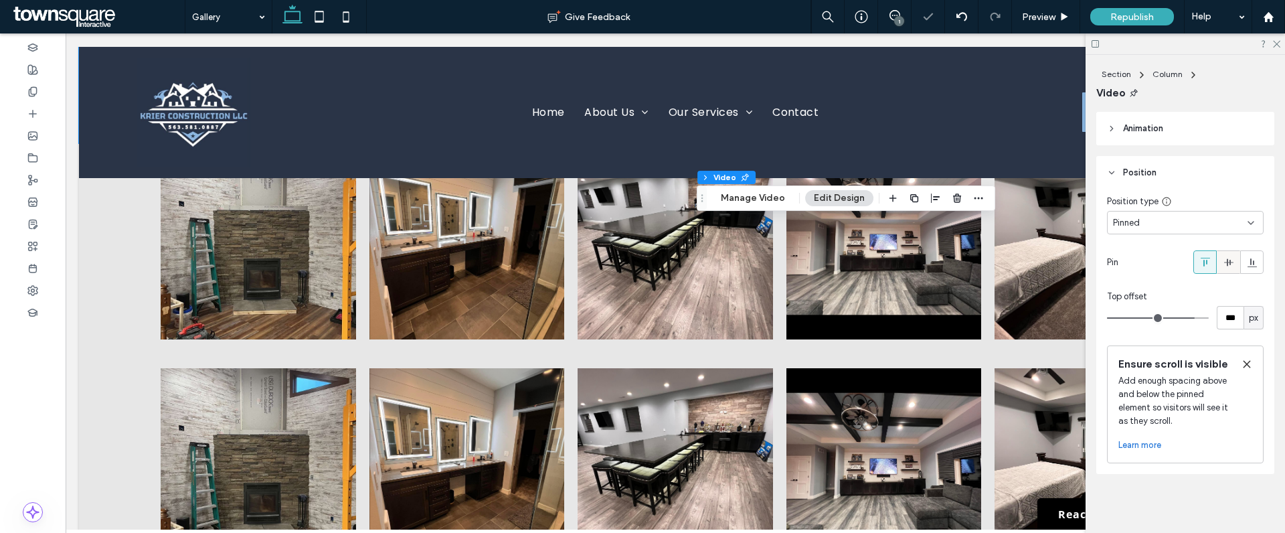
click at [1224, 257] on icon at bounding box center [1229, 262] width 11 height 11
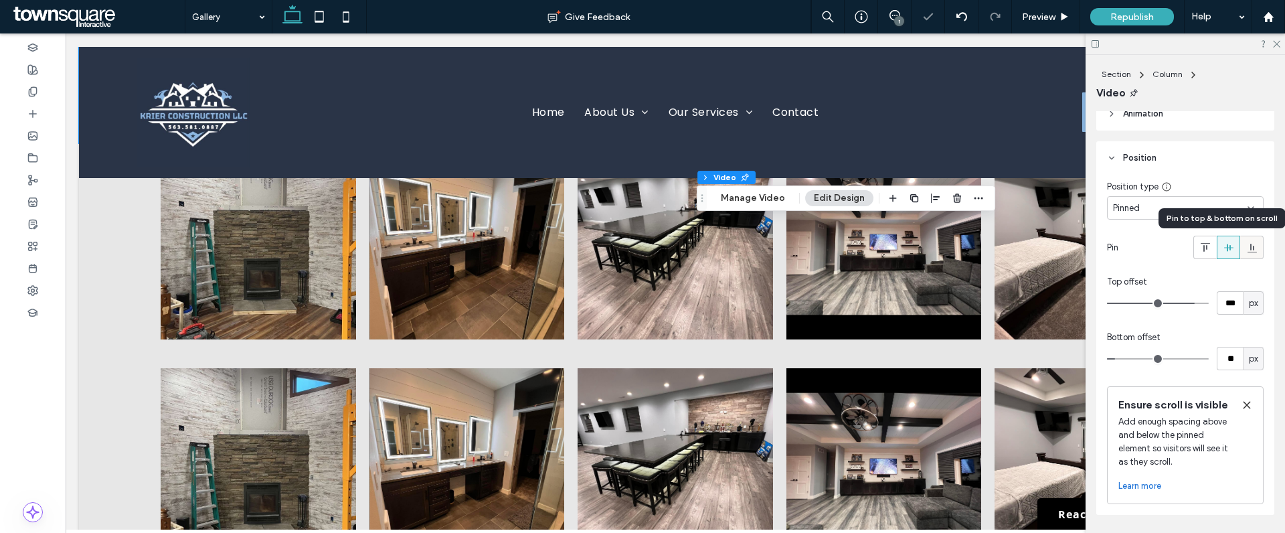
click at [1247, 248] on use at bounding box center [1251, 248] width 9 height 9
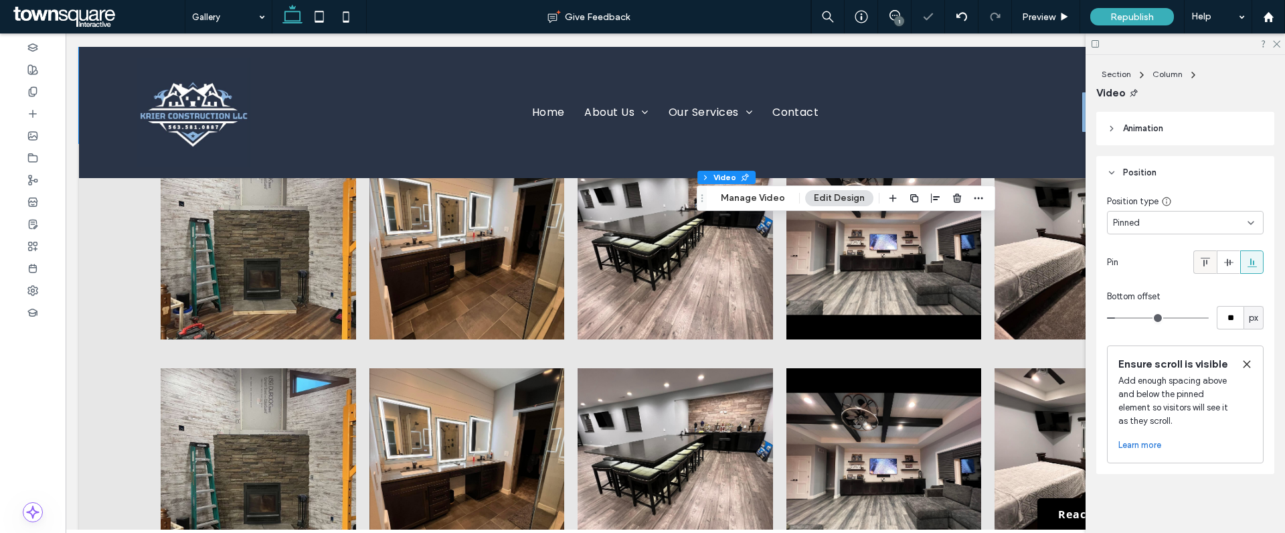
click at [1201, 257] on icon at bounding box center [1205, 262] width 11 height 11
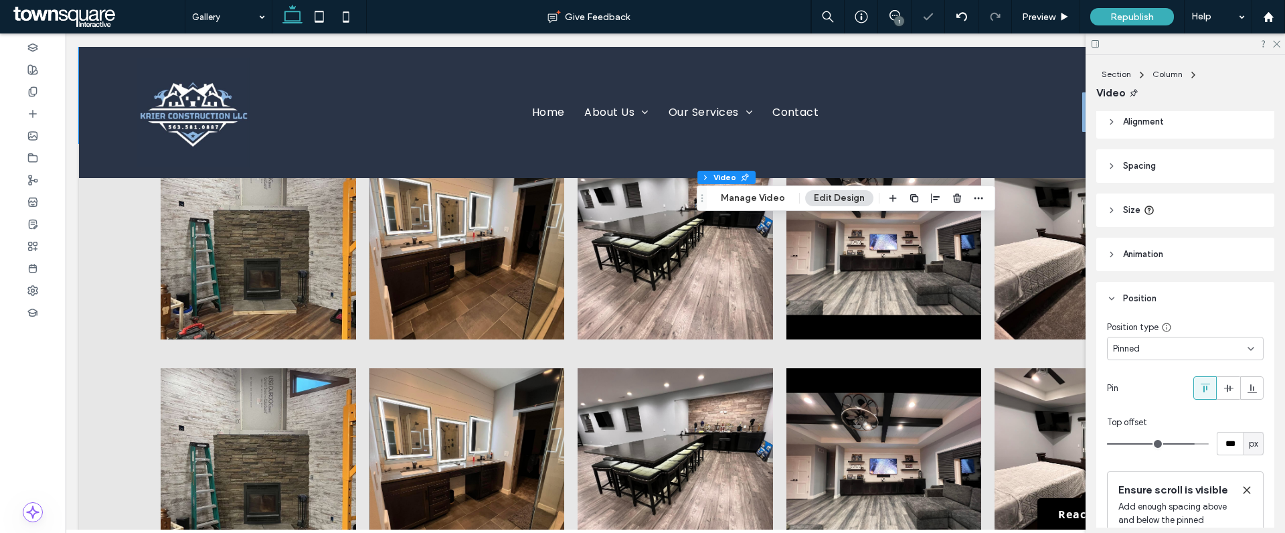
scroll to position [0, 0]
click at [1112, 261] on use at bounding box center [1111, 260] width 3 height 5
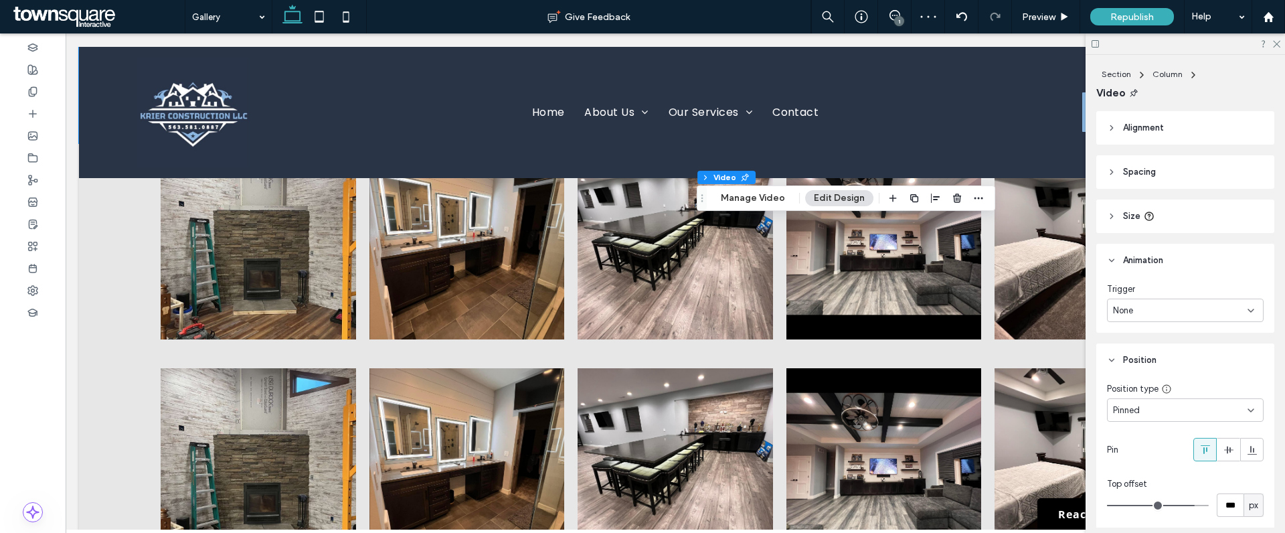
click at [1114, 175] on icon at bounding box center [1111, 171] width 9 height 9
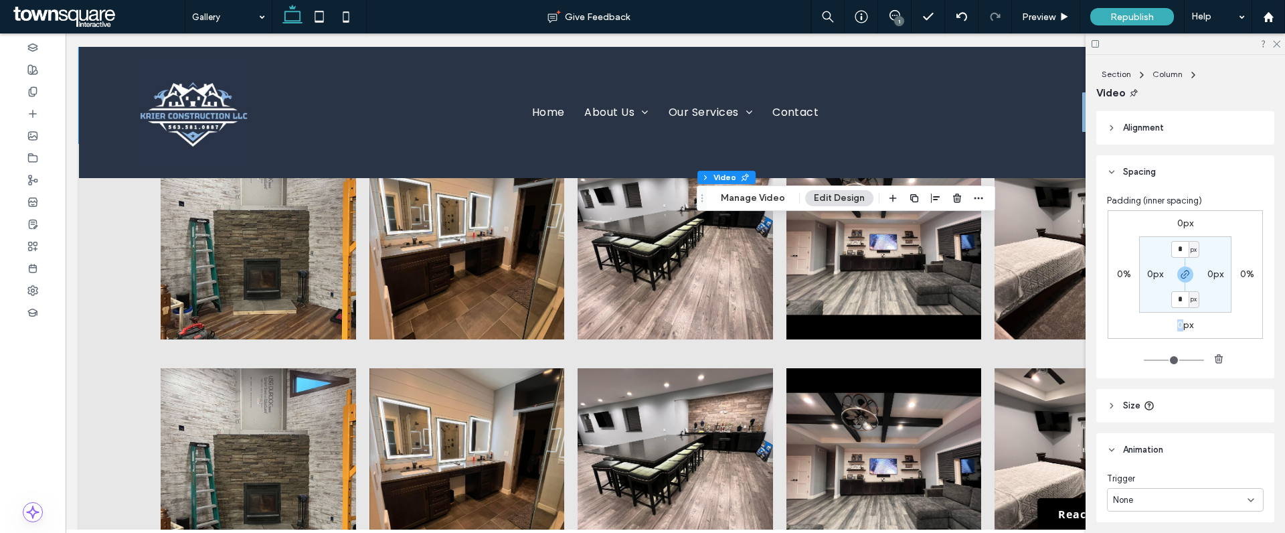
click at [1170, 322] on div "0px" at bounding box center [1185, 325] width 31 height 12
type input "**"
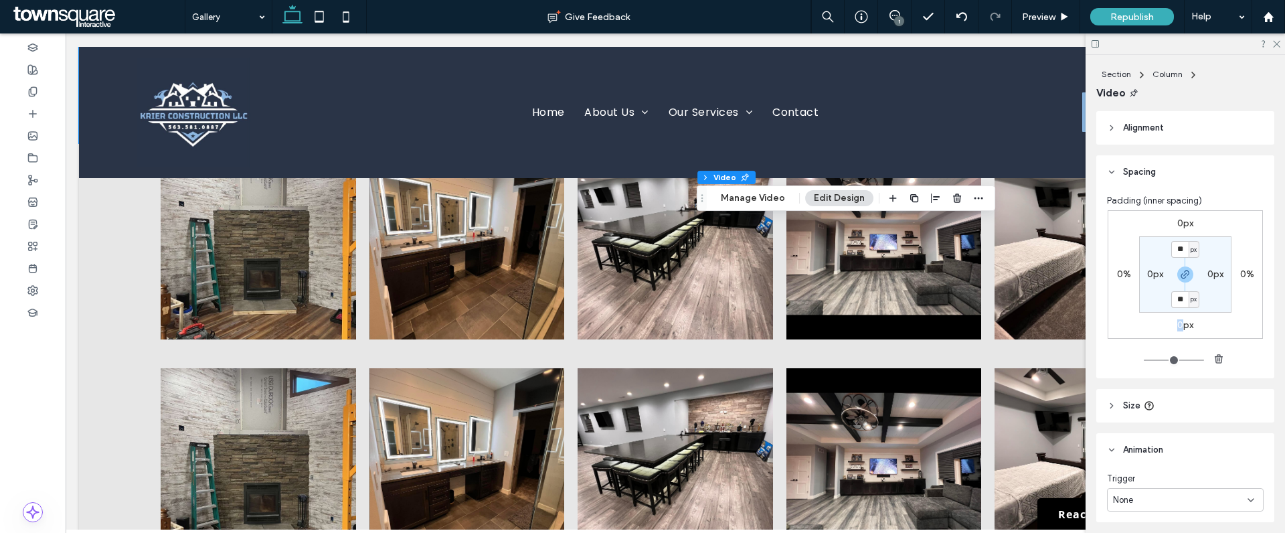
type input "**"
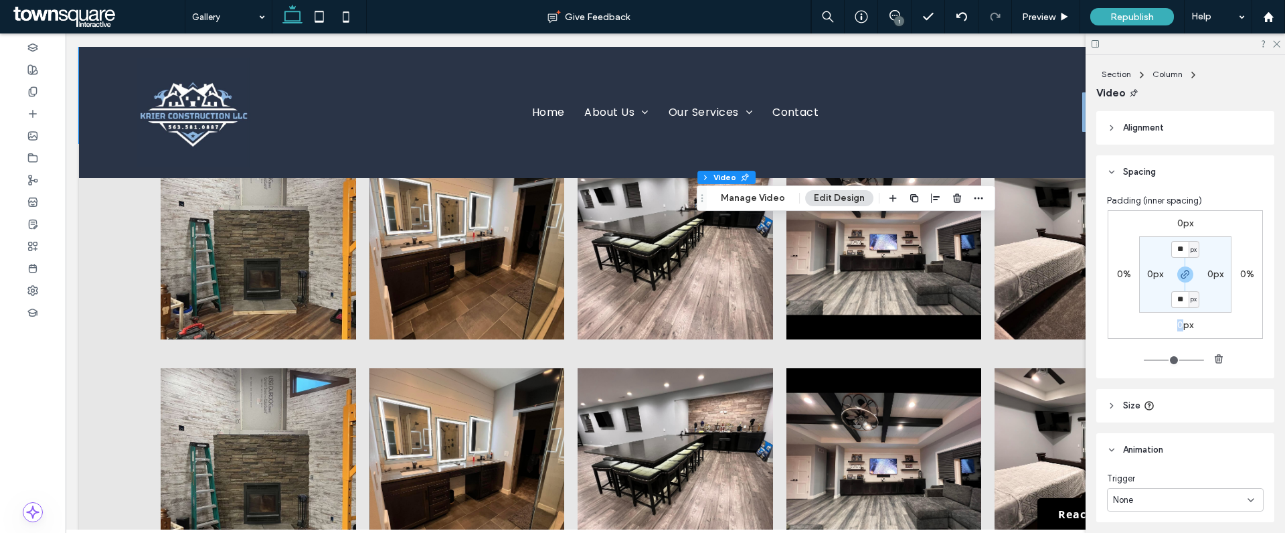
type input "**"
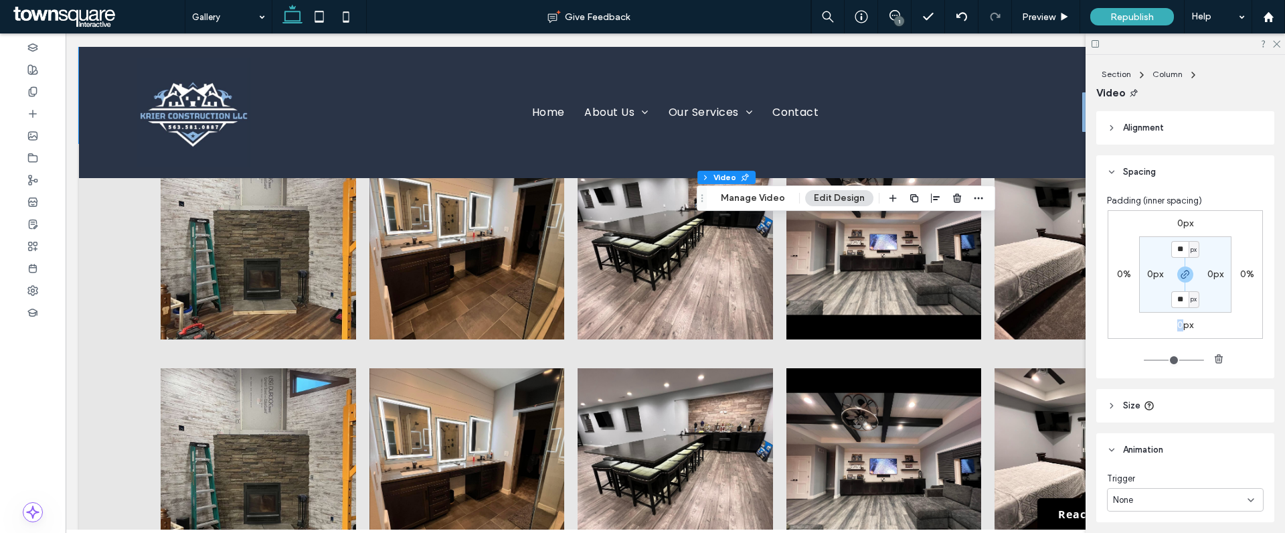
type input "**"
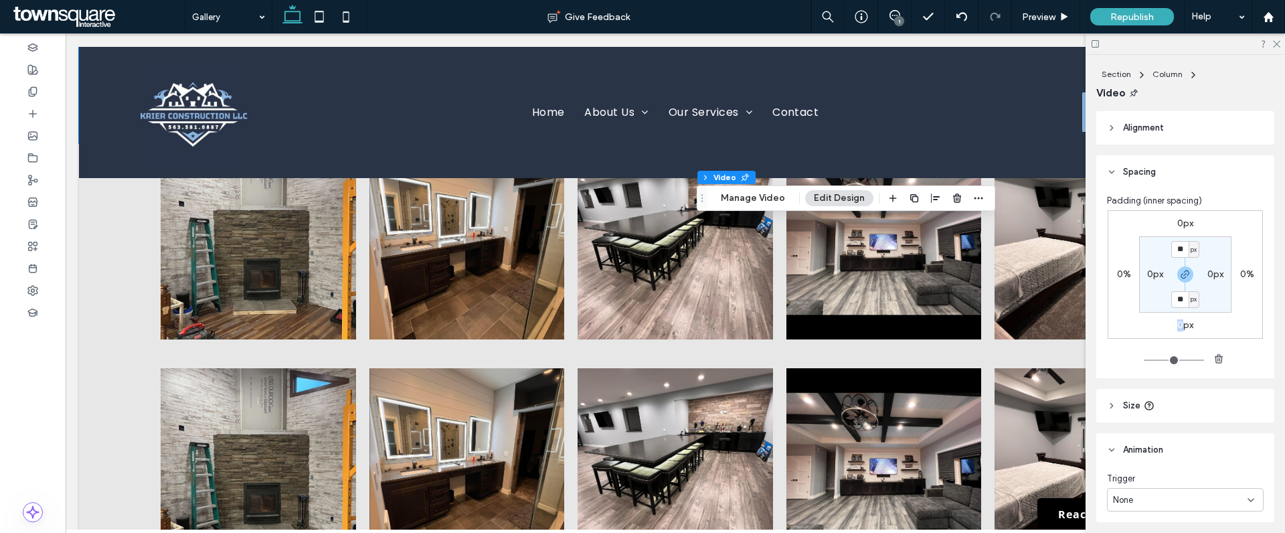
type input "**"
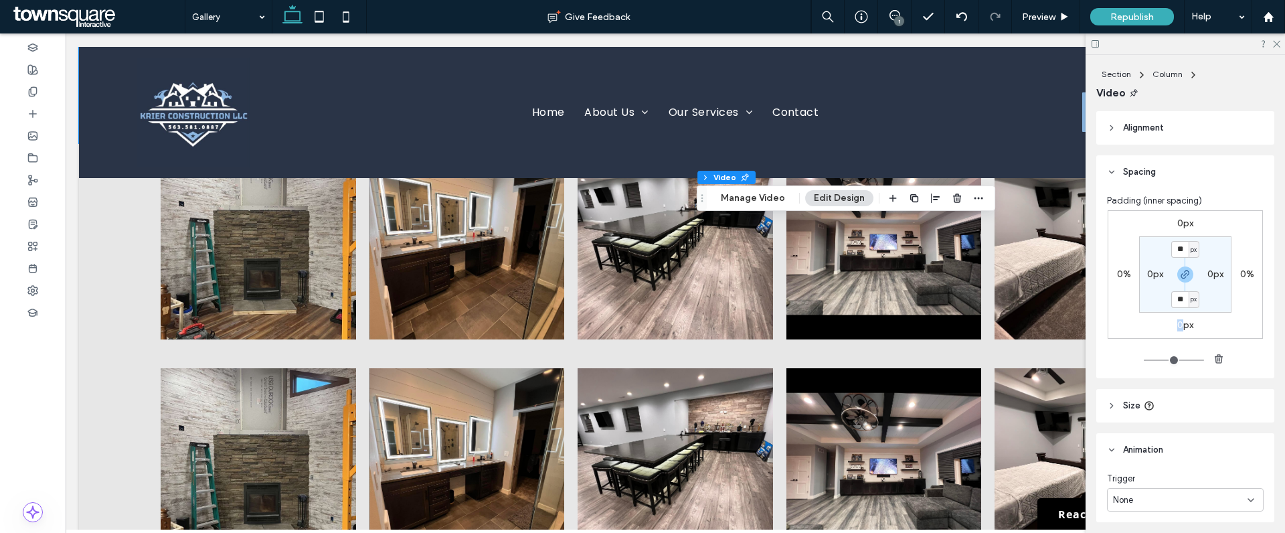
type input "**"
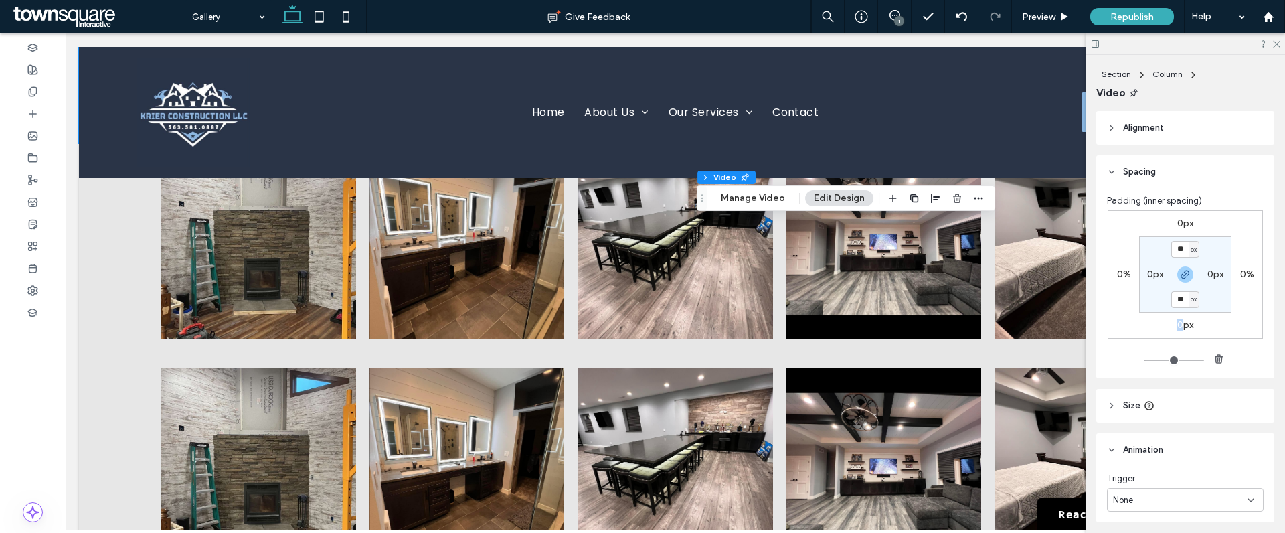
type input "**"
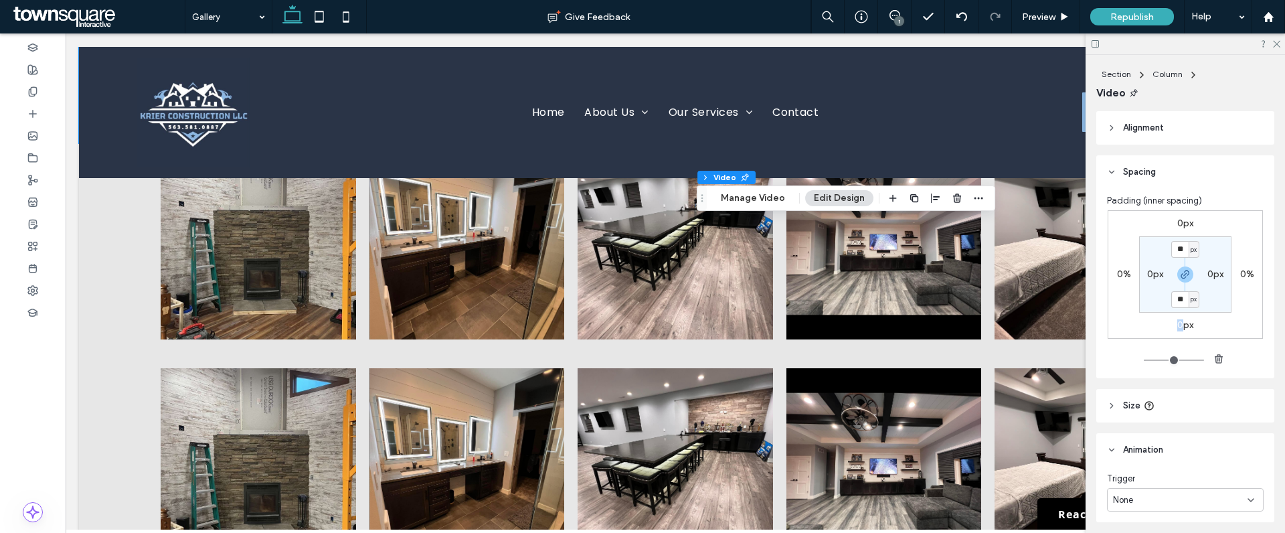
type input "**"
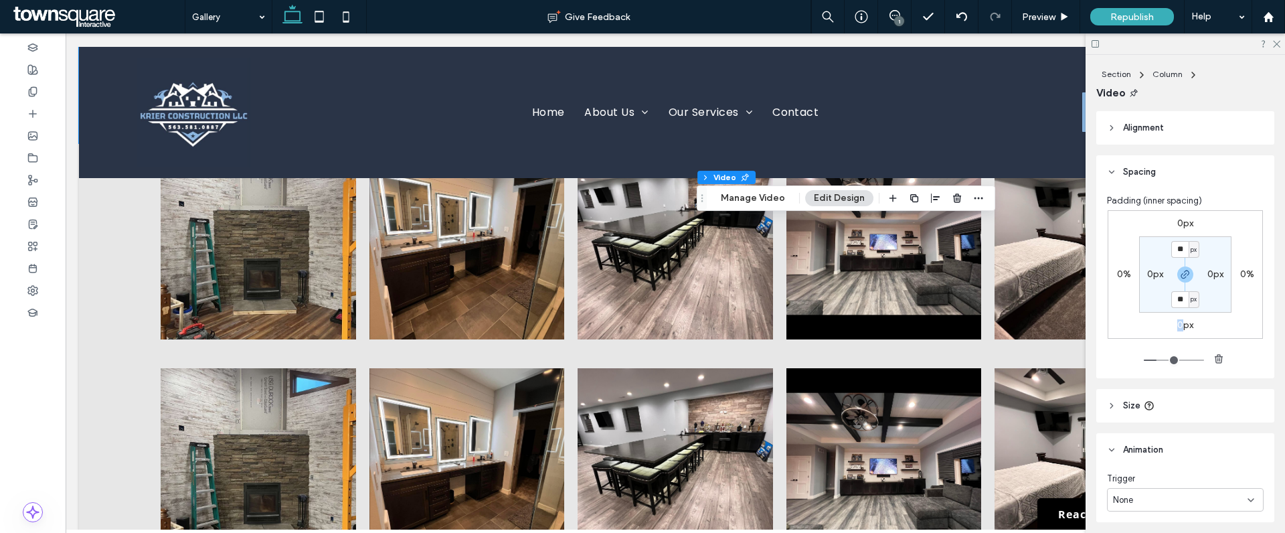
click at [1155, 359] on input "range" at bounding box center [1174, 359] width 60 height 1
type input "**"
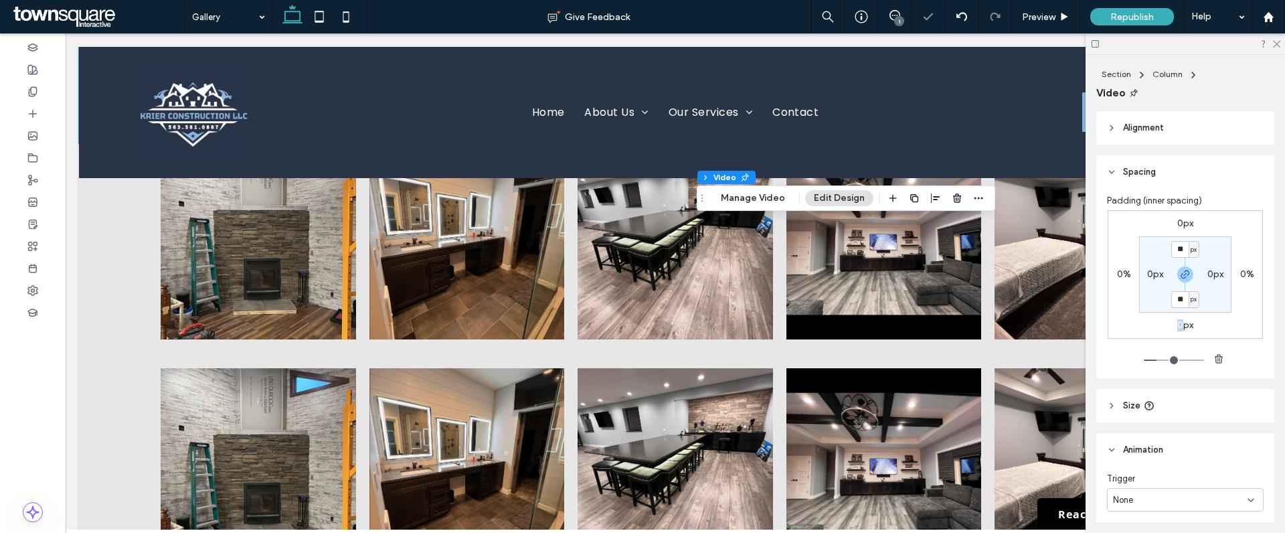
type input "**"
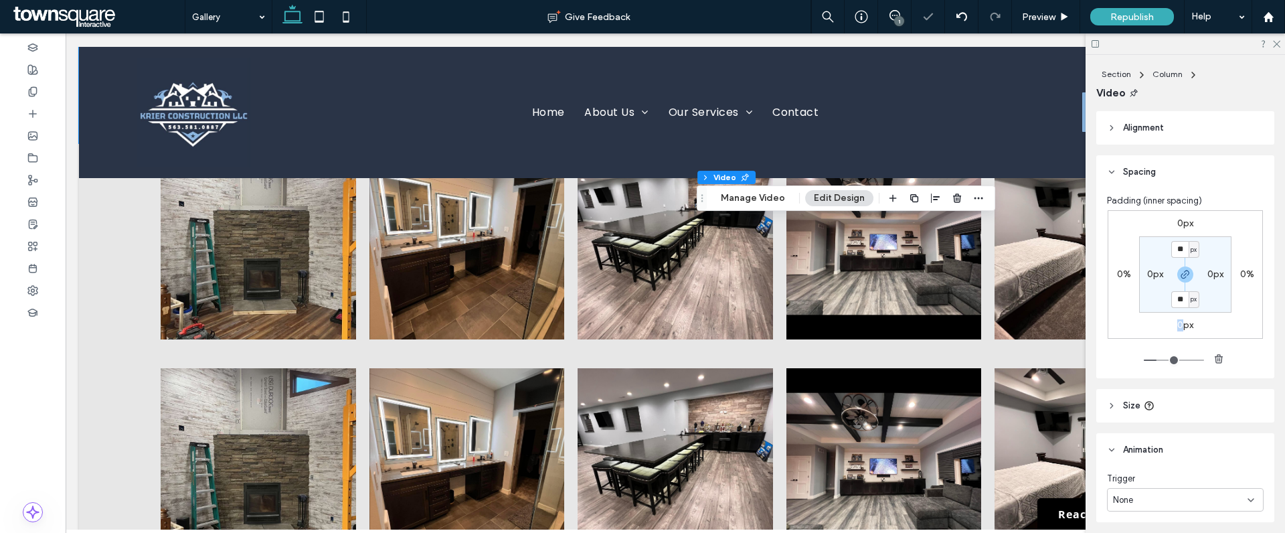
type input "**"
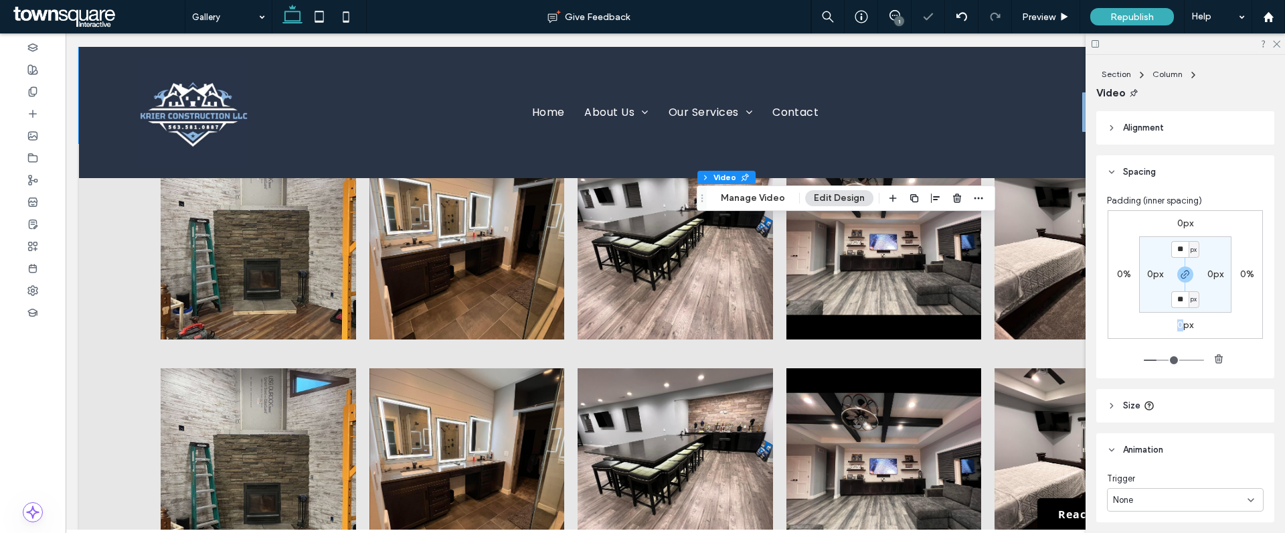
type input "**"
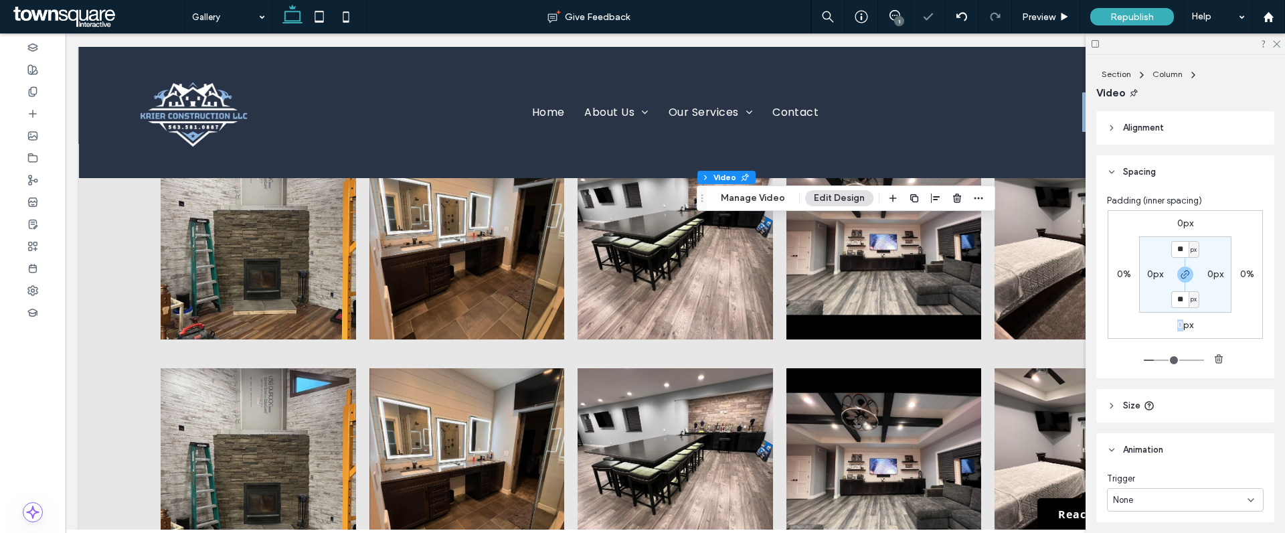
type input "**"
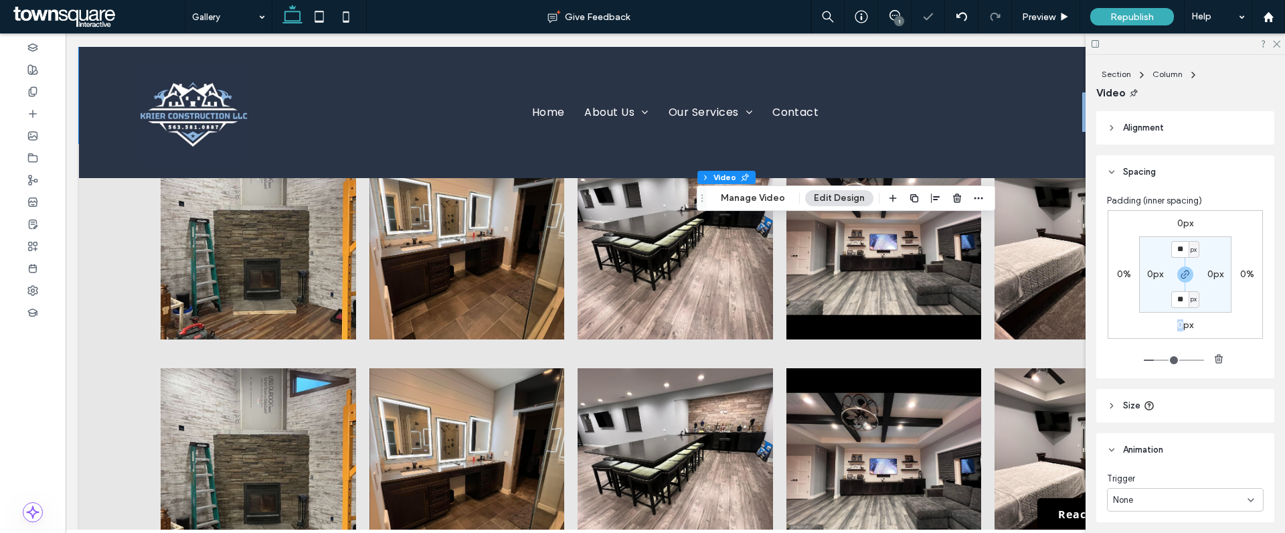
type input "**"
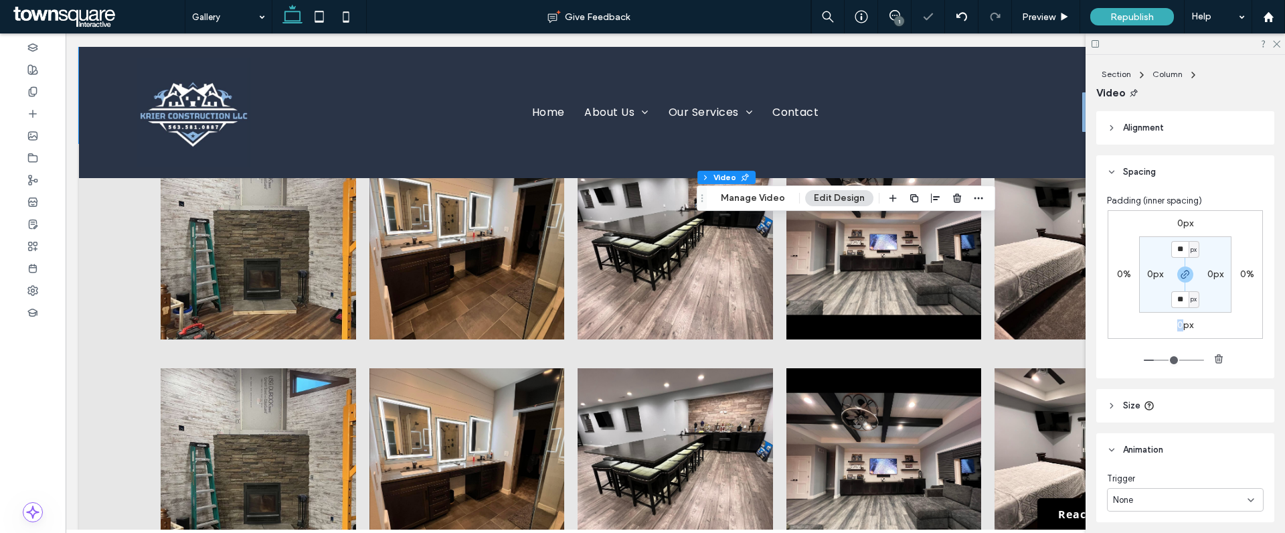
type input "**"
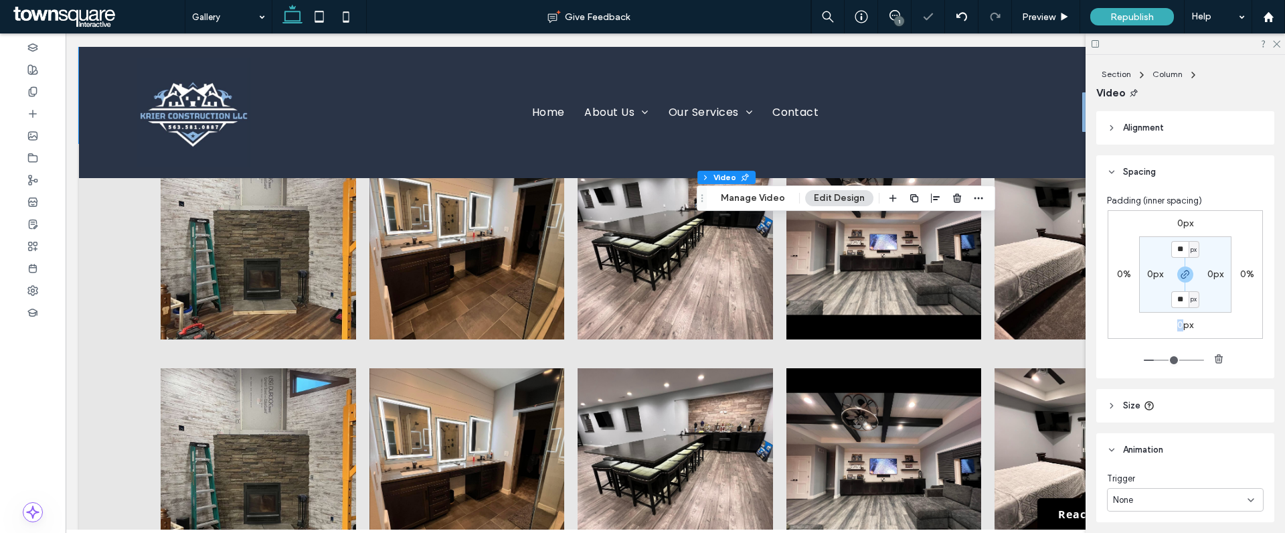
type input "**"
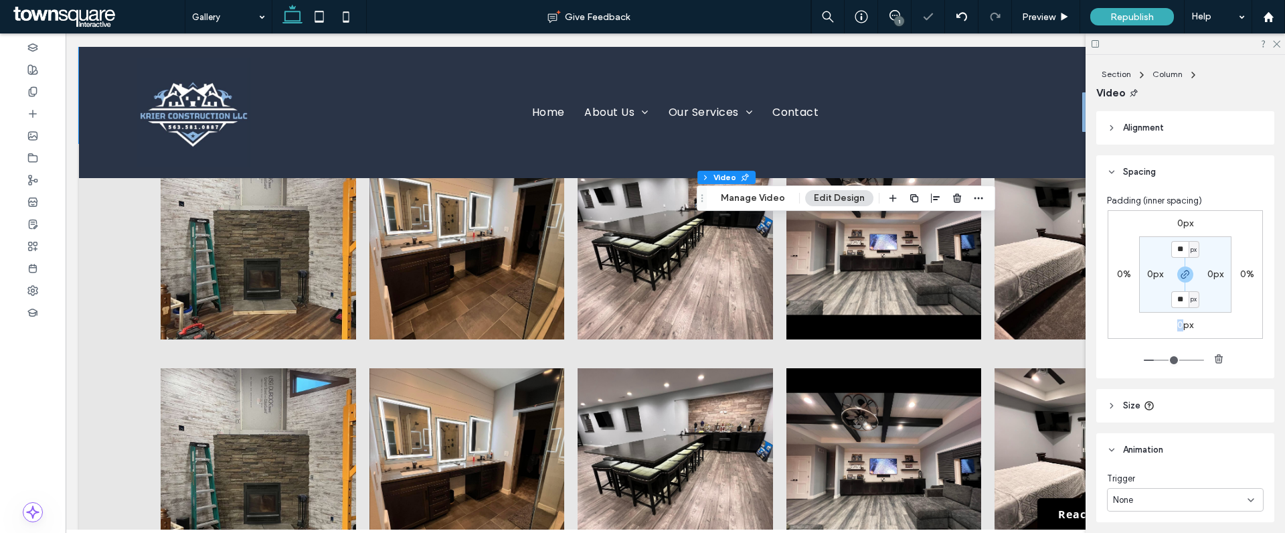
type input "*"
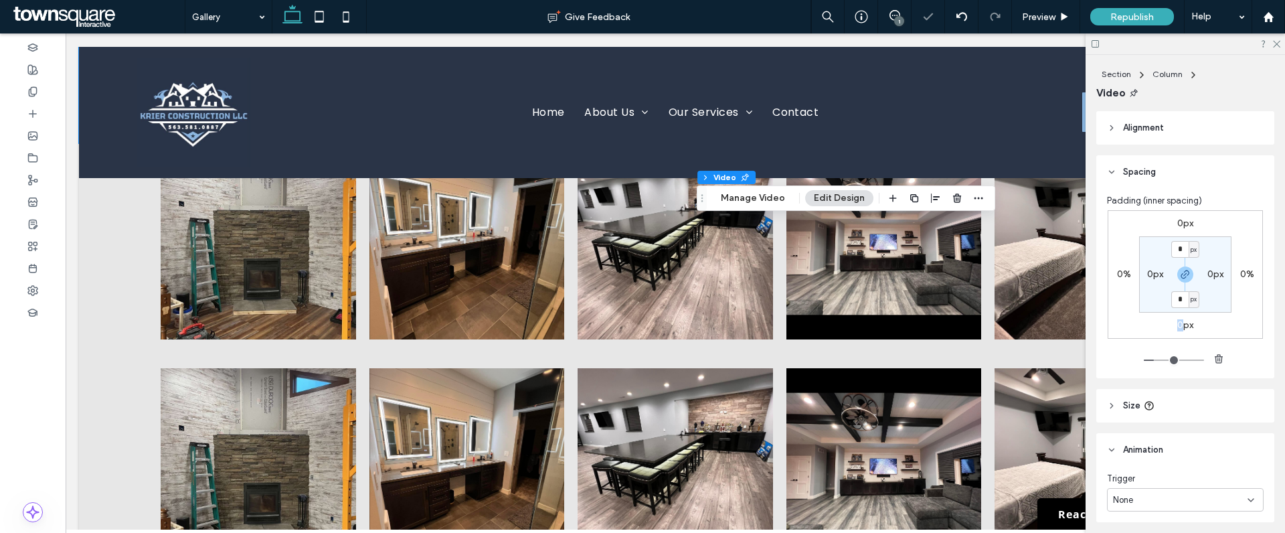
type input "*"
drag, startPoint x: 1155, startPoint y: 359, endPoint x: 1135, endPoint y: 358, distance: 20.1
click at [1144, 359] on input "range" at bounding box center [1174, 359] width 60 height 1
drag, startPoint x: 1175, startPoint y: 301, endPoint x: 1176, endPoint y: 334, distance: 32.8
click at [1175, 301] on input "*" at bounding box center [1179, 299] width 17 height 17
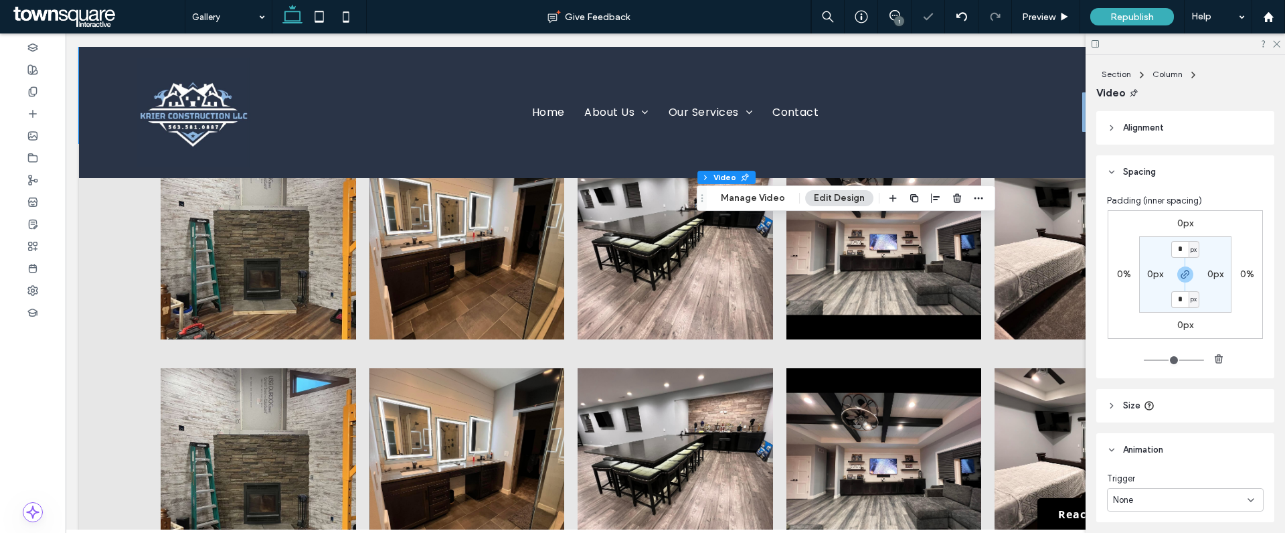
type input "**"
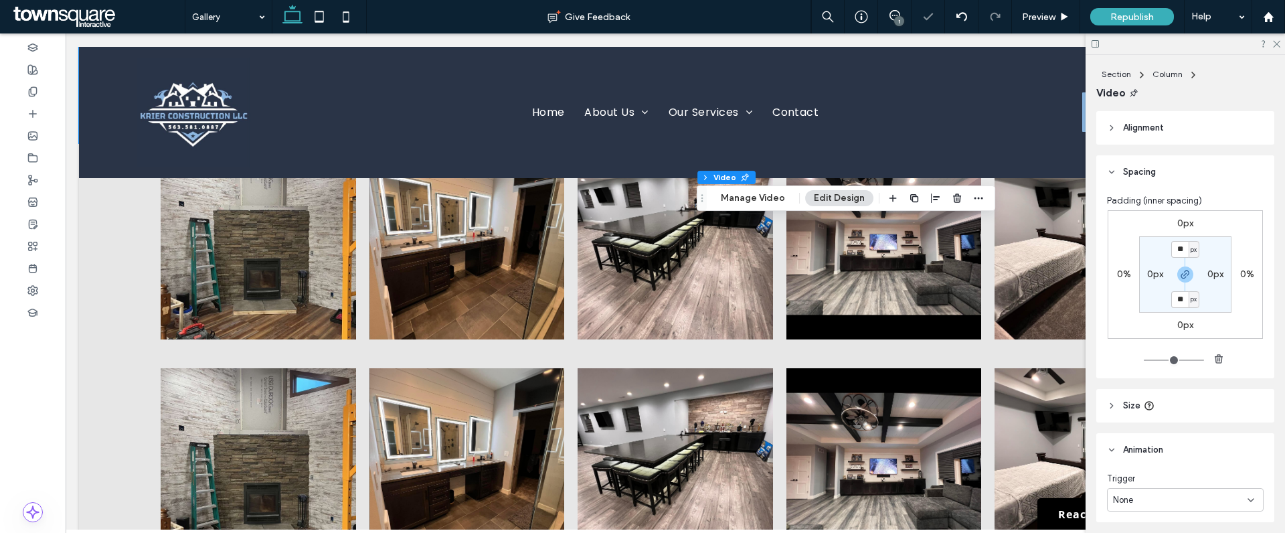
type input "**"
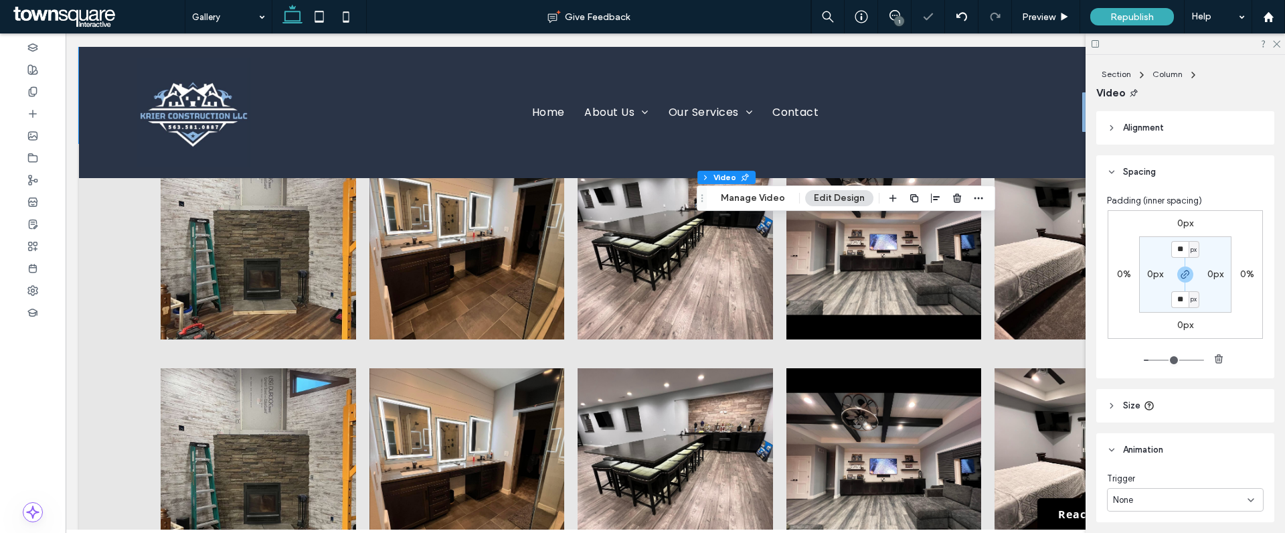
type input "**"
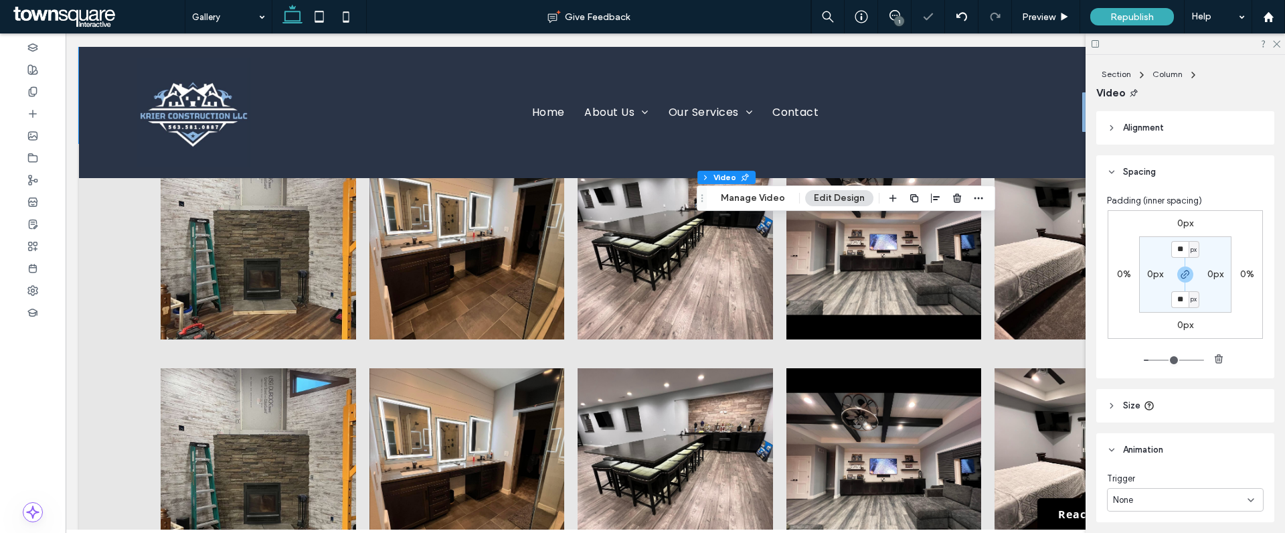
type input "**"
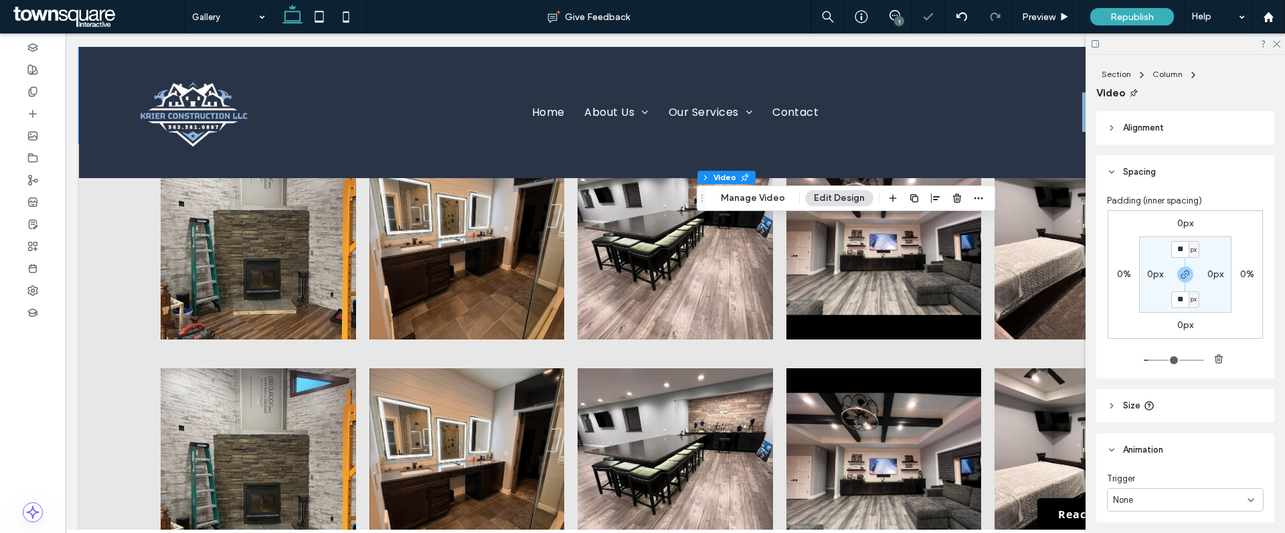
type input "**"
drag, startPoint x: 1147, startPoint y: 359, endPoint x: 1155, endPoint y: 360, distance: 7.4
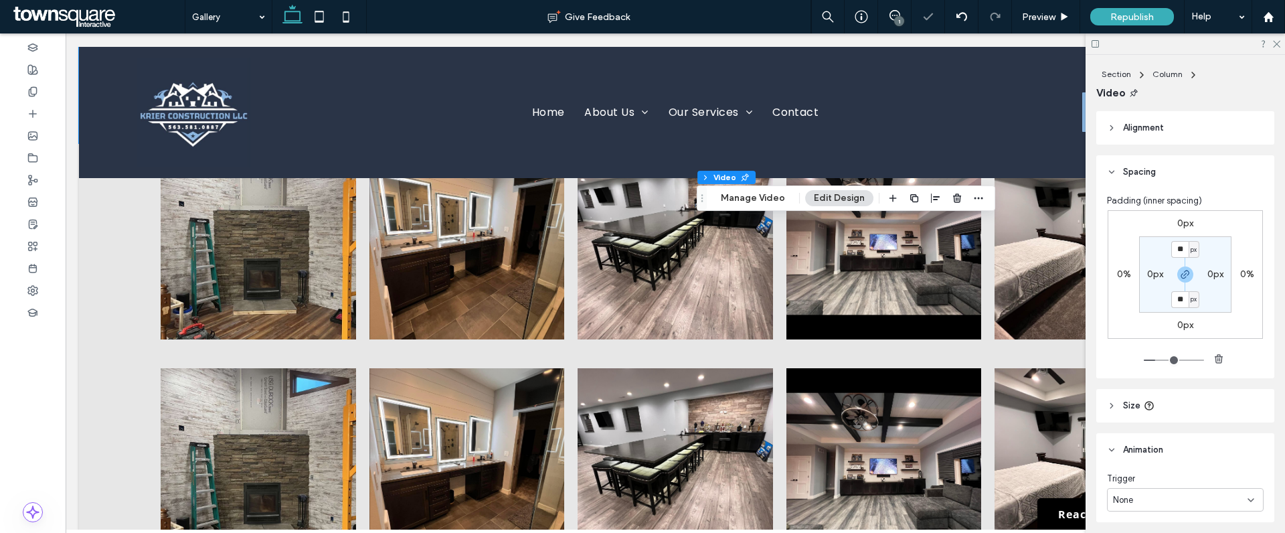
click at [1155, 360] on input "range" at bounding box center [1174, 359] width 60 height 1
drag, startPoint x: 1155, startPoint y: 360, endPoint x: 1134, endPoint y: 349, distance: 23.7
click at [1144, 361] on input "range" at bounding box center [1174, 359] width 60 height 1
click at [1117, 272] on label "0%" at bounding box center [1124, 273] width 14 height 11
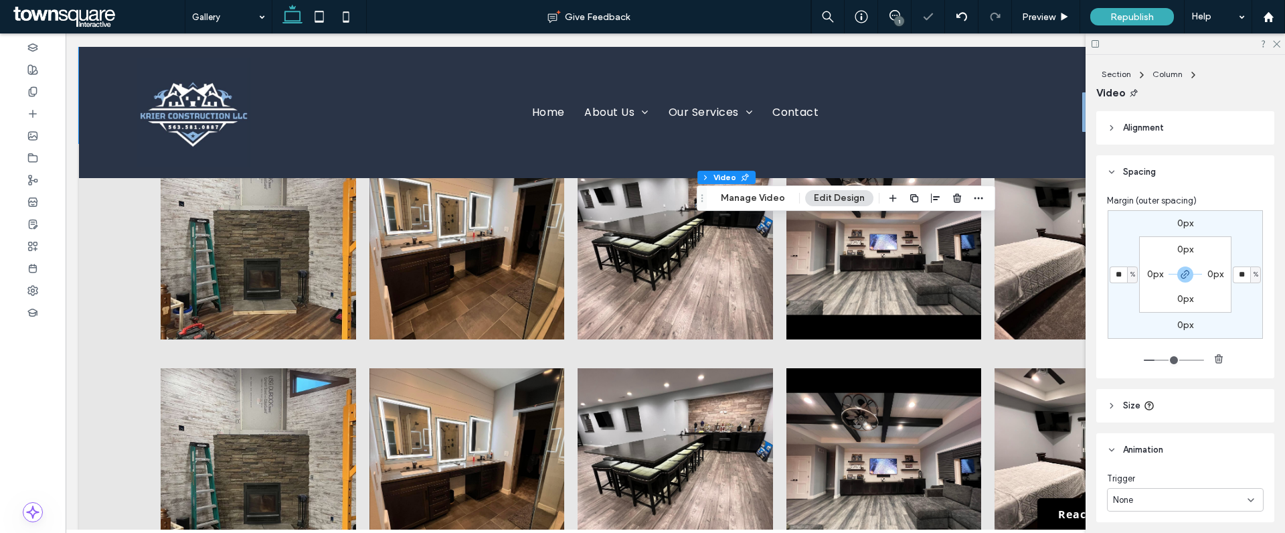
click at [1154, 359] on input "range" at bounding box center [1174, 359] width 60 height 1
click at [1153, 359] on input "range" at bounding box center [1174, 359] width 60 height 1
click at [1151, 359] on input "range" at bounding box center [1174, 359] width 60 height 1
click at [1282, 41] on div at bounding box center [1185, 43] width 199 height 21
click at [1278, 41] on icon at bounding box center [1276, 43] width 9 height 9
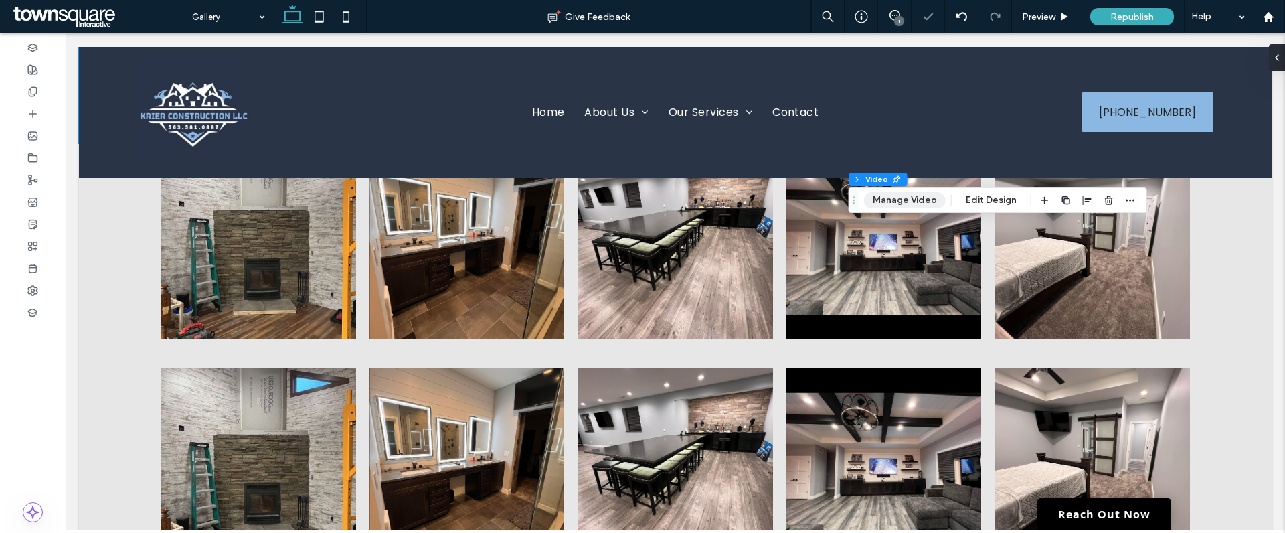
click at [894, 199] on button "Manage Video" at bounding box center [905, 200] width 82 height 16
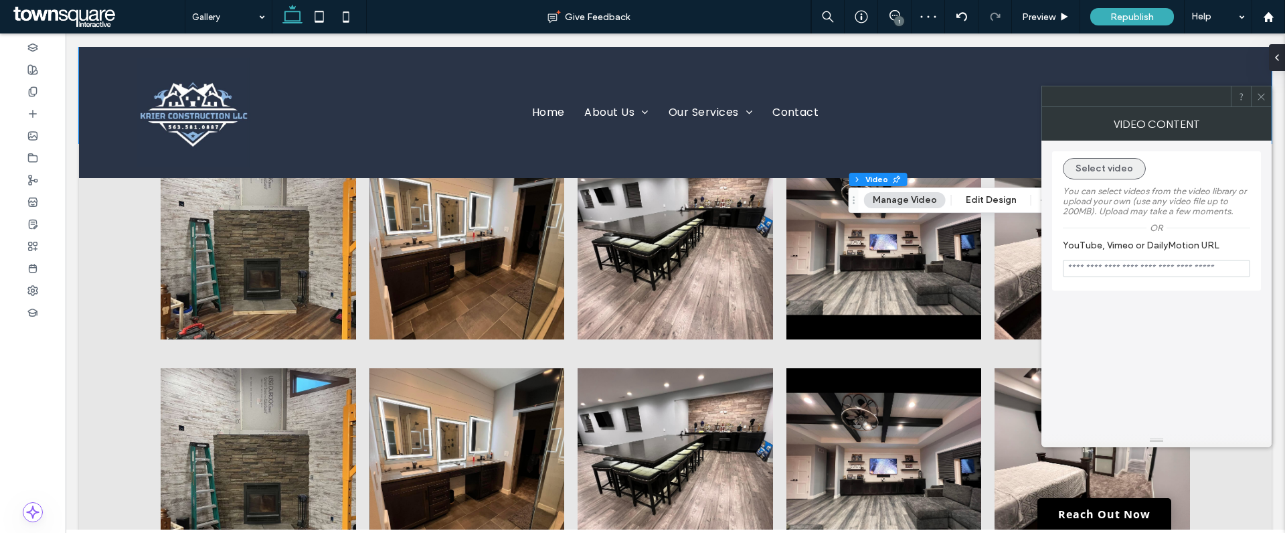
click at [1105, 175] on button "Select video" at bounding box center [1104, 168] width 83 height 21
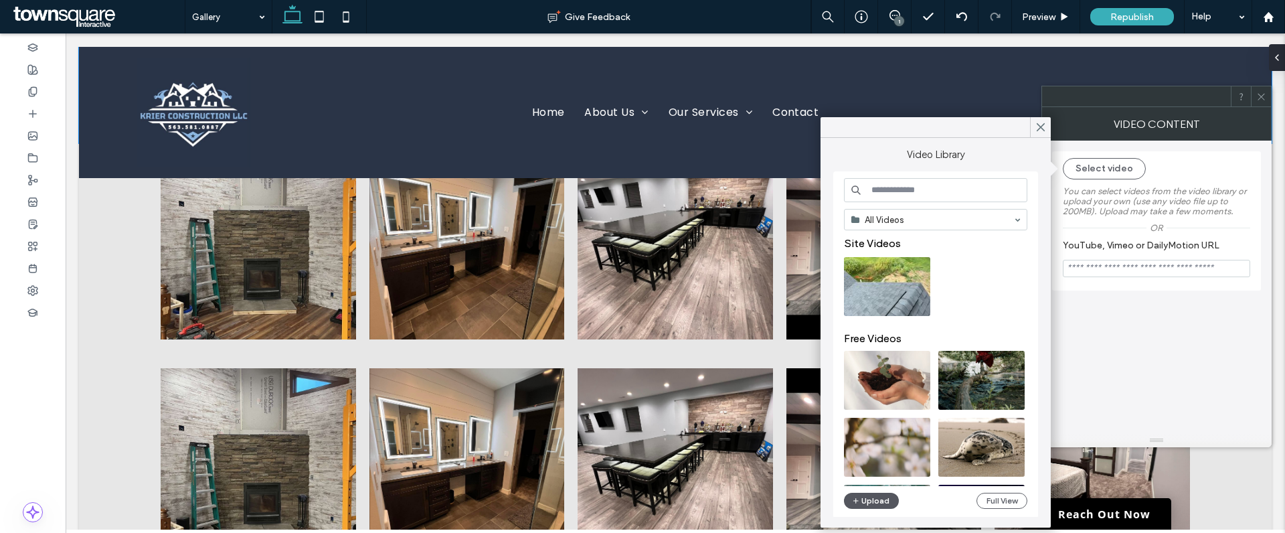
click at [863, 499] on button "Upload" at bounding box center [871, 501] width 55 height 16
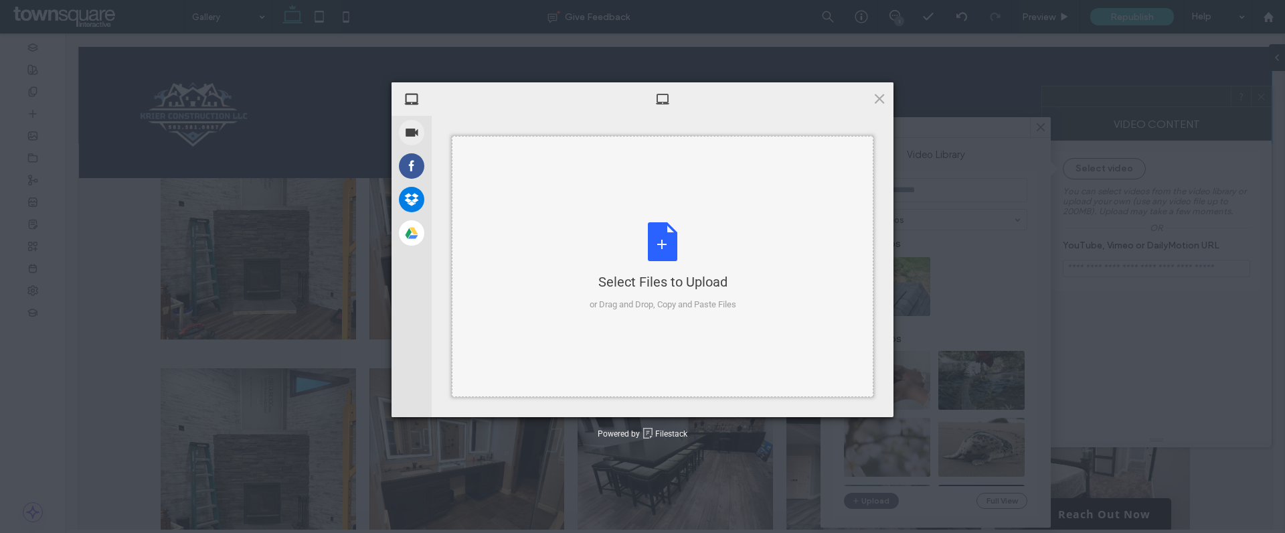
click at [657, 250] on div "Select Files to Upload or Drag and Drop, Copy and Paste Files" at bounding box center [663, 266] width 147 height 89
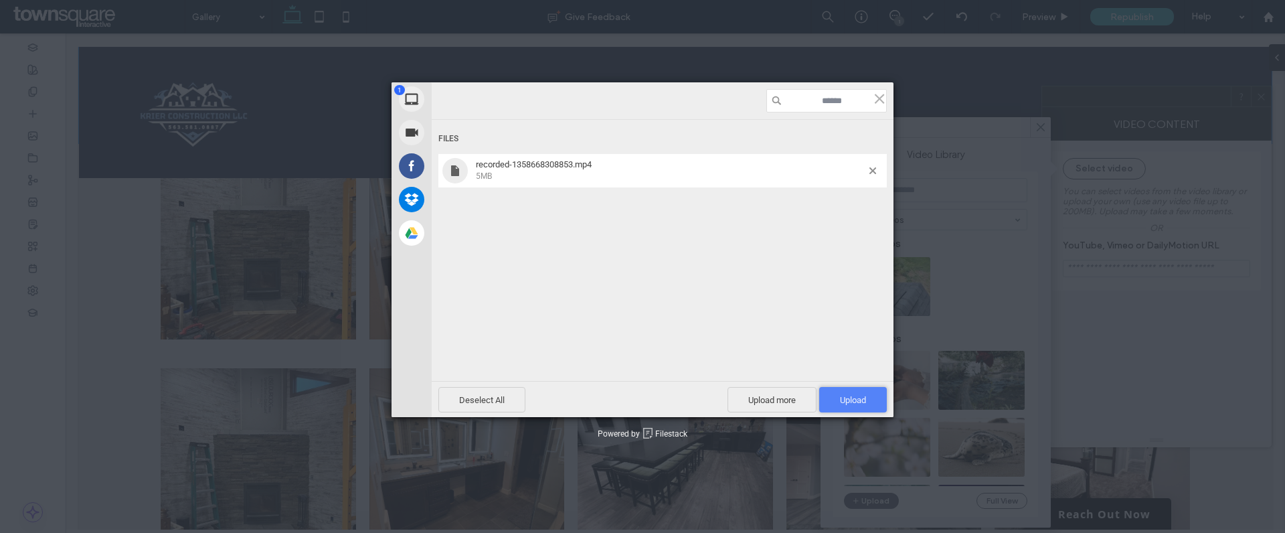
click at [865, 392] on span "Upload 1" at bounding box center [853, 399] width 68 height 25
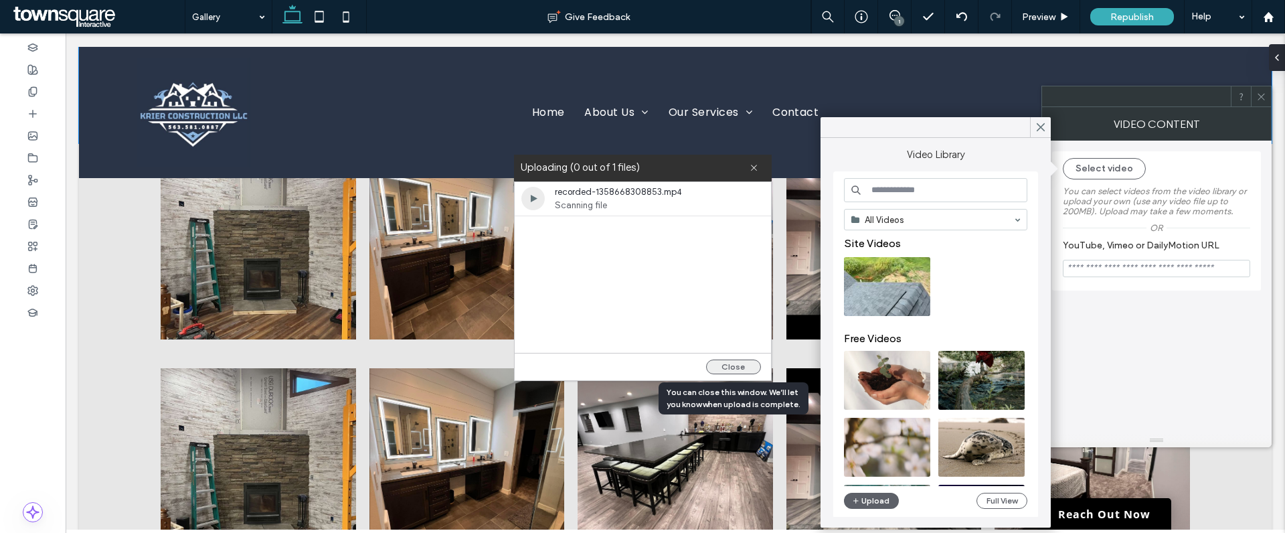
click at [734, 363] on button "Close" at bounding box center [733, 366] width 55 height 15
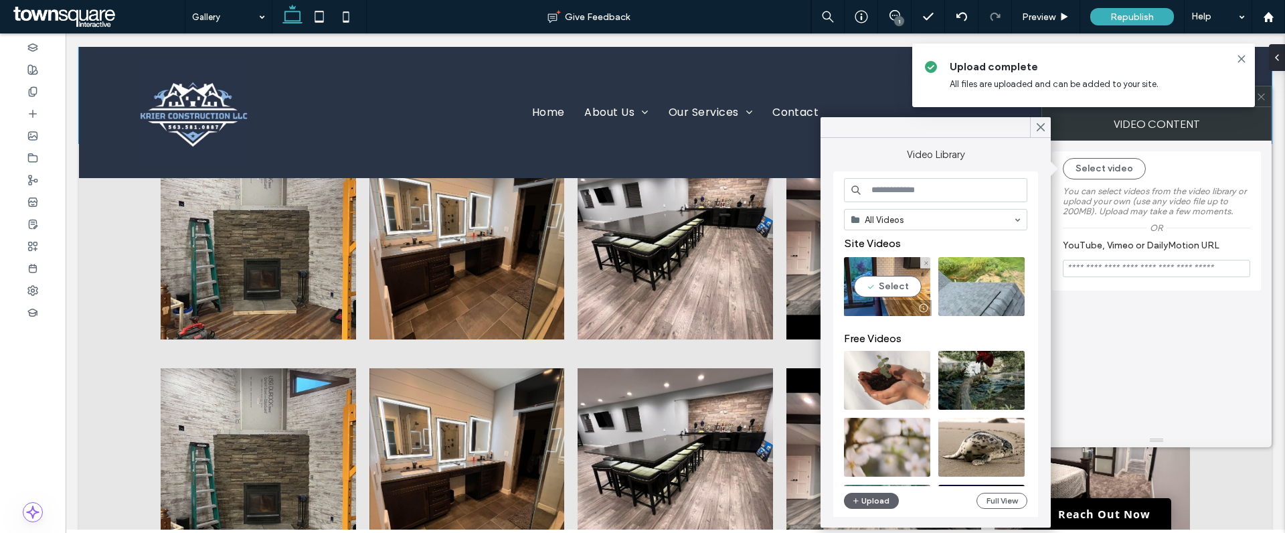
click at [900, 285] on video at bounding box center [887, 286] width 86 height 59
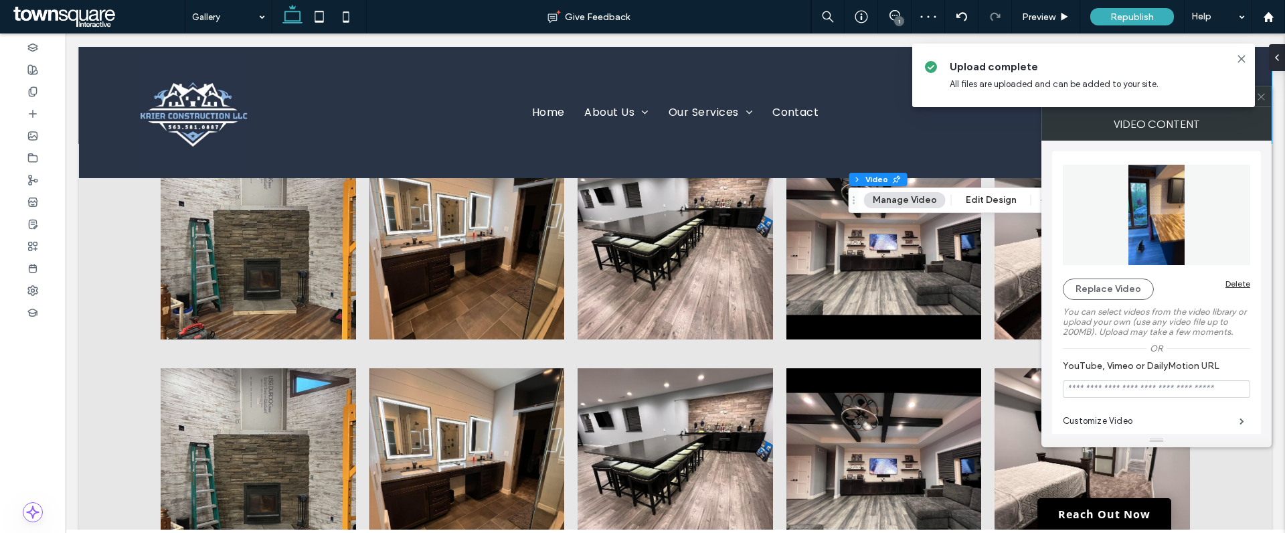
click at [1264, 97] on icon at bounding box center [1261, 97] width 10 height 10
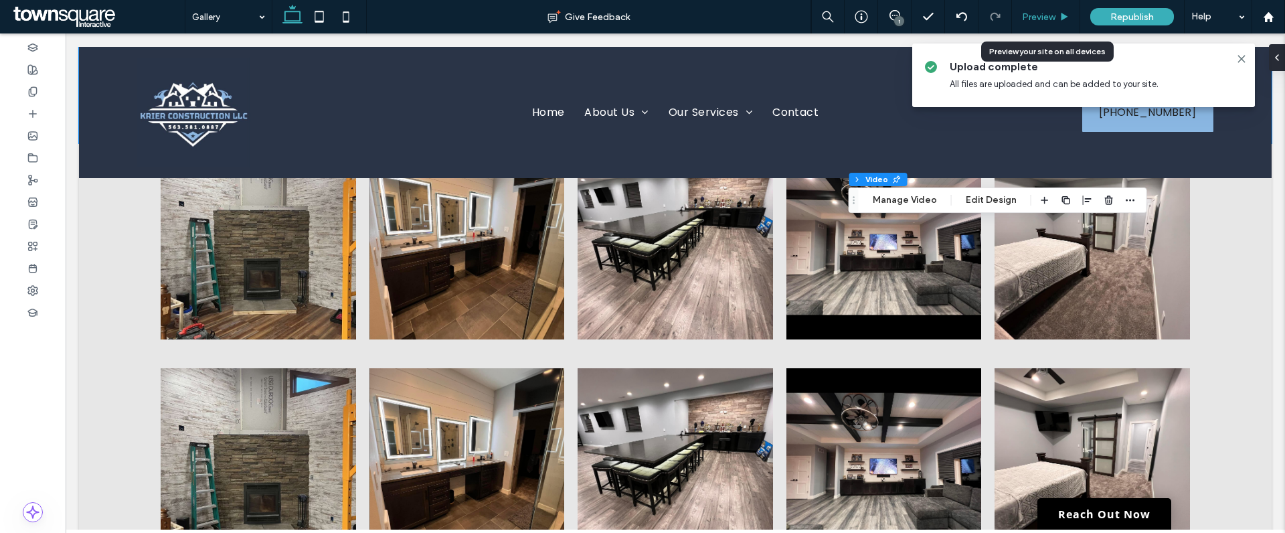
click at [1046, 20] on span "Preview" at bounding box center [1038, 16] width 33 height 11
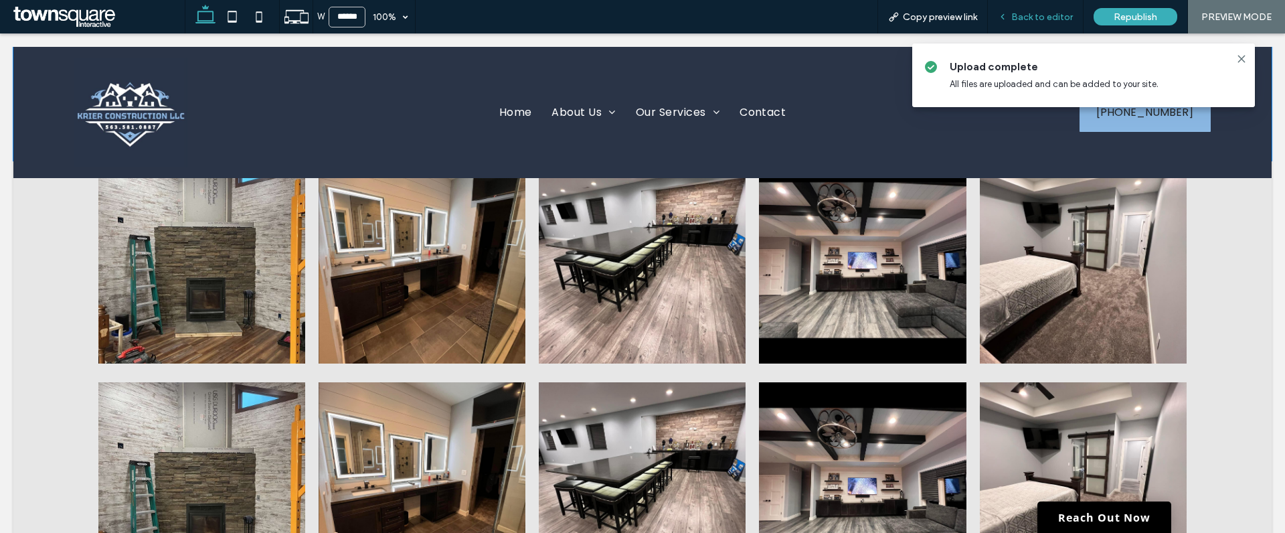
click at [1044, 19] on span "Back to editor" at bounding box center [1042, 16] width 62 height 11
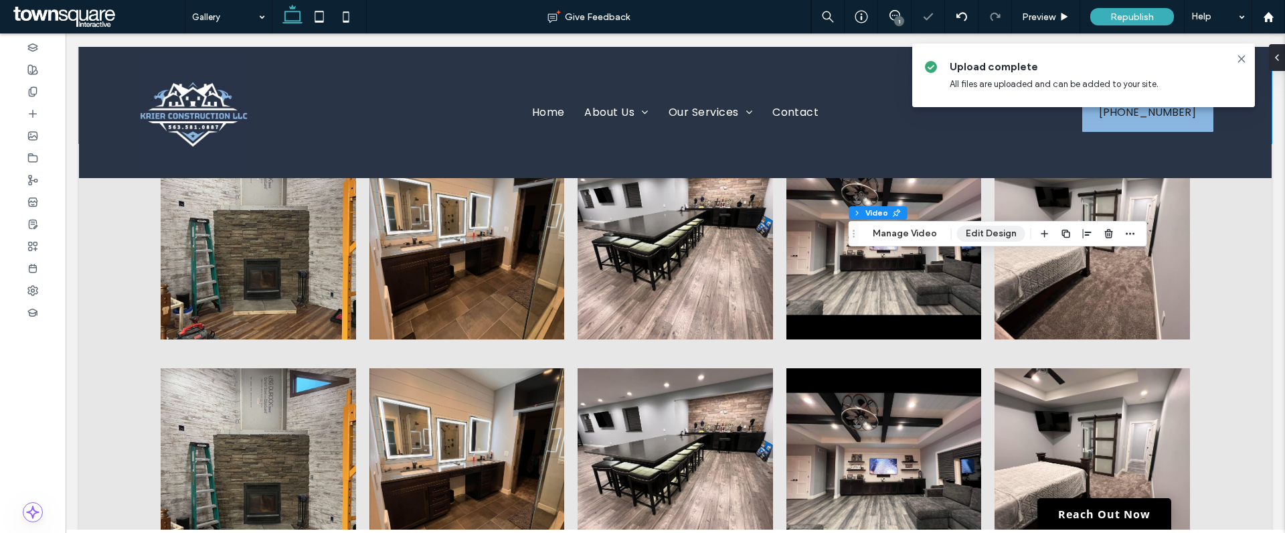
click at [1001, 238] on button "Edit Design" at bounding box center [991, 234] width 68 height 16
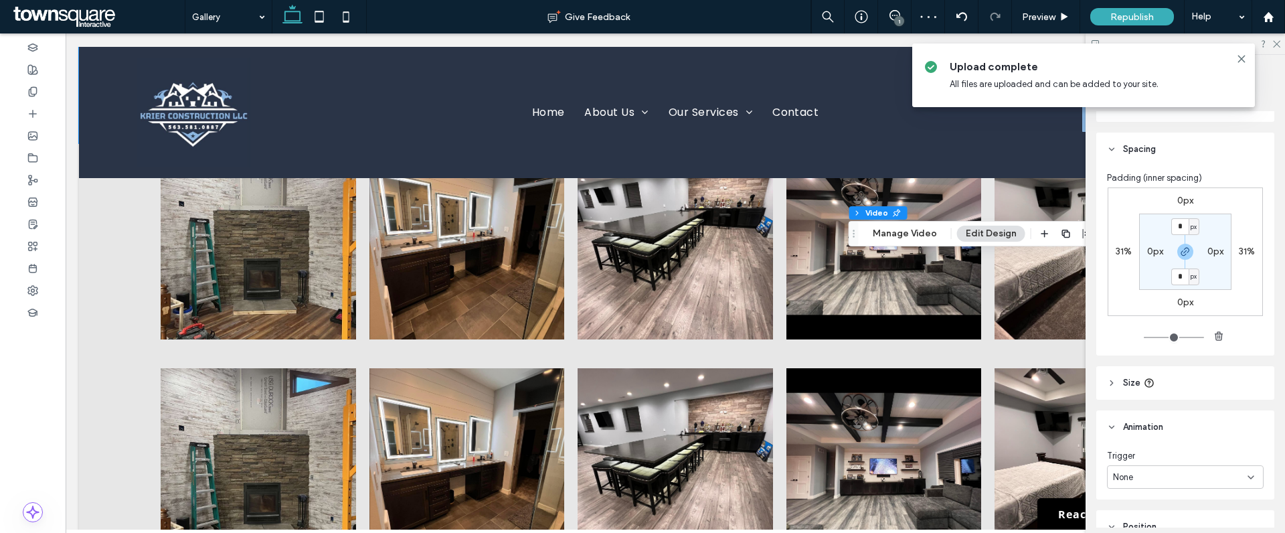
scroll to position [46, 0]
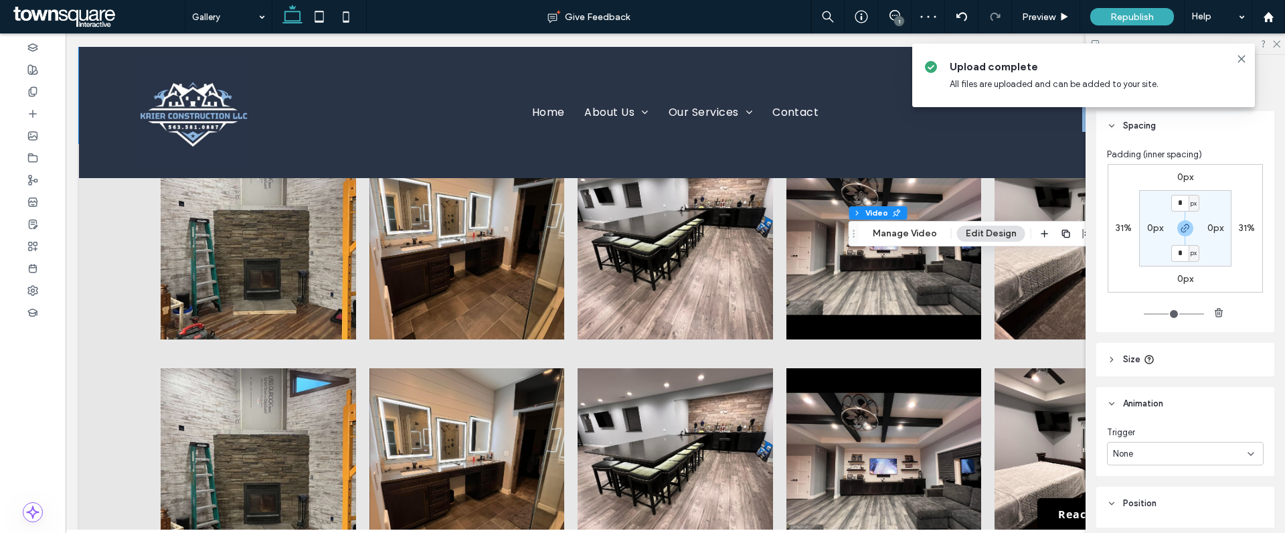
click at [1119, 226] on label "31%" at bounding box center [1124, 227] width 16 height 11
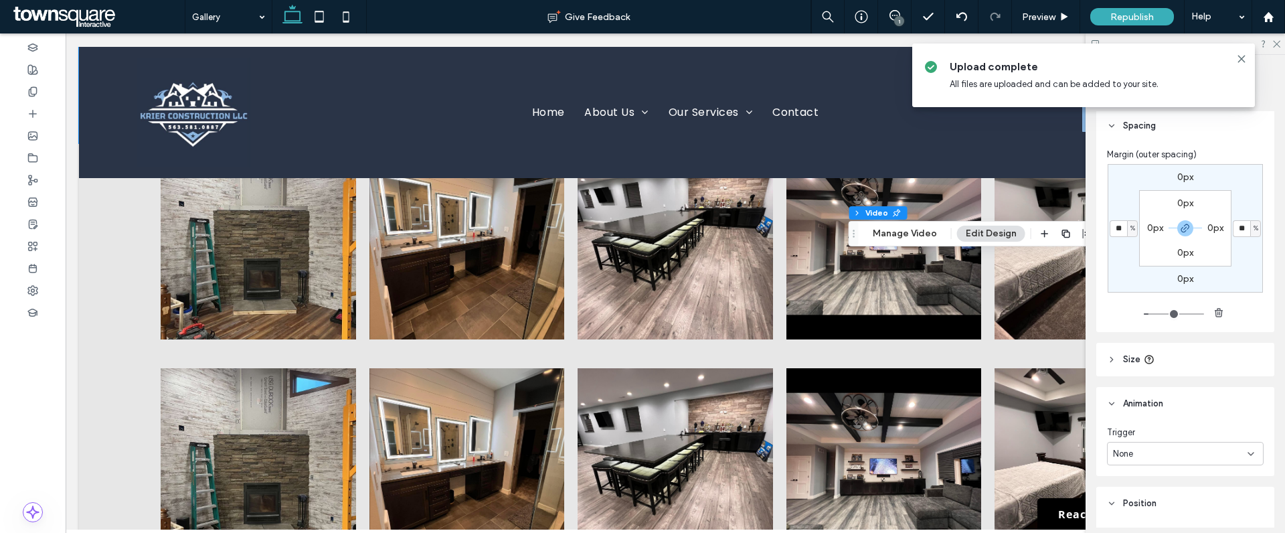
click at [1149, 314] on input "range" at bounding box center [1174, 313] width 60 height 1
drag, startPoint x: 1149, startPoint y: 313, endPoint x: 1141, endPoint y: 314, distance: 8.1
click at [1144, 314] on input "range" at bounding box center [1174, 313] width 60 height 1
click at [1150, 313] on input "range" at bounding box center [1174, 313] width 60 height 1
click at [1149, 313] on input "range" at bounding box center [1174, 313] width 60 height 1
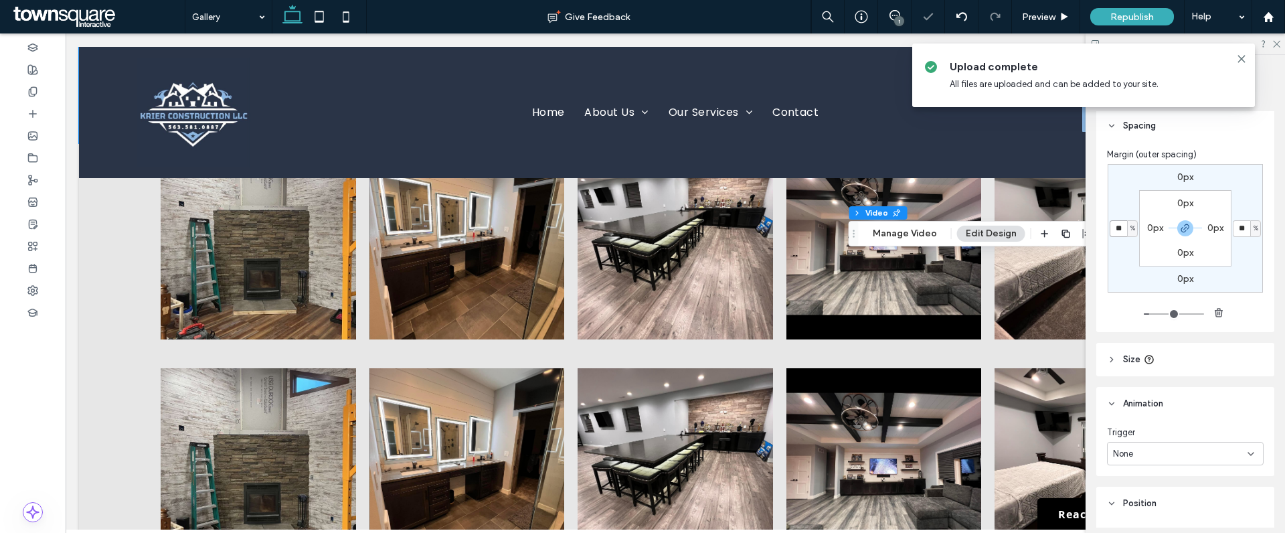
drag, startPoint x: 1118, startPoint y: 228, endPoint x: 1107, endPoint y: 230, distance: 10.9
click at [1110, 230] on input "**" at bounding box center [1118, 228] width 17 height 17
click at [1276, 45] on use at bounding box center [1276, 44] width 7 height 7
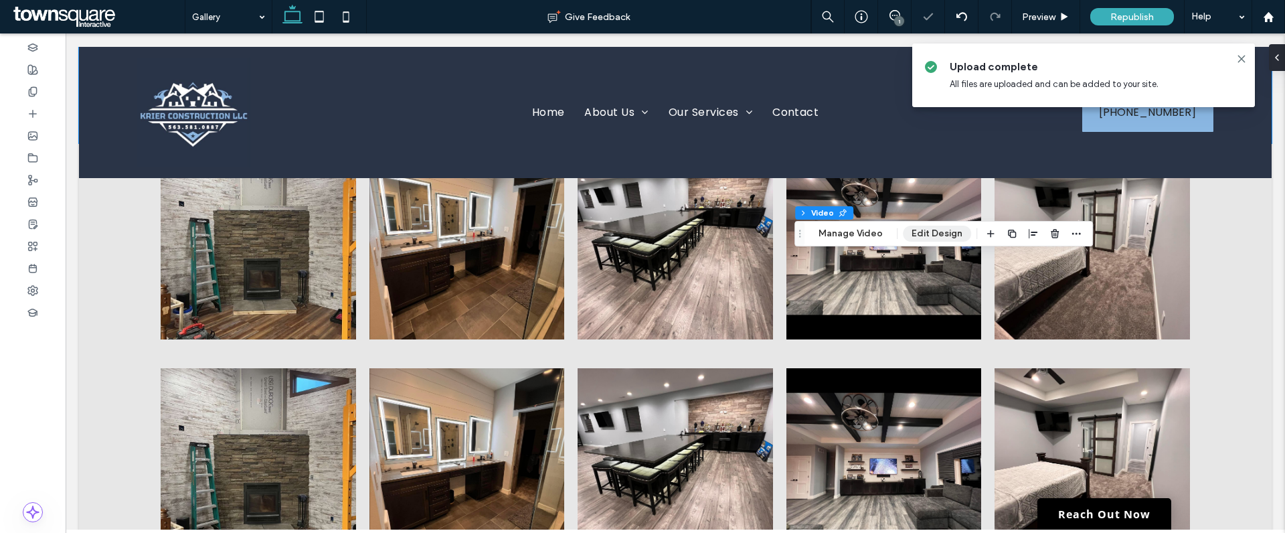
click at [915, 234] on button "Edit Design" at bounding box center [937, 234] width 68 height 16
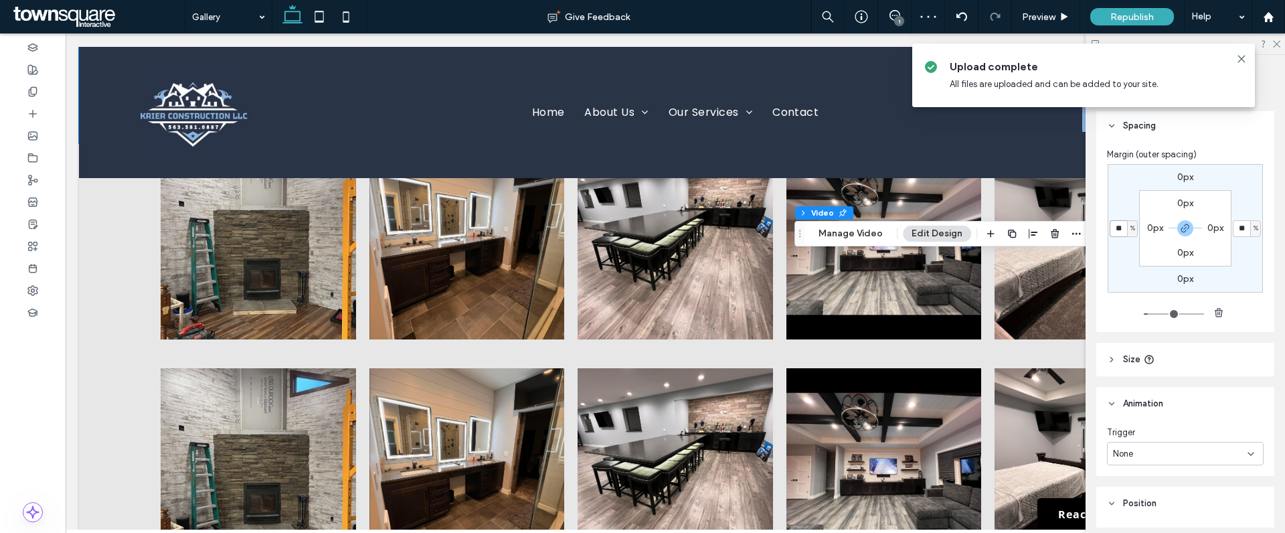
click at [1118, 230] on input "**" at bounding box center [1118, 228] width 17 height 17
click at [1039, 17] on span "Preview" at bounding box center [1038, 16] width 33 height 11
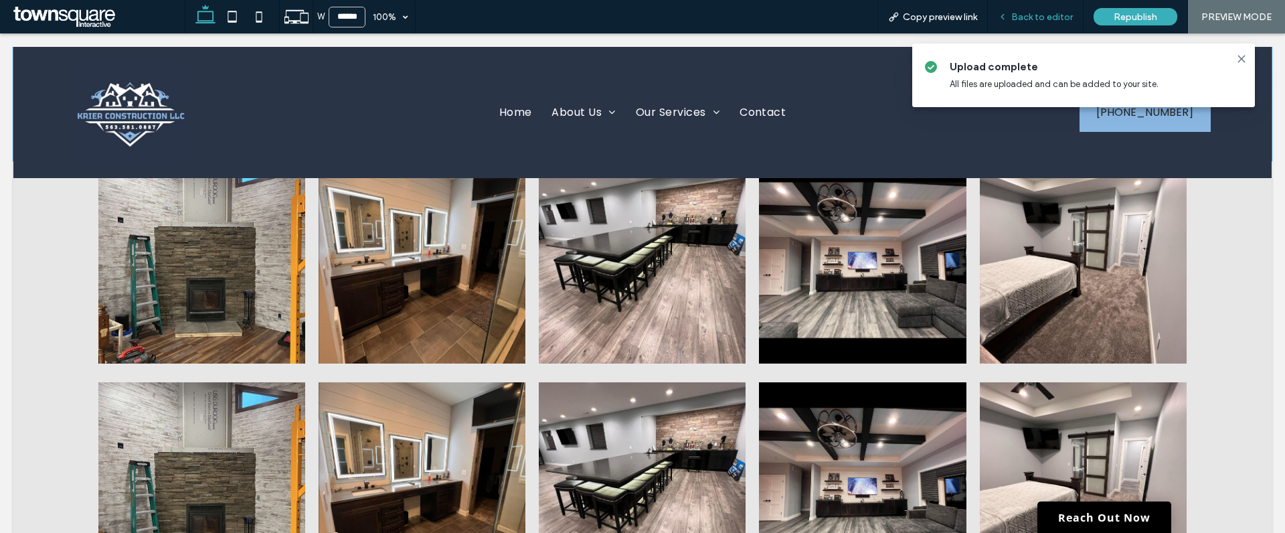
click at [1030, 15] on span "Back to editor" at bounding box center [1042, 16] width 62 height 11
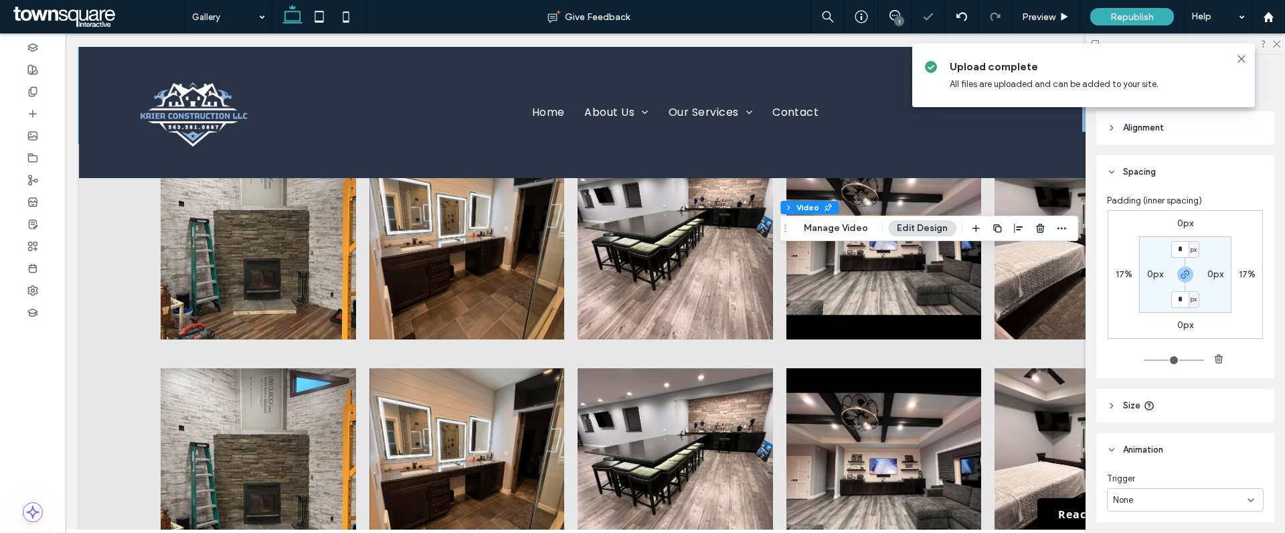
click at [1116, 270] on label "17%" at bounding box center [1124, 273] width 17 height 11
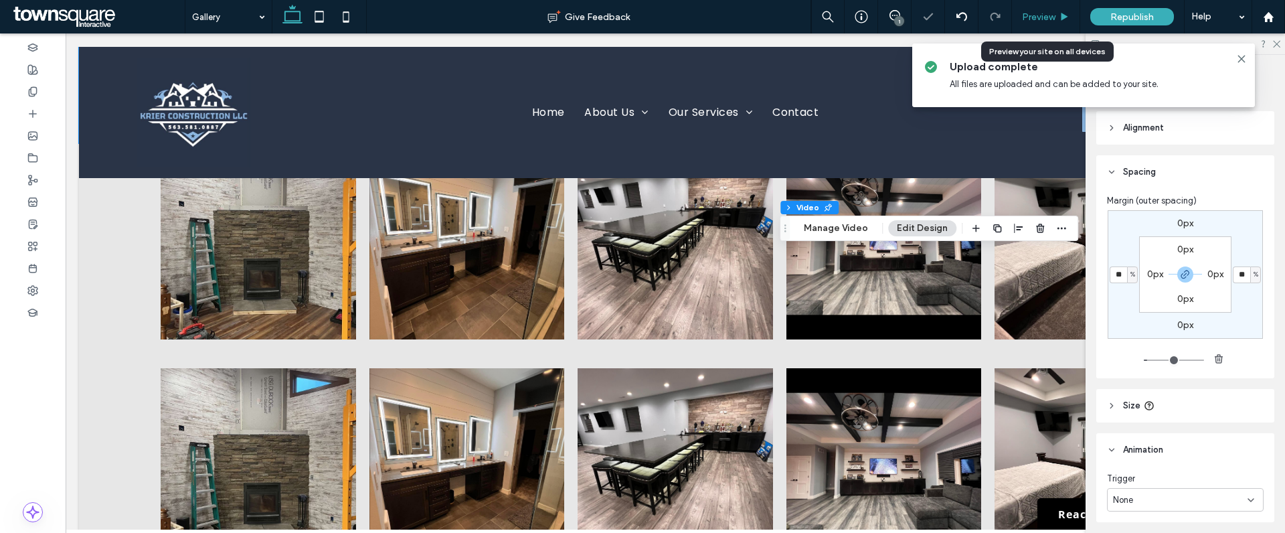
click at [1054, 13] on span "Preview" at bounding box center [1038, 16] width 33 height 11
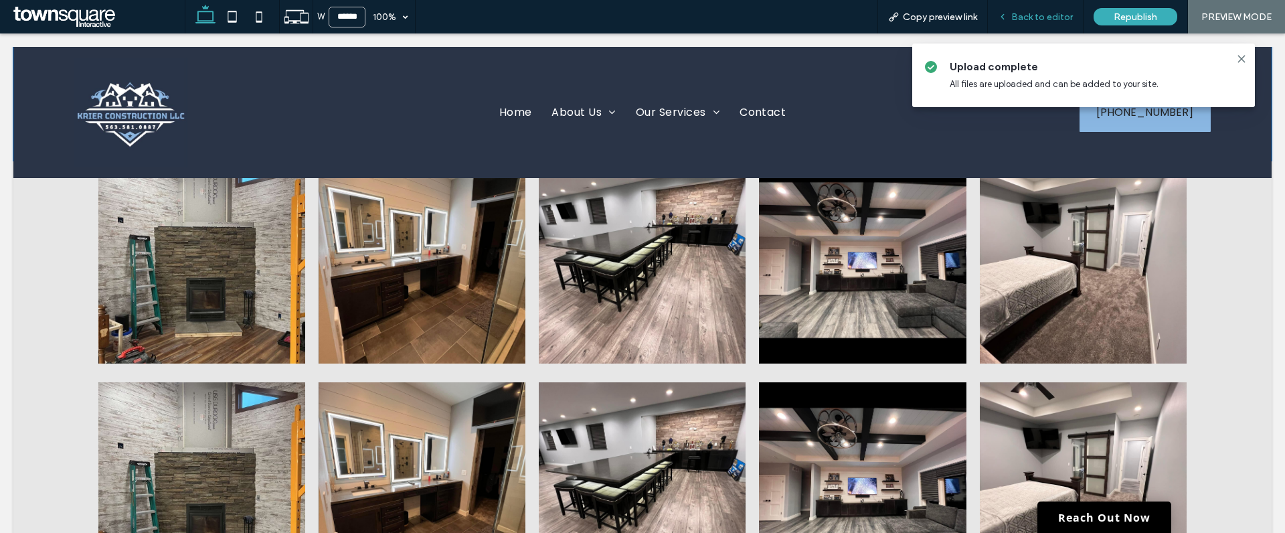
click at [1015, 11] on span "Back to editor" at bounding box center [1042, 16] width 62 height 11
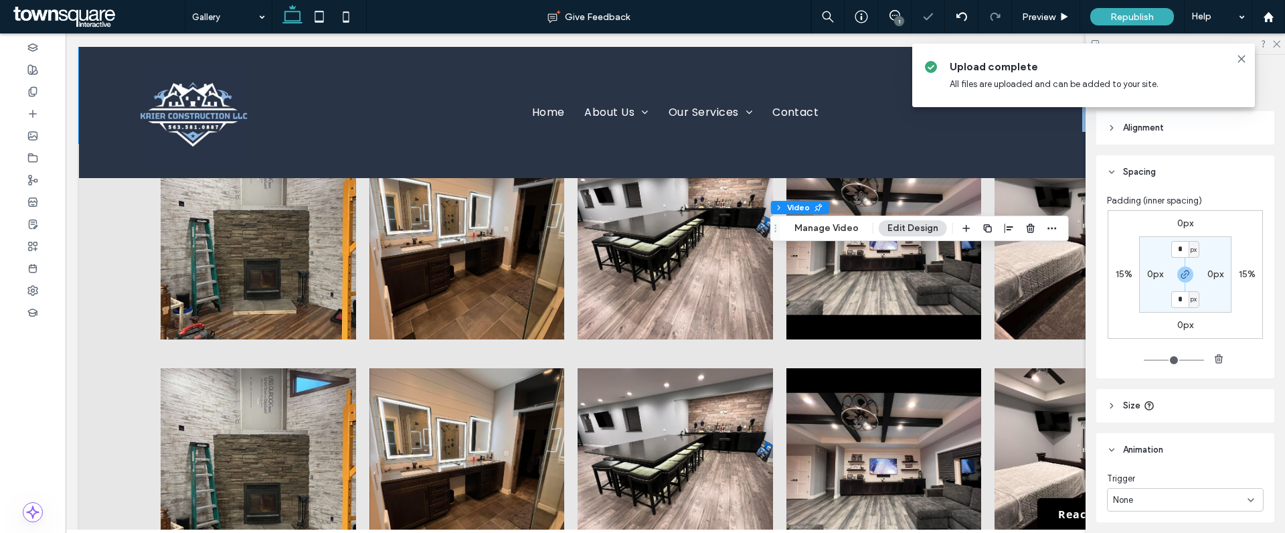
click at [1117, 272] on label "15%" at bounding box center [1124, 273] width 17 height 11
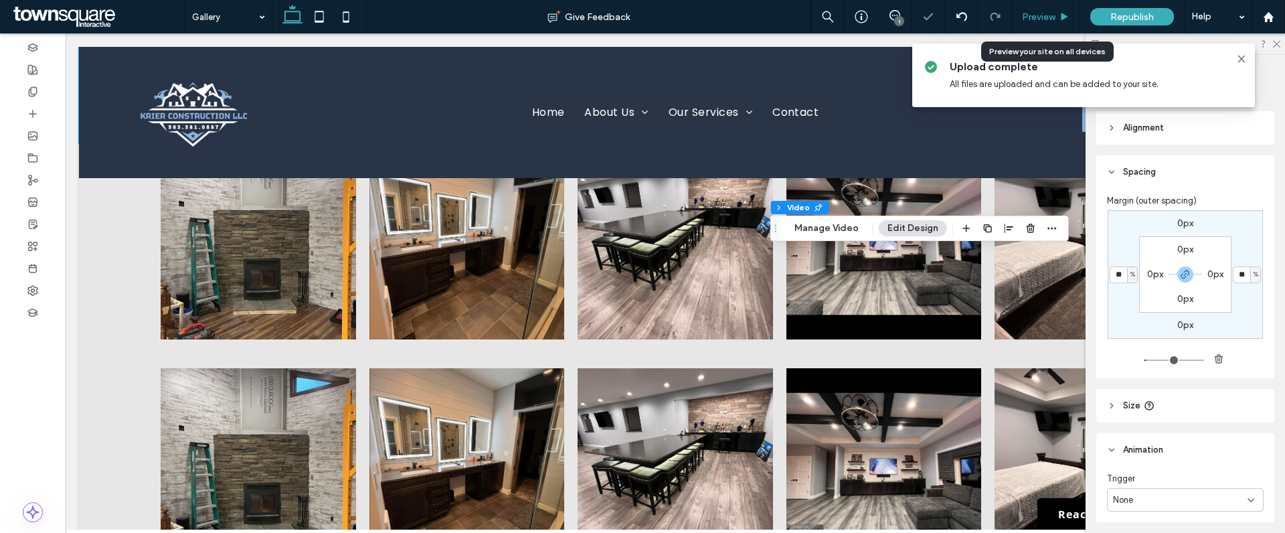
click at [1053, 15] on span "Preview" at bounding box center [1038, 16] width 33 height 11
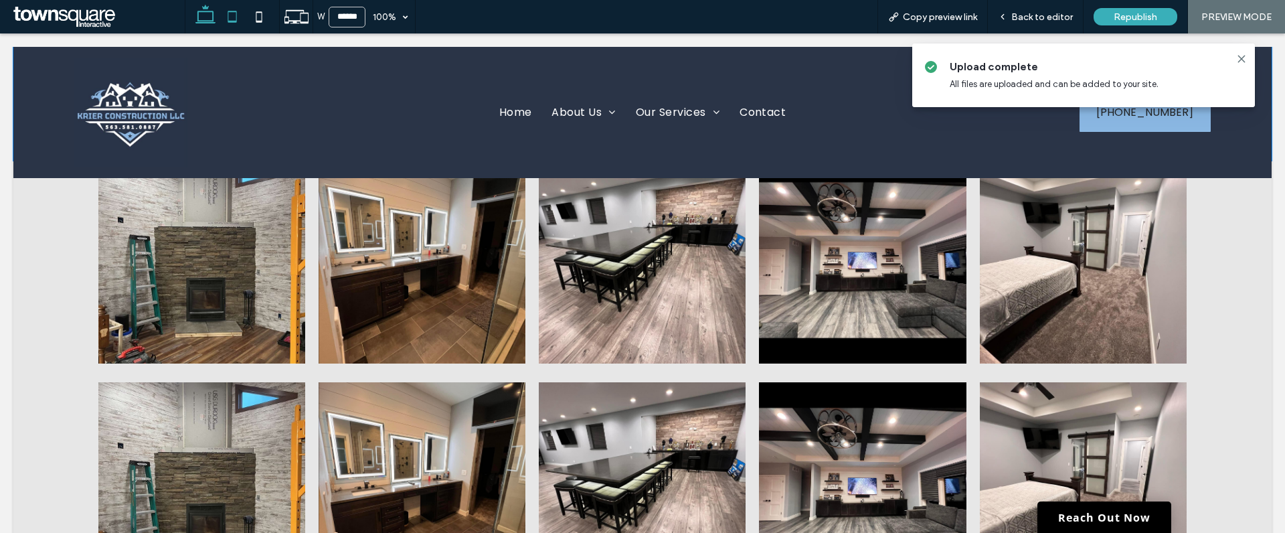
click at [234, 15] on icon at bounding box center [232, 16] width 27 height 27
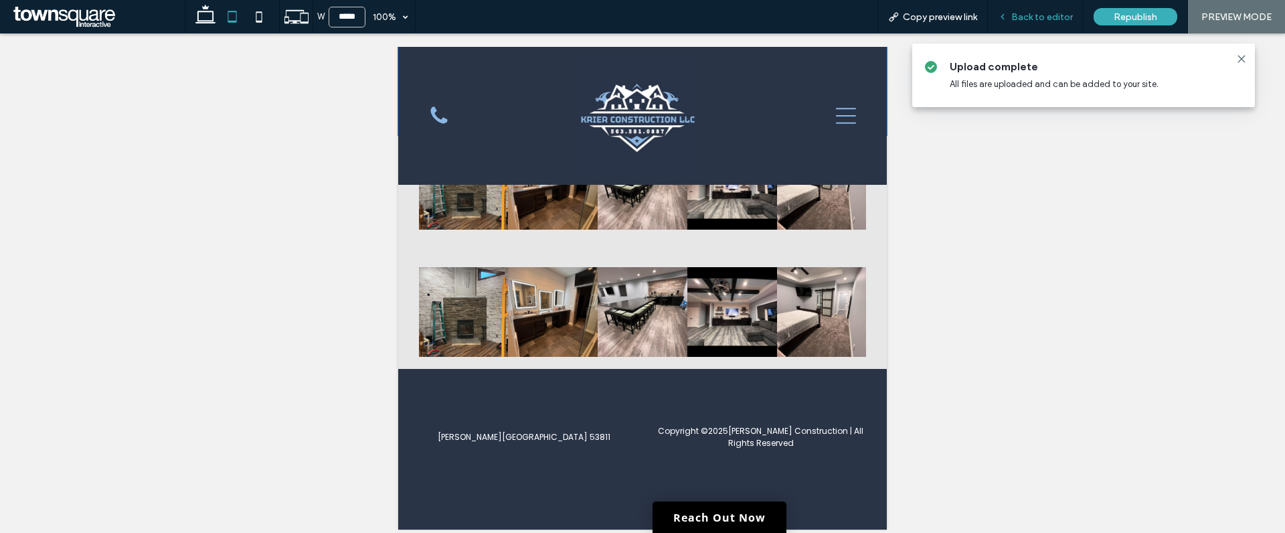
click at [1039, 18] on span "Back to editor" at bounding box center [1042, 16] width 62 height 11
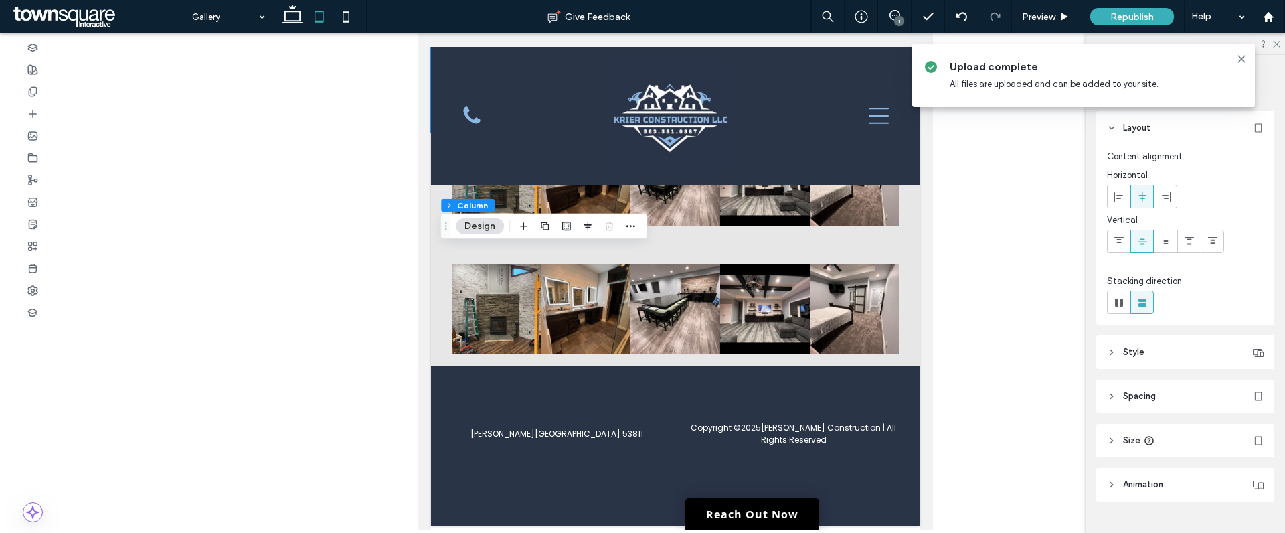
click at [1108, 400] on icon at bounding box center [1111, 396] width 9 height 9
click at [1143, 446] on input "range" at bounding box center [1163, 446] width 112 height 1
drag, startPoint x: 1143, startPoint y: 446, endPoint x: 1130, endPoint y: 446, distance: 12.7
click at [1129, 447] on input "range" at bounding box center [1163, 446] width 112 height 1
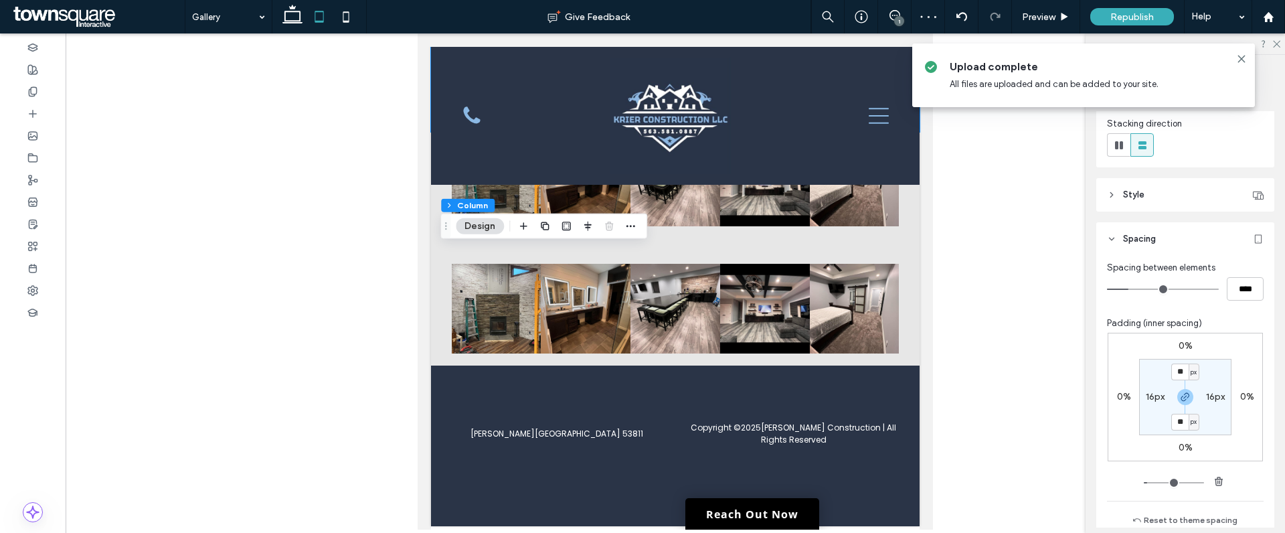
scroll to position [280, 0]
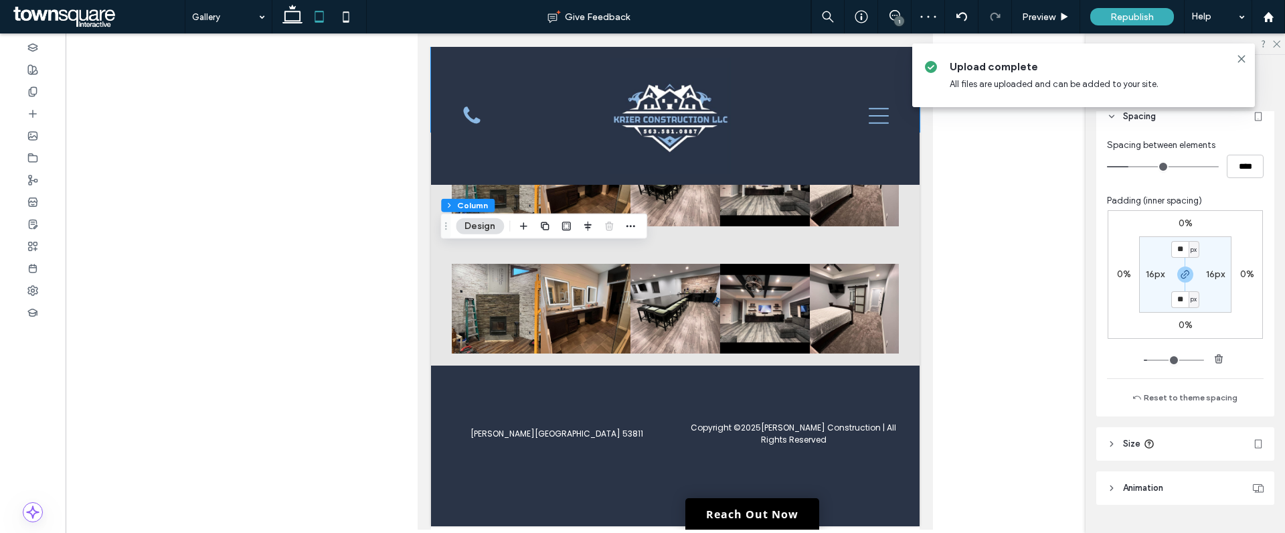
click at [1110, 446] on icon at bounding box center [1111, 443] width 9 height 9
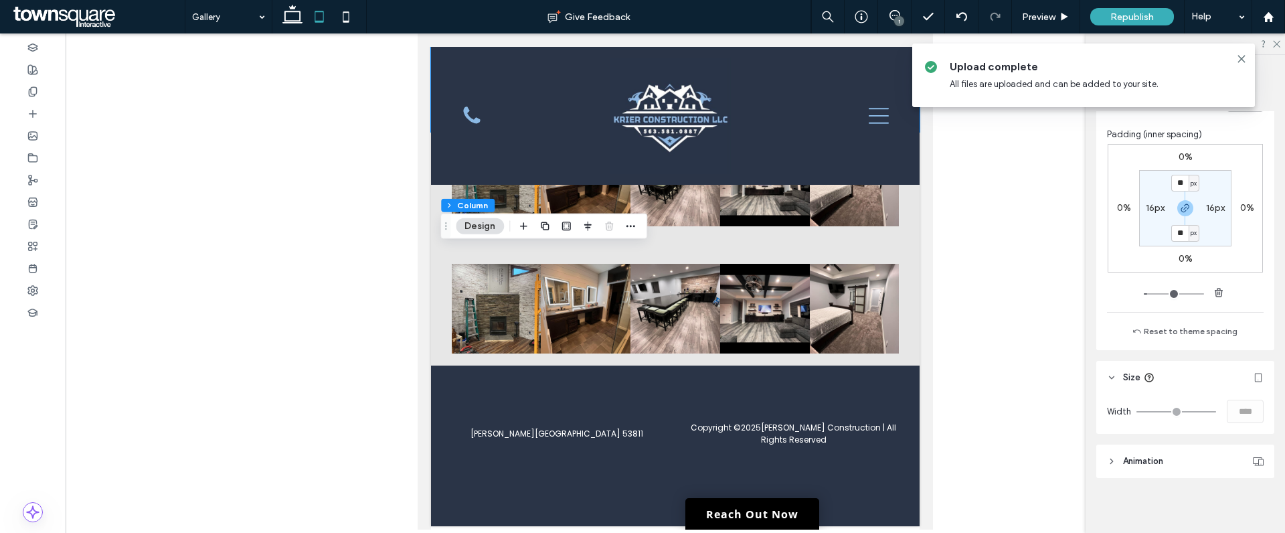
scroll to position [350, 0]
click at [1110, 456] on icon at bounding box center [1111, 456] width 9 height 9
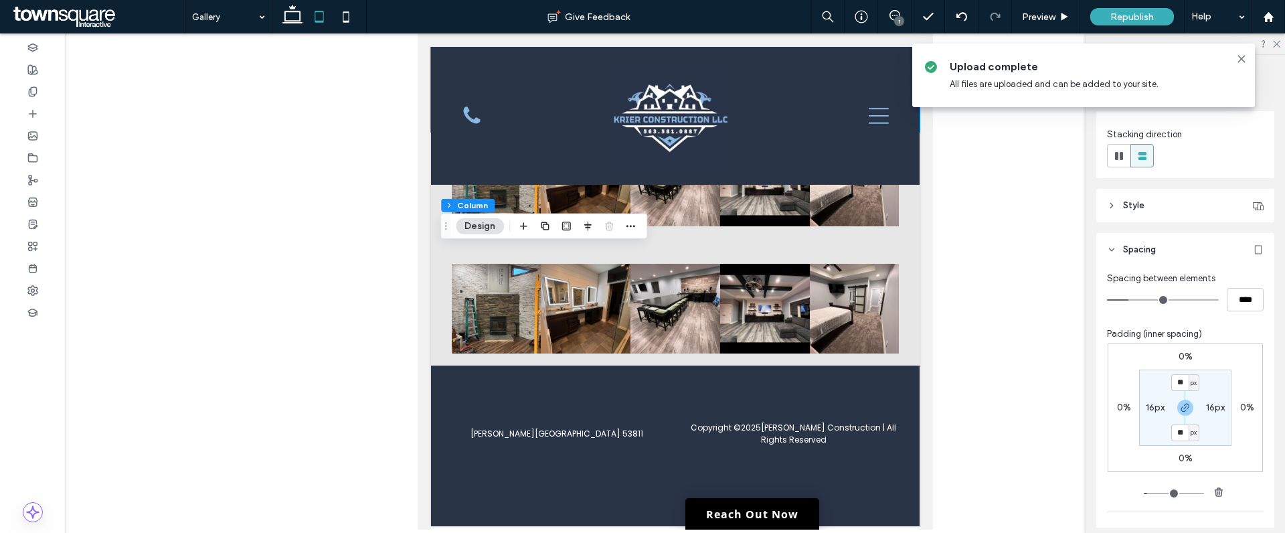
scroll to position [146, 0]
drag, startPoint x: 1133, startPoint y: 301, endPoint x: 1157, endPoint y: 299, distance: 23.5
click at [1157, 300] on input "range" at bounding box center [1163, 300] width 112 height 1
drag, startPoint x: 1141, startPoint y: 298, endPoint x: 1120, endPoint y: 299, distance: 21.4
click at [1120, 300] on input "range" at bounding box center [1163, 300] width 112 height 1
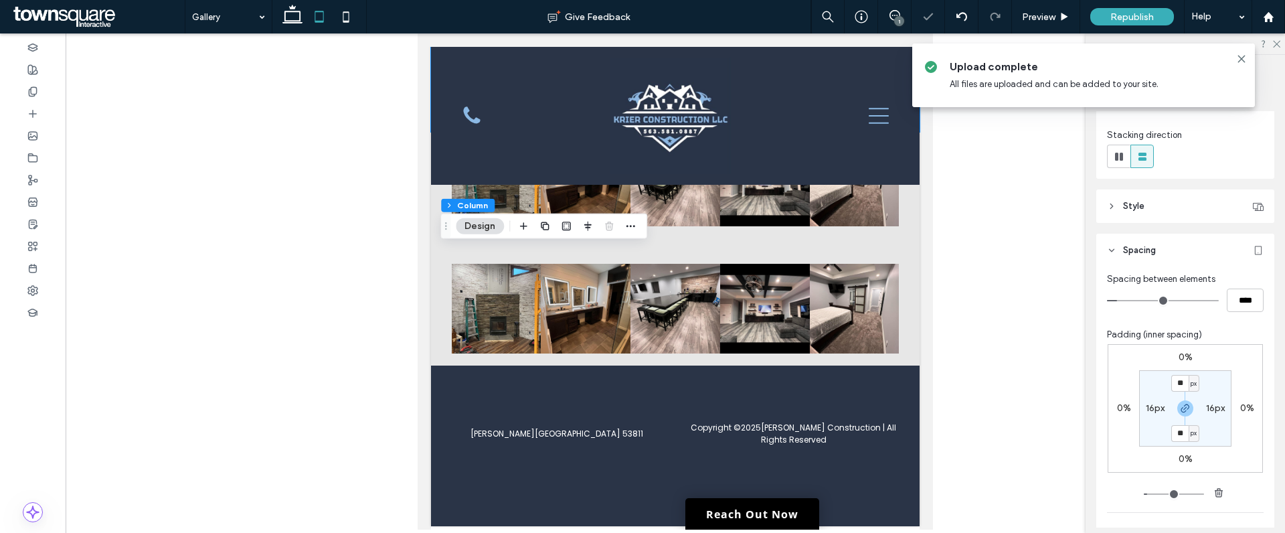
drag, startPoint x: 1120, startPoint y: 299, endPoint x: 1129, endPoint y: 299, distance: 9.4
click at [1129, 300] on input "range" at bounding box center [1163, 300] width 112 height 1
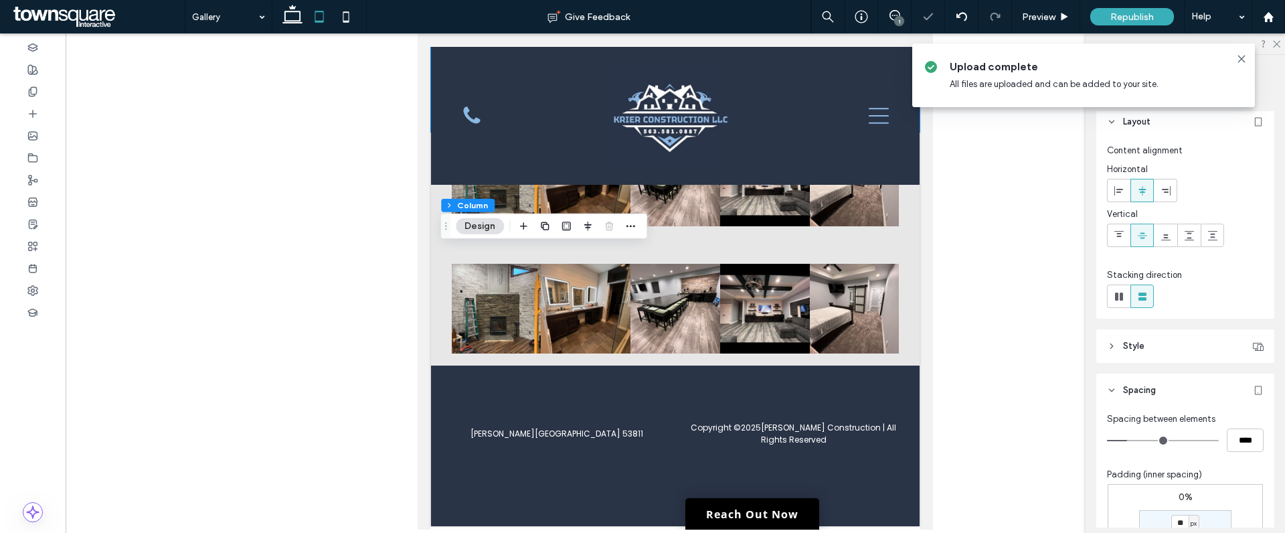
scroll to position [0, 0]
click at [1110, 352] on icon at bounding box center [1111, 351] width 9 height 9
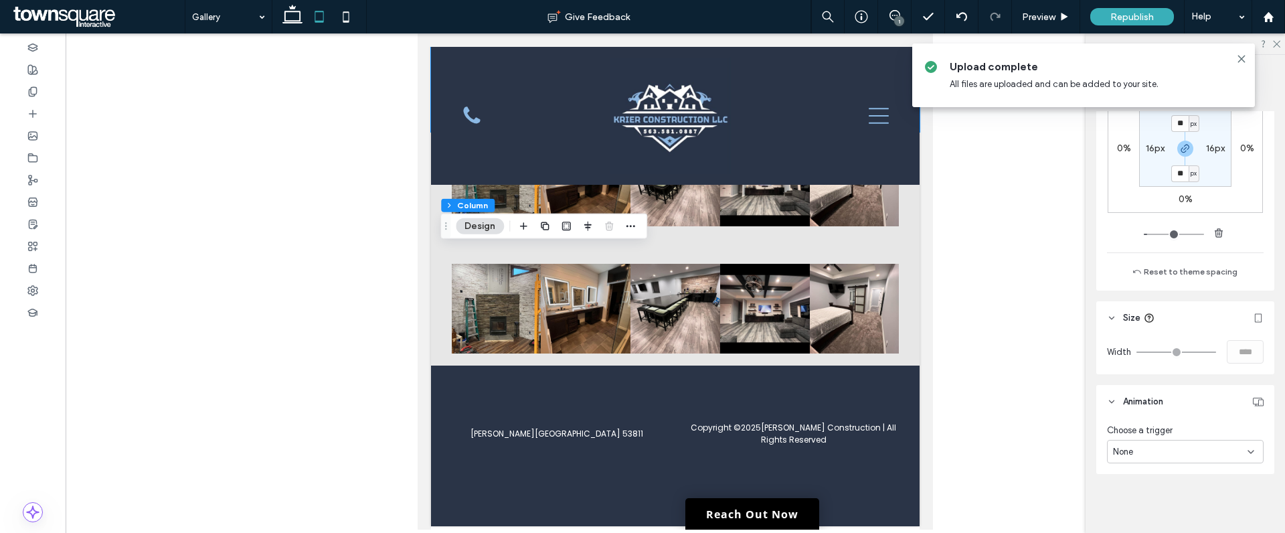
scroll to position [436, 0]
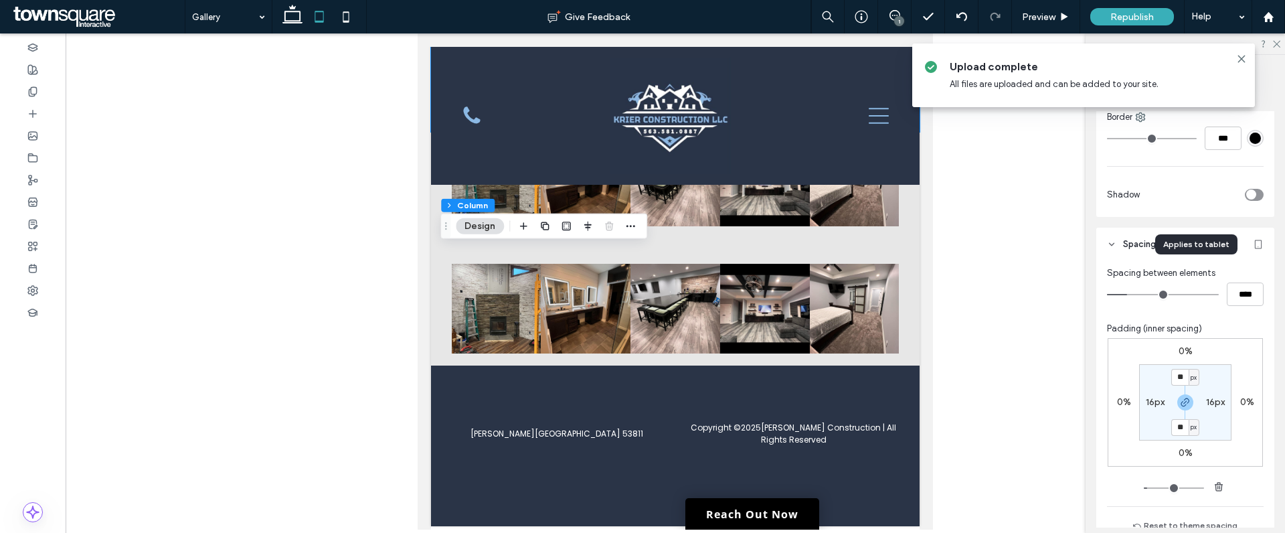
click at [1253, 246] on icon at bounding box center [1258, 244] width 11 height 11
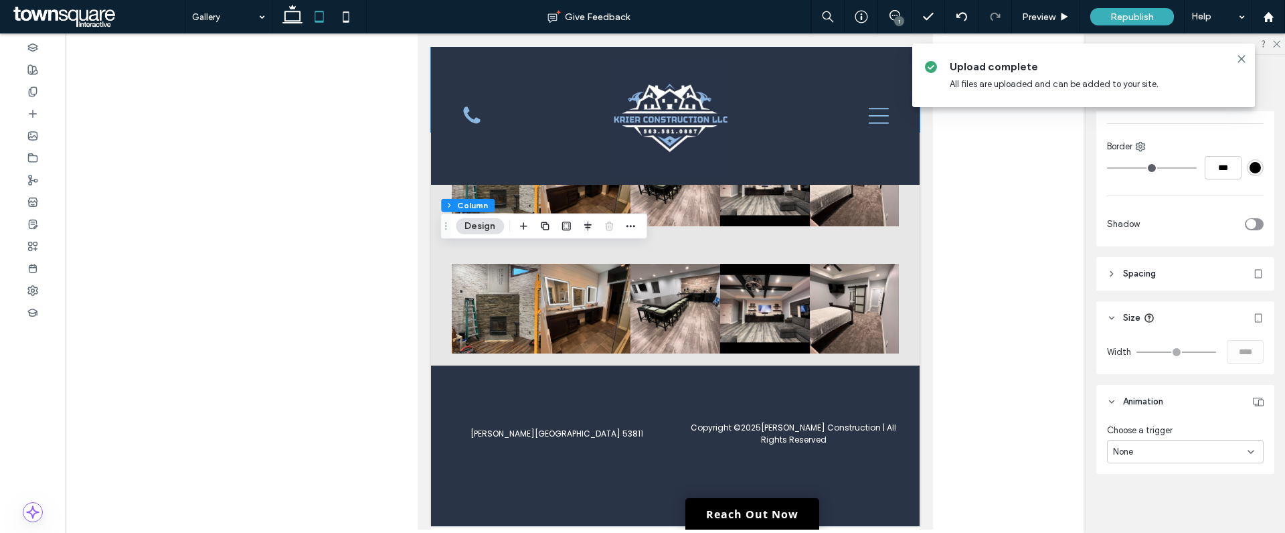
click at [1251, 280] on header "Spacing" at bounding box center [1185, 273] width 178 height 33
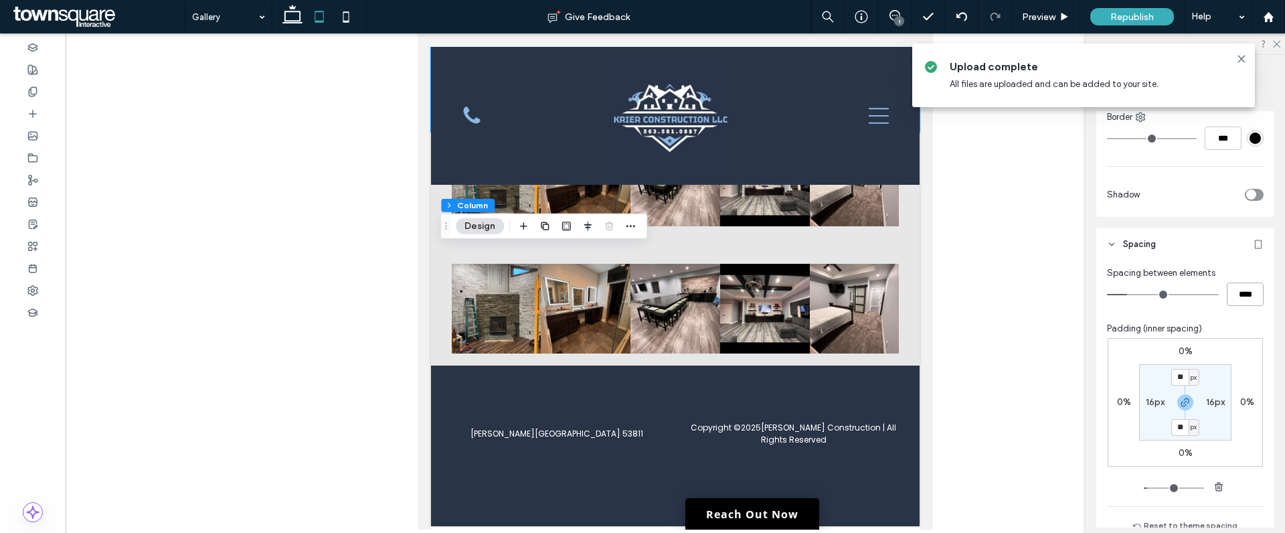
click at [1242, 295] on input "****" at bounding box center [1245, 293] width 37 height 23
drag, startPoint x: 1141, startPoint y: 295, endPoint x: 1153, endPoint y: 295, distance: 12.0
click at [1153, 295] on input "range" at bounding box center [1163, 294] width 112 height 1
drag, startPoint x: 1151, startPoint y: 295, endPoint x: 1217, endPoint y: 301, distance: 65.9
click at [1219, 295] on input "range" at bounding box center [1163, 294] width 112 height 1
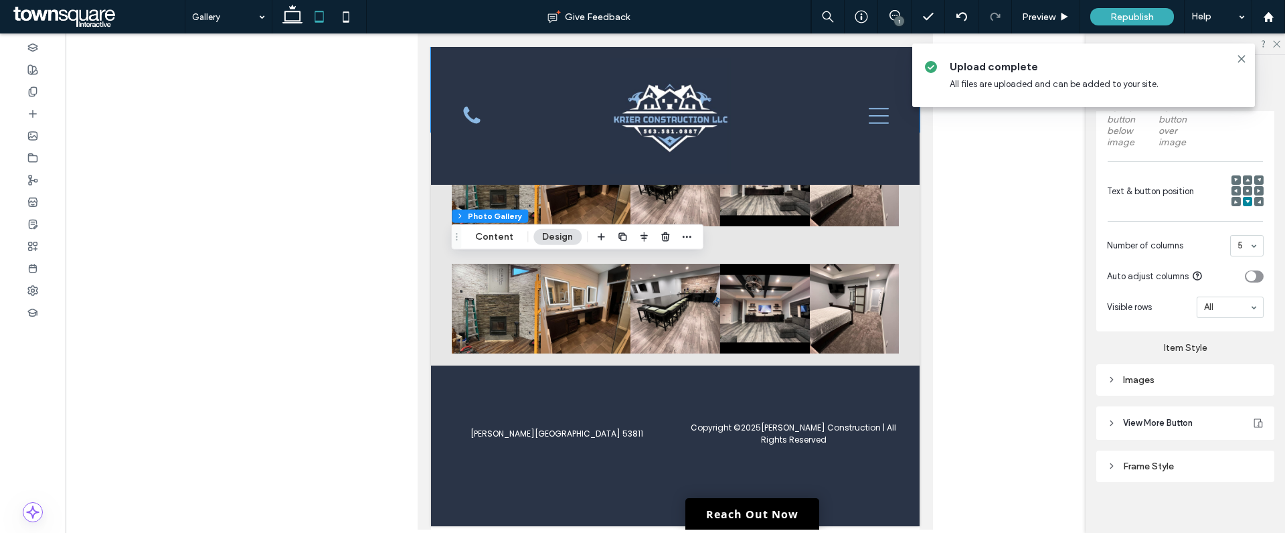
scroll to position [477, 0]
click at [1112, 374] on icon at bounding box center [1111, 373] width 9 height 9
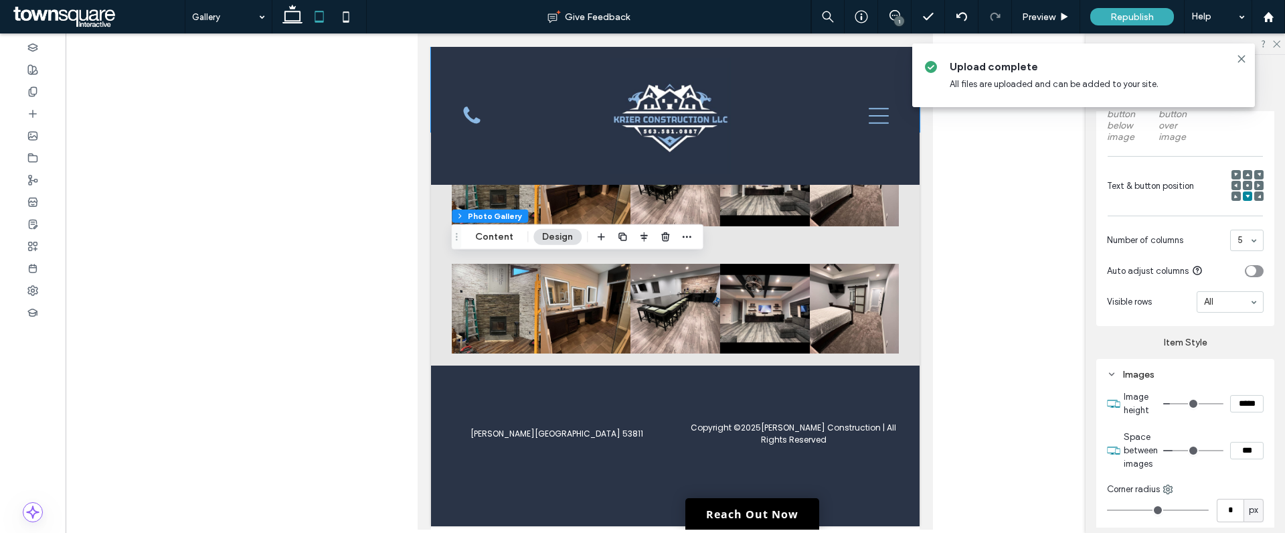
click at [1176, 450] on input "range" at bounding box center [1193, 450] width 60 height 1
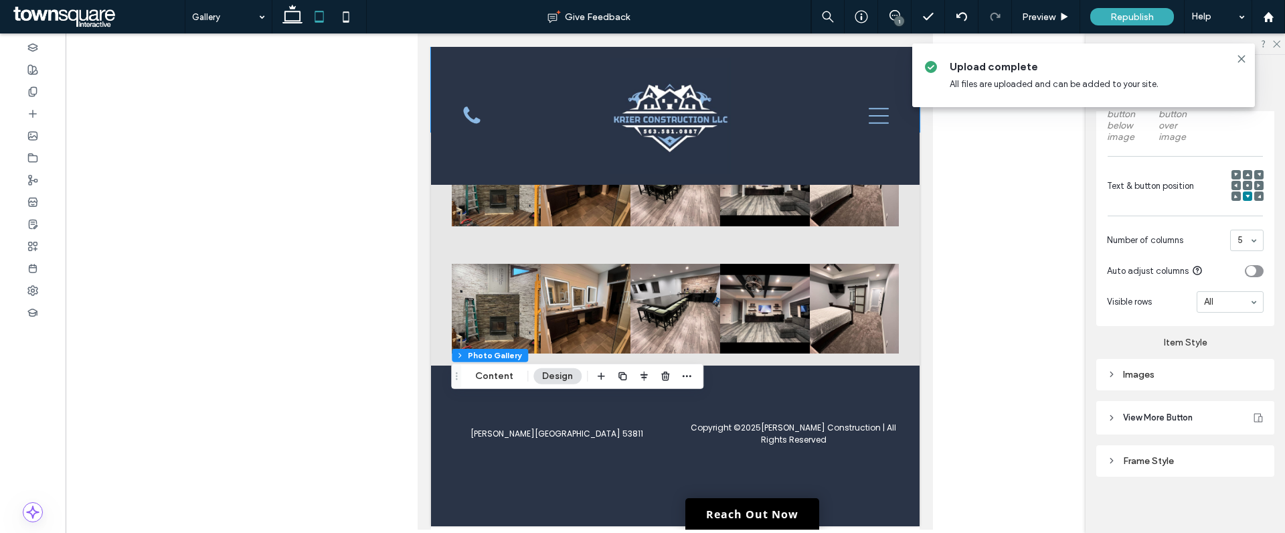
click at [1117, 376] on div "Images" at bounding box center [1185, 374] width 157 height 11
click at [1175, 450] on input "range" at bounding box center [1193, 450] width 60 height 1
click at [1239, 60] on icon at bounding box center [1241, 59] width 11 height 11
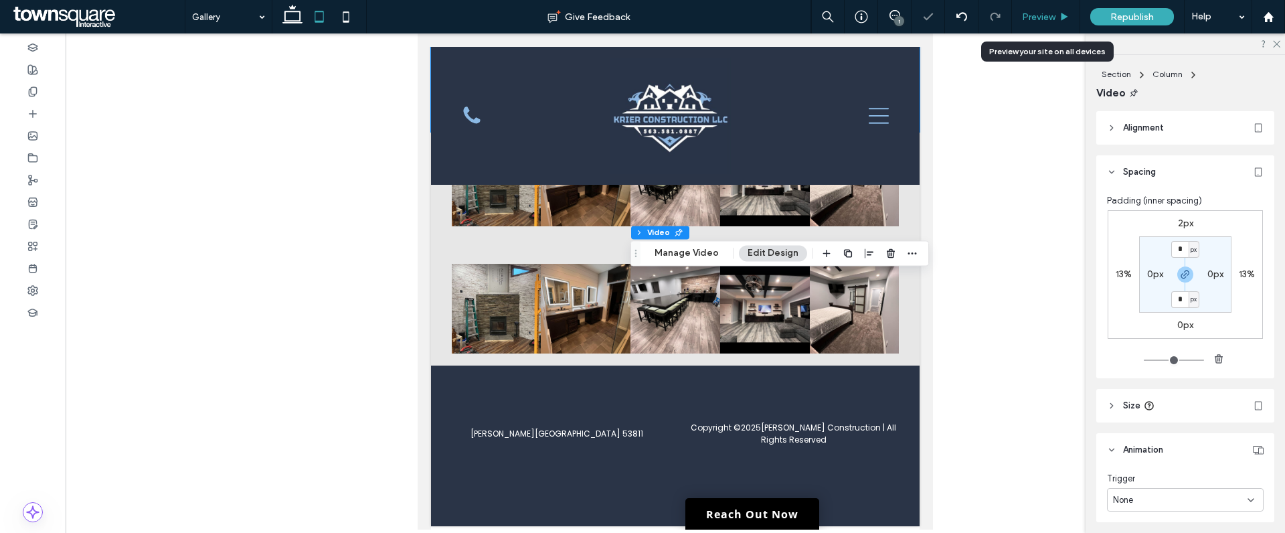
click at [1045, 16] on span "Preview" at bounding box center [1038, 16] width 33 height 11
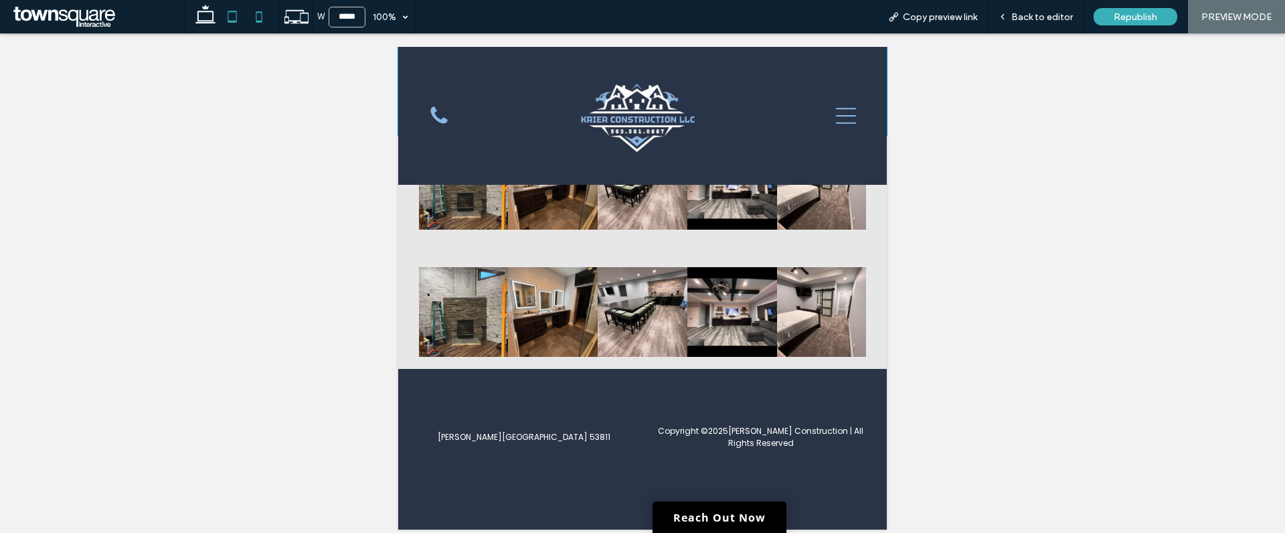
click at [259, 15] on icon at bounding box center [259, 16] width 27 height 27
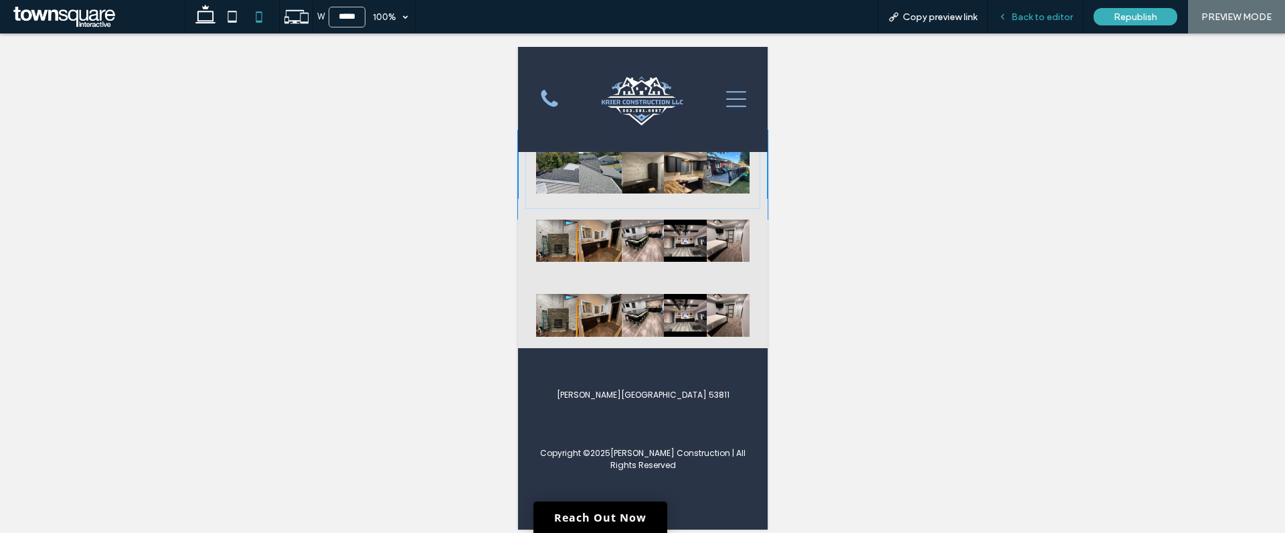
click at [1027, 15] on span "Back to editor" at bounding box center [1042, 16] width 62 height 11
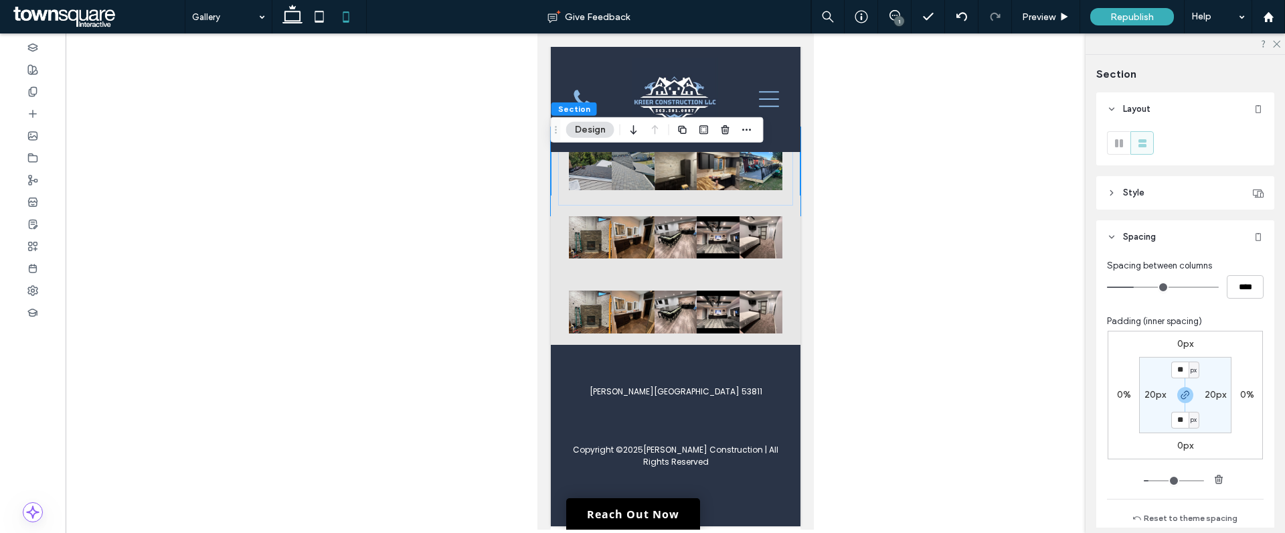
click at [1177, 447] on label "0px" at bounding box center [1185, 445] width 16 height 11
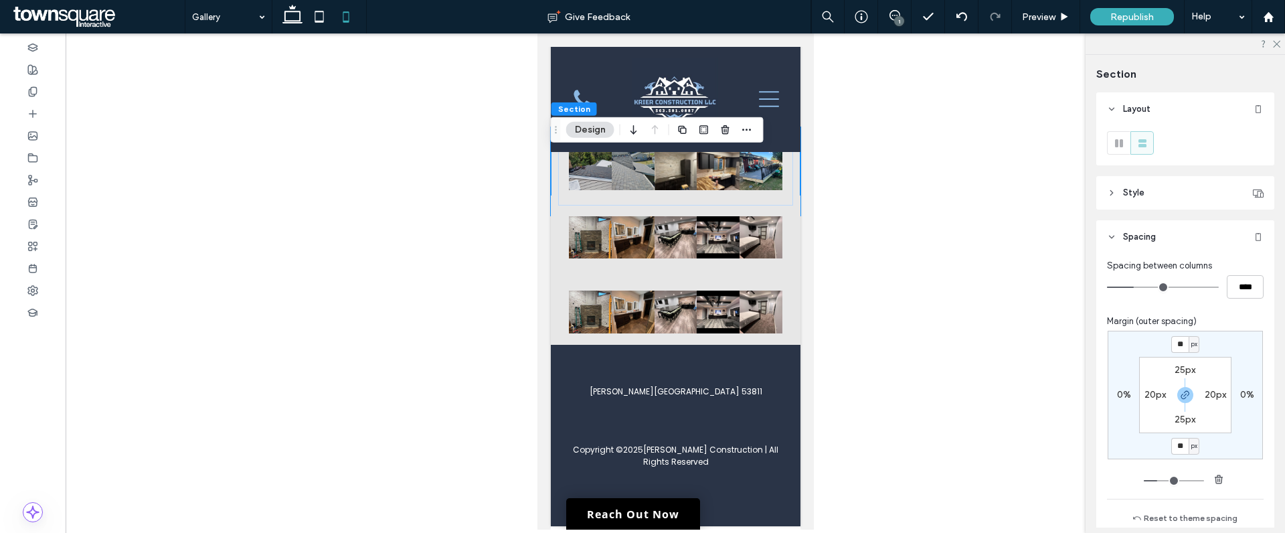
drag, startPoint x: 1146, startPoint y: 479, endPoint x: 1157, endPoint y: 479, distance: 10.7
click at [1157, 480] on input "range" at bounding box center [1174, 480] width 60 height 1
drag, startPoint x: 1157, startPoint y: 479, endPoint x: 1131, endPoint y: 480, distance: 25.5
click at [1144, 480] on input "range" at bounding box center [1174, 480] width 60 height 1
drag, startPoint x: 1165, startPoint y: 449, endPoint x: 1149, endPoint y: 456, distance: 18.3
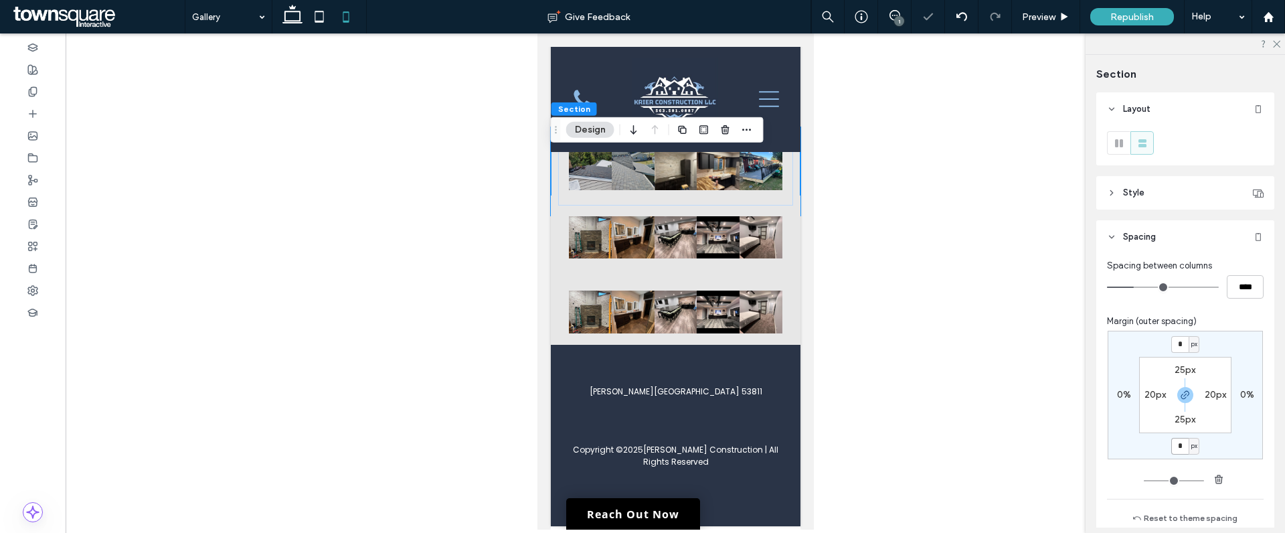
click at [1152, 454] on div "* px 0% * px 0% 25px 20px 25px 20px" at bounding box center [1185, 395] width 155 height 129
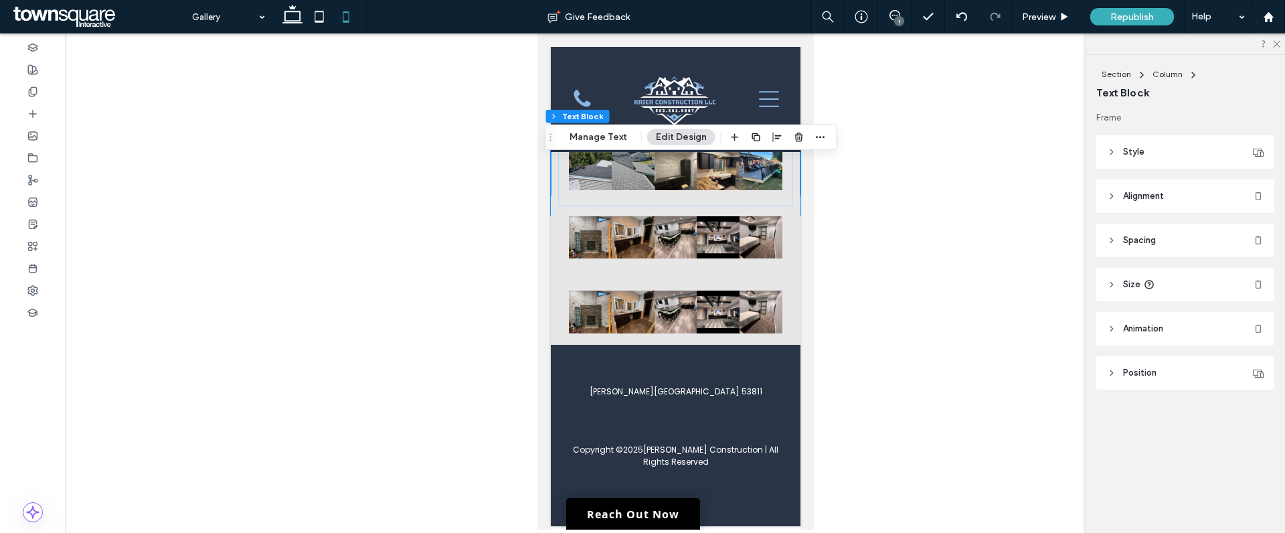
click at [693, 137] on button "Edit Design" at bounding box center [681, 137] width 68 height 16
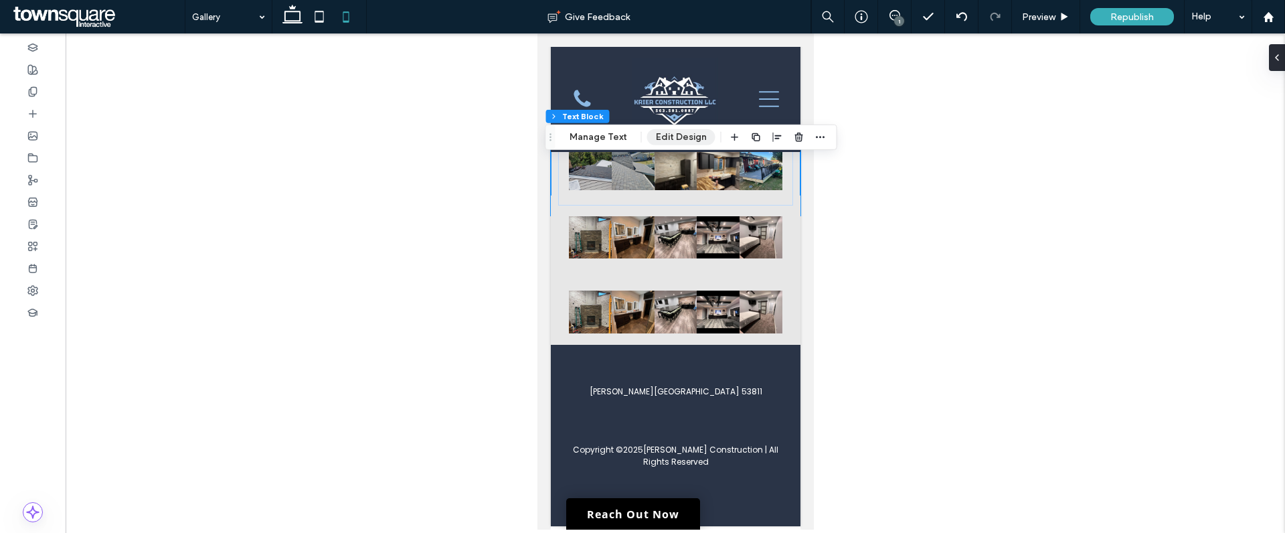
click at [691, 137] on button "Edit Design" at bounding box center [681, 137] width 68 height 16
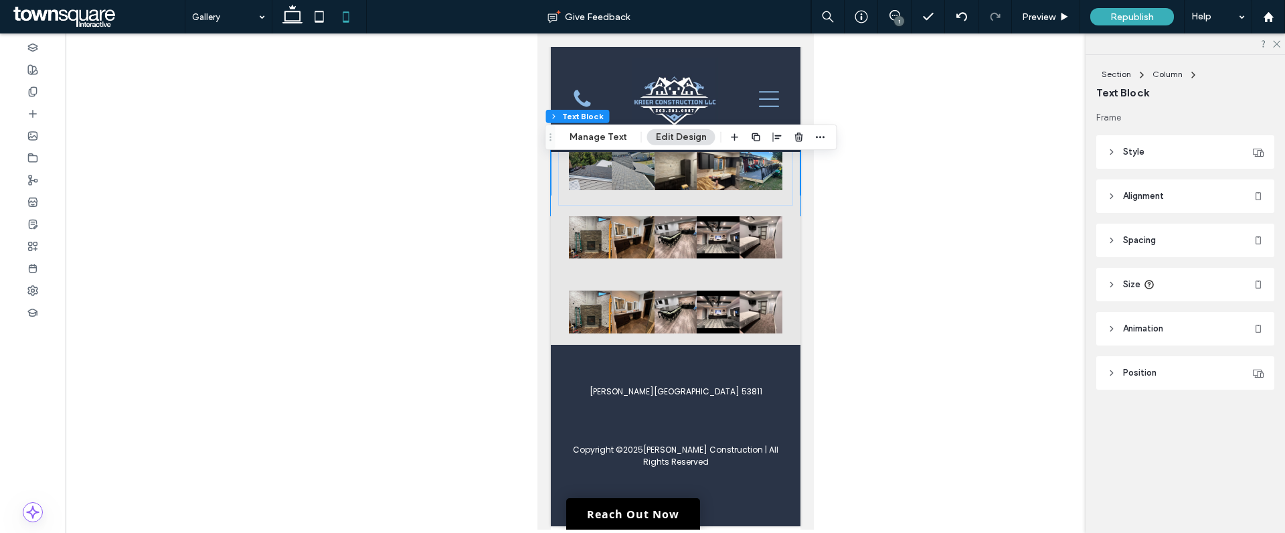
click at [1112, 242] on icon at bounding box center [1111, 240] width 9 height 9
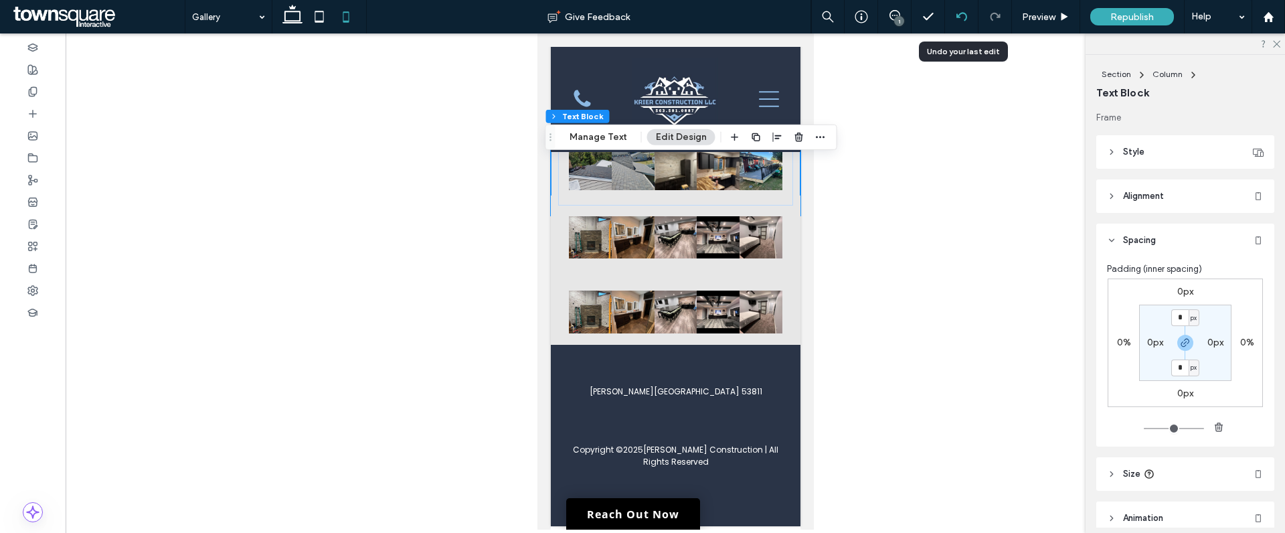
click at [962, 16] on icon at bounding box center [961, 16] width 11 height 11
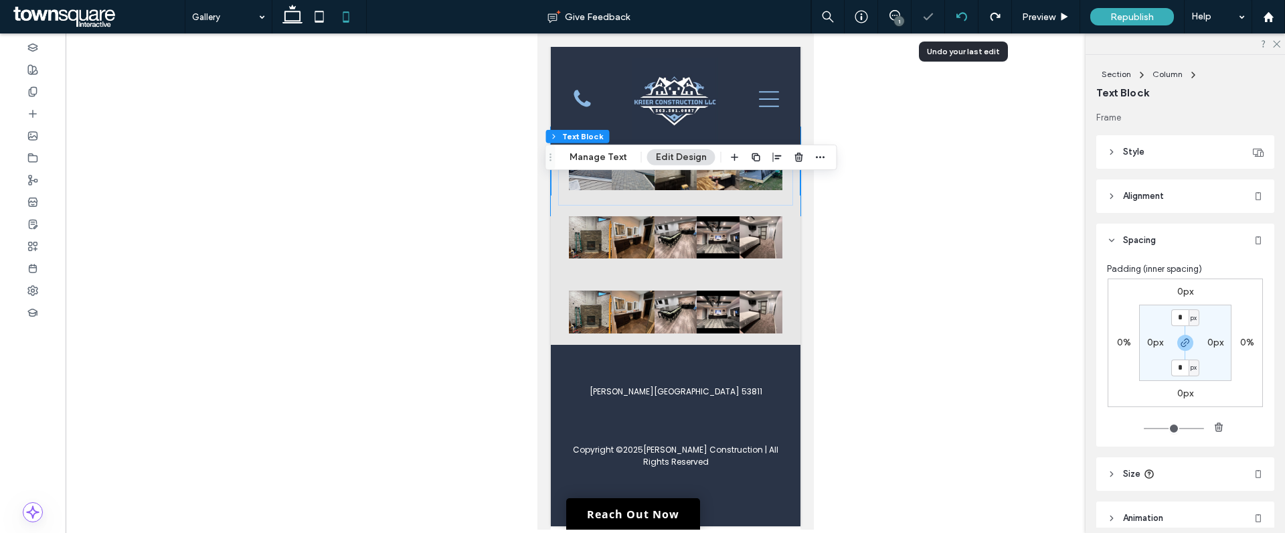
click at [963, 15] on icon at bounding box center [961, 16] width 11 height 11
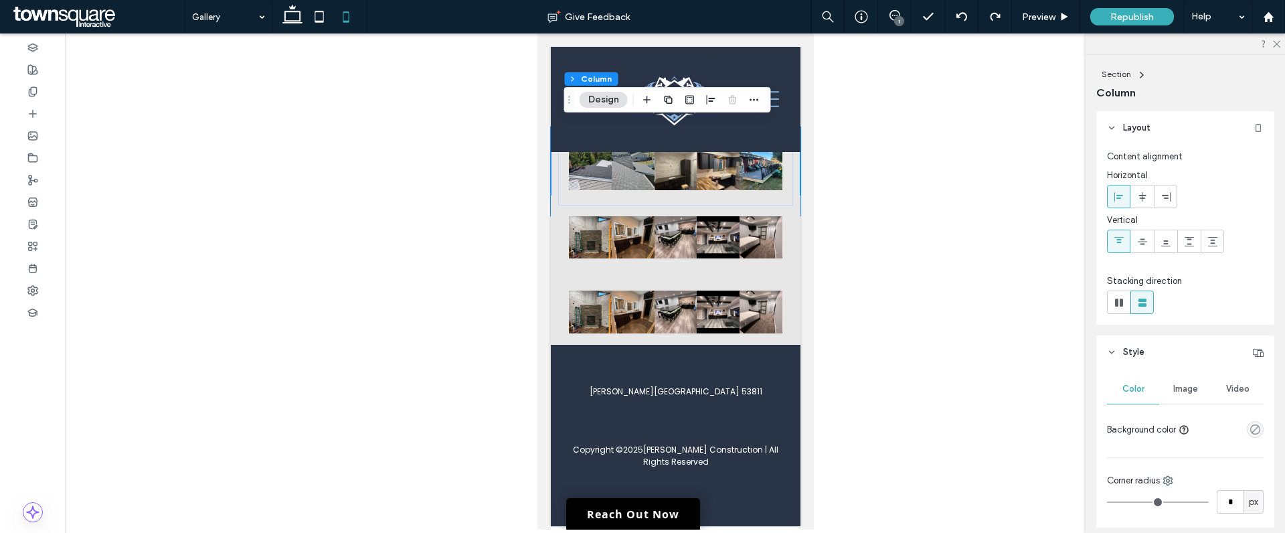
click at [610, 96] on button "Design" at bounding box center [604, 100] width 48 height 16
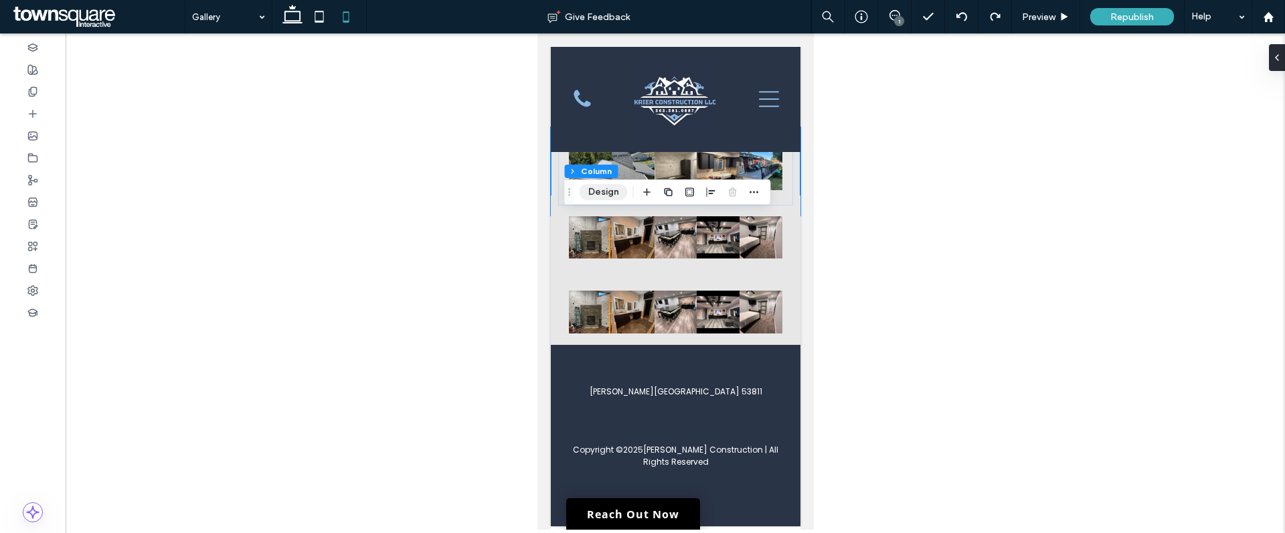
click at [608, 195] on button "Design" at bounding box center [604, 192] width 48 height 16
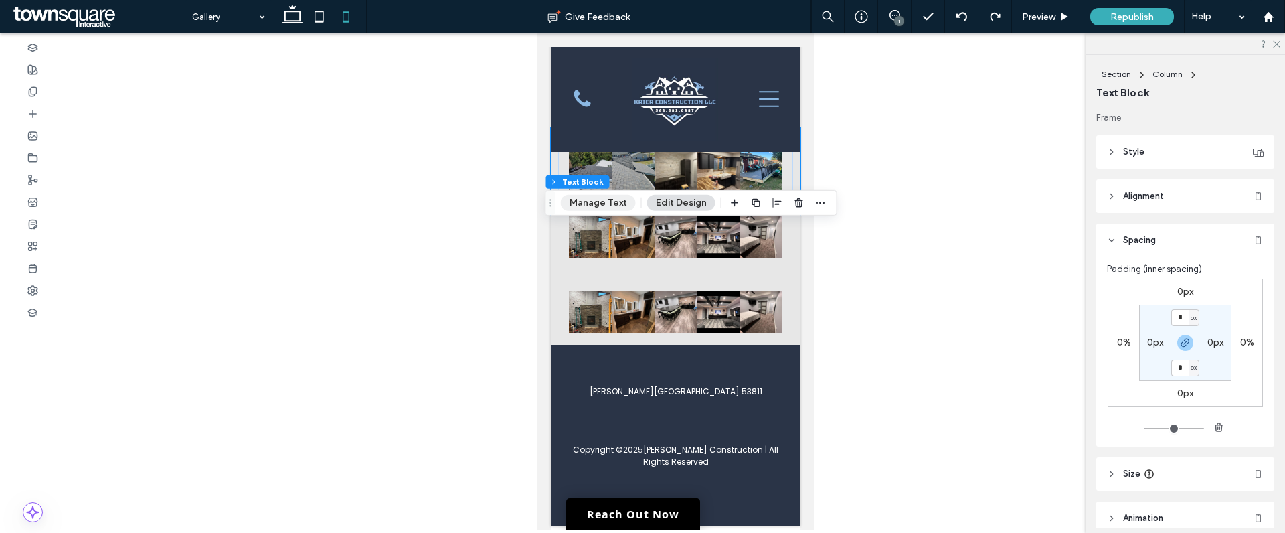
click at [608, 205] on button "Manage Text" at bounding box center [598, 203] width 75 height 16
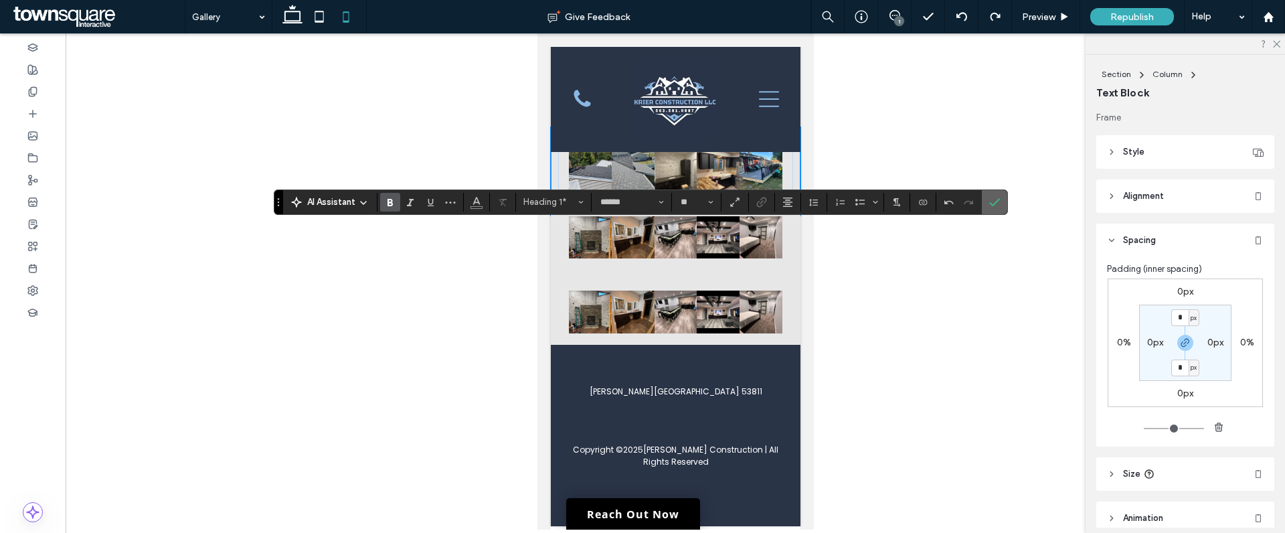
click at [992, 195] on span "Confirm" at bounding box center [992, 202] width 6 height 24
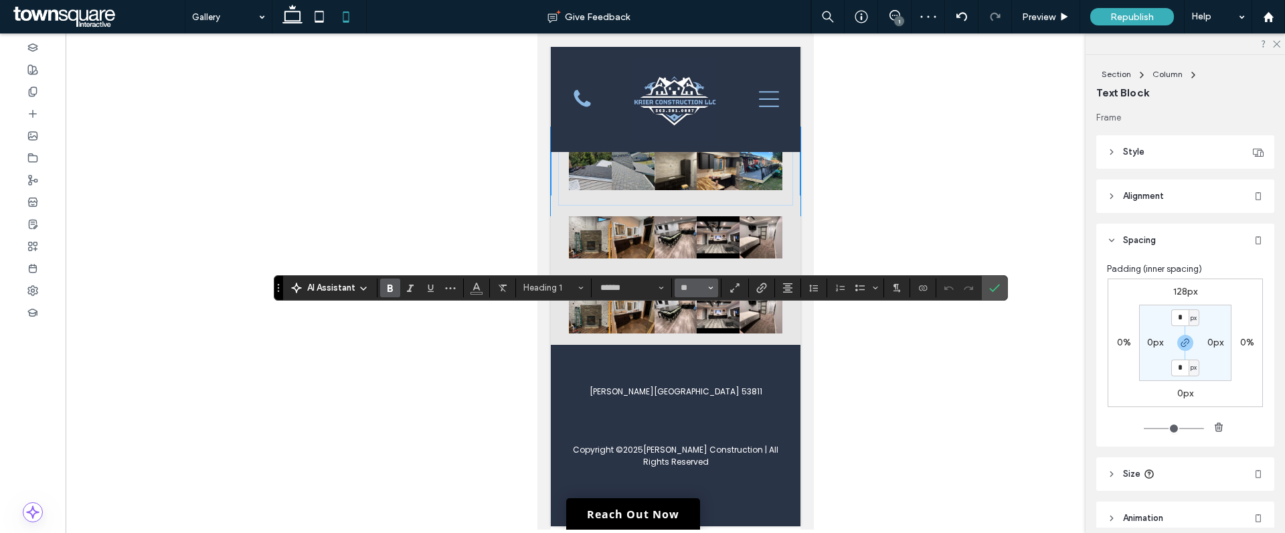
click at [712, 293] on span "Size" at bounding box center [710, 287] width 5 height 17
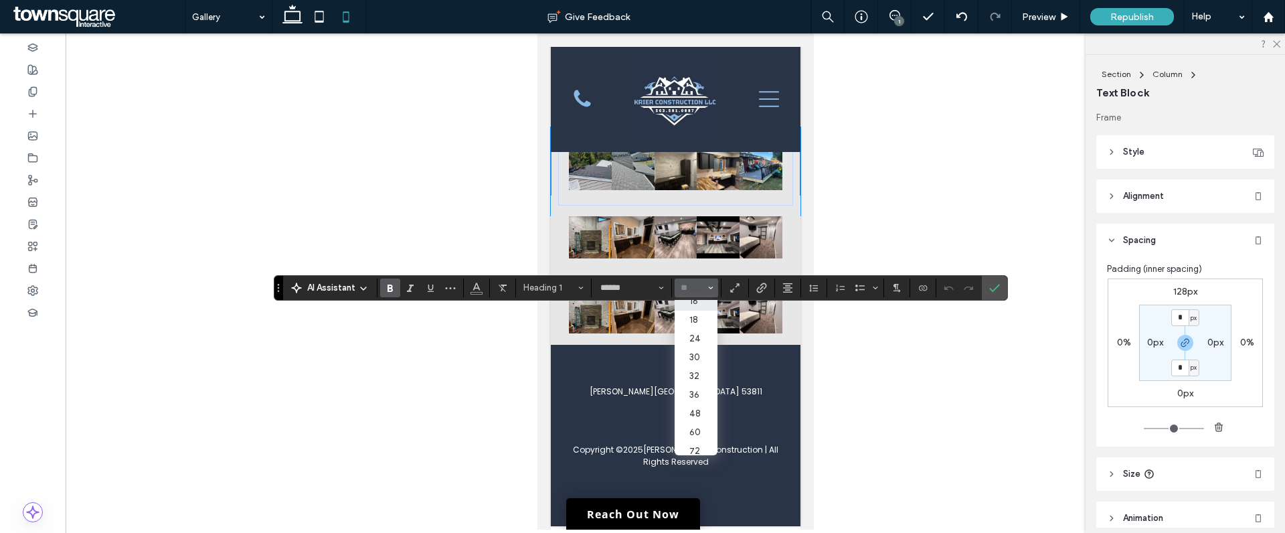
scroll to position [122, 0]
click at [699, 411] on label "48" at bounding box center [696, 412] width 43 height 19
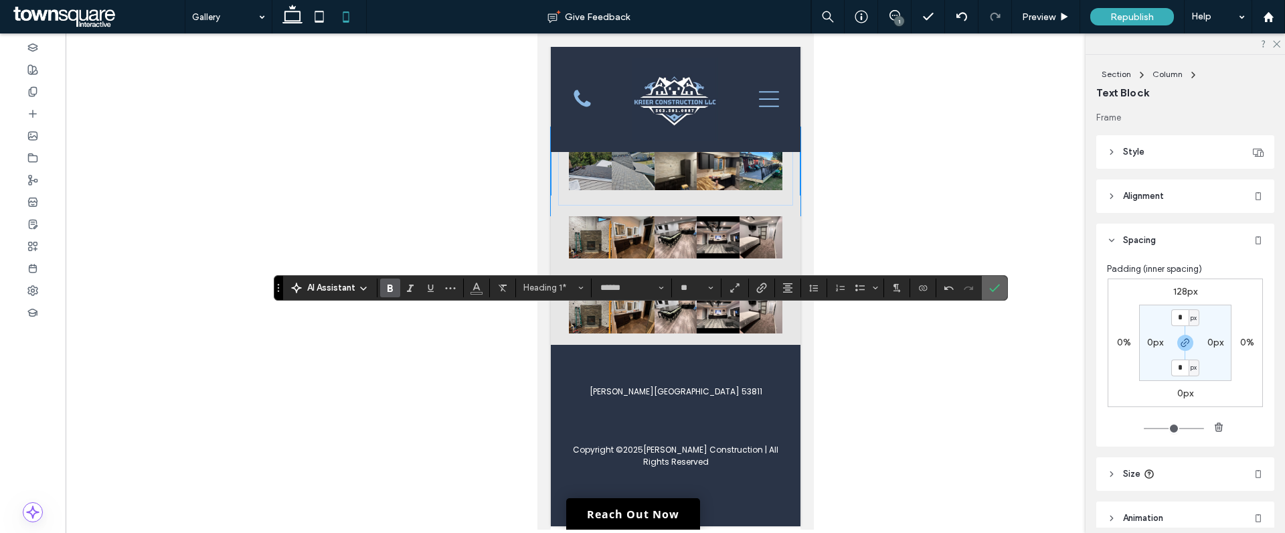
click at [995, 286] on icon "Confirm" at bounding box center [994, 287] width 11 height 11
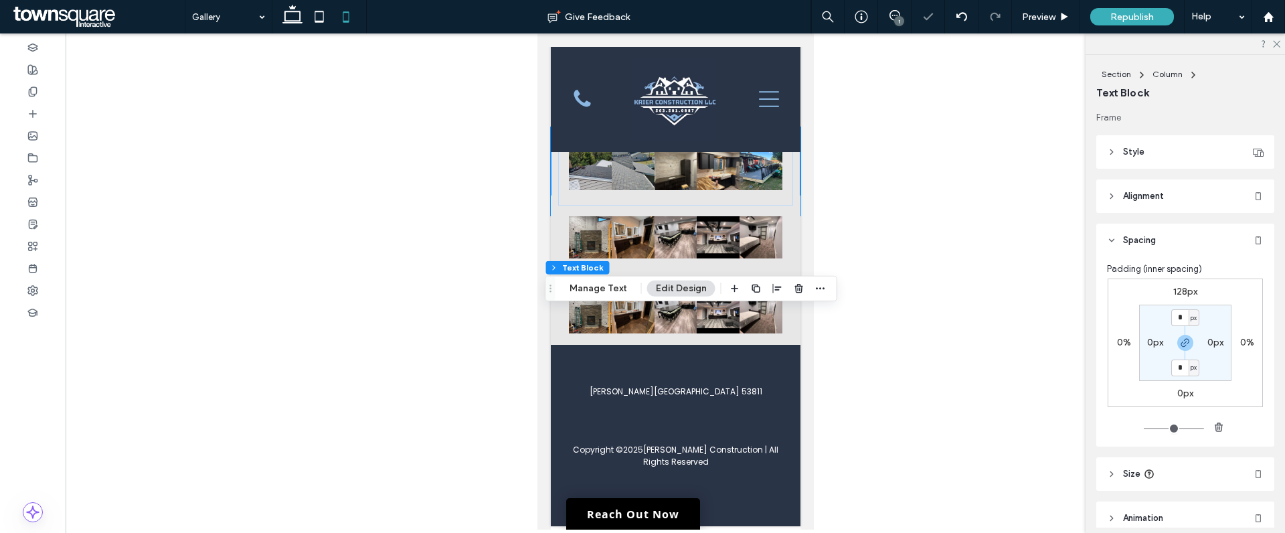
click at [902, 321] on div at bounding box center [676, 281] width 1220 height 496
click at [1036, 11] on span "Preview" at bounding box center [1038, 16] width 33 height 11
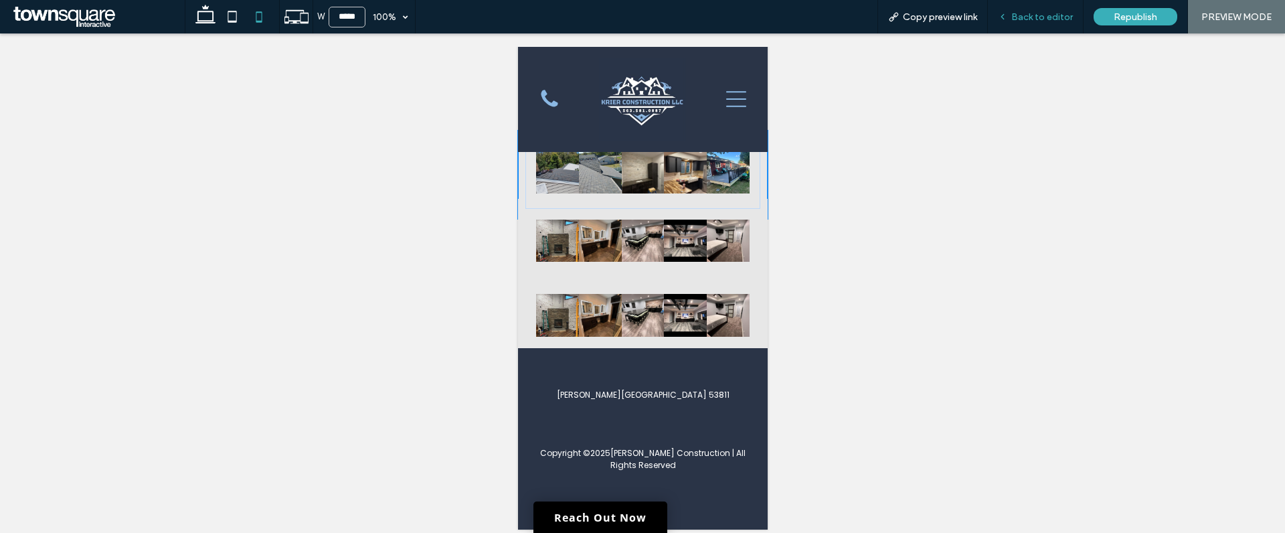
click at [1040, 19] on span "Back to editor" at bounding box center [1042, 16] width 62 height 11
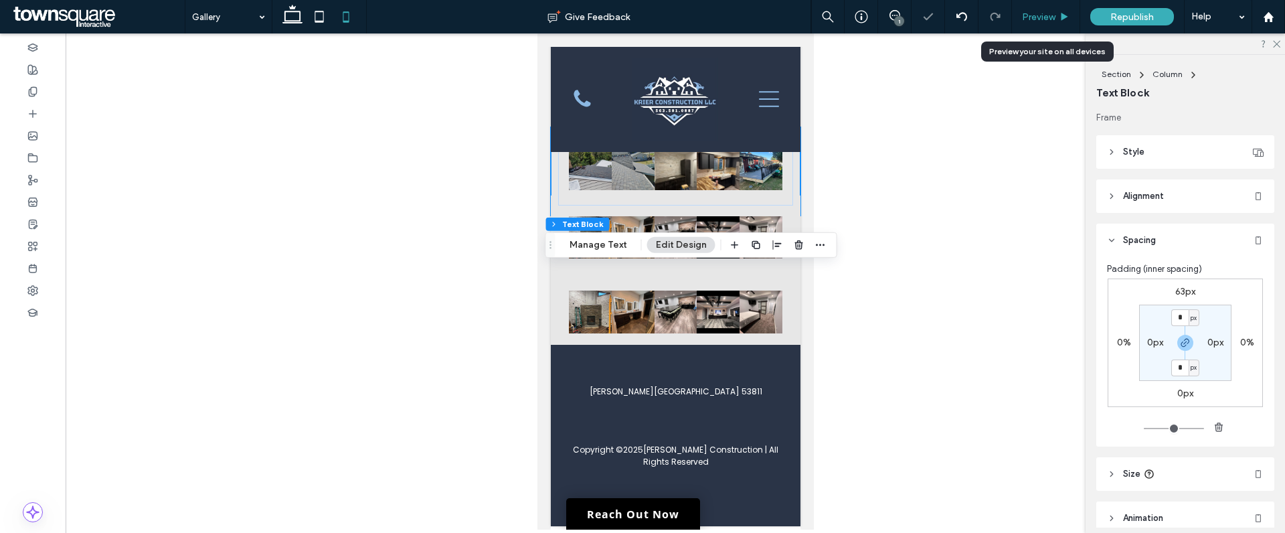
click at [1037, 17] on span "Preview" at bounding box center [1038, 16] width 33 height 11
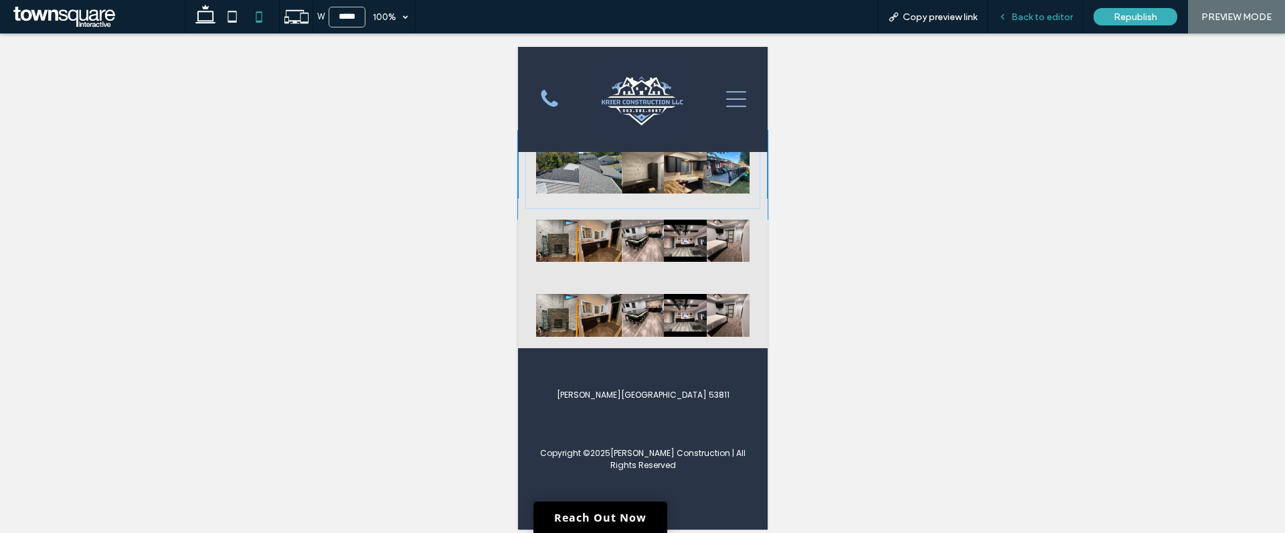
click at [1048, 17] on span "Back to editor" at bounding box center [1042, 16] width 62 height 11
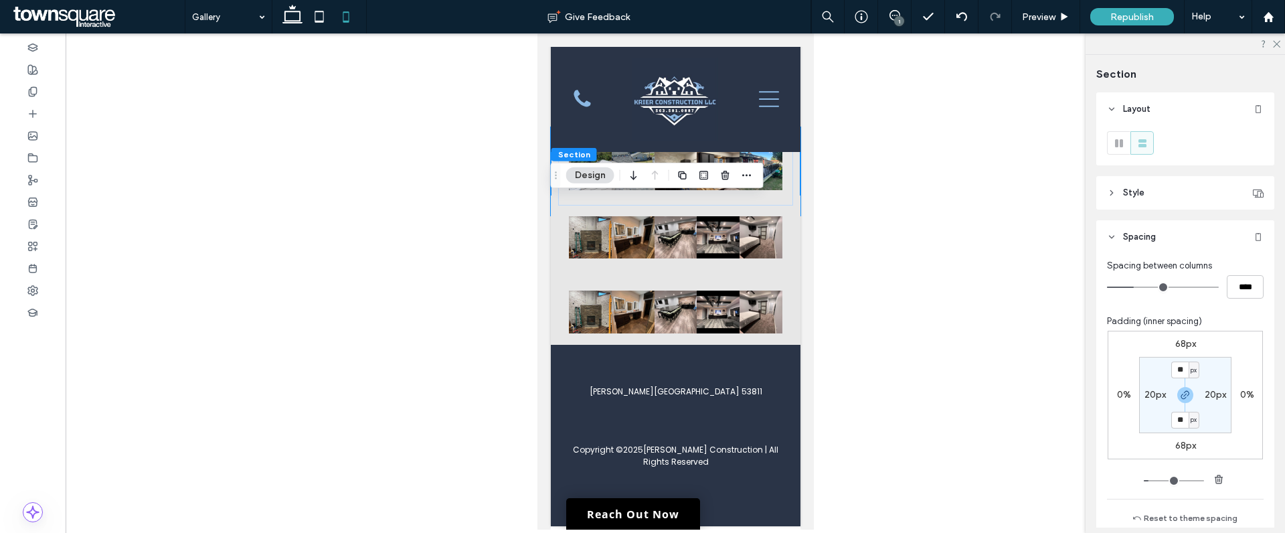
click at [937, 372] on div at bounding box center [676, 281] width 1220 height 496
click at [1044, 19] on span "Preview" at bounding box center [1038, 16] width 33 height 11
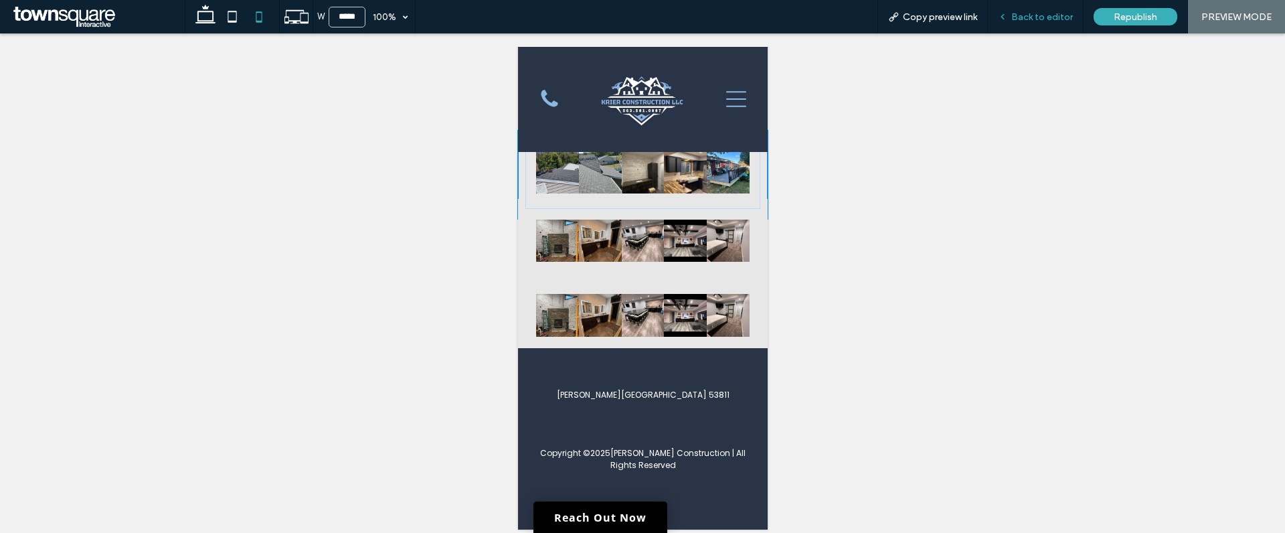
click at [1039, 15] on span "Back to editor" at bounding box center [1042, 16] width 62 height 11
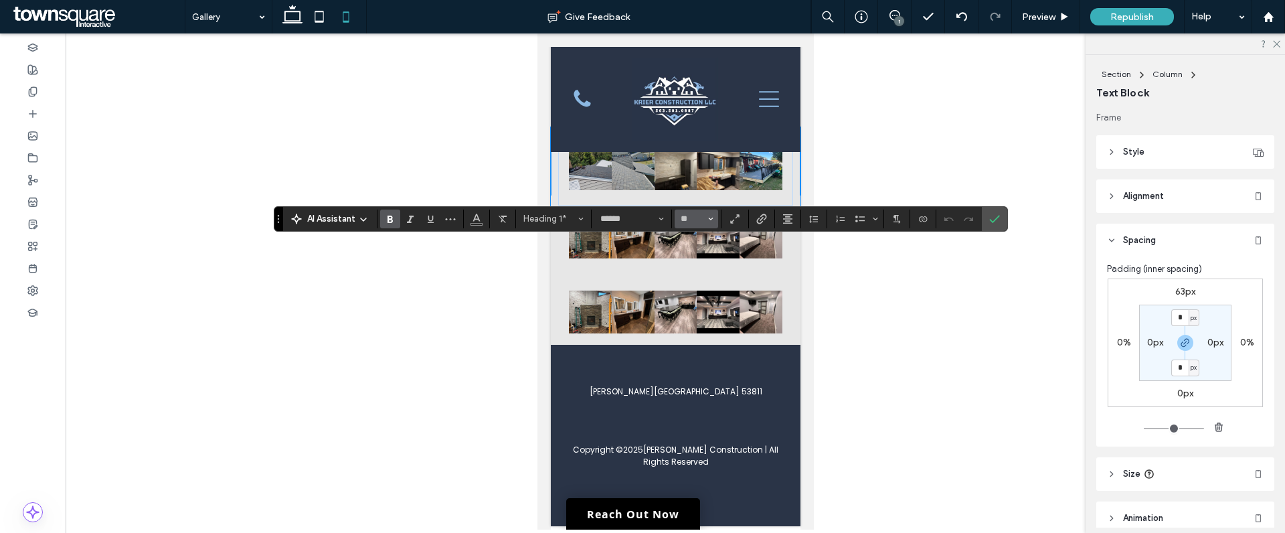
click at [708, 221] on icon "Size" at bounding box center [710, 218] width 5 height 5
click at [703, 330] on label "60" at bounding box center [696, 339] width 43 height 19
click at [994, 219] on use "Confirm" at bounding box center [994, 219] width 11 height 8
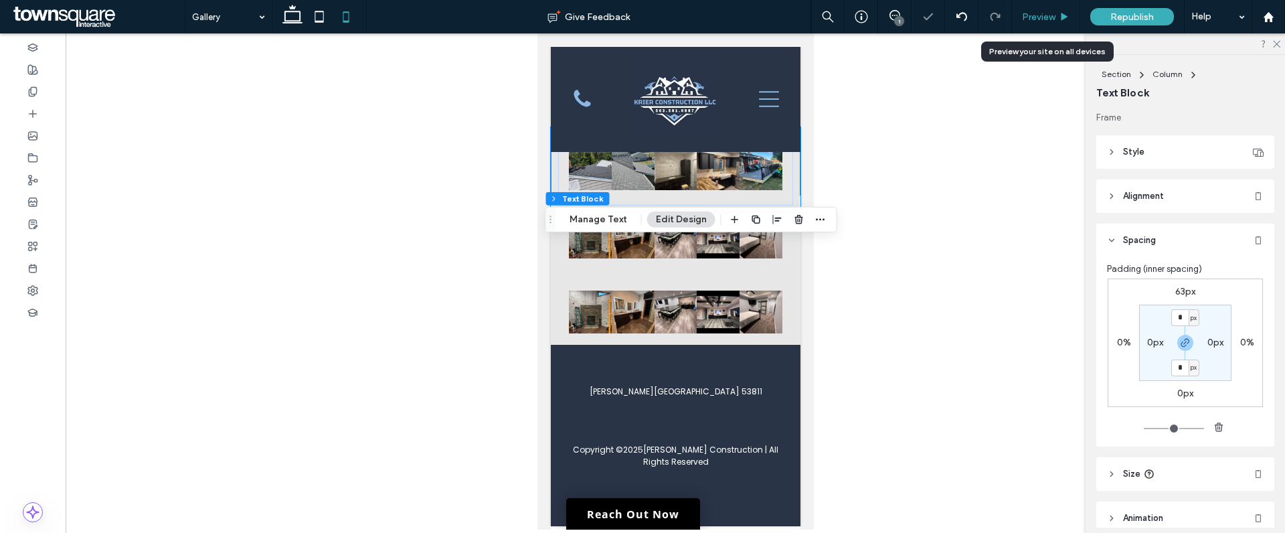
click at [1057, 20] on div "Preview" at bounding box center [1046, 16] width 68 height 11
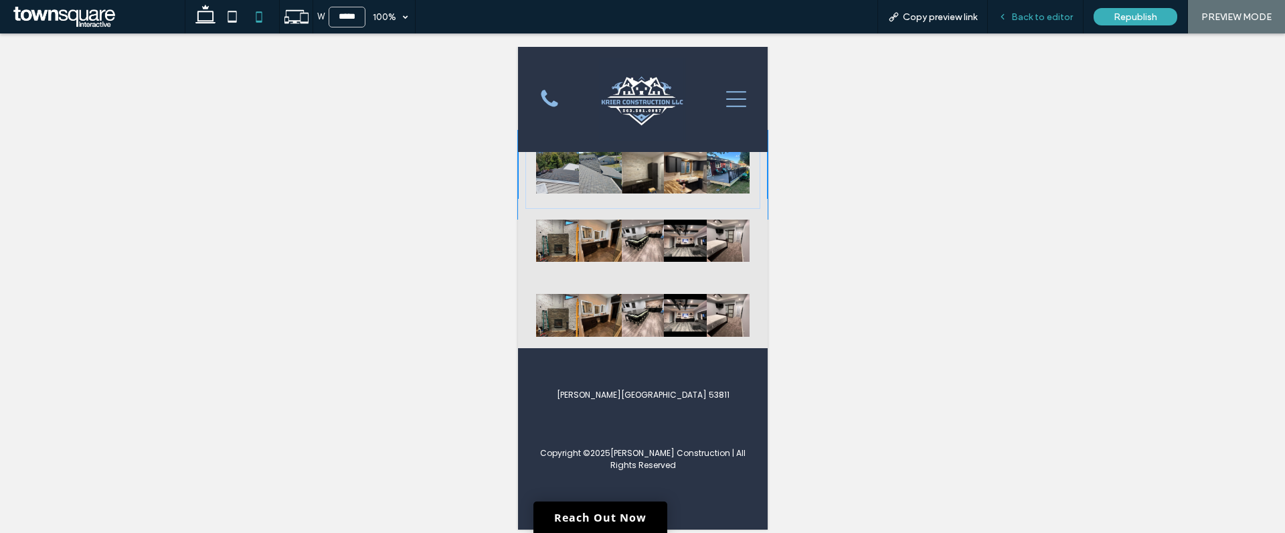
click at [1039, 19] on span "Back to editor" at bounding box center [1042, 16] width 62 height 11
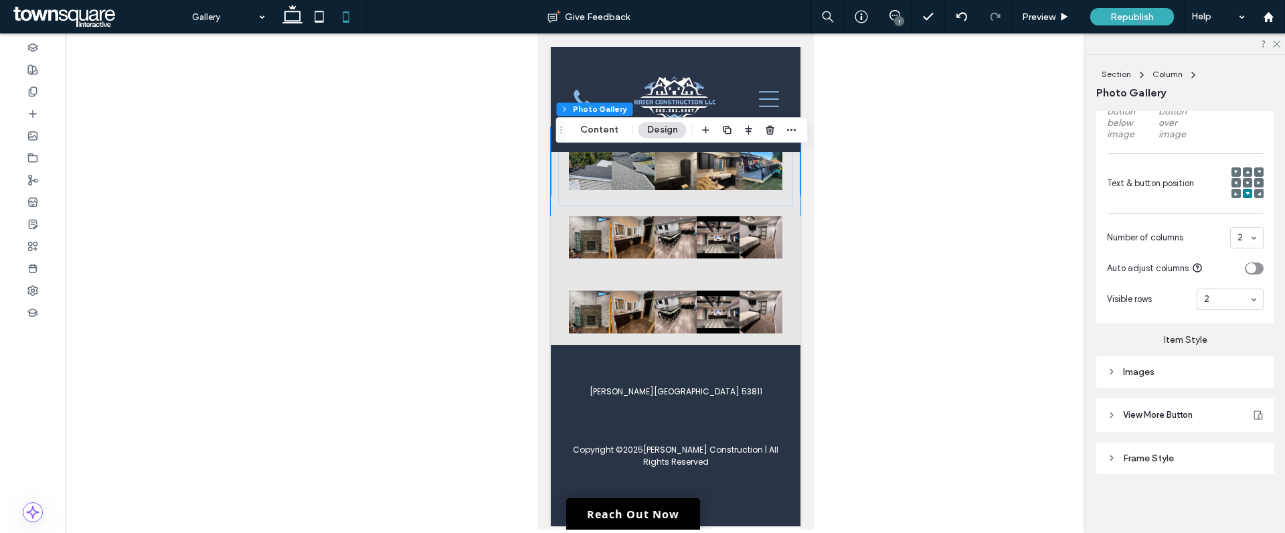
scroll to position [488, 0]
click at [1114, 378] on div "Images" at bounding box center [1185, 372] width 157 height 18
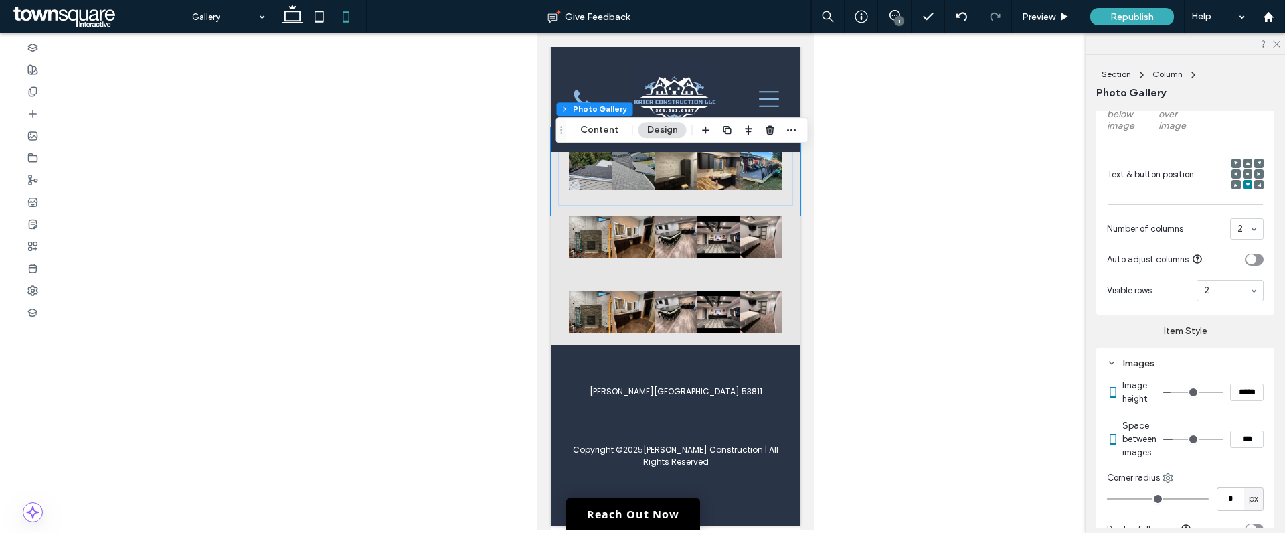
click at [1174, 440] on input "range" at bounding box center [1193, 438] width 60 height 1
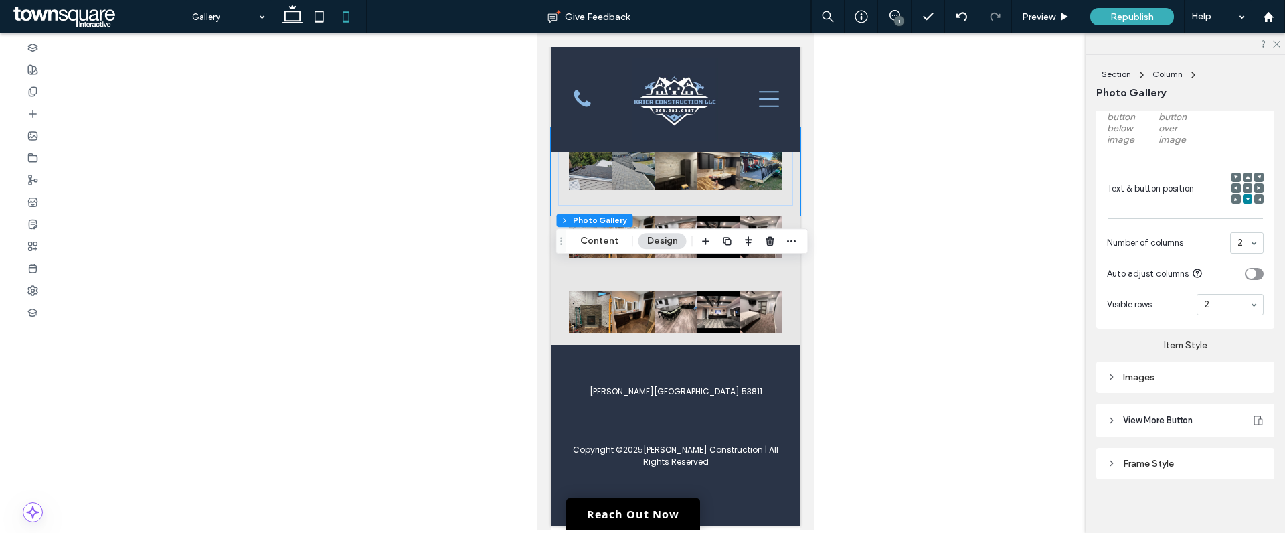
scroll to position [478, 0]
click at [1115, 378] on icon at bounding box center [1111, 372] width 9 height 9
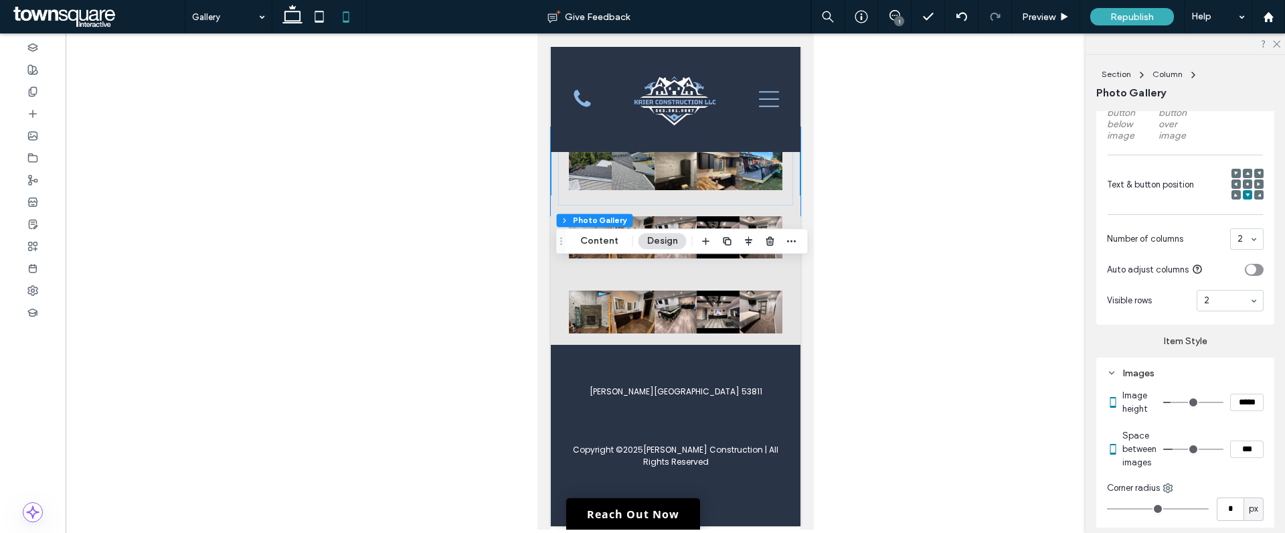
drag, startPoint x: 1167, startPoint y: 459, endPoint x: 1176, endPoint y: 460, distance: 8.7
click at [1174, 450] on input "range" at bounding box center [1193, 448] width 60 height 1
click at [1058, 16] on div "Preview" at bounding box center [1046, 16] width 68 height 11
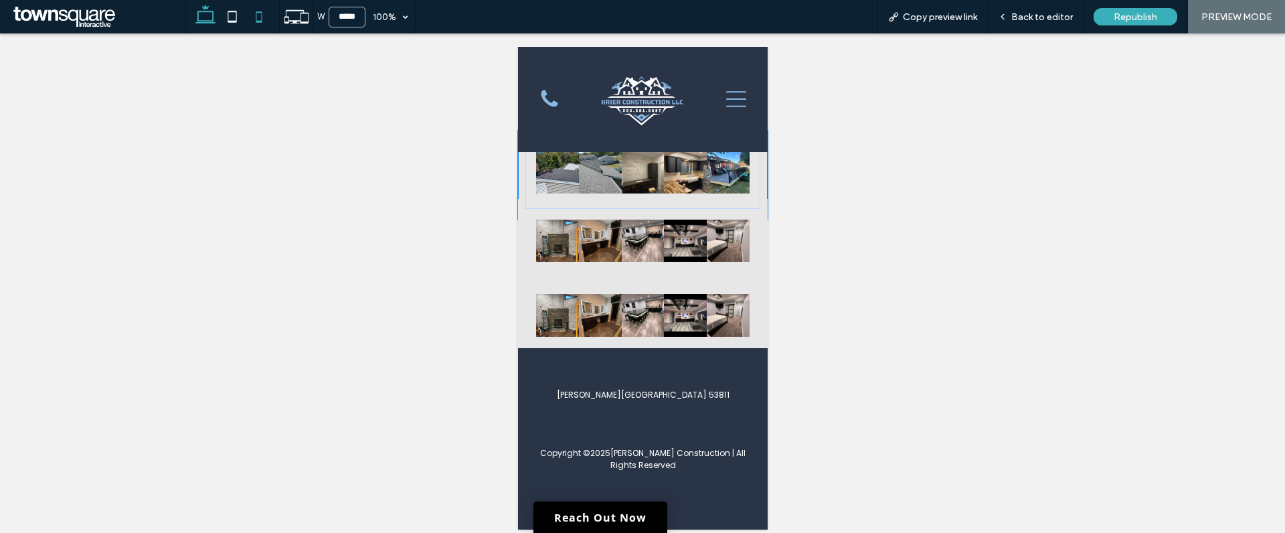
click at [208, 17] on icon at bounding box center [205, 16] width 27 height 27
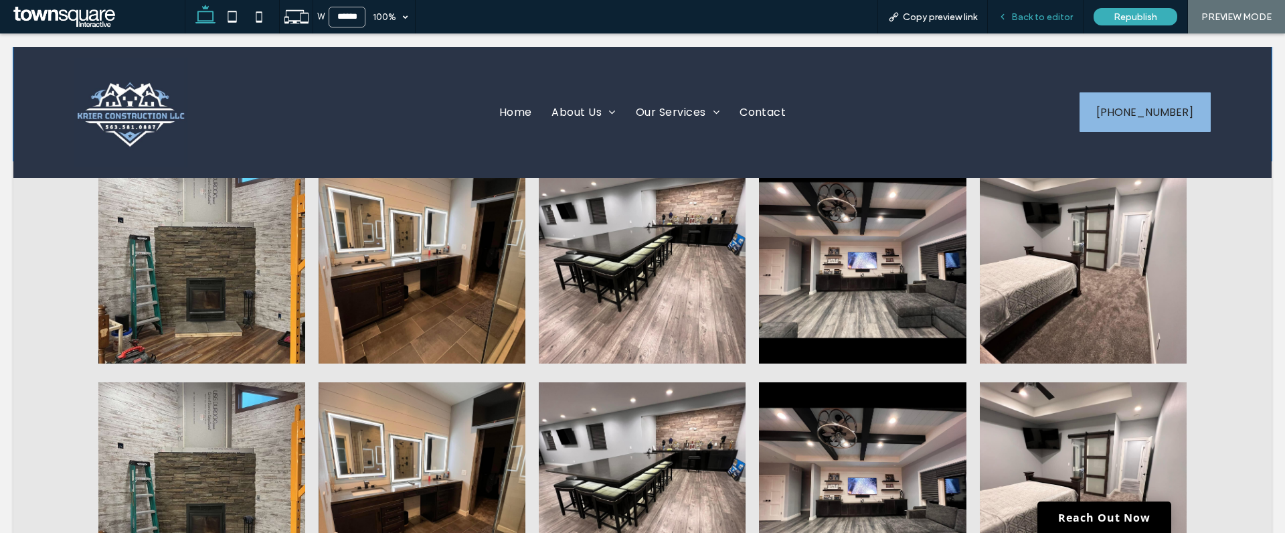
click at [1042, 13] on span "Back to editor" at bounding box center [1042, 16] width 62 height 11
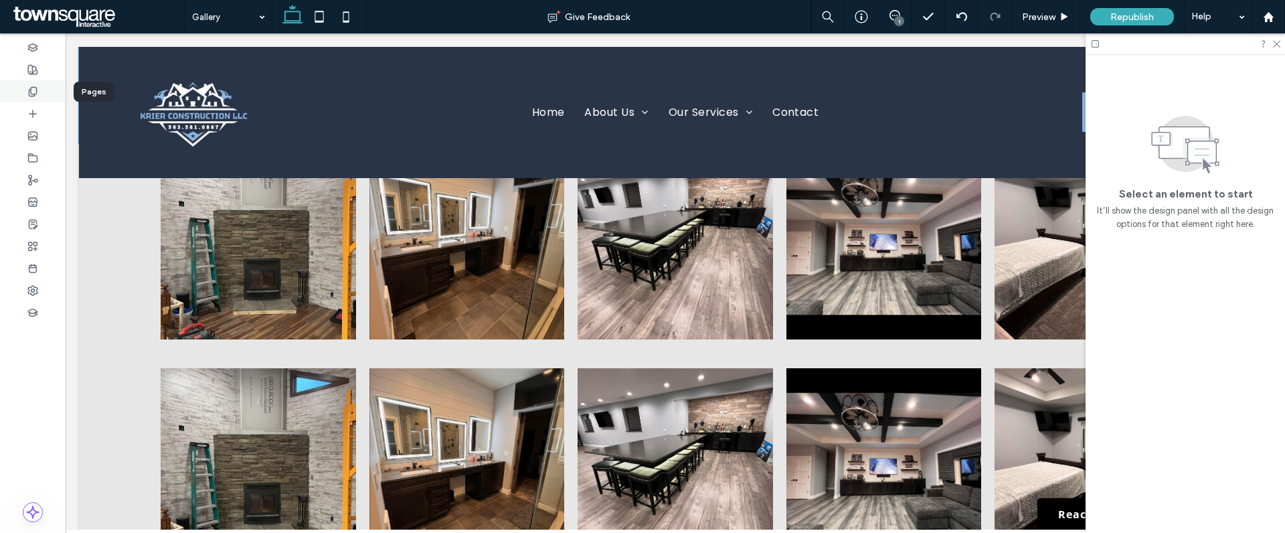
click at [34, 90] on icon at bounding box center [32, 91] width 11 height 11
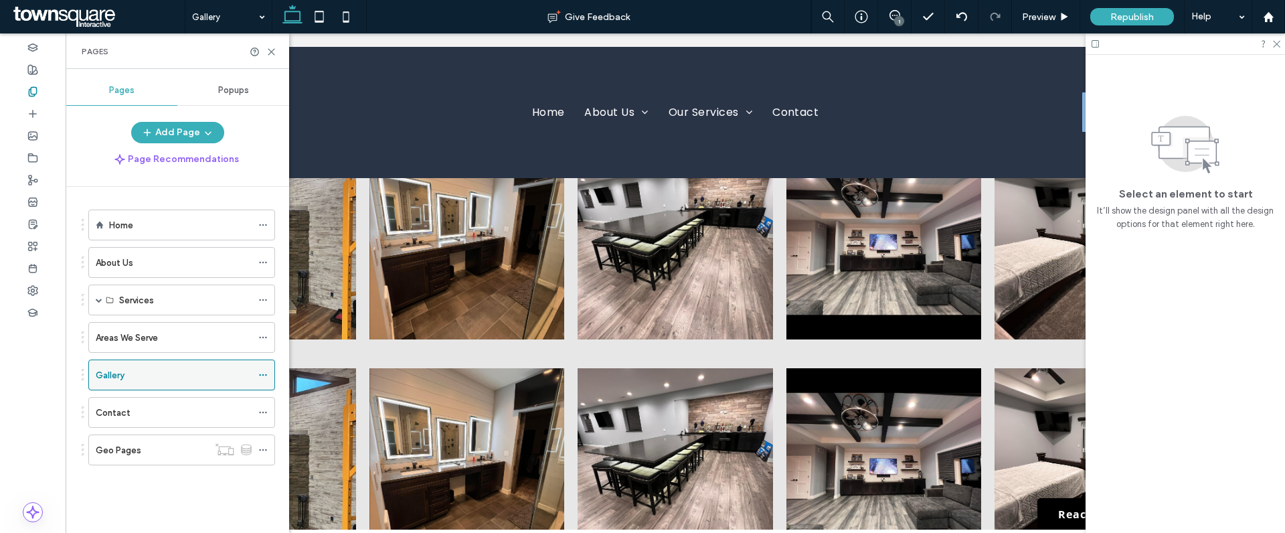
click at [172, 378] on div "Gallery" at bounding box center [174, 375] width 156 height 14
click at [1282, 45] on div at bounding box center [1185, 43] width 199 height 21
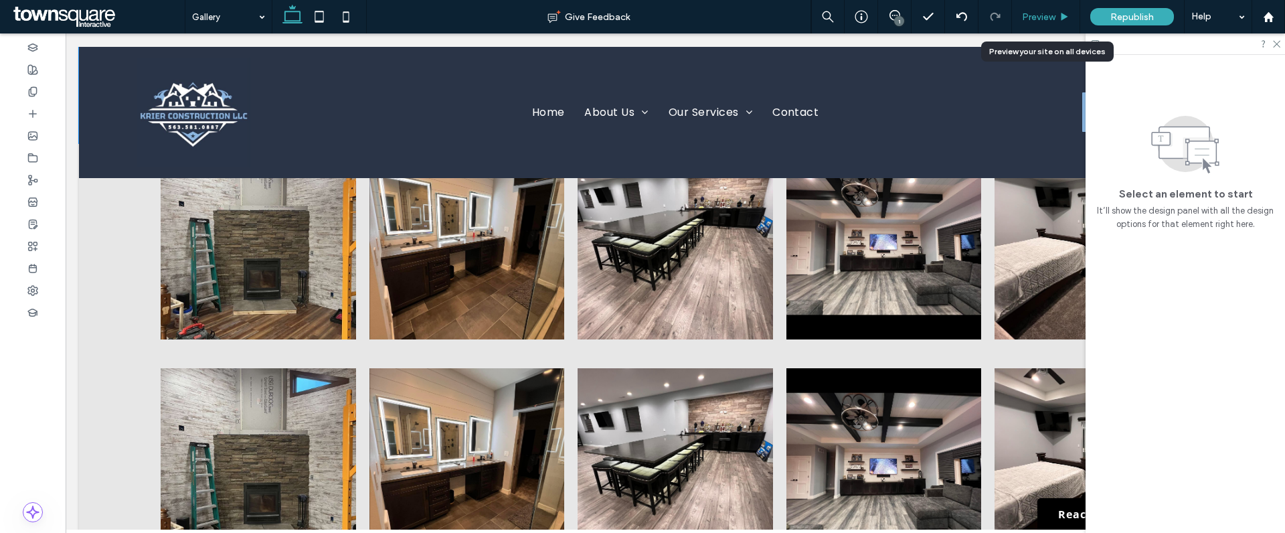
click at [1047, 13] on span "Preview" at bounding box center [1038, 16] width 33 height 11
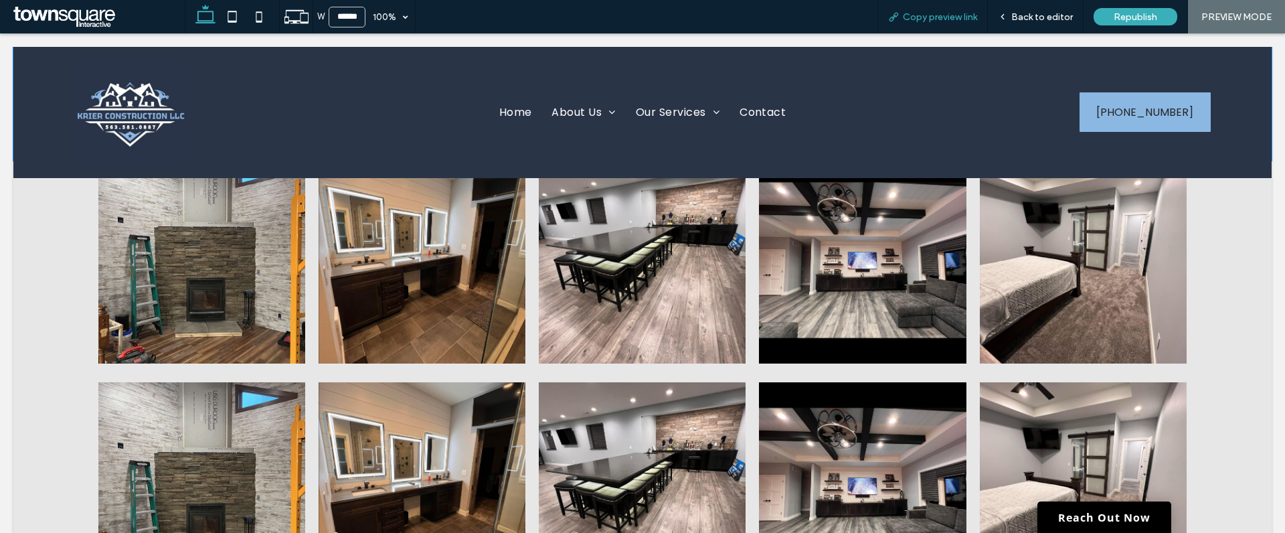
click at [932, 15] on span "Copy preview link" at bounding box center [940, 16] width 74 height 11
click at [256, 16] on use at bounding box center [259, 16] width 6 height 11
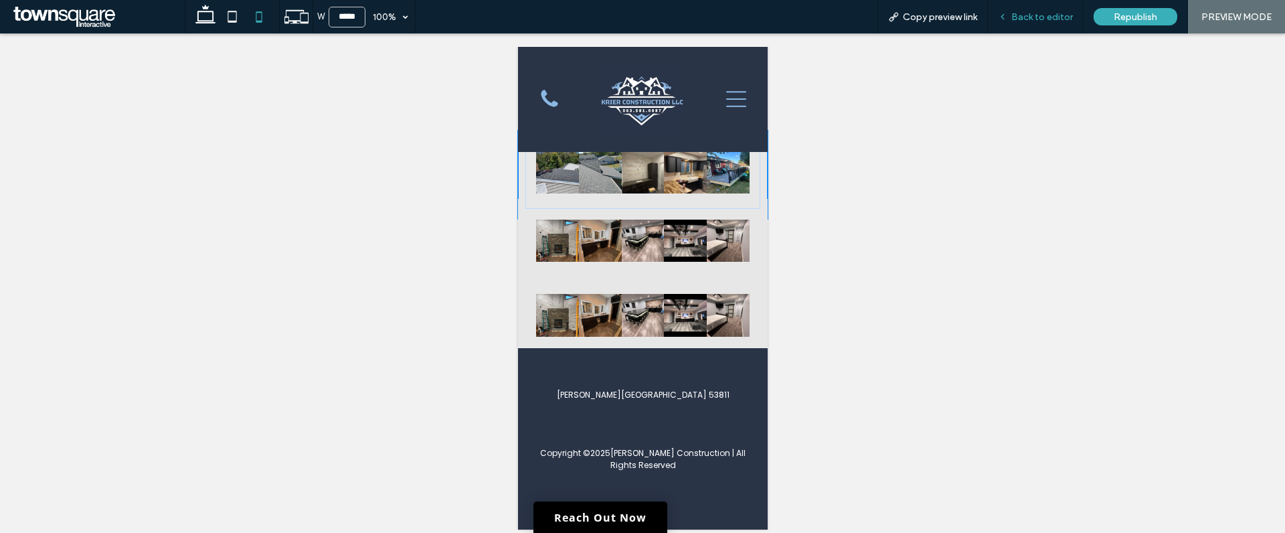
click at [1047, 19] on span "Back to editor" at bounding box center [1042, 16] width 62 height 11
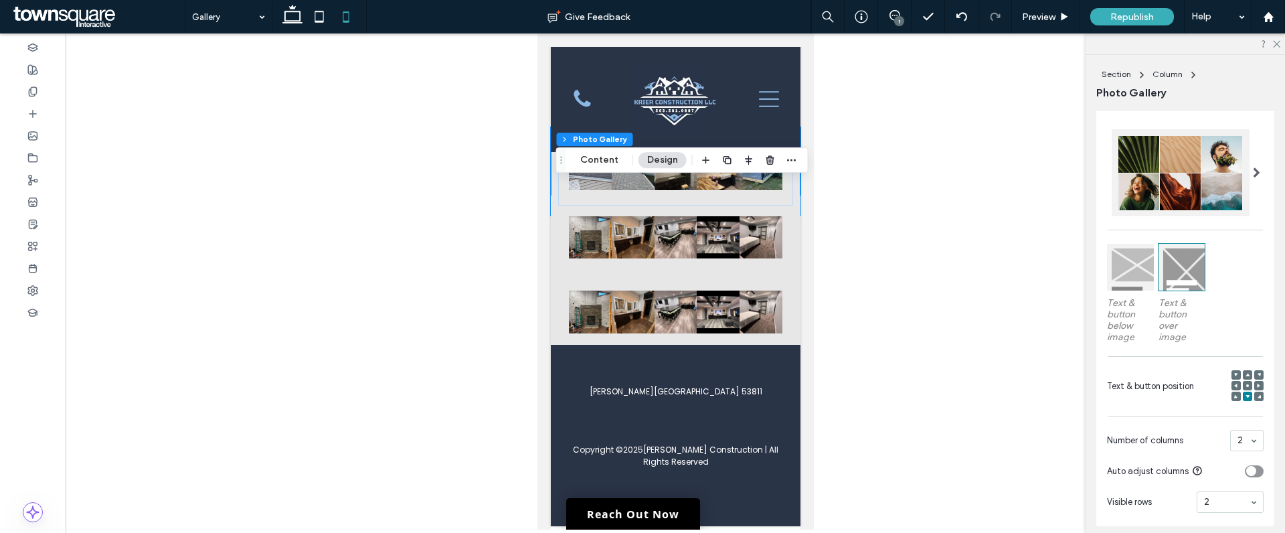
scroll to position [278, 0]
click at [1167, 427] on div "Content display for mobile only Text & button below image Text & button over im…" at bounding box center [1185, 300] width 178 height 448
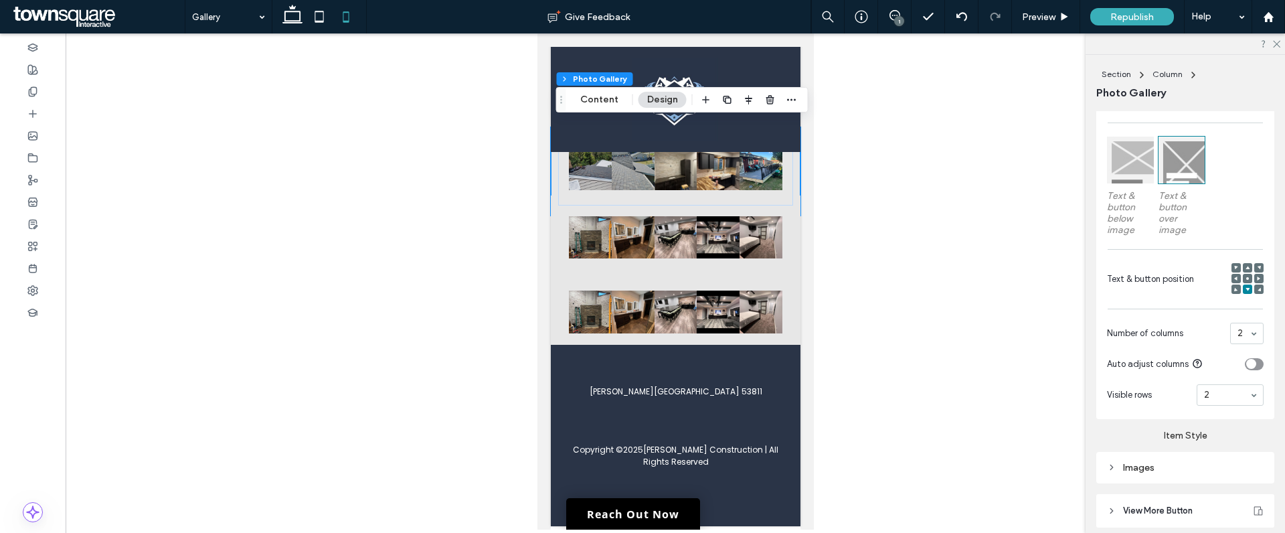
scroll to position [418, 0]
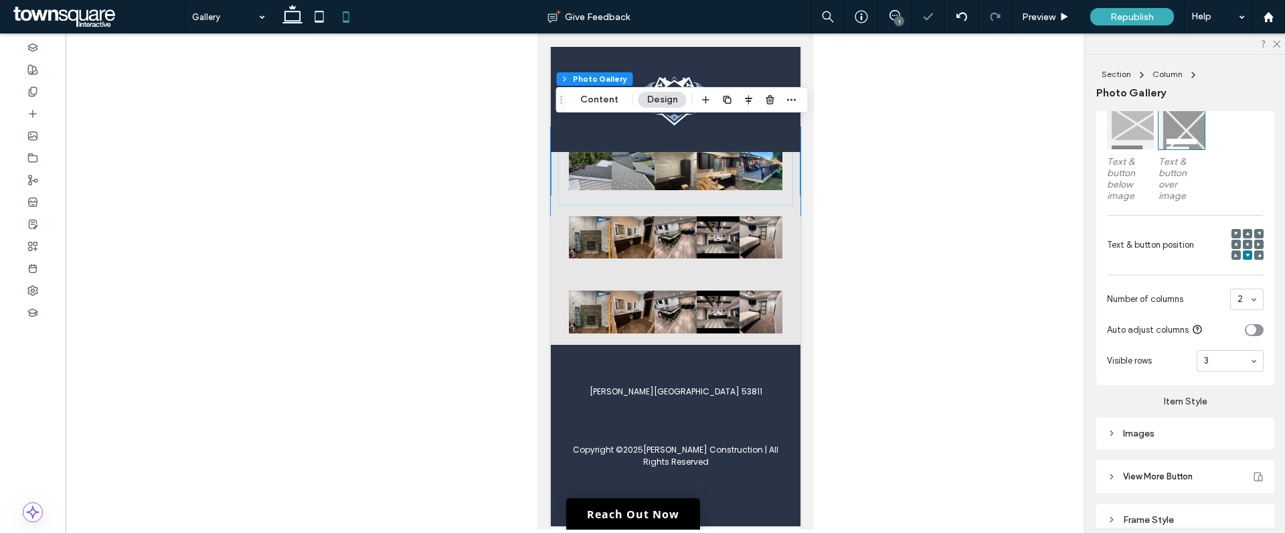
click at [911, 325] on div at bounding box center [676, 281] width 1220 height 496
click at [1044, 11] on span "Preview" at bounding box center [1038, 16] width 33 height 11
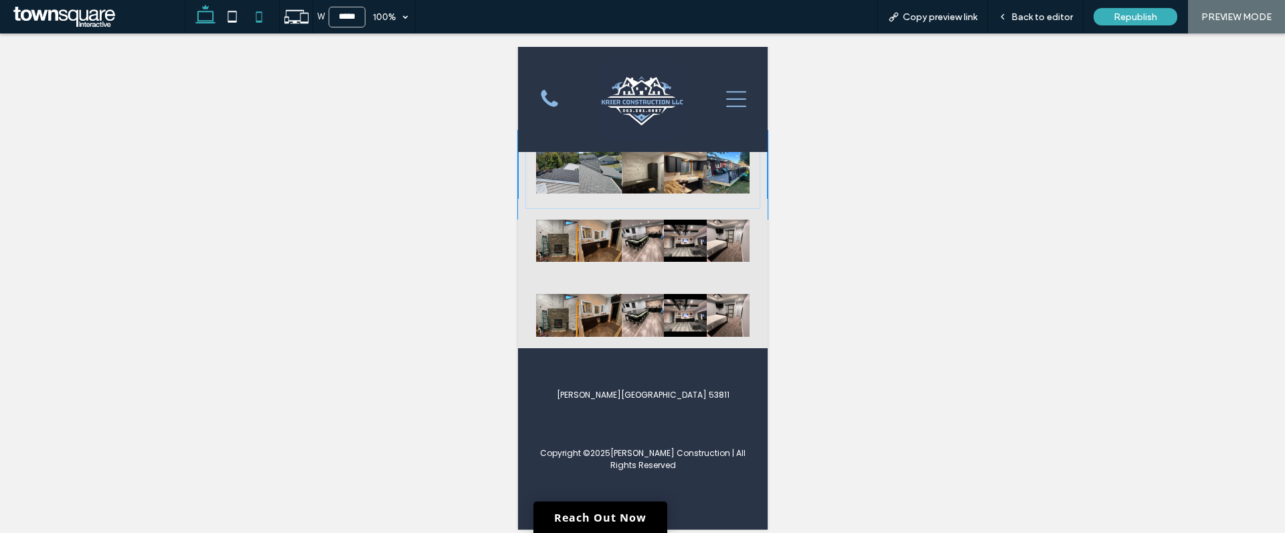
click at [216, 18] on icon at bounding box center [205, 16] width 27 height 27
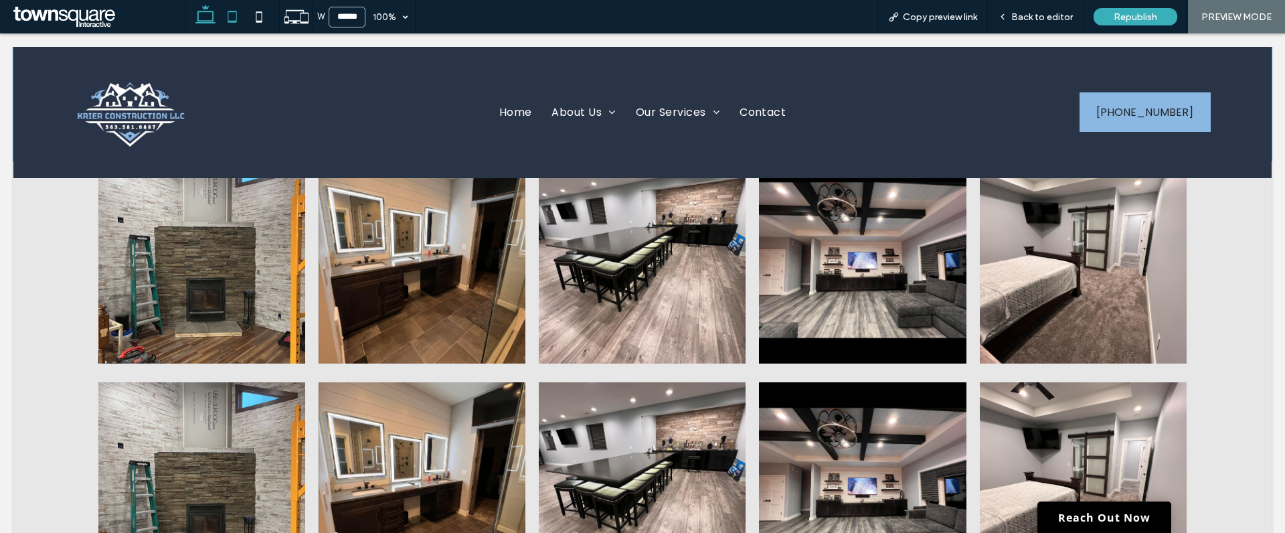
click at [238, 15] on icon at bounding box center [232, 16] width 27 height 27
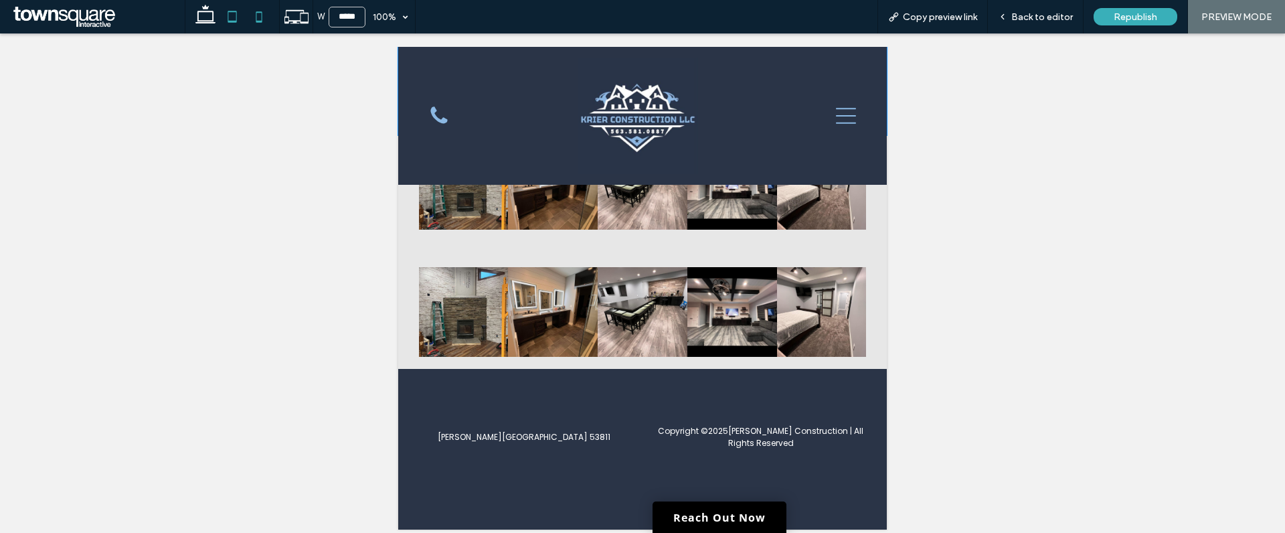
click at [260, 22] on use at bounding box center [259, 16] width 6 height 11
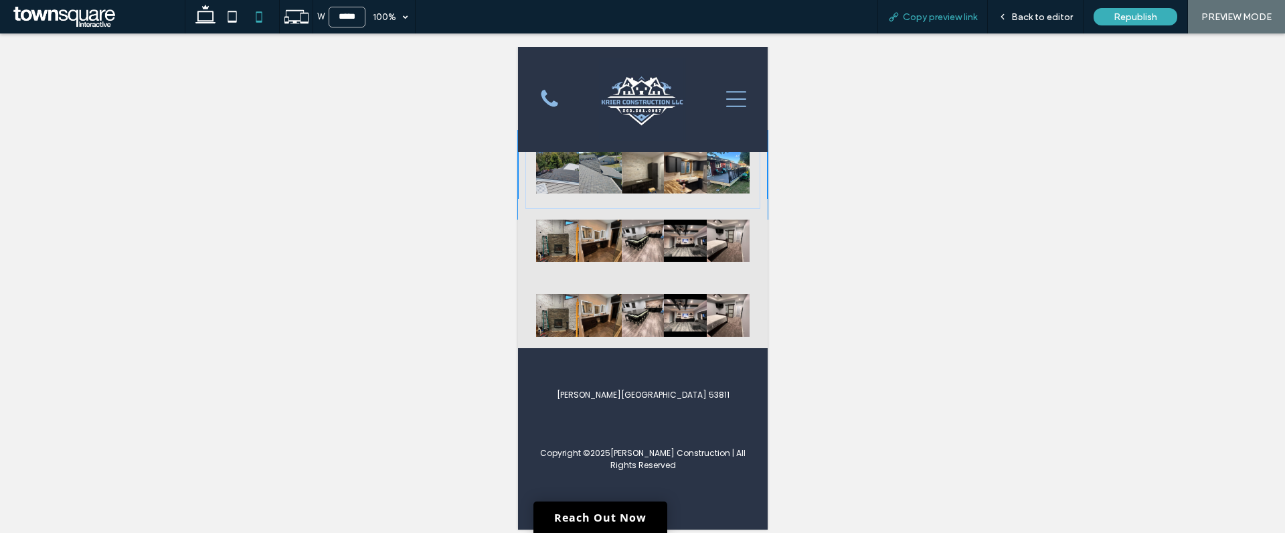
click at [935, 17] on span "Copy preview link" at bounding box center [940, 16] width 74 height 11
click at [1038, 20] on span "Back to editor" at bounding box center [1042, 16] width 62 height 11
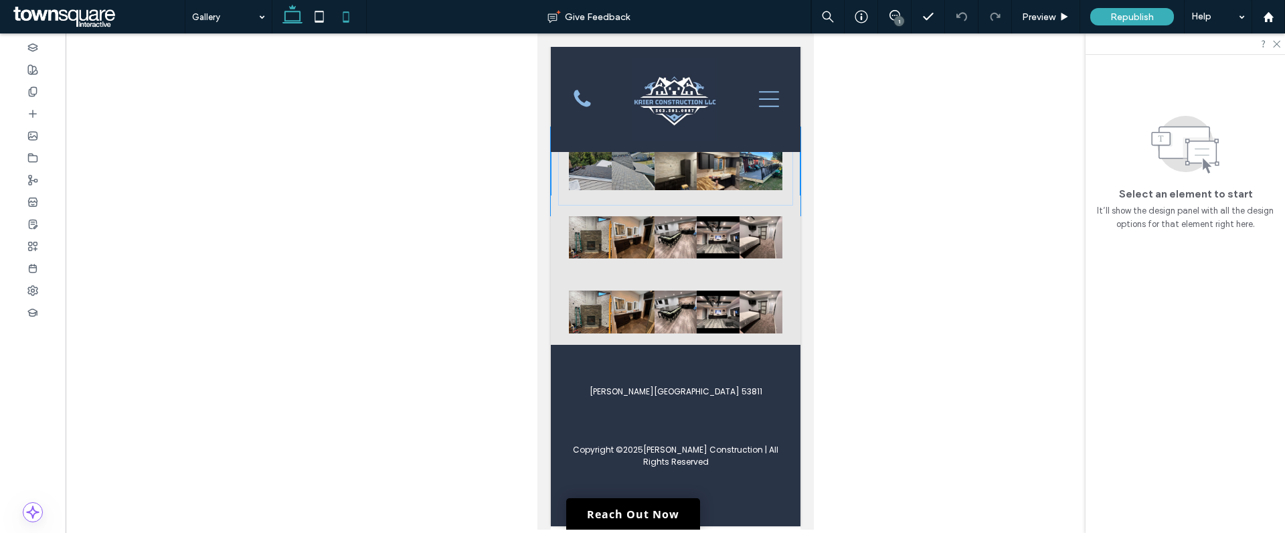
click at [294, 15] on icon at bounding box center [292, 16] width 27 height 27
